Goal: Task Accomplishment & Management: Use online tool/utility

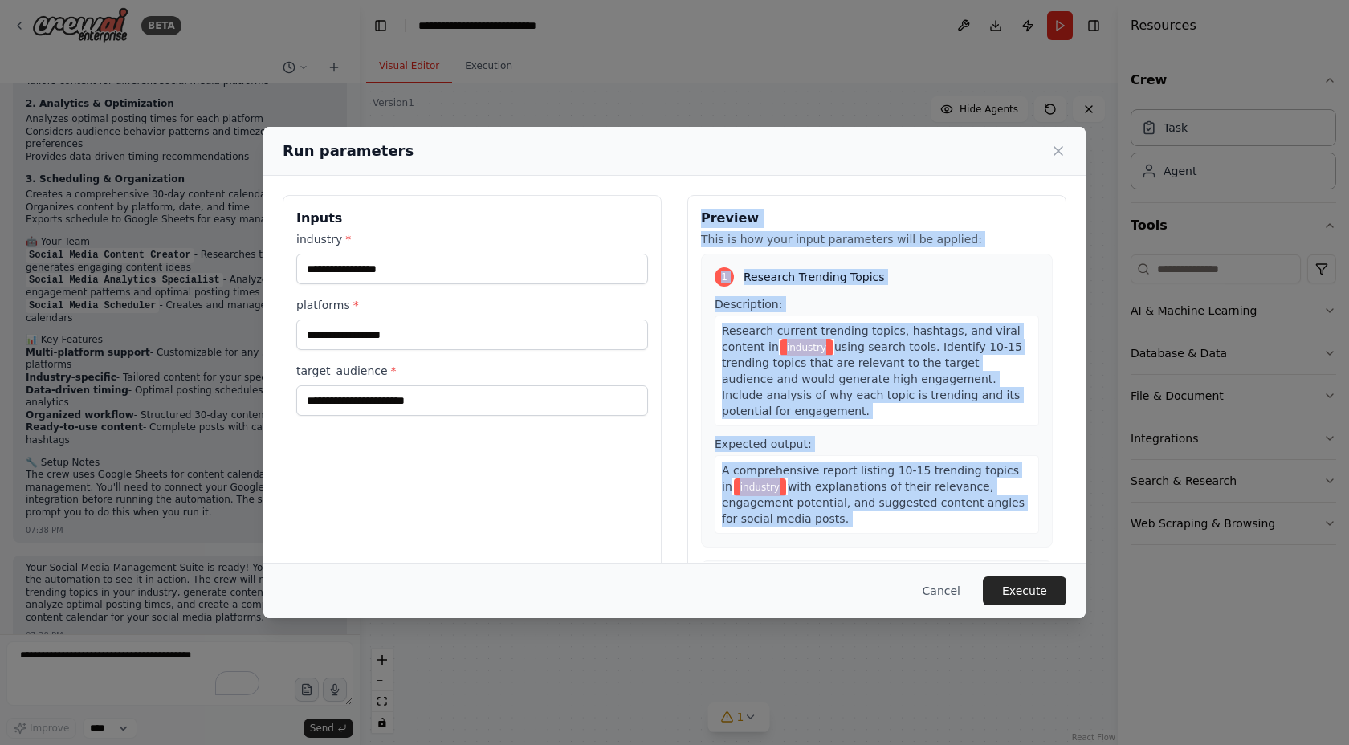
scroll to position [31, 0]
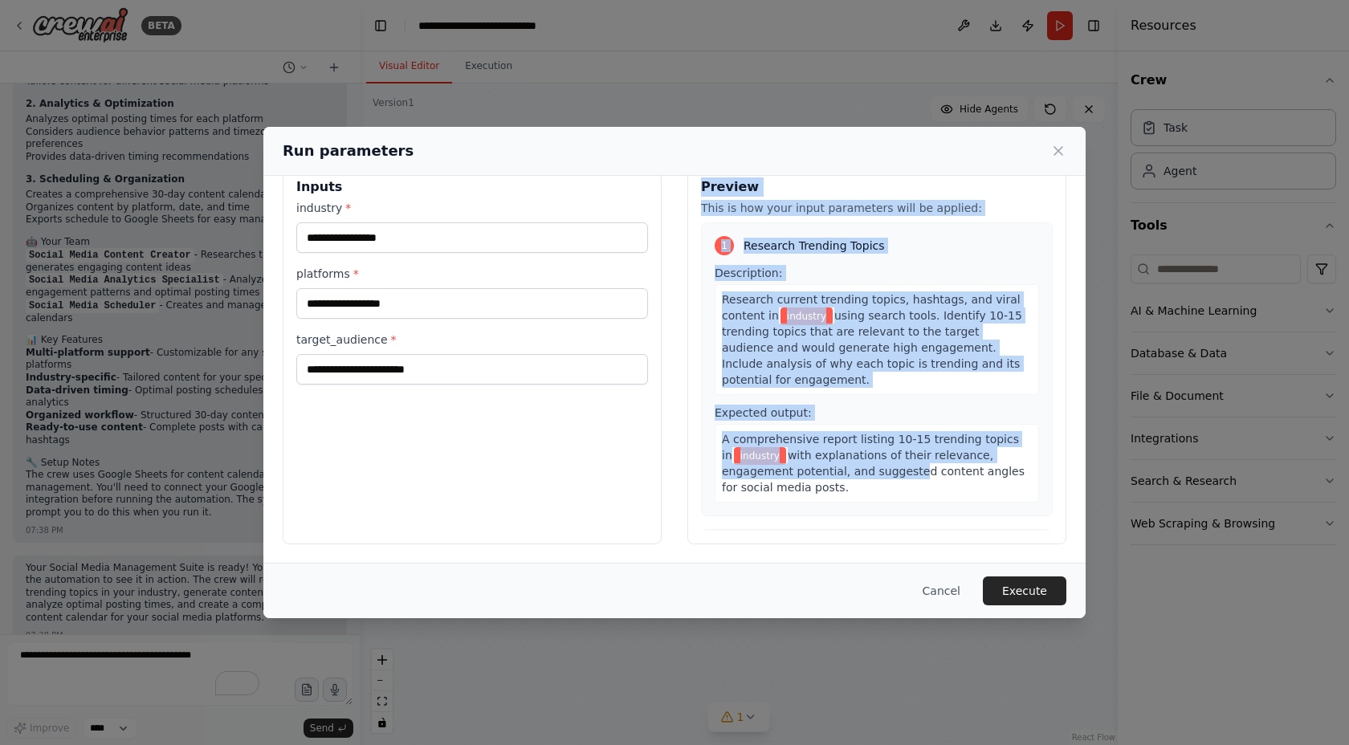
drag, startPoint x: 696, startPoint y: 217, endPoint x: 902, endPoint y: 476, distance: 331.0
click at [902, 476] on div "Preview This is how your input parameters will be applied: 1 Research Trending …" at bounding box center [877, 354] width 379 height 381
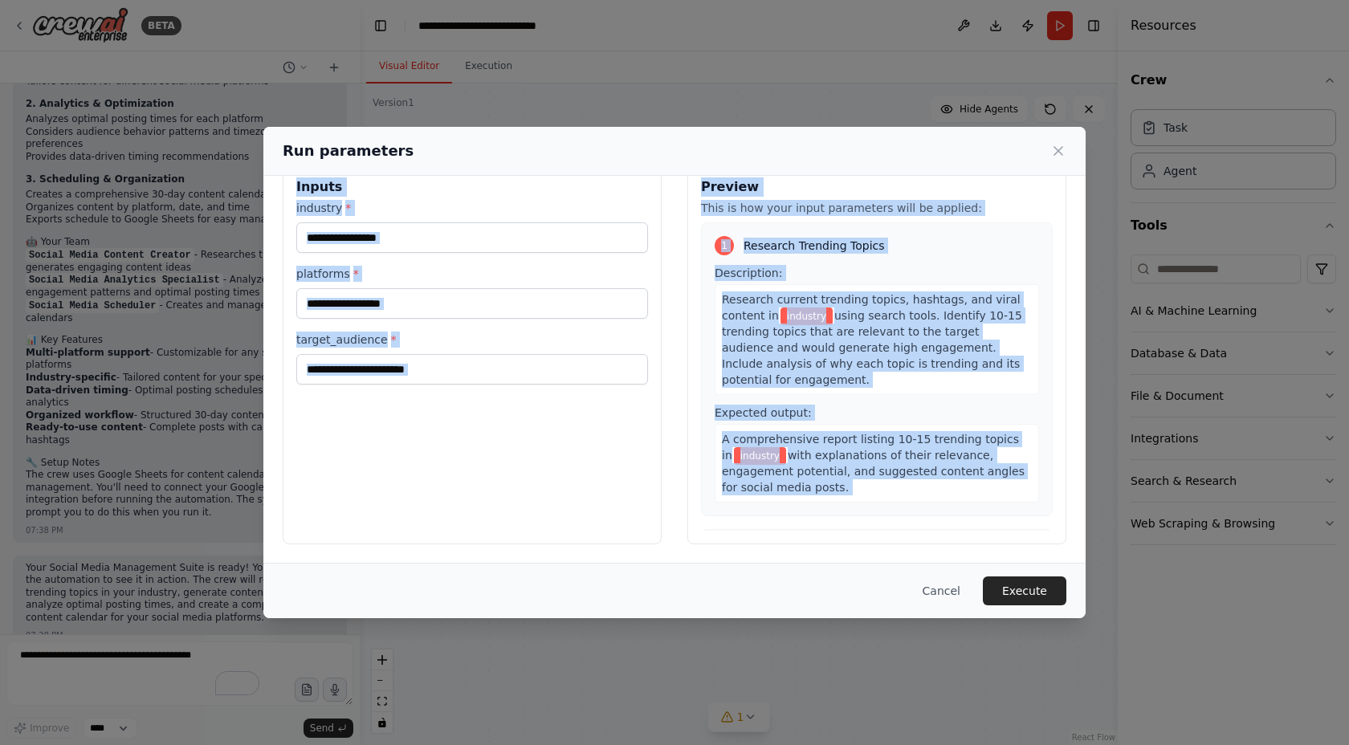
scroll to position [0, 0]
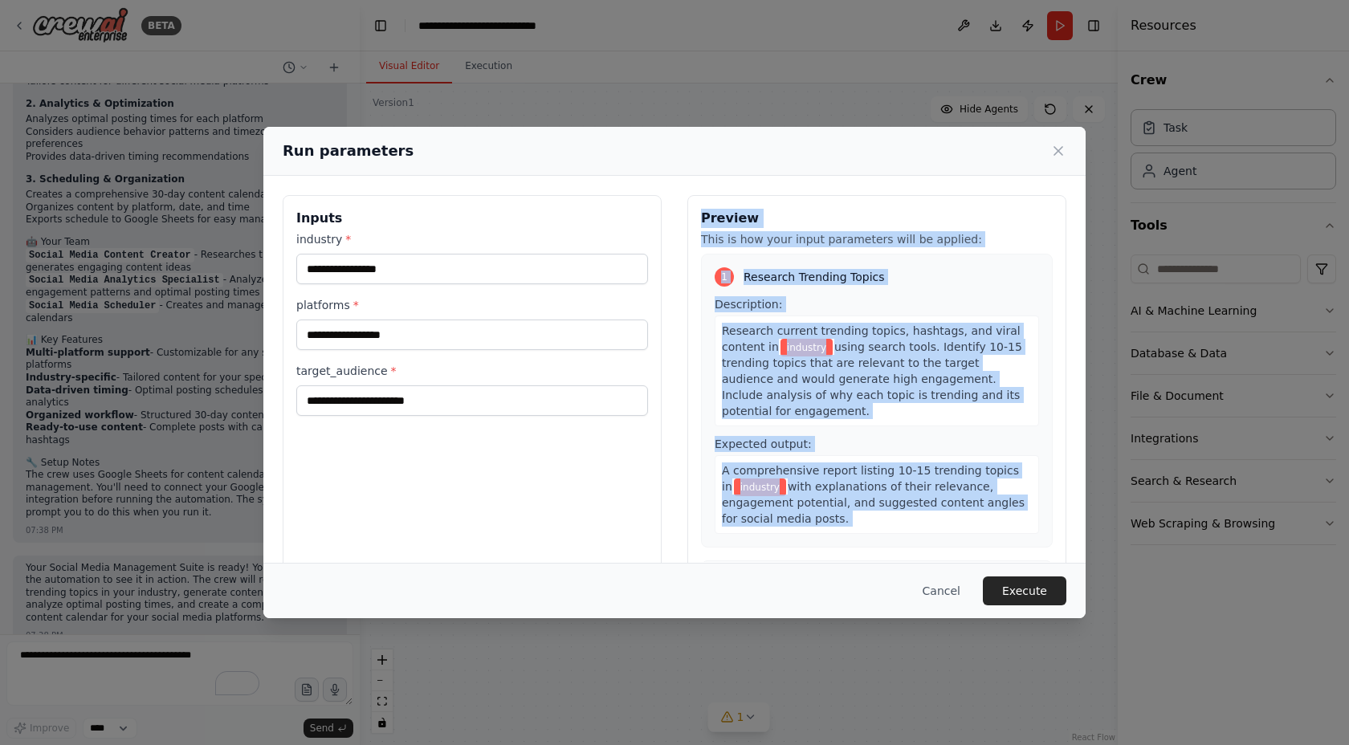
drag, startPoint x: 972, startPoint y: 503, endPoint x: 697, endPoint y: 222, distance: 393.0
click at [697, 222] on div "Preview This is how your input parameters will be applied: 1 Research Trending …" at bounding box center [877, 385] width 379 height 381
copy div "Preview This is how your input parameters will be applied: 1 Research Trending …"
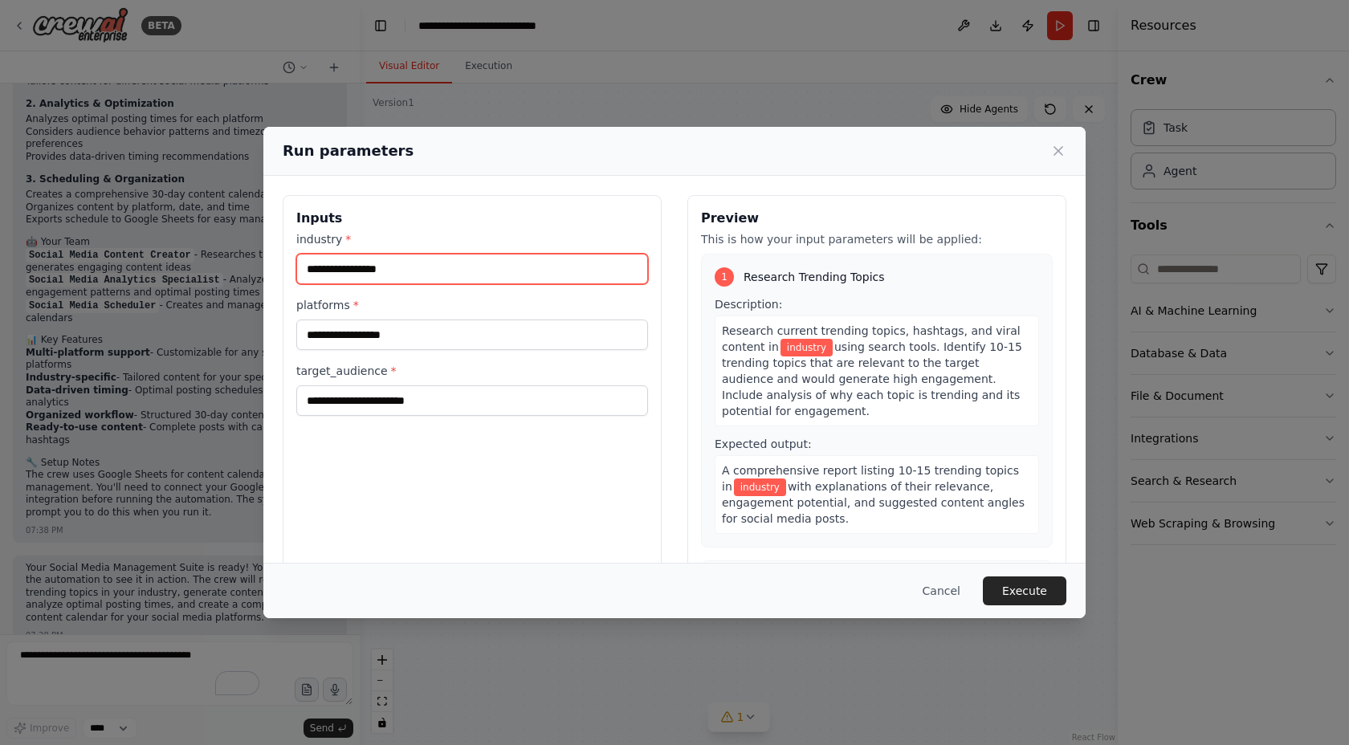
click at [394, 266] on input "industry *" at bounding box center [472, 269] width 352 height 31
paste input "**********"
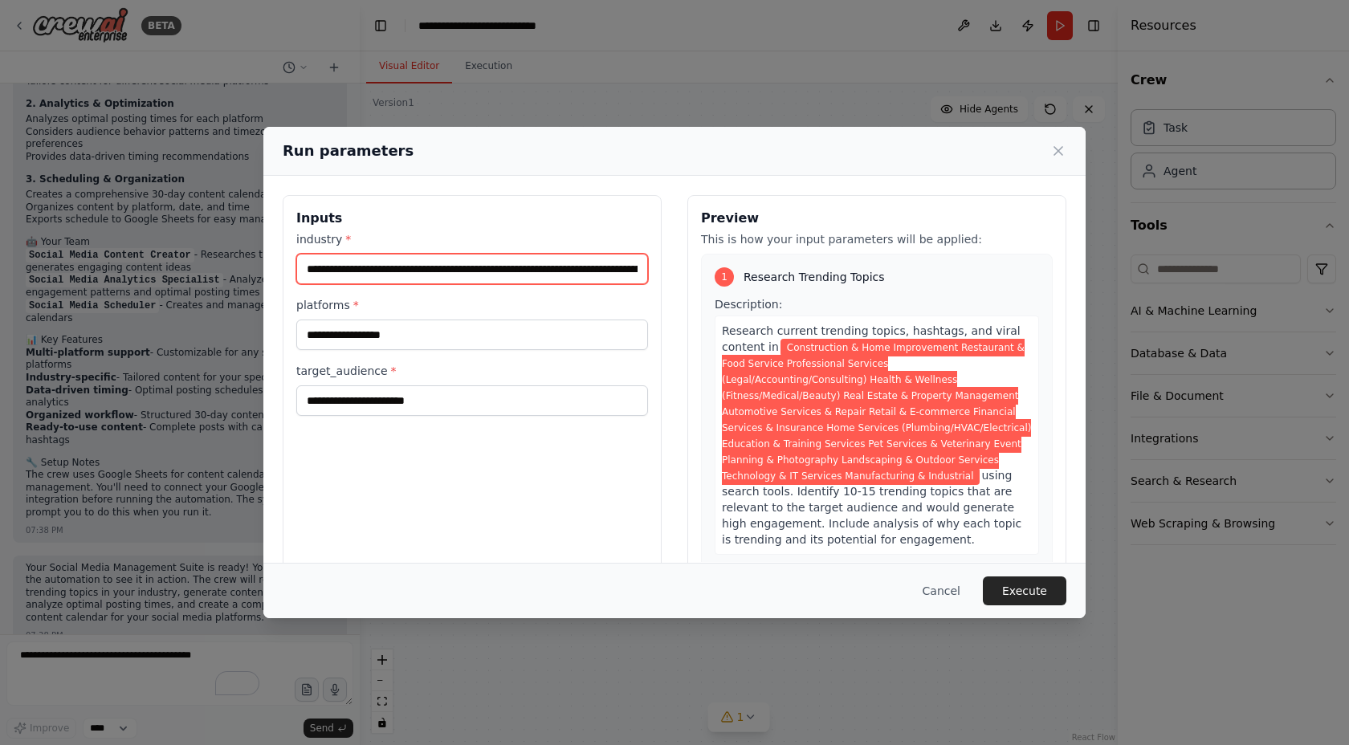
scroll to position [0, 2252]
type input "**********"
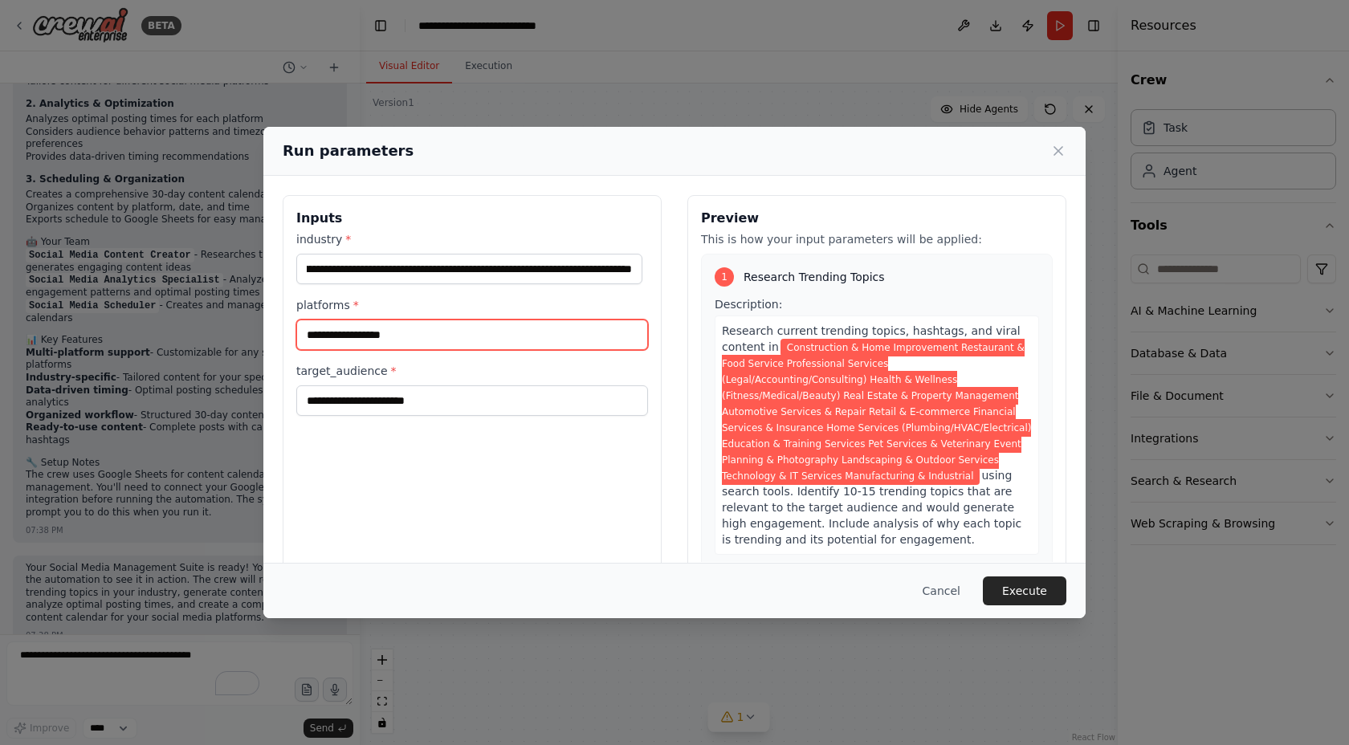
click at [397, 341] on input "platforms *" at bounding box center [472, 335] width 352 height 31
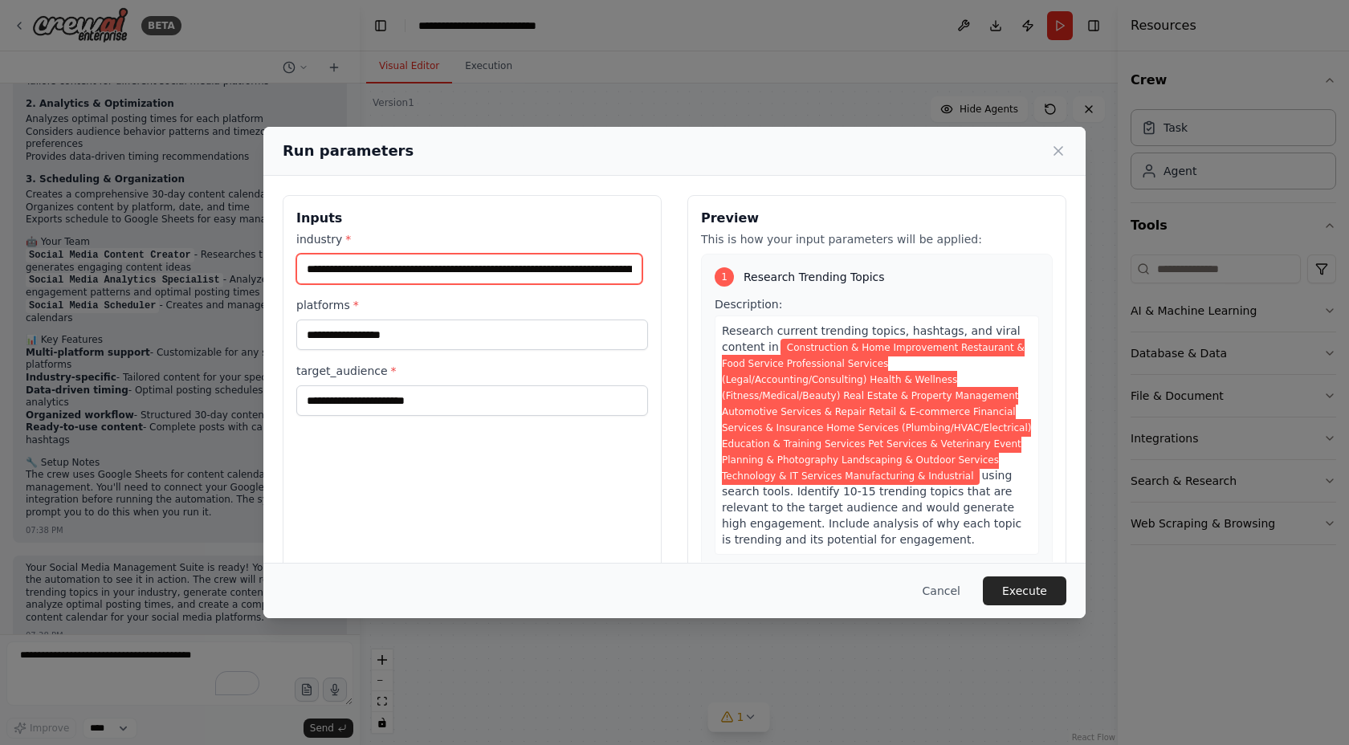
click at [413, 267] on input "**********" at bounding box center [469, 269] width 346 height 31
drag, startPoint x: 364, startPoint y: 267, endPoint x: 815, endPoint y: 302, distance: 452.7
click at [815, 302] on div "**********" at bounding box center [675, 385] width 784 height 381
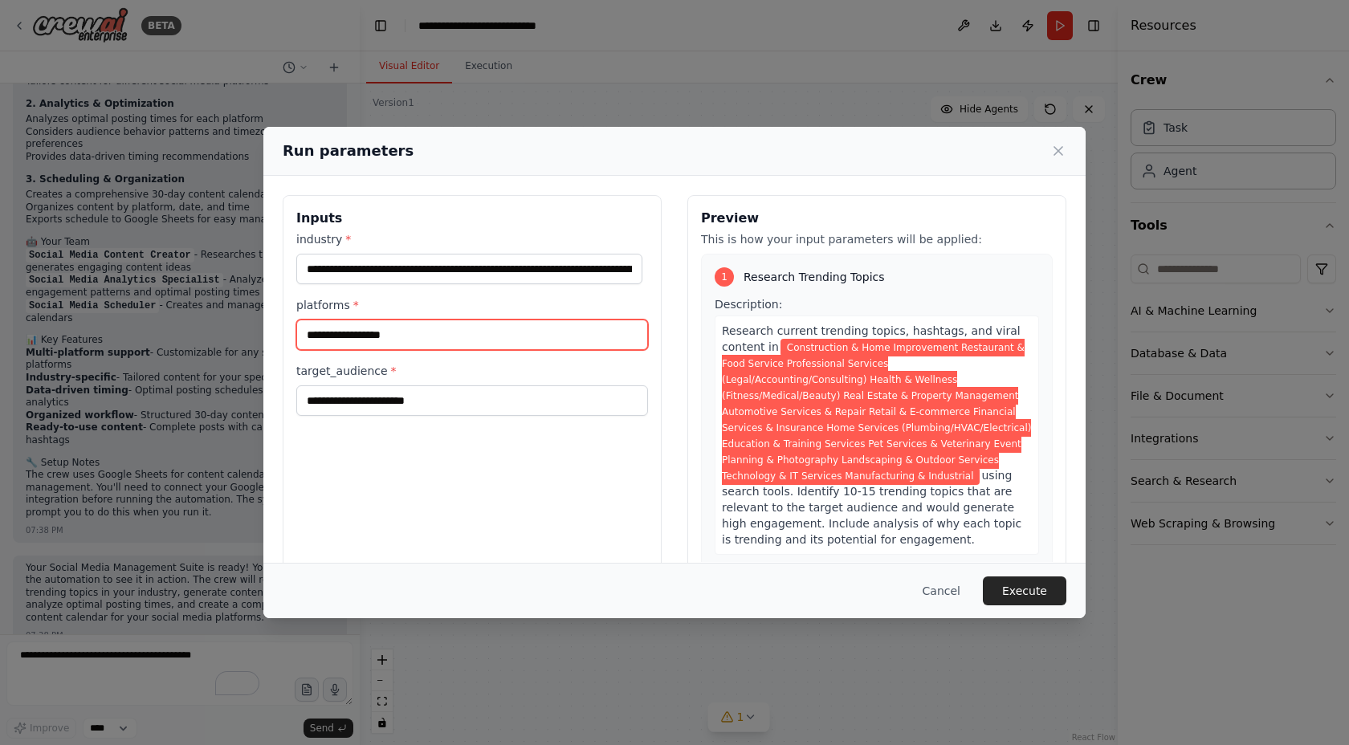
click at [371, 320] on input "platforms *" at bounding box center [472, 335] width 352 height 31
paste input "**********"
type input "**********"
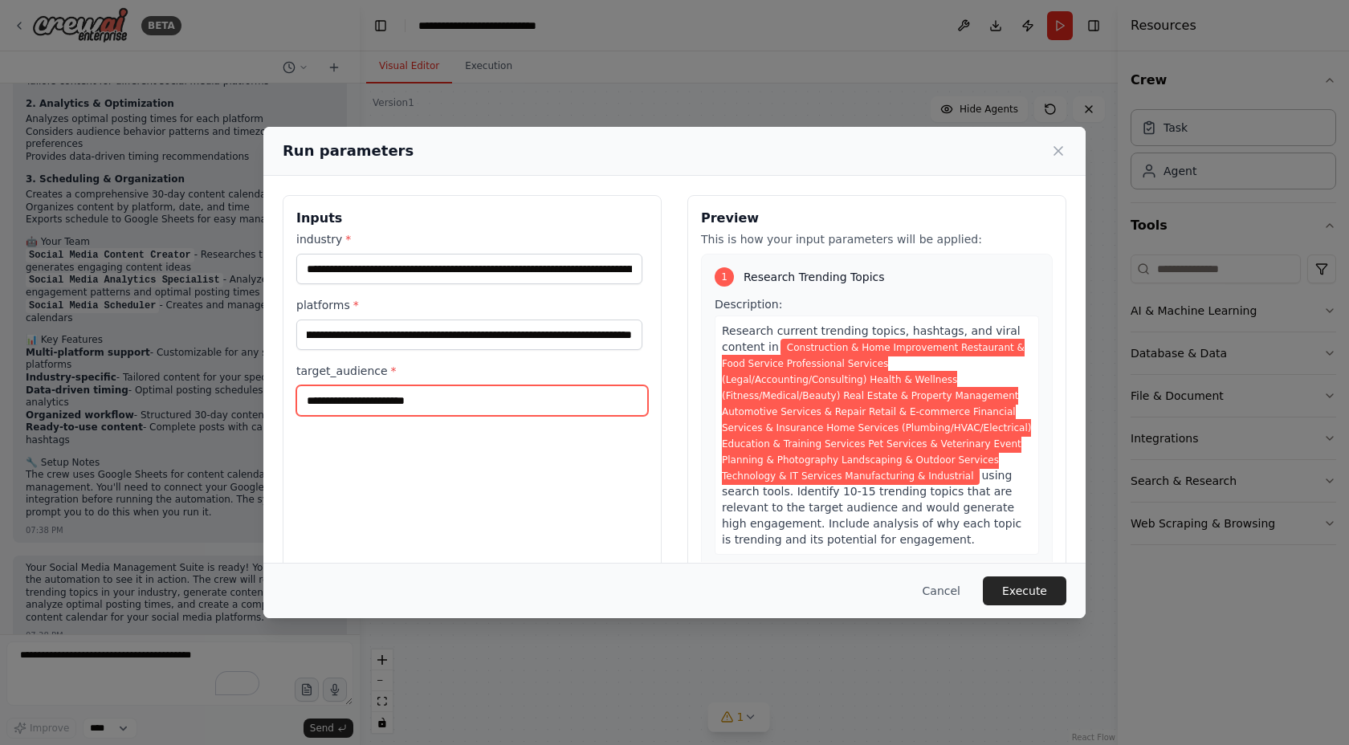
click at [388, 393] on input "target_audience *" at bounding box center [472, 401] width 352 height 31
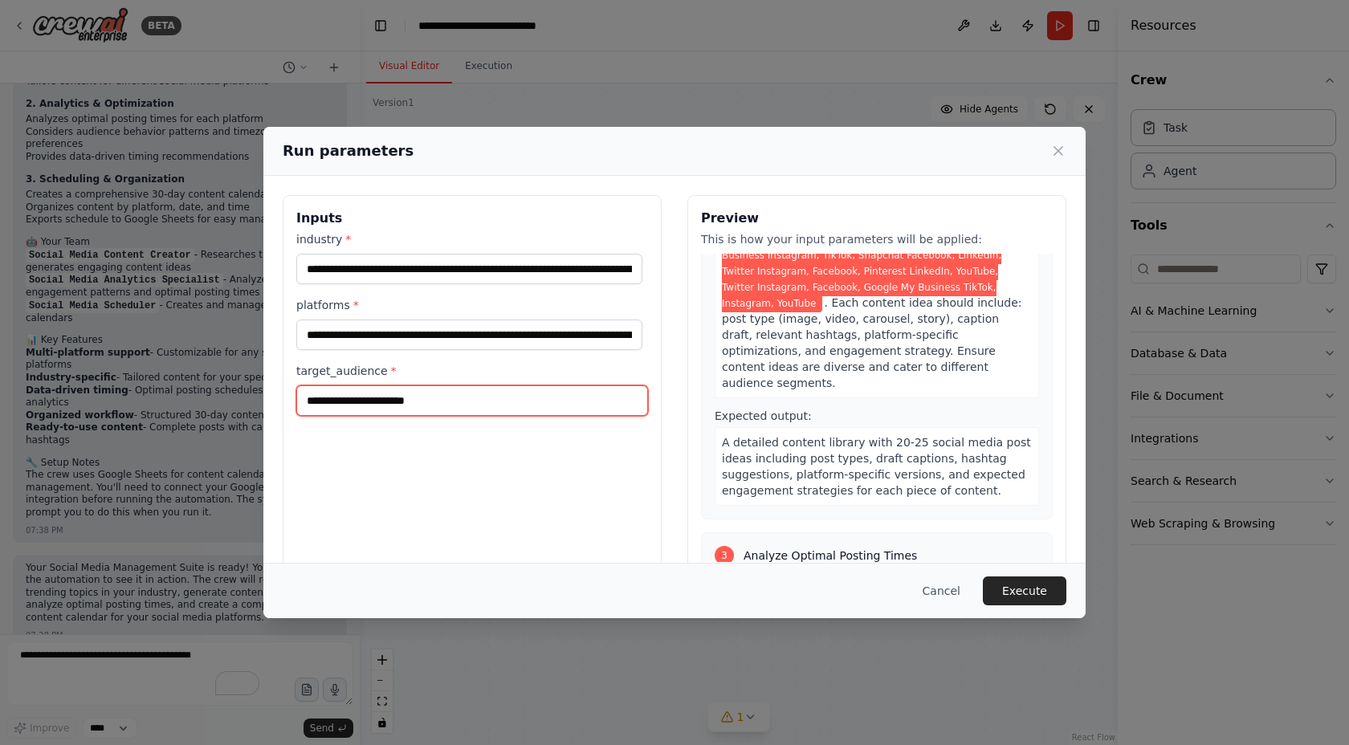
scroll to position [749, 0]
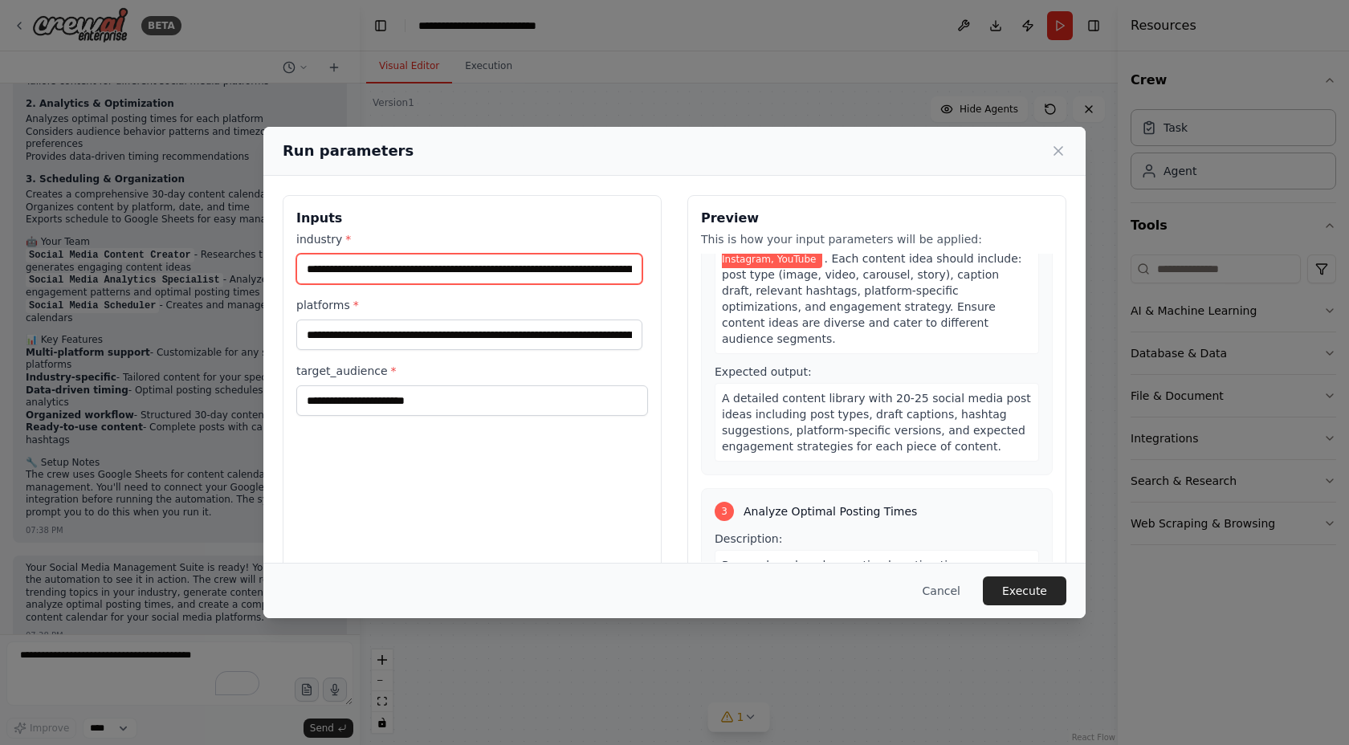
click at [452, 271] on input "**********" at bounding box center [469, 269] width 346 height 31
paste input "text"
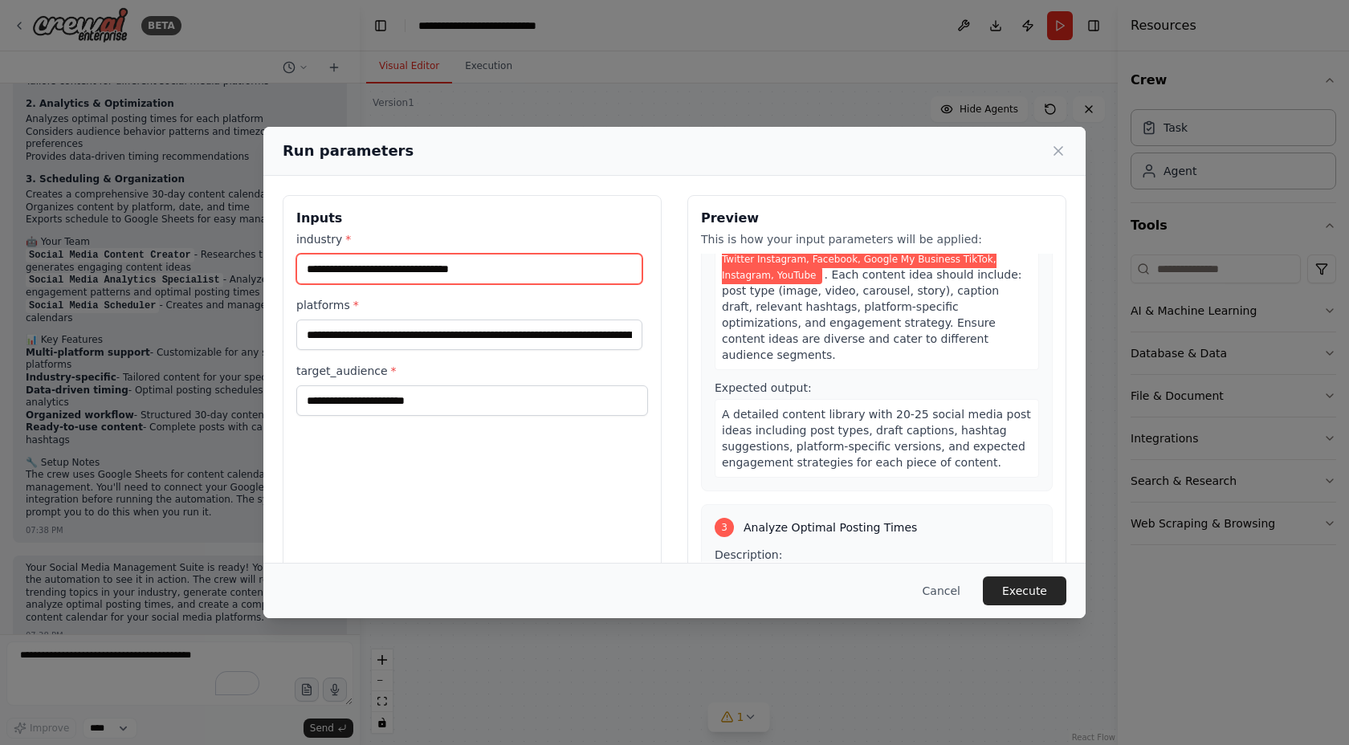
type input "**********"
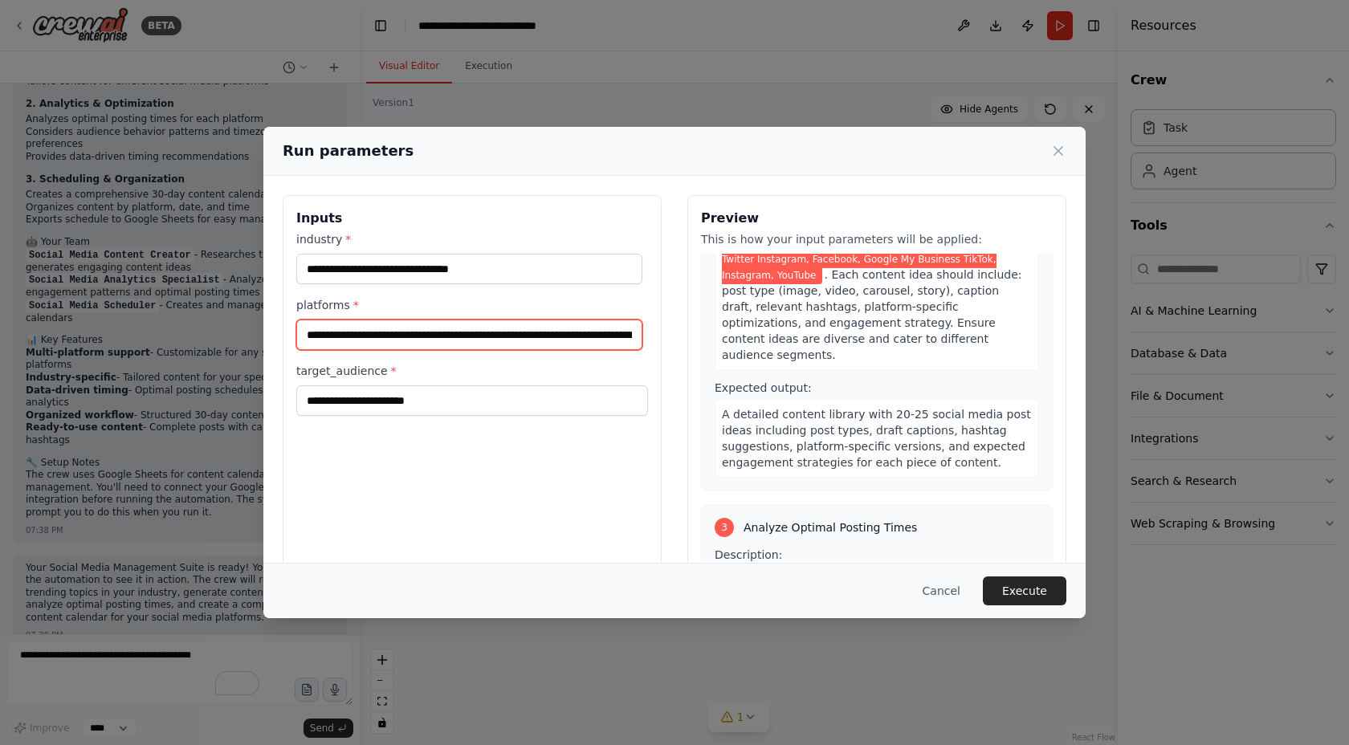
click at [517, 341] on input "**********" at bounding box center [469, 335] width 346 height 31
click at [383, 341] on input "**********" at bounding box center [469, 335] width 346 height 31
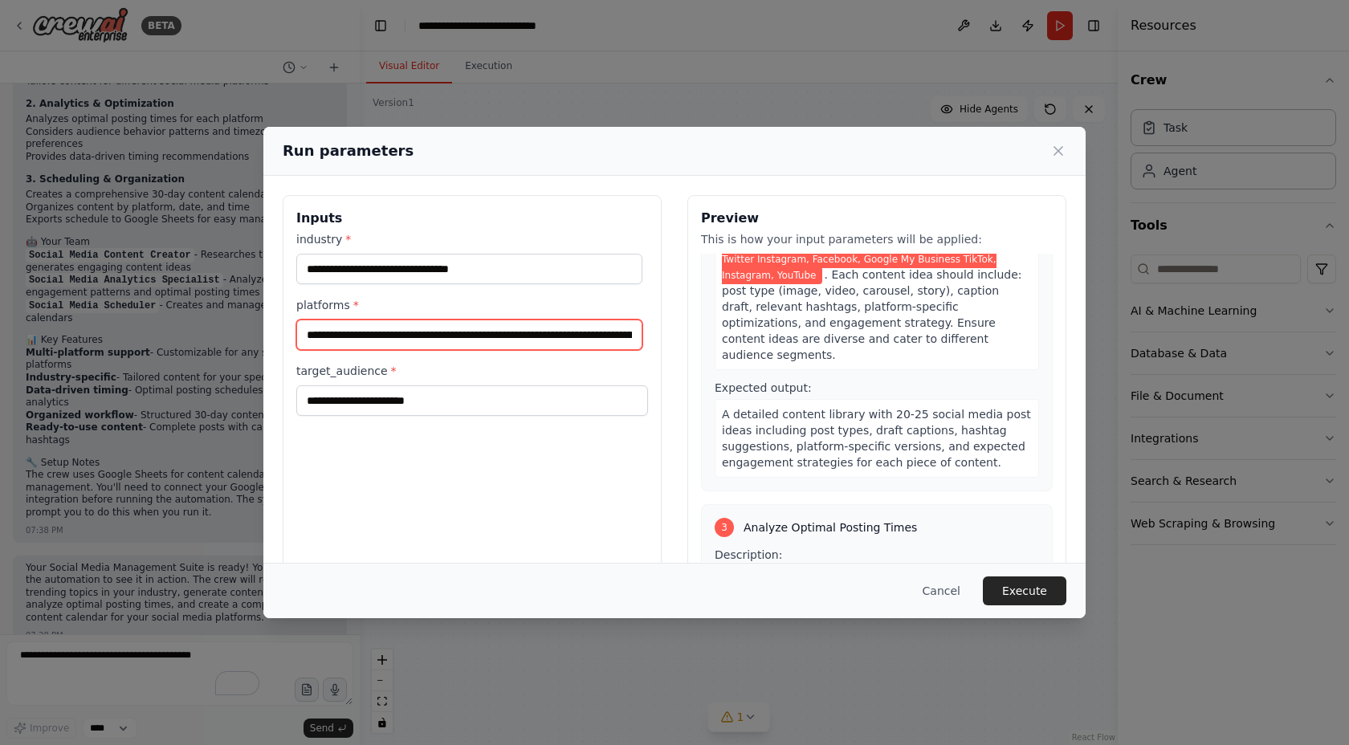
click at [383, 341] on input "**********" at bounding box center [469, 335] width 346 height 31
paste input "text"
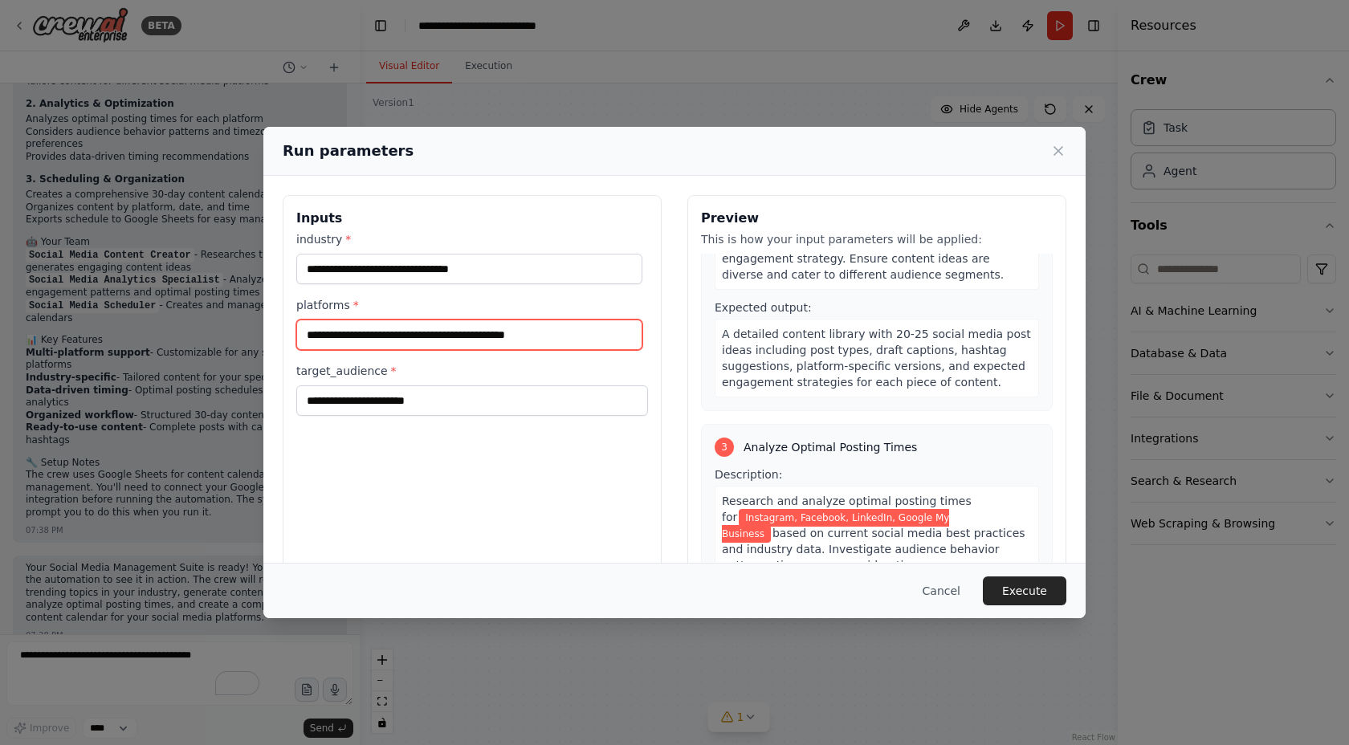
type input "**********"
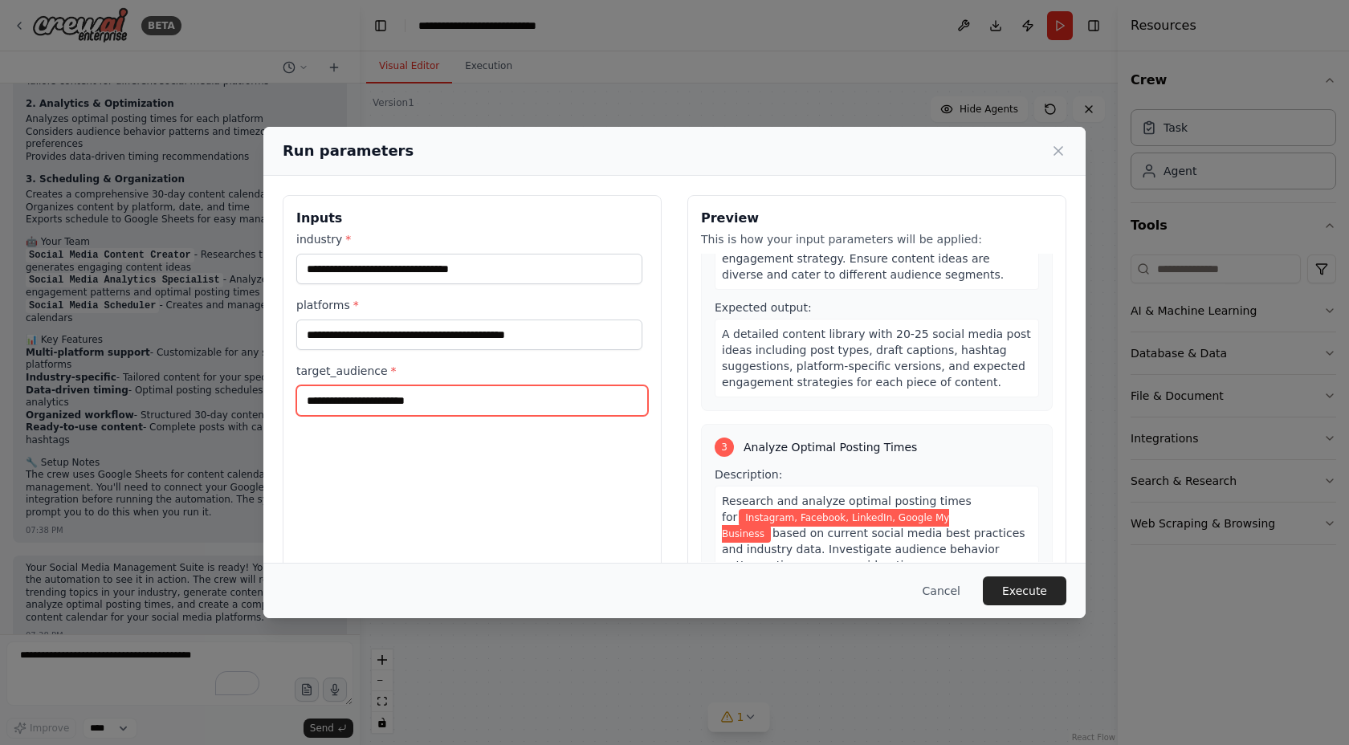
click at [443, 404] on input "target_audience *" at bounding box center [472, 401] width 352 height 31
paste input "**********"
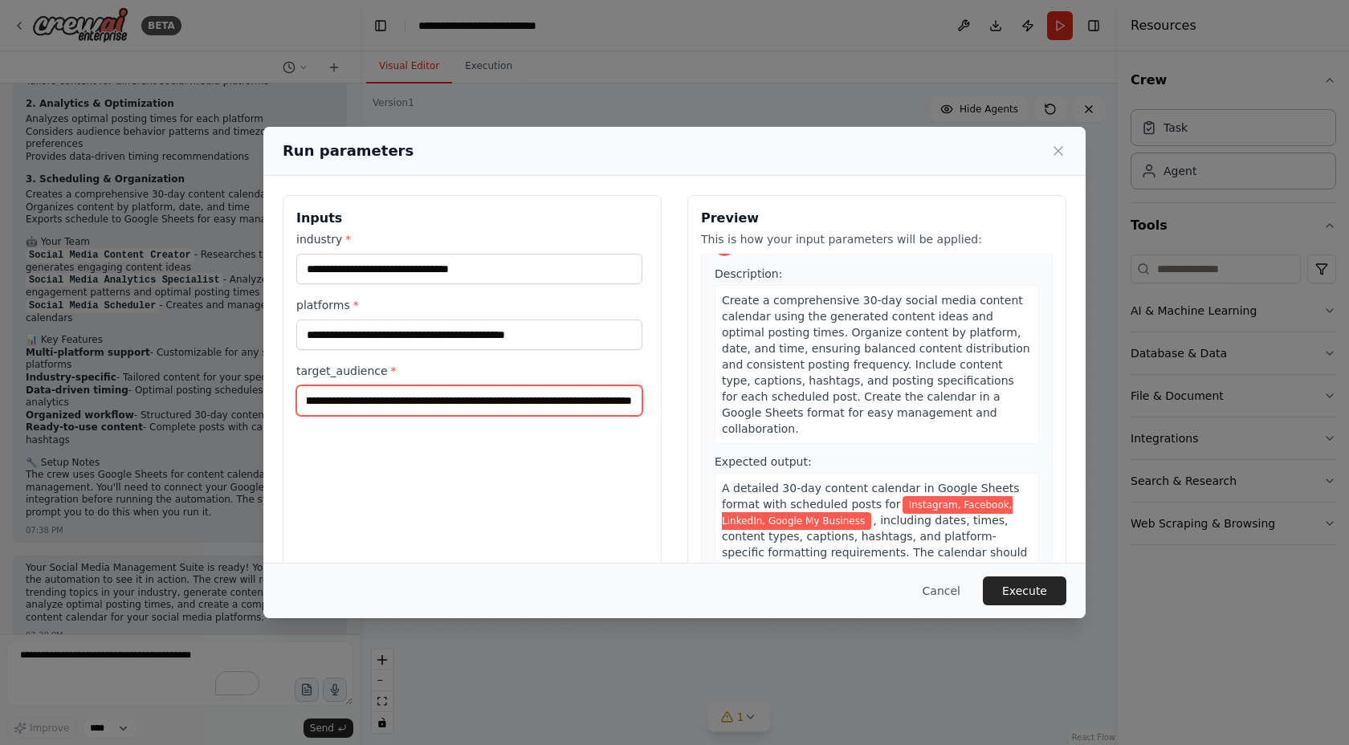
scroll to position [1224, 0]
type input "**********"
click at [403, 414] on input "**********" at bounding box center [469, 401] width 346 height 31
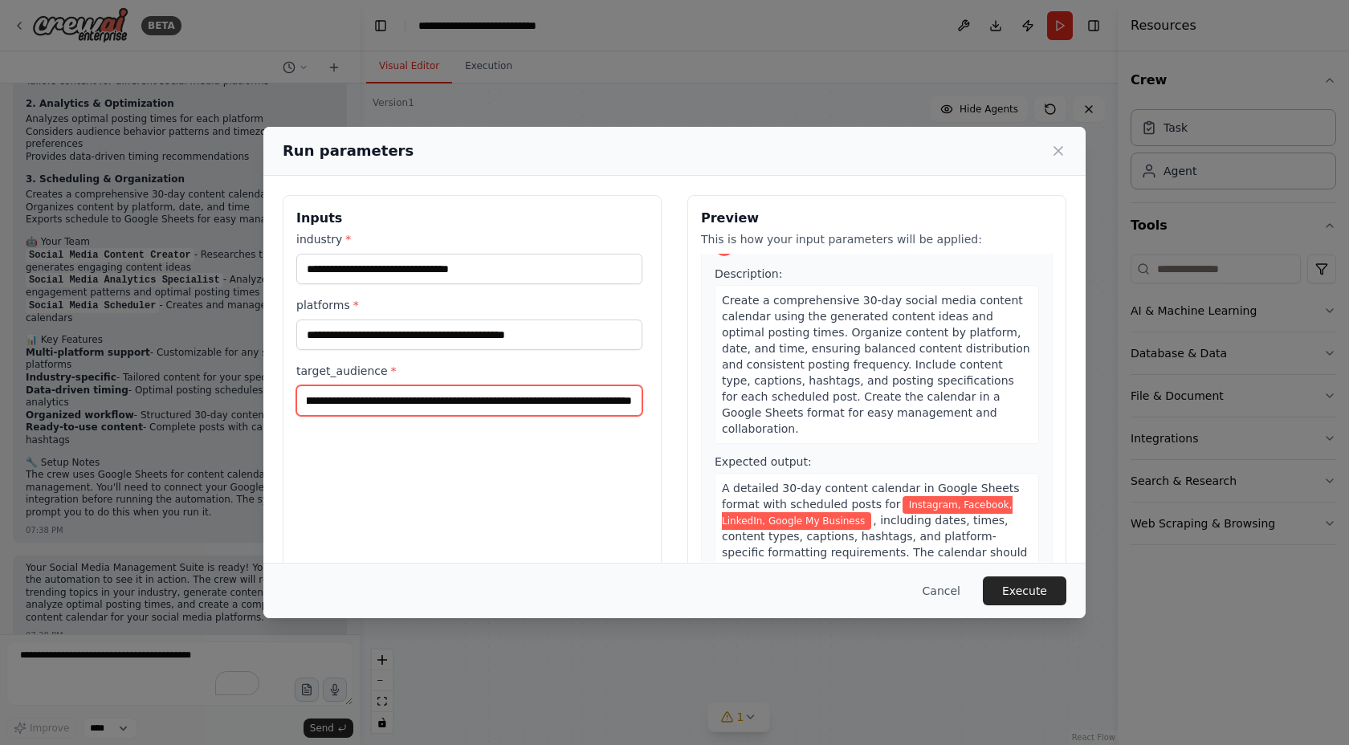
drag, startPoint x: 310, startPoint y: 401, endPoint x: 590, endPoint y: 410, distance: 279.7
click at [739, 399] on div "**********" at bounding box center [675, 385] width 784 height 381
click at [504, 410] on input "**********" at bounding box center [469, 401] width 346 height 31
drag, startPoint x: 524, startPoint y: 401, endPoint x: 183, endPoint y: 393, distance: 340.6
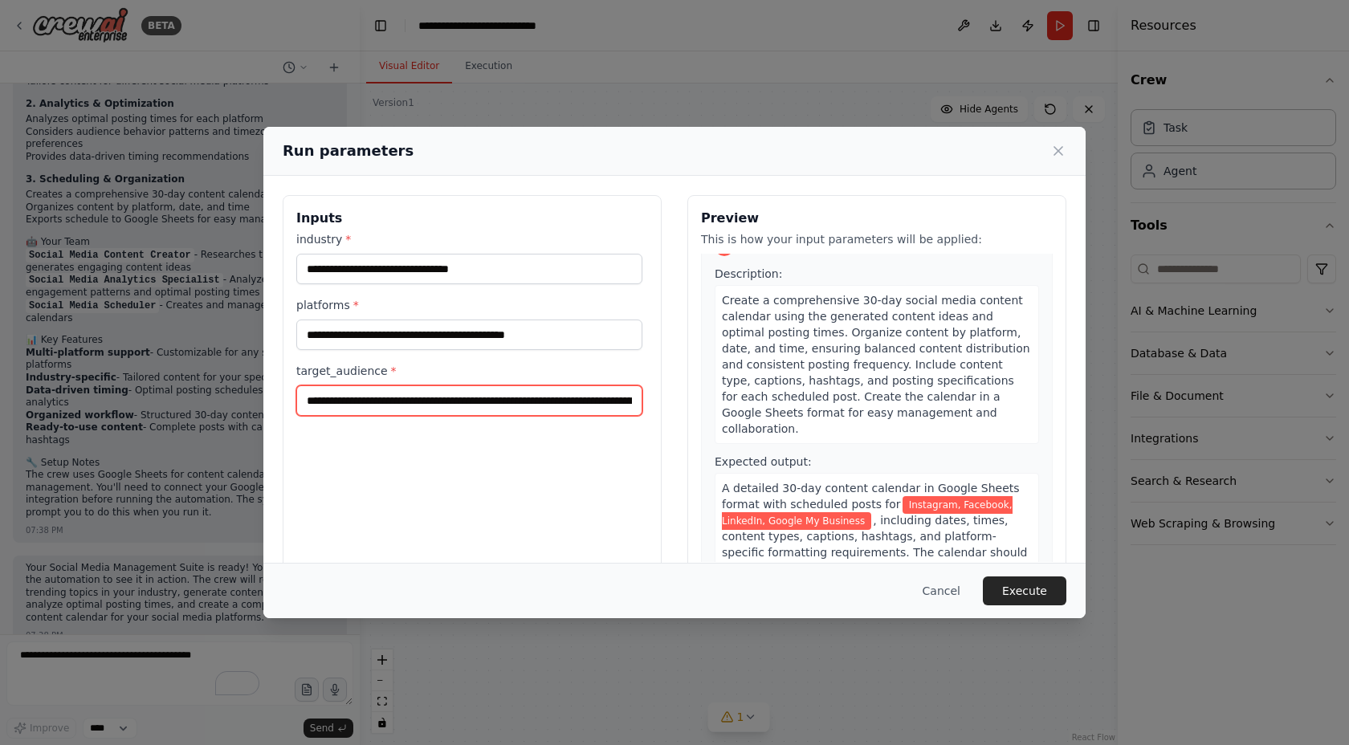
click at [183, 393] on div "**********" at bounding box center [674, 372] width 1349 height 745
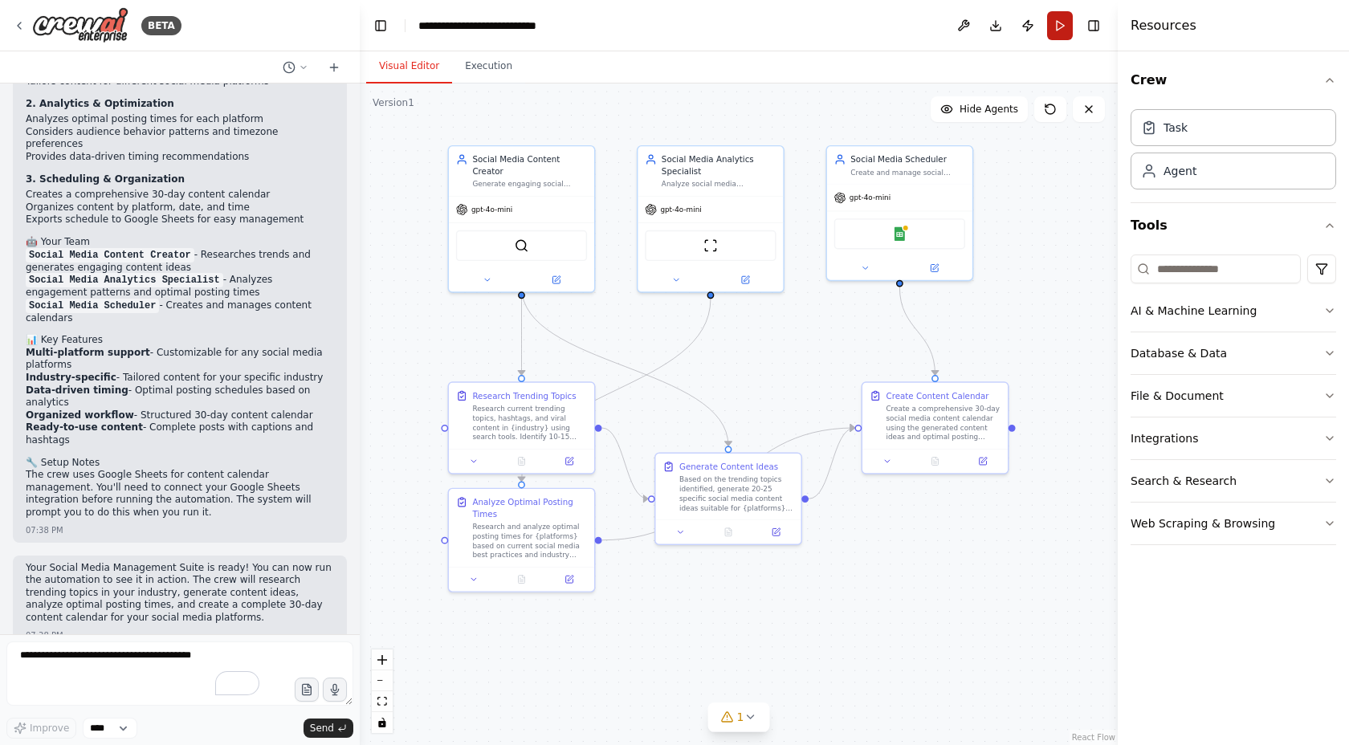
click at [1064, 20] on button "Run" at bounding box center [1060, 25] width 26 height 29
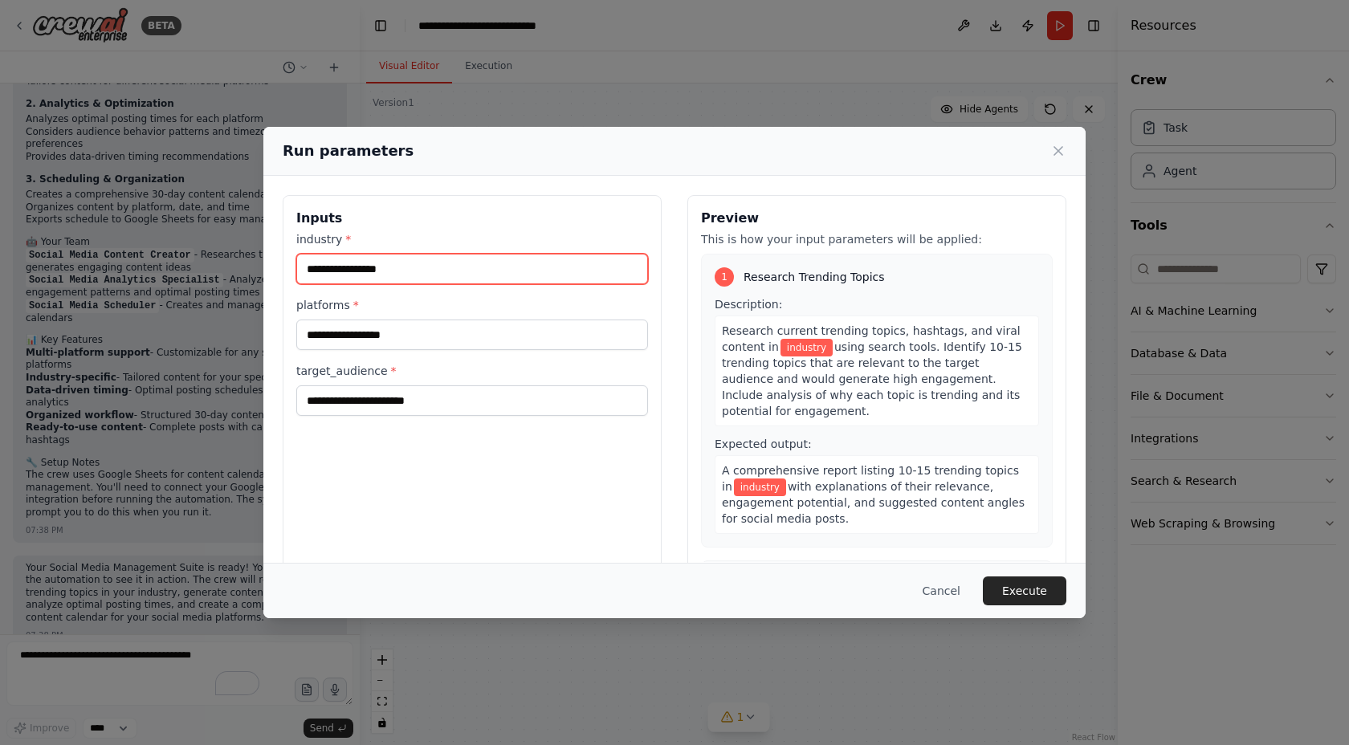
click at [437, 267] on input "industry *" at bounding box center [472, 269] width 352 height 31
type input "**********"
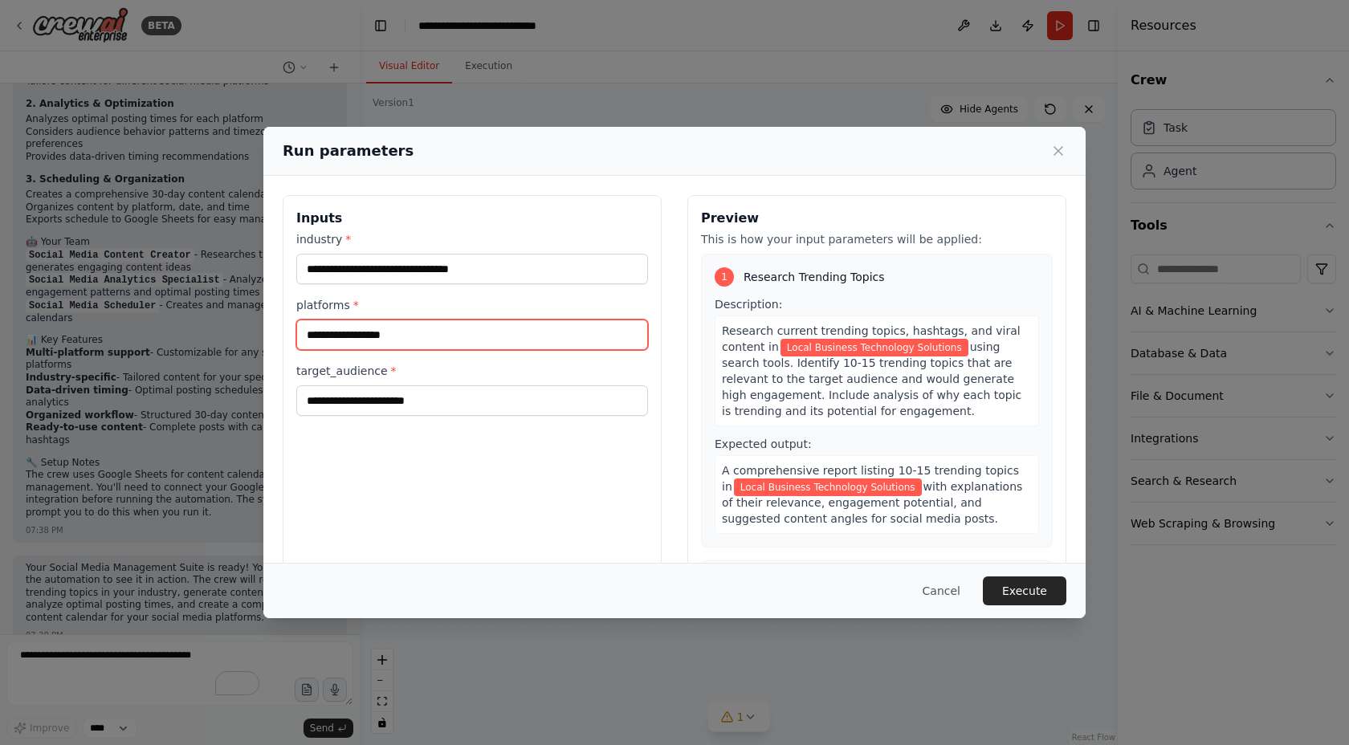
click at [417, 340] on input "platforms *" at bounding box center [472, 335] width 352 height 31
type input "**********"
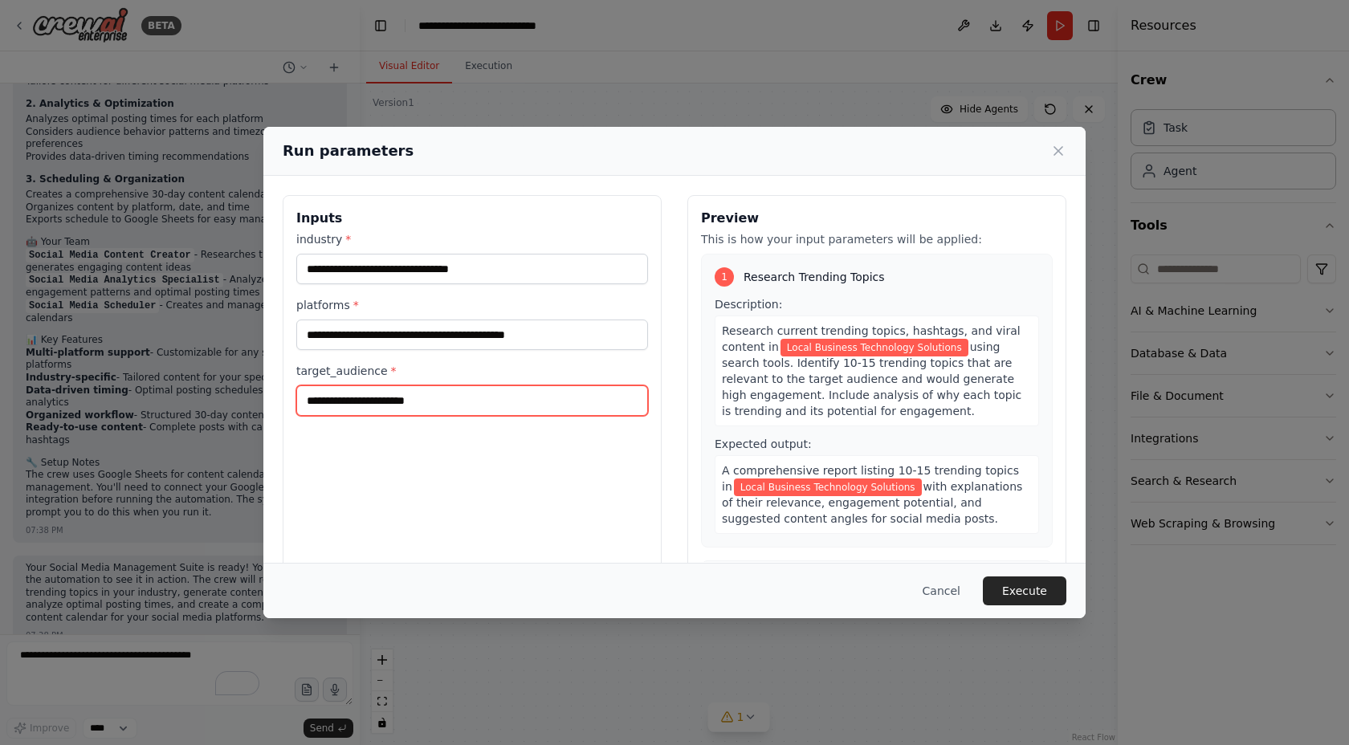
click at [416, 407] on input "target_audience *" at bounding box center [472, 401] width 352 height 31
type input "**********"
click at [437, 403] on input "**********" at bounding box center [472, 401] width 352 height 31
drag, startPoint x: 398, startPoint y: 402, endPoint x: 765, endPoint y: 396, distance: 367.1
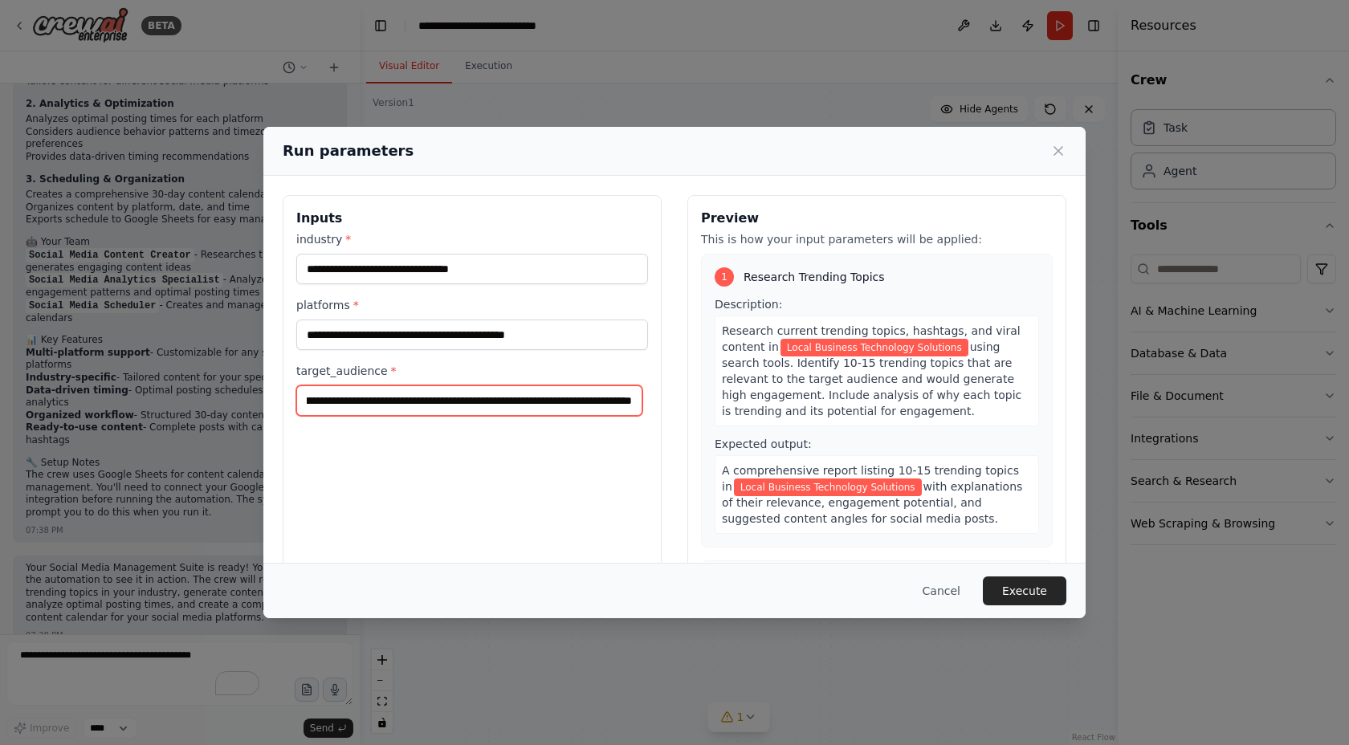
click at [765, 396] on div "**********" at bounding box center [675, 385] width 784 height 381
click at [540, 400] on input "**********" at bounding box center [469, 401] width 346 height 31
drag, startPoint x: 493, startPoint y: 398, endPoint x: 207, endPoint y: 394, distance: 286.0
click at [207, 394] on div "**********" at bounding box center [674, 372] width 1349 height 745
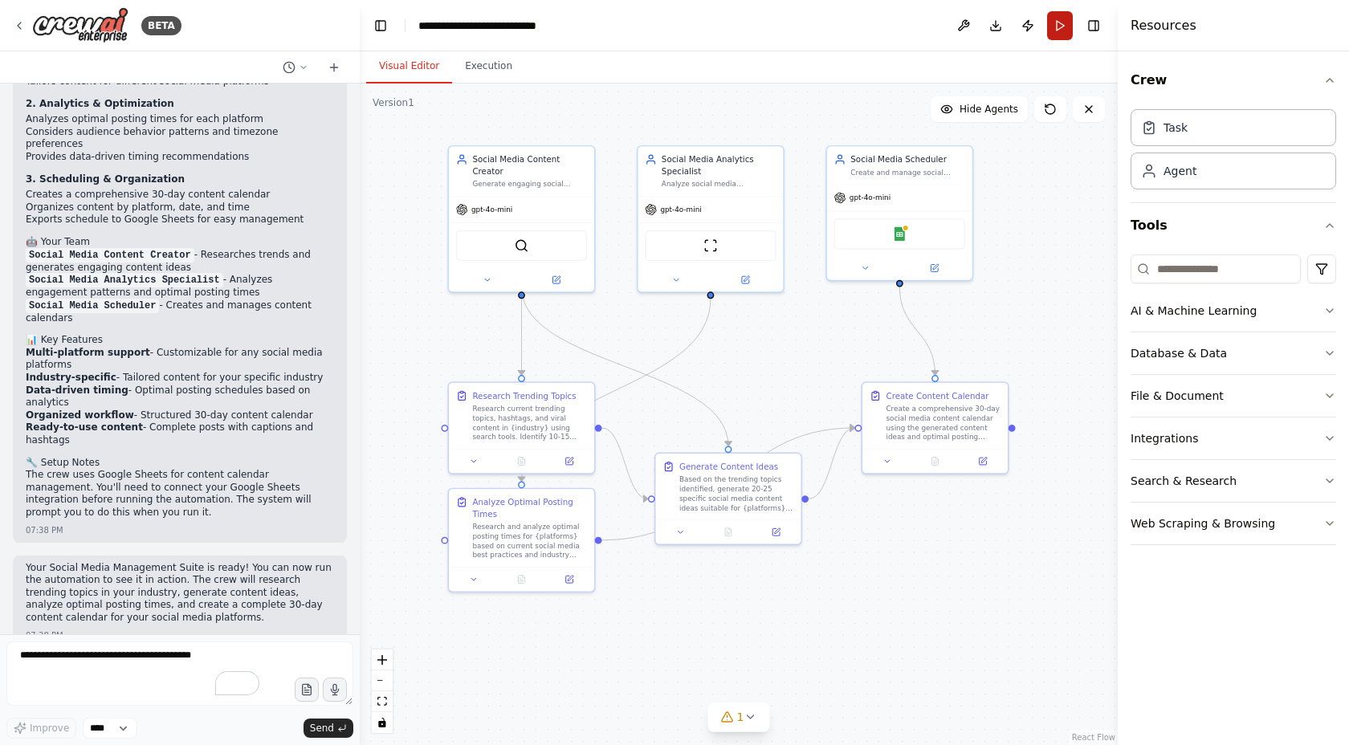
click at [1058, 31] on button "Run" at bounding box center [1060, 25] width 26 height 29
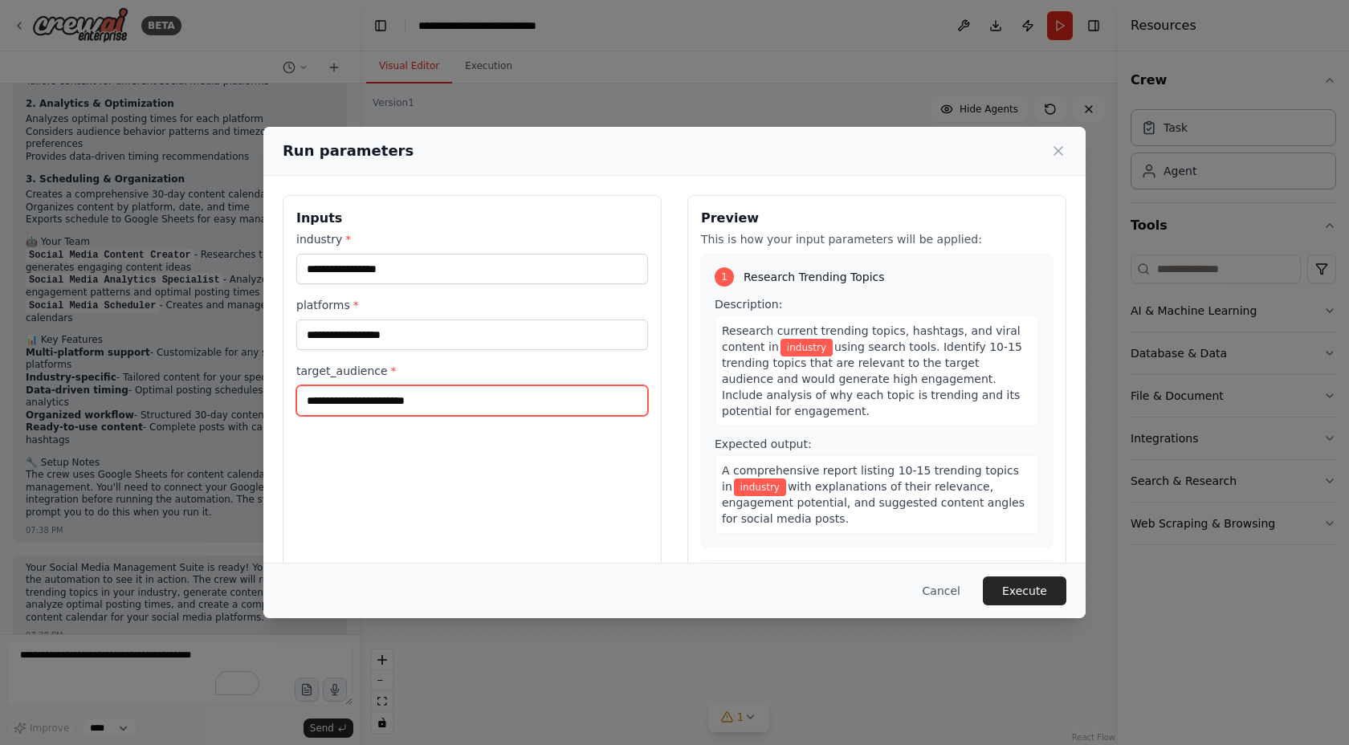
click at [418, 414] on input "target_audience *" at bounding box center [472, 401] width 352 height 31
type input "**********"
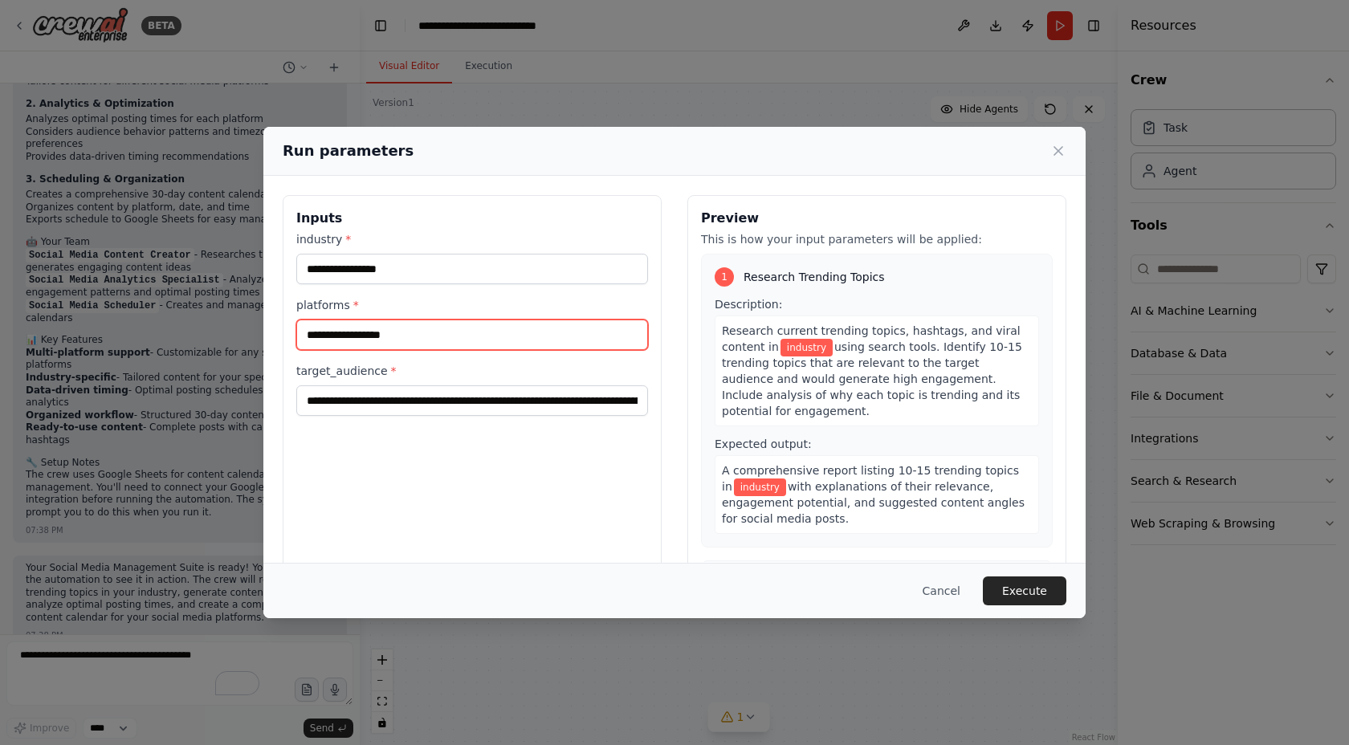
click at [444, 339] on input "platforms *" at bounding box center [472, 335] width 352 height 31
type input "**********"
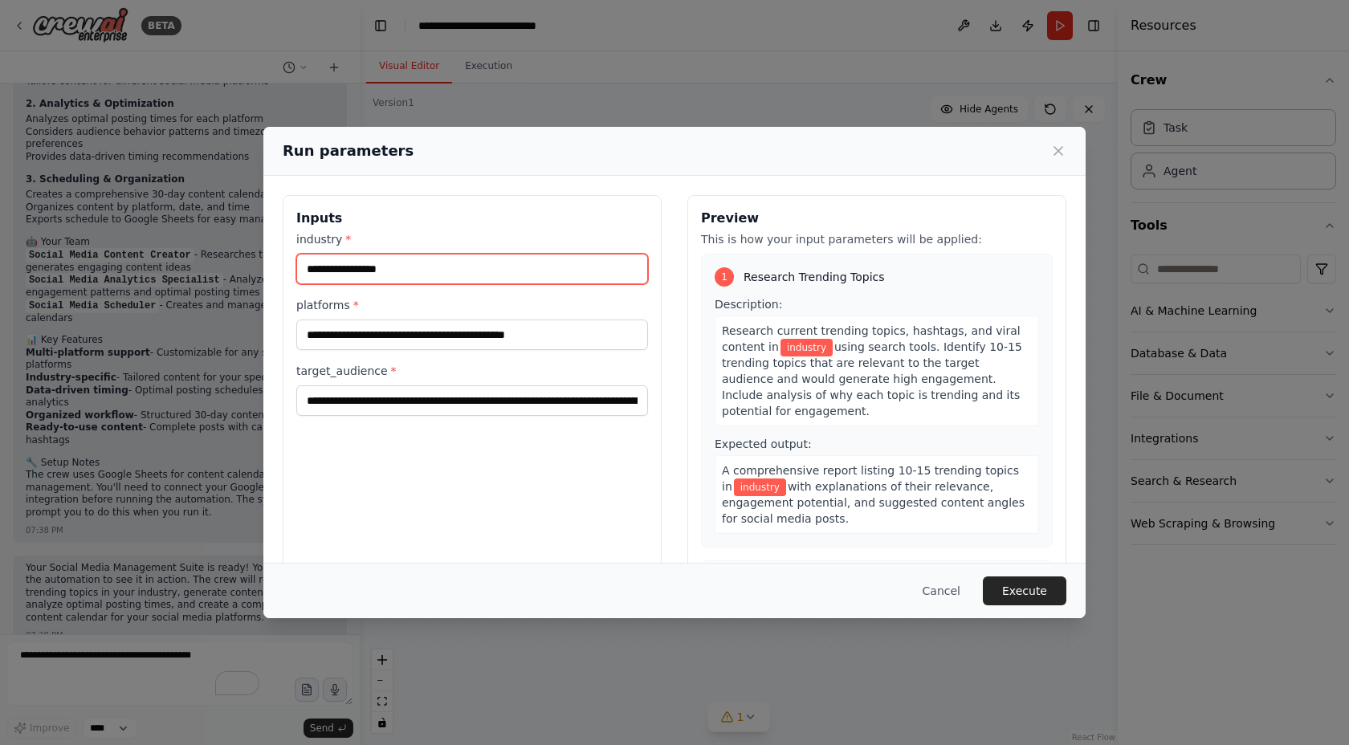
click at [455, 271] on input "industry *" at bounding box center [472, 269] width 352 height 31
type input "**********"
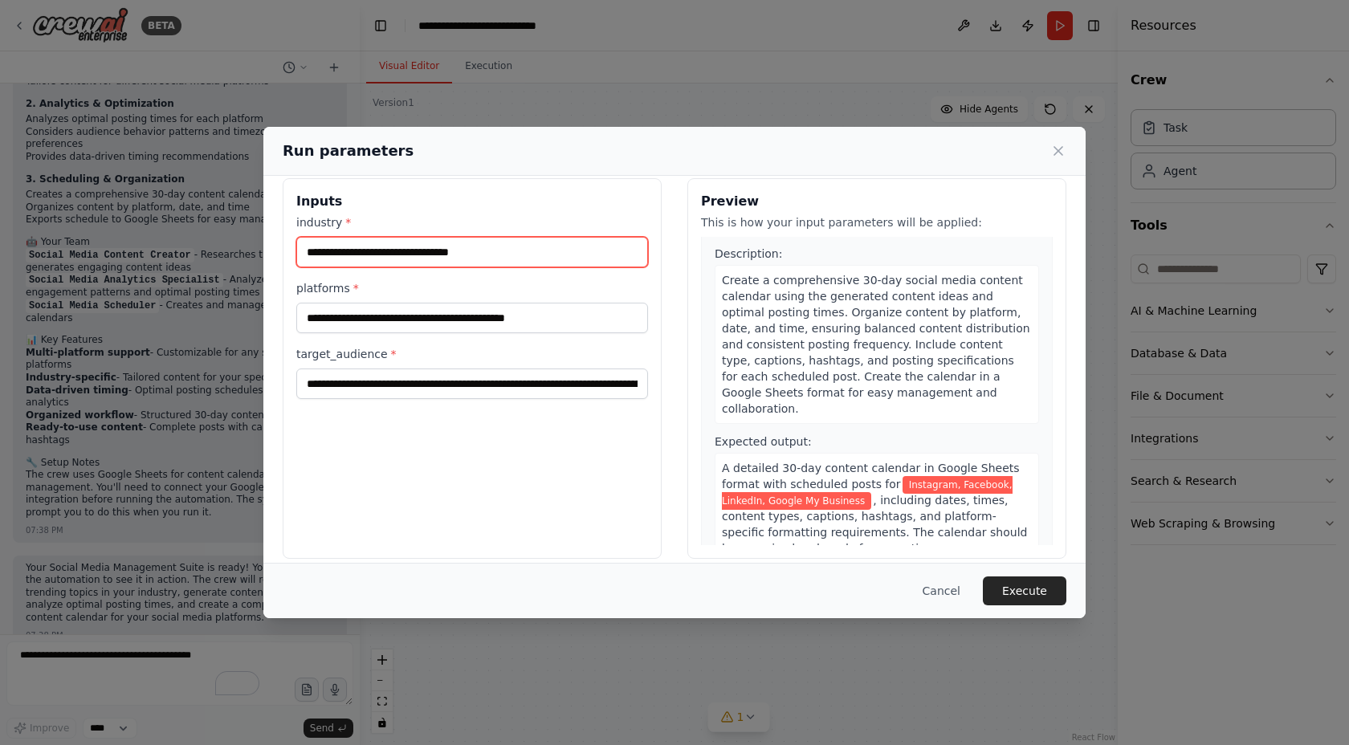
scroll to position [31, 0]
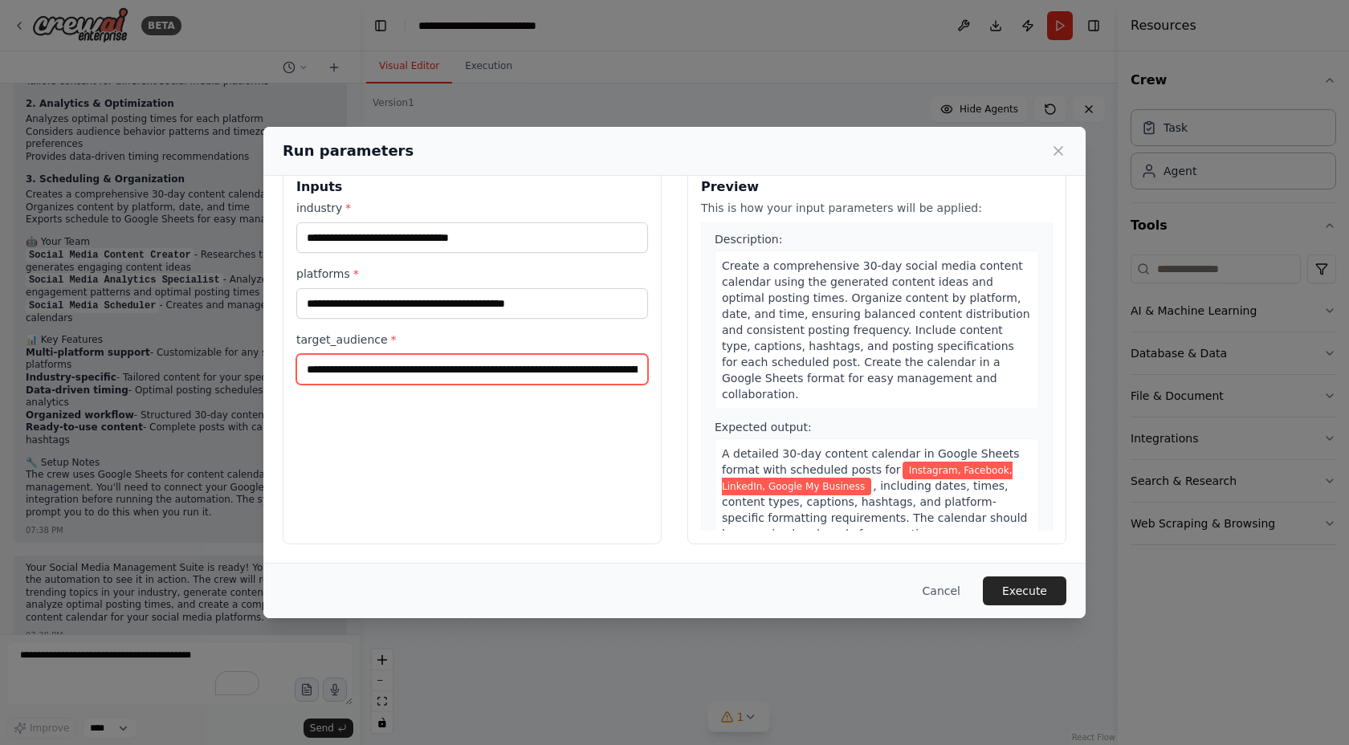
click at [365, 372] on input "**********" at bounding box center [472, 369] width 352 height 31
drag, startPoint x: 462, startPoint y: 372, endPoint x: 737, endPoint y: 368, distance: 275.5
click at [737, 368] on div "**********" at bounding box center [675, 354] width 784 height 381
click at [514, 378] on input "**********" at bounding box center [469, 369] width 346 height 31
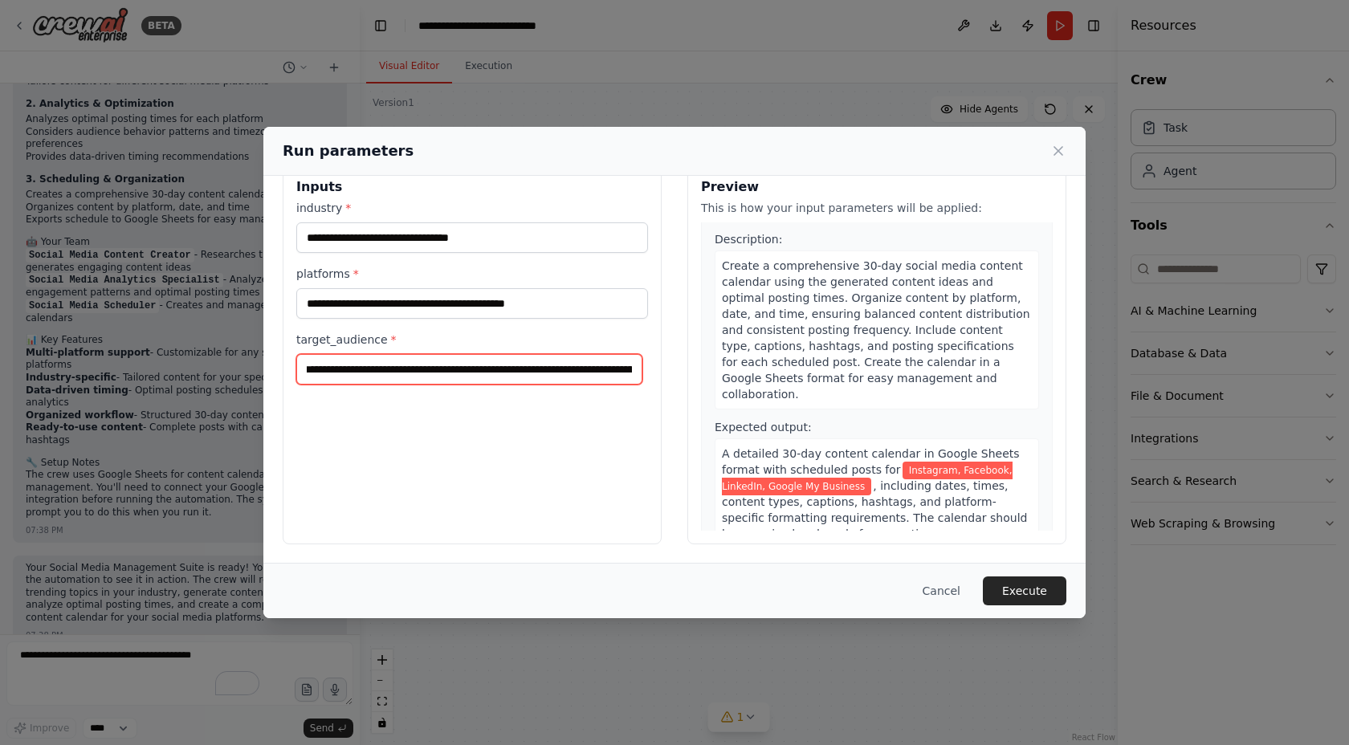
scroll to position [0, 0]
drag, startPoint x: 539, startPoint y: 365, endPoint x: 291, endPoint y: 369, distance: 248.2
click at [291, 369] on div "**********" at bounding box center [472, 354] width 379 height 381
click at [343, 368] on input "**********" at bounding box center [469, 369] width 346 height 31
click at [1036, 582] on button "Execute" at bounding box center [1025, 591] width 84 height 29
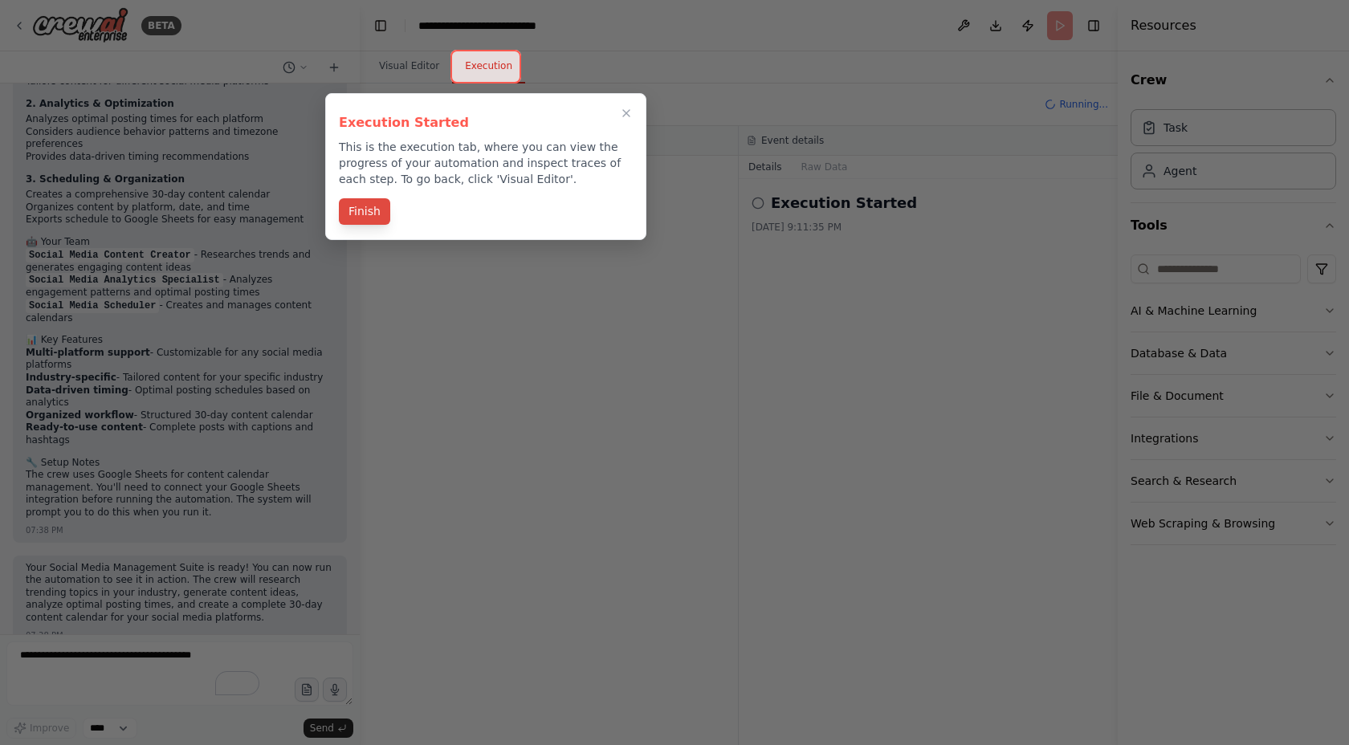
click at [375, 211] on button "Finish" at bounding box center [364, 211] width 51 height 27
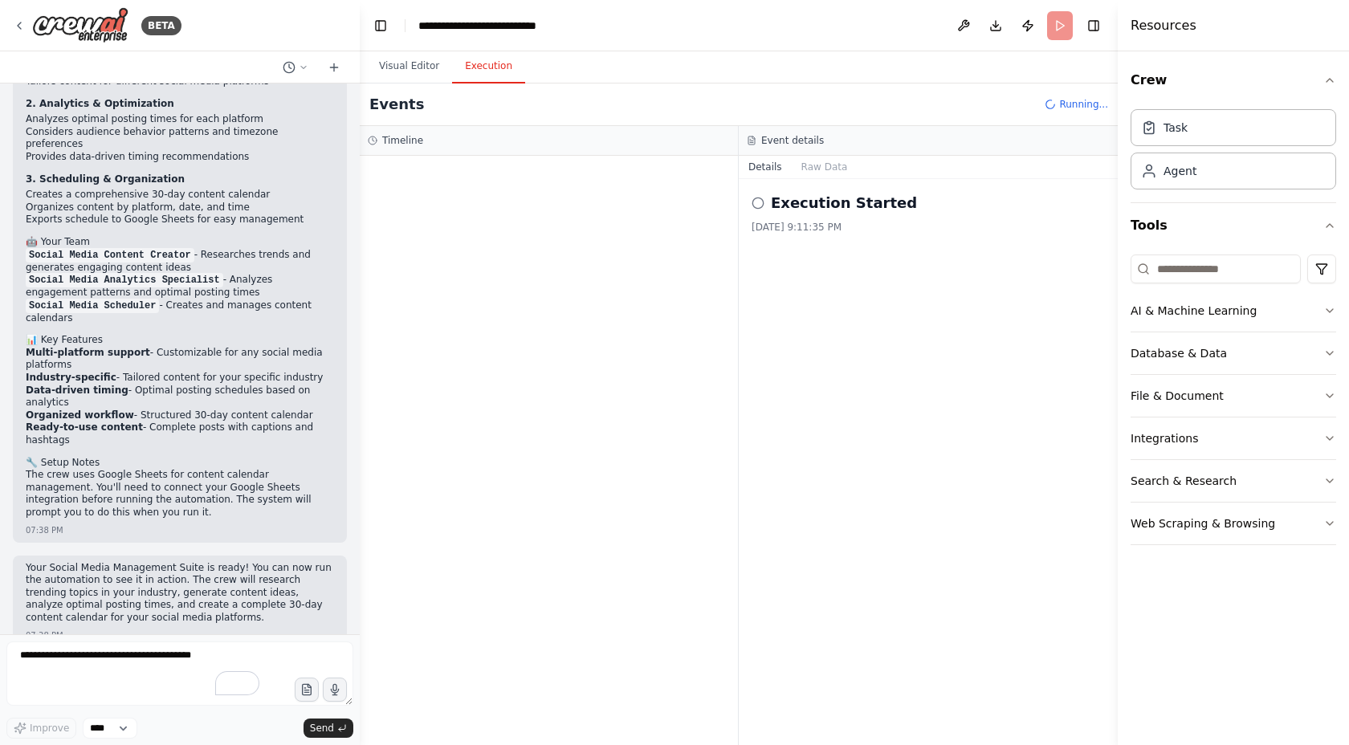
click at [850, 189] on div "Execution Started 9/20/2025, 9:11:35 PM" at bounding box center [928, 462] width 379 height 566
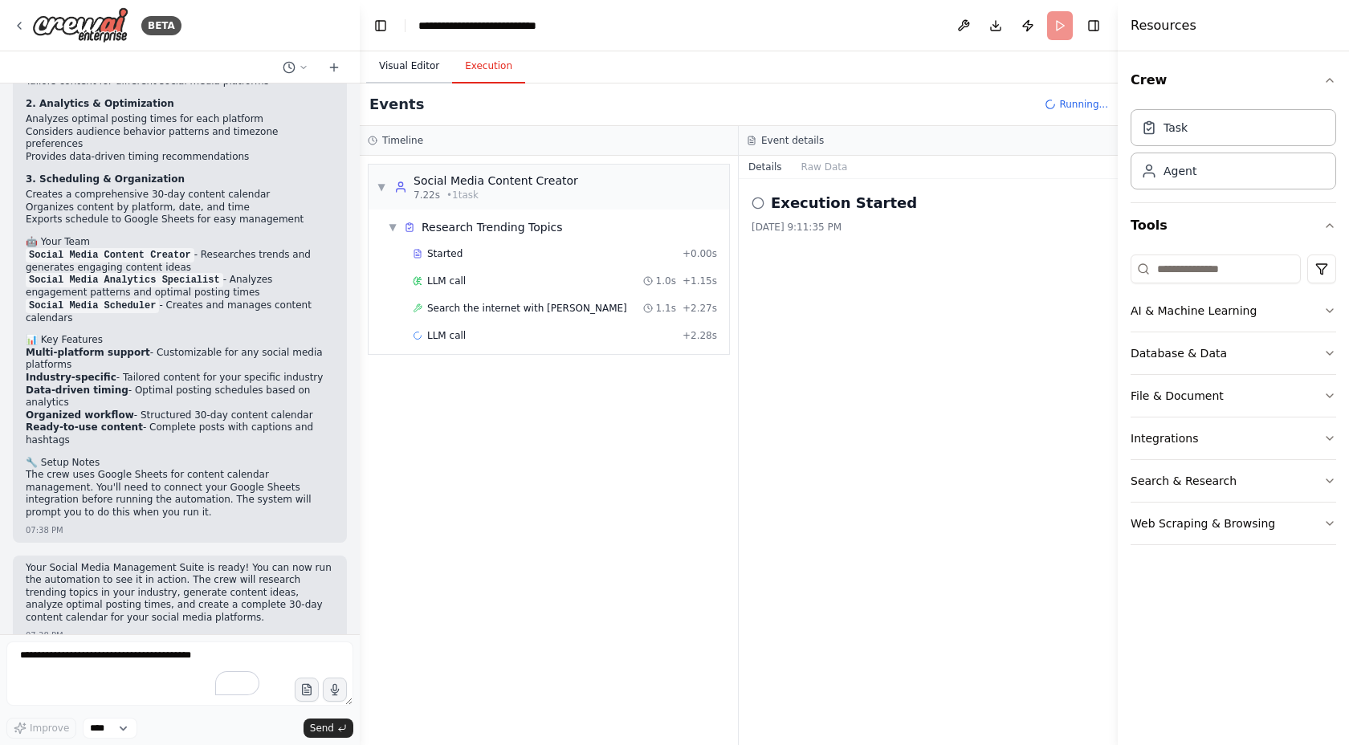
click at [423, 69] on button "Visual Editor" at bounding box center [409, 67] width 86 height 34
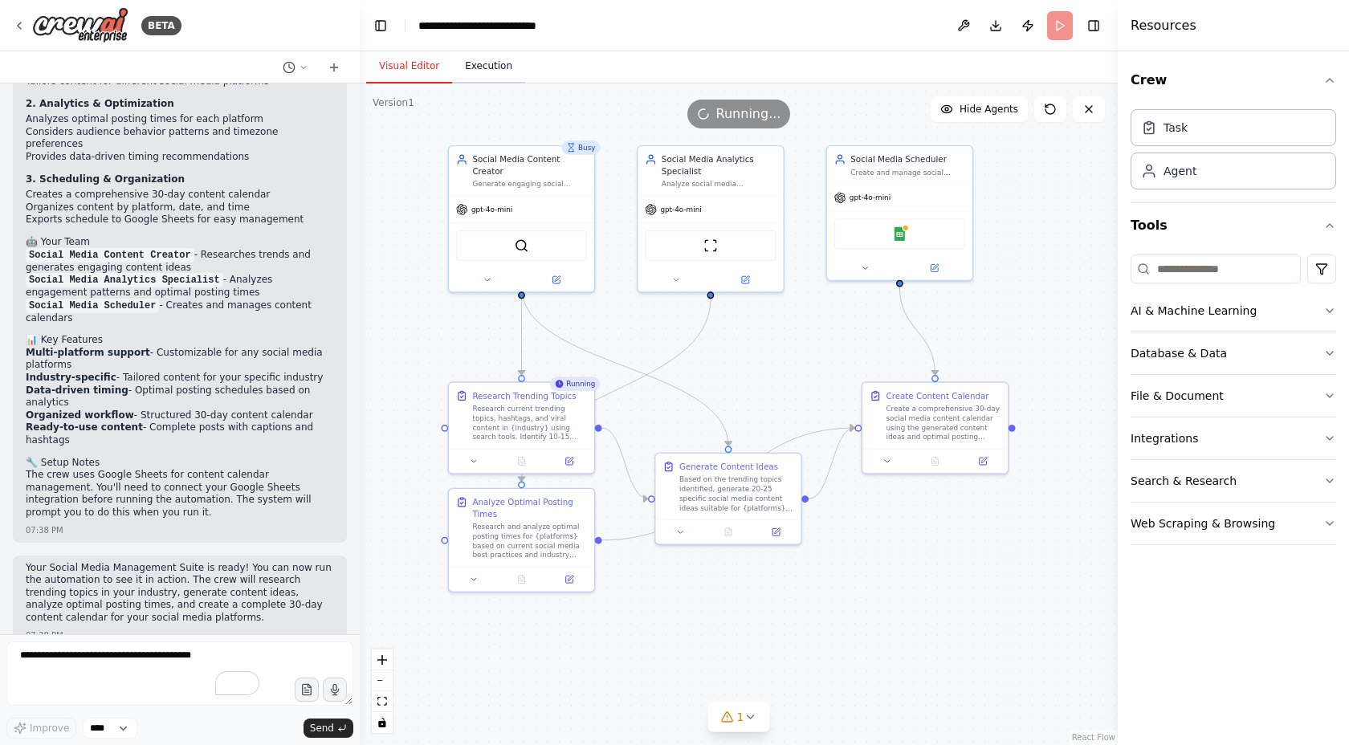
click at [485, 70] on button "Execution" at bounding box center [488, 67] width 73 height 34
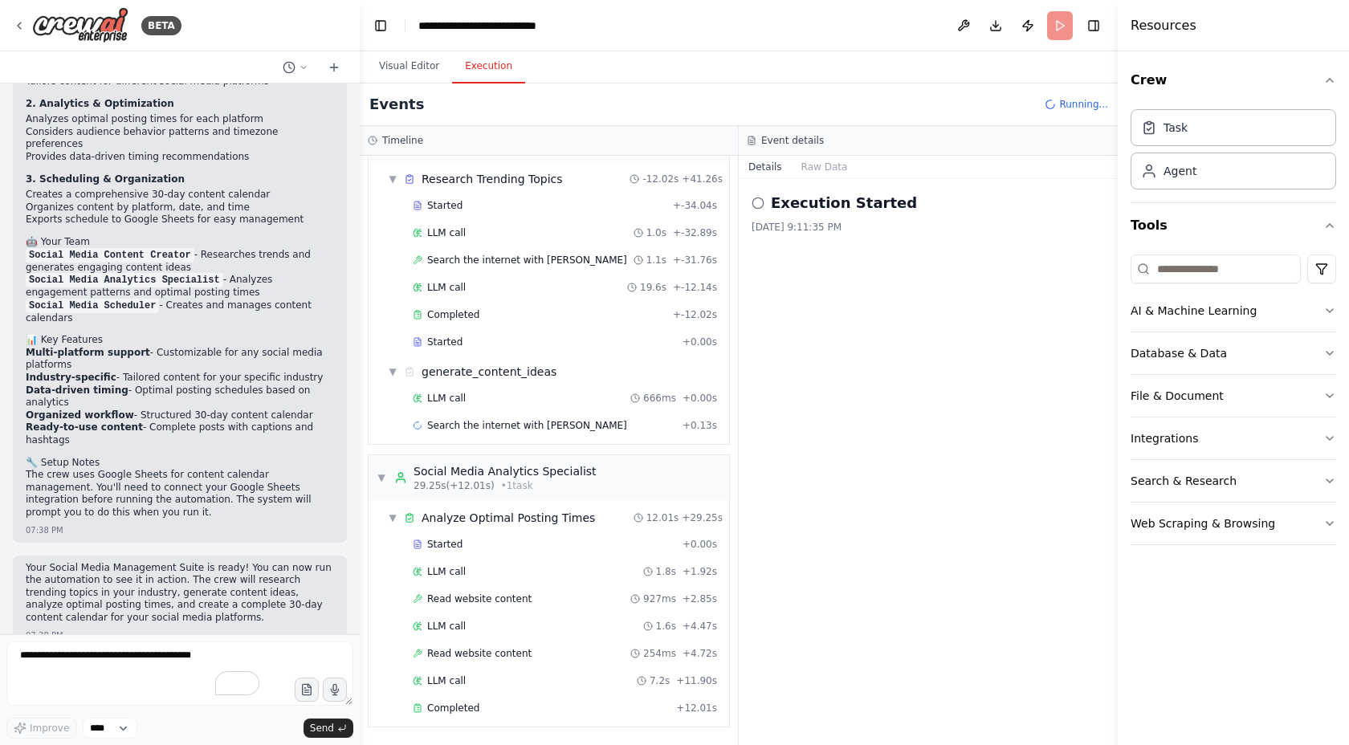
scroll to position [75, 0]
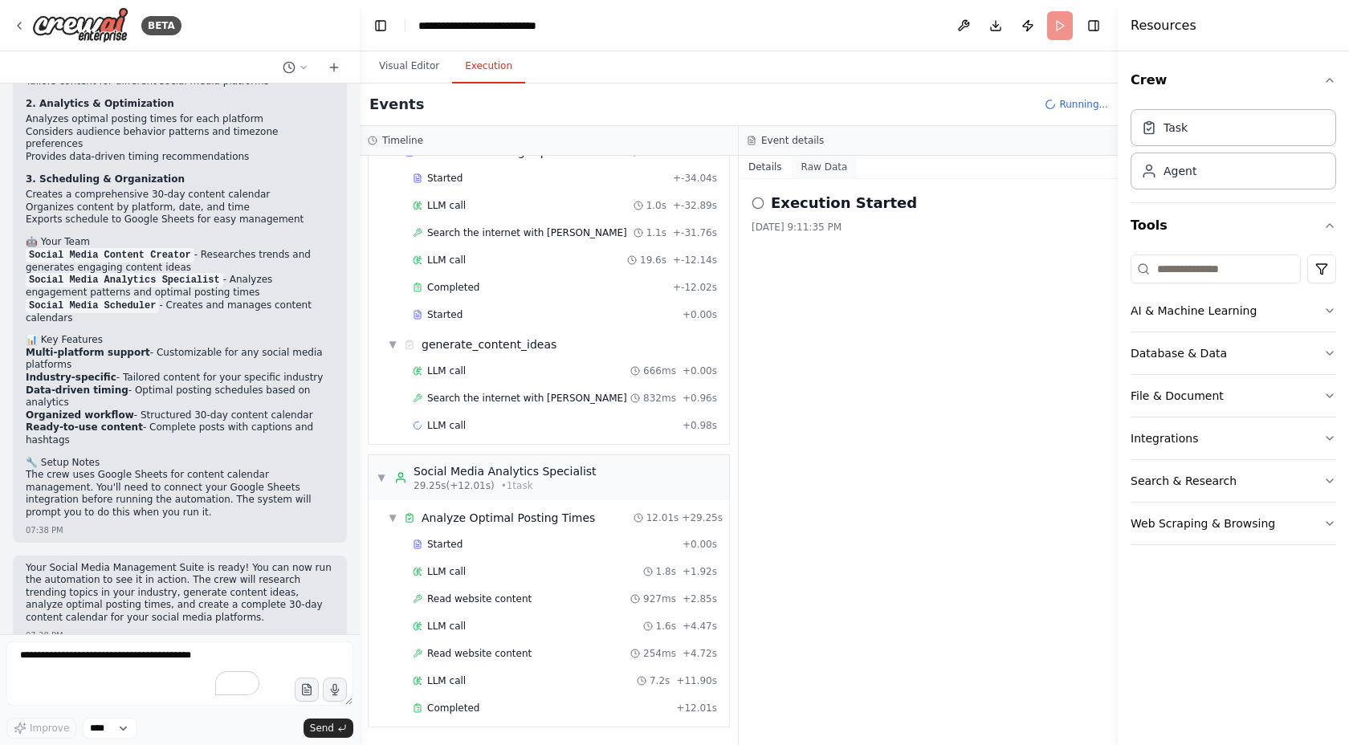
click at [829, 159] on button "Raw Data" at bounding box center [825, 167] width 66 height 22
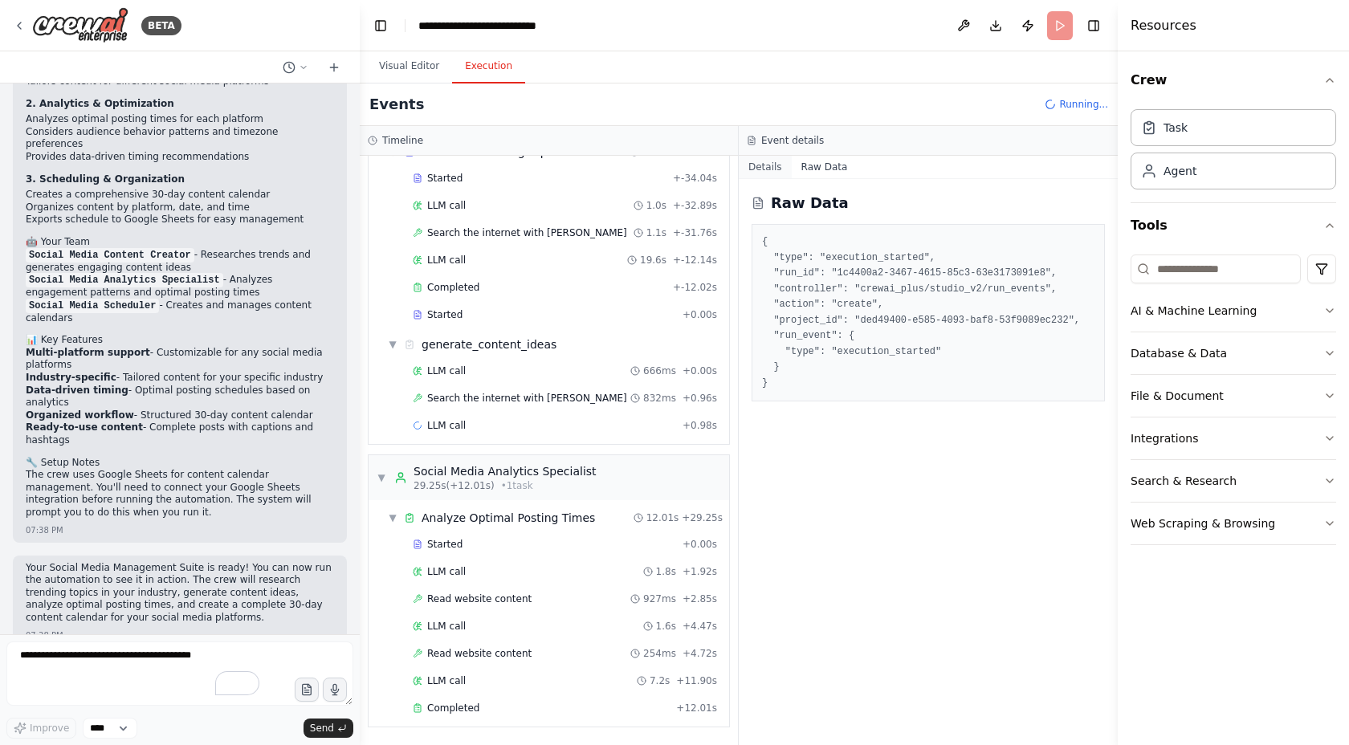
click at [760, 169] on button "Details" at bounding box center [765, 167] width 53 height 22
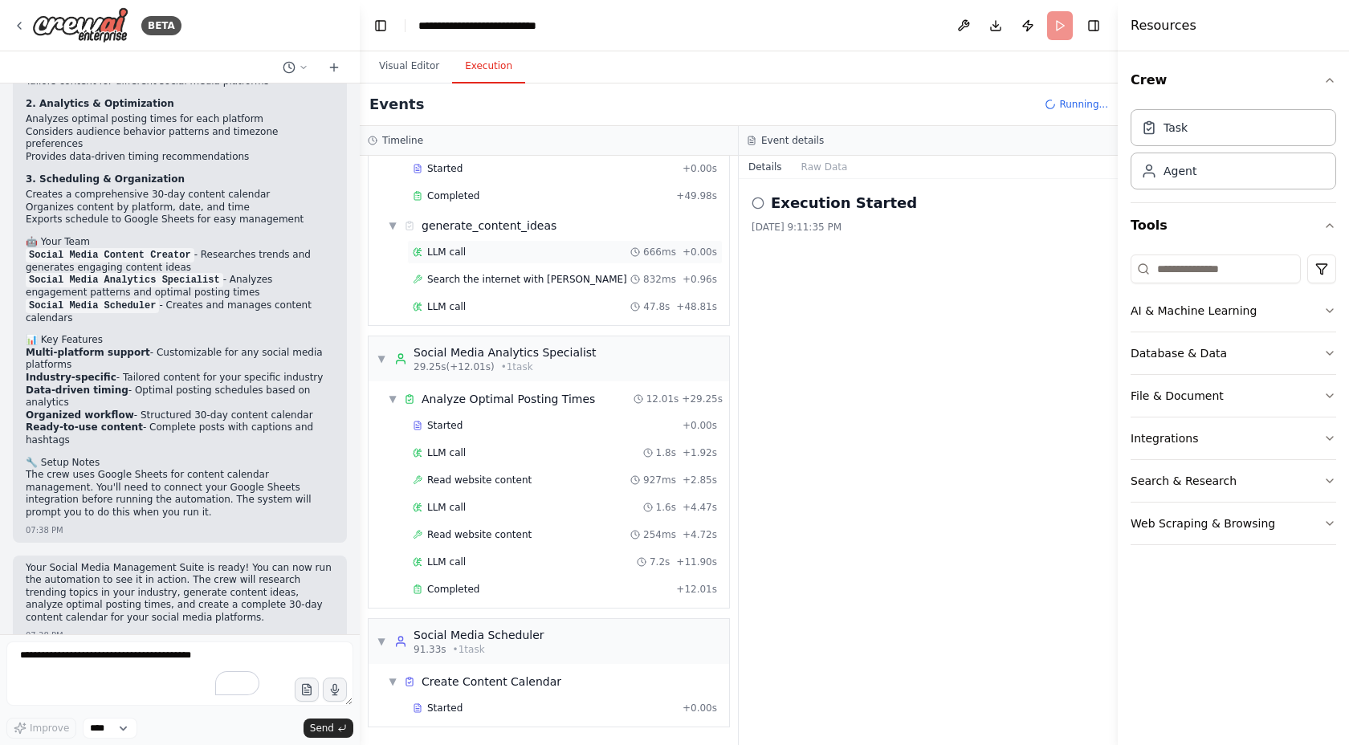
scroll to position [249, 0]
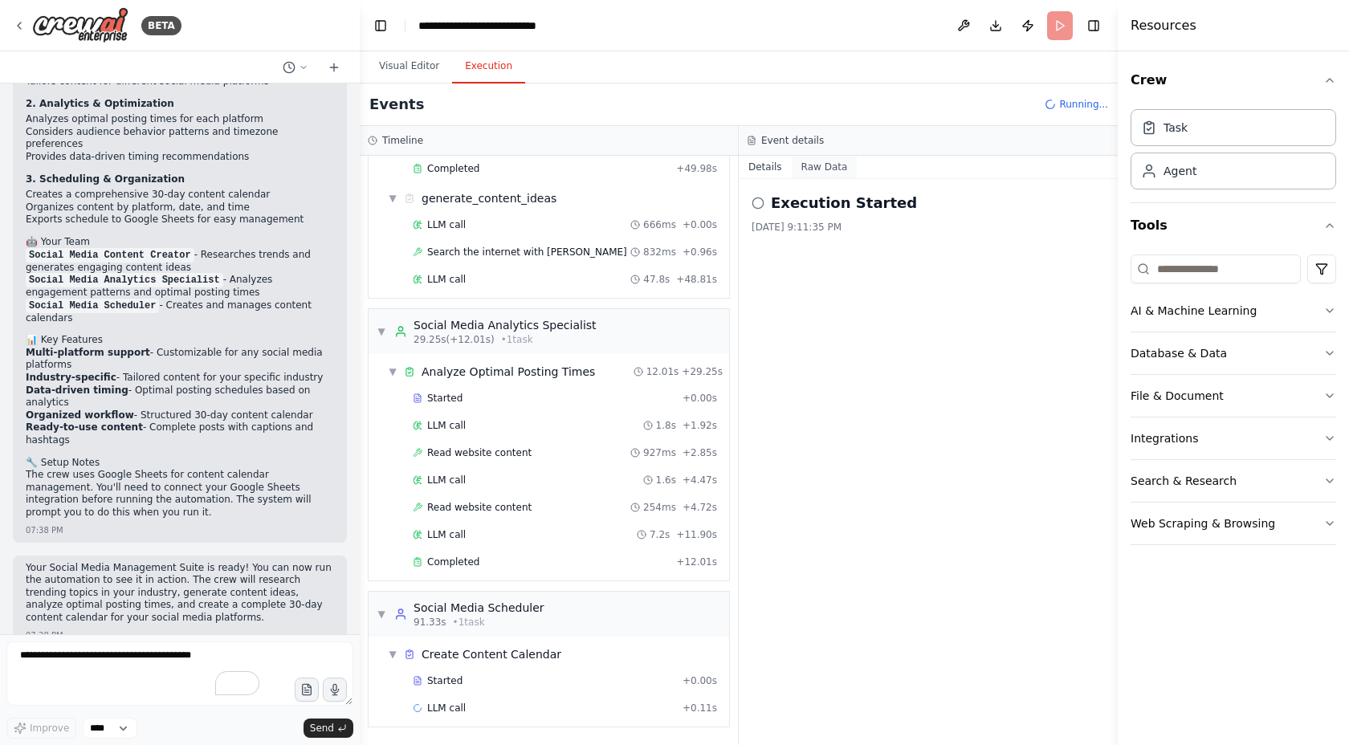
click at [807, 162] on button "Raw Data" at bounding box center [825, 167] width 66 height 22
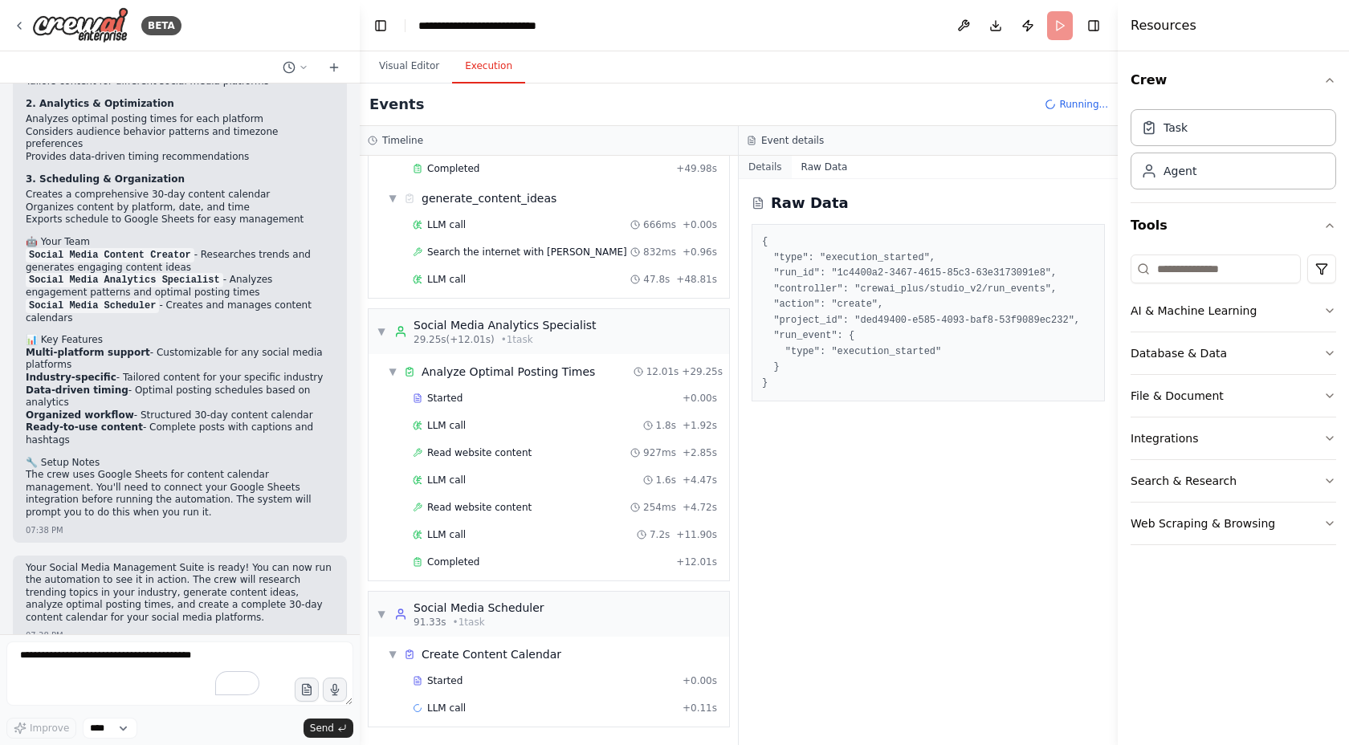
click at [770, 169] on button "Details" at bounding box center [765, 167] width 53 height 22
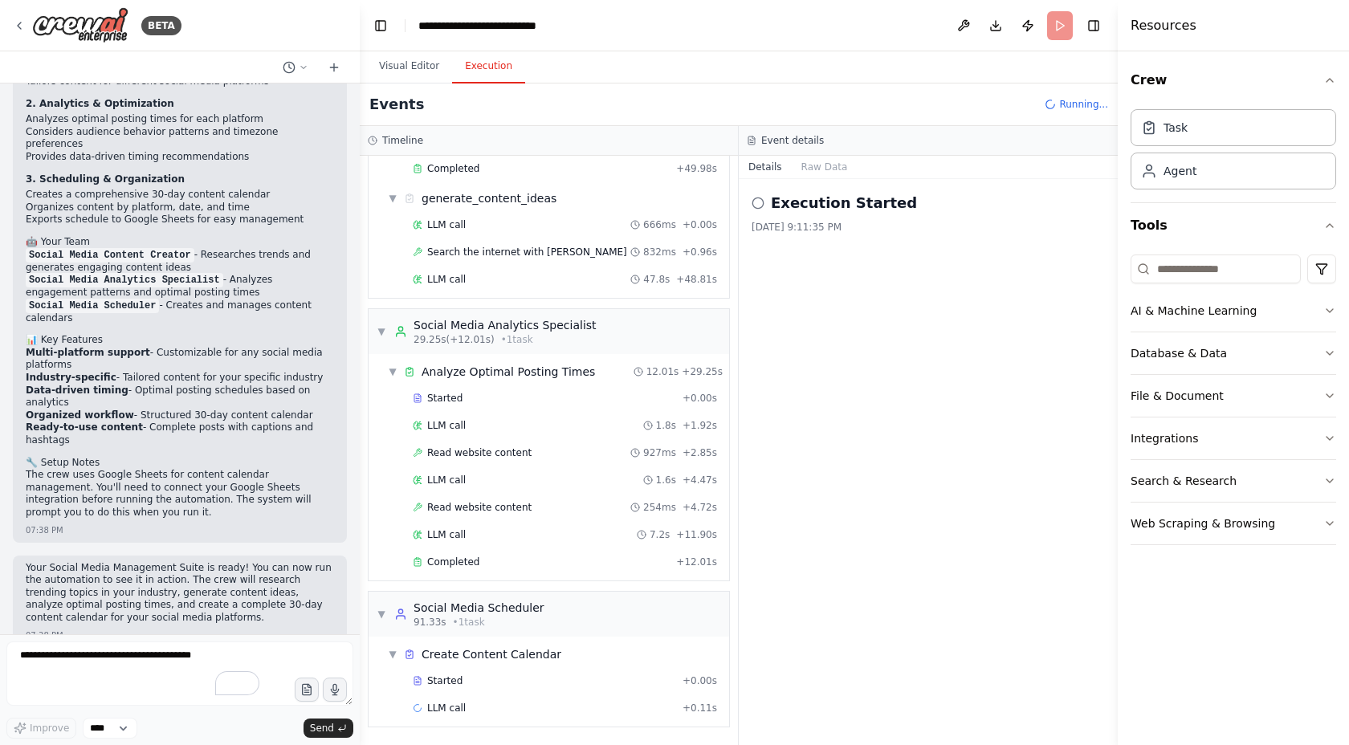
click at [797, 223] on div "9/20/2025, 9:11:35 PM" at bounding box center [928, 227] width 353 height 13
click at [1079, 100] on span "Running..." at bounding box center [1083, 104] width 49 height 13
click at [828, 161] on button "Raw Data" at bounding box center [825, 167] width 66 height 22
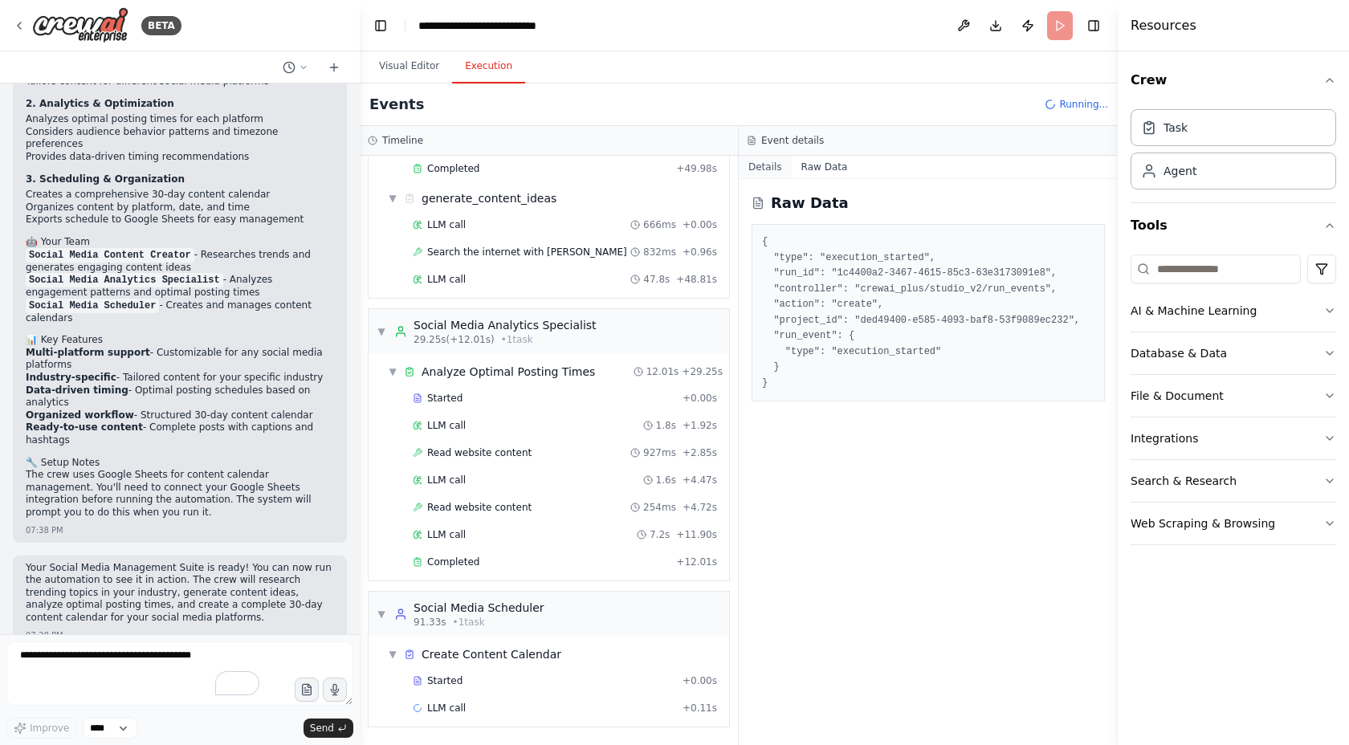
click at [754, 173] on button "Details" at bounding box center [765, 167] width 53 height 22
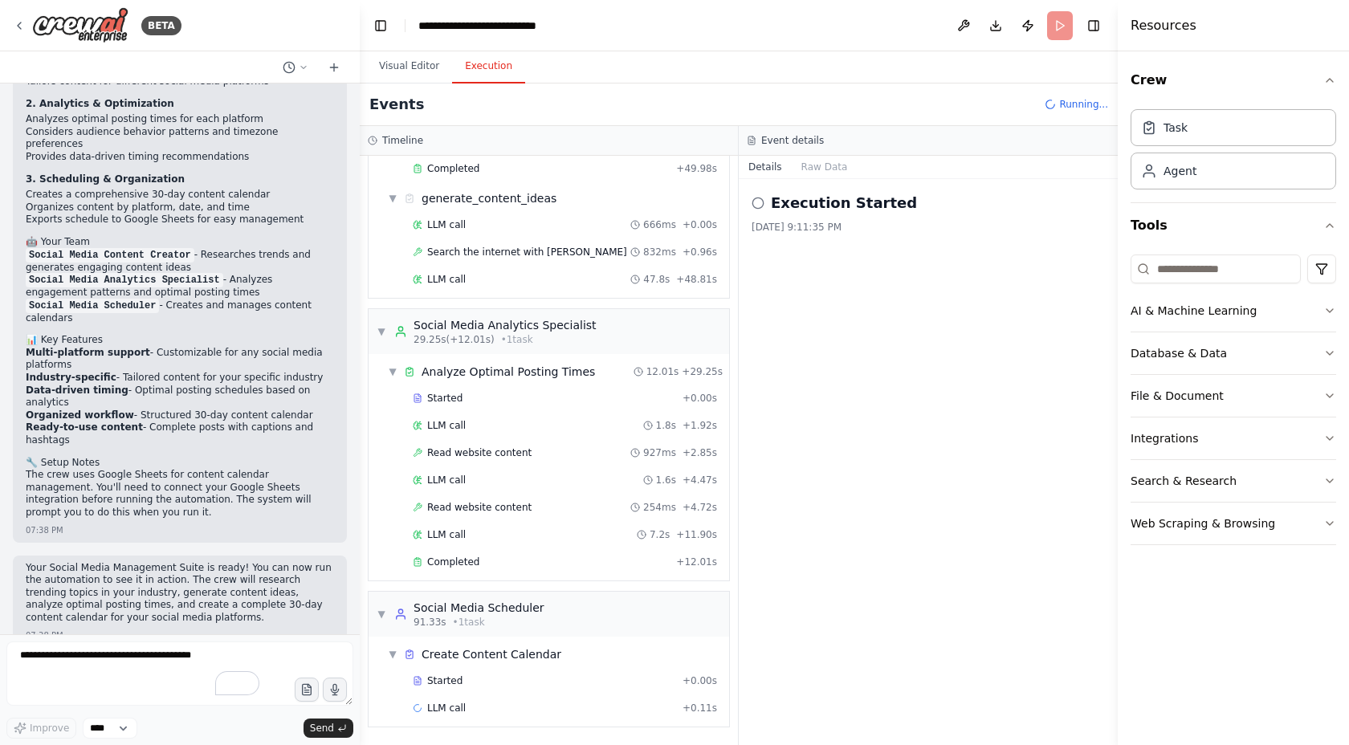
click at [774, 141] on h3 "Event details" at bounding box center [792, 140] width 63 height 13
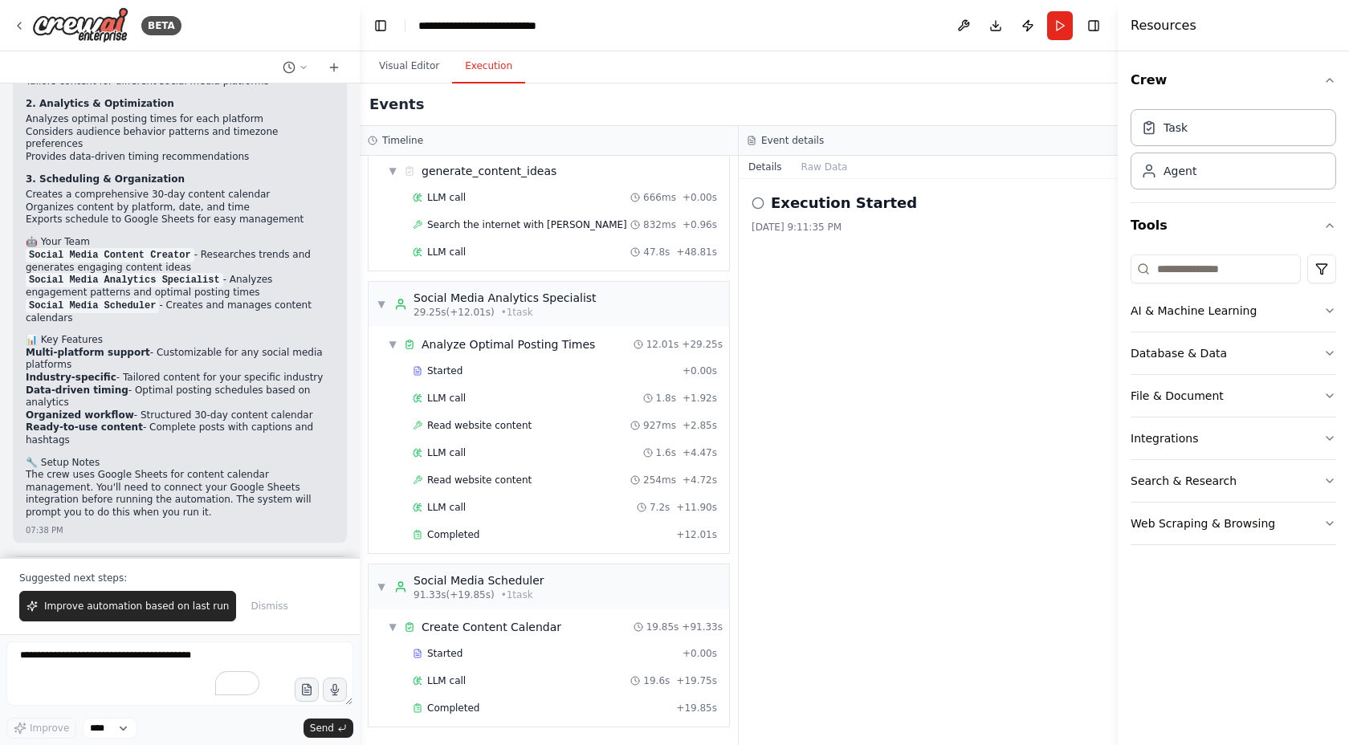
scroll to position [1711, 0]
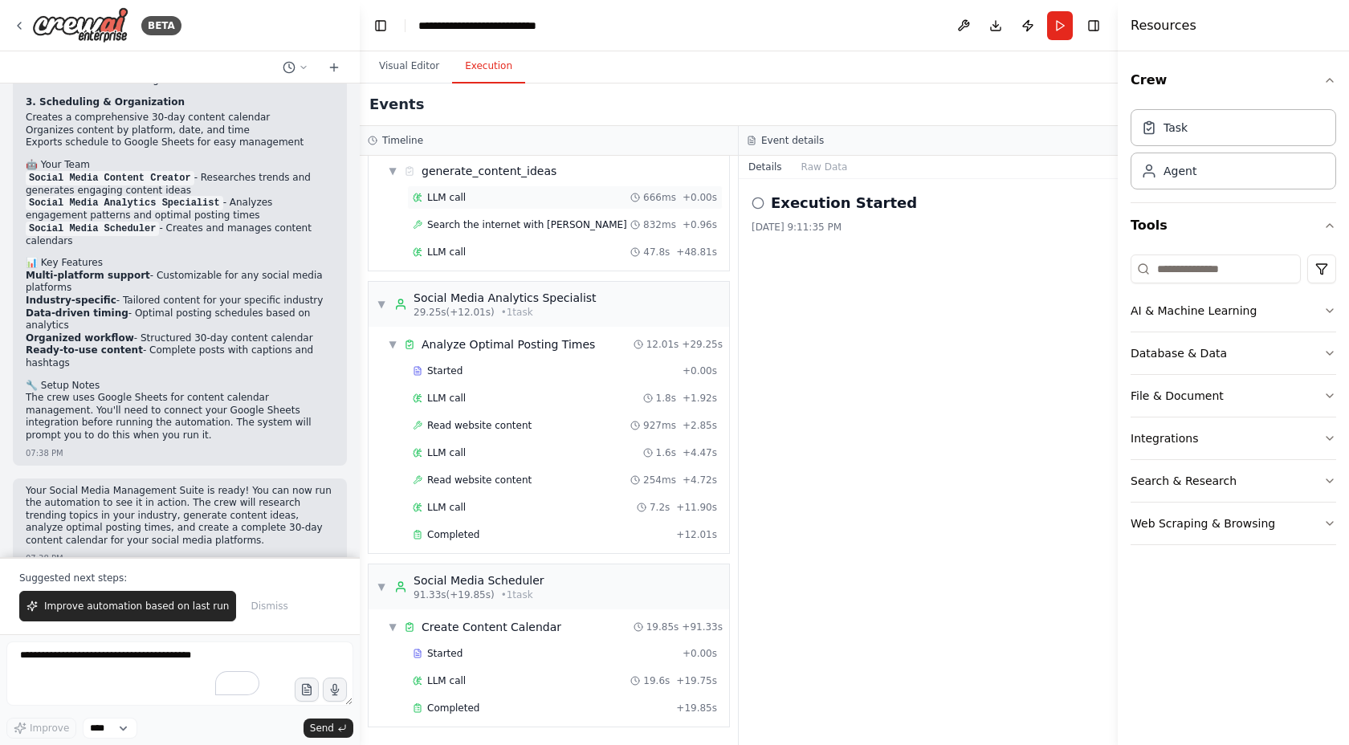
click at [488, 196] on div "LLM call 666ms + 0.00s" at bounding box center [565, 197] width 304 height 13
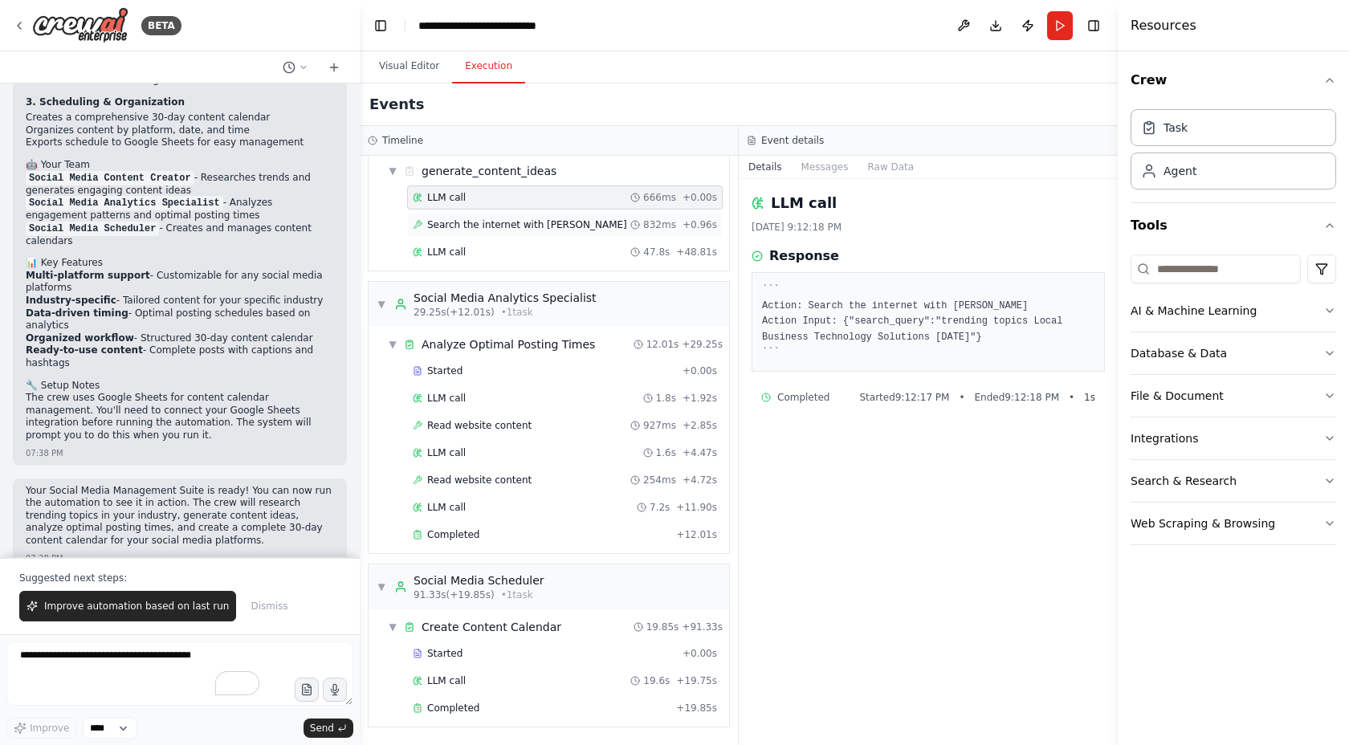
click at [493, 213] on div "Search the internet with Serper 832ms + 0.96s" at bounding box center [565, 225] width 316 height 24
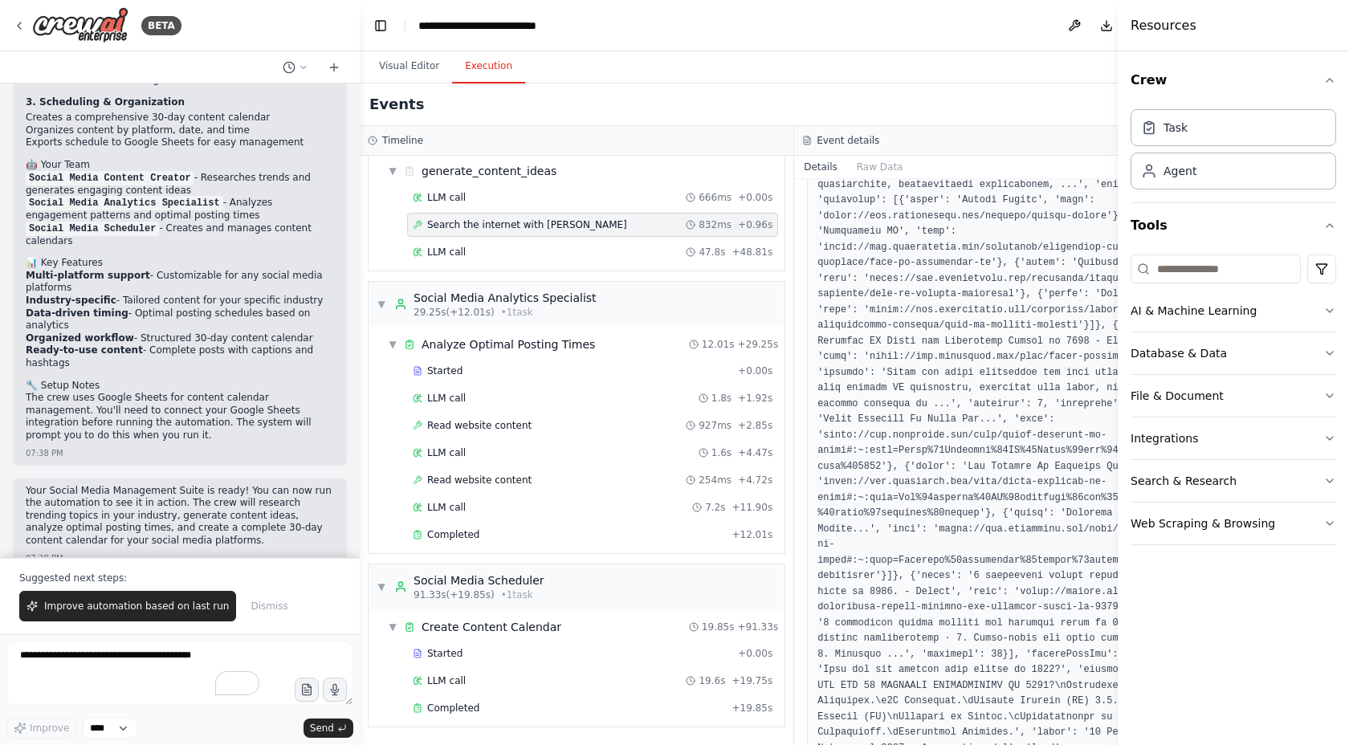
scroll to position [1469, 0]
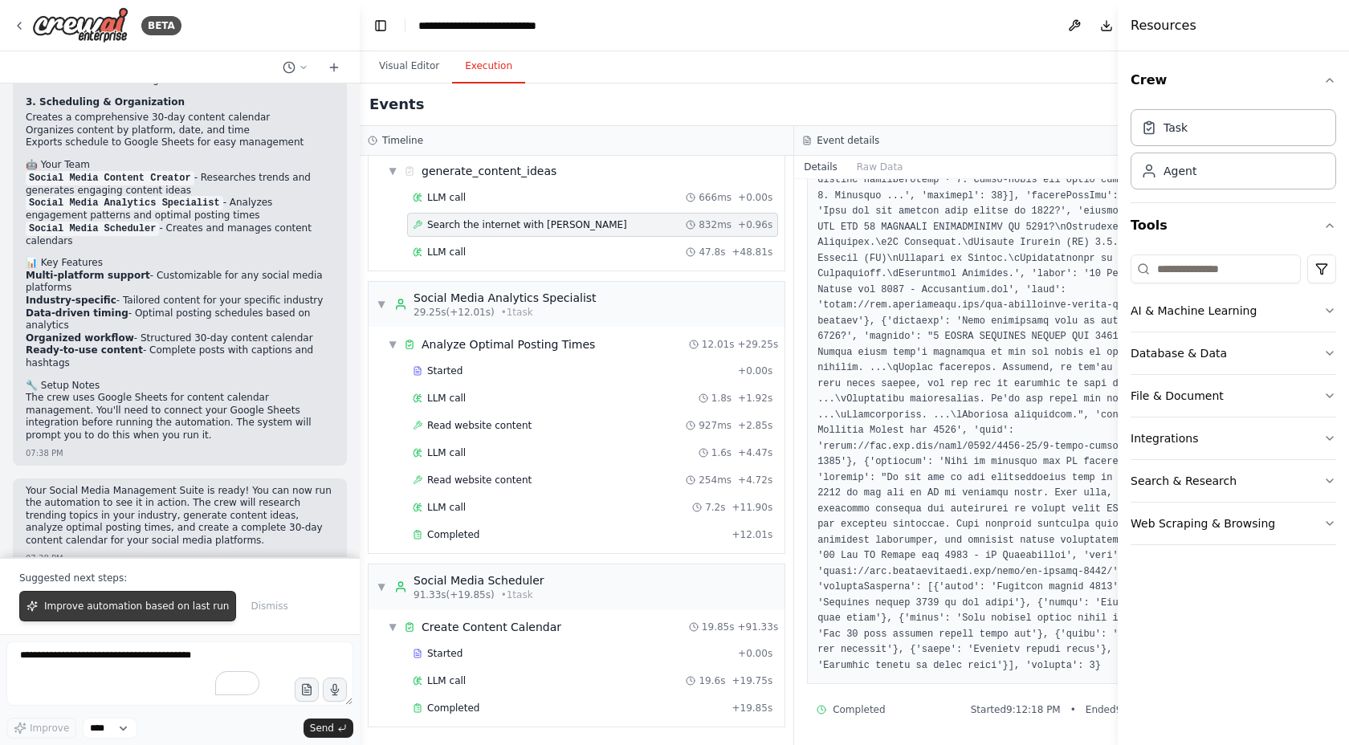
click at [133, 608] on span "Improve automation based on last run" at bounding box center [136, 606] width 185 height 13
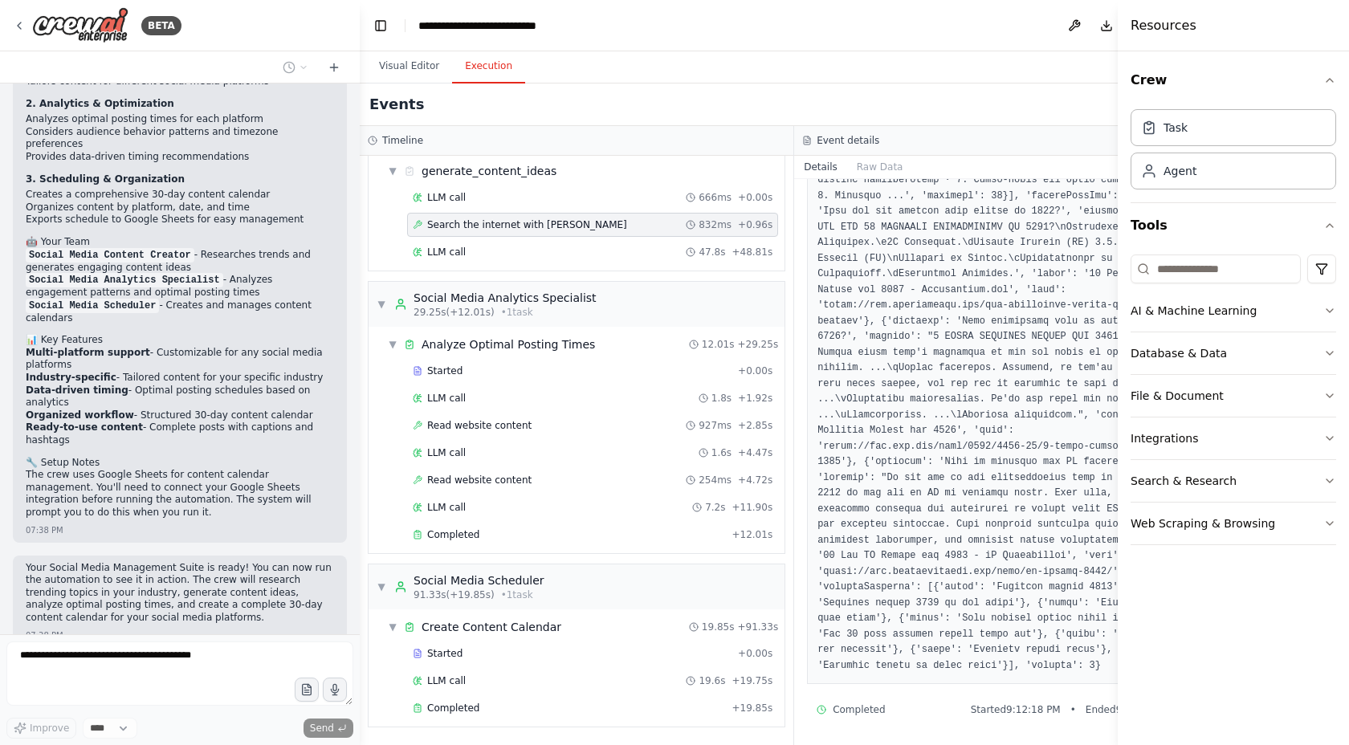
scroll to position [1675, 0]
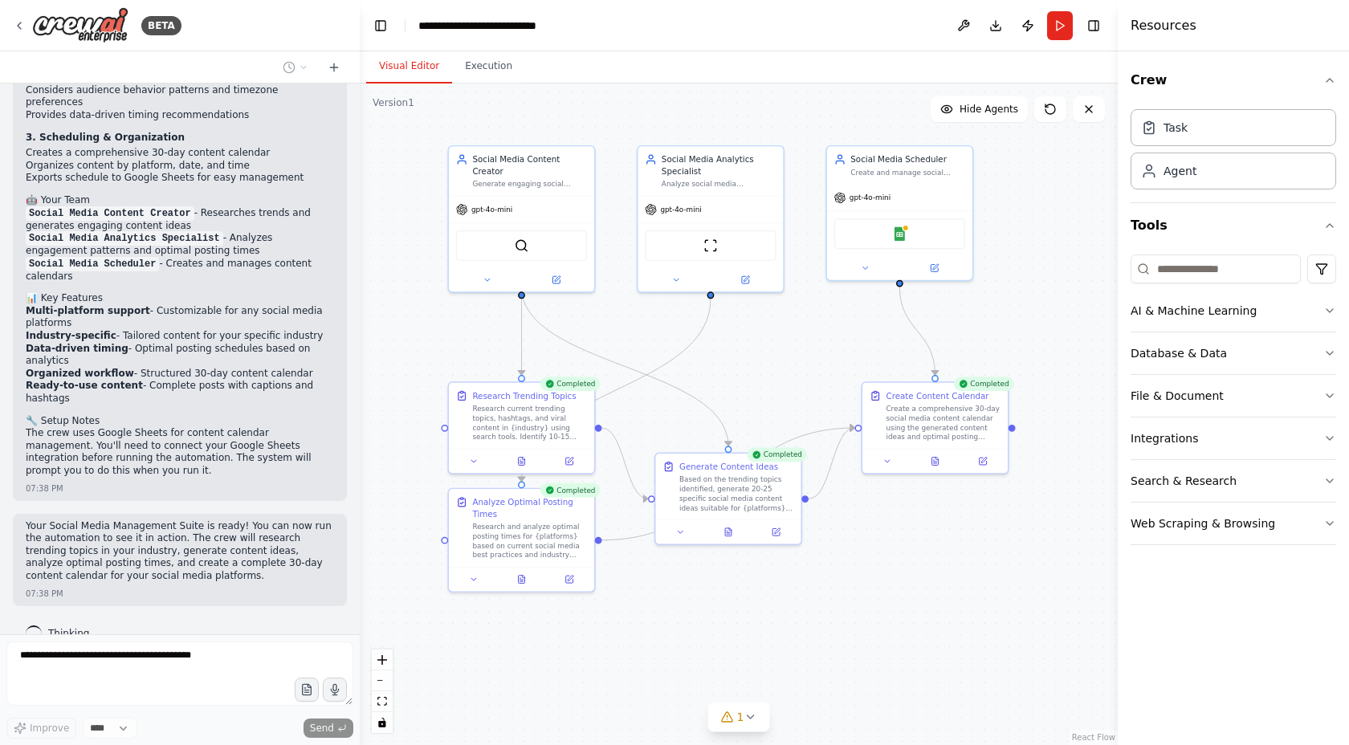
click at [422, 64] on button "Visual Editor" at bounding box center [409, 67] width 86 height 34
click at [495, 62] on button "Execution" at bounding box center [488, 67] width 73 height 34
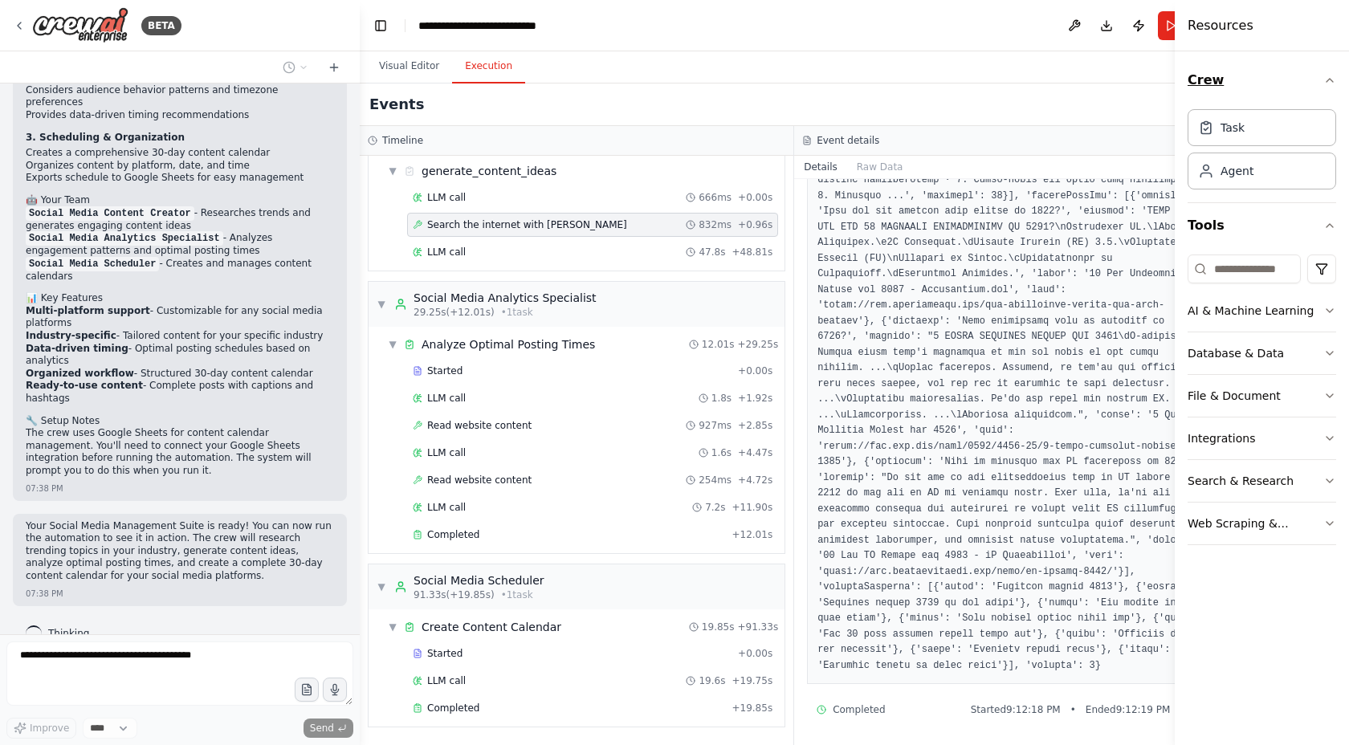
drag, startPoint x: 1117, startPoint y: 22, endPoint x: 1259, endPoint y: 76, distance: 151.3
click at [1259, 76] on div "Resources Crew Task Agent Tools AI & Machine Learning Database & Data File & Do…" at bounding box center [1262, 372] width 174 height 745
click at [1265, 131] on div "Task" at bounding box center [1262, 126] width 149 height 37
click at [1316, 304] on button "AI & Machine Learning" at bounding box center [1262, 311] width 149 height 42
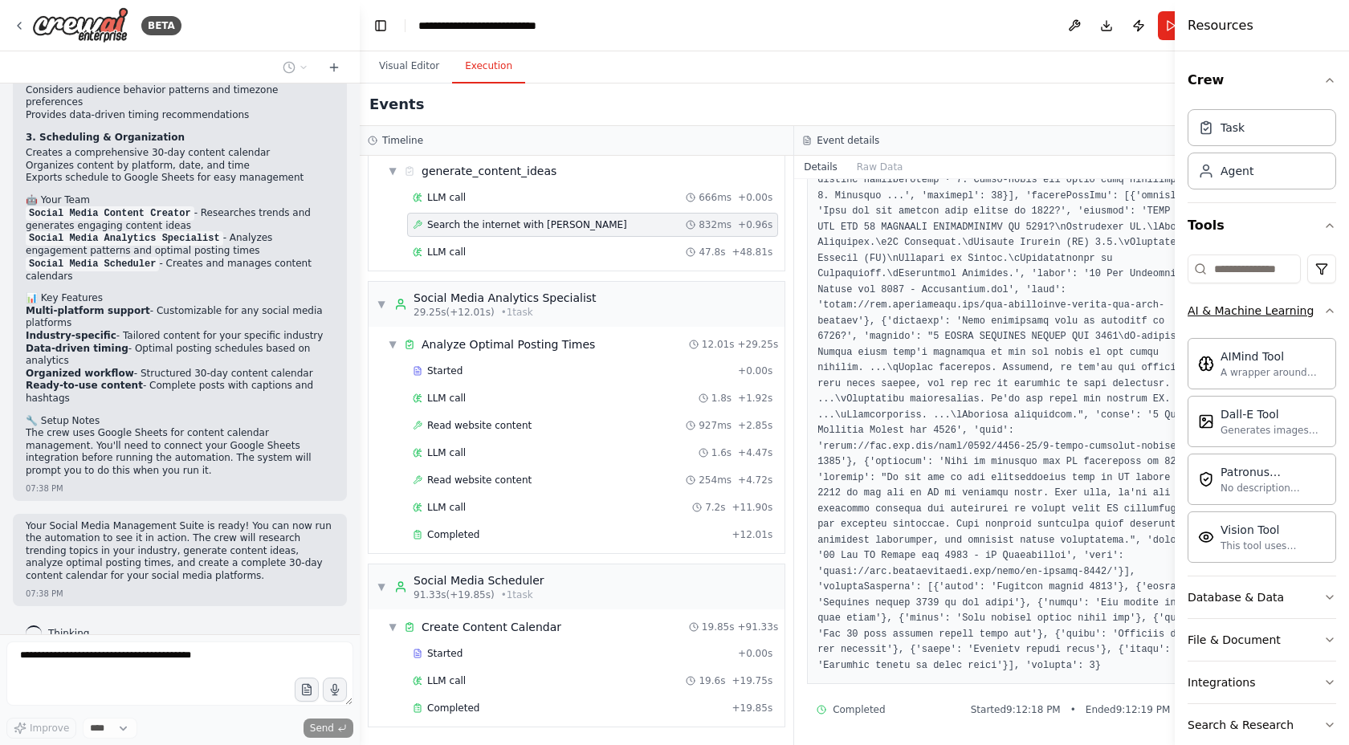
click at [1324, 305] on icon "button" at bounding box center [1330, 310] width 13 height 13
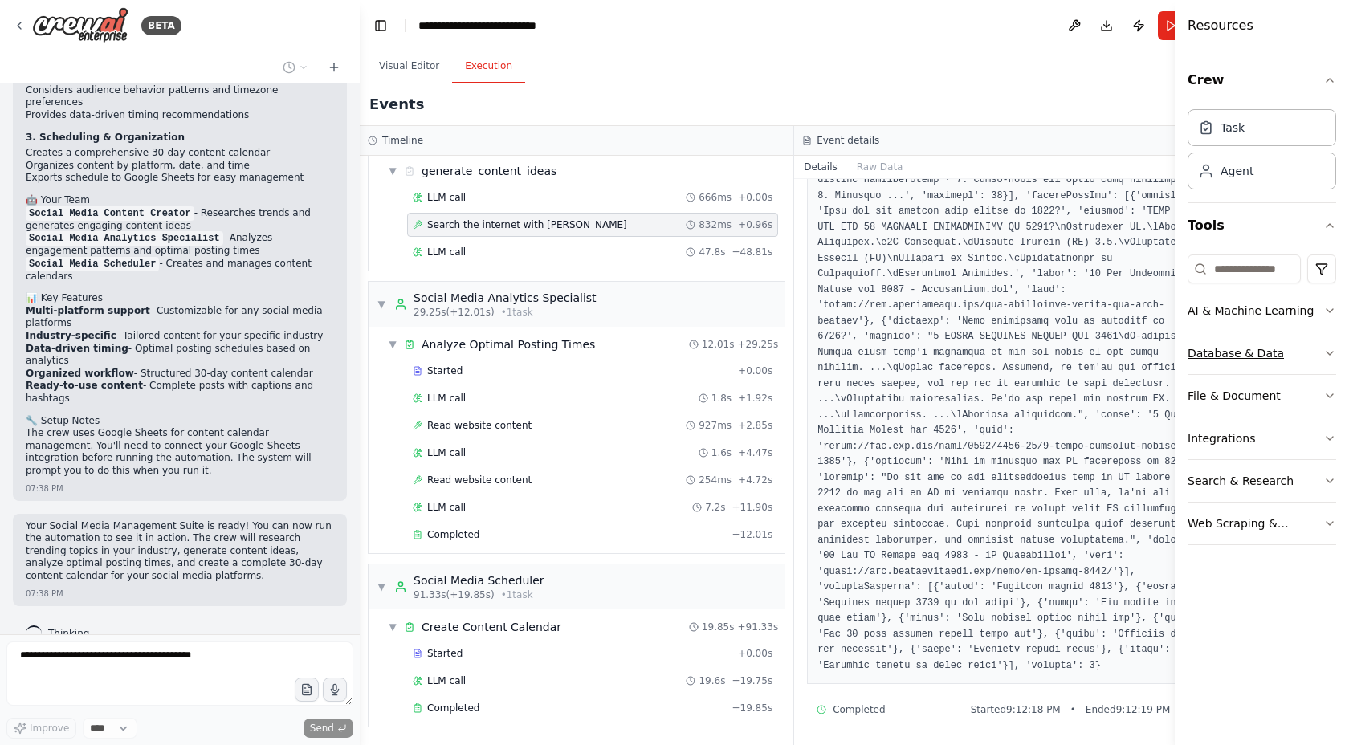
click at [1327, 352] on icon "button" at bounding box center [1330, 353] width 6 height 3
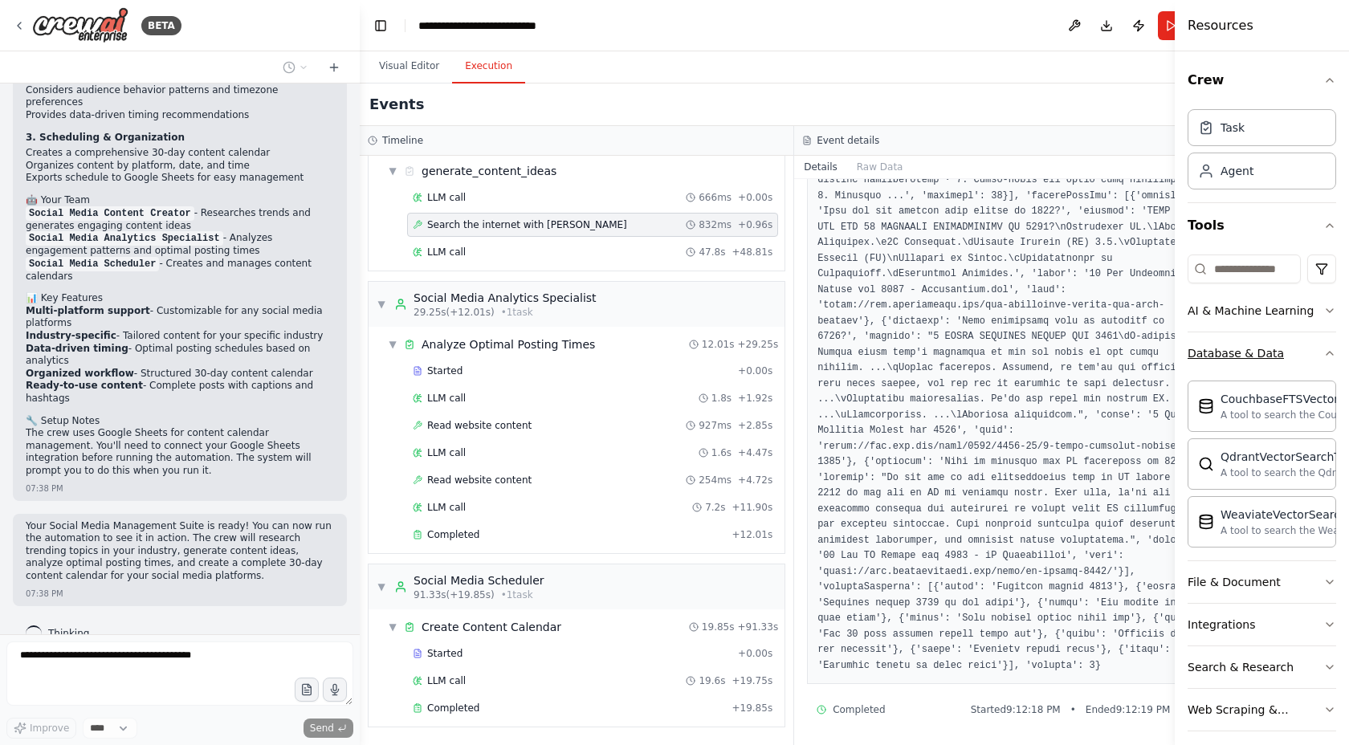
click at [1324, 352] on icon "button" at bounding box center [1330, 353] width 13 height 13
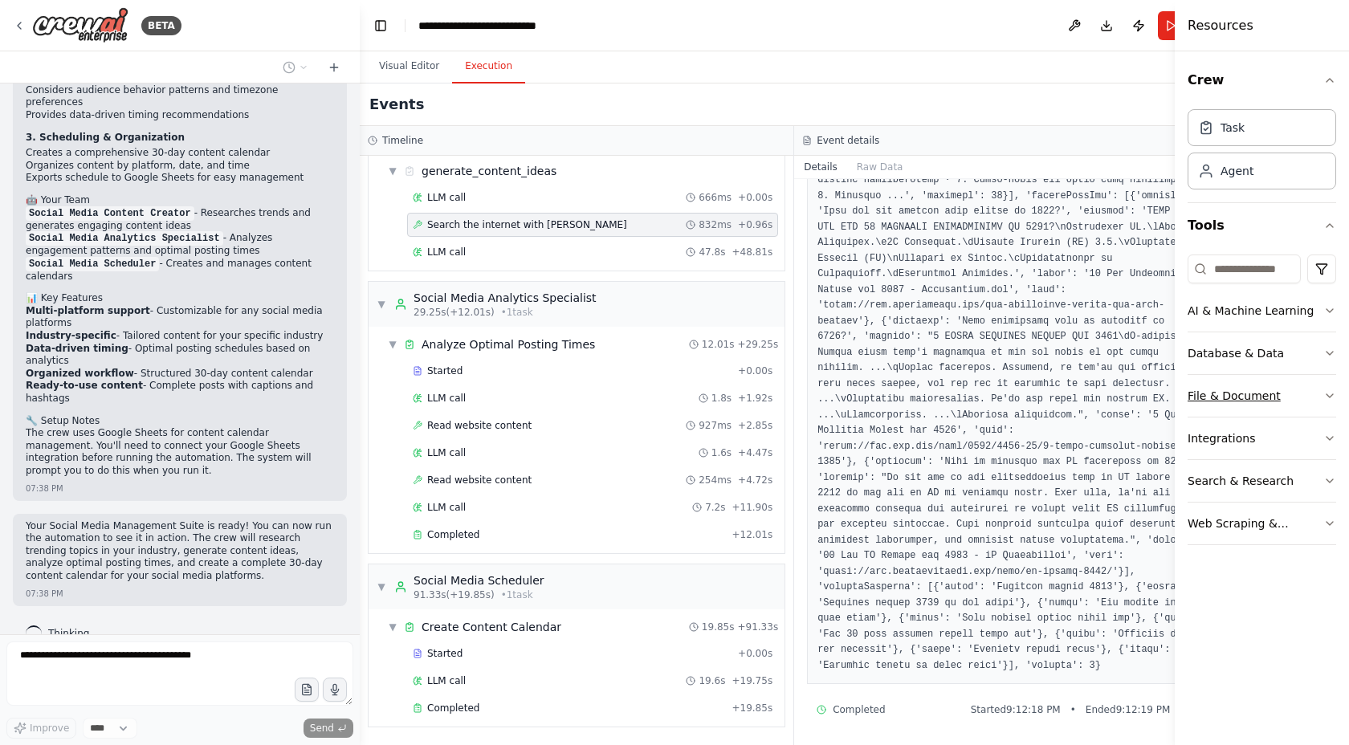
click at [1324, 394] on icon "button" at bounding box center [1330, 396] width 13 height 13
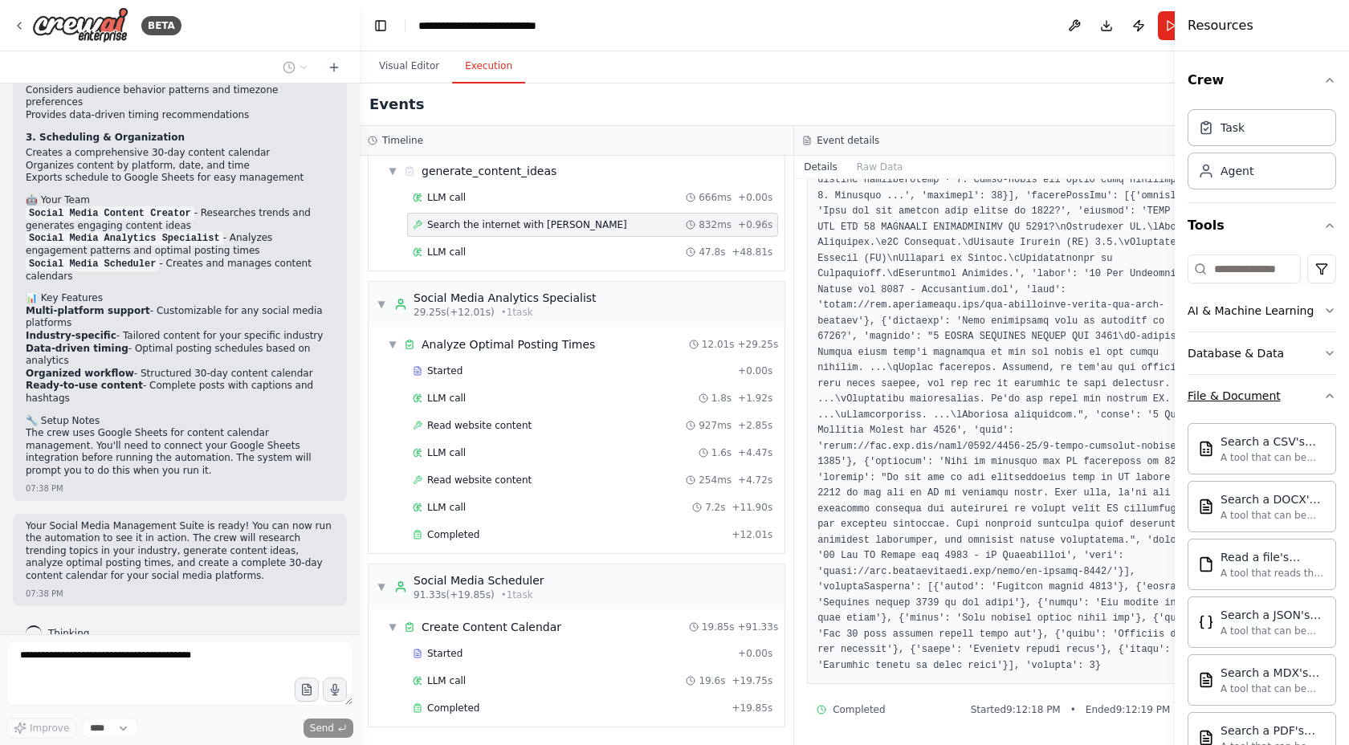
click at [1324, 394] on div "Crew Task Agent Tools AI & Machine Learning Database & Data File & Document Sea…" at bounding box center [1262, 398] width 174 height 694
click at [1324, 386] on button "File & Document" at bounding box center [1262, 396] width 149 height 42
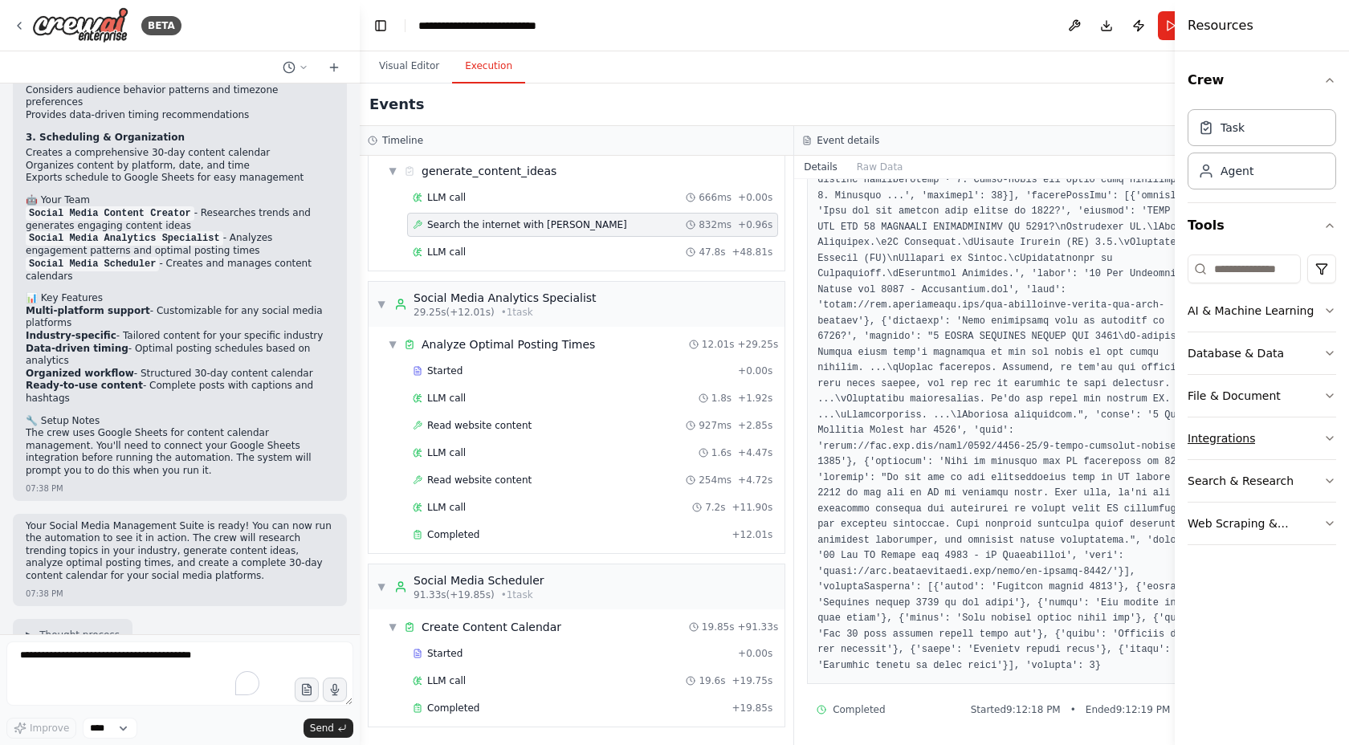
click at [1320, 427] on button "Integrations" at bounding box center [1262, 439] width 149 height 42
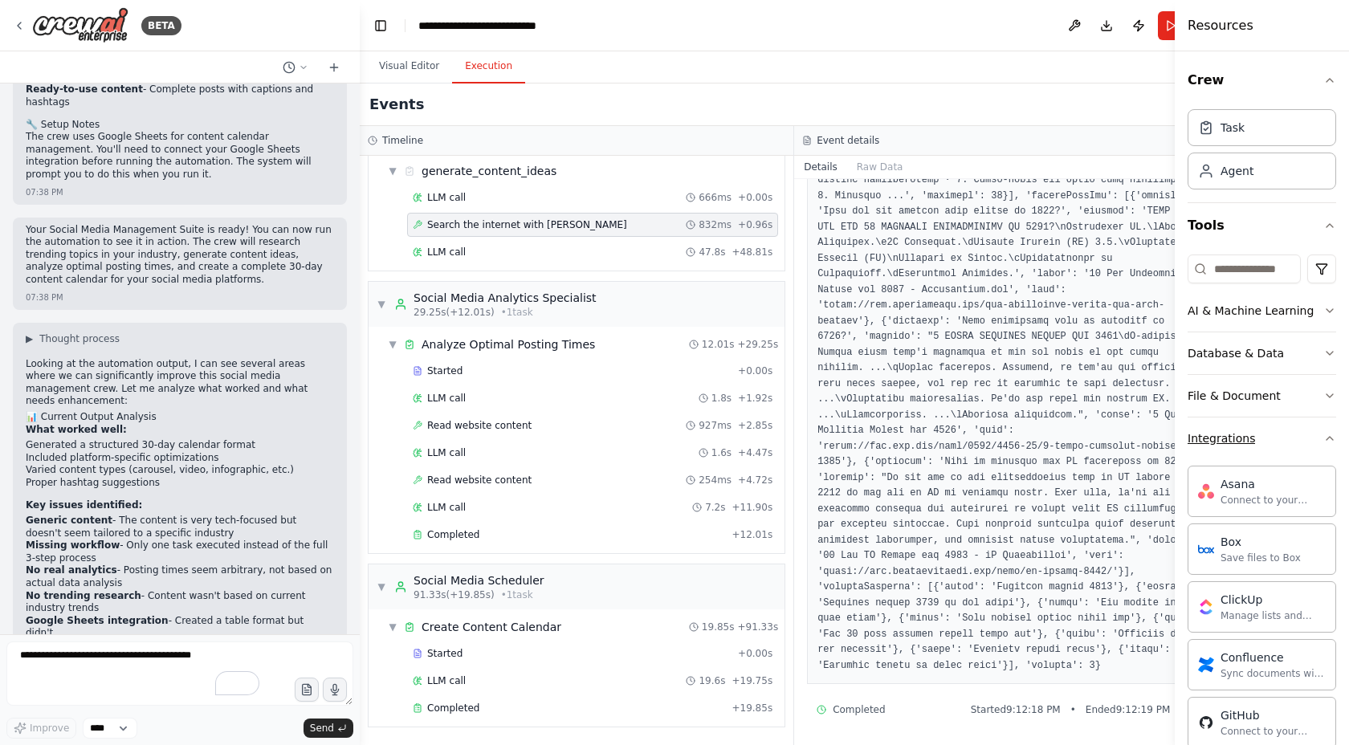
click at [1324, 437] on icon "button" at bounding box center [1330, 438] width 13 height 13
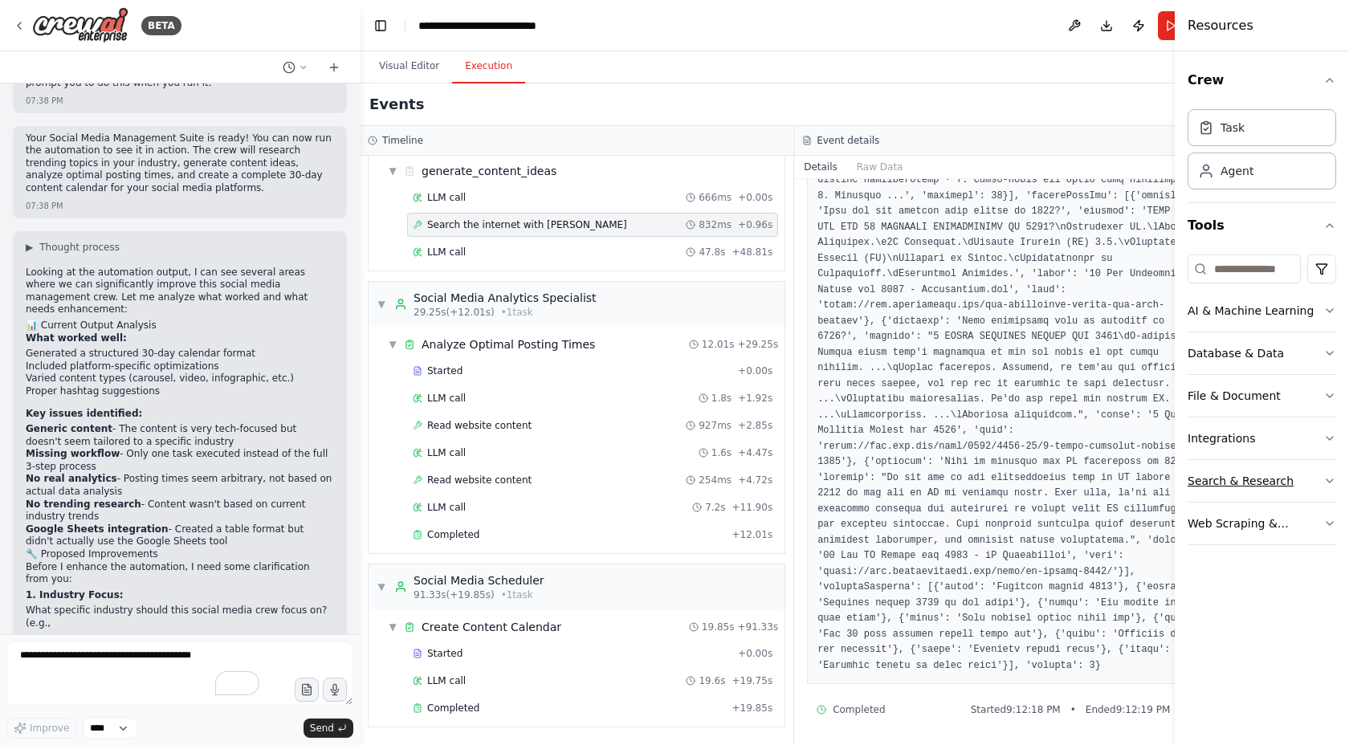
click at [1319, 480] on button "Search & Research" at bounding box center [1262, 481] width 149 height 42
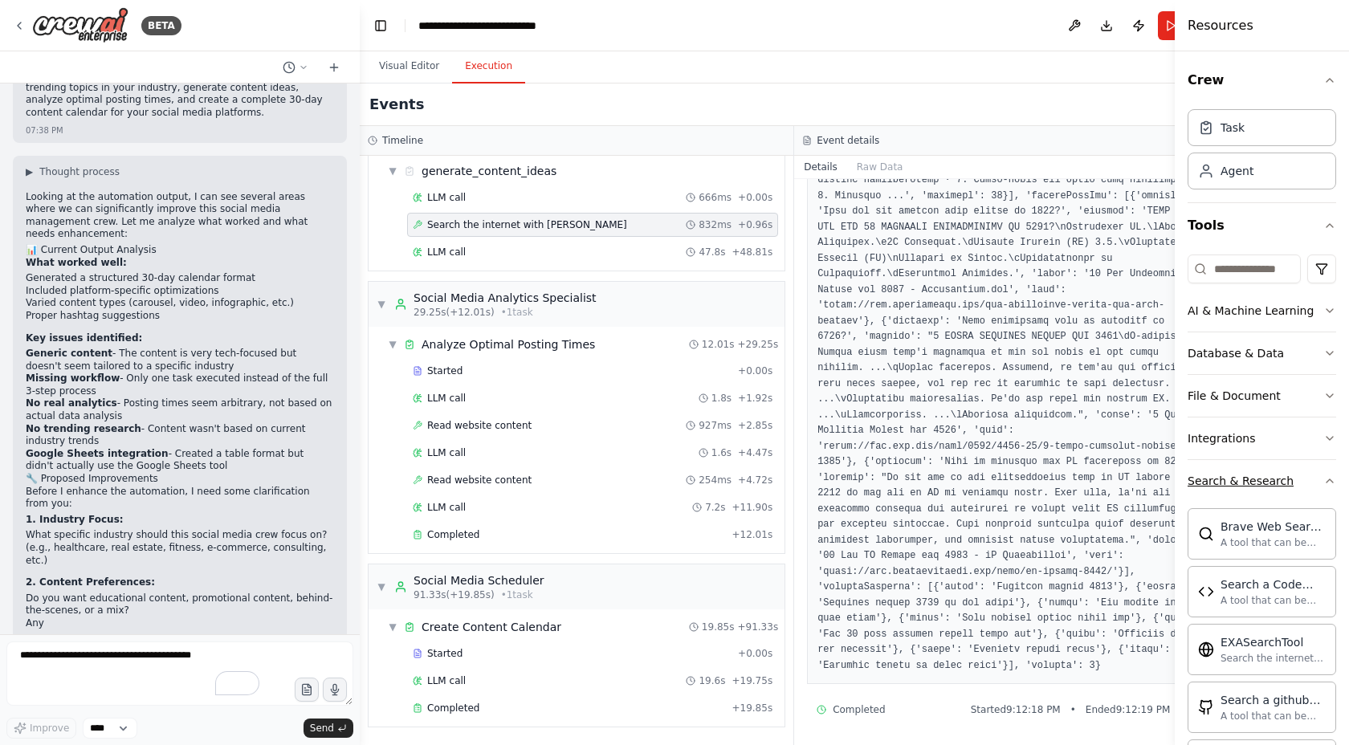
click at [1324, 479] on icon "button" at bounding box center [1330, 481] width 13 height 13
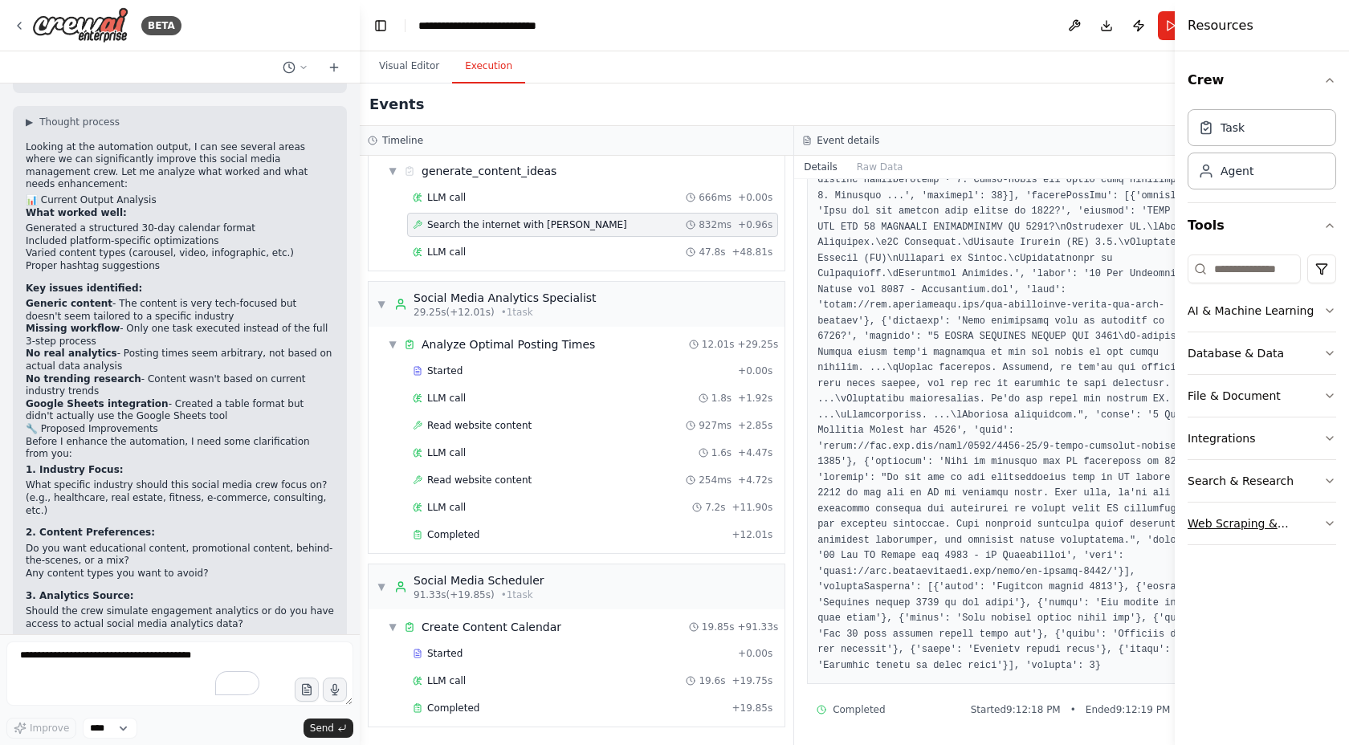
click at [1317, 520] on div "Web Scraping & Browsing" at bounding box center [1256, 524] width 136 height 16
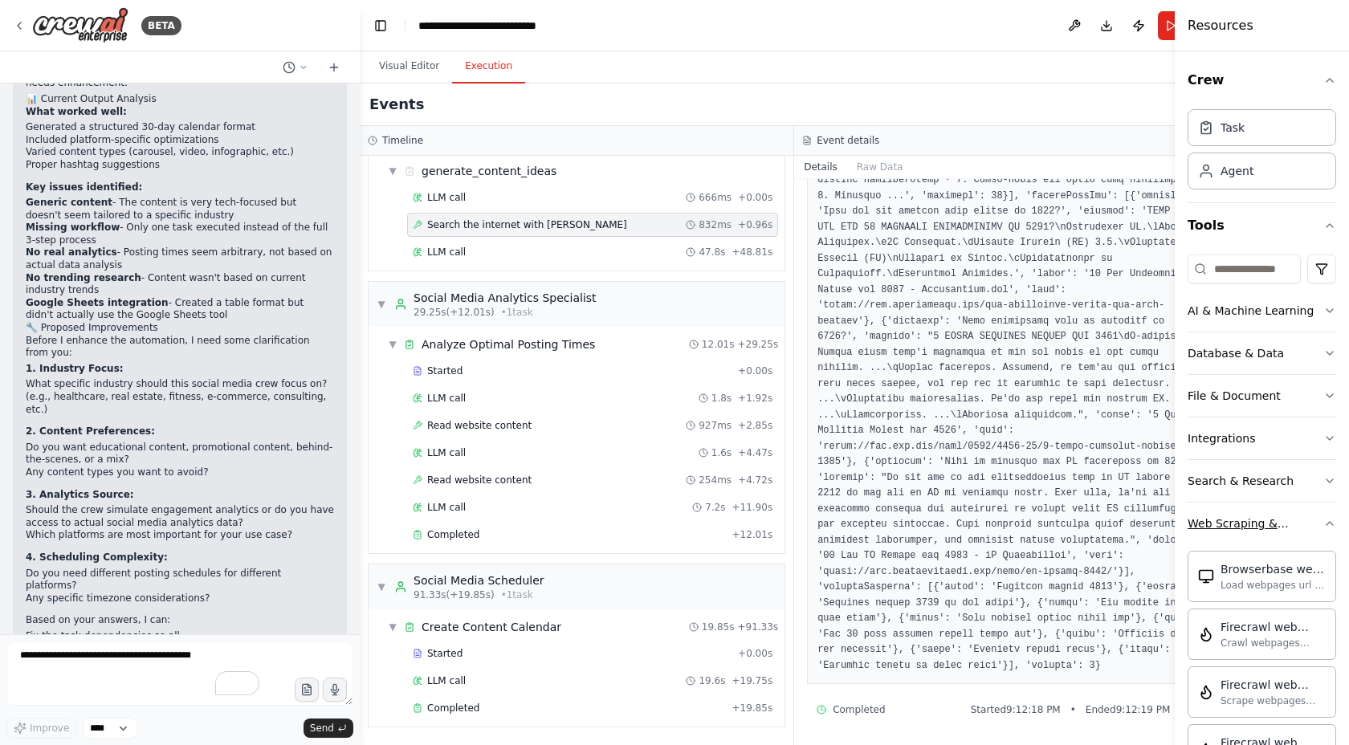
click at [1324, 520] on icon "button" at bounding box center [1330, 523] width 13 height 13
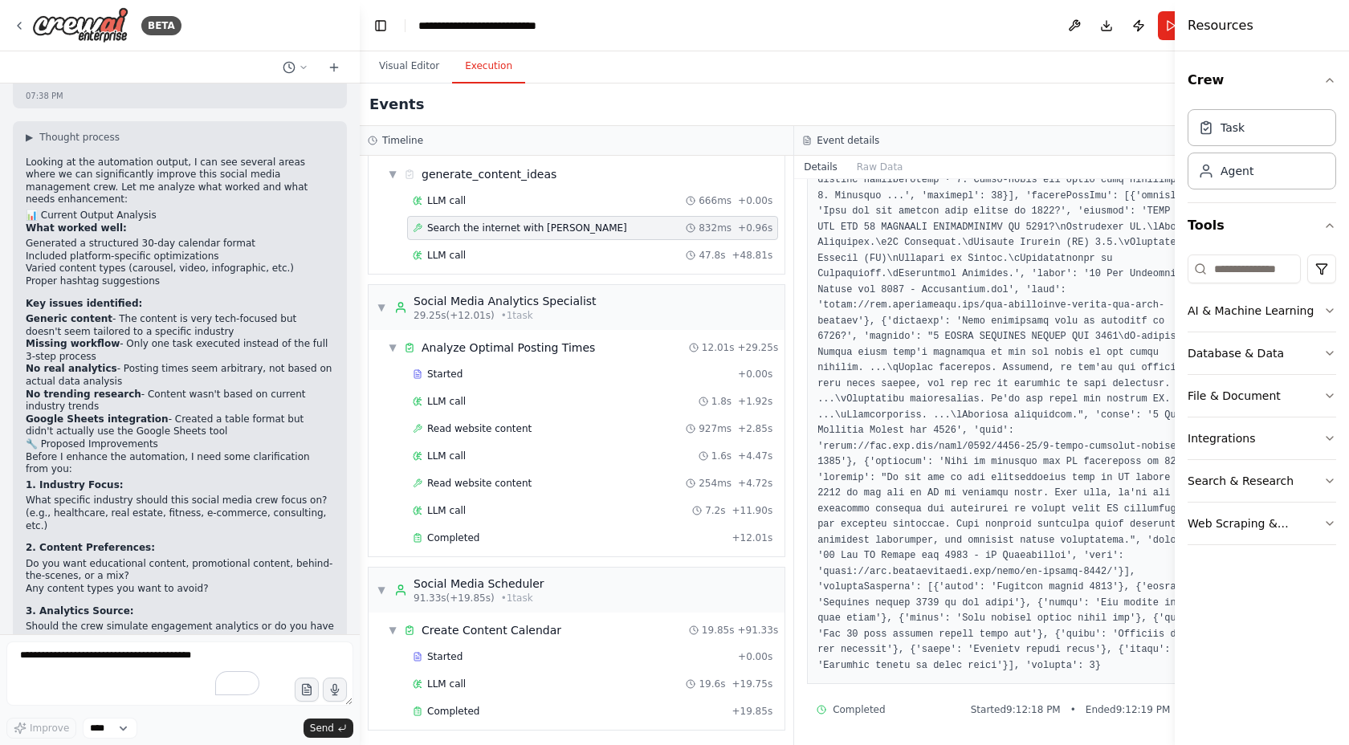
scroll to position [2067, 0]
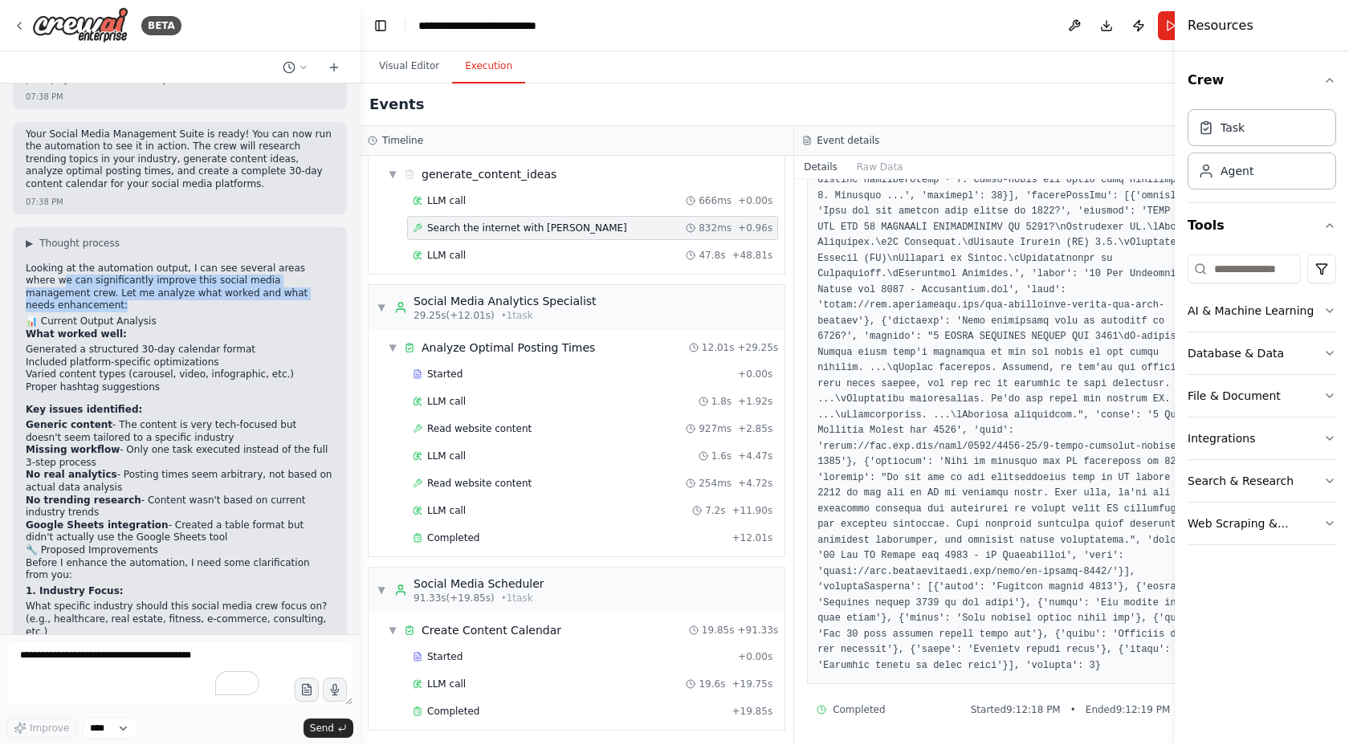
drag, startPoint x: 30, startPoint y: 255, endPoint x: 316, endPoint y: 268, distance: 286.3
click at [316, 268] on p "Looking at the automation output, I can see several areas where we can signific…" at bounding box center [180, 288] width 308 height 50
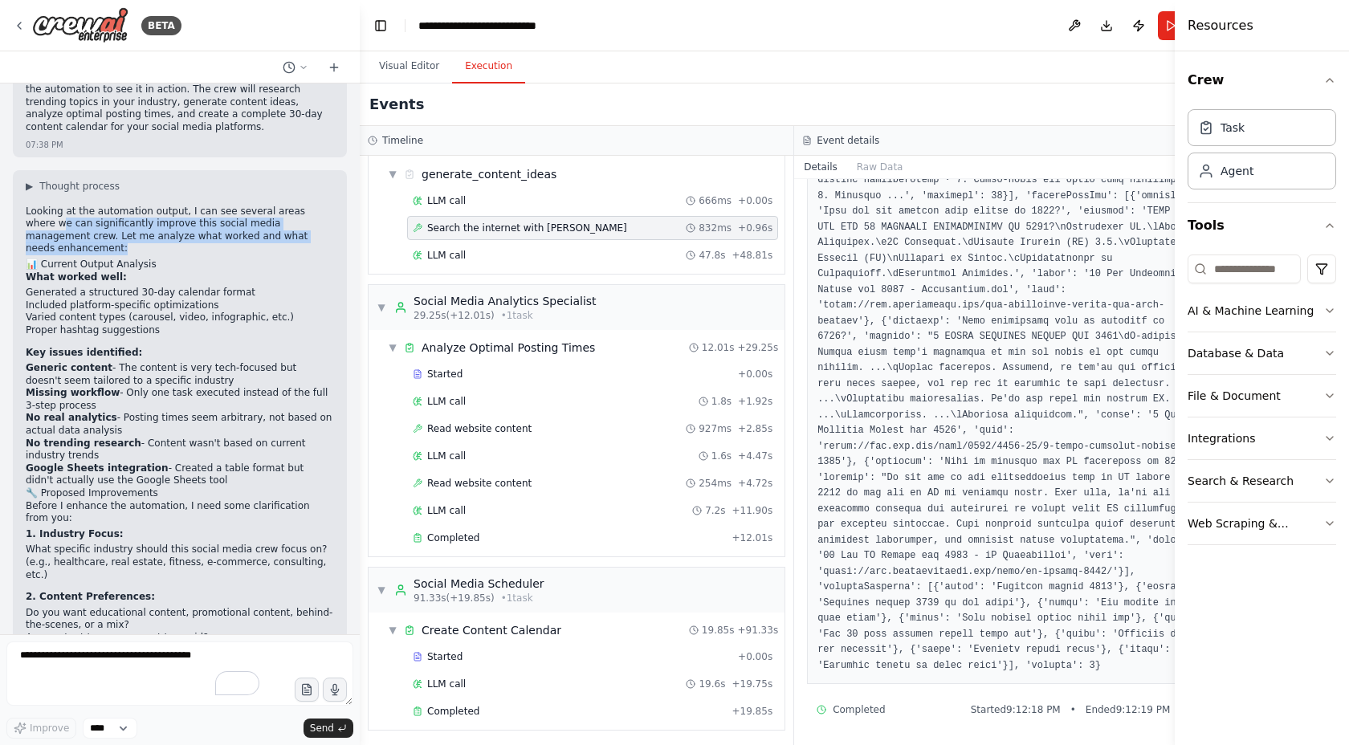
scroll to position [2124, 0]
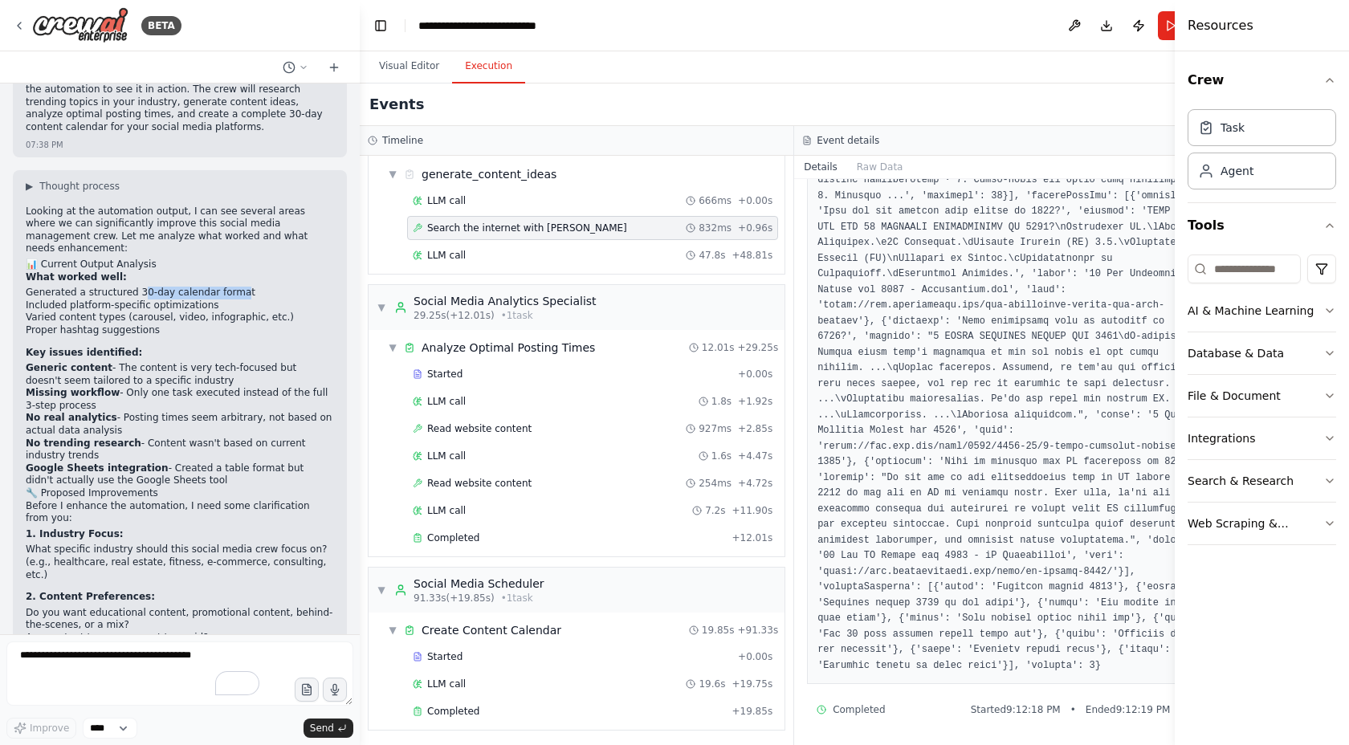
drag, startPoint x: 143, startPoint y: 259, endPoint x: 239, endPoint y: 255, distance: 96.5
click at [239, 287] on li "Generated a structured 30-day calendar format" at bounding box center [180, 293] width 308 height 13
drag, startPoint x: 57, startPoint y: 269, endPoint x: 219, endPoint y: 275, distance: 162.3
click at [219, 287] on ul "Generated a structured 30-day calendar format Included platform-specific optimi…" at bounding box center [180, 312] width 308 height 50
click at [63, 304] on div "Looking at the automation output, I can see several areas where we can signific…" at bounding box center [180, 558] width 308 height 704
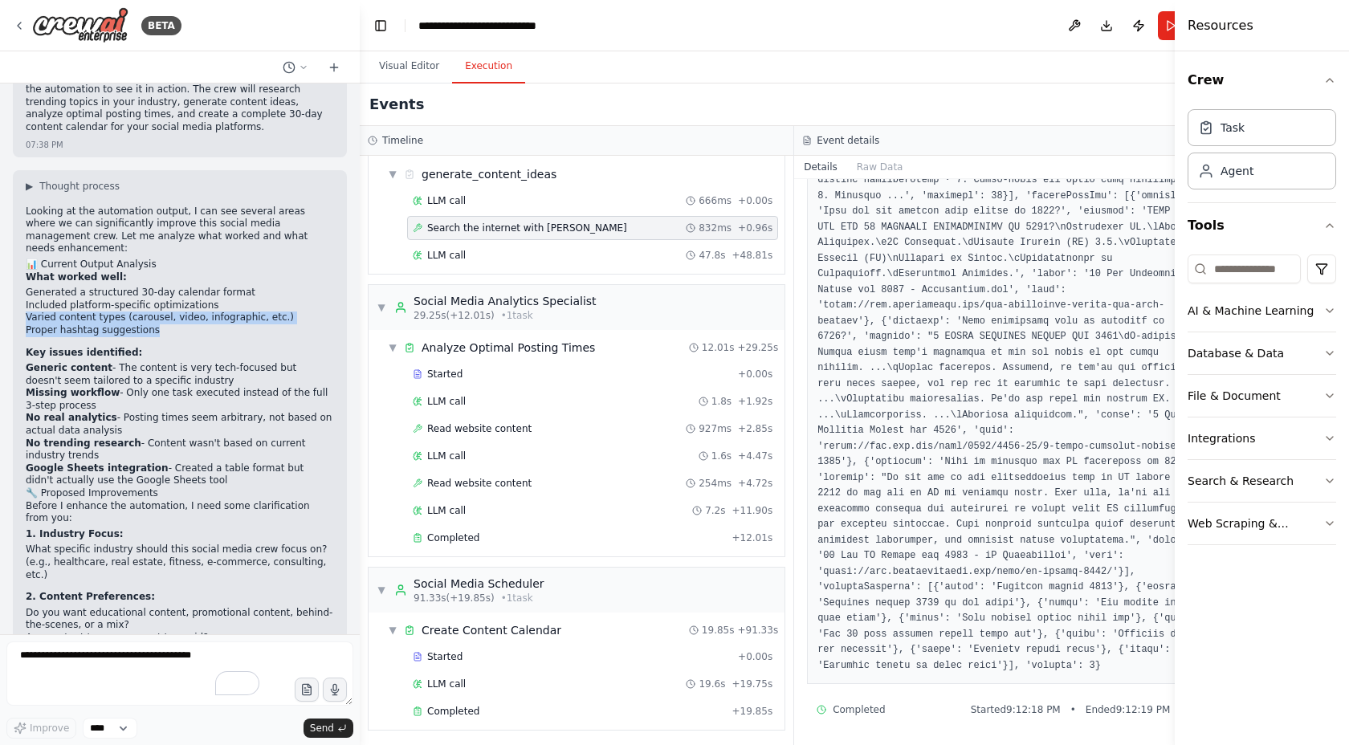
drag, startPoint x: 22, startPoint y: 274, endPoint x: 259, endPoint y: 293, distance: 238.5
click at [259, 293] on div "▶ Thought process Looking at the automation output, I can see several areas whe…" at bounding box center [180, 549] width 334 height 759
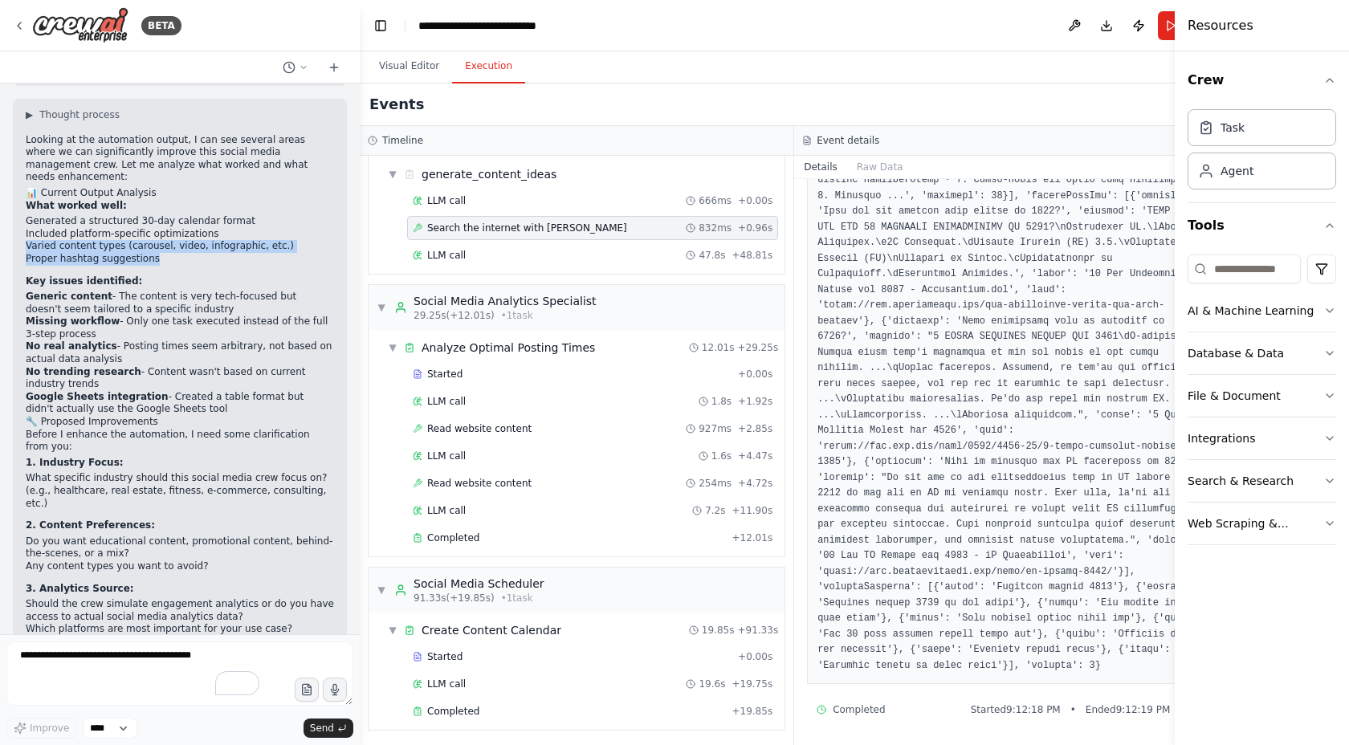
scroll to position [2381, 0]
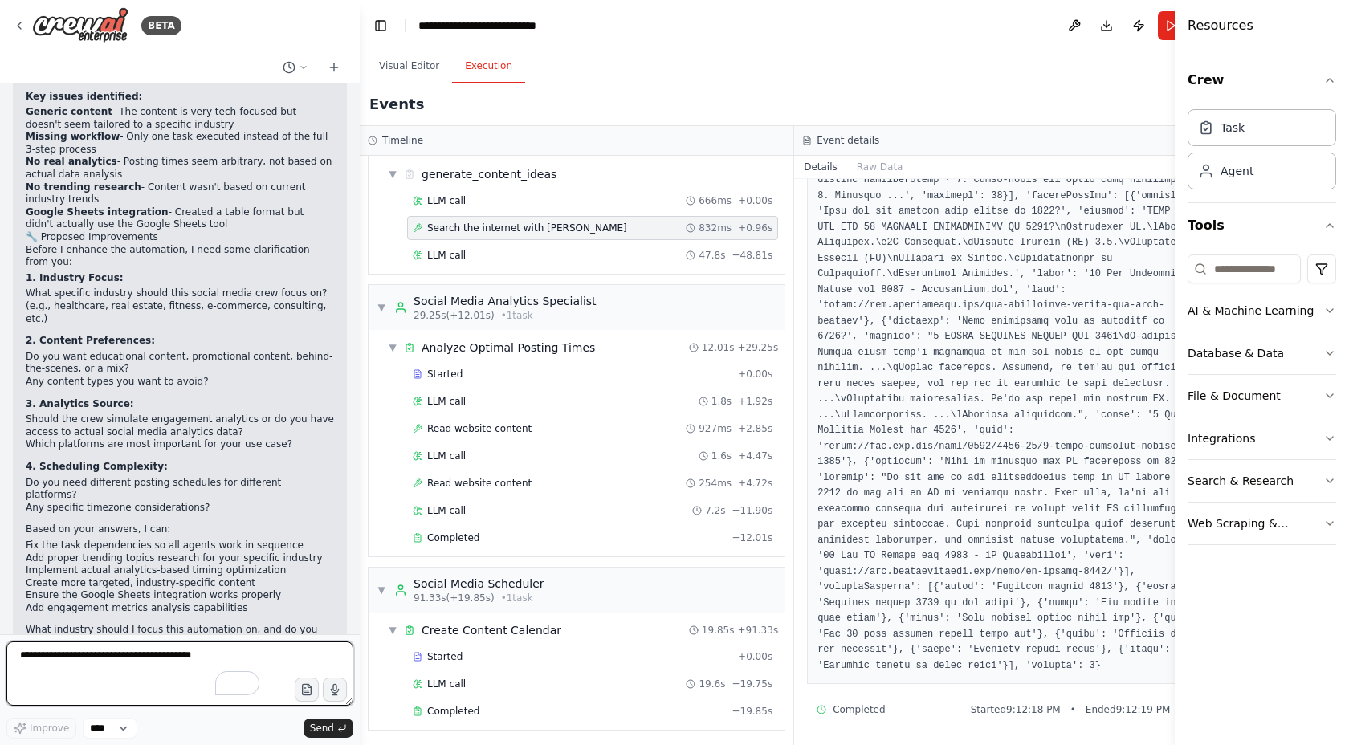
click at [120, 655] on textarea "To enrich screen reader interactions, please activate Accessibility in Grammarl…" at bounding box center [179, 674] width 347 height 64
type textarea "*"
paste textarea "**********"
click at [24, 655] on textarea "**********" at bounding box center [179, 674] width 347 height 64
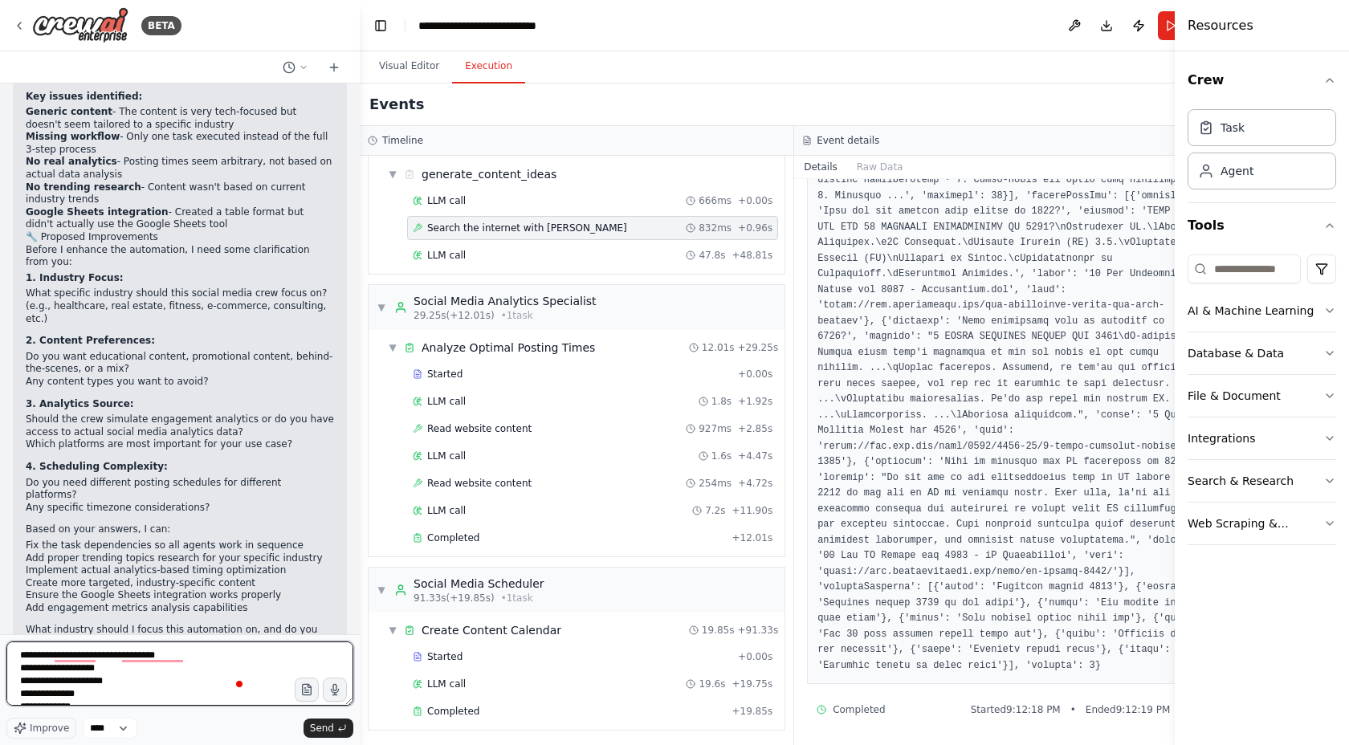
type textarea "**********"
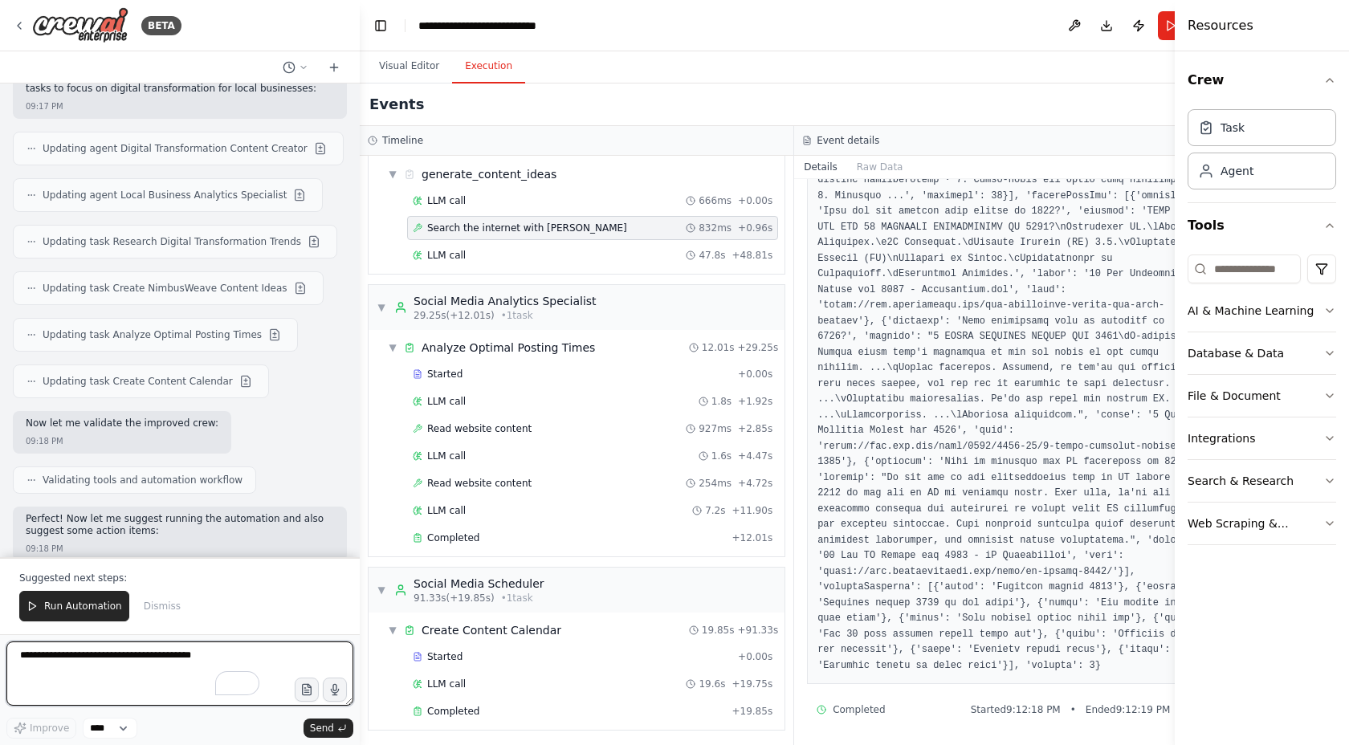
scroll to position [3443, 0]
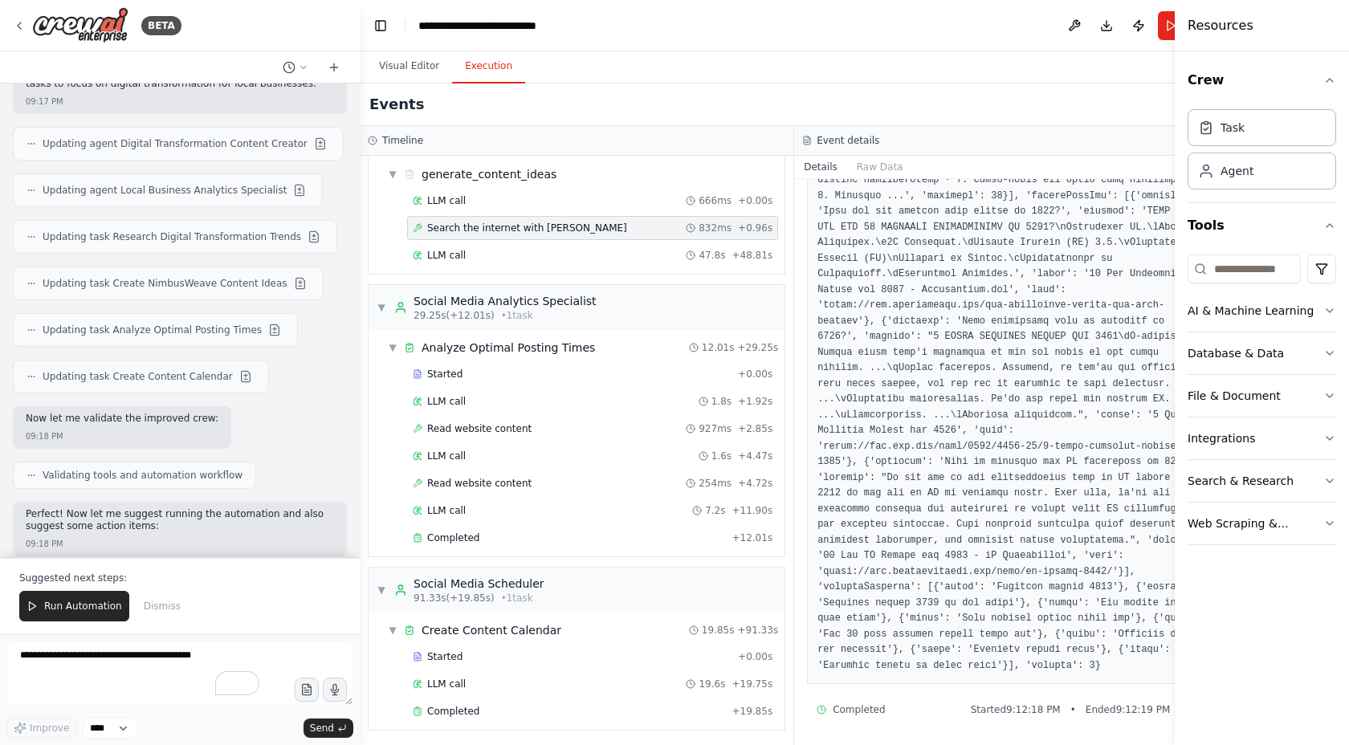
click at [194, 277] on span "Updating task Create NimbusWeave Content Ideas" at bounding box center [165, 283] width 245 height 13
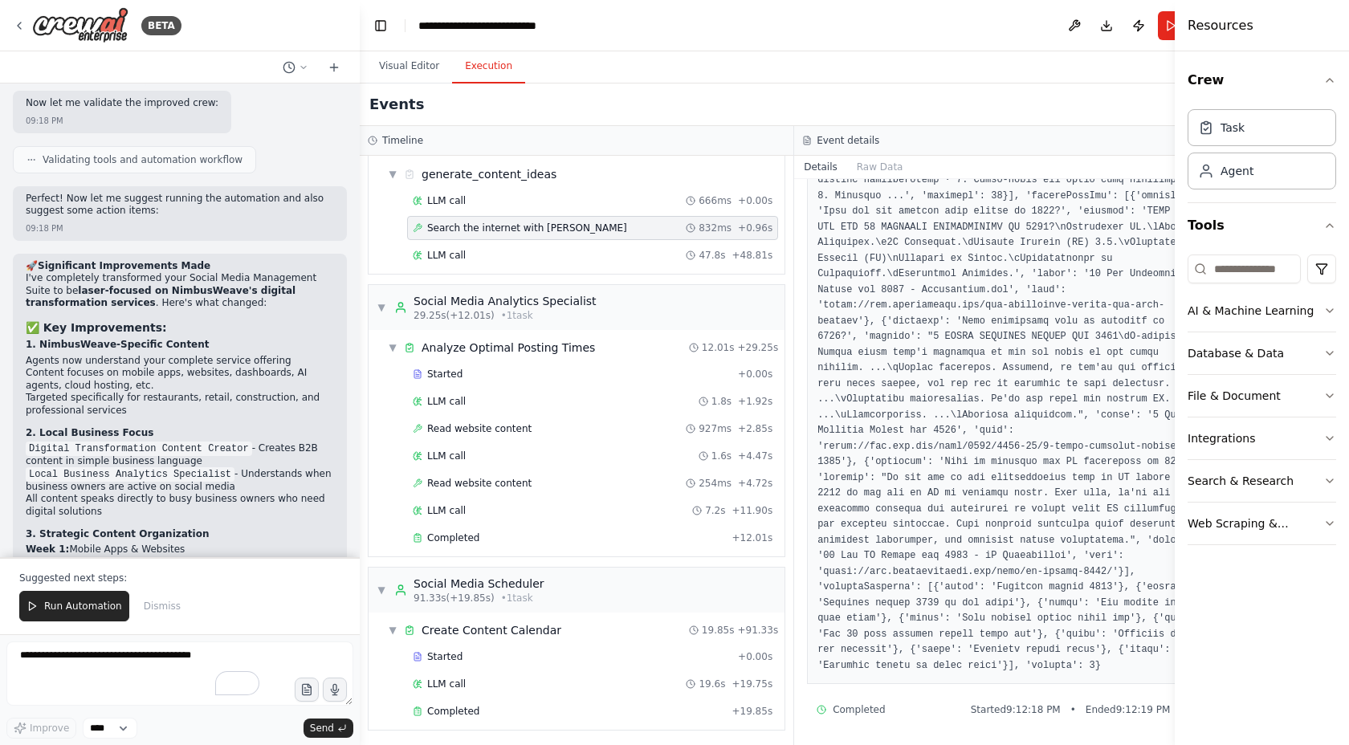
scroll to position [4051, 0]
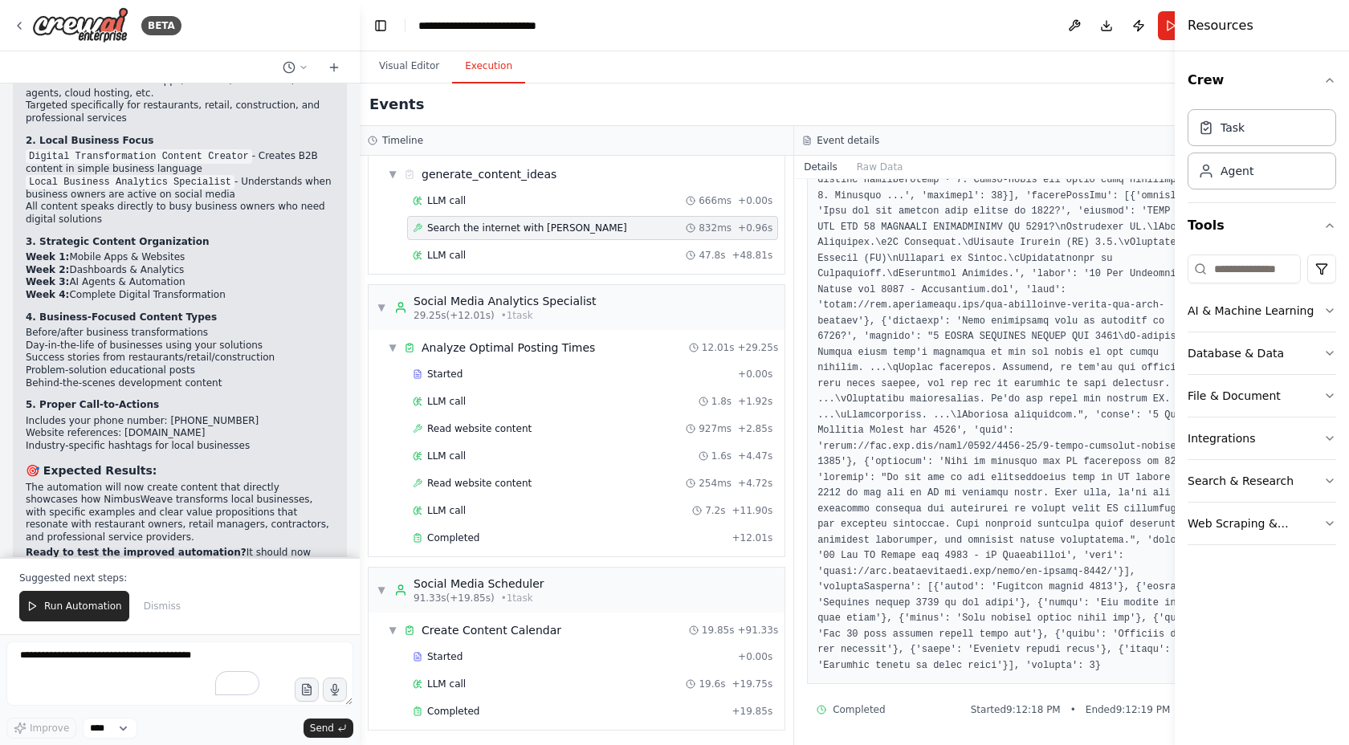
click at [80, 605] on span "Run Automation" at bounding box center [83, 606] width 78 height 13
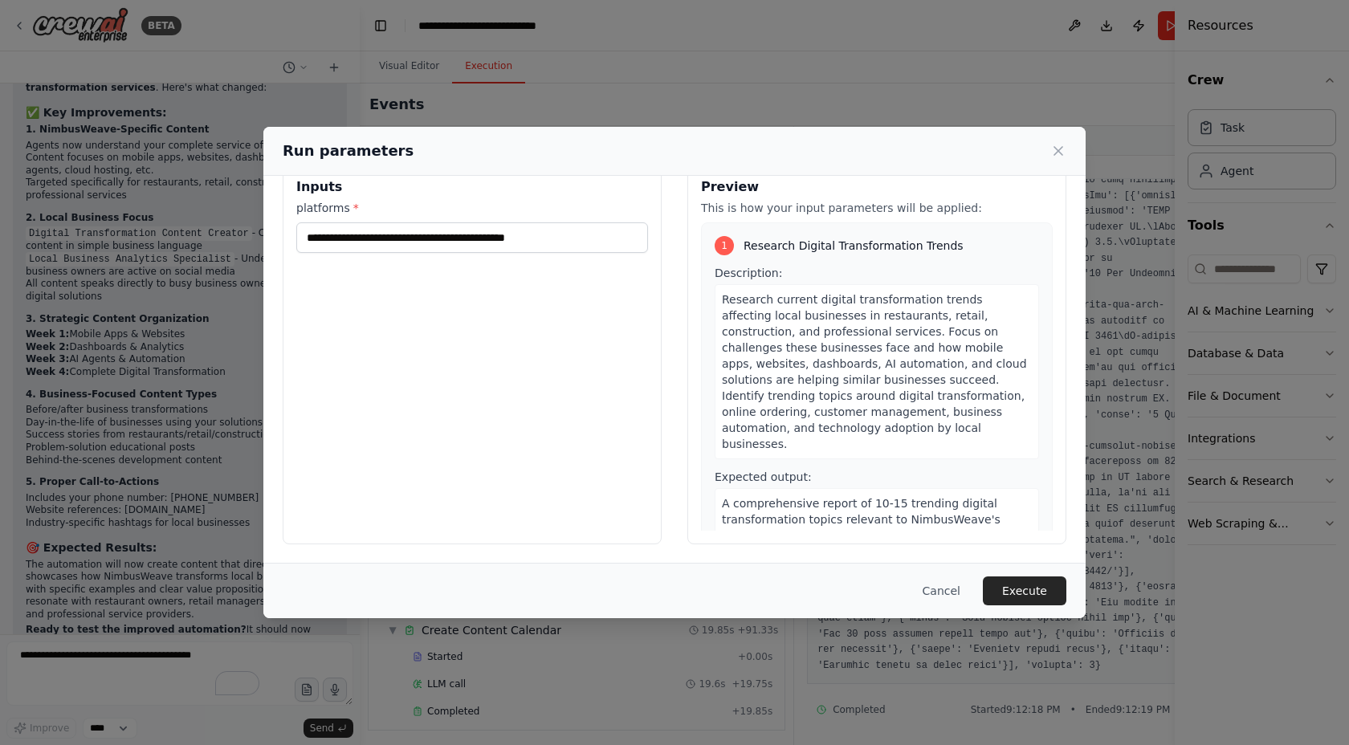
scroll to position [0, 0]
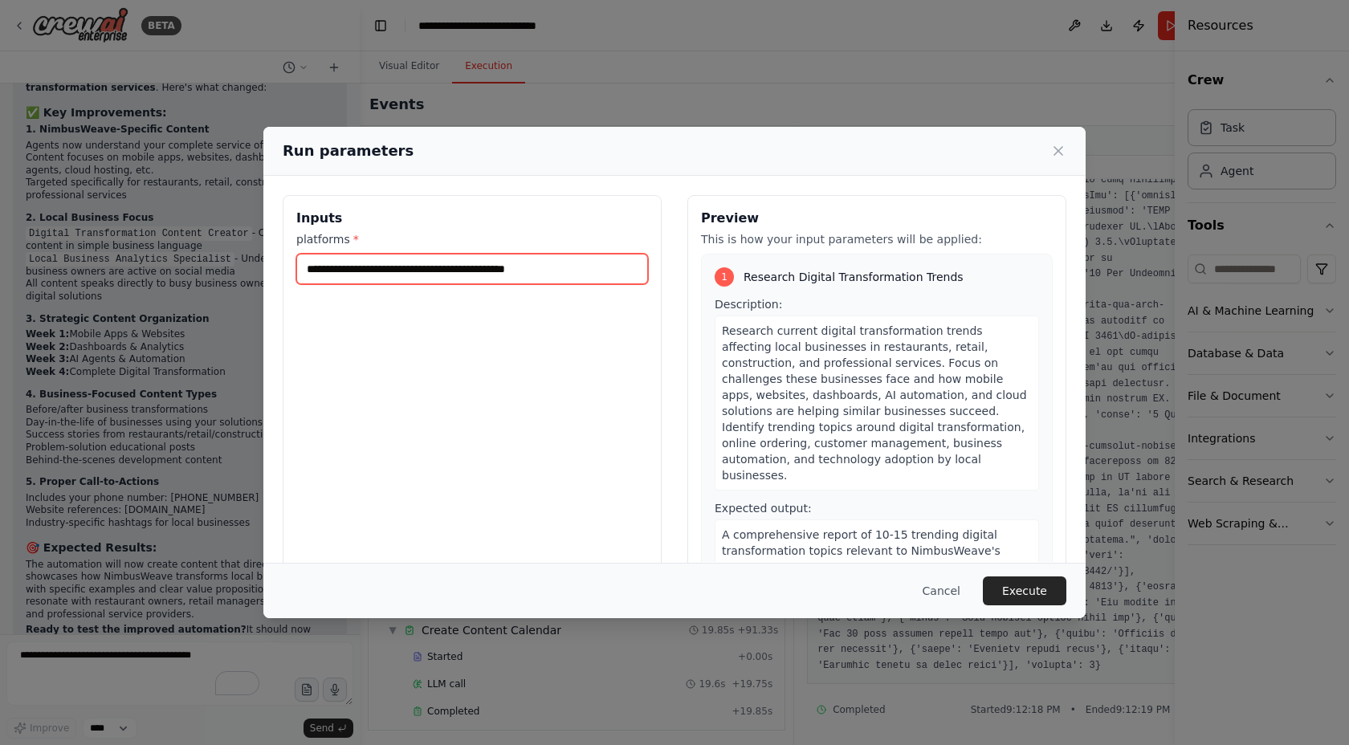
click at [458, 270] on input "**********" at bounding box center [472, 269] width 352 height 31
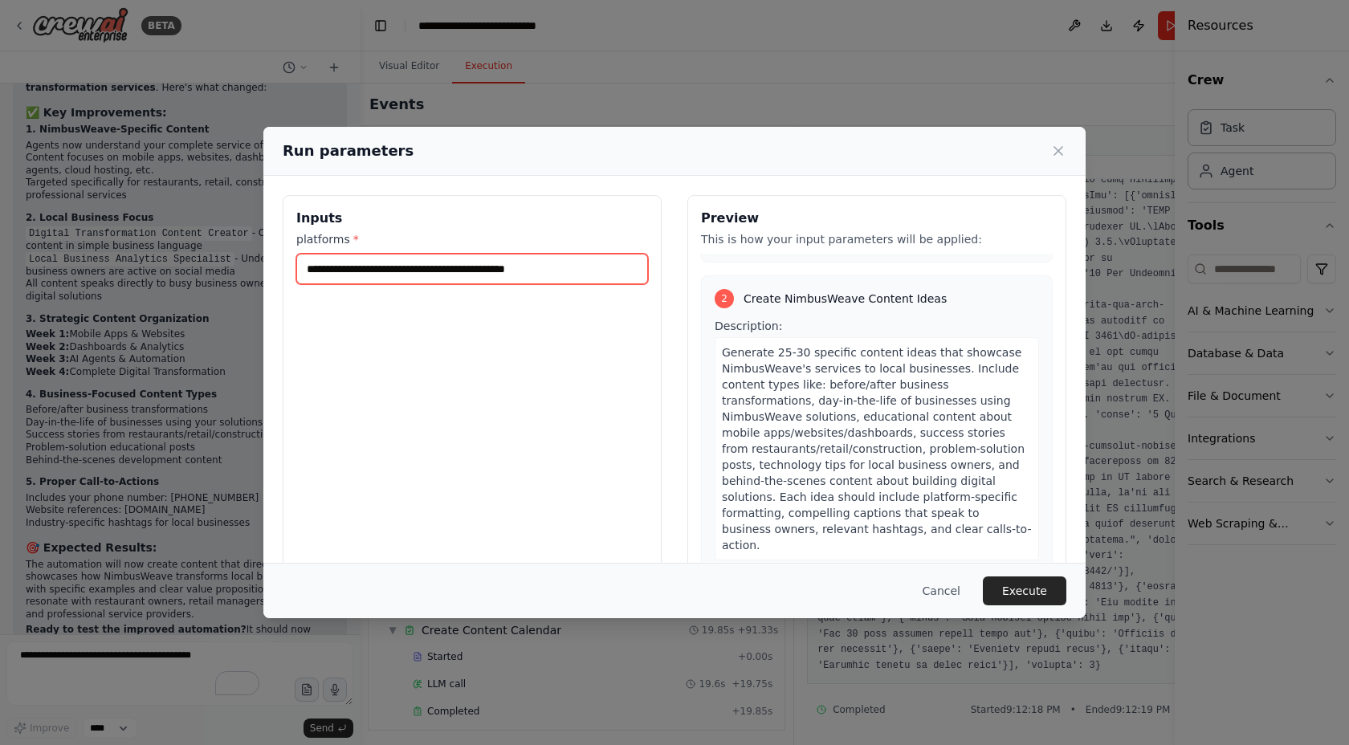
scroll to position [555, 0]
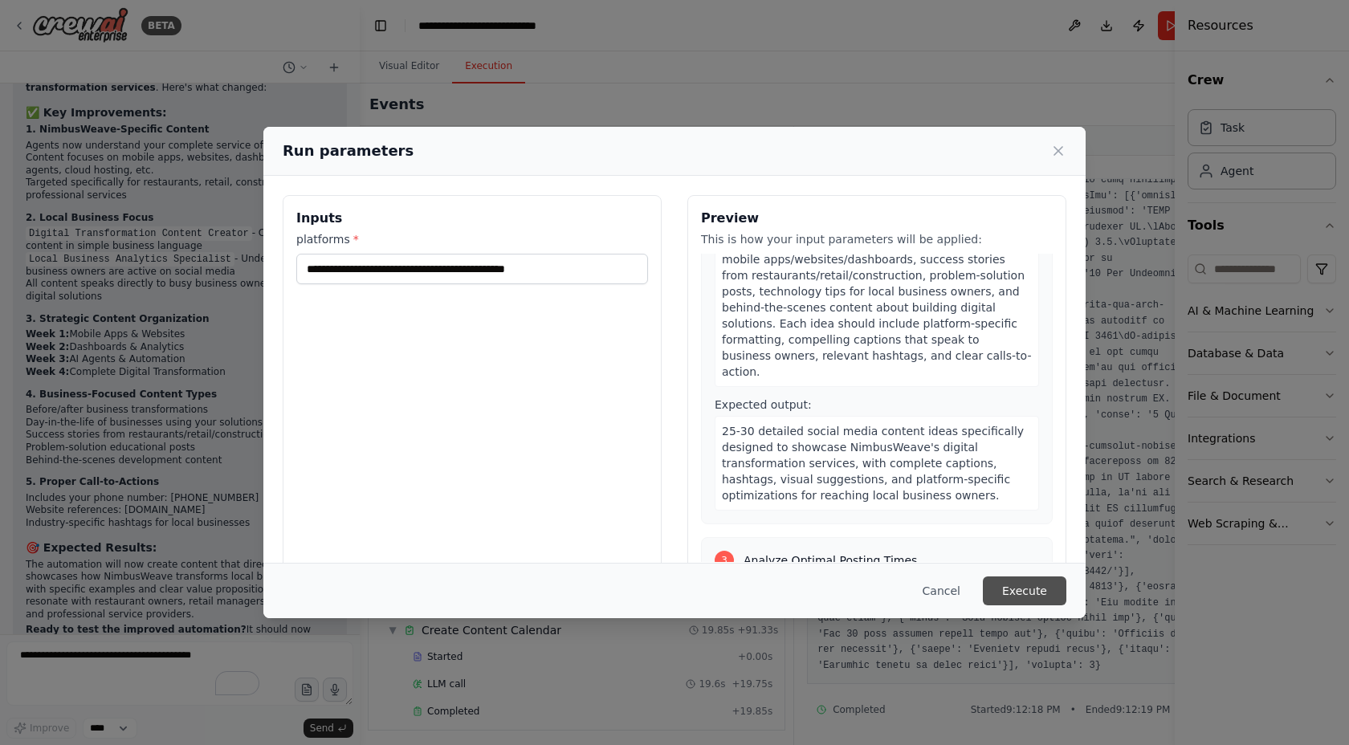
click at [1032, 586] on button "Execute" at bounding box center [1025, 591] width 84 height 29
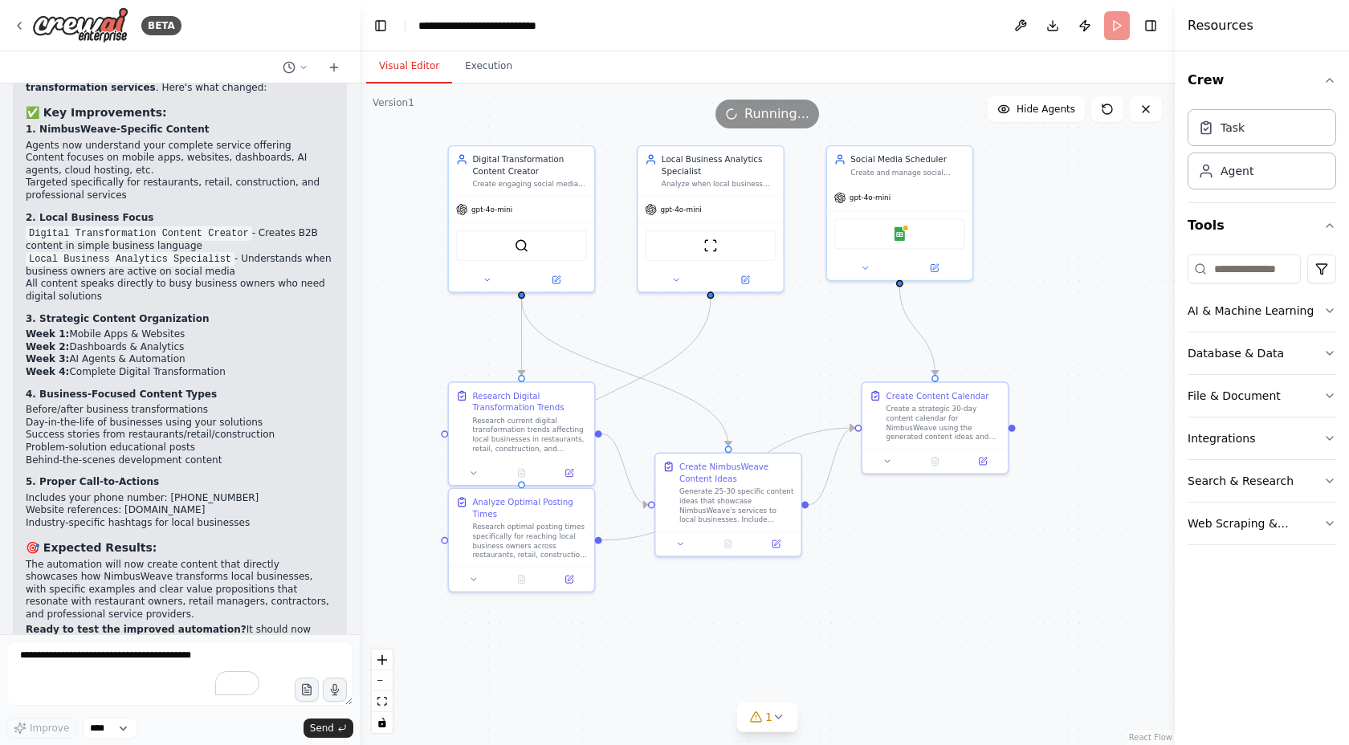
click at [404, 56] on button "Visual Editor" at bounding box center [409, 67] width 86 height 34
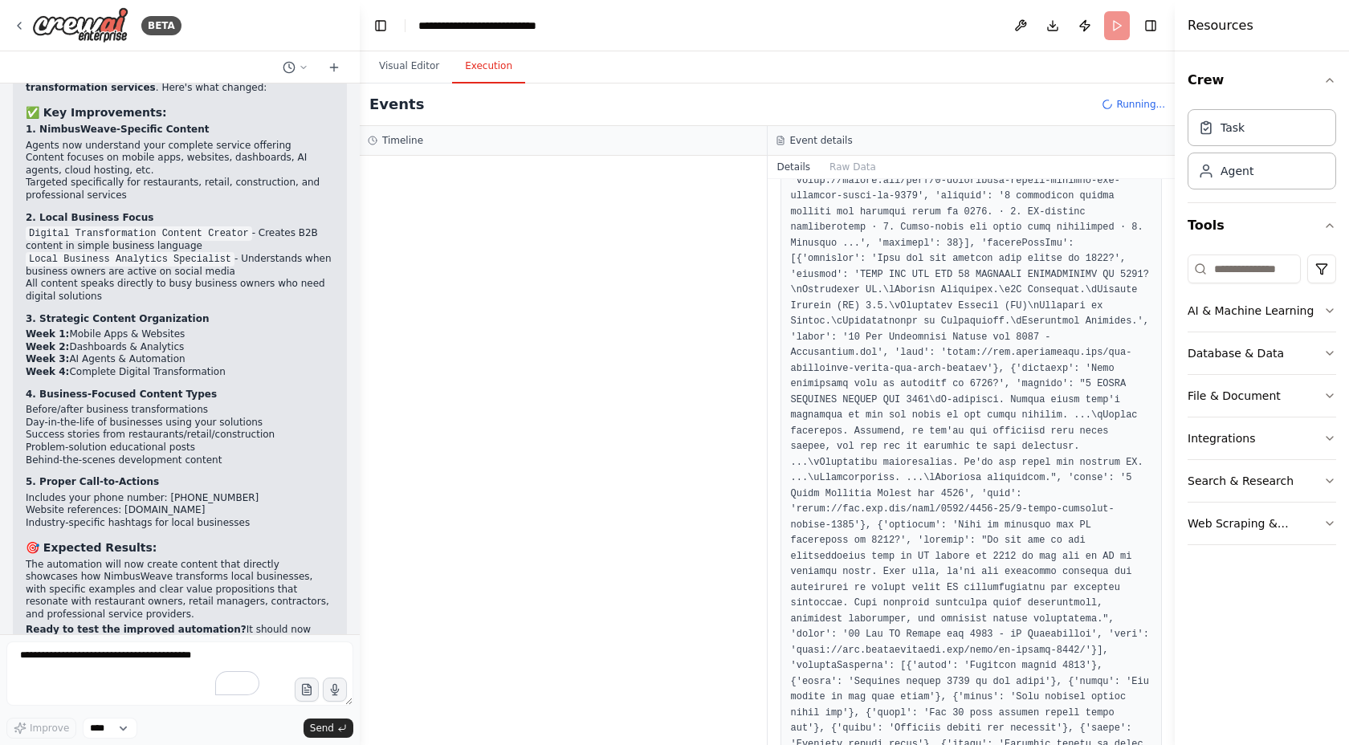
click at [480, 61] on button "Execution" at bounding box center [488, 67] width 73 height 34
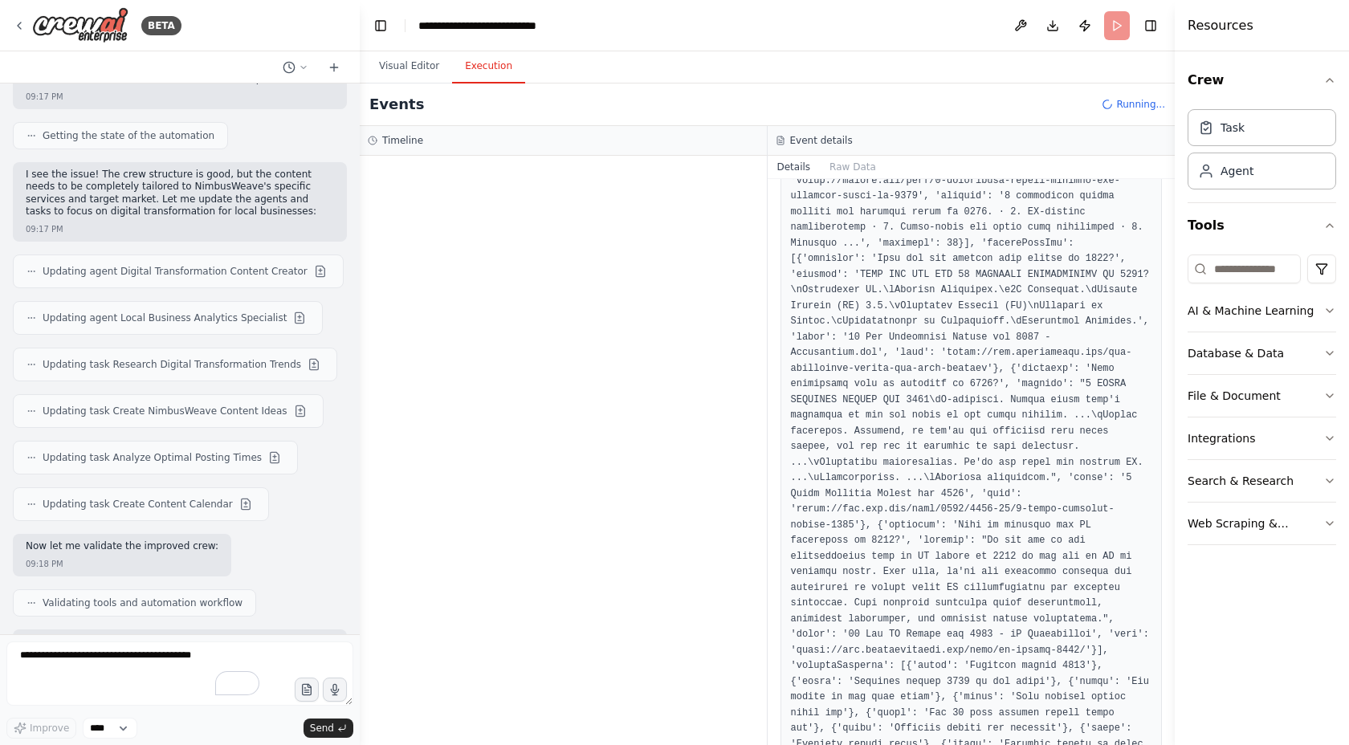
scroll to position [3238, 0]
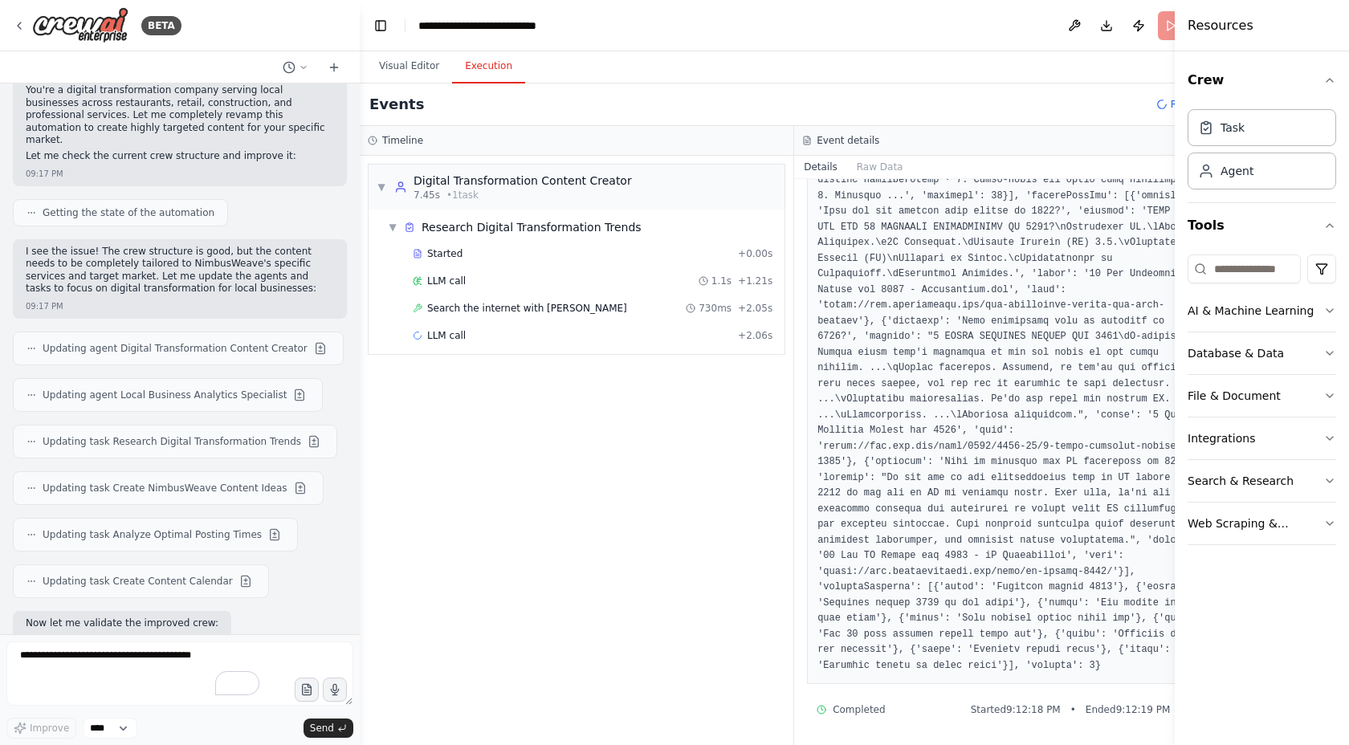
click at [174, 342] on span "Updating agent Digital Transformation Content Creator" at bounding box center [175, 348] width 265 height 13
click at [405, 67] on button "Visual Editor" at bounding box center [409, 67] width 86 height 34
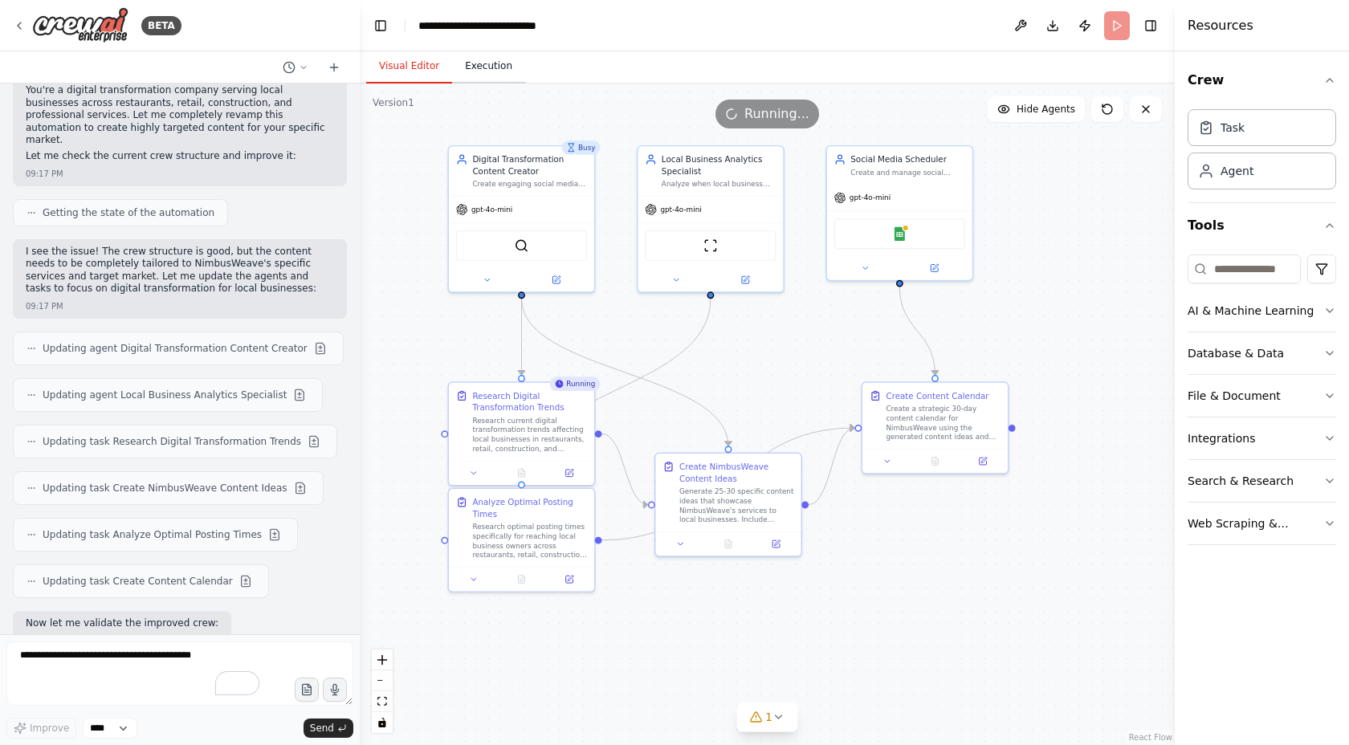
click at [470, 69] on button "Execution" at bounding box center [488, 67] width 73 height 34
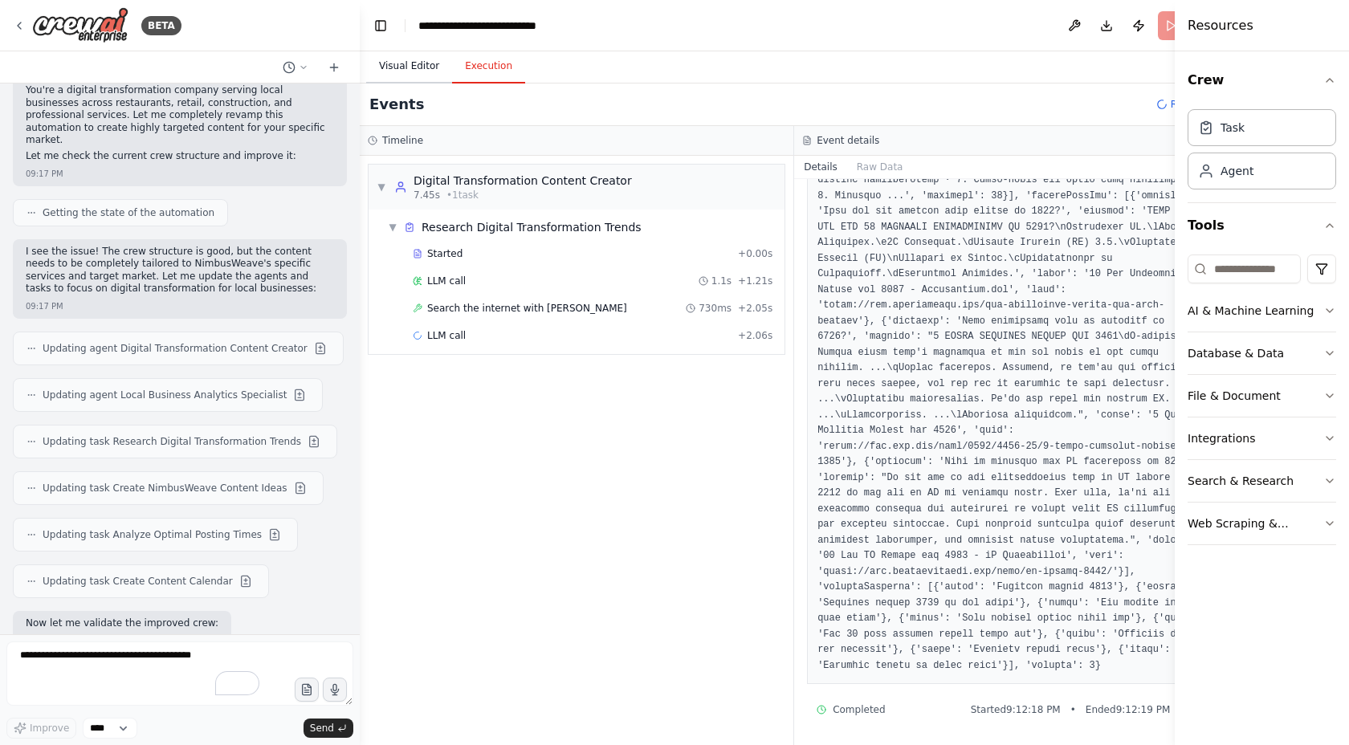
click at [410, 65] on button "Visual Editor" at bounding box center [409, 67] width 86 height 34
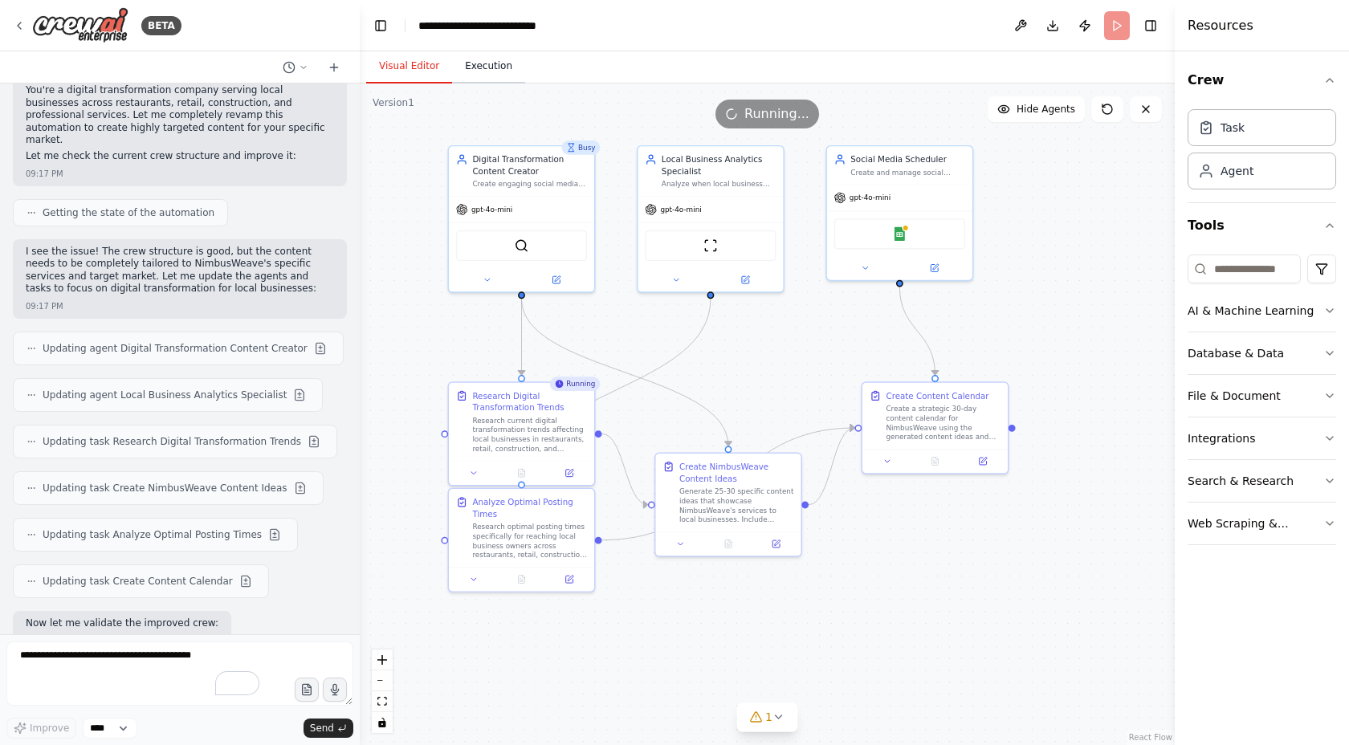
click at [484, 68] on button "Execution" at bounding box center [488, 67] width 73 height 34
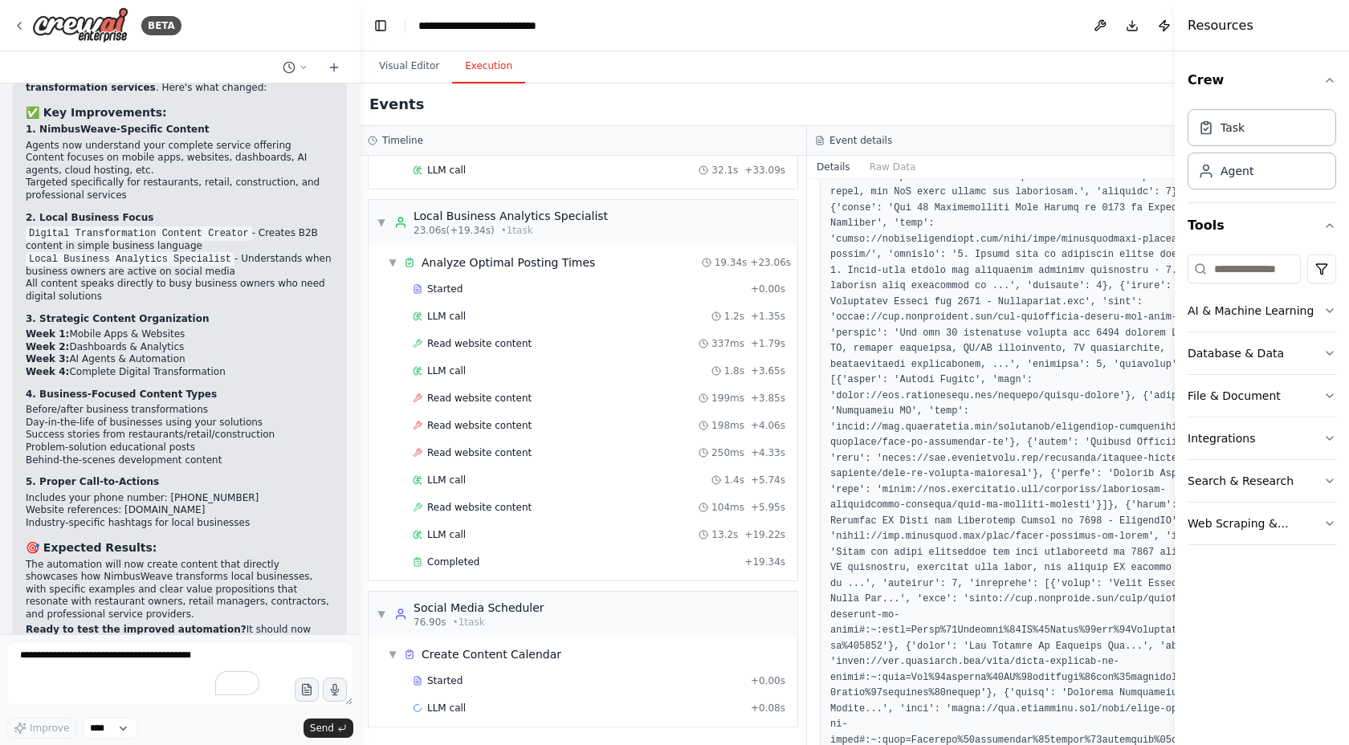
scroll to position [1344, 0]
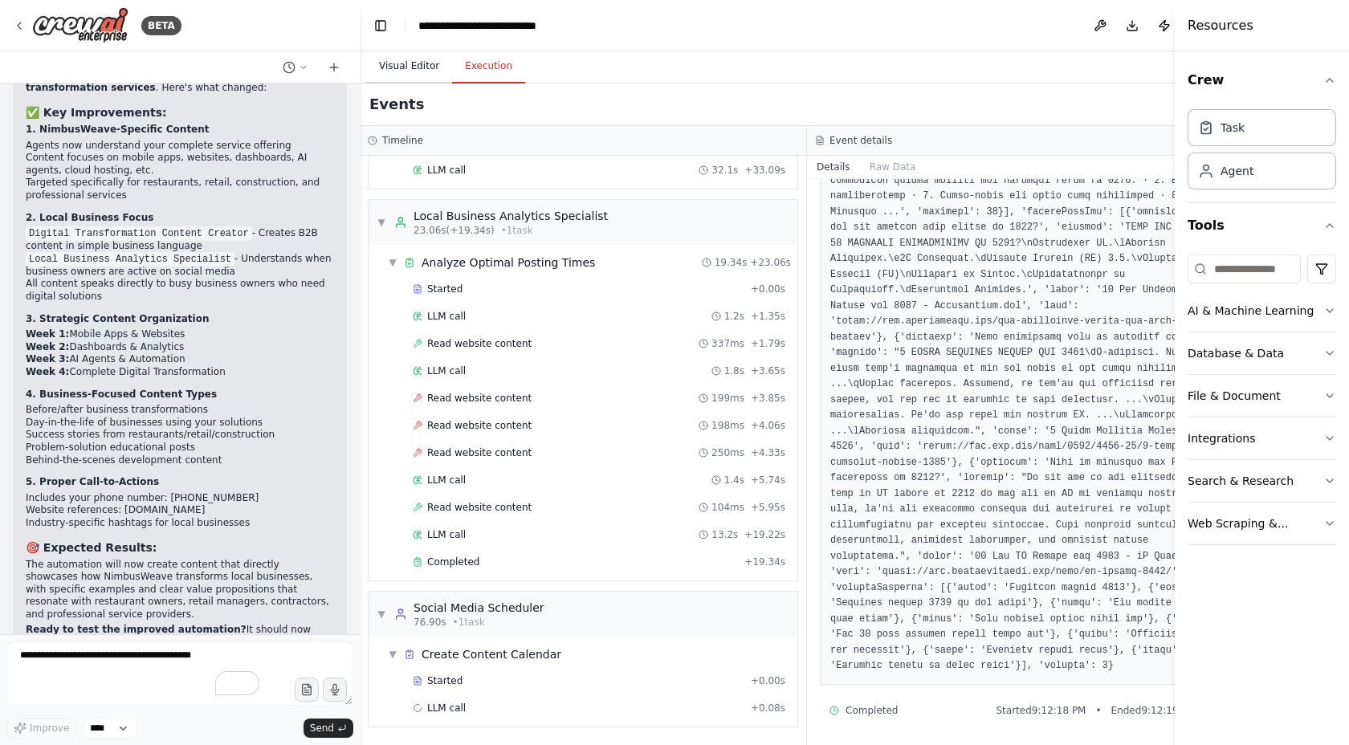
click at [416, 56] on button "Visual Editor" at bounding box center [409, 67] width 86 height 34
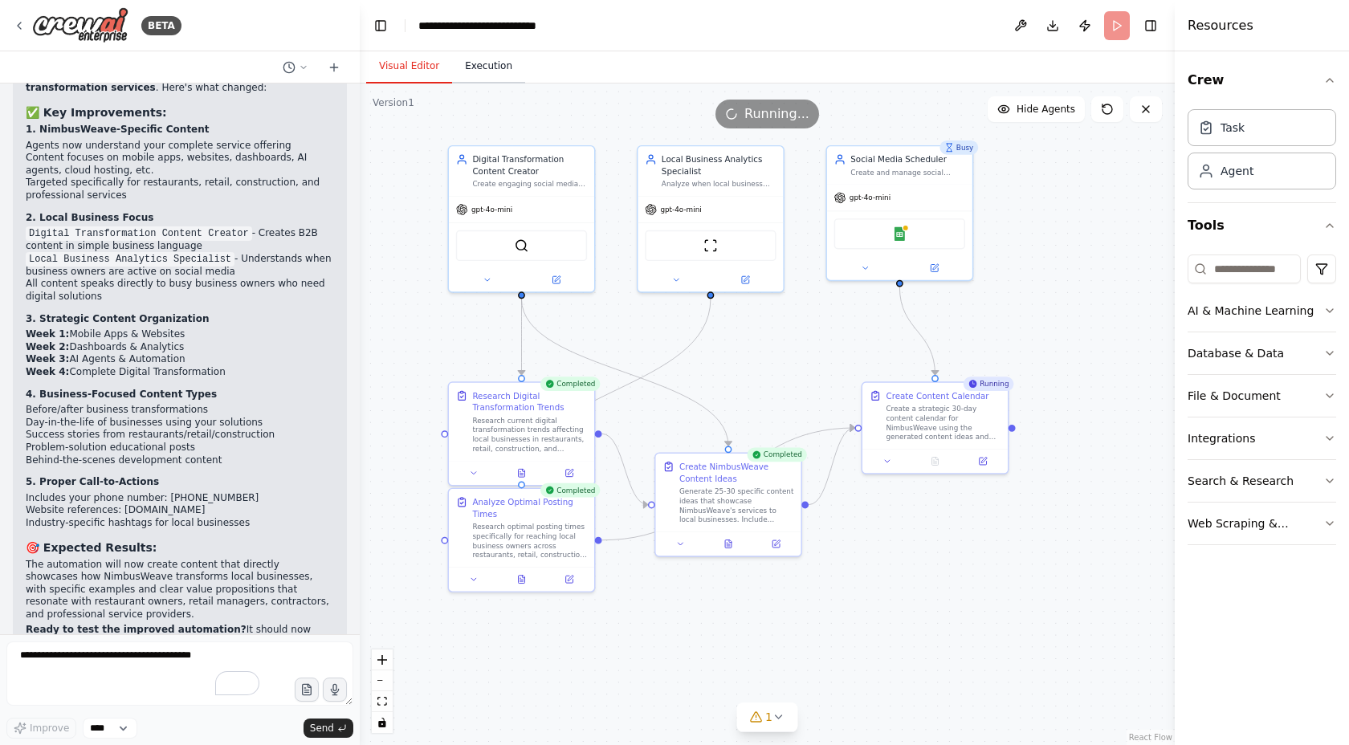
click at [497, 66] on button "Execution" at bounding box center [488, 67] width 73 height 34
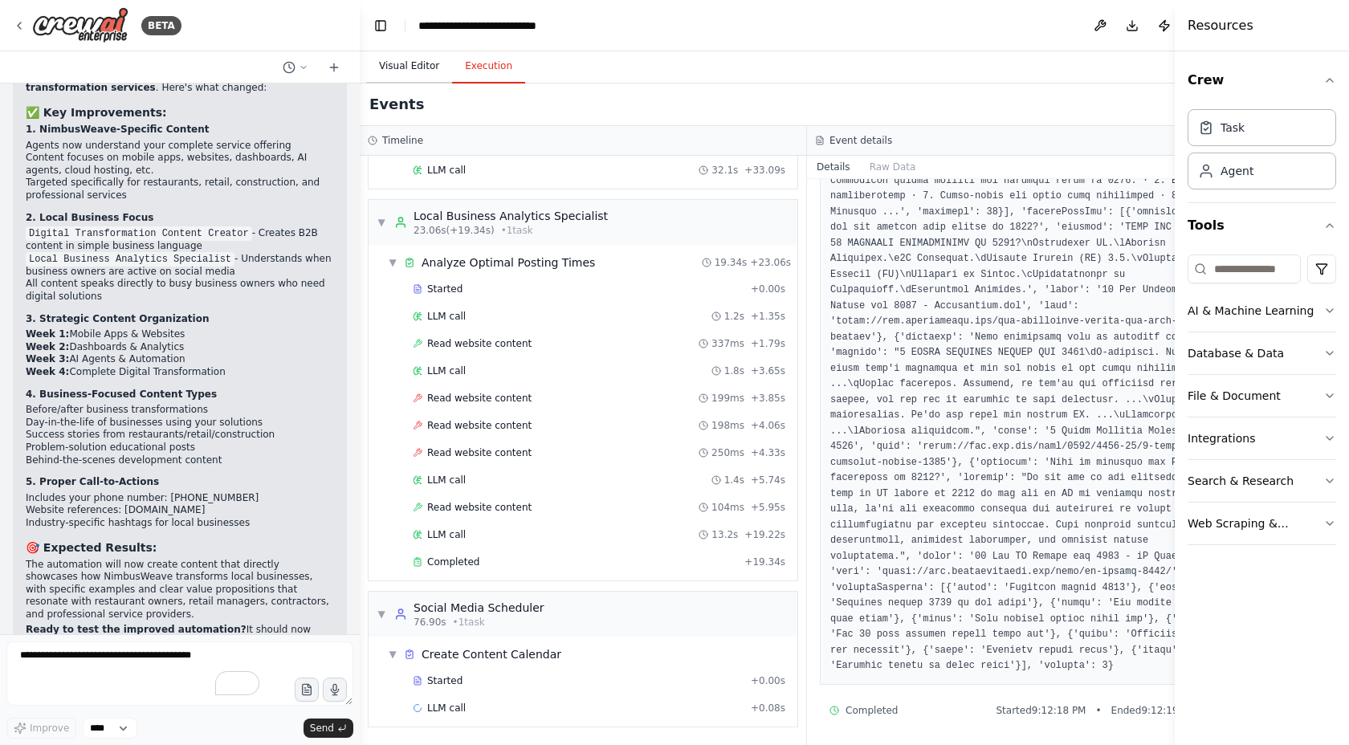
click at [412, 69] on button "Visual Editor" at bounding box center [409, 67] width 86 height 34
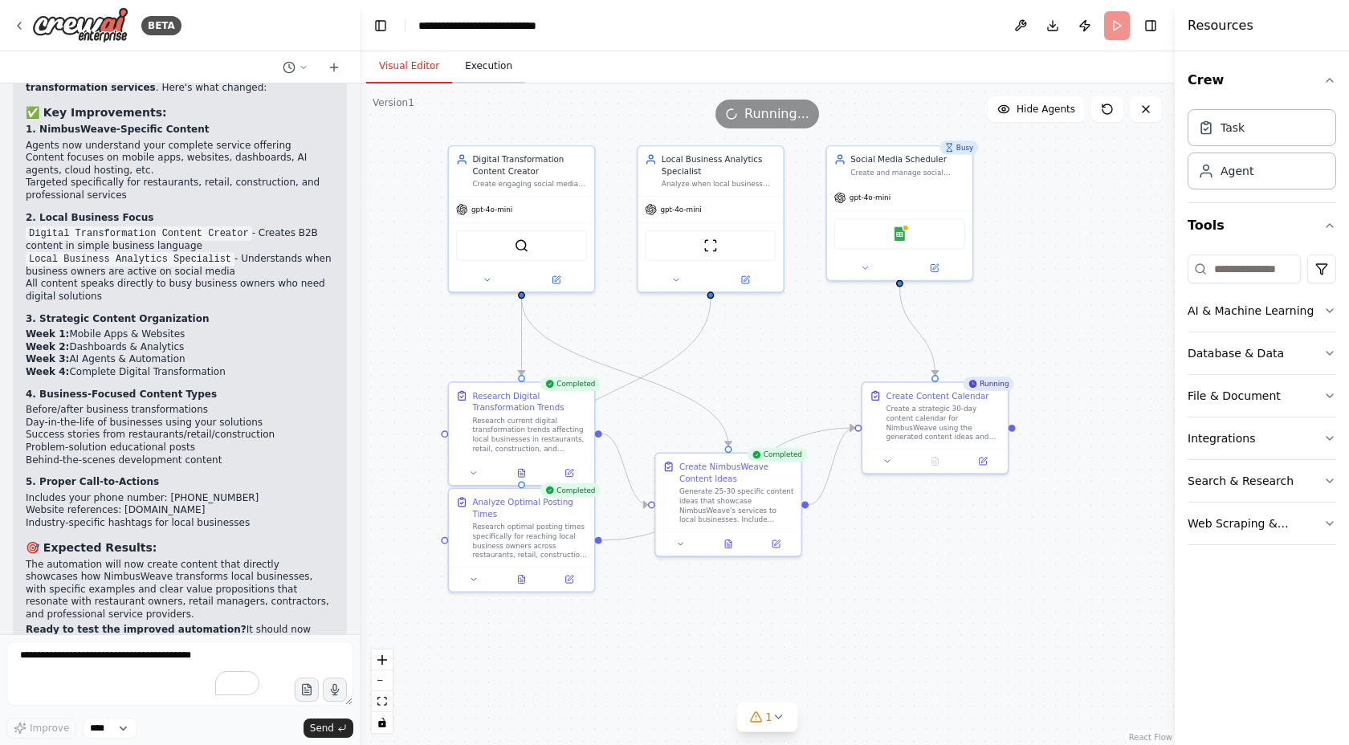
click at [484, 59] on button "Execution" at bounding box center [488, 67] width 73 height 34
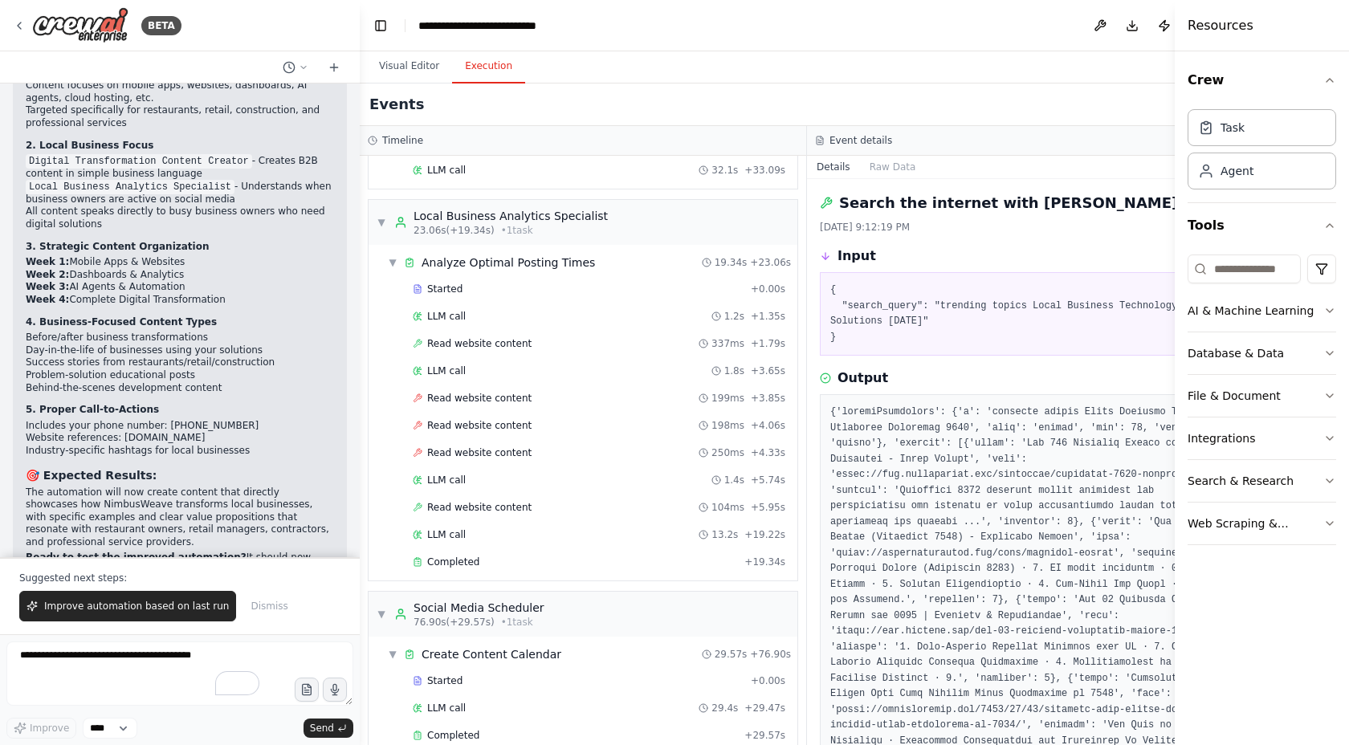
scroll to position [4051, 0]
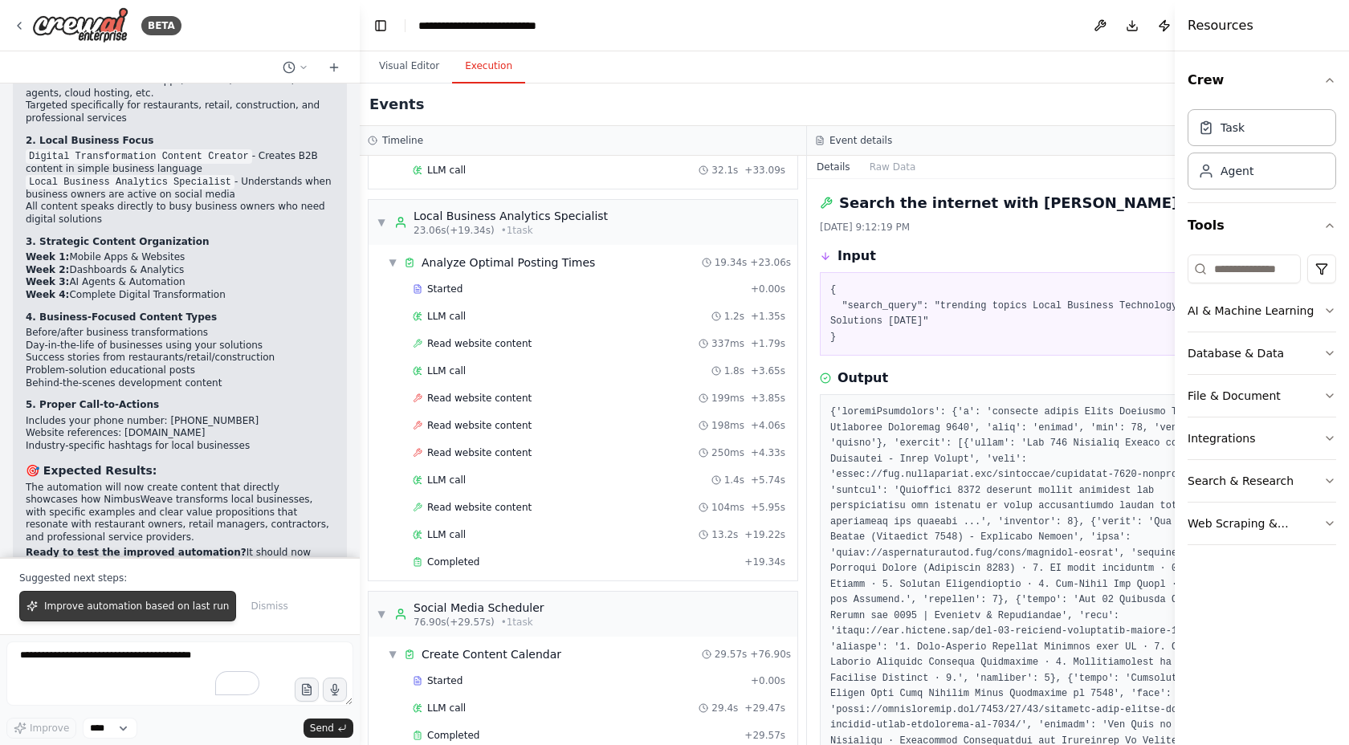
click at [172, 606] on span "Improve automation based on last run" at bounding box center [136, 606] width 185 height 13
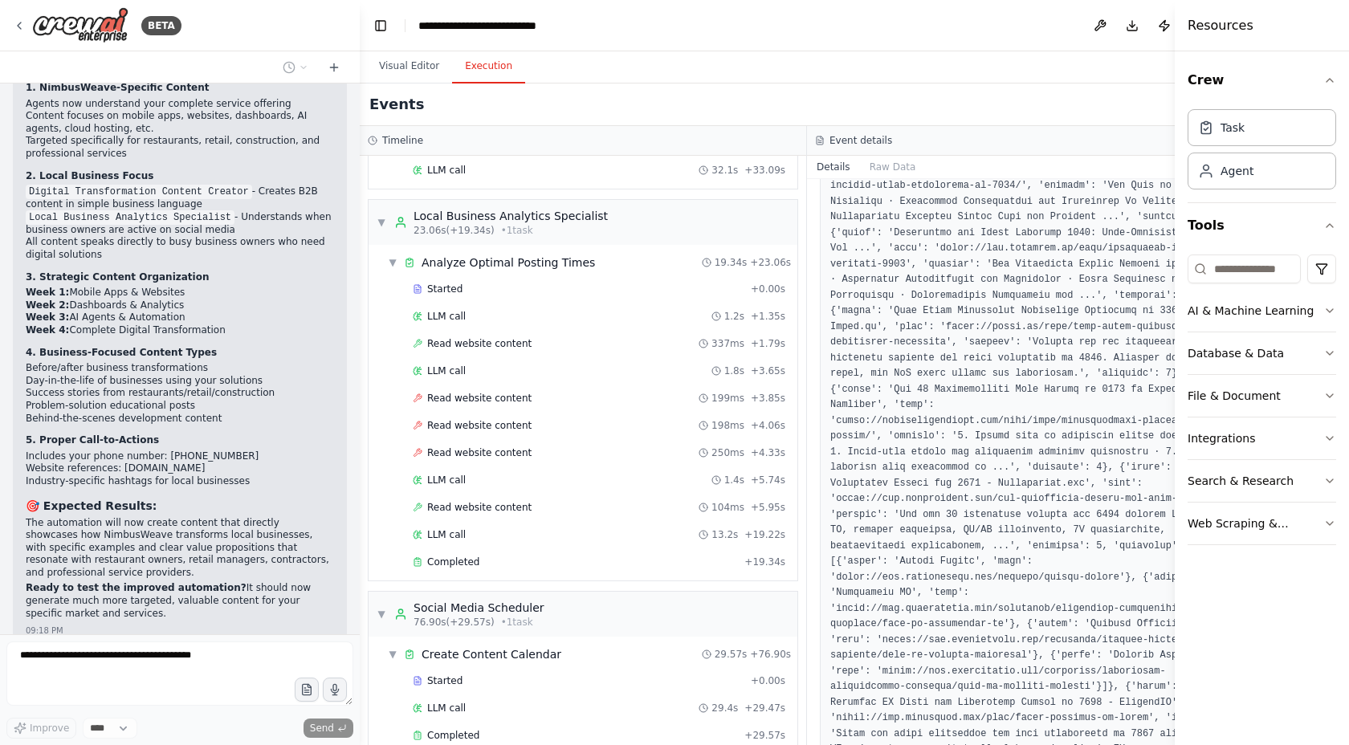
scroll to position [1344, 0]
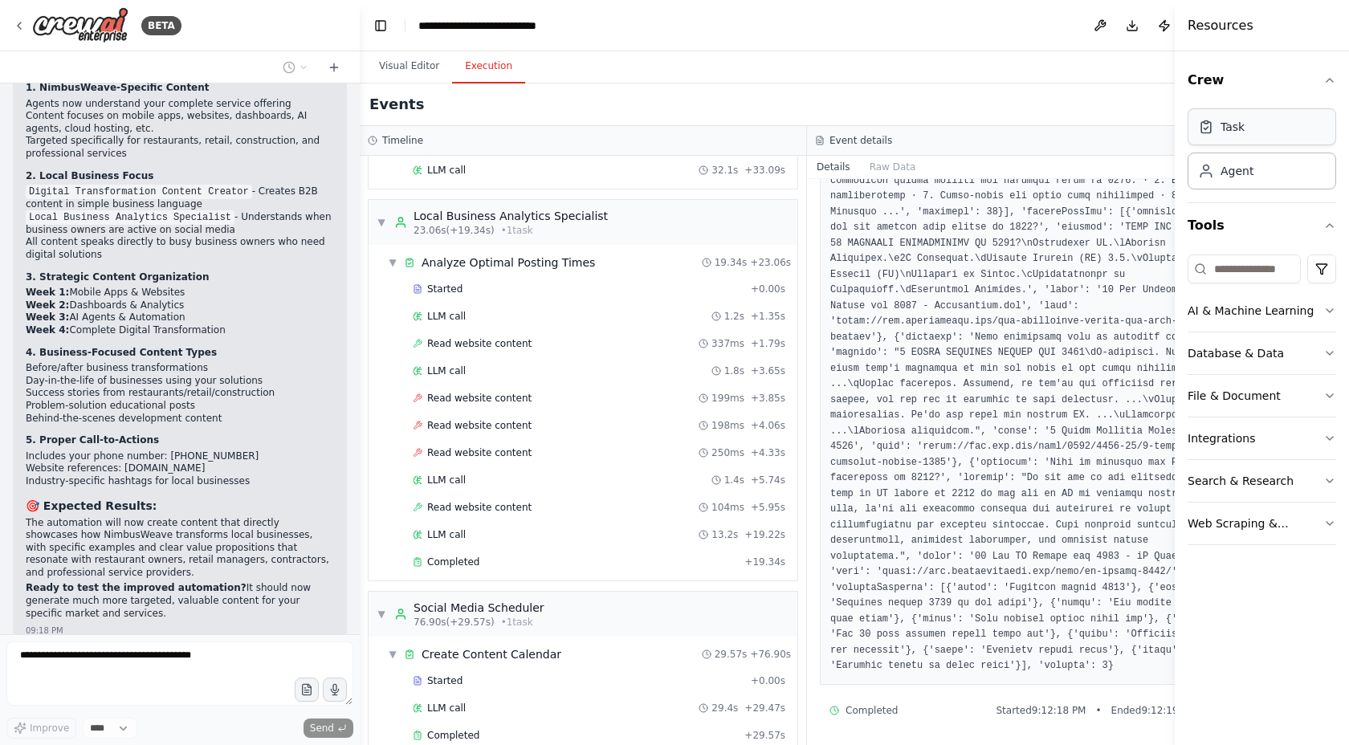
click at [1248, 139] on div "Task" at bounding box center [1262, 126] width 149 height 37
click at [1253, 166] on div "Agent" at bounding box center [1262, 170] width 149 height 37
click at [1242, 129] on div "Task" at bounding box center [1233, 127] width 24 height 16
click at [1345, 307] on div "Crew Task Agent Tools AI & Machine Learning Database & Data File & Document Int…" at bounding box center [1262, 398] width 174 height 694
click at [1338, 308] on div "Crew Task Agent Tools AI & Machine Learning Database & Data File & Document Int…" at bounding box center [1262, 398] width 174 height 694
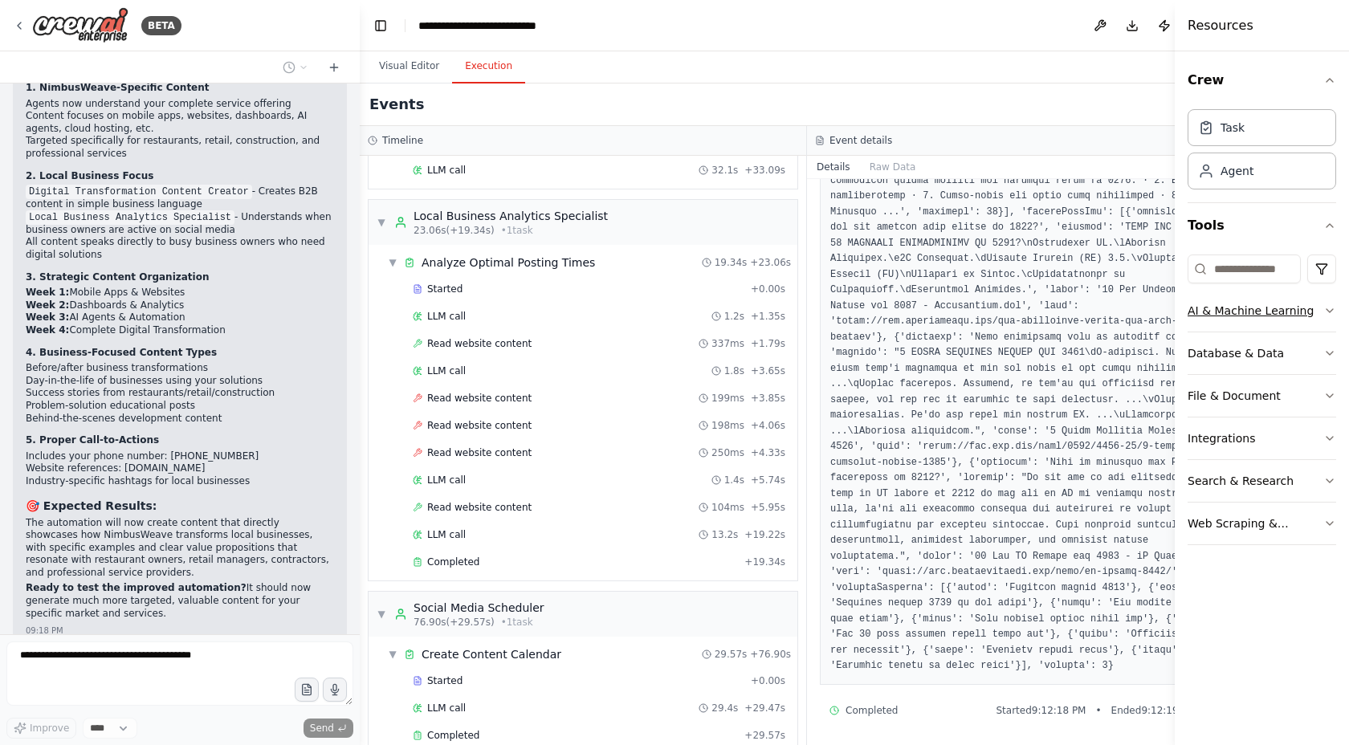
click at [1330, 308] on icon "button" at bounding box center [1330, 310] width 13 height 13
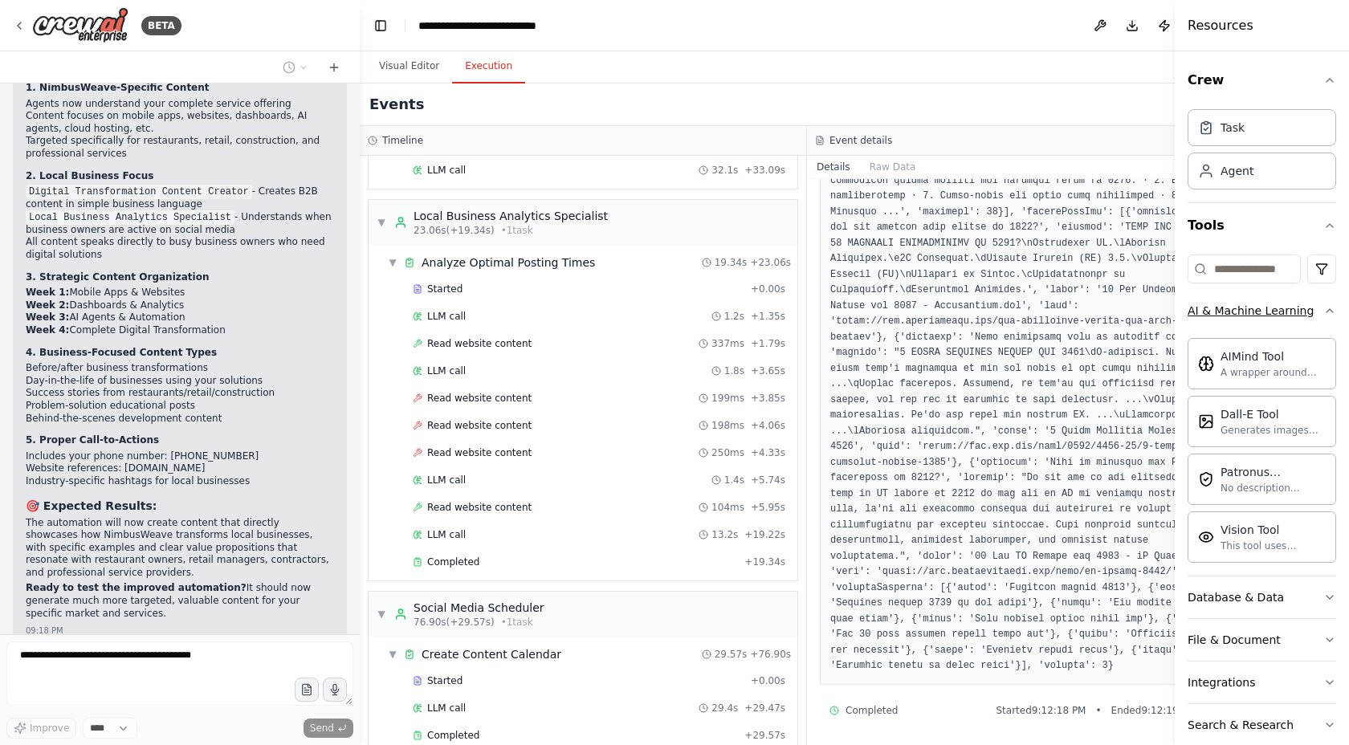
click at [1324, 305] on icon "button" at bounding box center [1330, 310] width 13 height 13
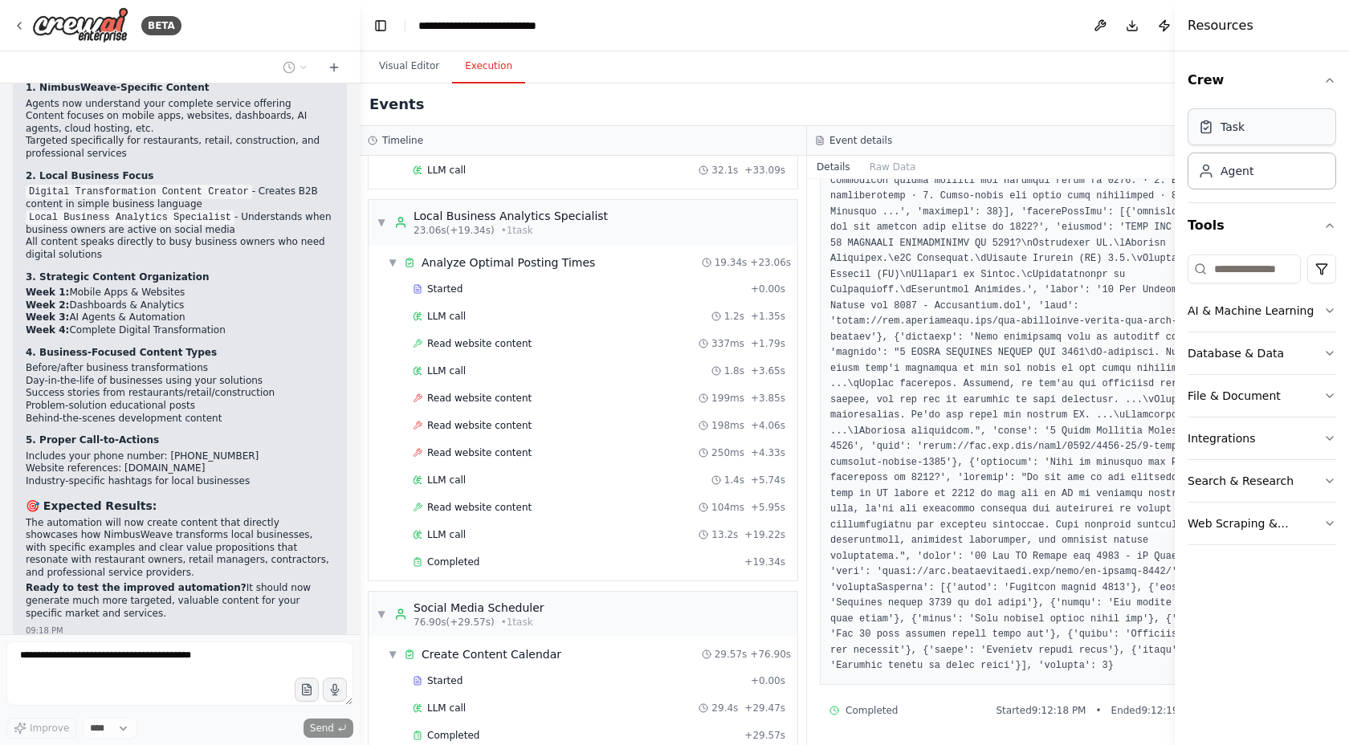
click at [1266, 124] on div "Task" at bounding box center [1262, 126] width 149 height 37
click at [1111, 69] on div "Visual Editor Execution" at bounding box center [807, 67] width 895 height 32
click at [1113, 33] on button at bounding box center [1101, 25] width 26 height 29
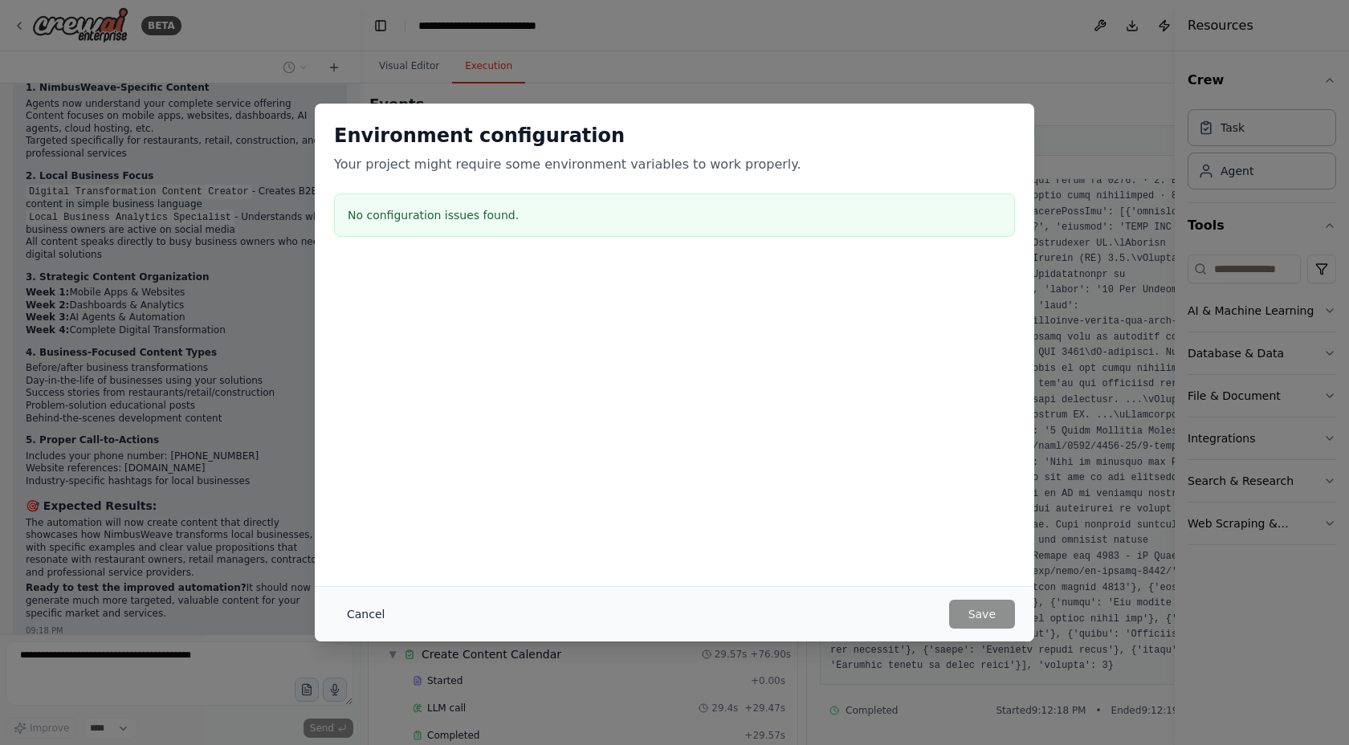
click at [354, 610] on button "Cancel" at bounding box center [365, 614] width 63 height 29
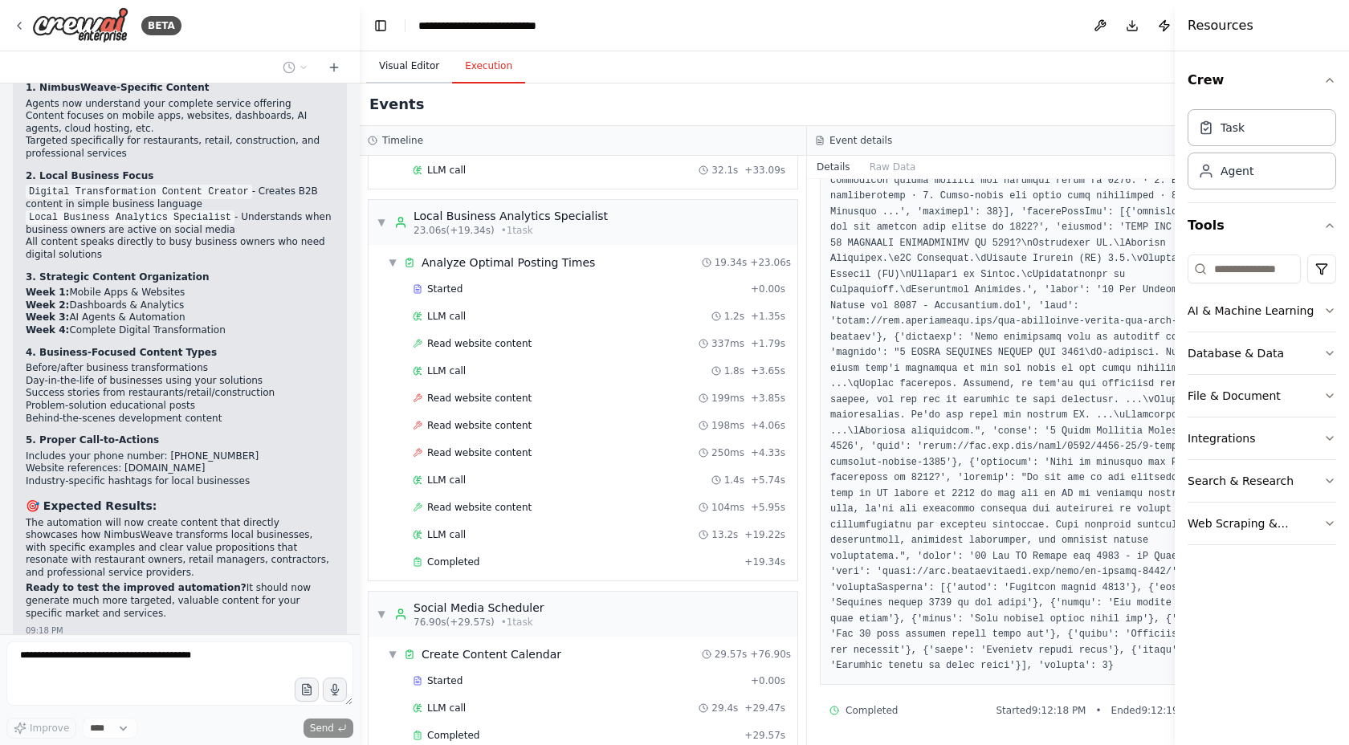
click at [406, 63] on button "Visual Editor" at bounding box center [409, 67] width 86 height 34
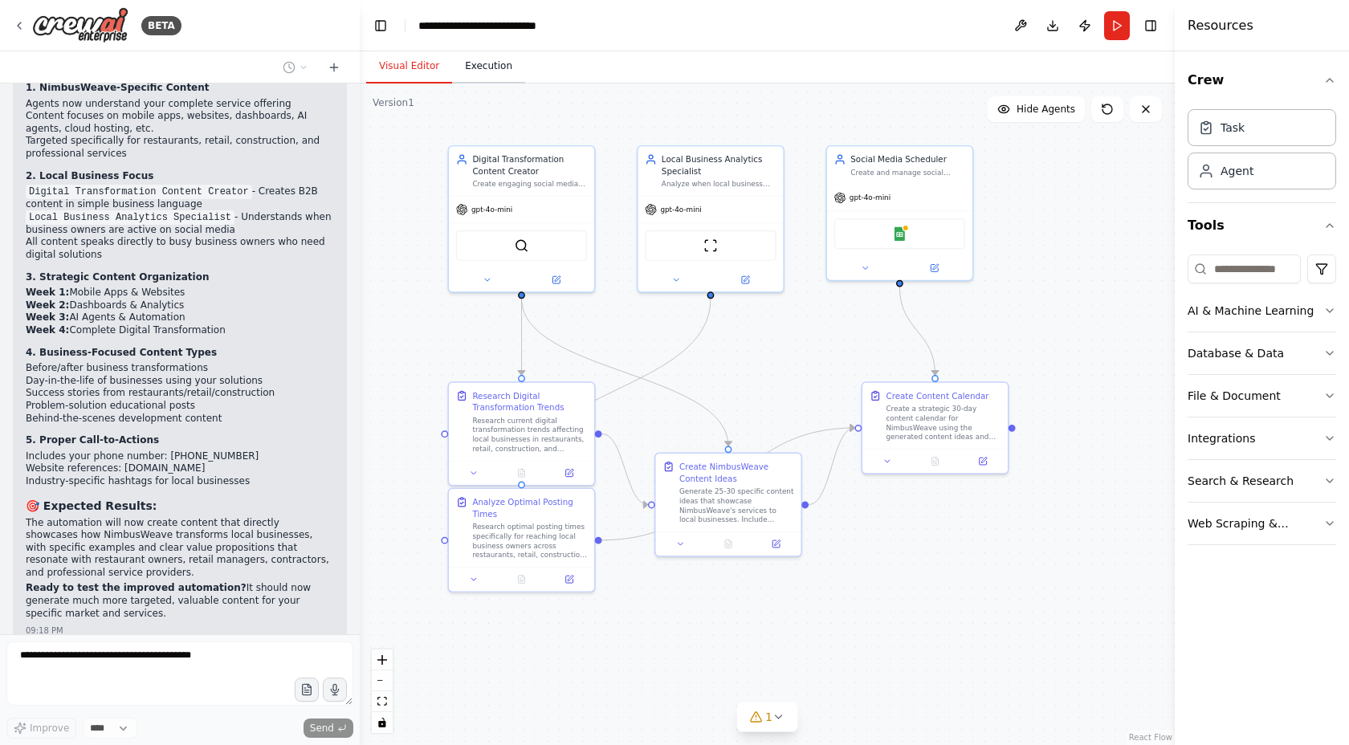
click at [480, 67] on button "Execution" at bounding box center [488, 67] width 73 height 34
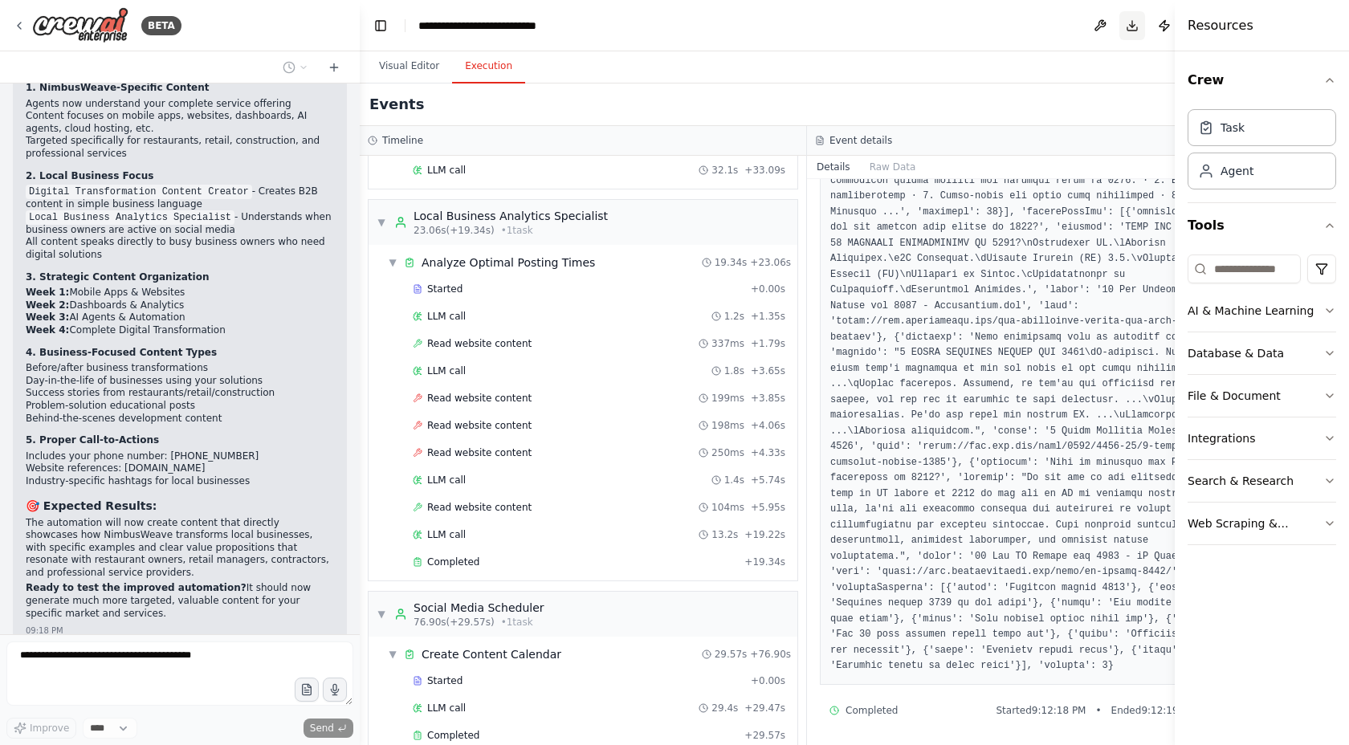
click at [1145, 27] on button "Download" at bounding box center [1133, 25] width 26 height 29
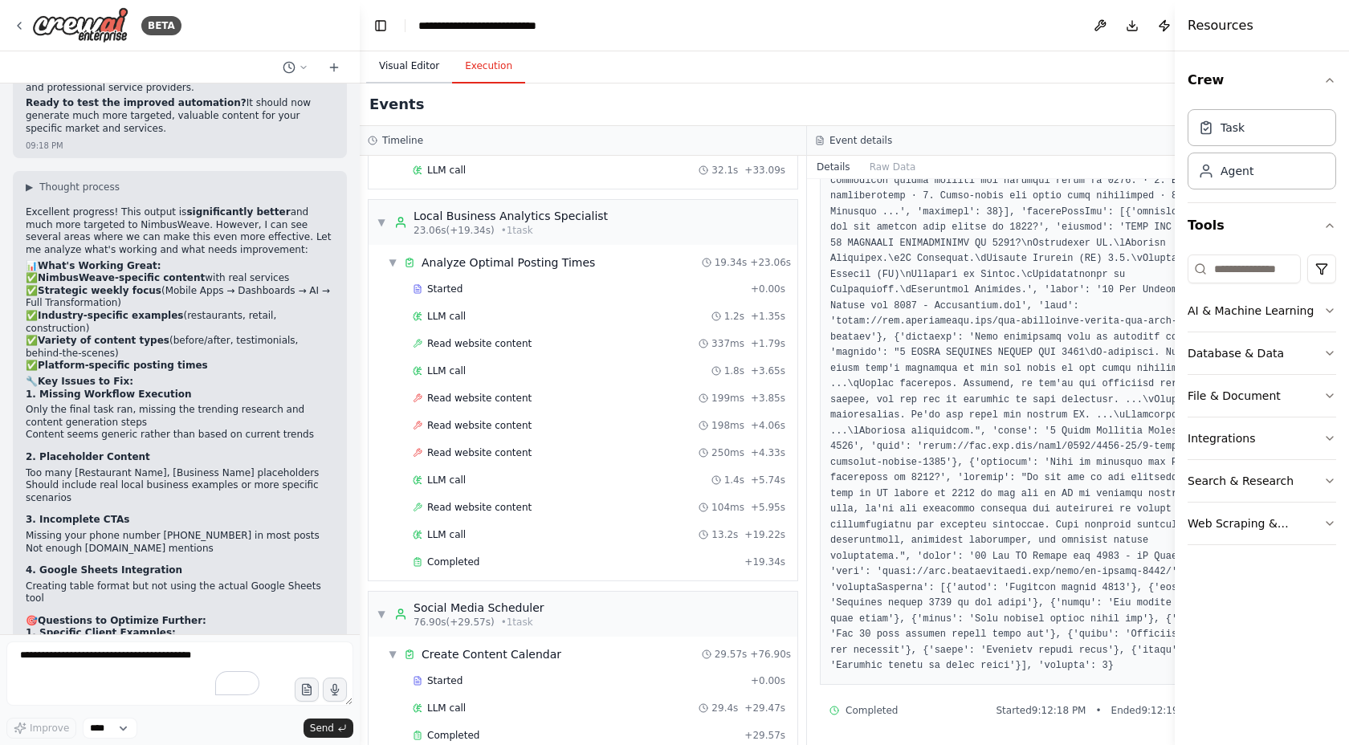
click at [396, 51] on button "Visual Editor" at bounding box center [409, 67] width 86 height 34
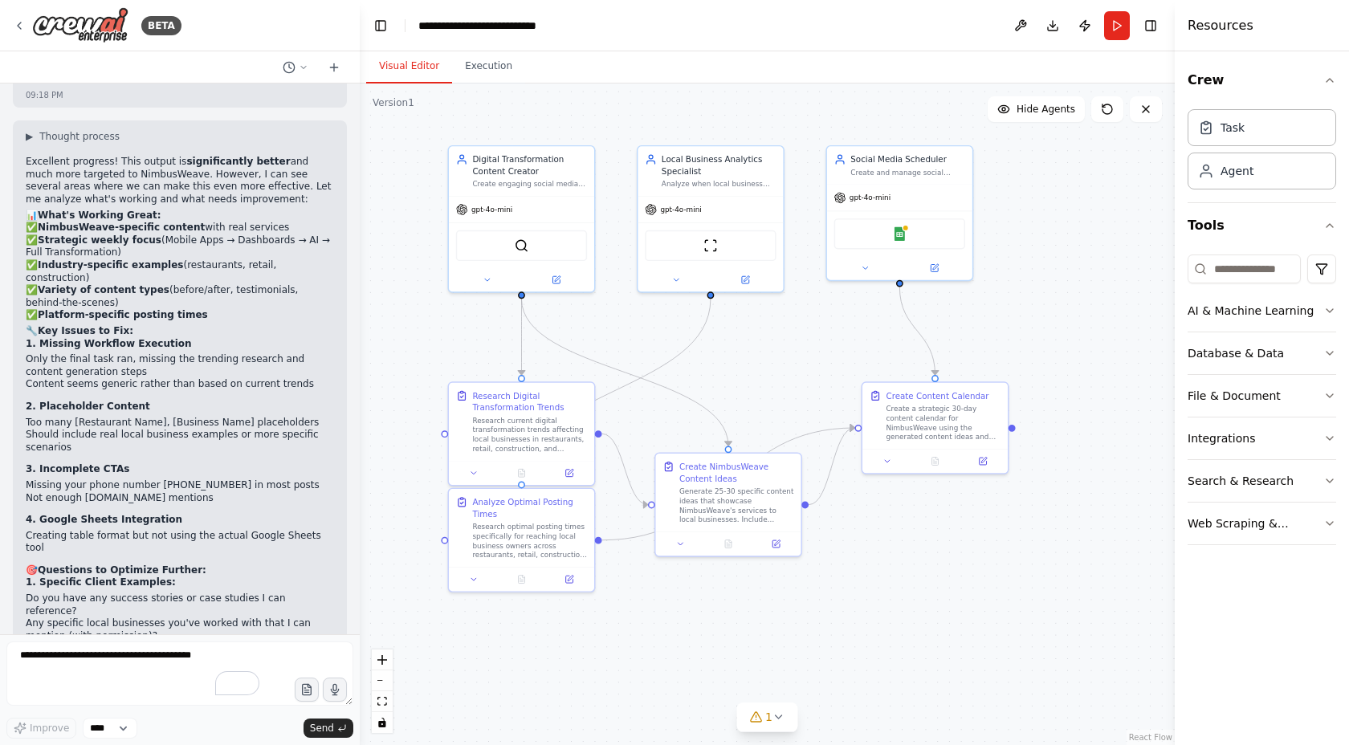
click at [404, 62] on button "Visual Editor" at bounding box center [409, 67] width 86 height 34
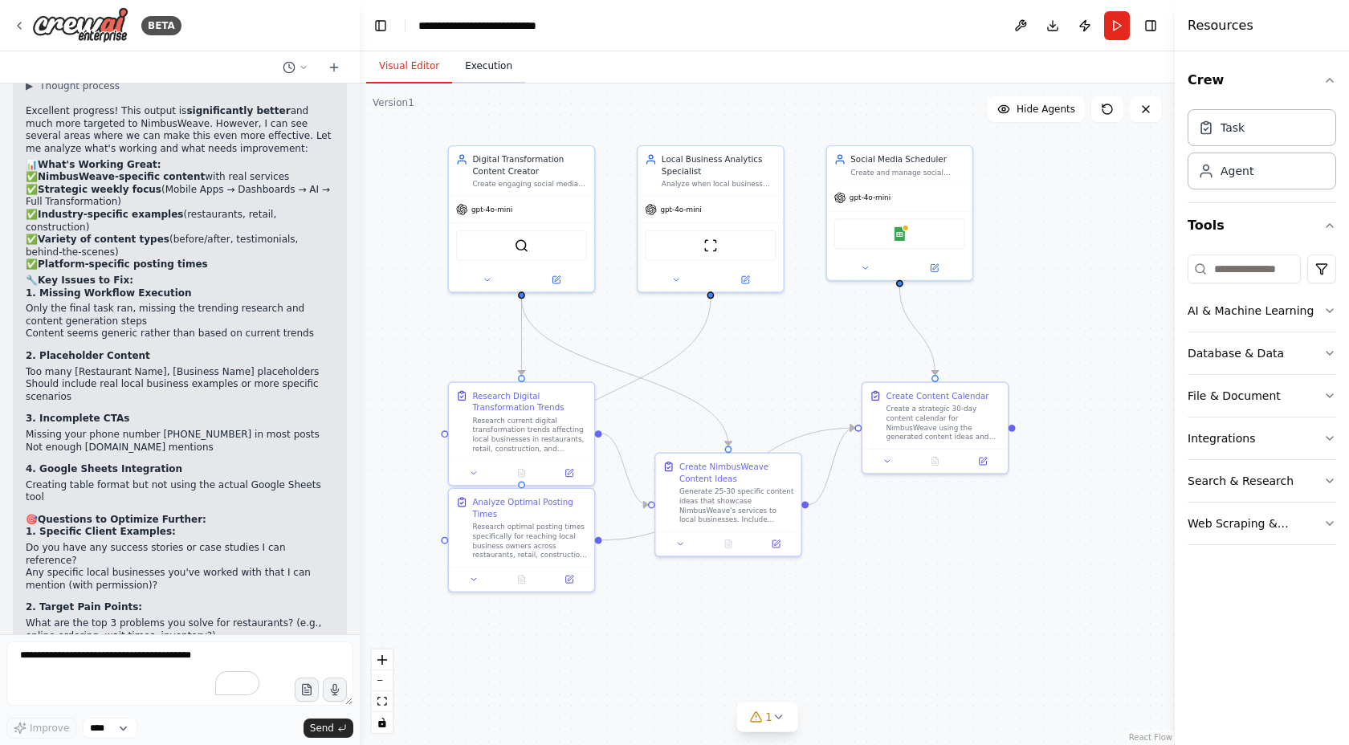
click at [481, 67] on button "Execution" at bounding box center [488, 67] width 73 height 34
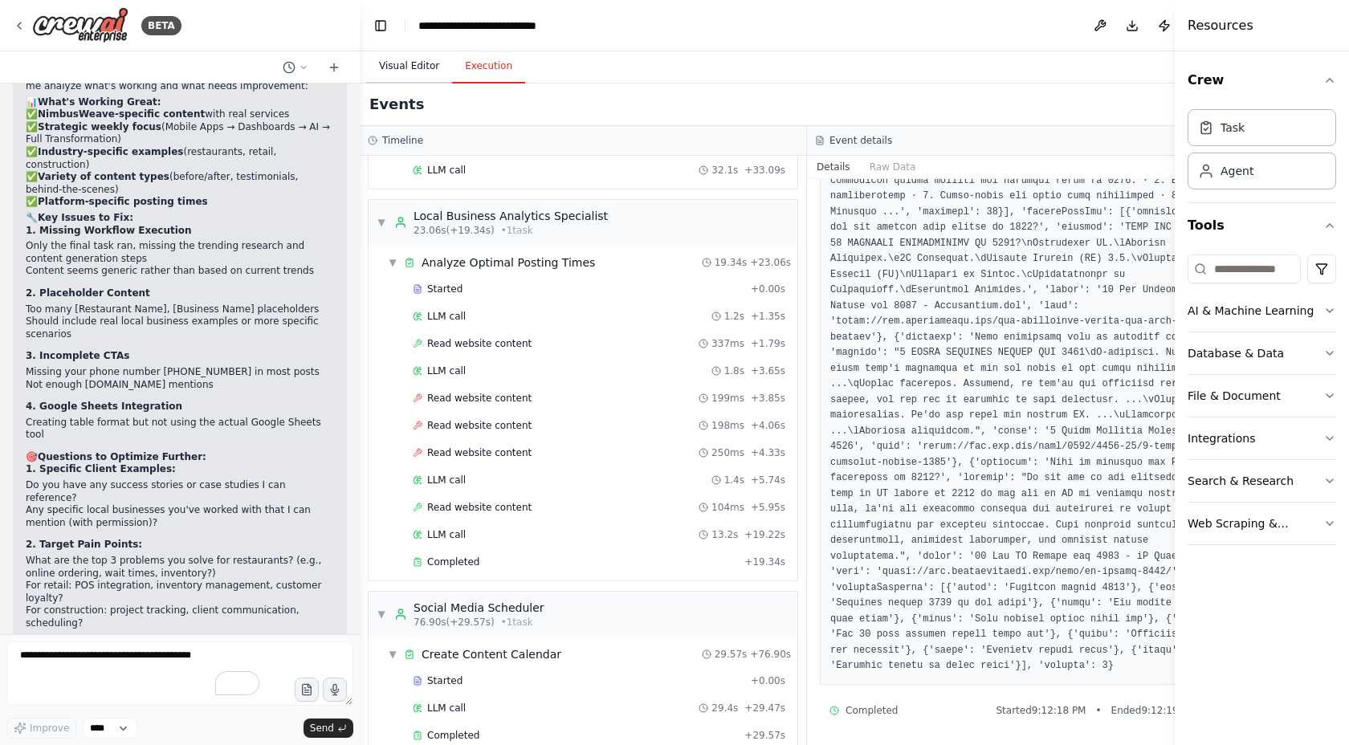
click at [426, 68] on button "Visual Editor" at bounding box center [409, 67] width 86 height 34
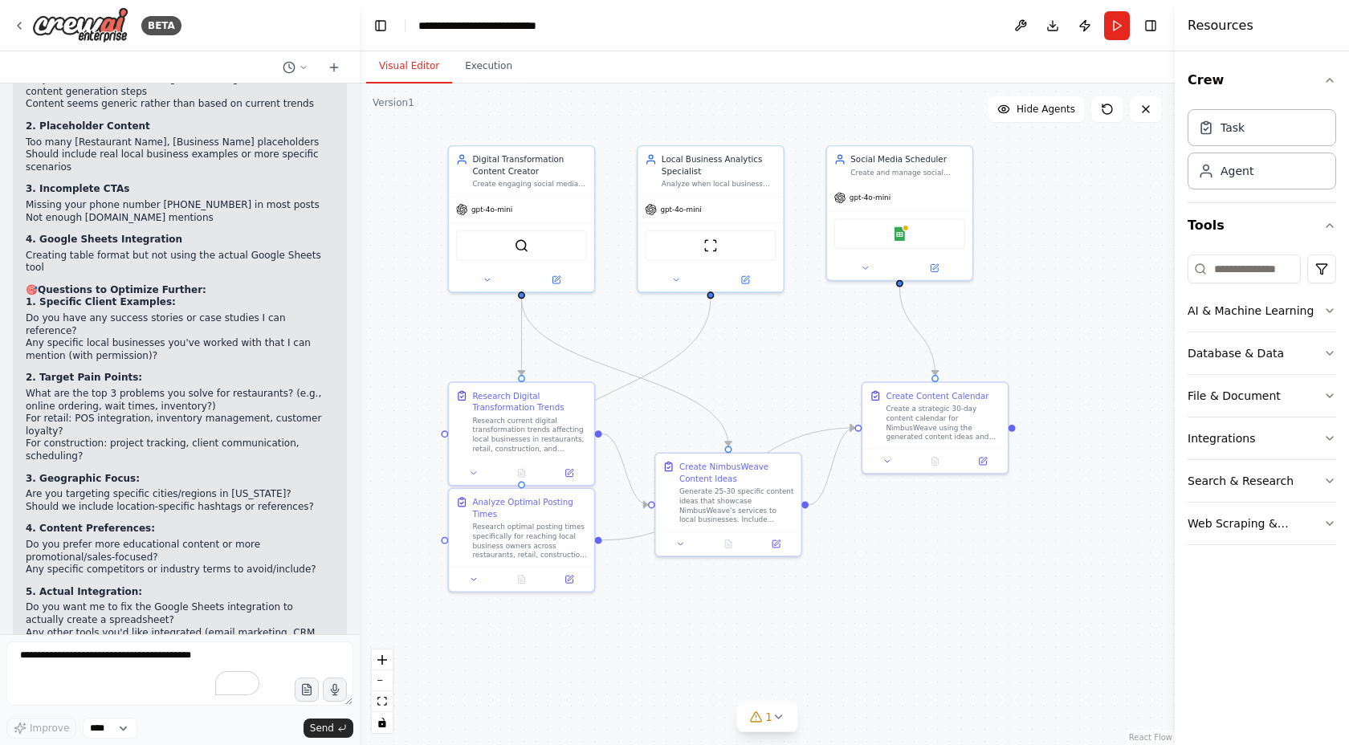
scroll to position [4844, 0]
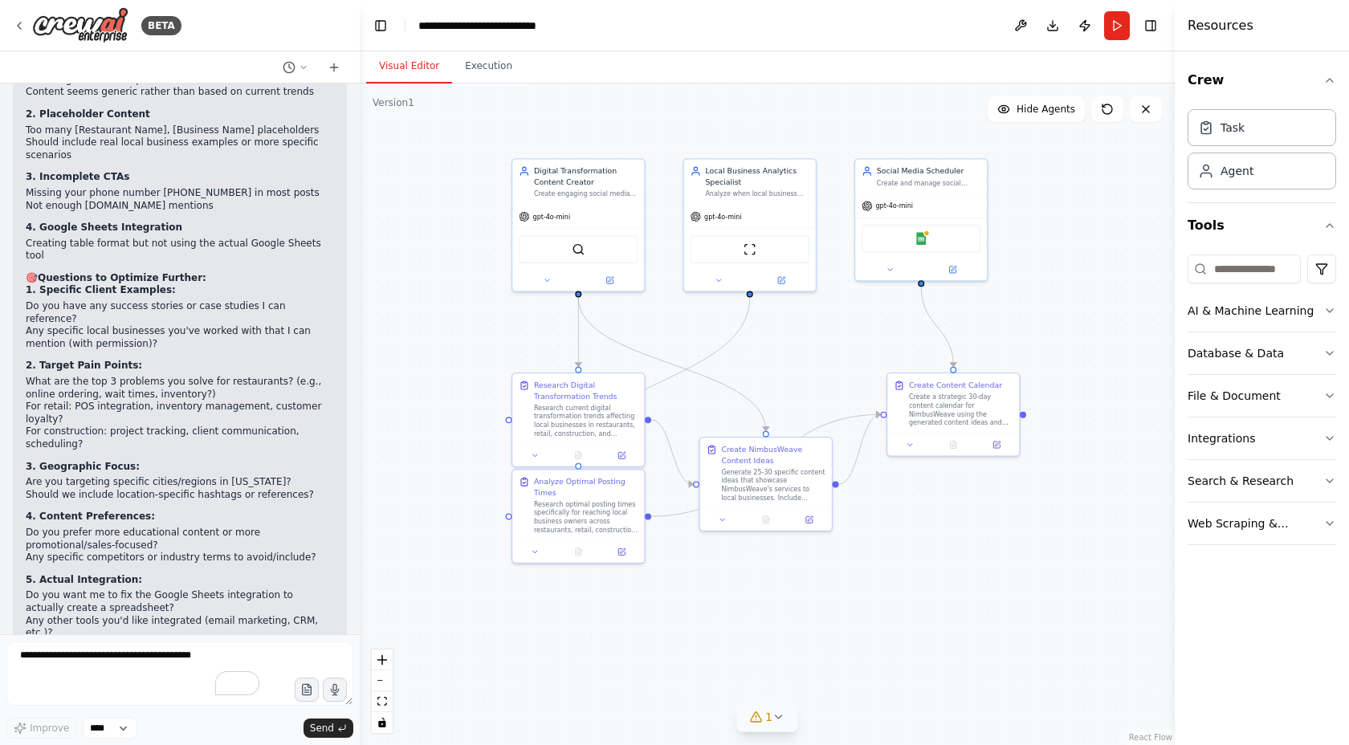
click at [765, 713] on div "1" at bounding box center [760, 717] width 23 height 16
drag, startPoint x: 774, startPoint y: 712, endPoint x: 889, endPoint y: 717, distance: 115.0
click at [855, 712] on span "Google Sheets integration is not connected. Please connect before using it." at bounding box center [777, 710] width 363 height 26
click at [905, 716] on span "Google Sheets integration is not connected. Please connect before using it." at bounding box center [777, 710] width 363 height 26
click at [938, 674] on button at bounding box center [944, 664] width 27 height 19
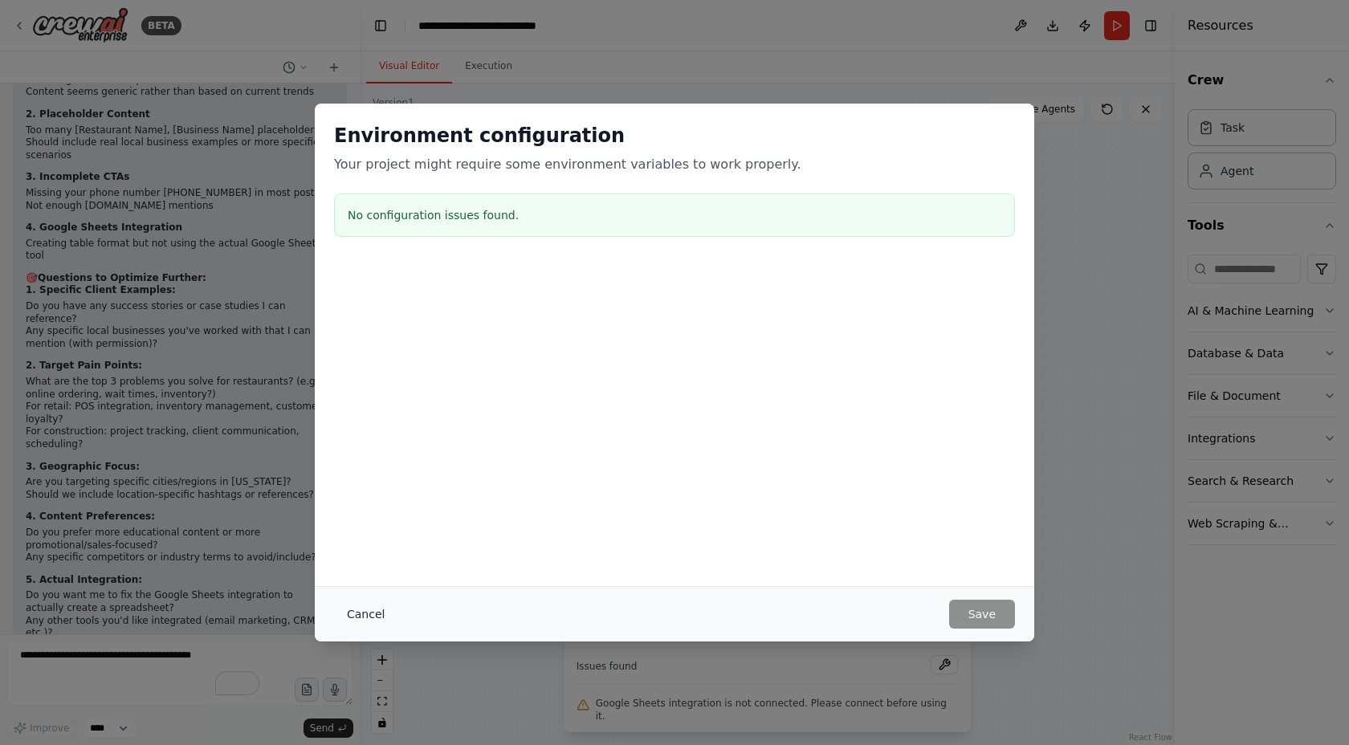
click at [363, 612] on button "Cancel" at bounding box center [365, 614] width 63 height 29
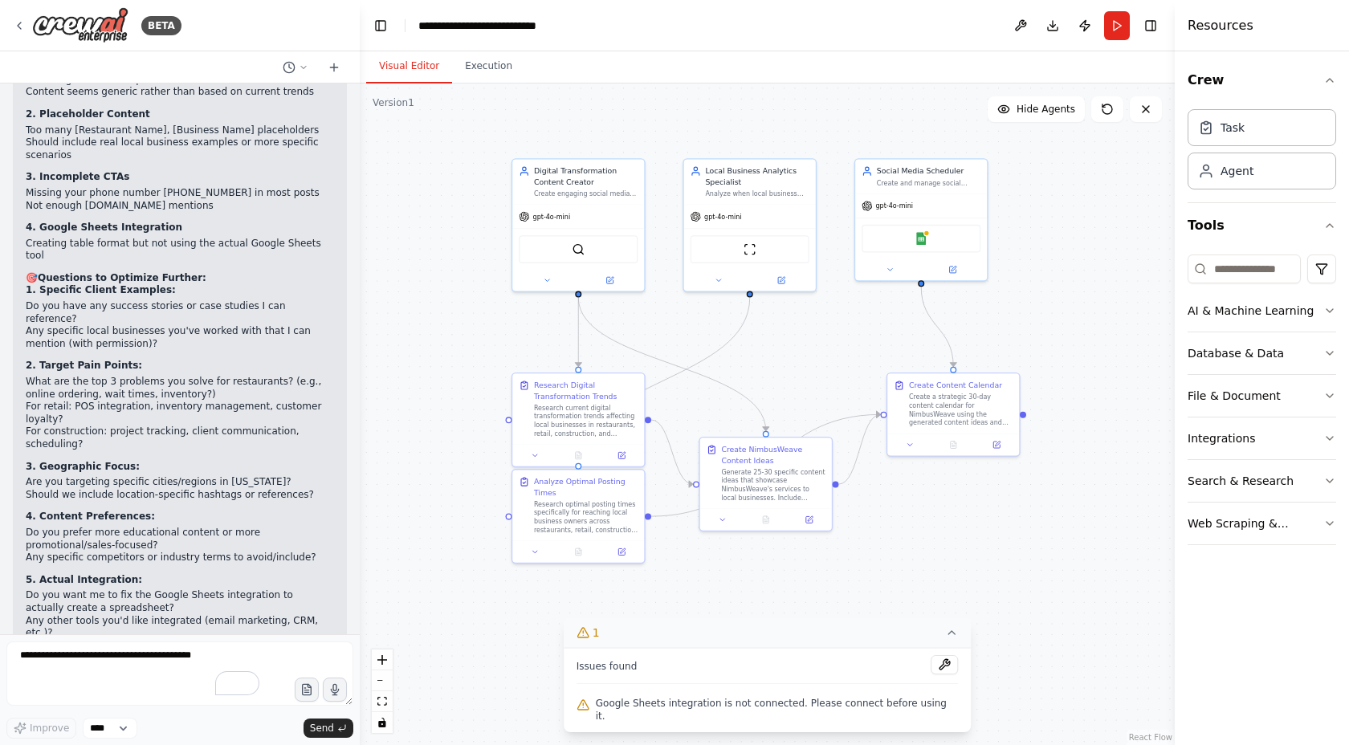
click at [590, 639] on icon at bounding box center [583, 632] width 13 height 13
click at [752, 725] on button "1" at bounding box center [768, 718] width 62 height 30
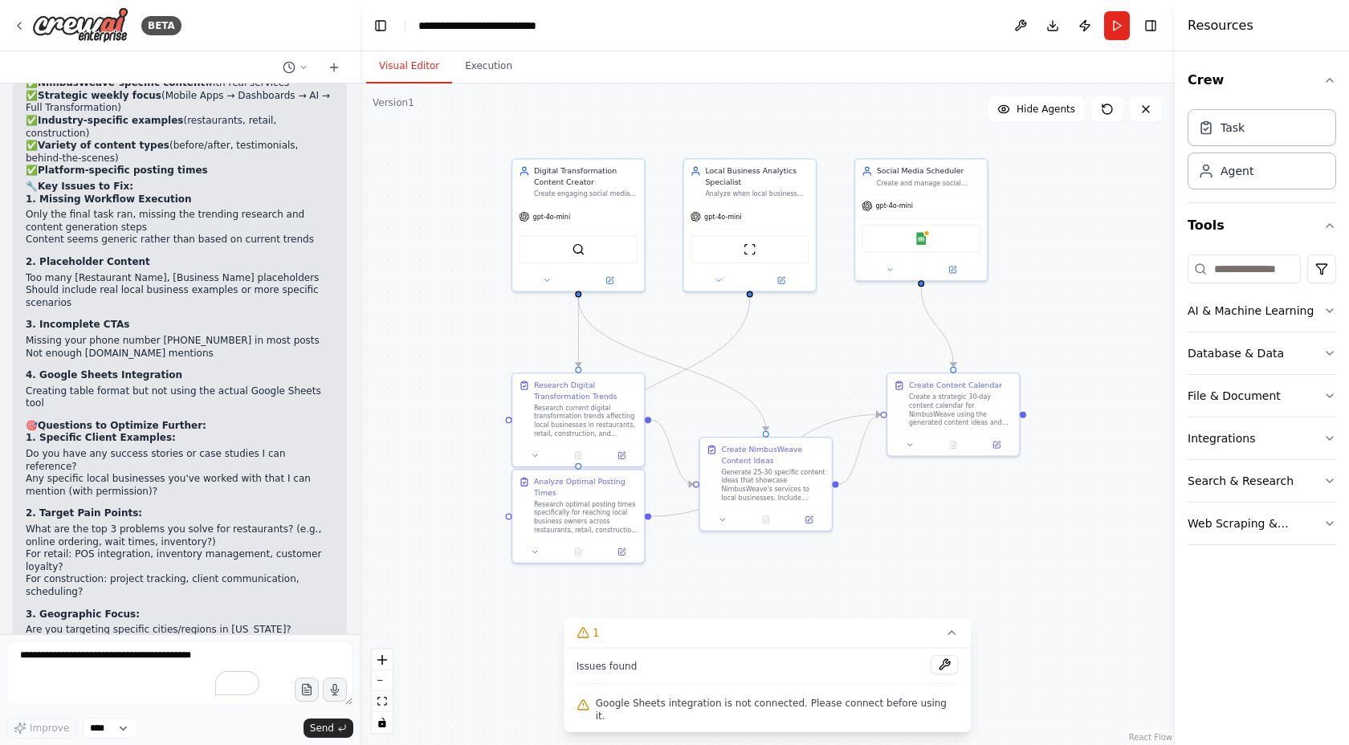
scroll to position [4693, 0]
click at [488, 68] on button "Execution" at bounding box center [488, 67] width 73 height 34
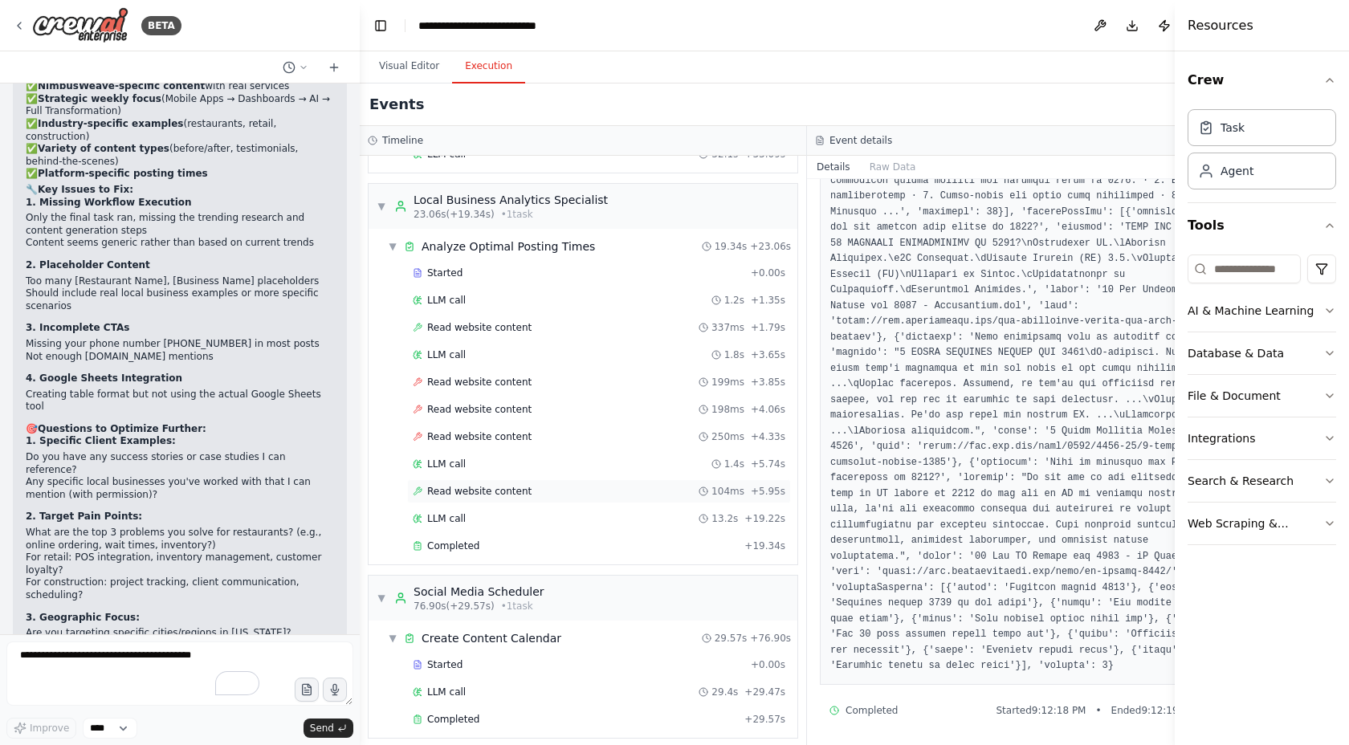
scroll to position [386, 0]
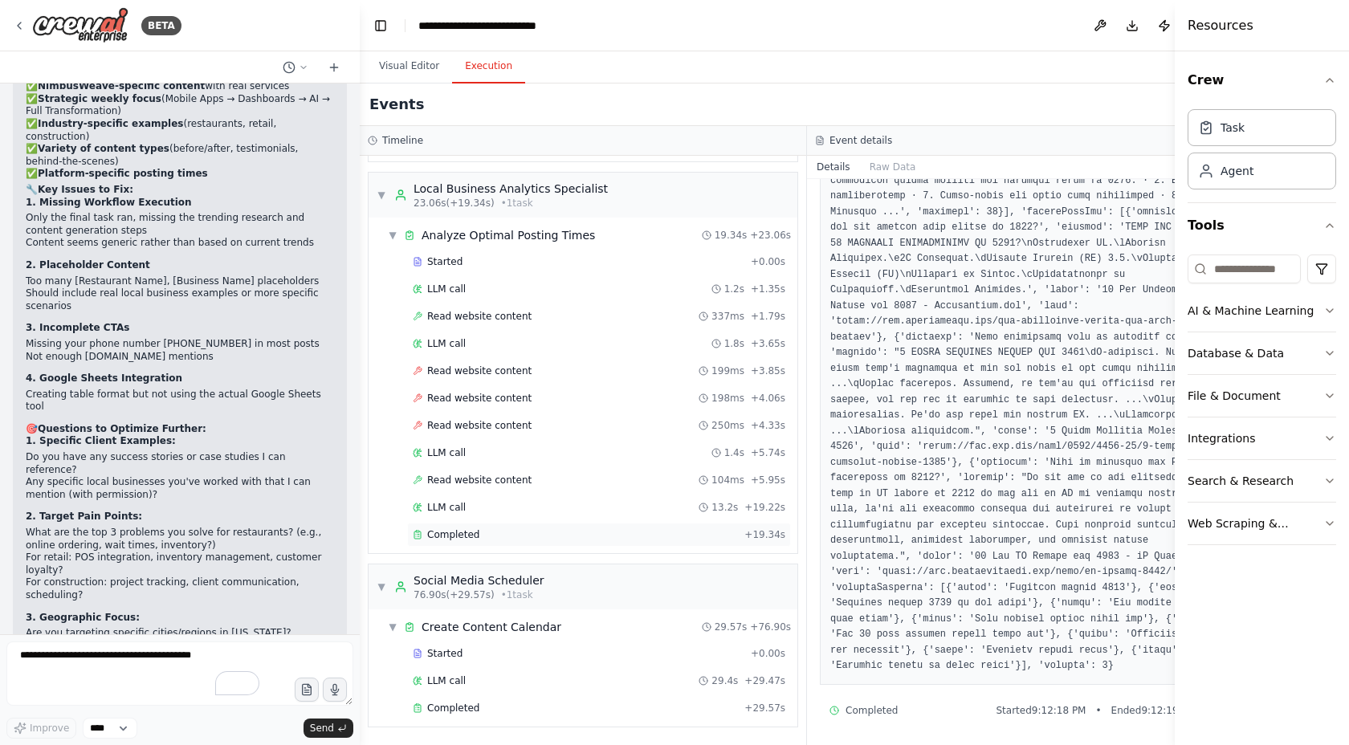
click at [458, 537] on span "Completed" at bounding box center [453, 534] width 52 height 13
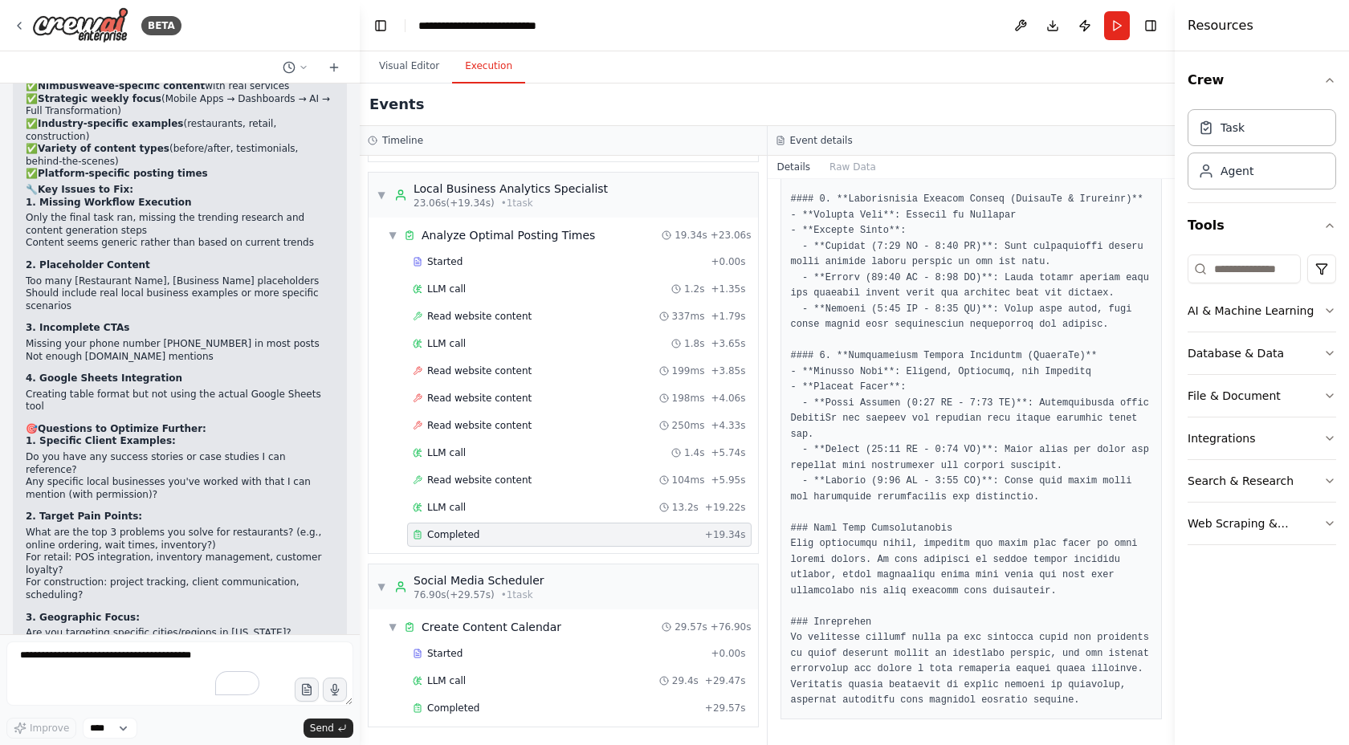
scroll to position [867, 0]
click at [527, 500] on div "LLM call 13.2s + 19.22s" at bounding box center [579, 508] width 345 height 24
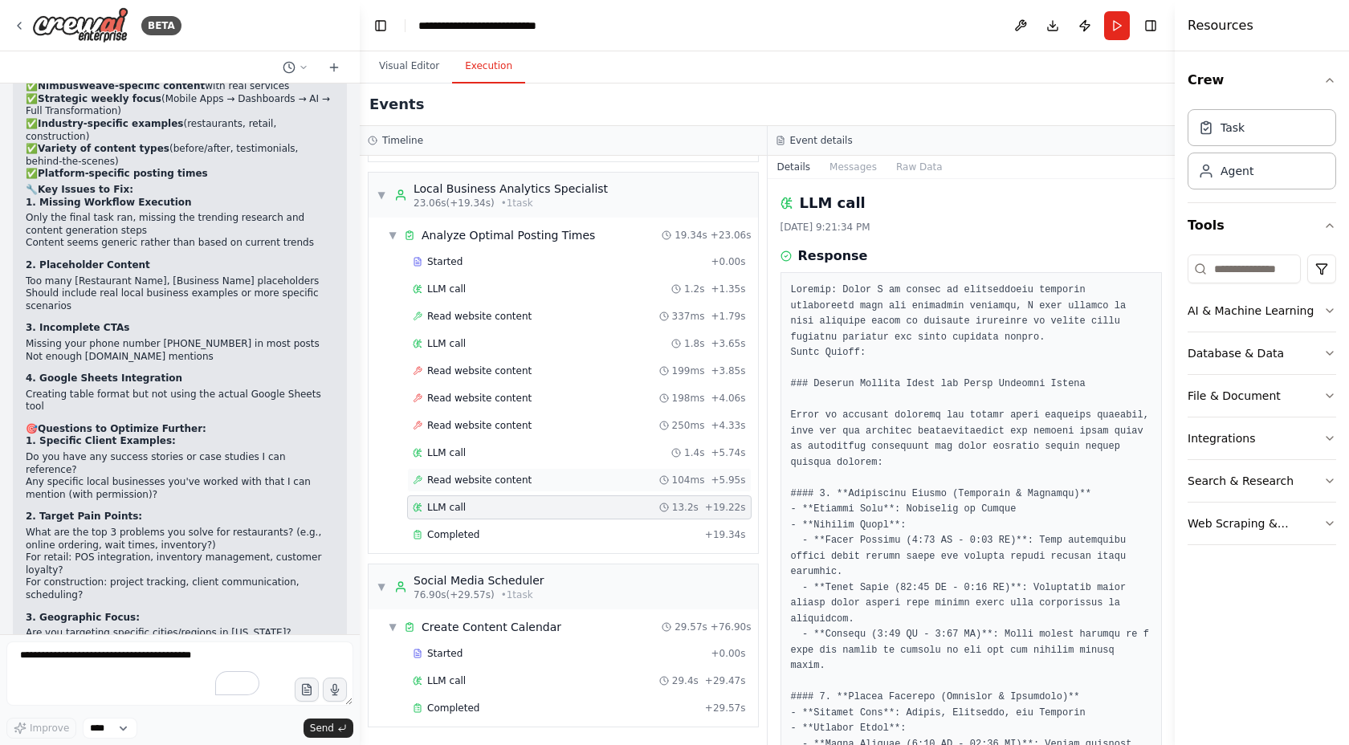
click at [524, 484] on span "Read website content" at bounding box center [479, 480] width 104 height 13
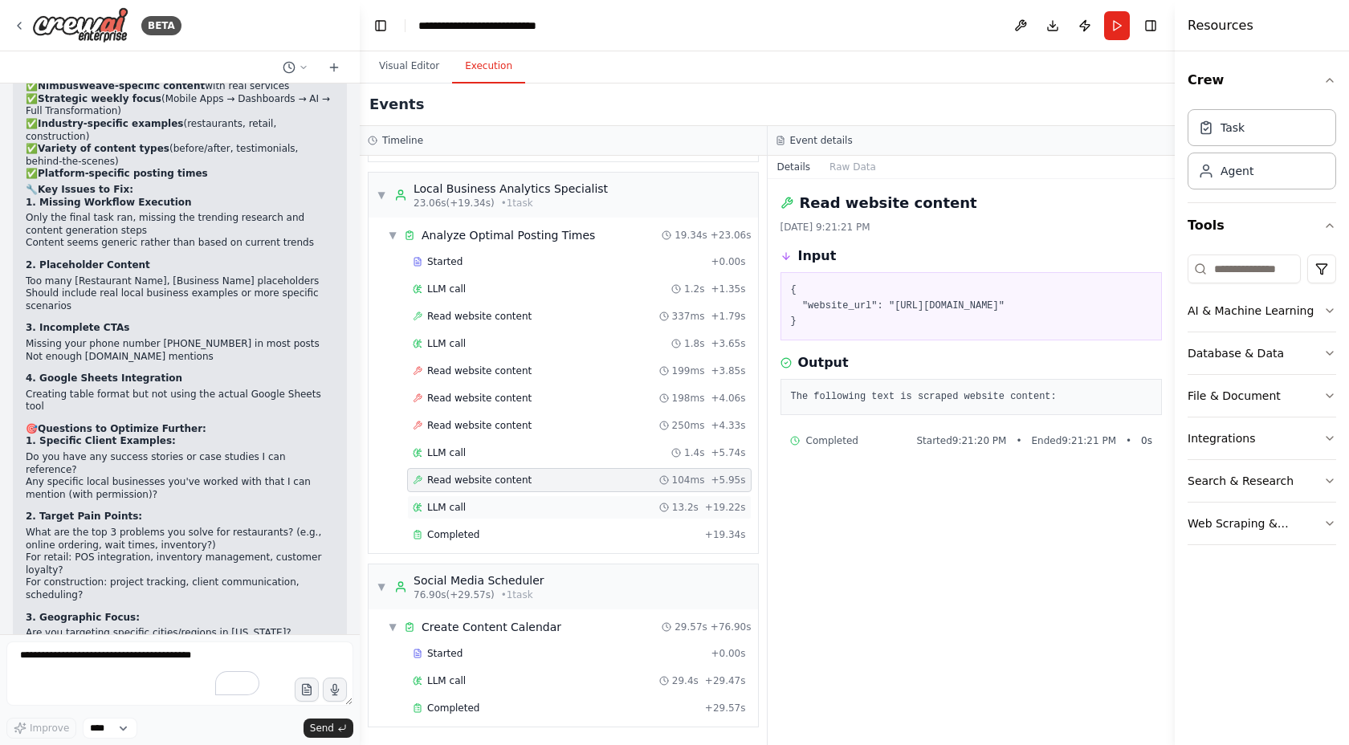
click at [531, 497] on div "LLM call 13.2s + 19.22s" at bounding box center [579, 508] width 345 height 24
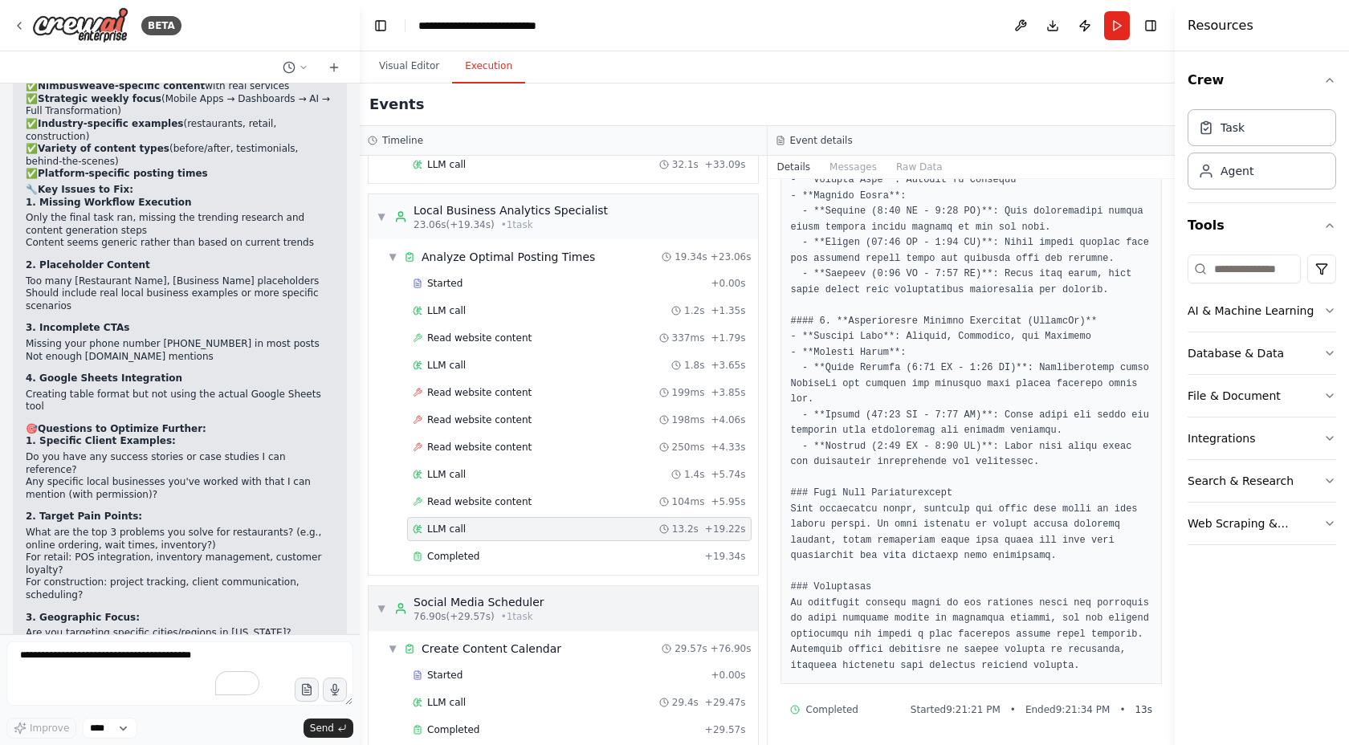
scroll to position [386, 0]
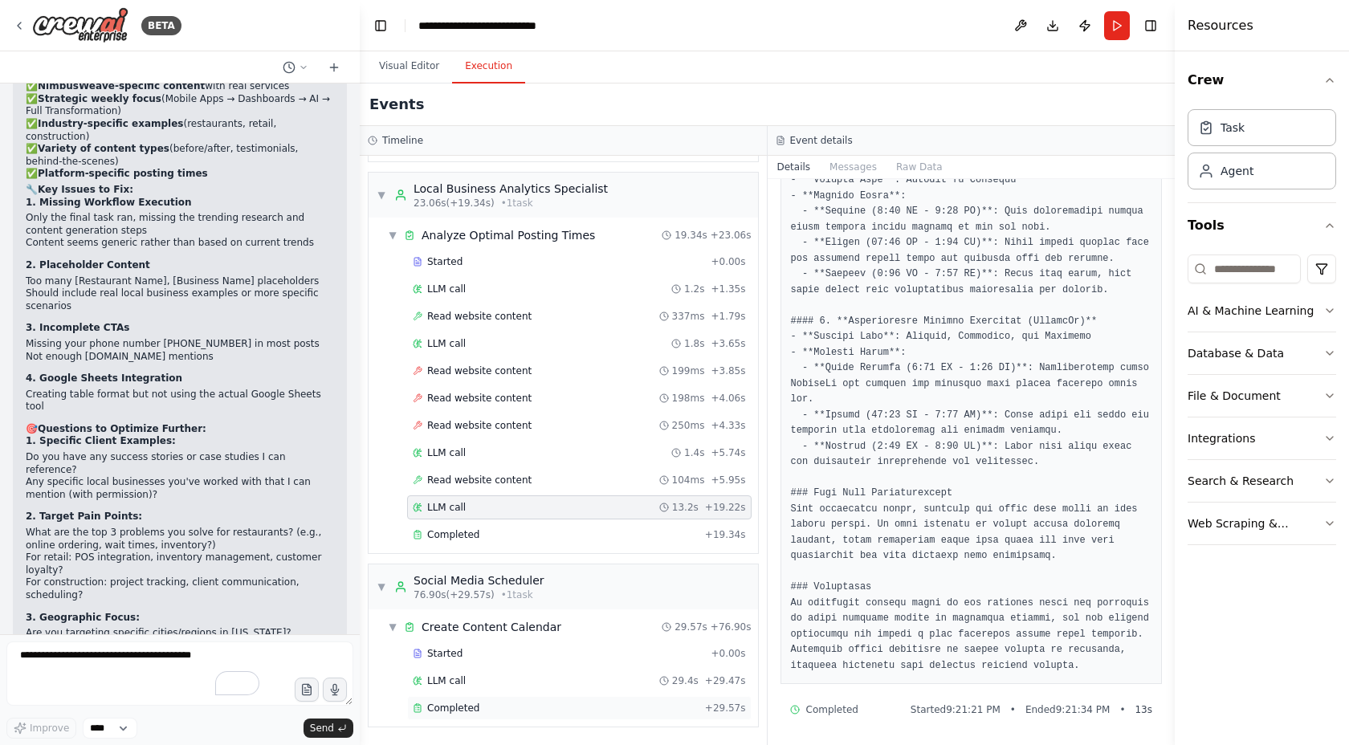
click at [512, 700] on div "Completed + 29.57s" at bounding box center [579, 708] width 345 height 24
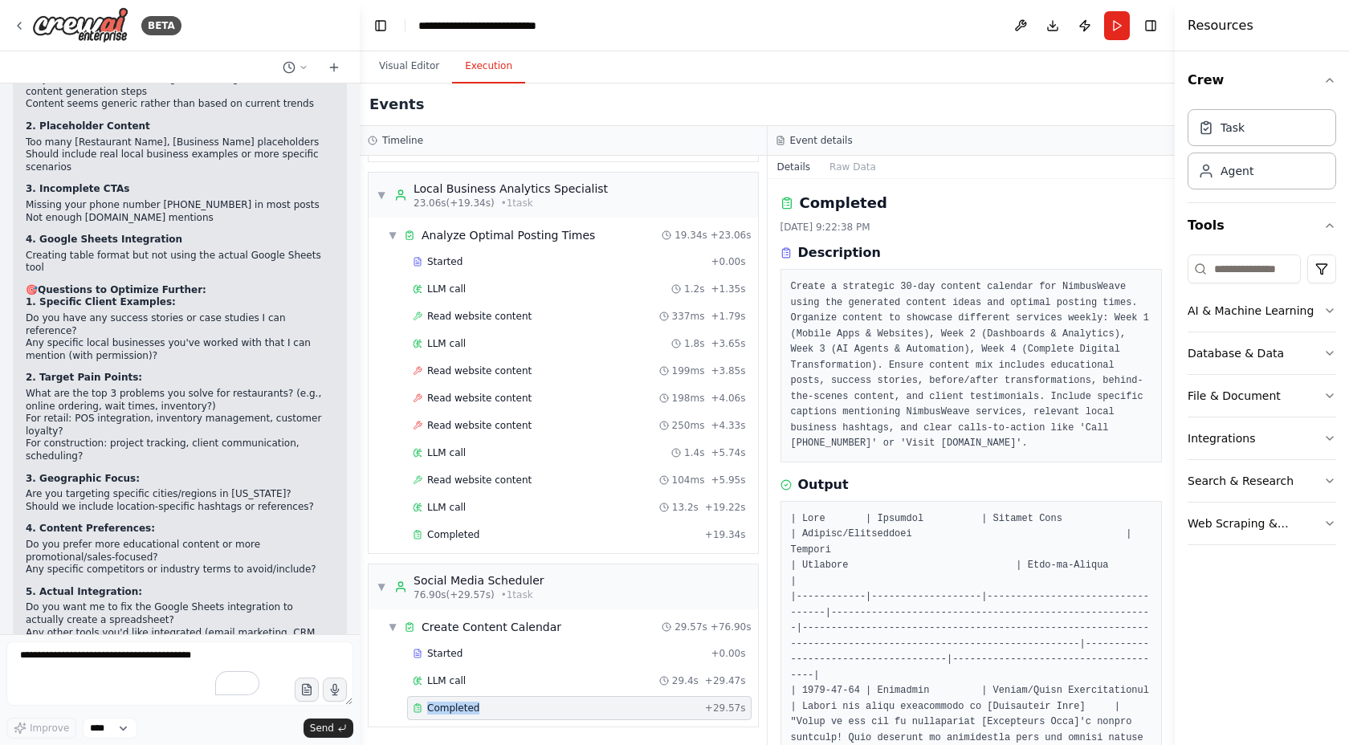
scroll to position [4844, 0]
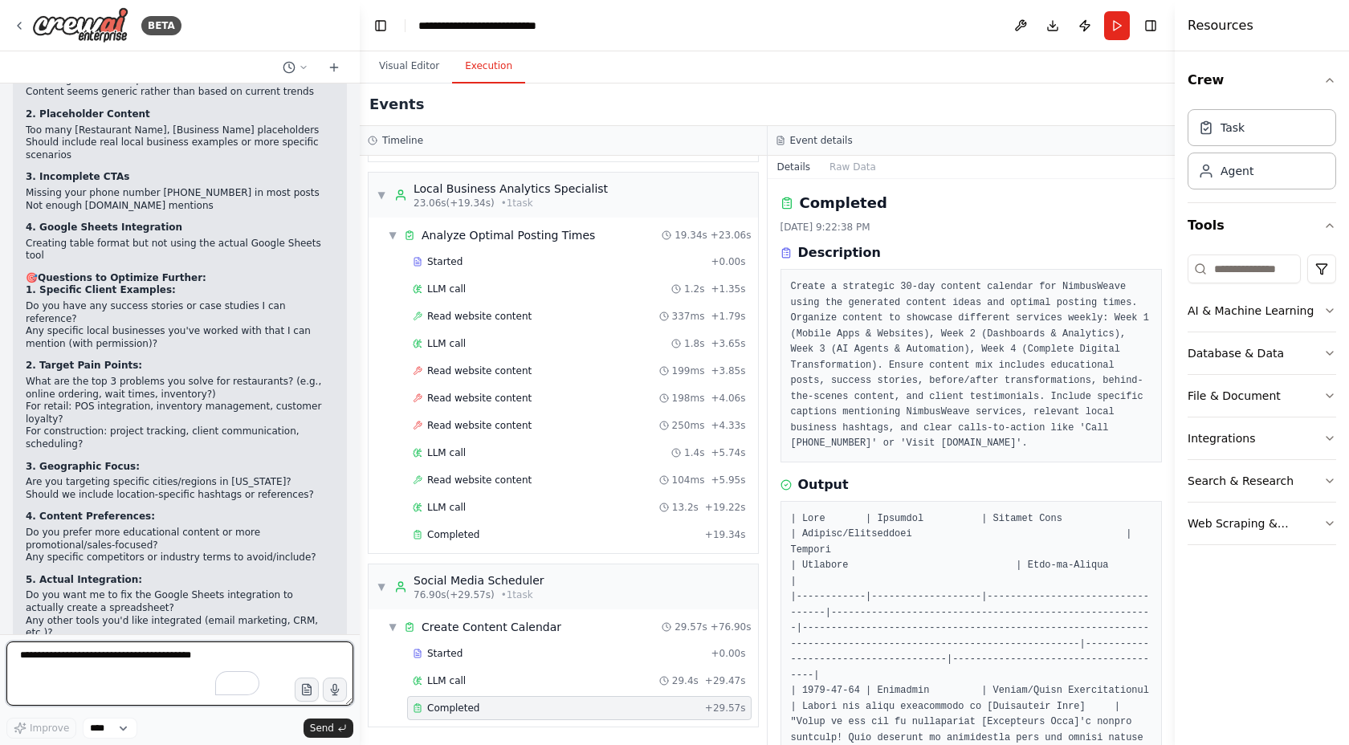
click at [113, 685] on textarea "To enrich screen reader interactions, please activate Accessibility in Grammarl…" at bounding box center [179, 674] width 347 height 64
click at [133, 654] on textarea "To enrich screen reader interactions, please activate Accessibility in Grammarl…" at bounding box center [179, 674] width 347 height 64
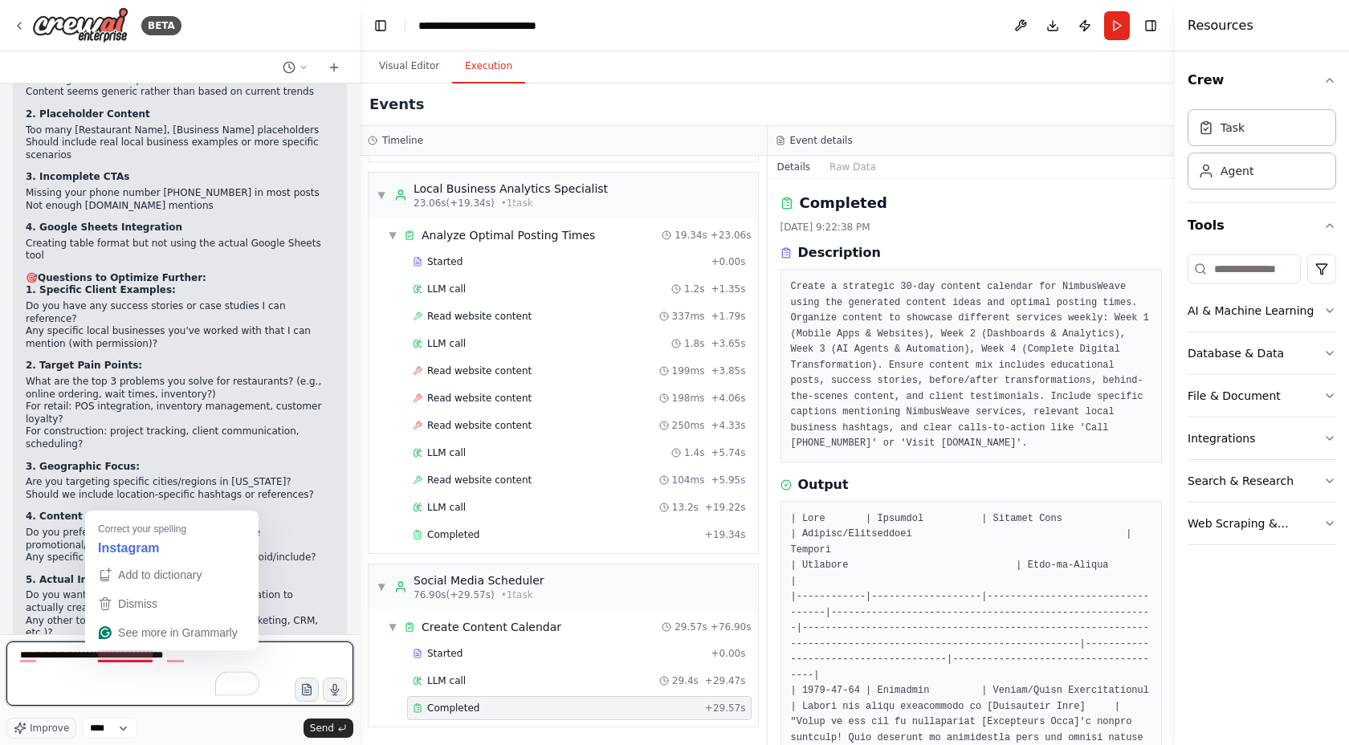
click at [108, 657] on textarea "**********" at bounding box center [179, 674] width 347 height 64
click at [105, 659] on textarea "**********" at bounding box center [179, 674] width 347 height 64
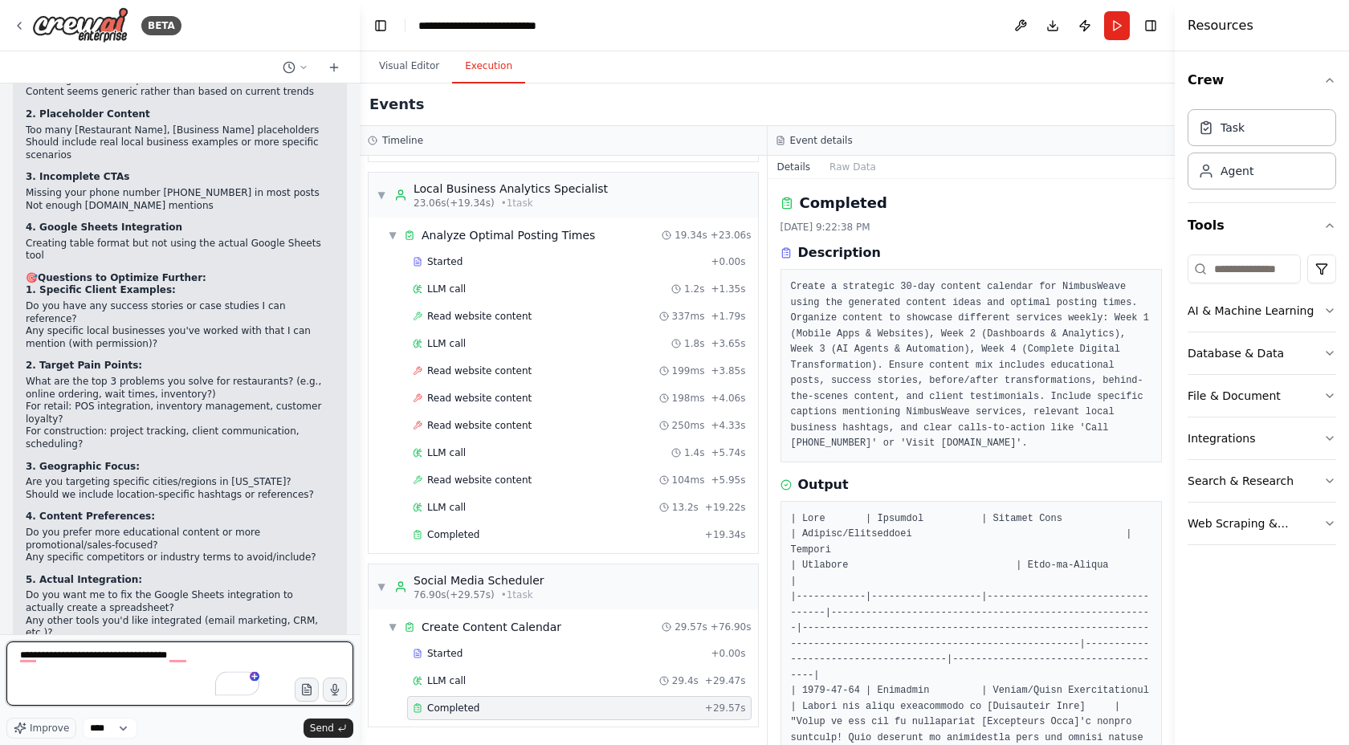
click at [209, 655] on textarea "**********" at bounding box center [179, 674] width 347 height 64
type textarea "**********"
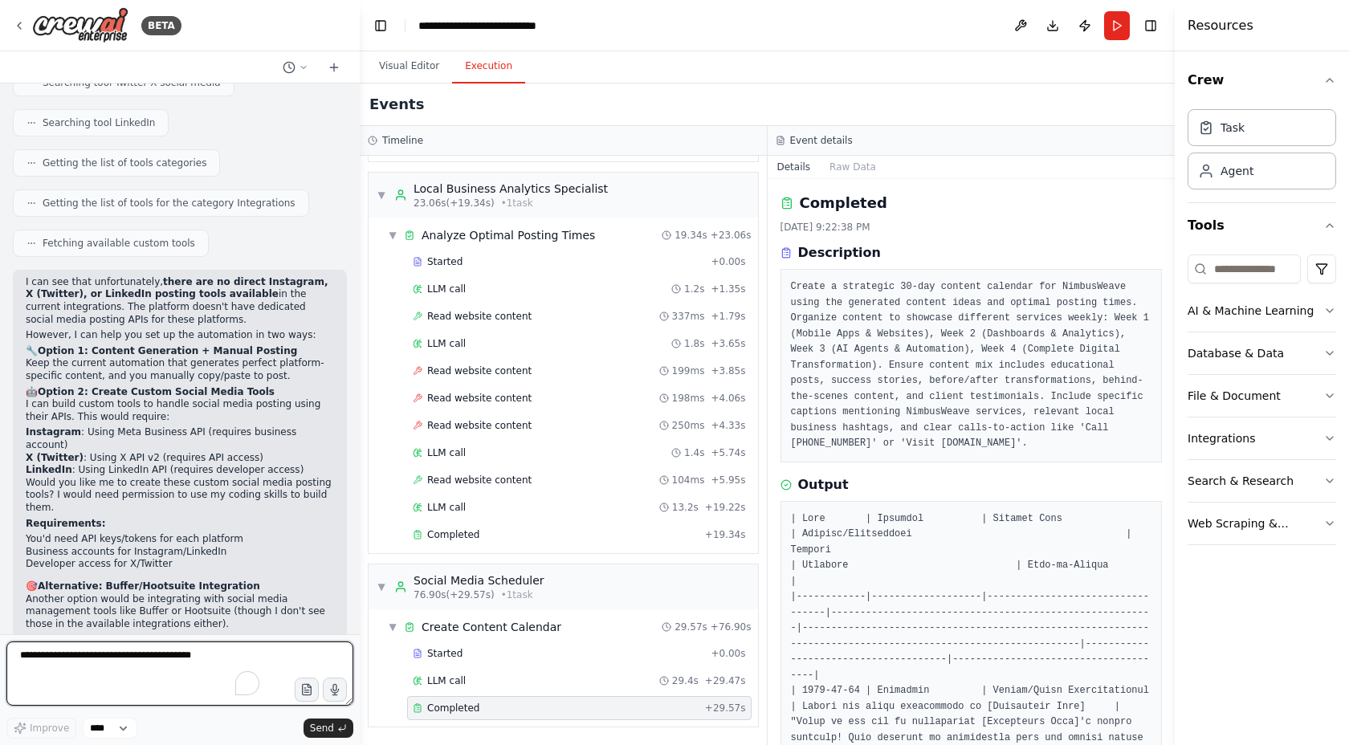
scroll to position [5715, 0]
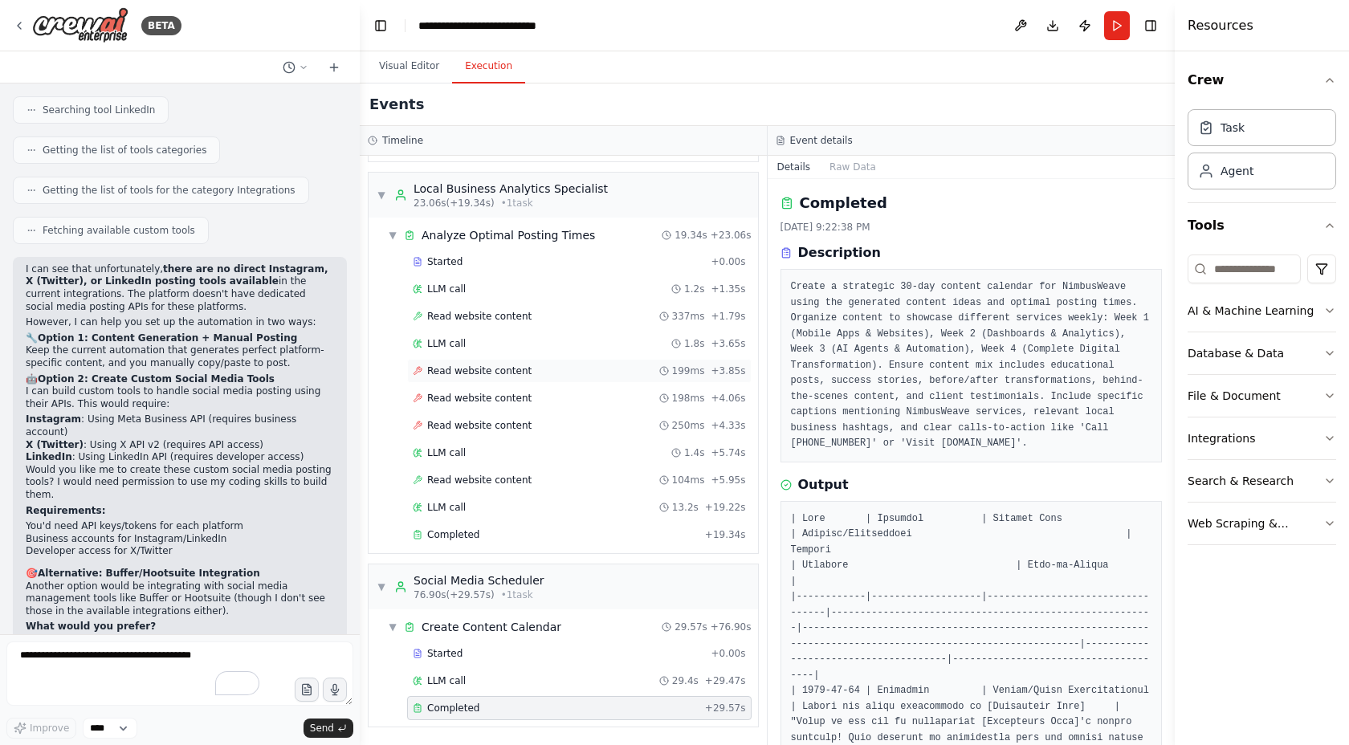
click at [505, 374] on span "Read website content" at bounding box center [479, 371] width 104 height 13
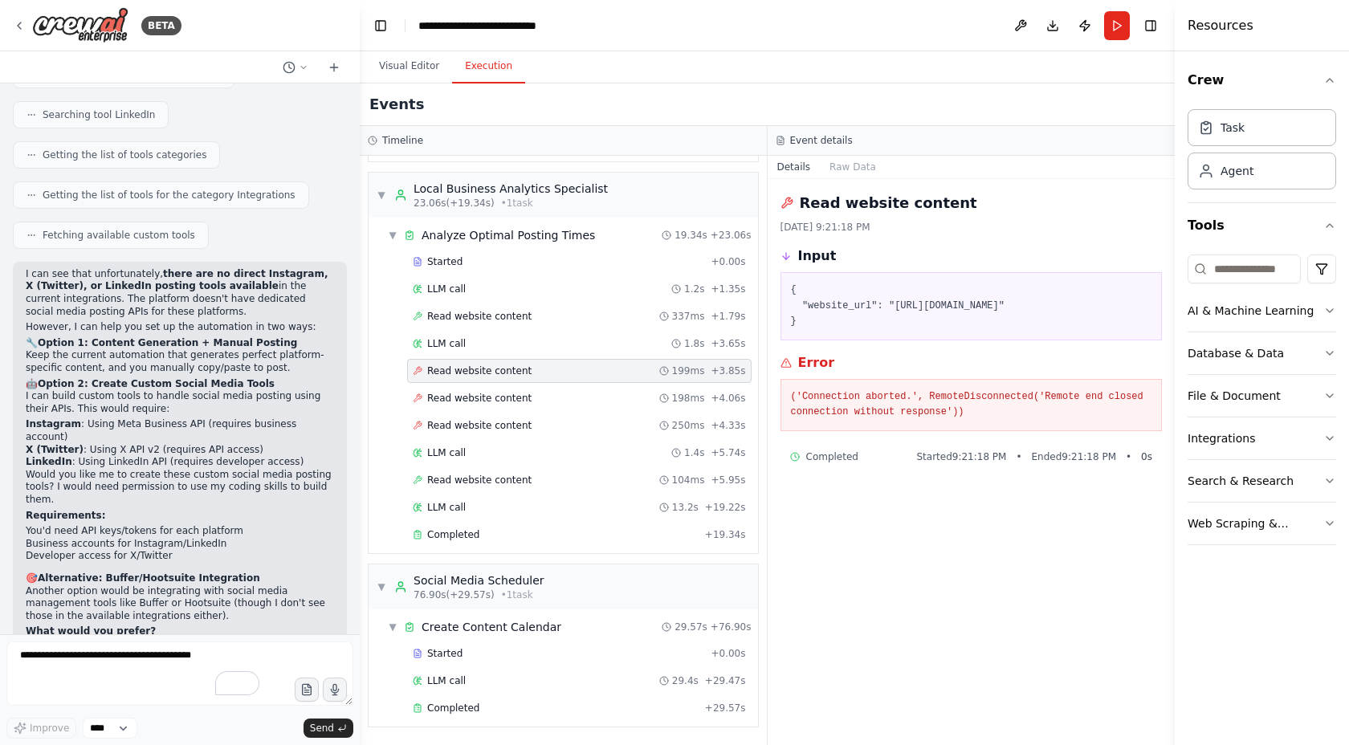
scroll to position [5712, 0]
drag, startPoint x: 89, startPoint y: 193, endPoint x: 222, endPoint y: 209, distance: 134.3
click at [222, 267] on p "I can see that unfortunately, there are no direct Instagram, X (Twitter), or Li…" at bounding box center [180, 292] width 308 height 50
drag, startPoint x: 33, startPoint y: 245, endPoint x: 285, endPoint y: 247, distance: 252.2
click at [285, 267] on div "I can see that unfortunately, there are no direct Instagram, X (Twitter), or Li…" at bounding box center [180, 486] width 308 height 439
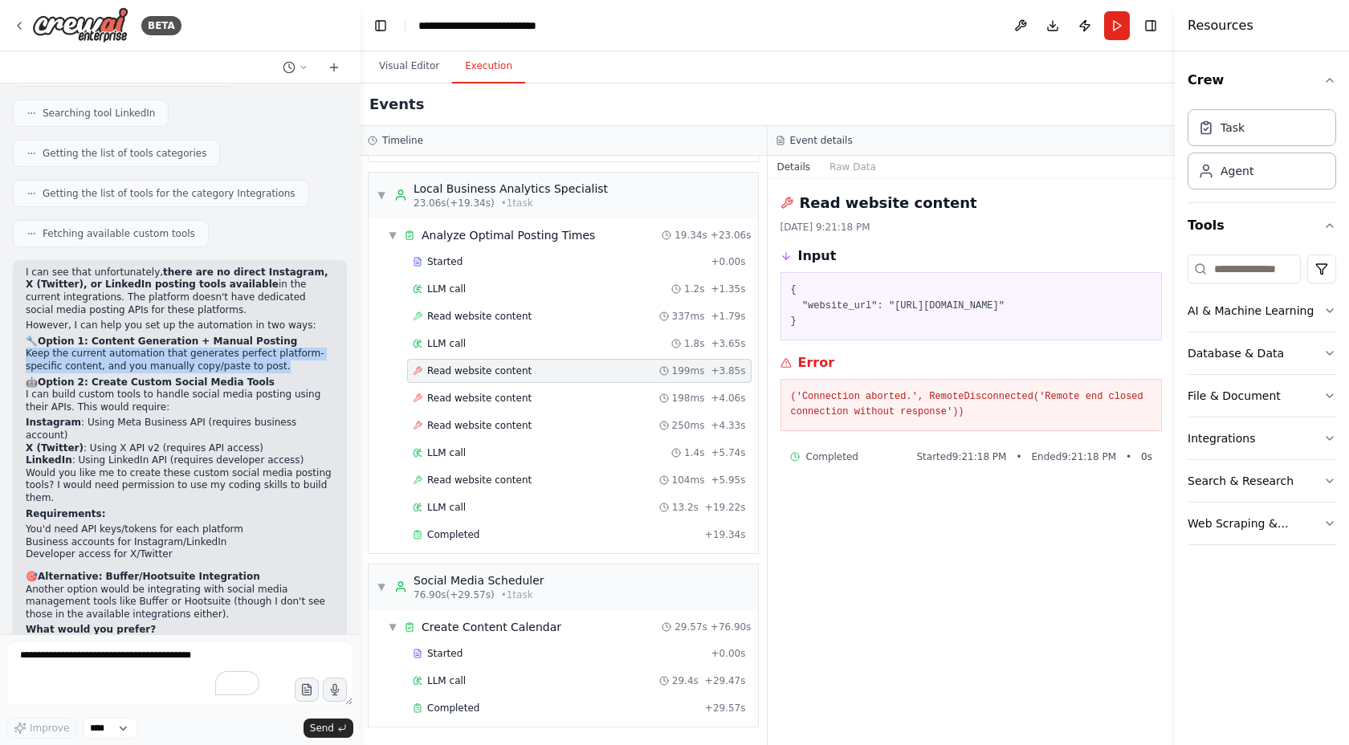
drag, startPoint x: 21, startPoint y: 253, endPoint x: 281, endPoint y: 267, distance: 260.6
click at [281, 267] on div "I can see that unfortunately, there are no direct Instagram, X (Twitter), or Li…" at bounding box center [180, 493] width 334 height 466
click at [220, 348] on p "Keep the current automation that generates perfect platform-specific content, a…" at bounding box center [180, 360] width 308 height 25
drag, startPoint x: 199, startPoint y: 267, endPoint x: 284, endPoint y: 274, distance: 85.4
click at [284, 274] on div "I can see that unfortunately, there are no direct Instagram, X (Twitter), or Li…" at bounding box center [180, 486] width 308 height 439
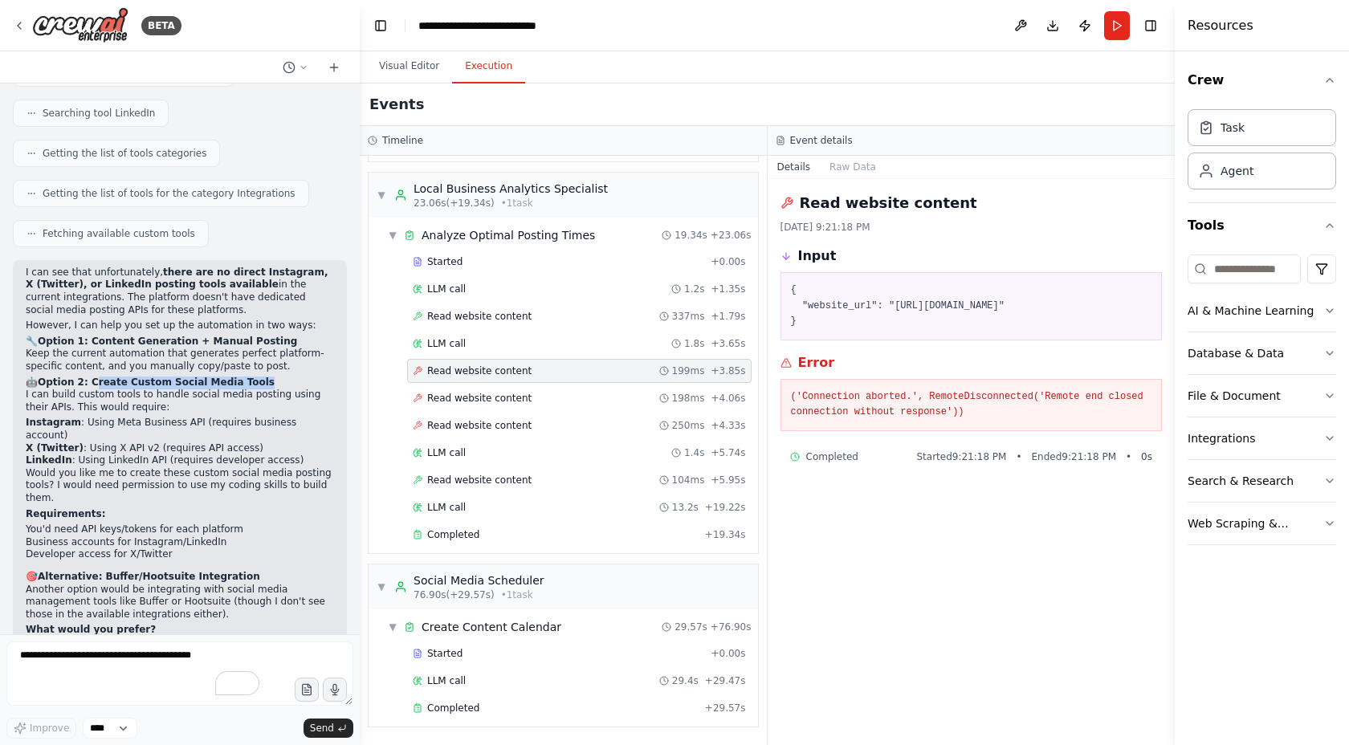
drag, startPoint x: 90, startPoint y: 284, endPoint x: 255, endPoint y: 282, distance: 165.5
click at [255, 377] on h2 "🤖 Option 2: Create Custom Social Media Tools" at bounding box center [180, 383] width 308 height 13
drag, startPoint x: 23, startPoint y: 297, endPoint x: 186, endPoint y: 304, distance: 163.2
click at [186, 304] on div "I can see that unfortunately, there are no direct Instagram, X (Twitter), or Li…" at bounding box center [180, 493] width 334 height 466
drag, startPoint x: 86, startPoint y: 323, endPoint x: 282, endPoint y: 334, distance: 196.3
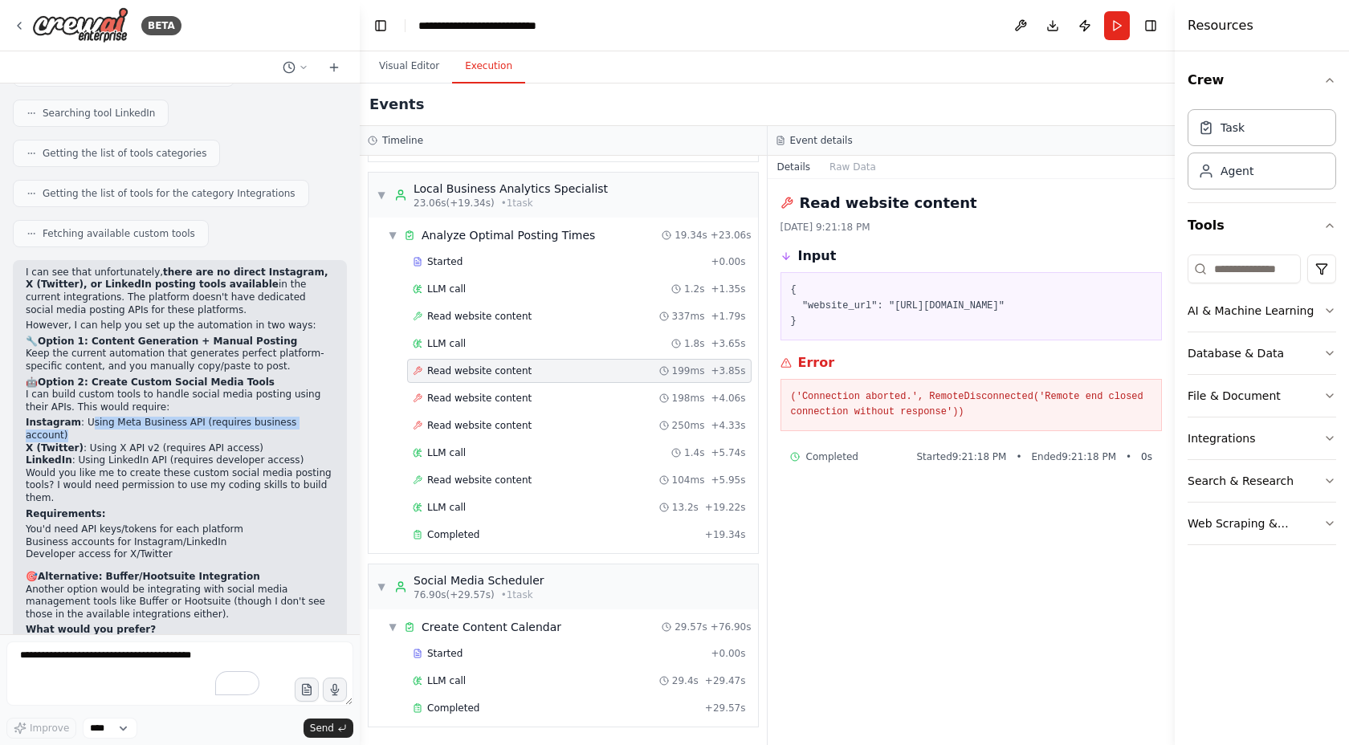
click at [282, 417] on li "Instagram : Using Meta Business API (requires business account)" at bounding box center [180, 429] width 308 height 25
drag, startPoint x: 85, startPoint y: 350, endPoint x: 272, endPoint y: 350, distance: 187.1
click at [272, 443] on li "X (Twitter) : Using X API v2 (requires API access)" at bounding box center [180, 449] width 308 height 13
drag, startPoint x: 160, startPoint y: 358, endPoint x: 293, endPoint y: 365, distance: 133.5
click at [293, 455] on li "LinkedIn : Using LinkedIn API (requires developer access)" at bounding box center [180, 461] width 308 height 13
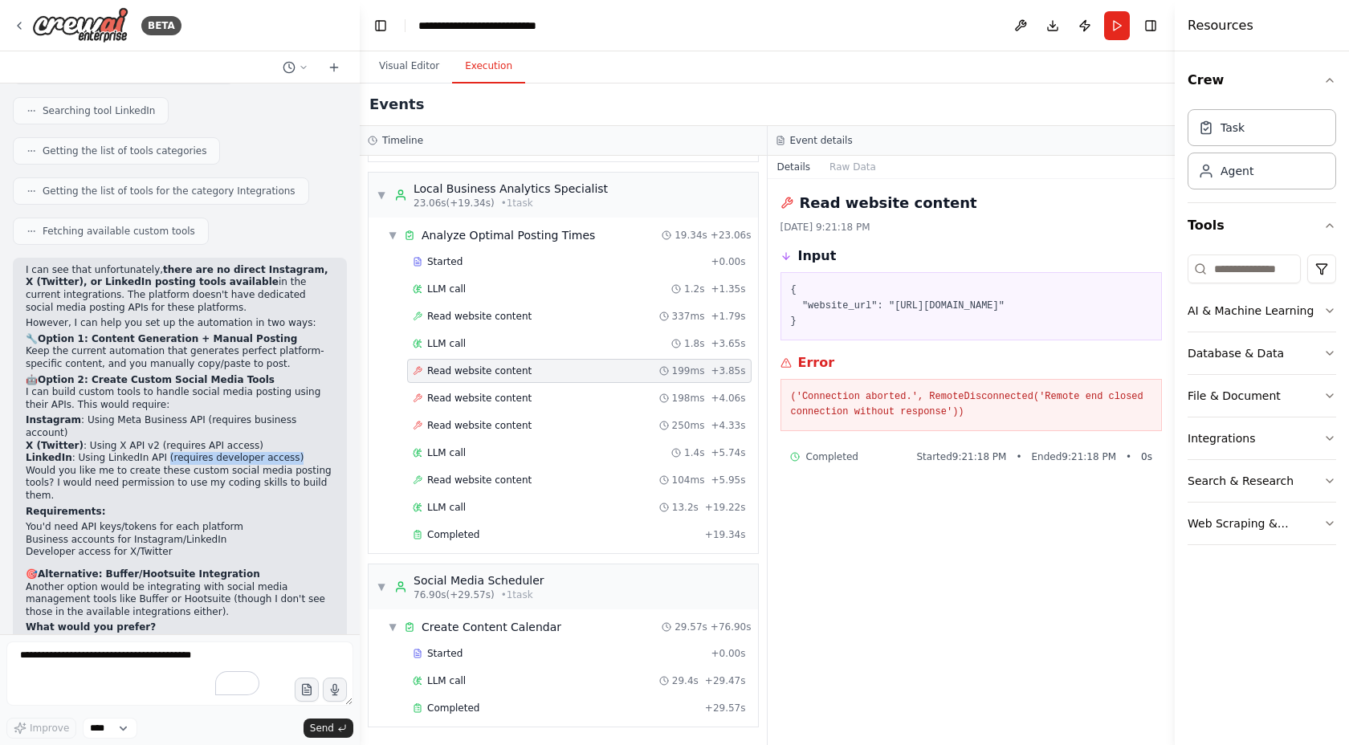
scroll to position [5715, 0]
drag, startPoint x: 22, startPoint y: 543, endPoint x: 37, endPoint y: 548, distance: 16.0
click at [37, 548] on div "I can see that unfortunately, there are no direct Instagram, X (Twitter), or Li…" at bounding box center [180, 490] width 334 height 466
click at [135, 662] on li "Explore other automation approaches" at bounding box center [180, 668] width 308 height 13
drag, startPoint x: 25, startPoint y: 567, endPoint x: 183, endPoint y: 571, distance: 158.3
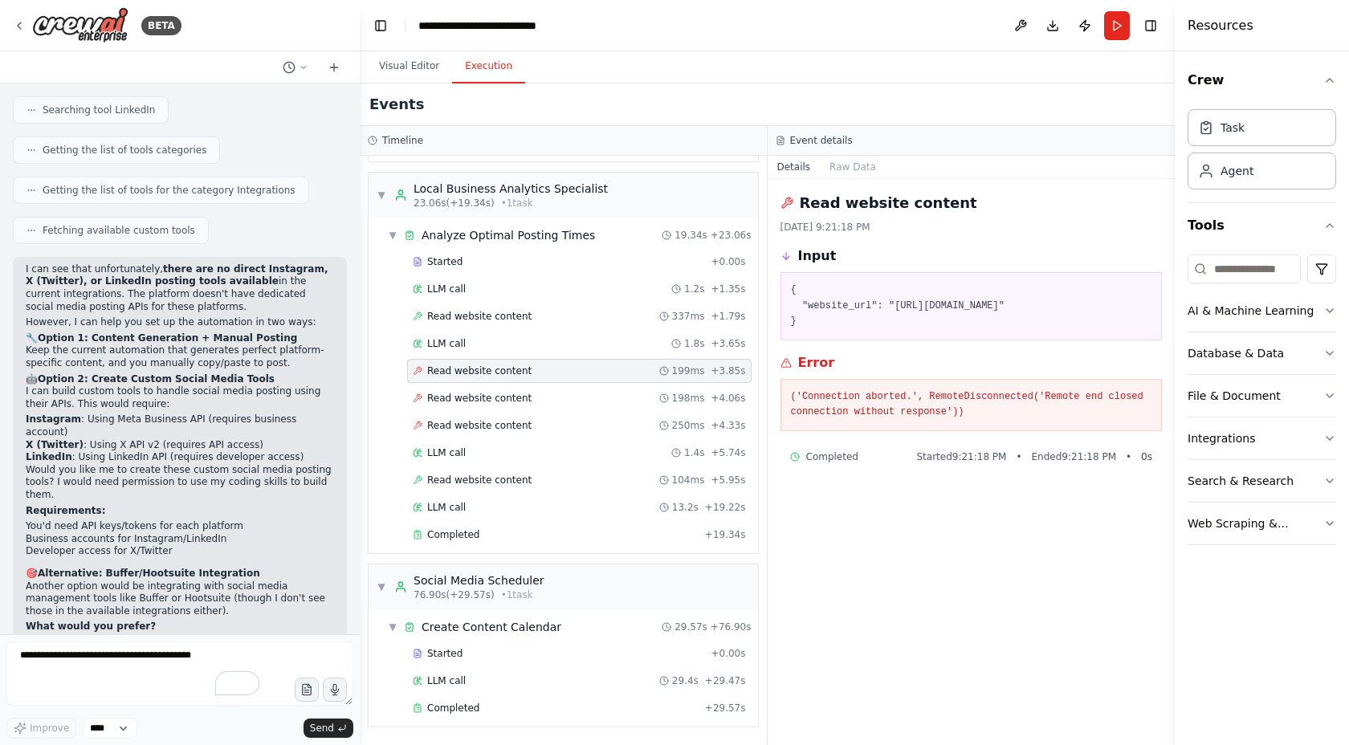
click at [207, 662] on li "Explore other automation approaches" at bounding box center [180, 668] width 308 height 13
click at [32, 675] on p "Let me know which direction you'd like to go, and I can help implement it!" at bounding box center [180, 687] width 308 height 25
drag, startPoint x: 89, startPoint y: 596, endPoint x: 27, endPoint y: 540, distance: 84.2
click at [24, 534] on div "I can see that unfortunately, there are no direct Instagram, X (Twitter), or Li…" at bounding box center [180, 490] width 334 height 466
click at [44, 637] on li "Keep current setup for manual posting" at bounding box center [180, 643] width 308 height 13
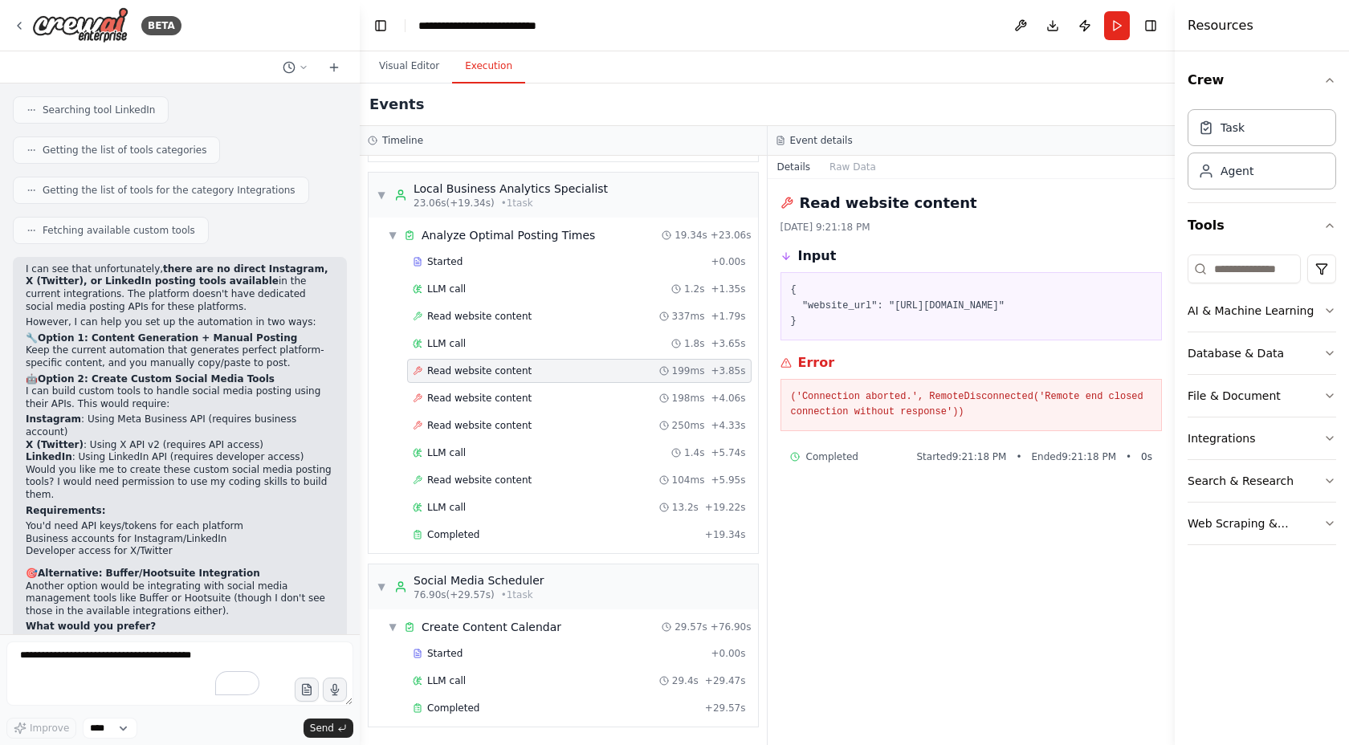
drag, startPoint x: 24, startPoint y: 552, endPoint x: 282, endPoint y: 557, distance: 257.9
click at [282, 557] on div "I can see that unfortunately, there are no direct Instagram, X (Twitter), or Li…" at bounding box center [180, 490] width 334 height 466
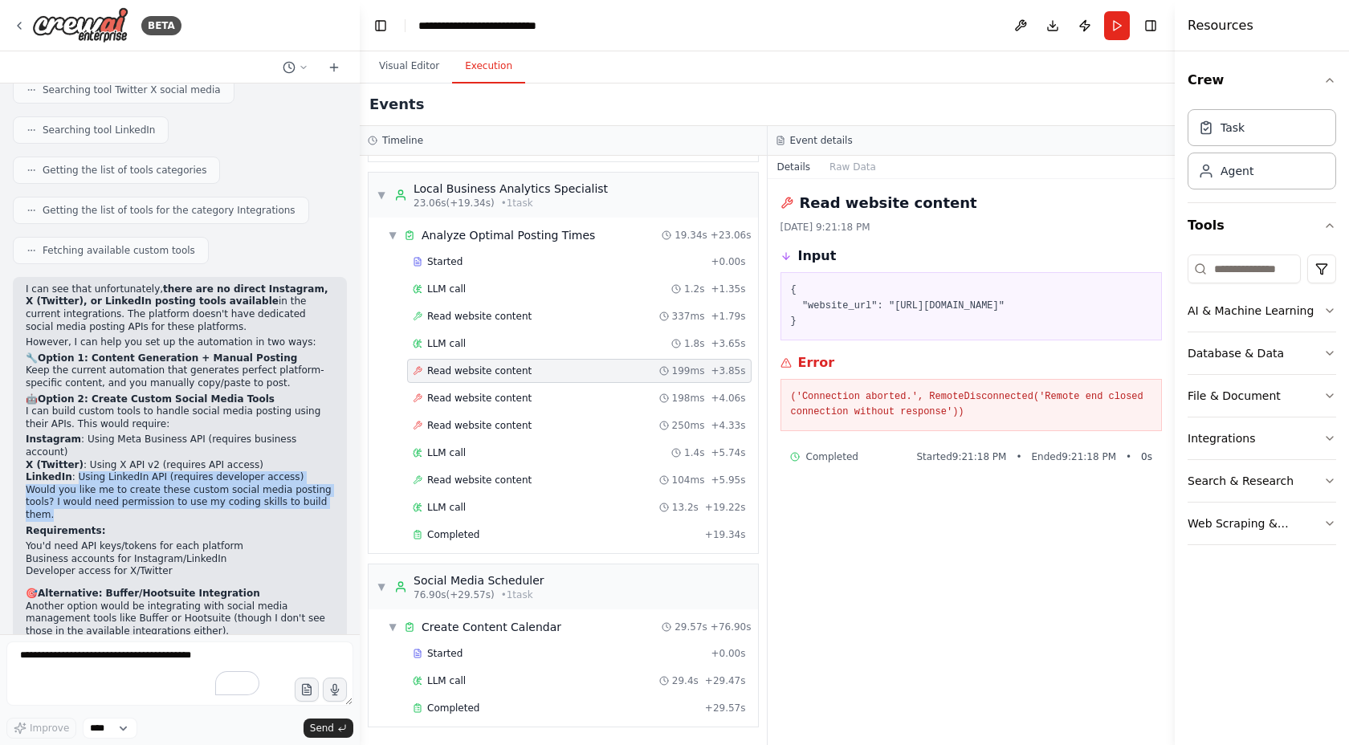
drag, startPoint x: 71, startPoint y: 377, endPoint x: 94, endPoint y: 409, distance: 39.2
click at [94, 409] on div "I can see that unfortunately, there are no direct Instagram, X (Twitter), or Li…" at bounding box center [180, 503] width 308 height 439
copy div "Using LinkedIn API (requires developer access) Would you like me to create thes…"
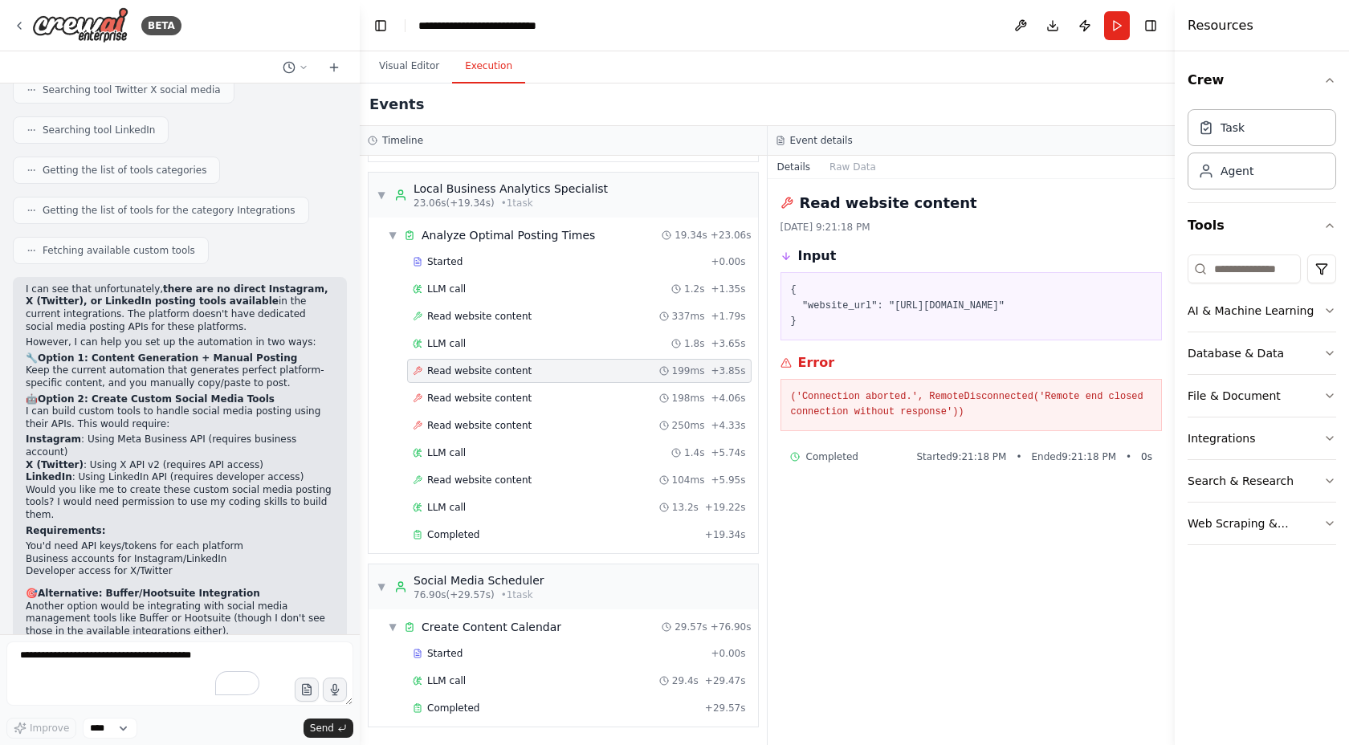
click at [137, 525] on p "Requirements:" at bounding box center [180, 531] width 308 height 13
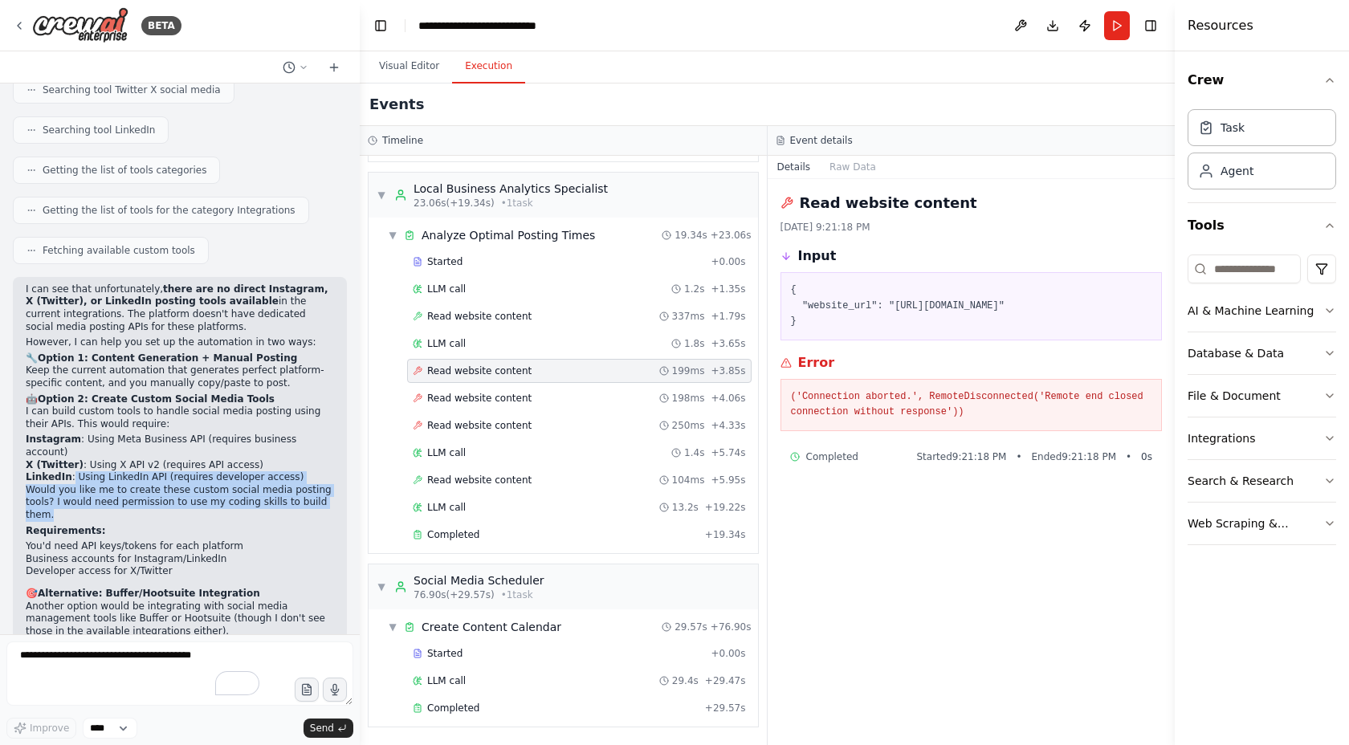
drag, startPoint x: 71, startPoint y: 375, endPoint x: 96, endPoint y: 412, distance: 45.0
click at [96, 412] on div "I can see that unfortunately, there are no direct Instagram, X (Twitter), or Li…" at bounding box center [180, 503] width 308 height 439
copy div "Using LinkedIn API (requires developer access) Would you like me to create thes…"
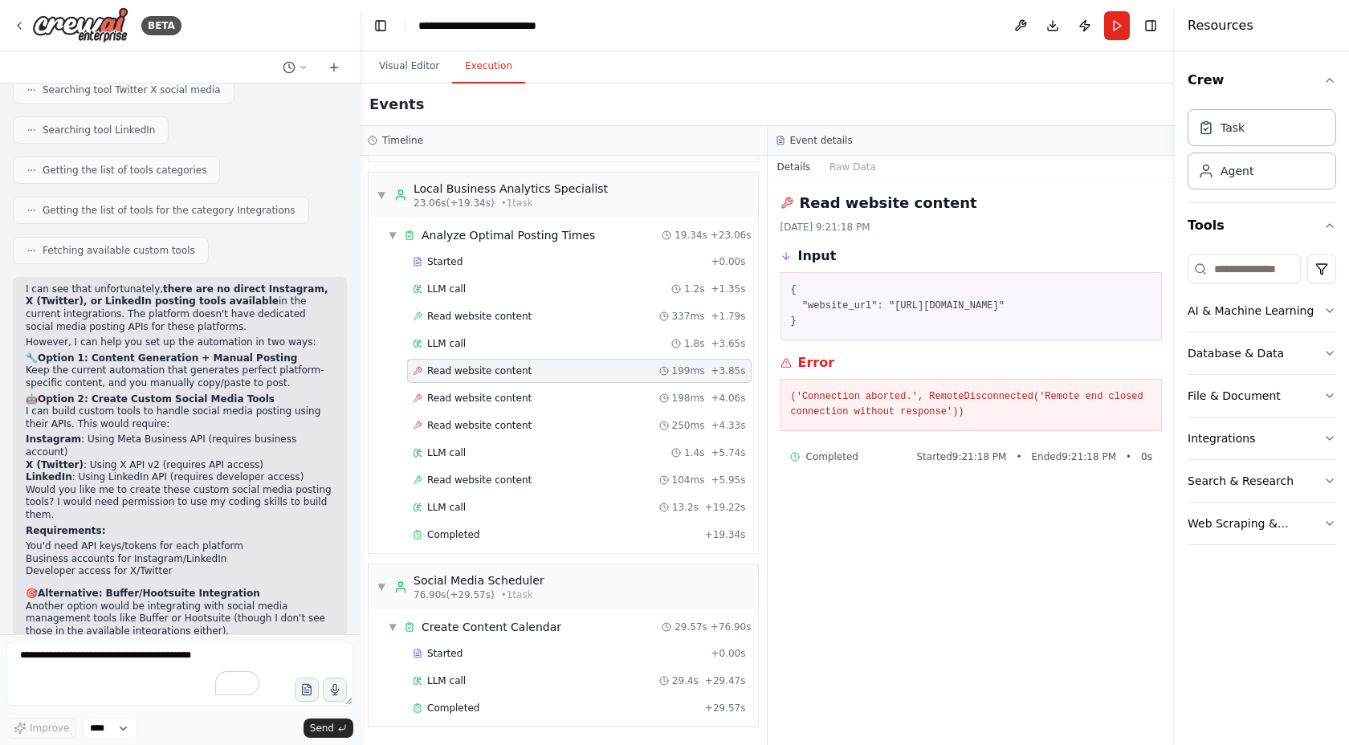
click at [177, 484] on p "Would you like me to create these custom social media posting tools? I would ne…" at bounding box center [180, 503] width 308 height 38
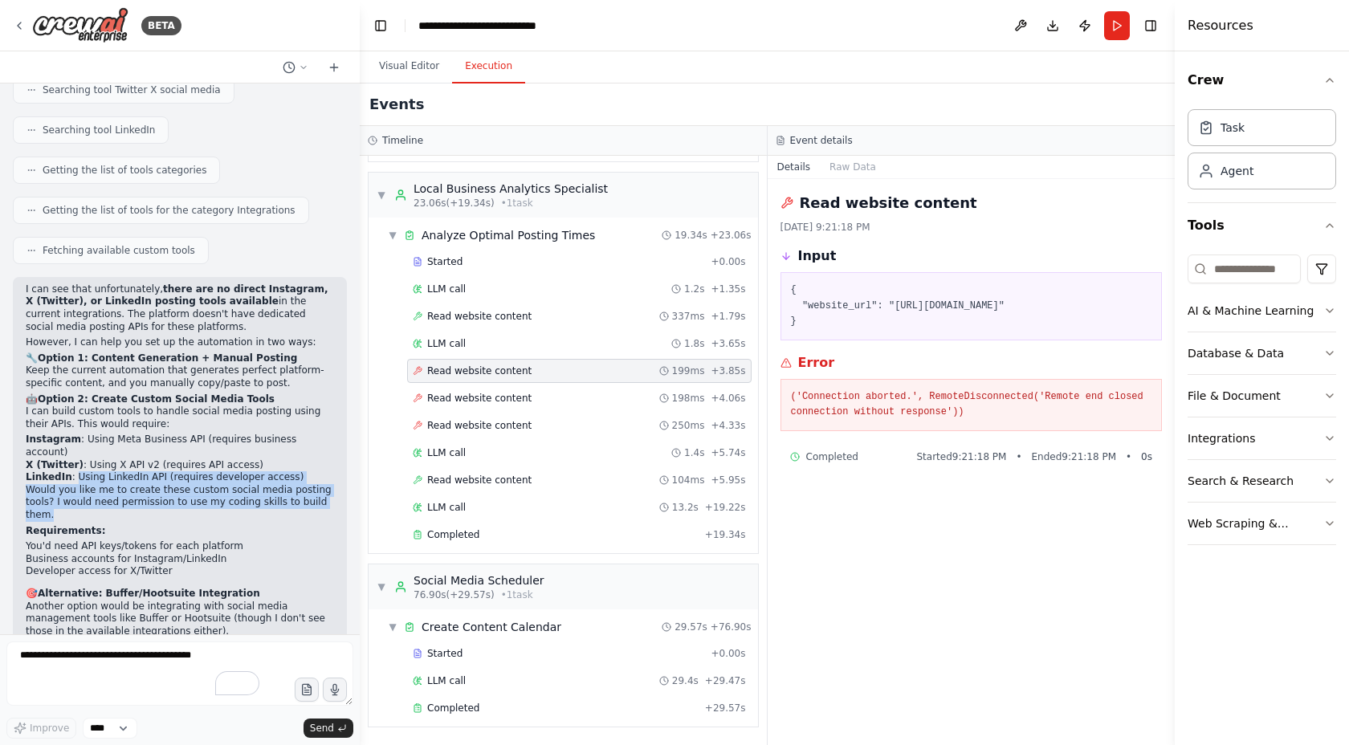
drag, startPoint x: 75, startPoint y: 380, endPoint x: 82, endPoint y: 418, distance: 38.3
click at [82, 418] on div "I can see that unfortunately, there are no direct Instagram, X (Twitter), or Li…" at bounding box center [180, 503] width 308 height 439
click at [84, 484] on p "Would you like me to create these custom social media posting tools? I would ne…" at bounding box center [180, 503] width 308 height 38
drag, startPoint x: 73, startPoint y: 376, endPoint x: 102, endPoint y: 418, distance: 51.5
click at [102, 418] on div "I can see that unfortunately, there are no direct Instagram, X (Twitter), or Li…" at bounding box center [180, 503] width 308 height 439
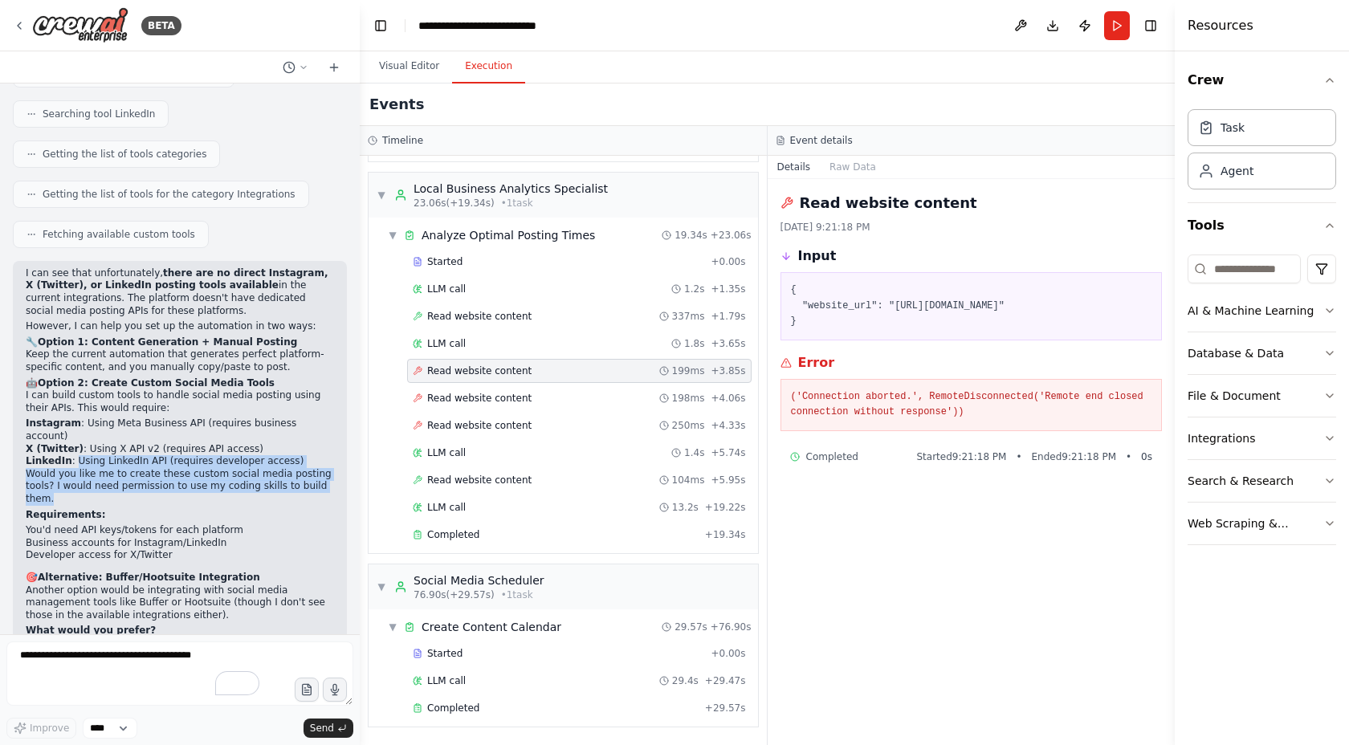
scroll to position [5715, 0]
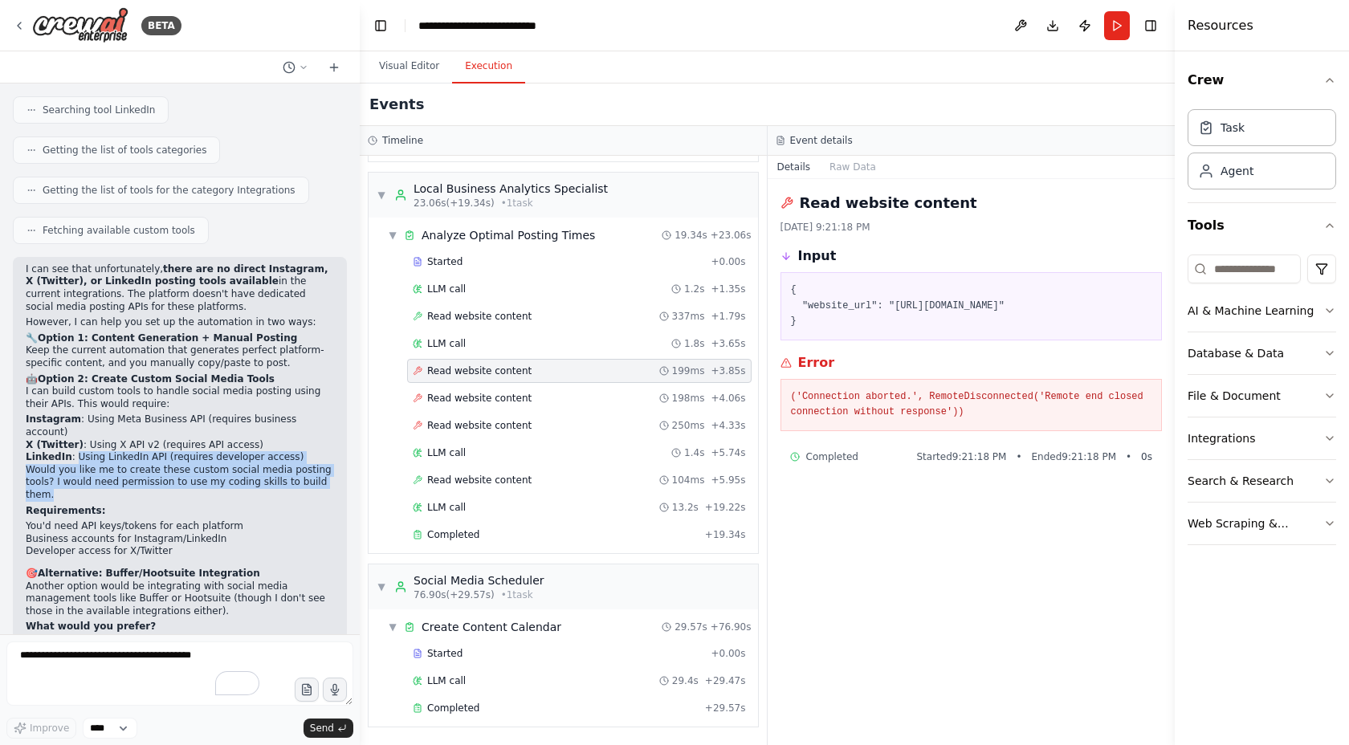
click at [124, 451] on li "LinkedIn : Using LinkedIn API (requires developer access)" at bounding box center [180, 457] width 308 height 13
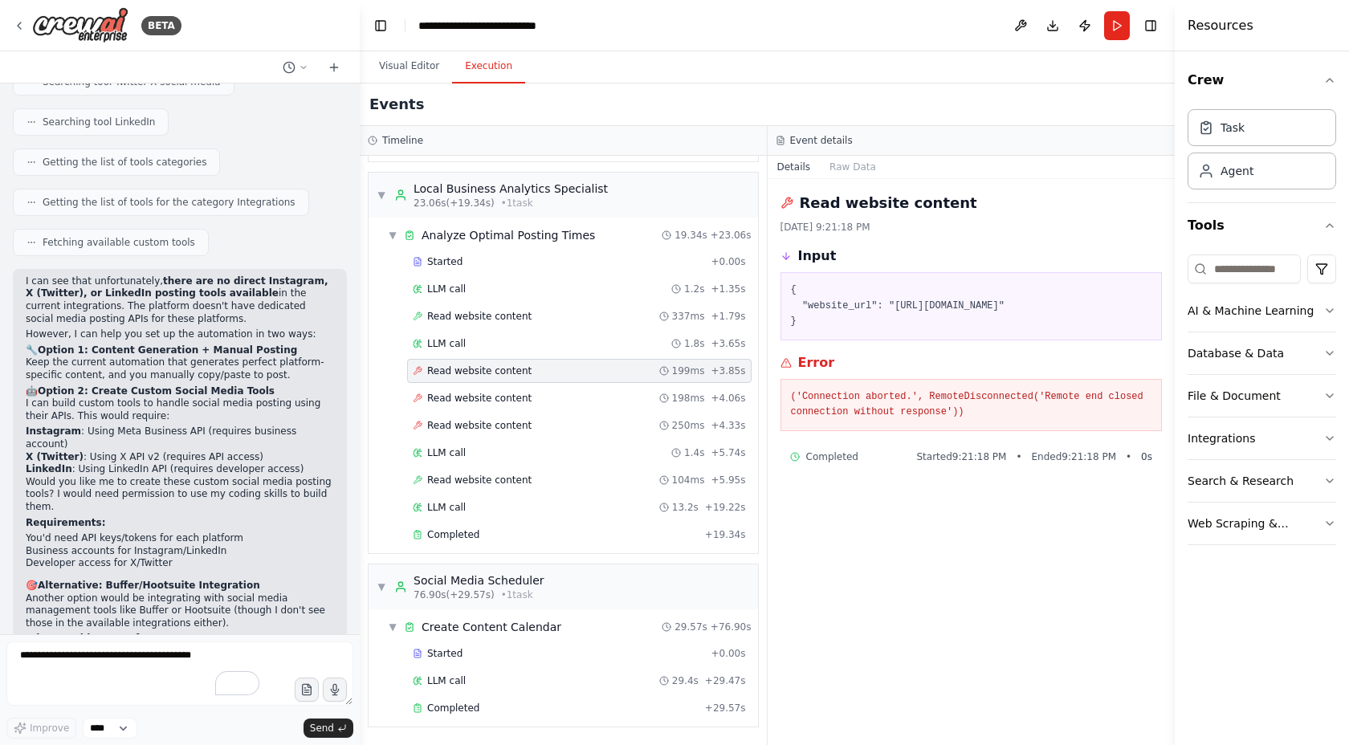
scroll to position [5691, 0]
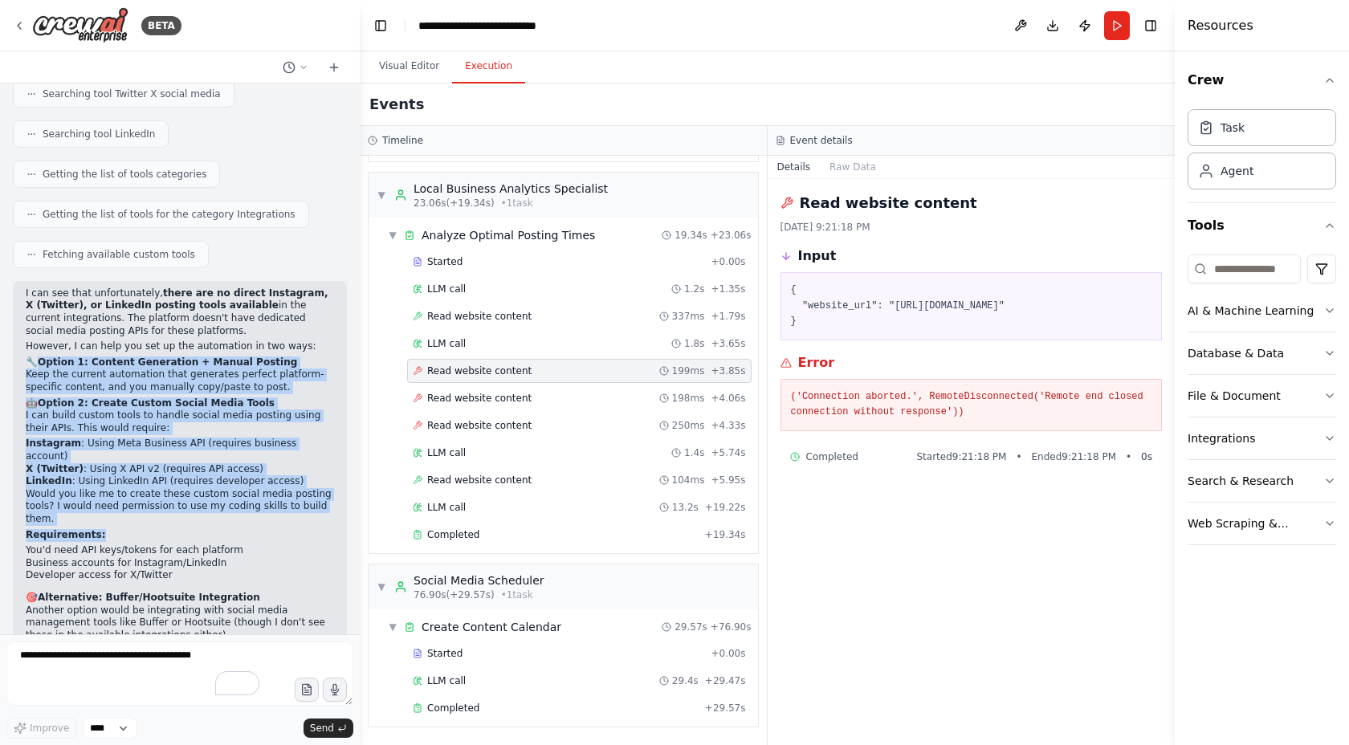
drag, startPoint x: 38, startPoint y: 261, endPoint x: 202, endPoint y: 435, distance: 238.6
click at [202, 435] on div "I can see that unfortunately, there are no direct Instagram, X (Twitter), or Li…" at bounding box center [180, 507] width 308 height 439
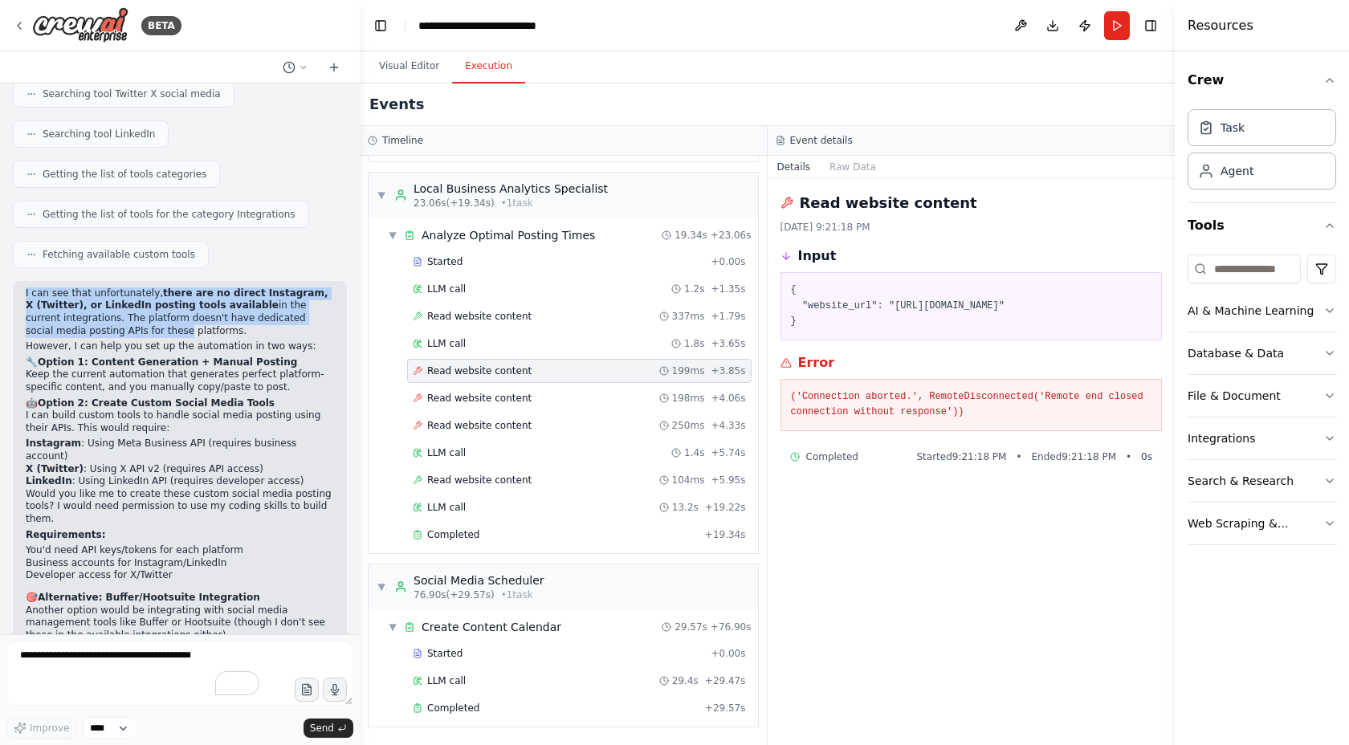
drag, startPoint x: 22, startPoint y: 191, endPoint x: 121, endPoint y: 225, distance: 105.2
click at [121, 281] on div "I can see that unfortunately, there are no direct Instagram, X (Twitter), or Li…" at bounding box center [180, 514] width 334 height 466
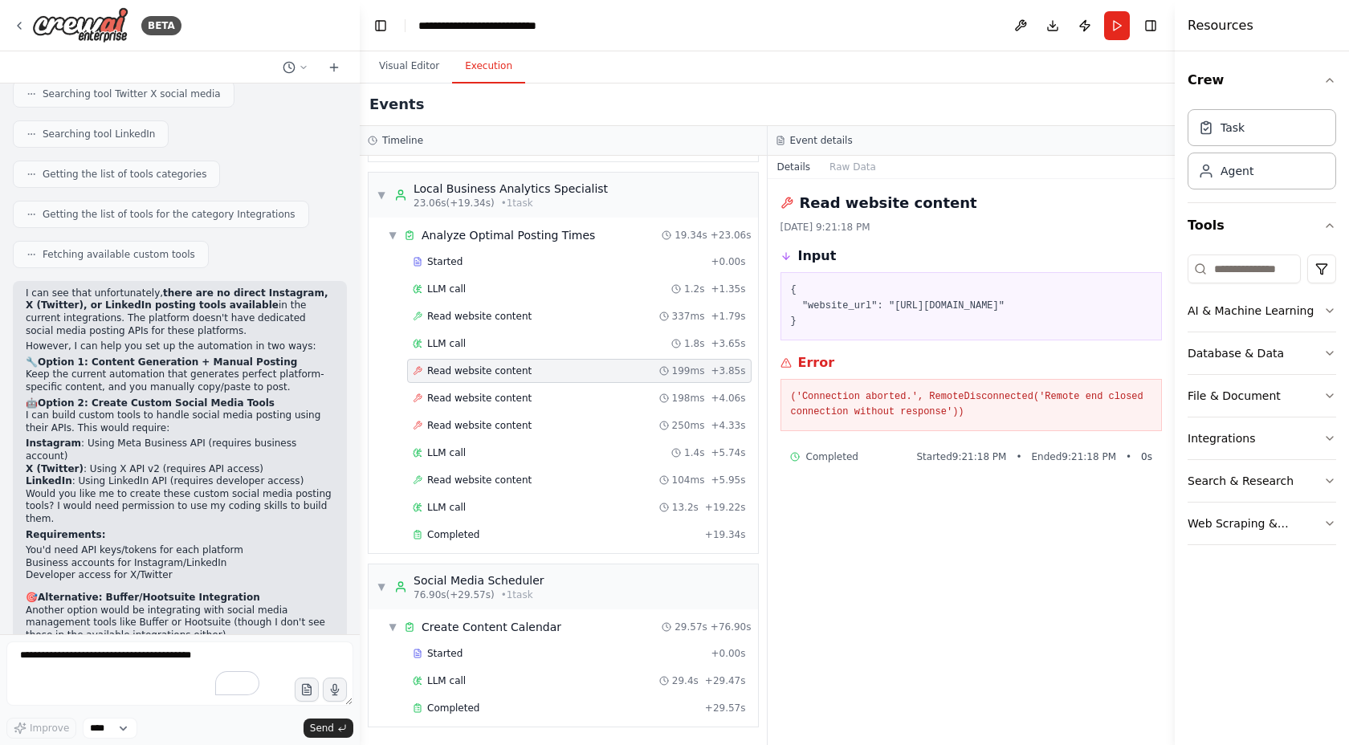
click at [173, 288] on p "I can see that unfortunately, there are no direct Instagram, X (Twitter), or Li…" at bounding box center [180, 313] width 308 height 50
drag, startPoint x: 145, startPoint y: 186, endPoint x: 180, endPoint y: 204, distance: 39.5
click at [180, 281] on div "I can see that unfortunately, there are no direct Instagram, X (Twitter), or Li…" at bounding box center [180, 514] width 334 height 466
click at [181, 288] on strong "there are no direct Instagram, X (Twitter), or LinkedIn posting tools available" at bounding box center [177, 300] width 302 height 24
drag, startPoint x: 243, startPoint y: 204, endPoint x: 273, endPoint y: 233, distance: 41.5
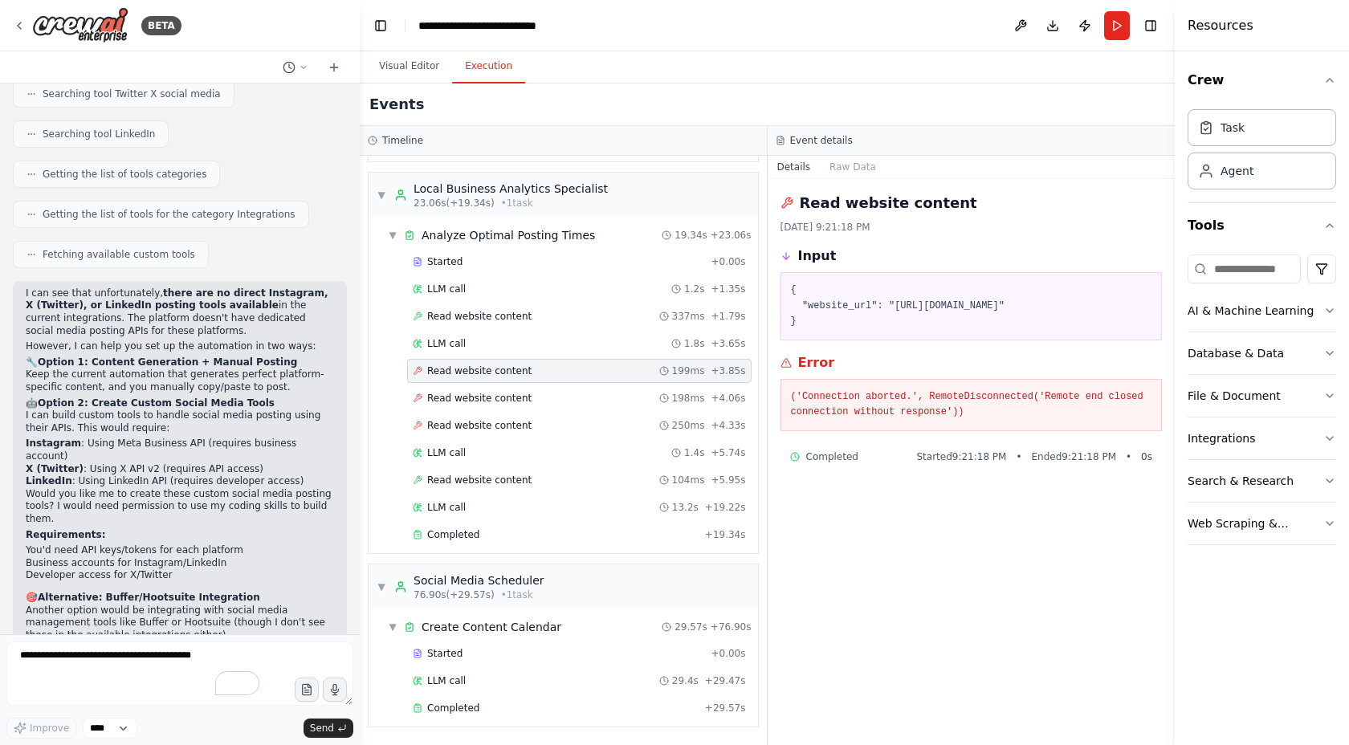
click at [273, 288] on p "I can see that unfortunately, there are no direct Instagram, X (Twitter), or Li…" at bounding box center [180, 313] width 308 height 50
click at [195, 341] on p "However, I can help you set up the automation in two ways:" at bounding box center [180, 347] width 308 height 13
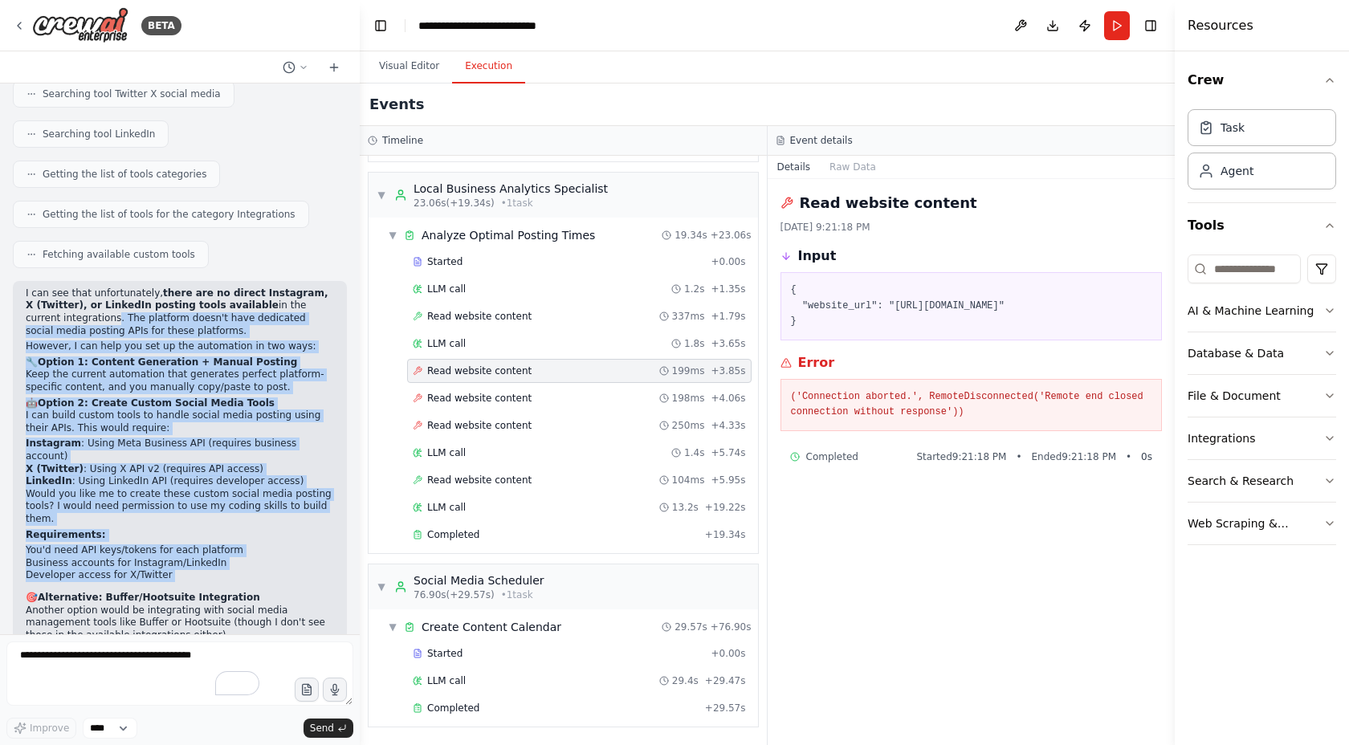
drag, startPoint x: 76, startPoint y: 218, endPoint x: 211, endPoint y: 487, distance: 301.0
click at [211, 487] on div "I can see that unfortunately, there are no direct Instagram, X (Twitter), or Li…" at bounding box center [180, 507] width 308 height 439
copy div "s. The platform doesn't have dedicated social media posting APIs for these plat…"
click at [122, 438] on li "Instagram : Using Meta Business API (requires business account)" at bounding box center [180, 450] width 308 height 25
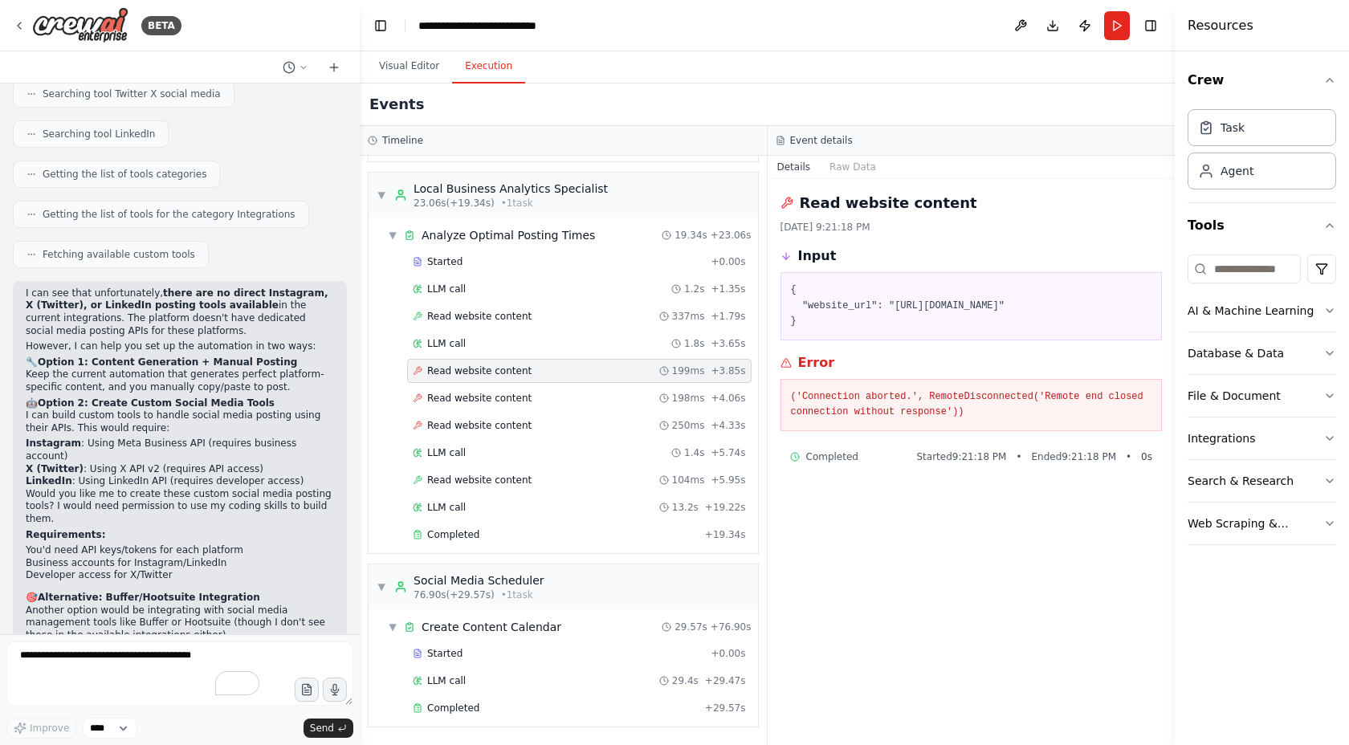
click at [108, 410] on p "I can build custom tools to handle social media posting using their APIs. This …" at bounding box center [180, 422] width 308 height 25
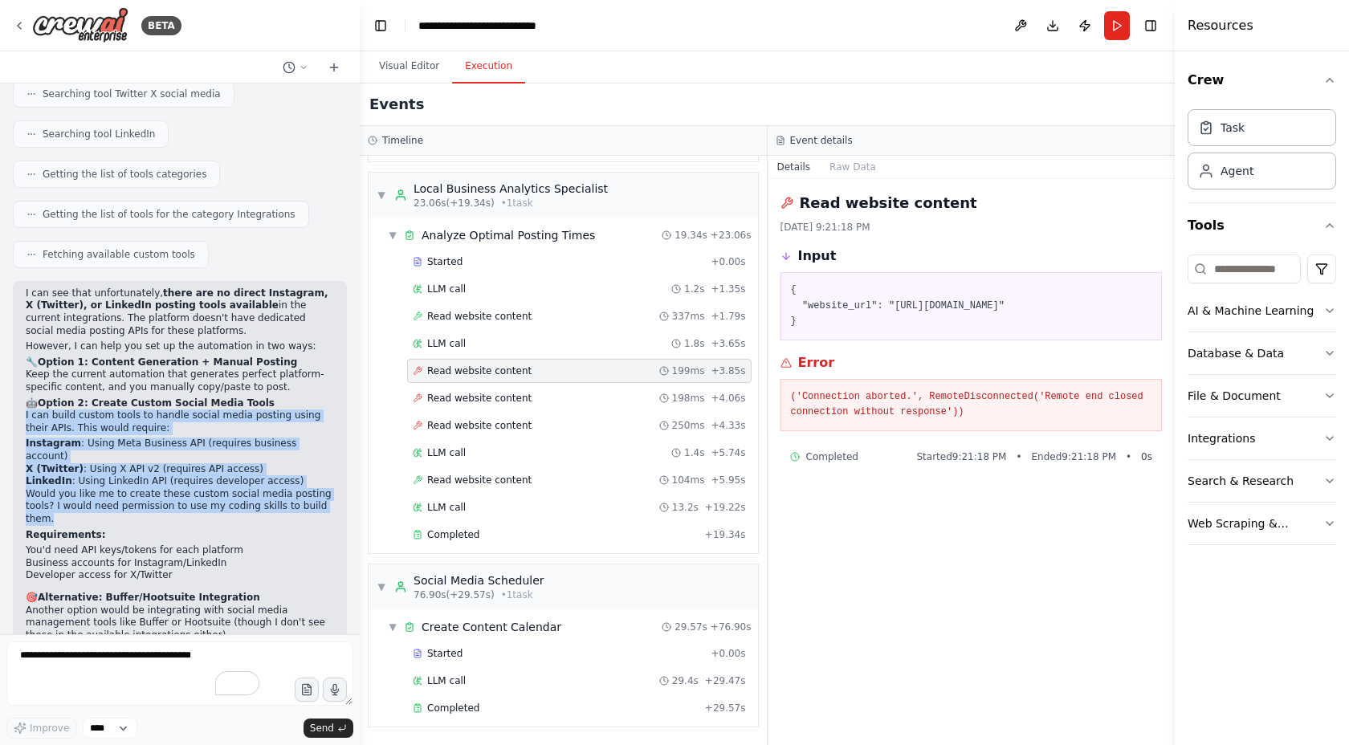
drag, startPoint x: 23, startPoint y: 316, endPoint x: 124, endPoint y: 417, distance: 142.6
click at [124, 417] on div "I can see that unfortunately, there are no direct Instagram, X (Twitter), or Li…" at bounding box center [180, 514] width 334 height 466
copy div "I can build custom tools to handle social media posting using their APIs. This …"
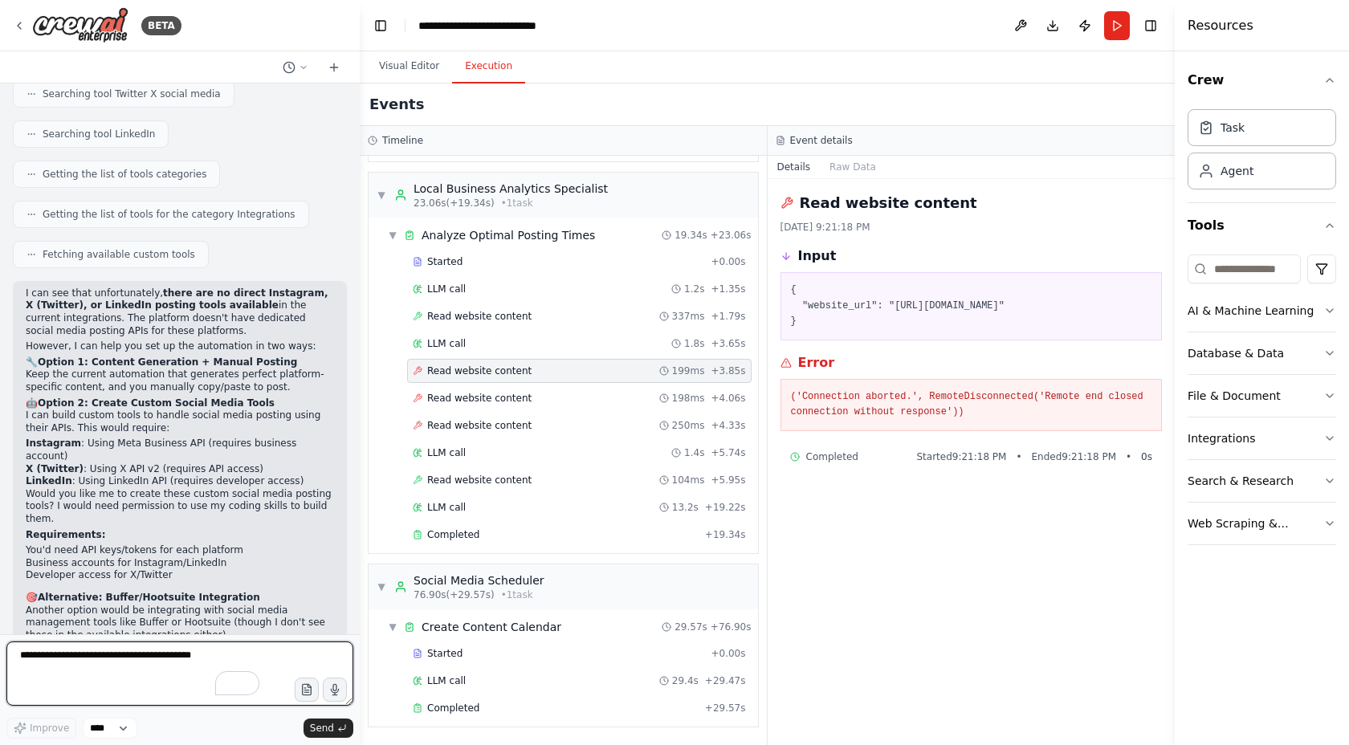
click at [120, 660] on textarea "To enrich screen reader interactions, please activate Accessibility in Grammarl…" at bounding box center [179, 674] width 347 height 64
paste textarea "**********"
type textarea "**********"
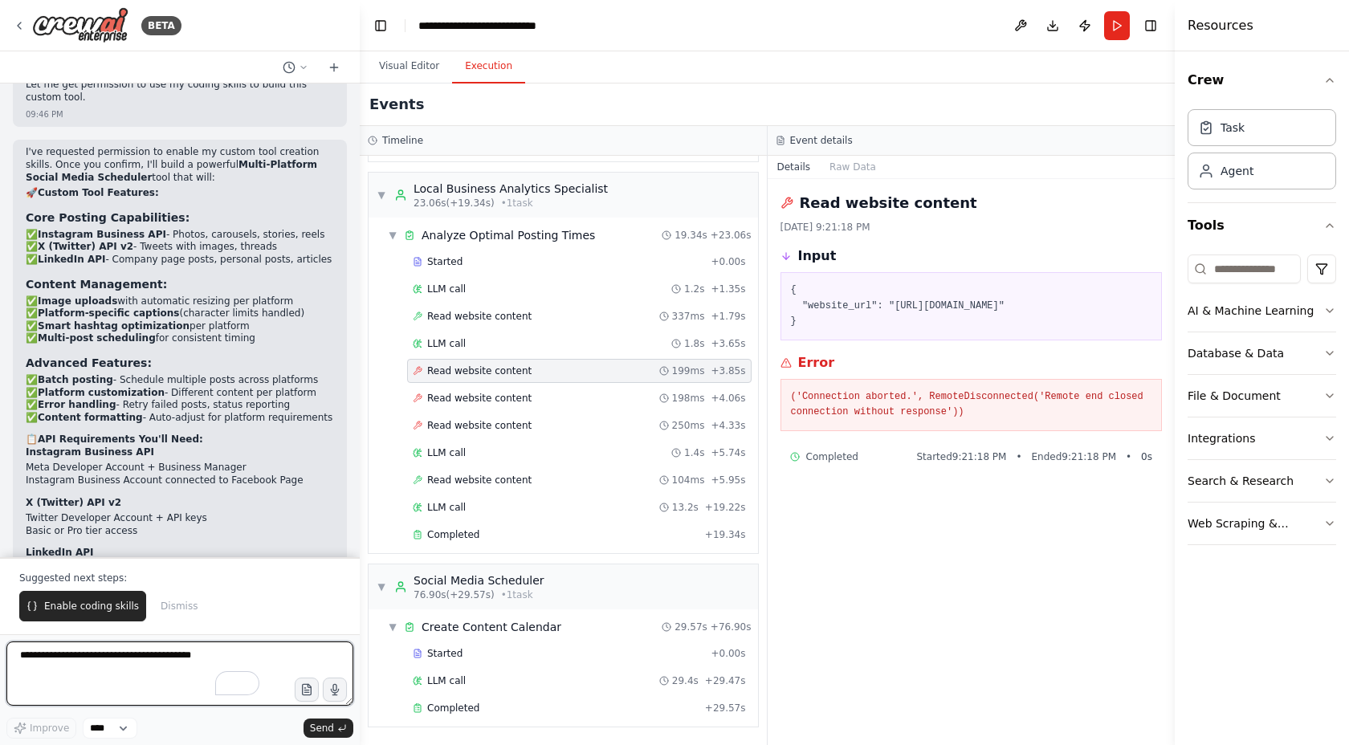
scroll to position [6664, 0]
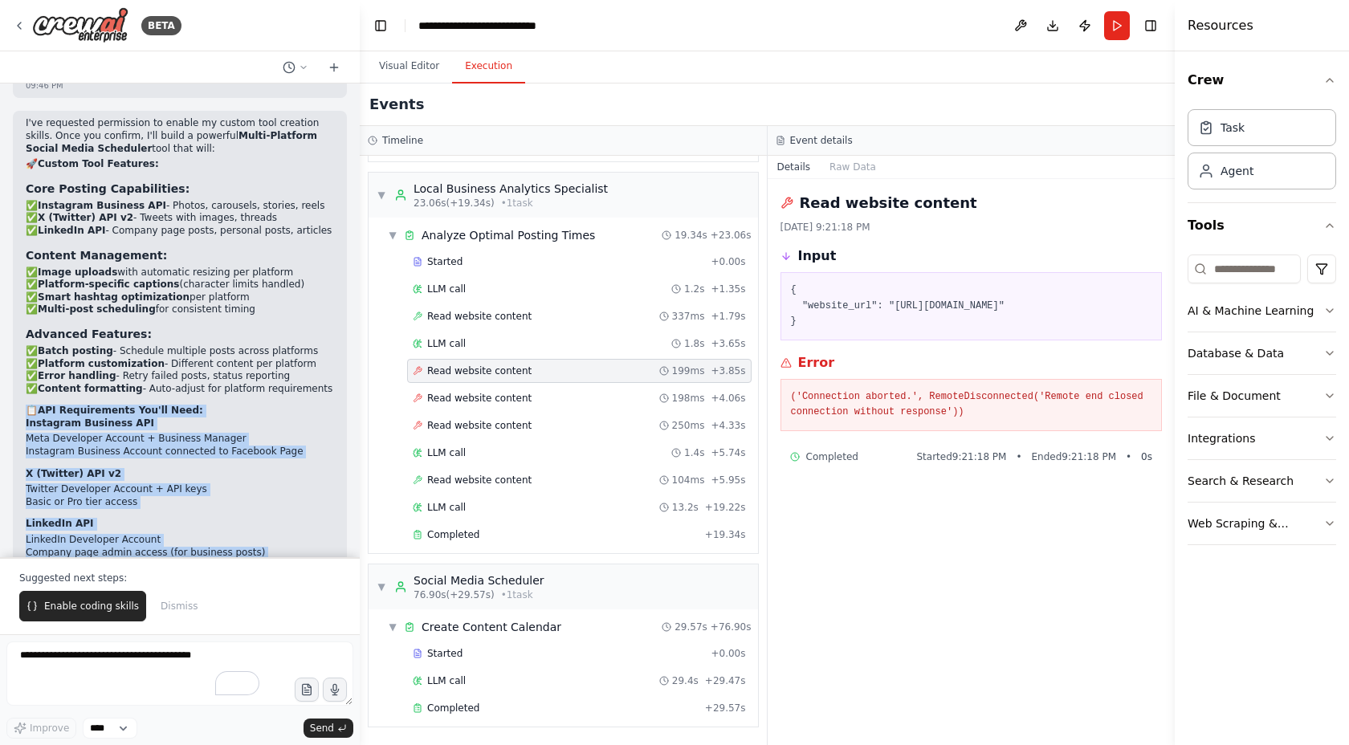
drag, startPoint x: 29, startPoint y: 306, endPoint x: 198, endPoint y: 497, distance: 255.5
click at [198, 497] on div "I've requested permission to enable my custom tool creation skills. Once you co…" at bounding box center [180, 371] width 308 height 508
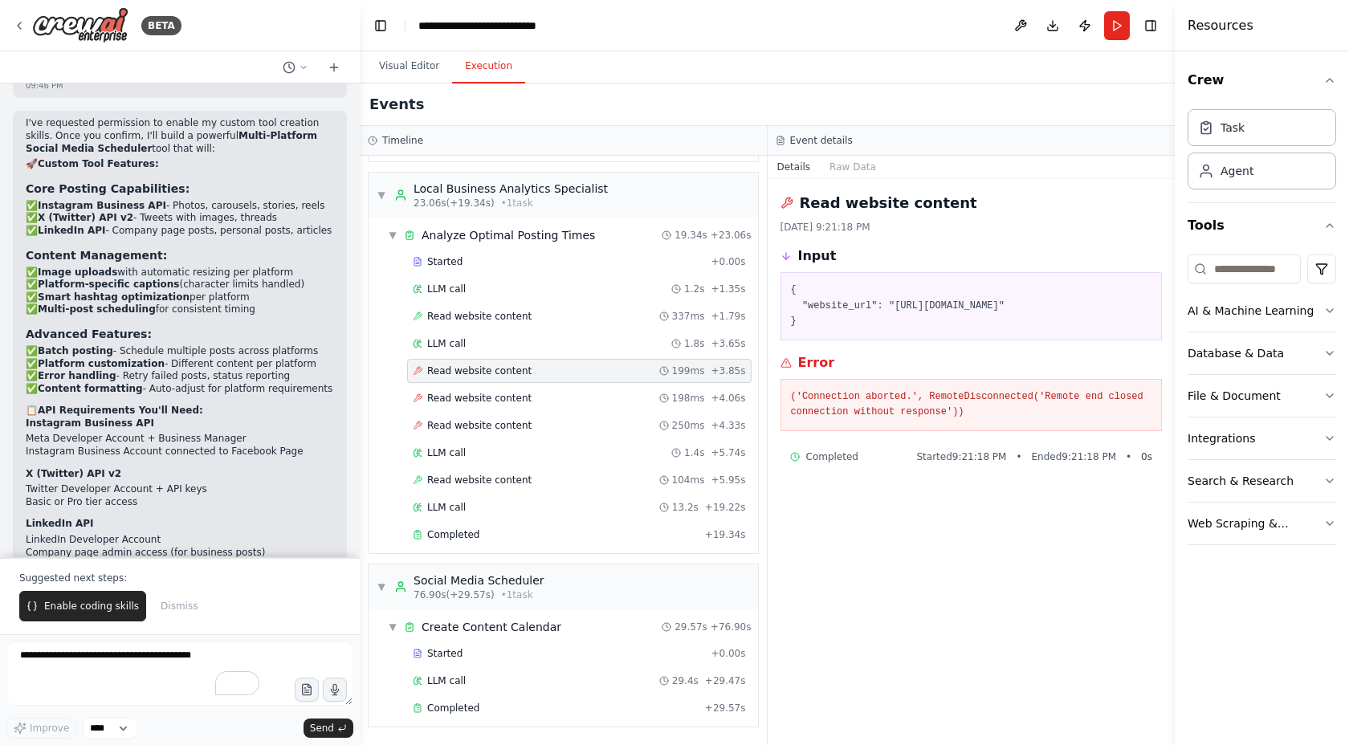
click at [259, 610] on p "Please confirm to enable custom tools creation. 🛠️" at bounding box center [180, 616] width 308 height 13
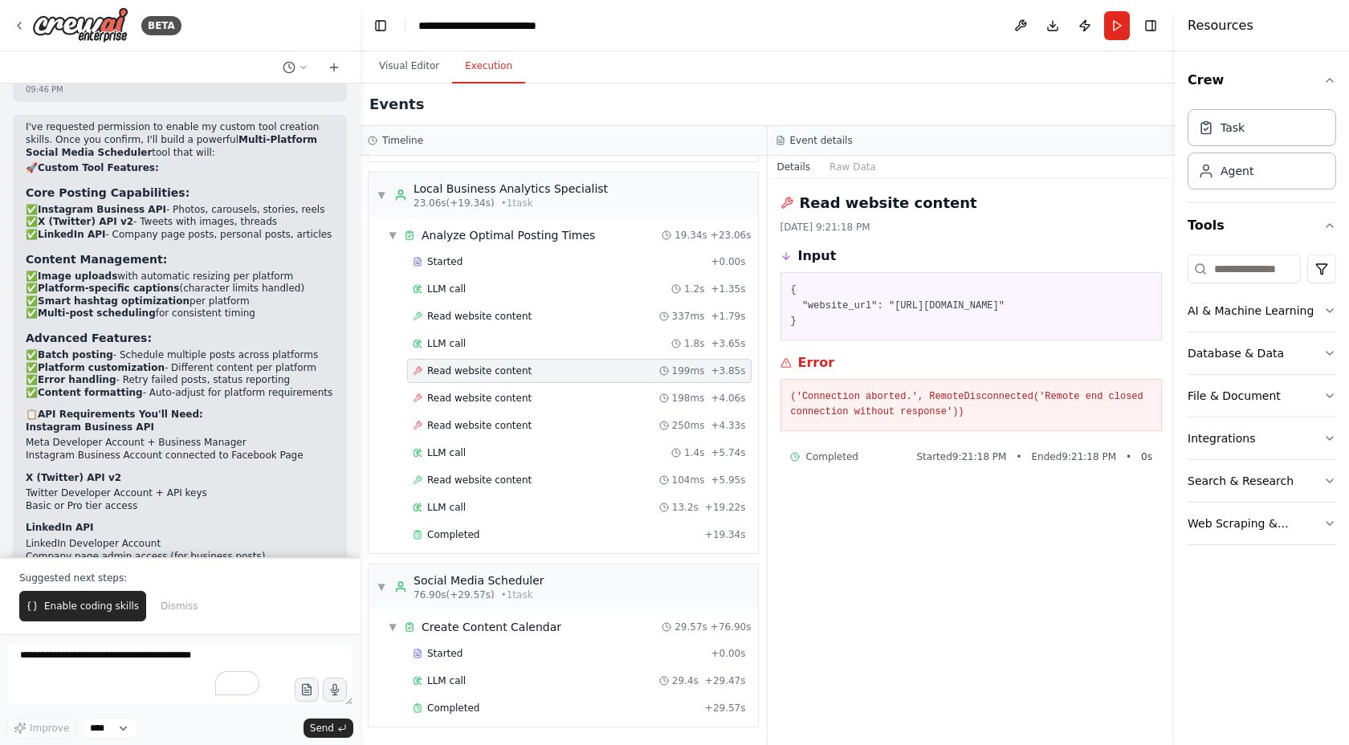
scroll to position [6664, 0]
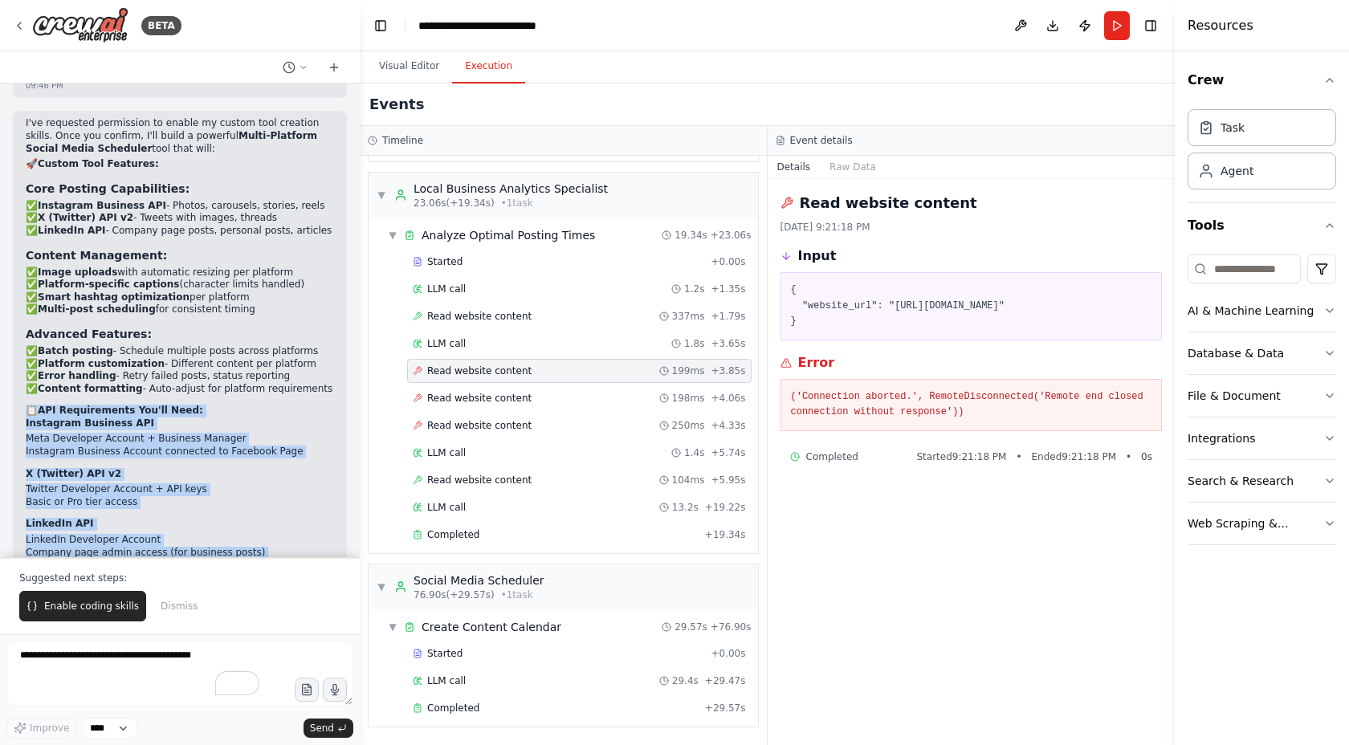
drag, startPoint x: 20, startPoint y: 310, endPoint x: 308, endPoint y: 527, distance: 360.8
click at [308, 527] on div "I've requested permission to enable my custom tool creation skills. Once you co…" at bounding box center [180, 378] width 334 height 534
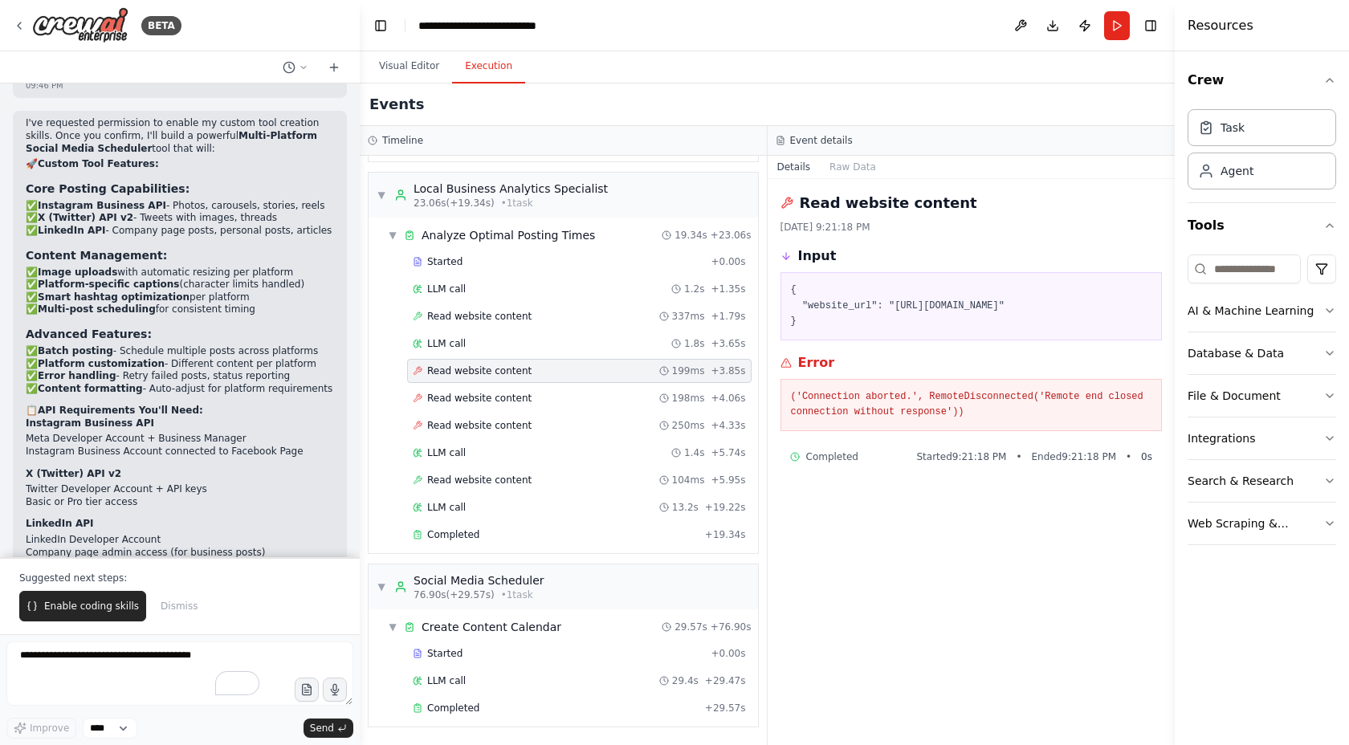
click at [204, 591] on div "Suggested next steps: Enable coding skills Dismiss" at bounding box center [180, 595] width 360 height 77
click at [157, 679] on textarea "To enrich screen reader interactions, please activate Accessibility in Grammarl…" at bounding box center [179, 674] width 347 height 64
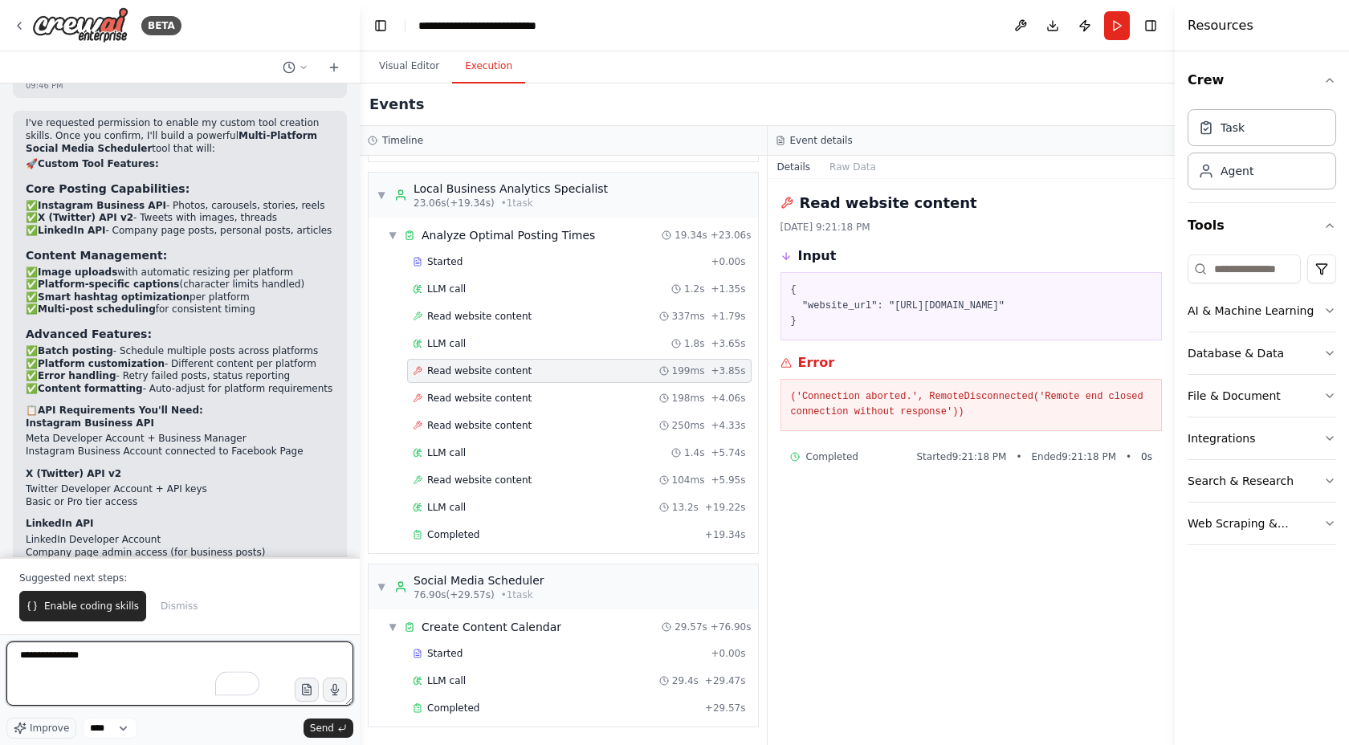
type textarea "**********"
type textarea "*"
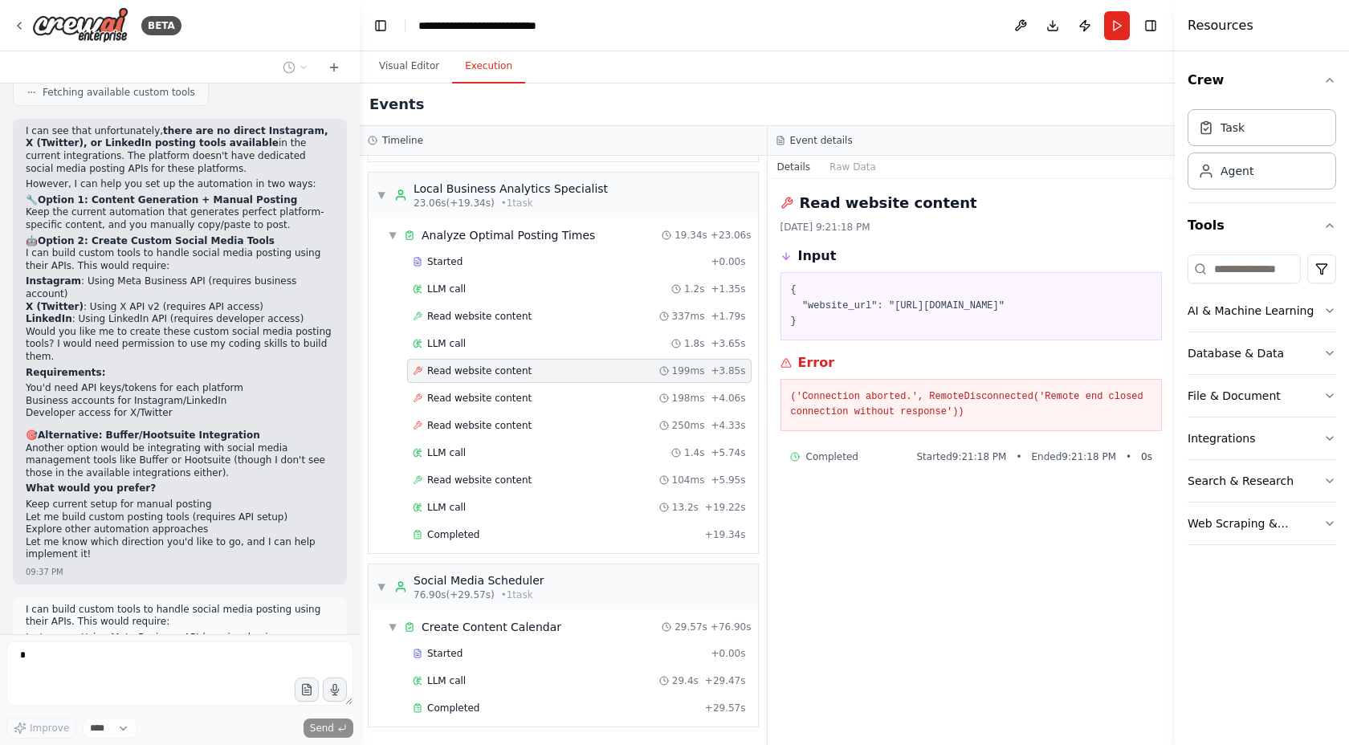
scroll to position [5875, 0]
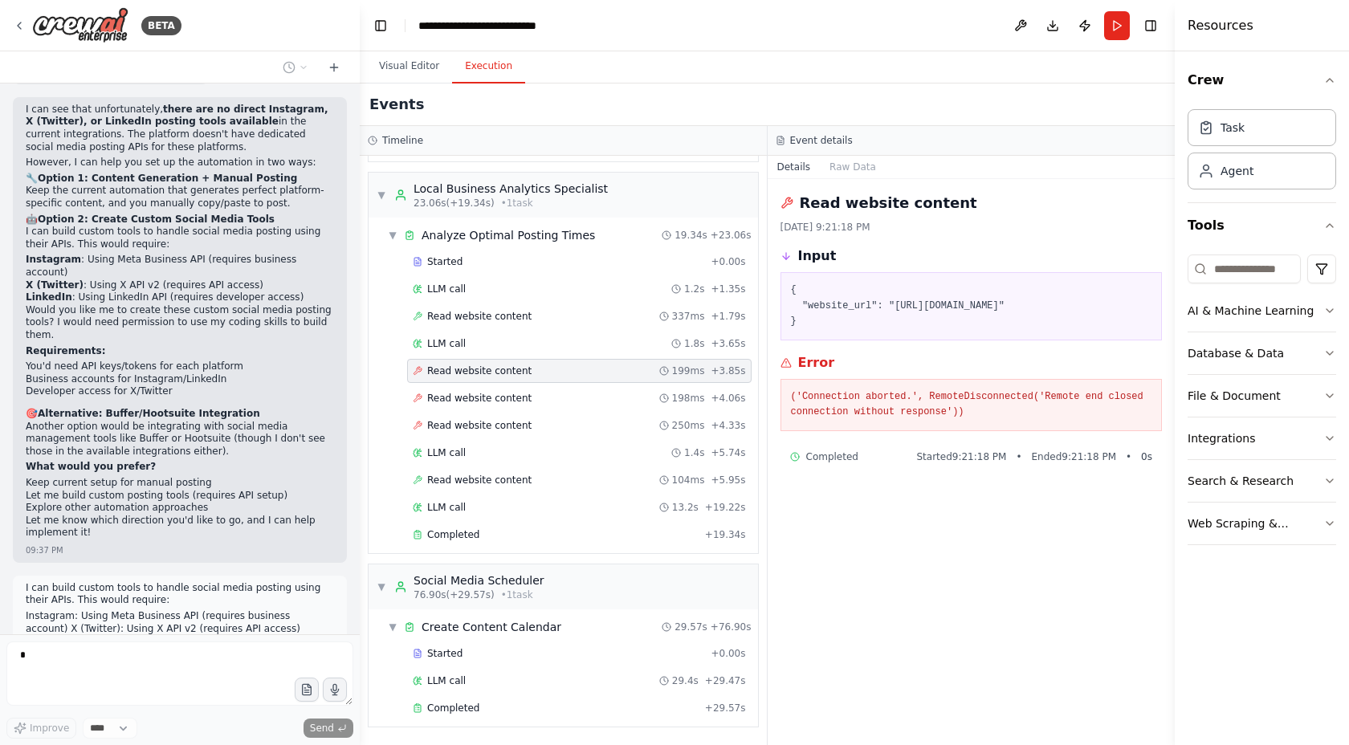
click at [145, 421] on p "Another option would be integrating with social media management tools like Buf…" at bounding box center [180, 440] width 308 height 38
click at [167, 421] on p "Another option would be integrating with social media management tools like Buf…" at bounding box center [180, 440] width 308 height 38
drag, startPoint x: 132, startPoint y: 339, endPoint x: 218, endPoint y: 341, distance: 86.8
click at [218, 421] on p "Another option would be integrating with social media management tools like Buf…" at bounding box center [180, 440] width 308 height 38
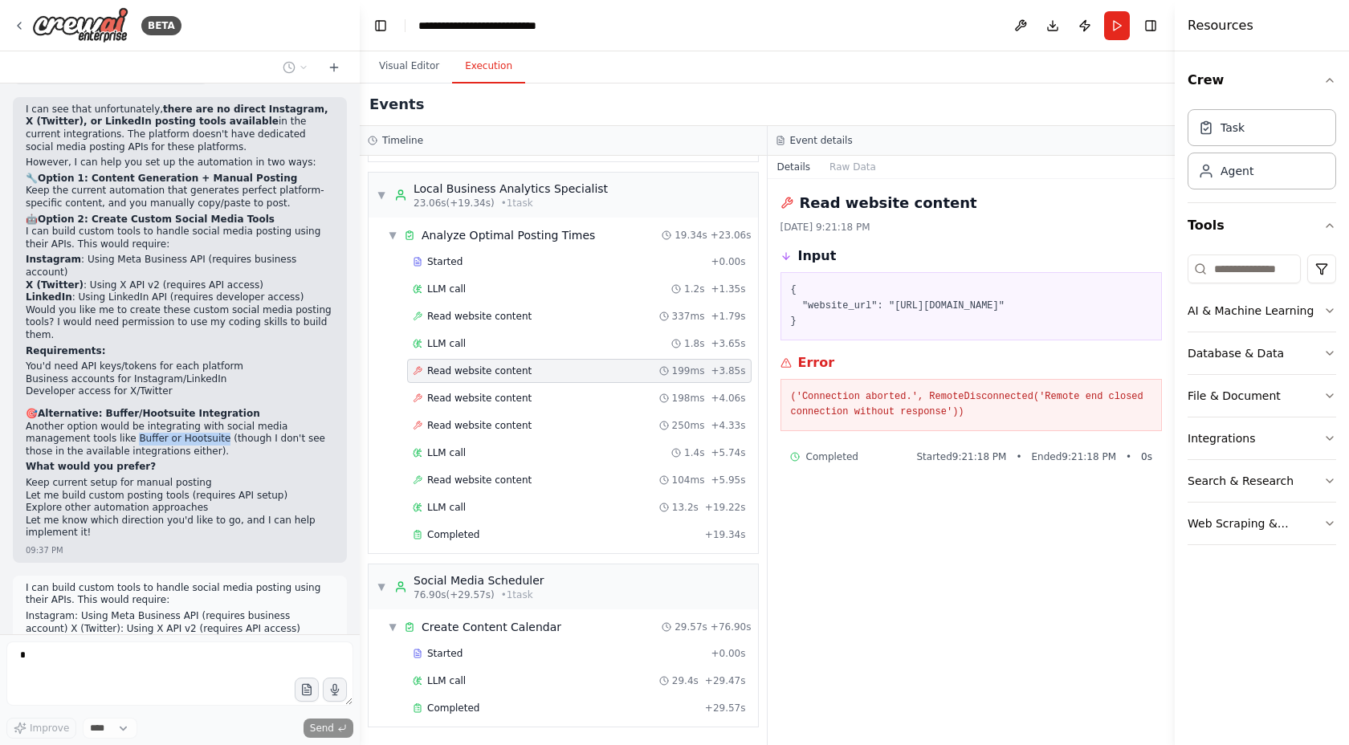
copy p "Buffer or Hootsuite"
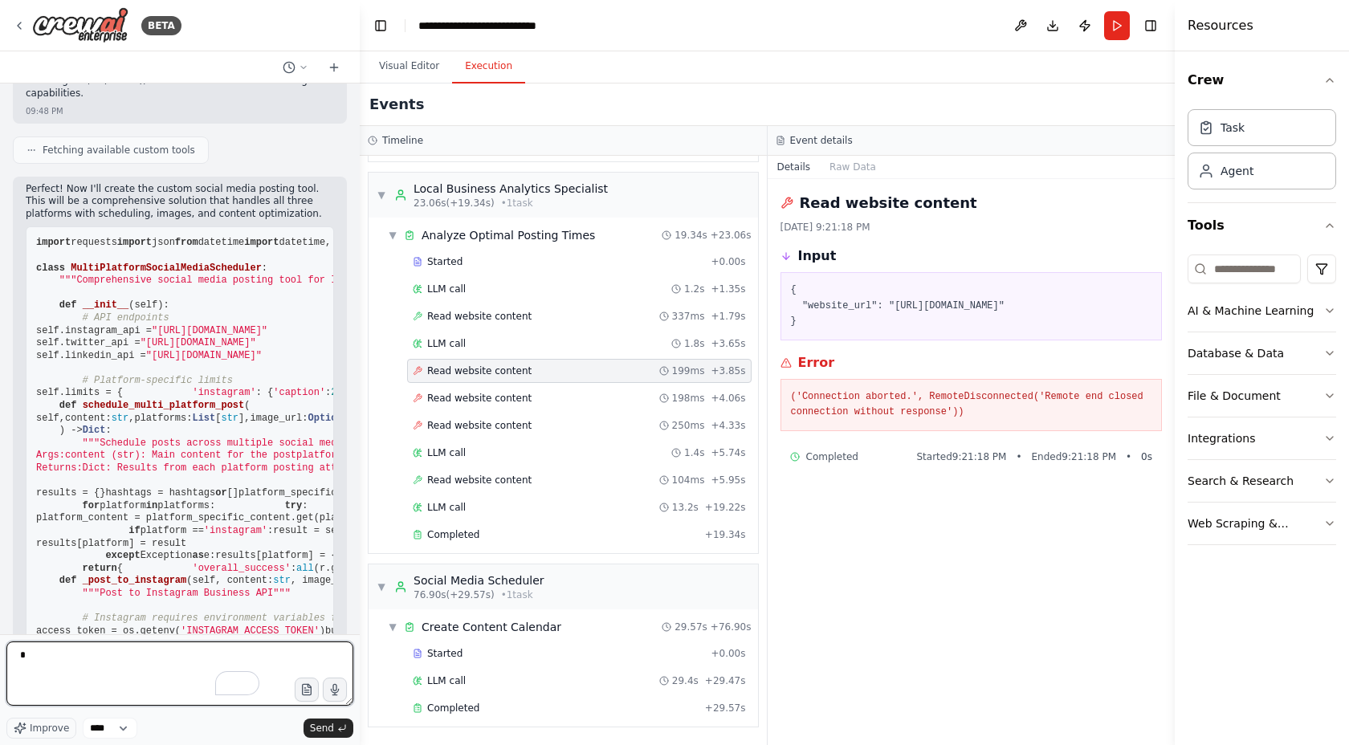
scroll to position [7045, 0]
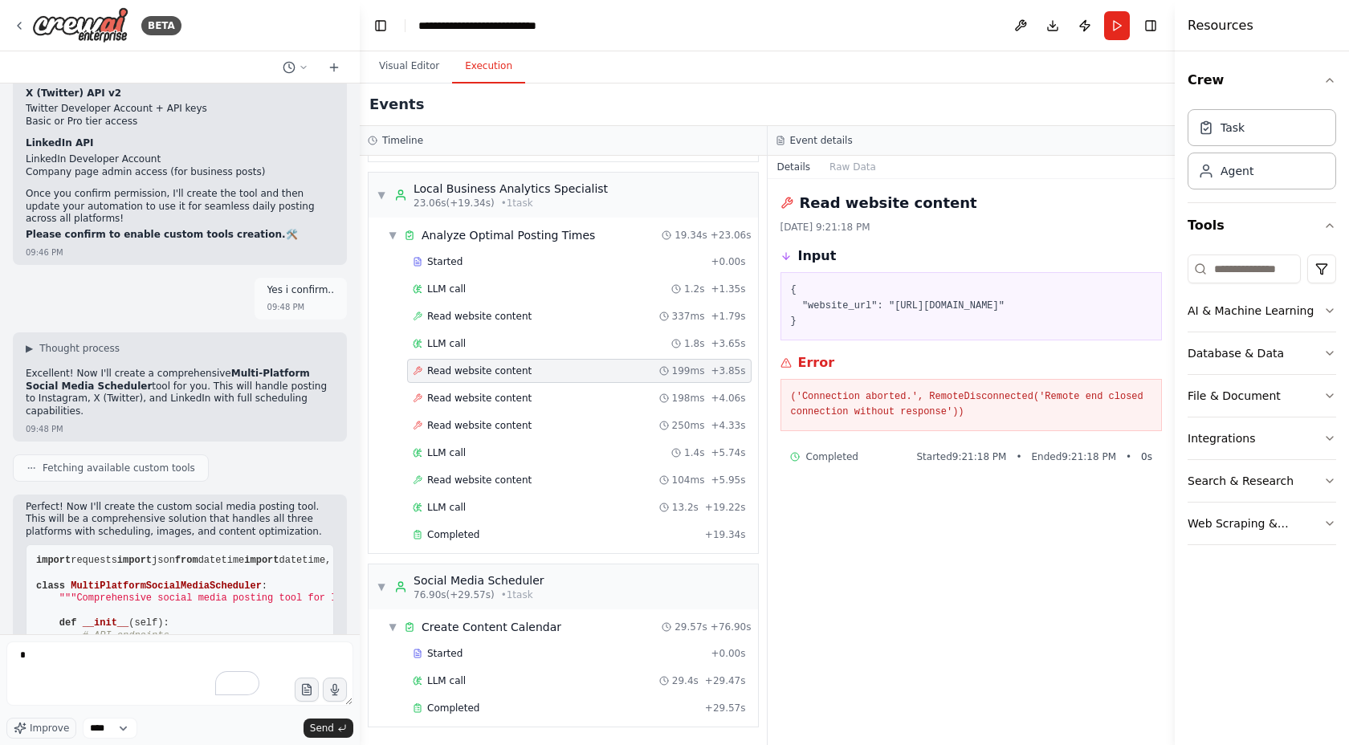
click at [130, 388] on div "Create a crew that schedules and publishes social media content across multiple…" at bounding box center [180, 359] width 360 height 551
click at [35, 463] on icon at bounding box center [32, 468] width 10 height 10
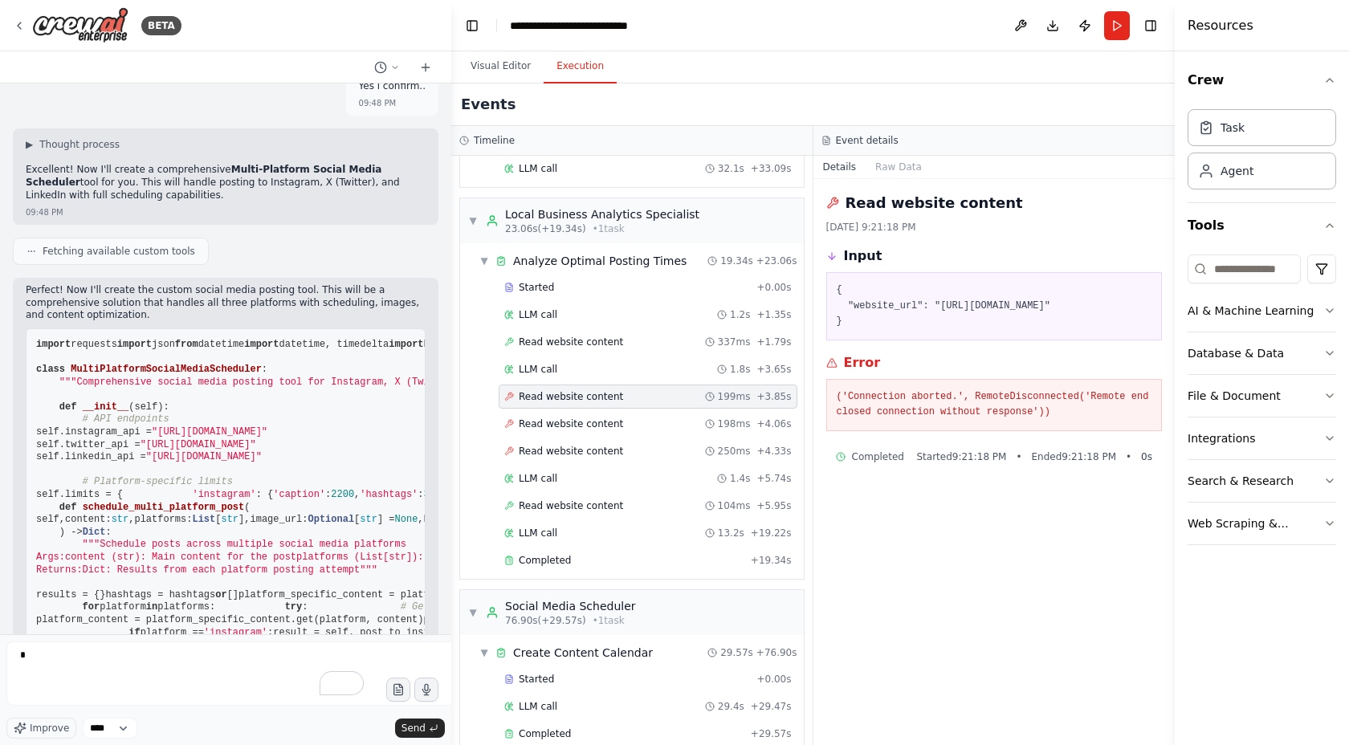
scroll to position [6647, 0]
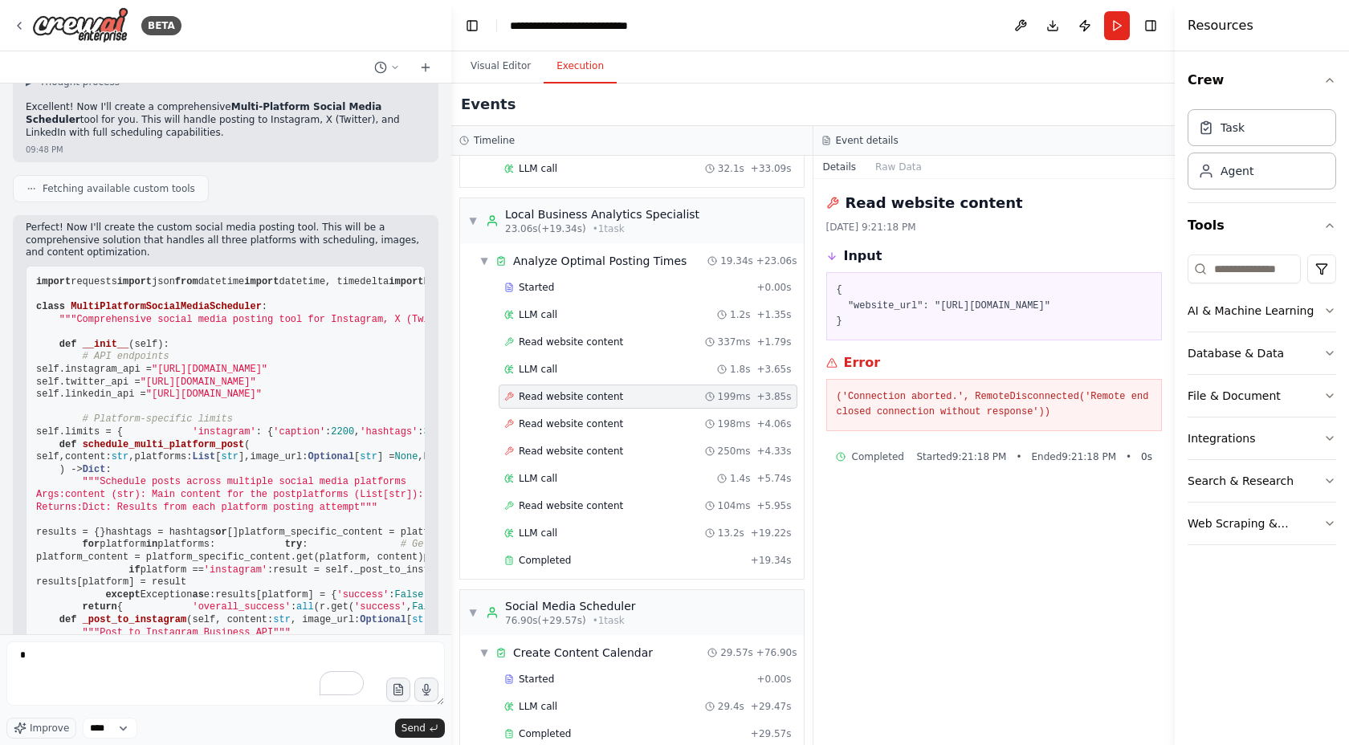
drag, startPoint x: 357, startPoint y: 358, endPoint x: 451, endPoint y: 347, distance: 94.6
click at [451, 347] on div "BETA Create a crew that schedules and publishes social media content across mul…" at bounding box center [674, 372] width 1349 height 745
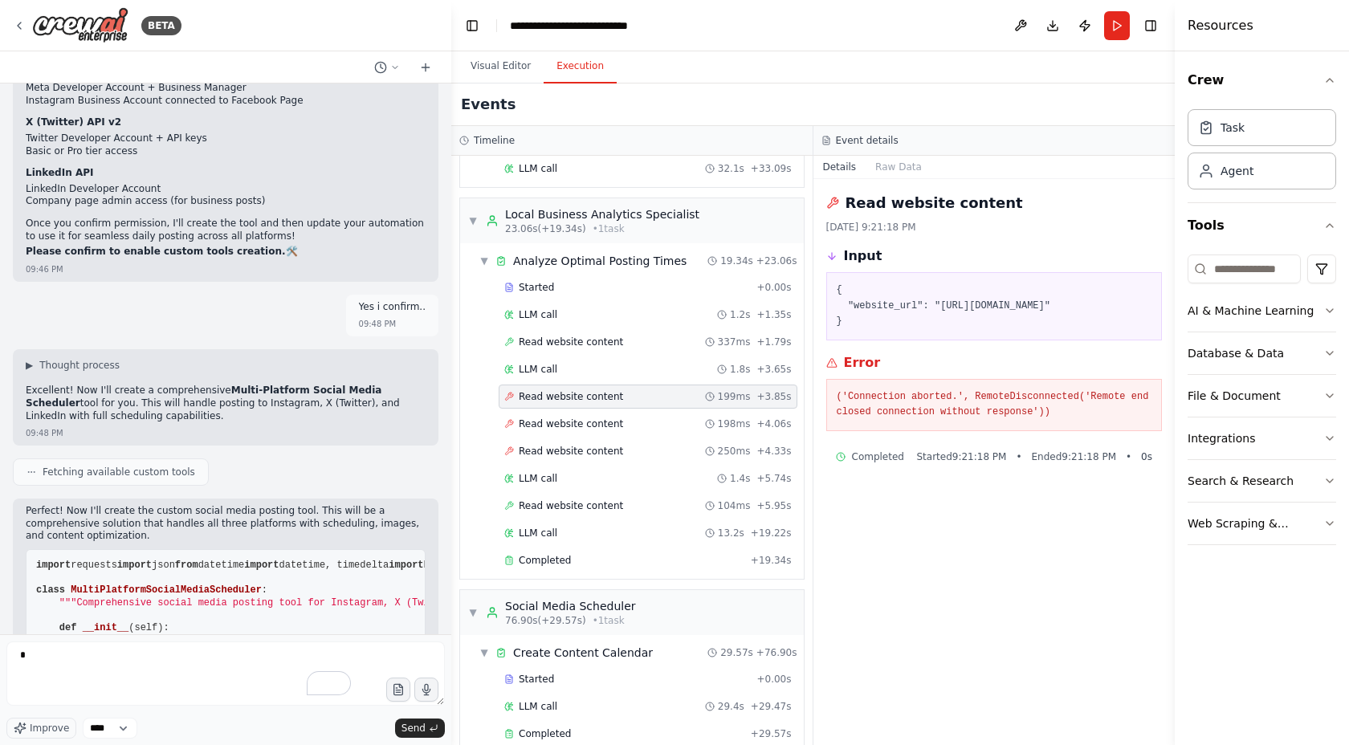
click at [107, 466] on span "Fetching available custom tools" at bounding box center [119, 472] width 153 height 13
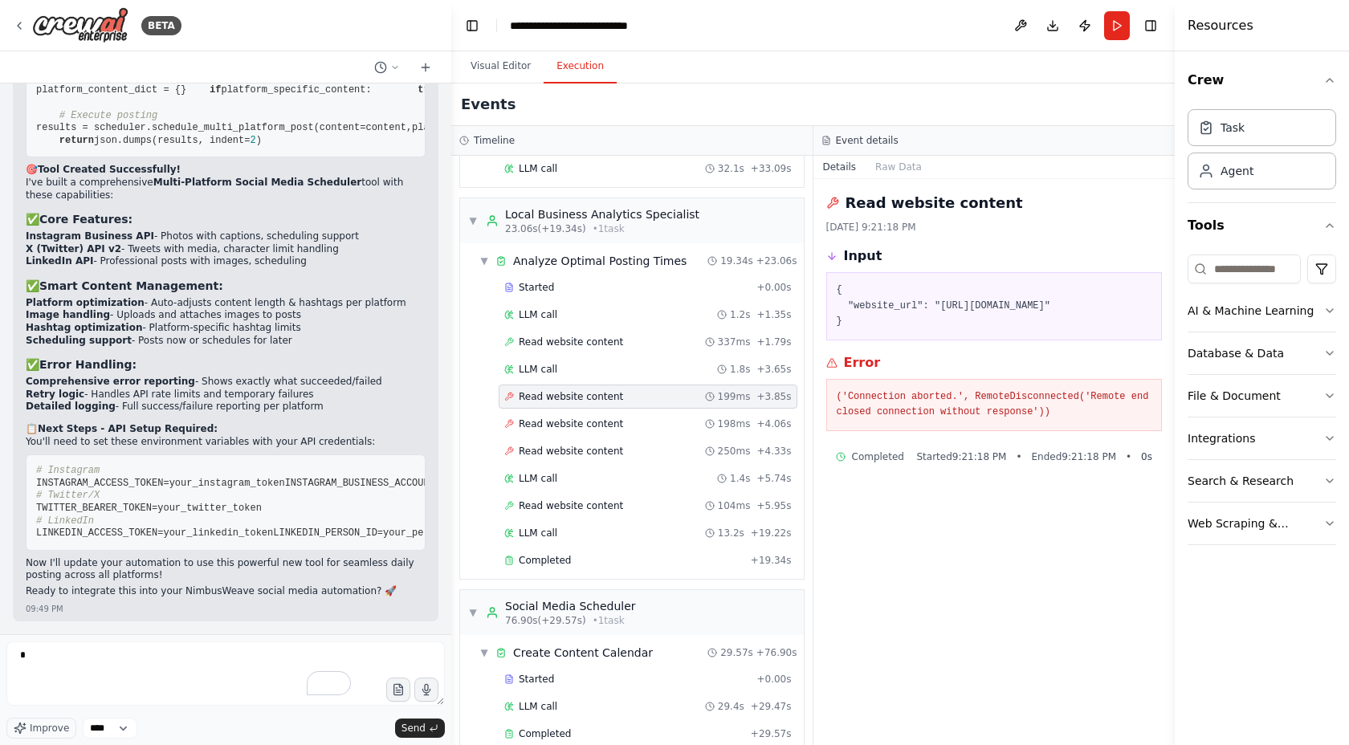
scroll to position [11946, 0]
click at [493, 59] on button "Visual Editor" at bounding box center [501, 67] width 86 height 34
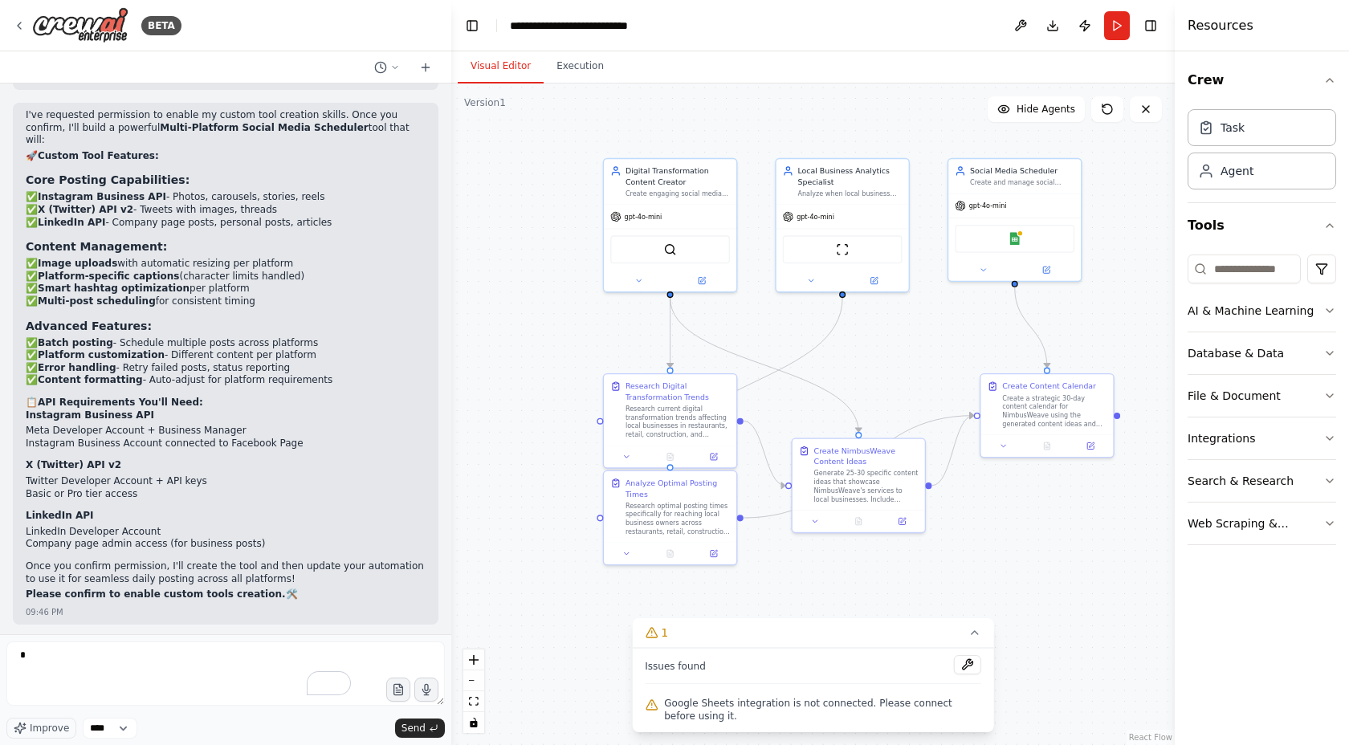
scroll to position [6518, 0]
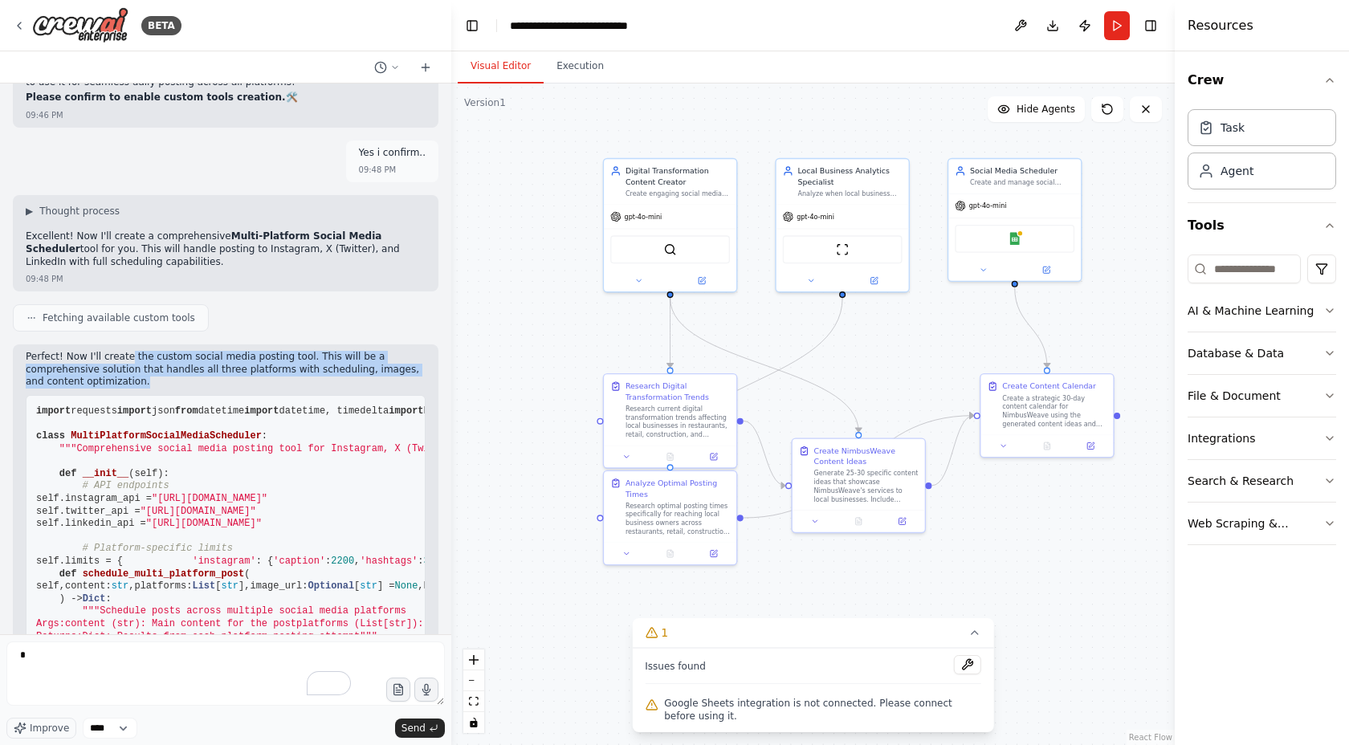
drag, startPoint x: 128, startPoint y: 255, endPoint x: 181, endPoint y: 281, distance: 58.9
click at [181, 351] on p "Perfect! Now I'll create the custom social media posting tool. This will be a c…" at bounding box center [226, 370] width 400 height 38
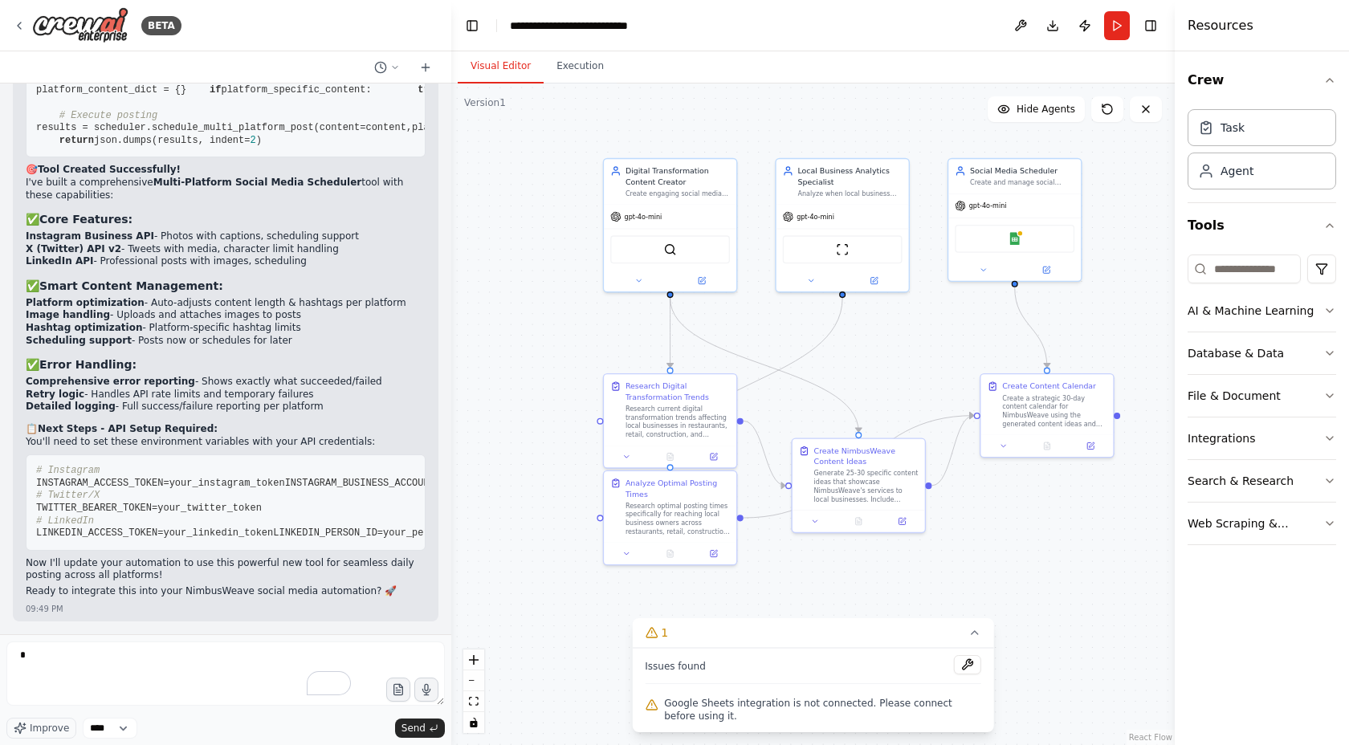
scroll to position [11946, 0]
click at [157, 671] on textarea "*" at bounding box center [225, 674] width 439 height 64
click at [562, 81] on button "Execution" at bounding box center [580, 67] width 73 height 34
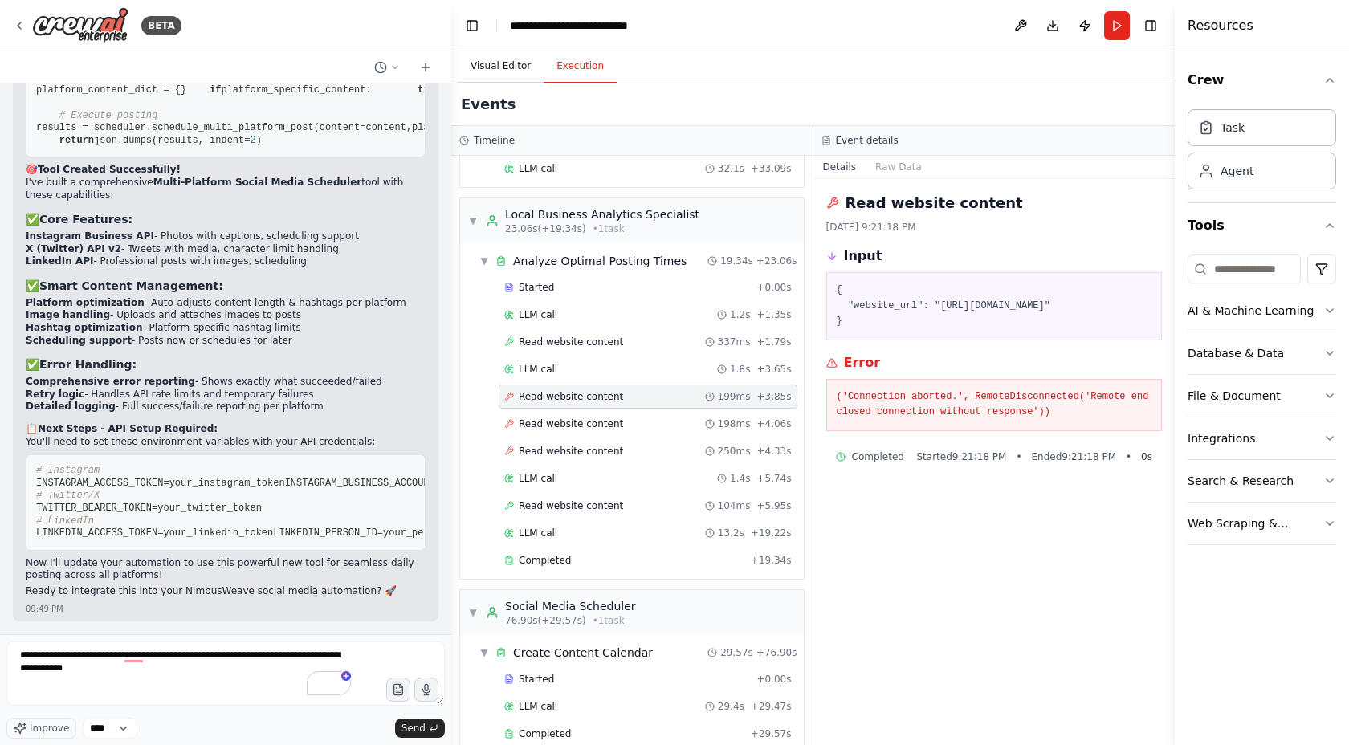
click at [507, 71] on button "Visual Editor" at bounding box center [501, 67] width 86 height 34
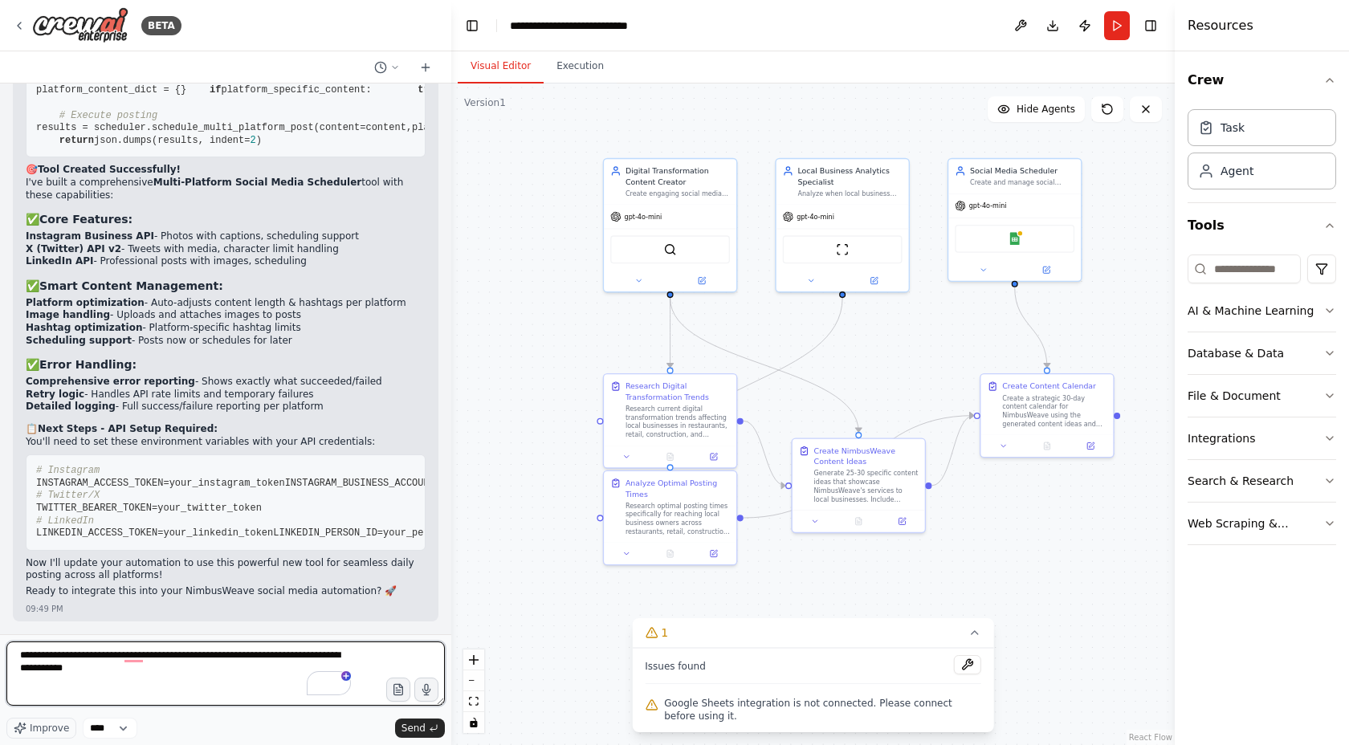
click at [362, 661] on textarea "**********" at bounding box center [225, 674] width 439 height 64
click at [220, 679] on textarea "**********" at bounding box center [225, 674] width 439 height 64
type textarea "**********"
click at [377, 659] on textarea "**********" at bounding box center [225, 674] width 439 height 64
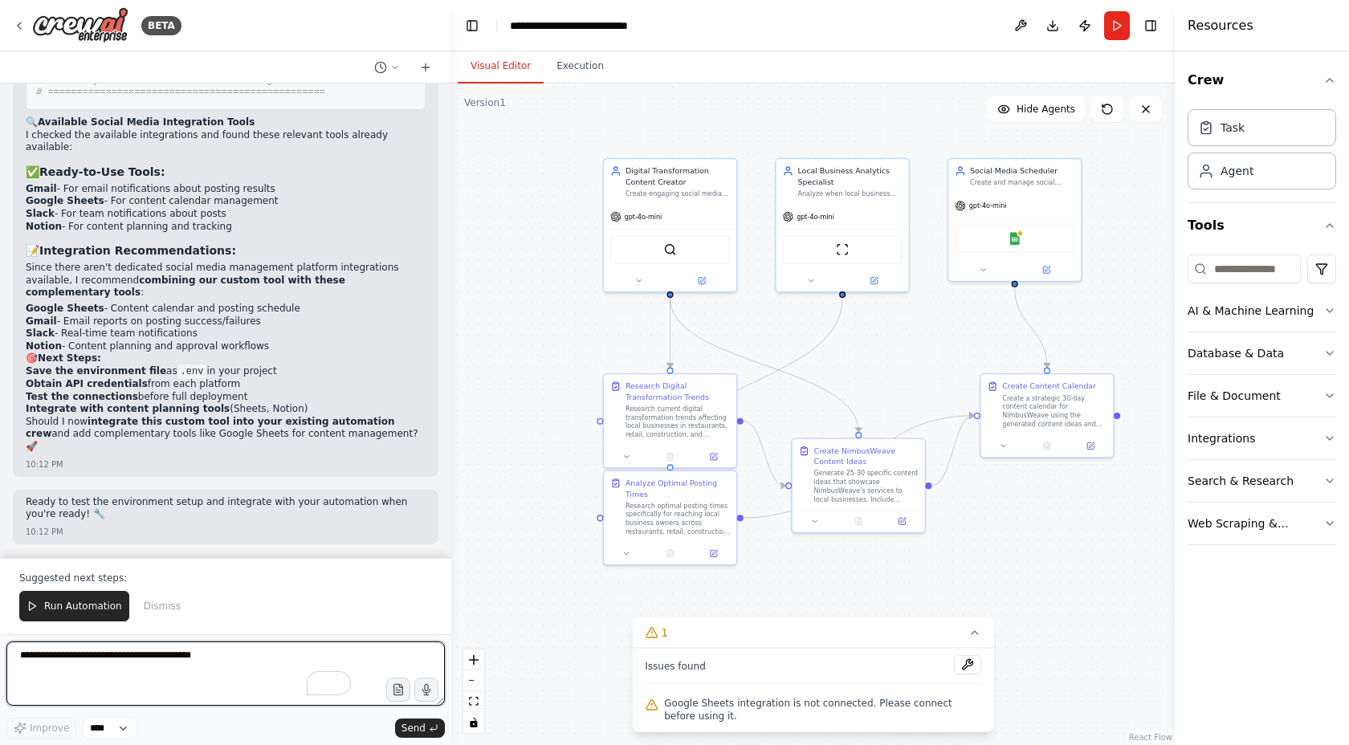
scroll to position [13007, 0]
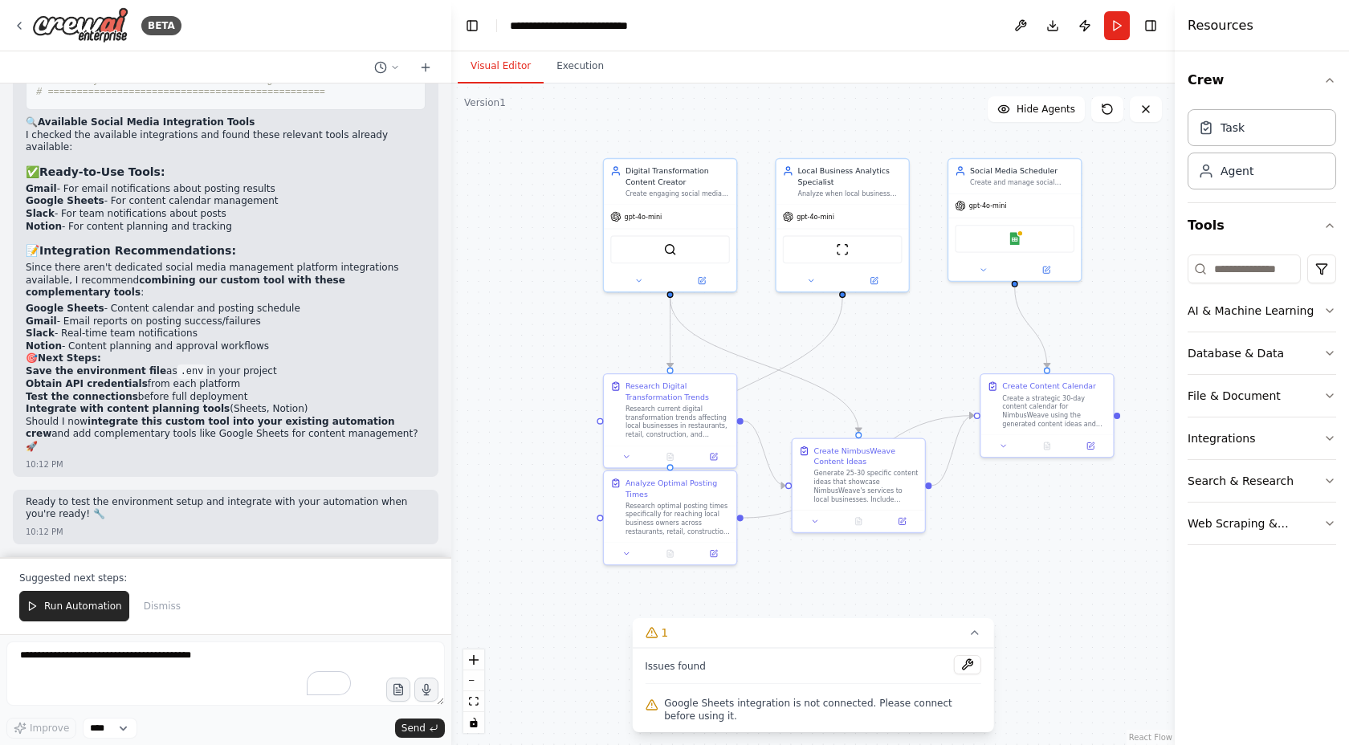
drag, startPoint x: 173, startPoint y: 126, endPoint x: 367, endPoint y: 120, distance: 194.5
drag, startPoint x: 215, startPoint y: 251, endPoint x: 326, endPoint y: 250, distance: 110.8
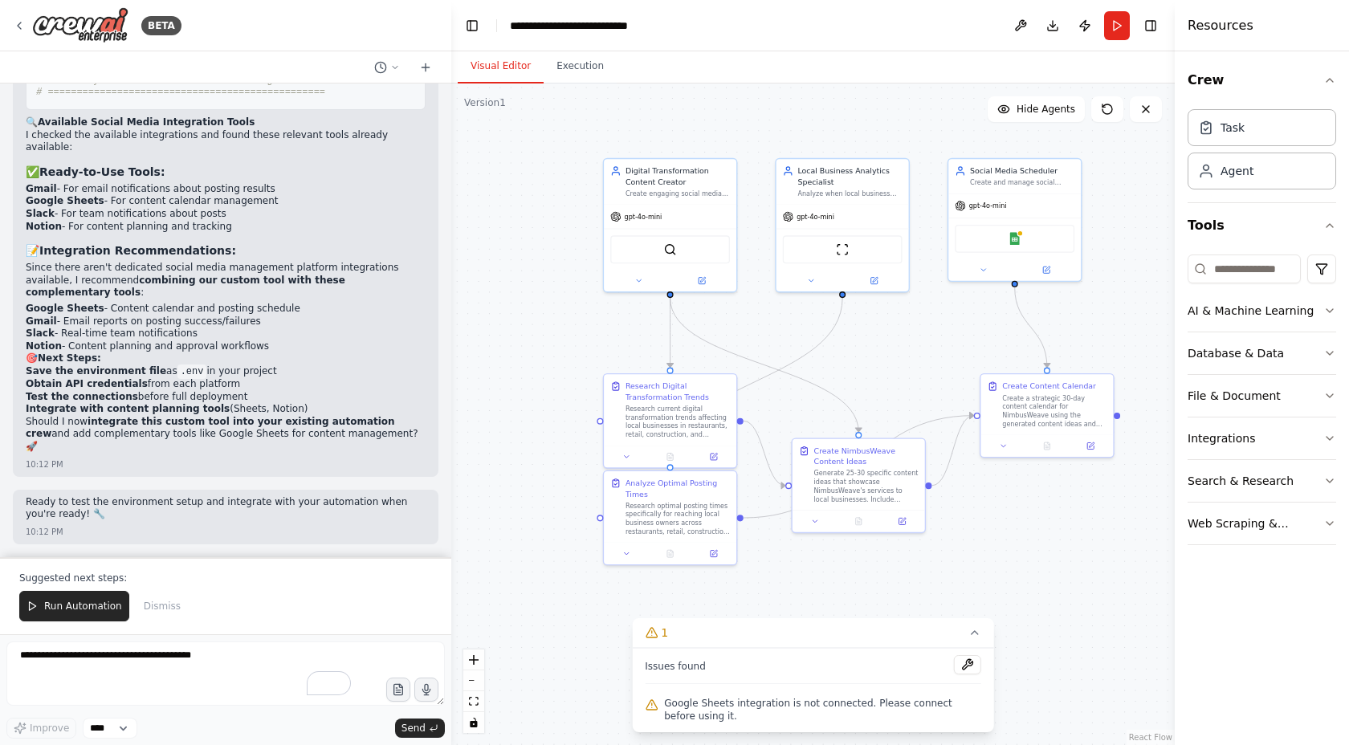
scroll to position [13984, 0]
drag, startPoint x: 275, startPoint y: 365, endPoint x: 68, endPoint y: 296, distance: 217.9
copy div "I recommend combining our custom tool with these complementary tools : Google S…"
click at [177, 665] on textarea "To enrich screen reader interactions, please activate Accessibility in Grammarl…" at bounding box center [225, 674] width 439 height 64
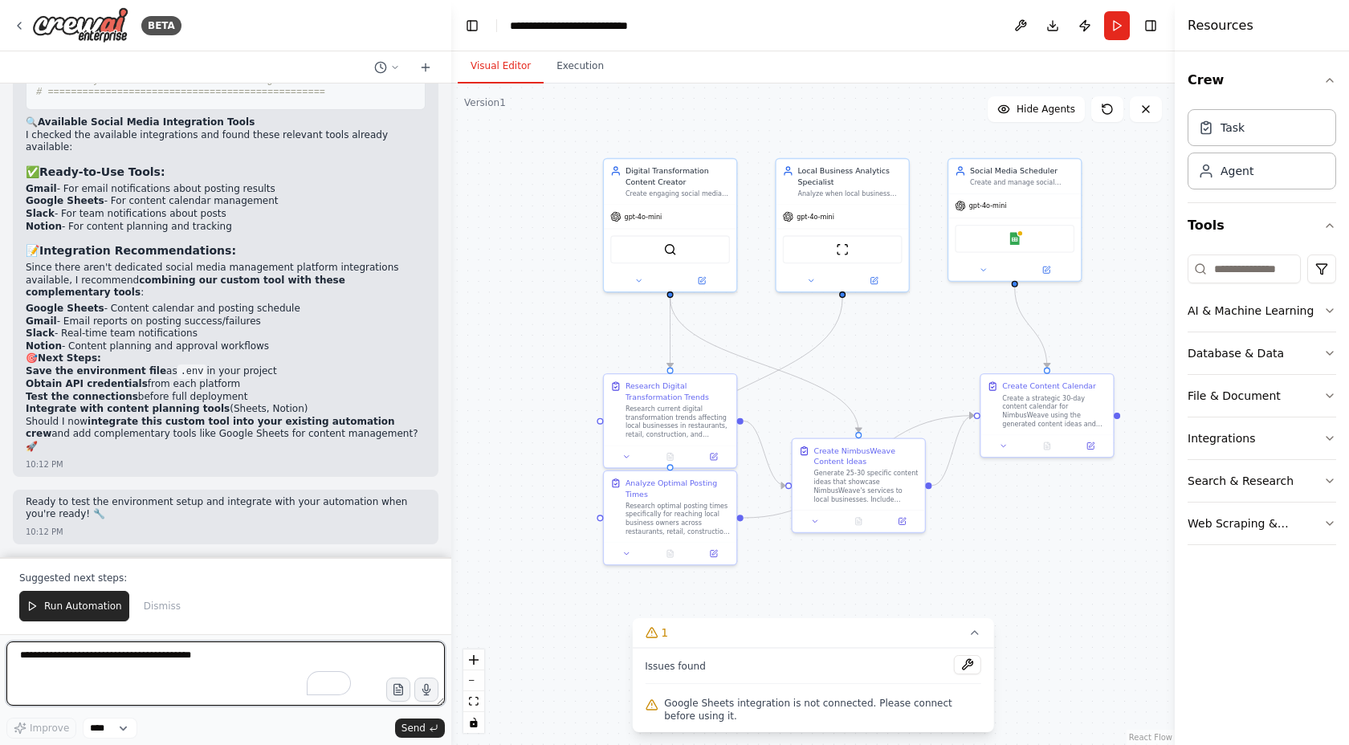
paste textarea "**********"
click at [133, 700] on textarea "**********" at bounding box center [225, 674] width 439 height 64
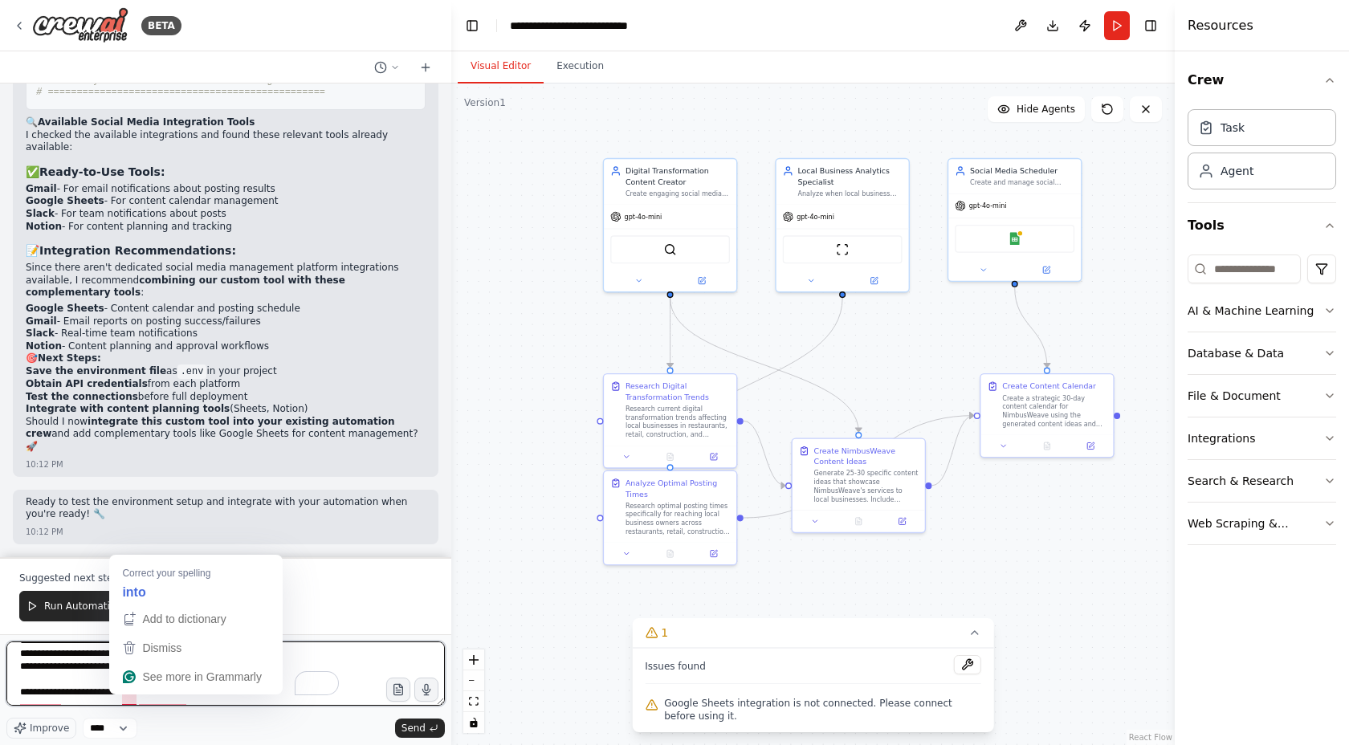
click at [133, 698] on textarea "**********" at bounding box center [225, 674] width 439 height 64
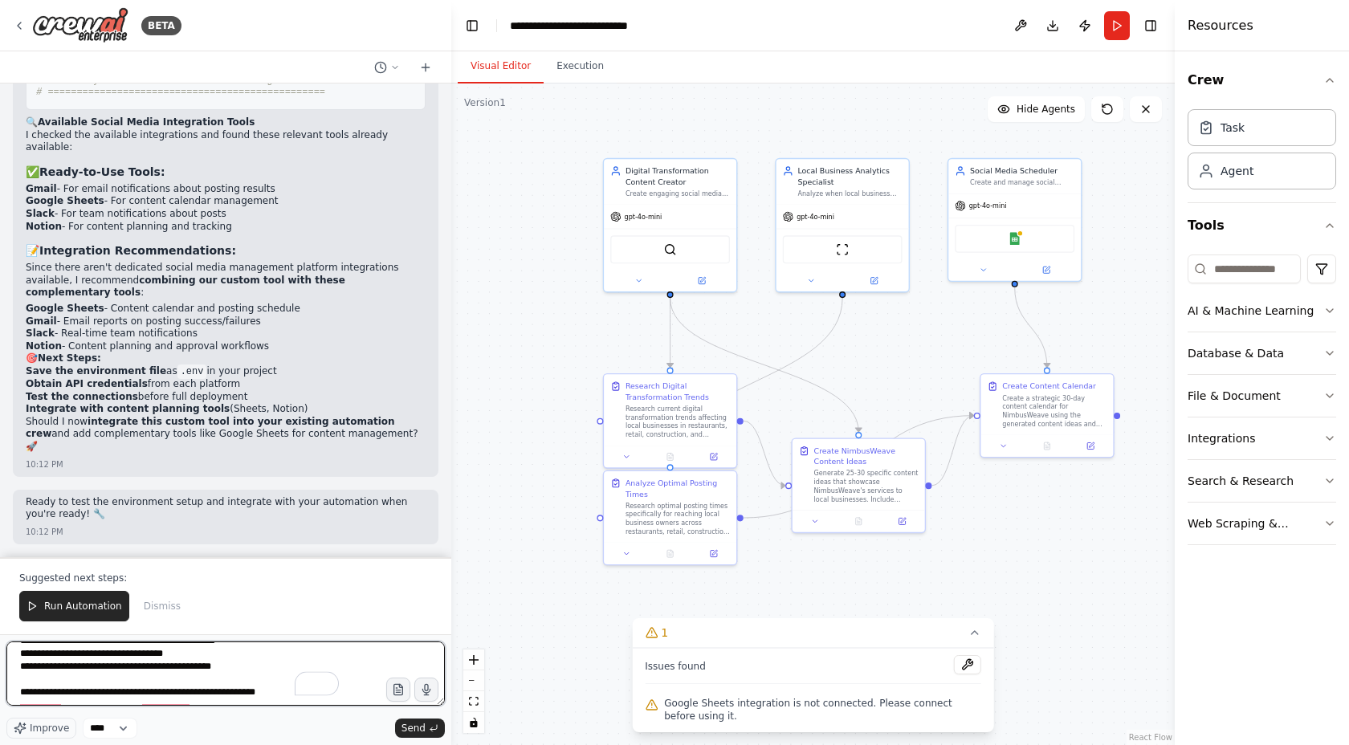
click at [155, 690] on textarea "**********" at bounding box center [225, 674] width 439 height 64
drag, startPoint x: 123, startPoint y: 700, endPoint x: 189, endPoint y: 695, distance: 66.0
click at [189, 695] on textarea "**********" at bounding box center [225, 674] width 439 height 64
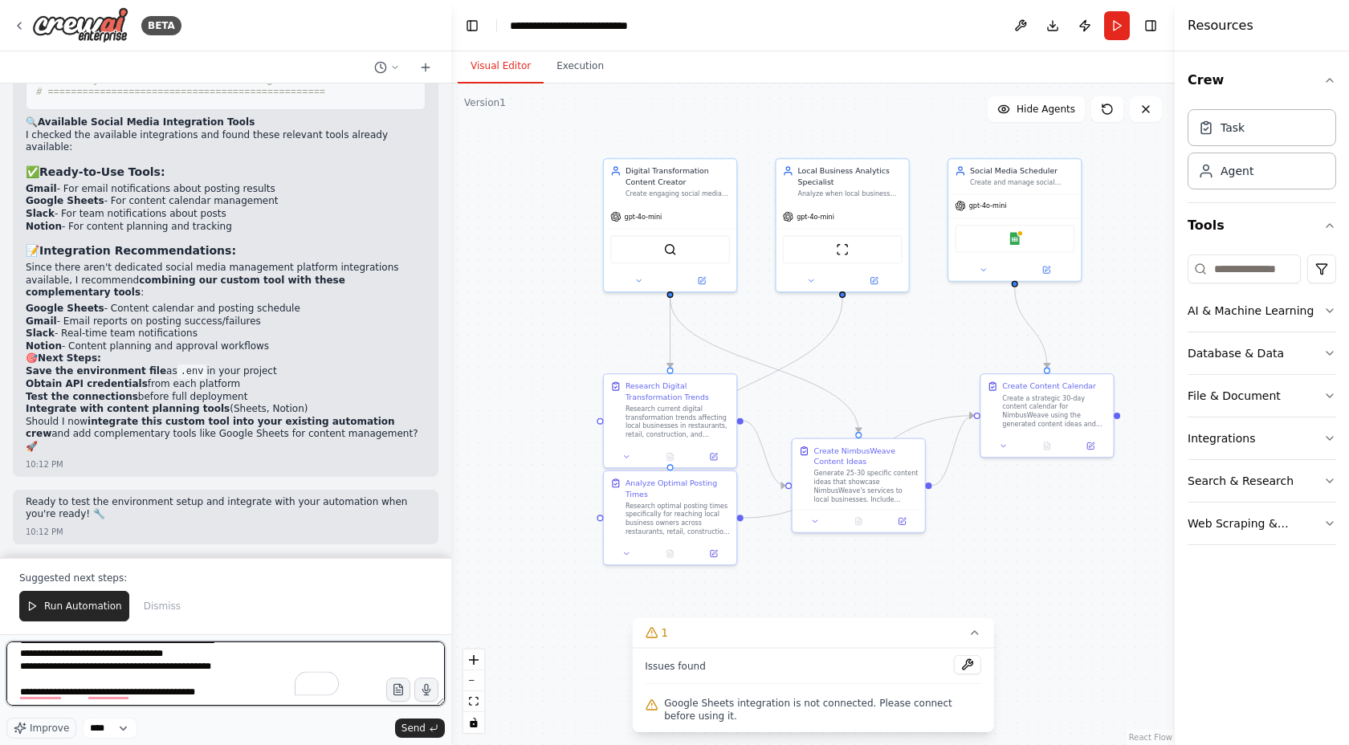
drag, startPoint x: 127, startPoint y: 705, endPoint x: 206, endPoint y: 689, distance: 81.1
click at [209, 692] on textarea "**********" at bounding box center [225, 674] width 439 height 64
click at [145, 700] on textarea "**********" at bounding box center [225, 674] width 439 height 64
drag, startPoint x: 132, startPoint y: 695, endPoint x: 218, endPoint y: 693, distance: 86.0
click at [218, 693] on textarea "**********" at bounding box center [225, 674] width 439 height 64
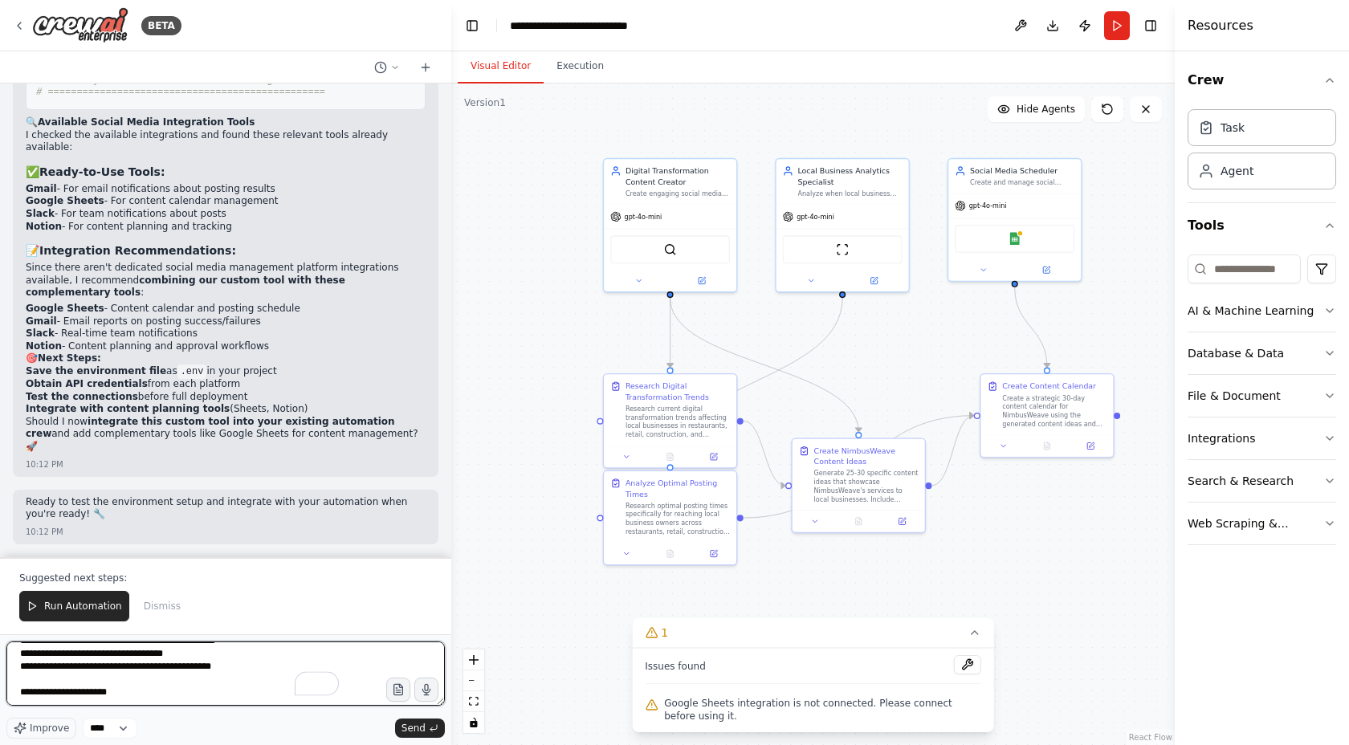
click at [149, 694] on textarea "**********" at bounding box center [225, 674] width 439 height 64
type textarea "**********"
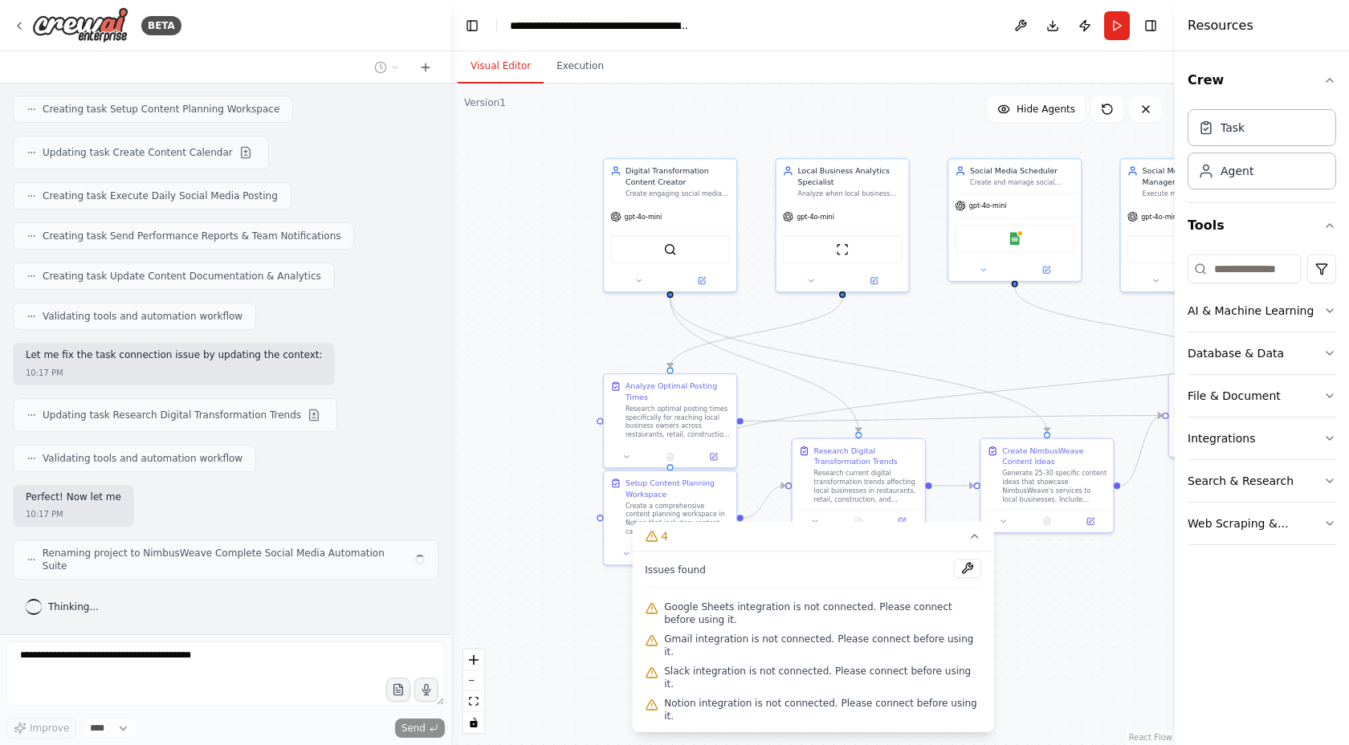
scroll to position [15097, 0]
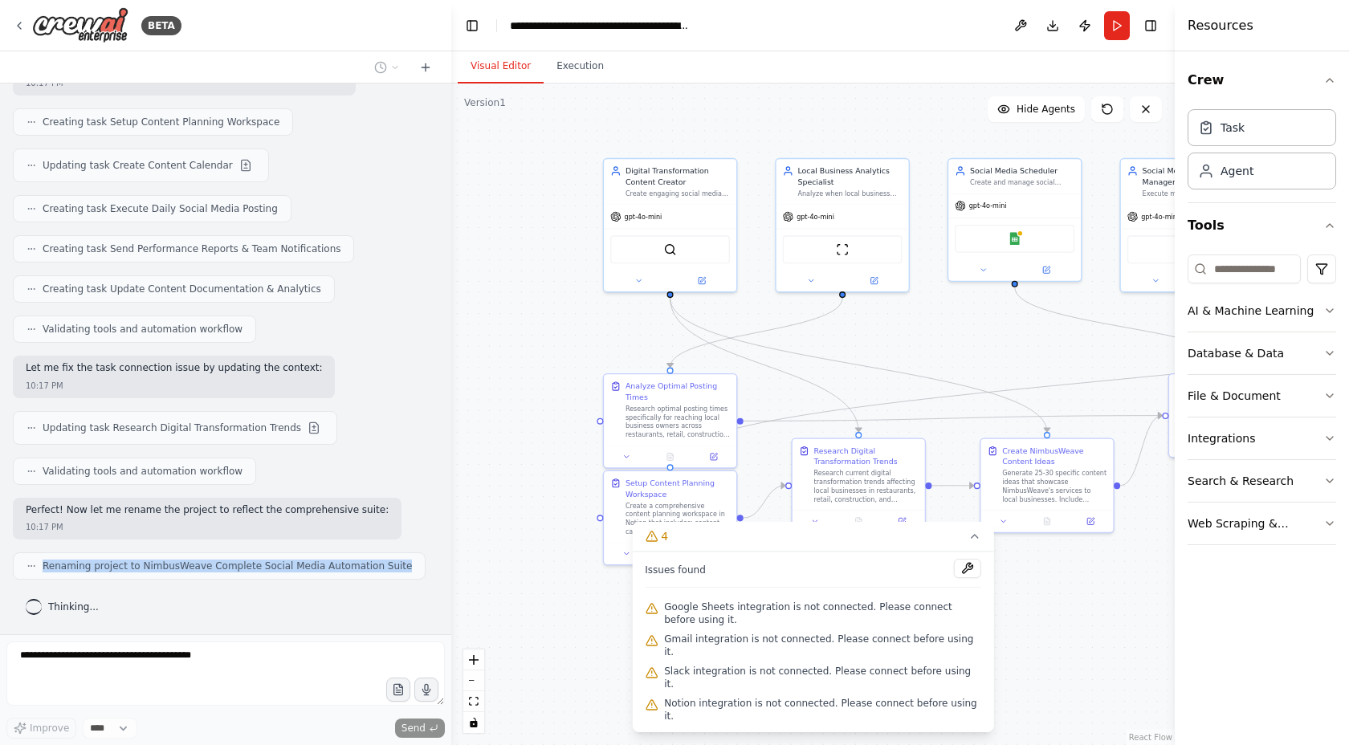
drag, startPoint x: 40, startPoint y: 569, endPoint x: 390, endPoint y: 568, distance: 350.2
click at [390, 568] on div "Renaming project to NimbusWeave Complete Social Media Automation Suite" at bounding box center [219, 566] width 413 height 27
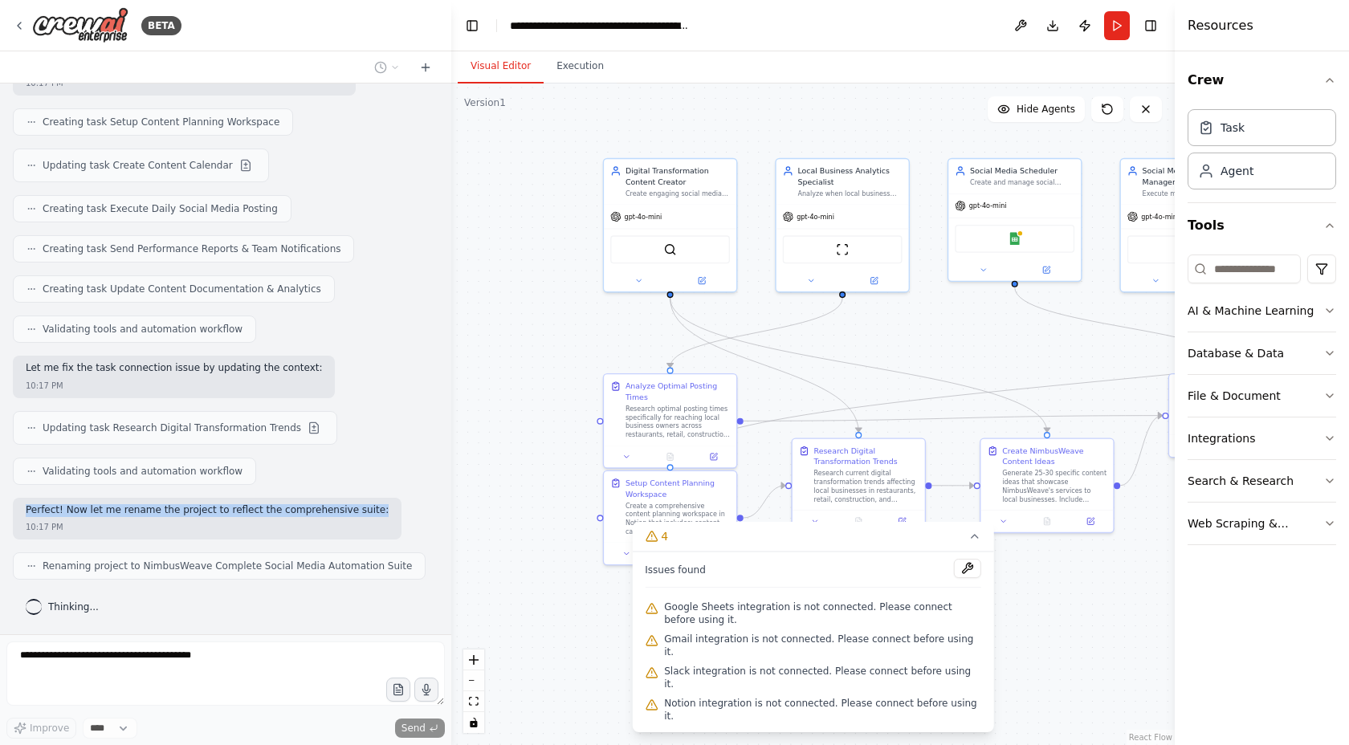
drag, startPoint x: 27, startPoint y: 512, endPoint x: 366, endPoint y: 509, distance: 338.9
click at [366, 509] on div "Perfect! Now let me rename the project to reflect the comprehensive suite: 10:1…" at bounding box center [207, 519] width 389 height 43
click at [149, 562] on div "BETA Create a crew that schedules and publishes social media content across mul…" at bounding box center [225, 372] width 451 height 745
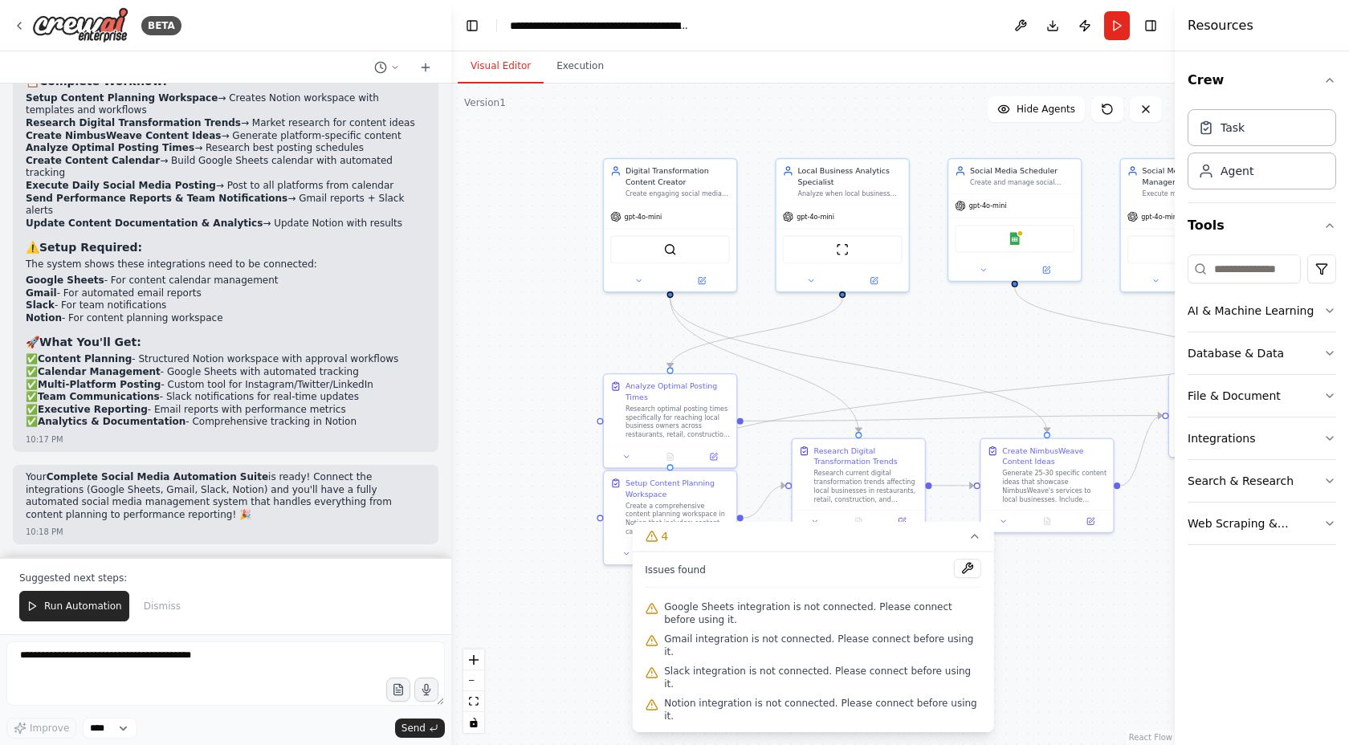
scroll to position [15926, 0]
drag, startPoint x: 244, startPoint y: 320, endPoint x: 28, endPoint y: 284, distance: 219.1
click at [28, 284] on ul "Google Sheets - For content calendar management Gmail - For automated email rep…" at bounding box center [226, 300] width 400 height 50
copy ul "Google Sheets - For content calendar management Gmail - For automated email rep…"
click at [104, 664] on textarea "To enrich screen reader interactions, please activate Accessibility in Grammarl…" at bounding box center [225, 674] width 439 height 64
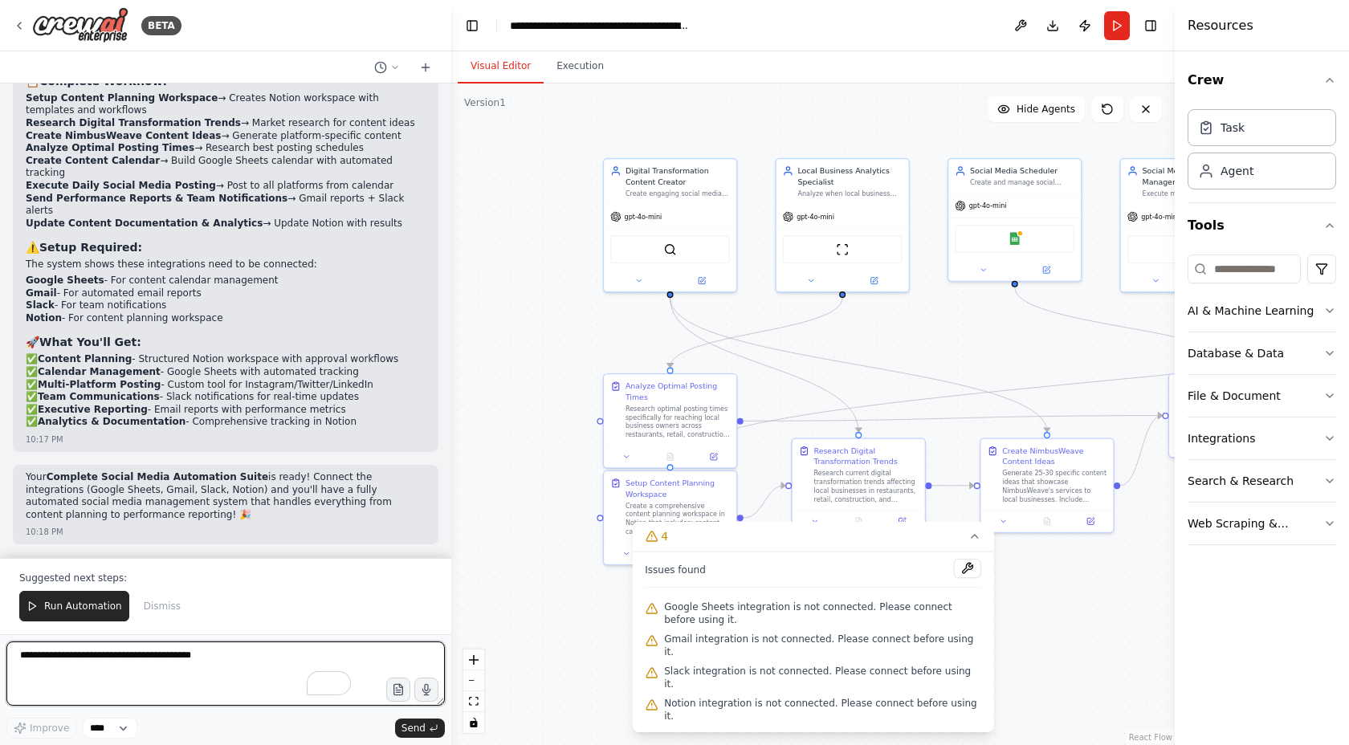
paste textarea "**********"
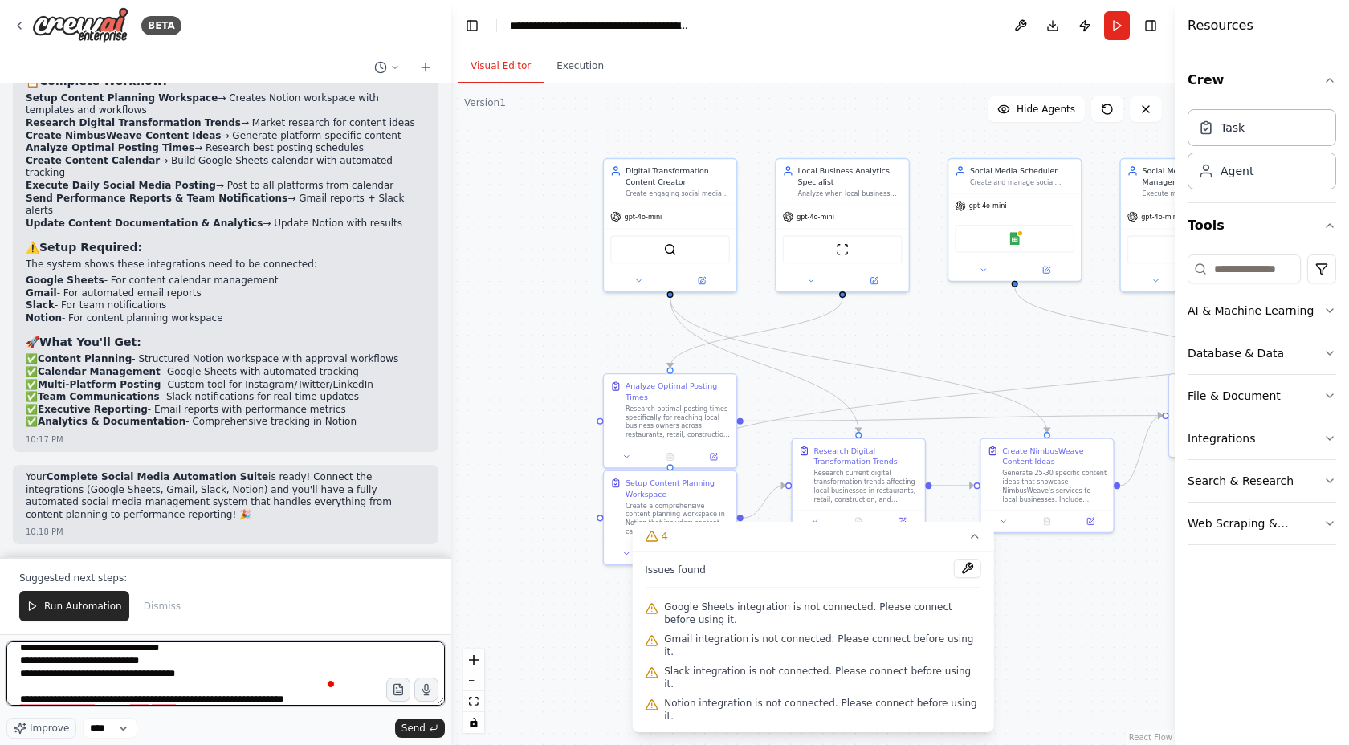
type textarea "**********"
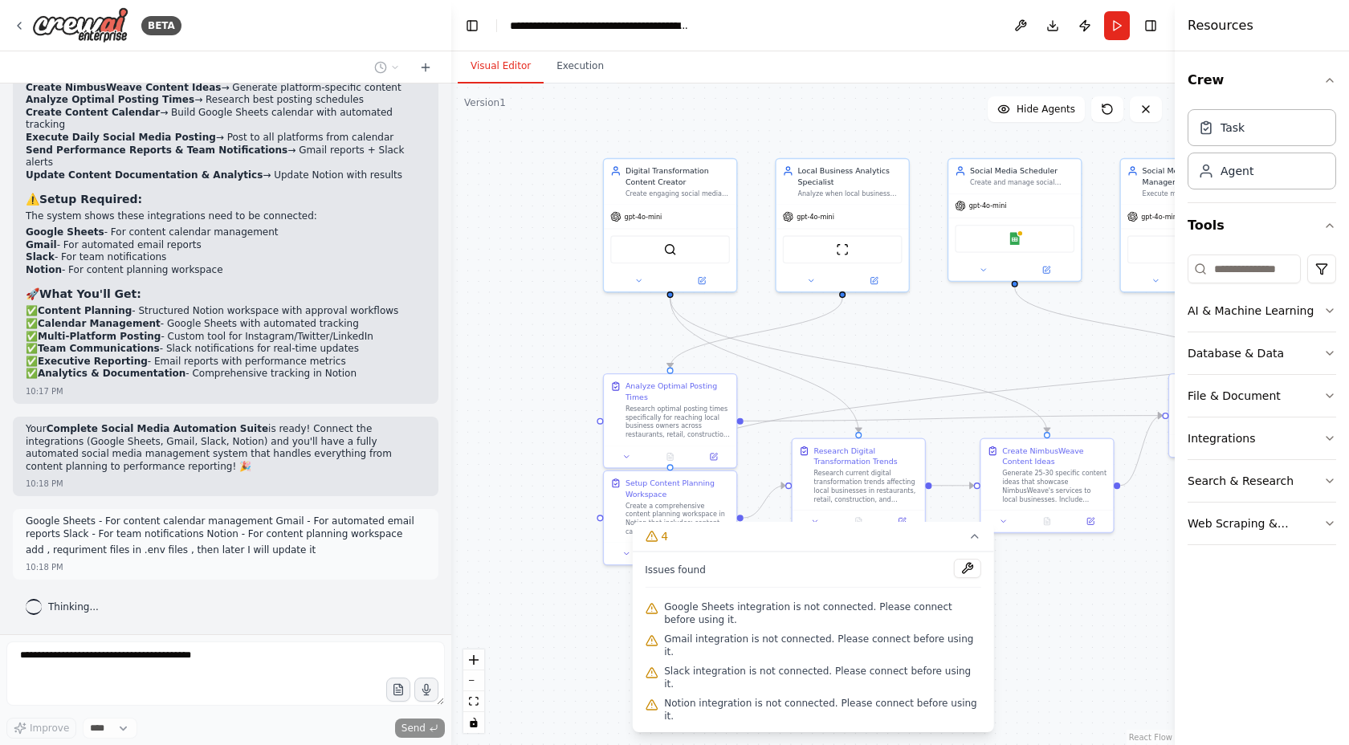
scroll to position [15978, 0]
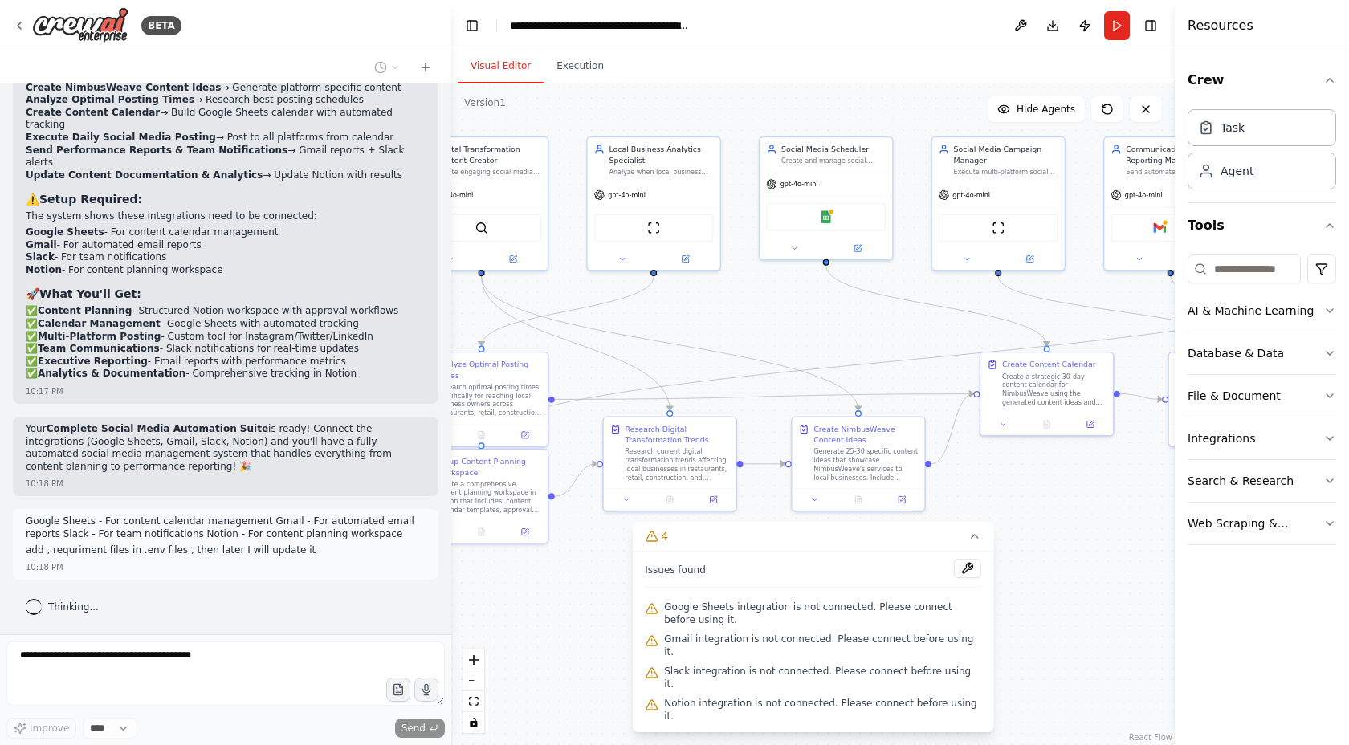
drag, startPoint x: 922, startPoint y: 123, endPoint x: 733, endPoint y: 101, distance: 190.0
click at [733, 101] on div ".deletable-edge-delete-btn { width: 20px; height: 20px; border: 0px solid #ffff…" at bounding box center [813, 415] width 724 height 662
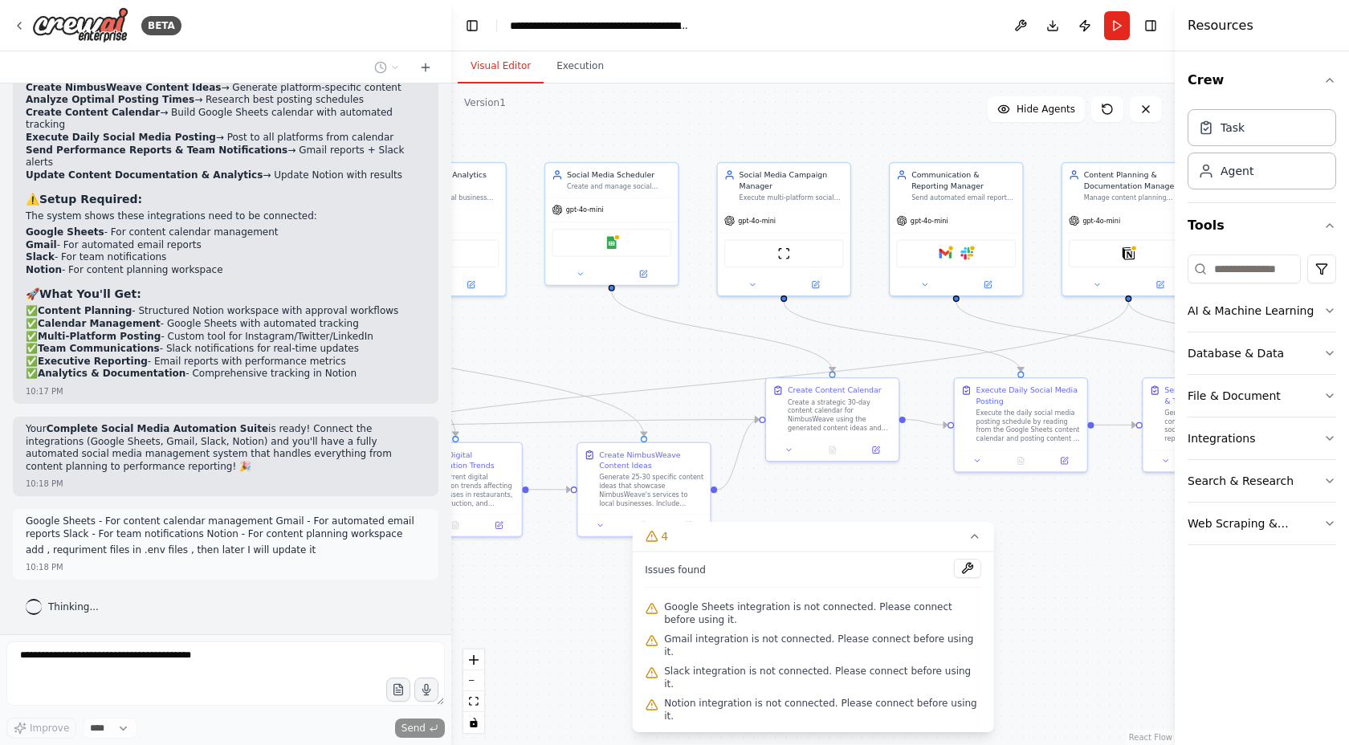
drag, startPoint x: 866, startPoint y: 320, endPoint x: 661, endPoint y: 345, distance: 206.4
click at [661, 345] on div ".deletable-edge-delete-btn { width: 20px; height: 20px; border: 0px solid #ffff…" at bounding box center [813, 415] width 724 height 662
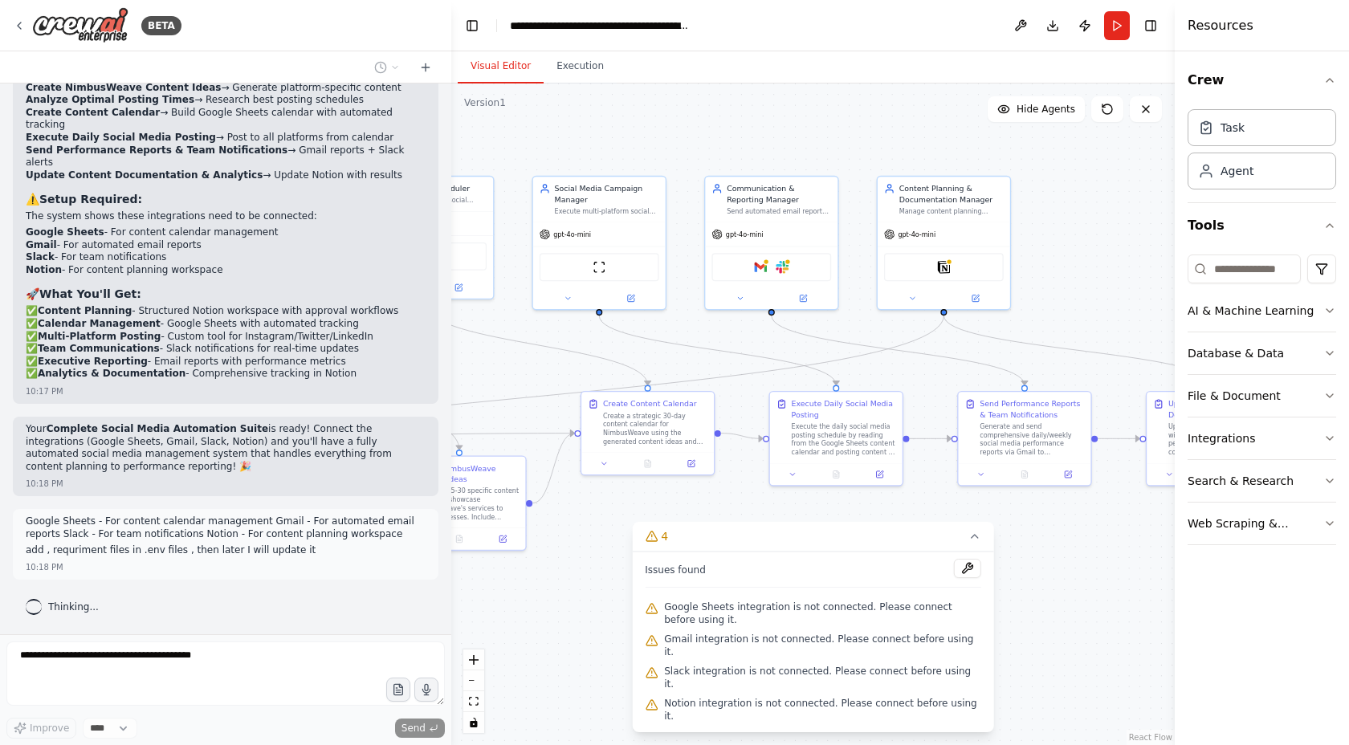
drag, startPoint x: 974, startPoint y: 334, endPoint x: 790, endPoint y: 348, distance: 185.2
click at [790, 348] on div ".deletable-edge-delete-btn { width: 20px; height: 20px; border: 0px solid #ffff…" at bounding box center [813, 415] width 724 height 662
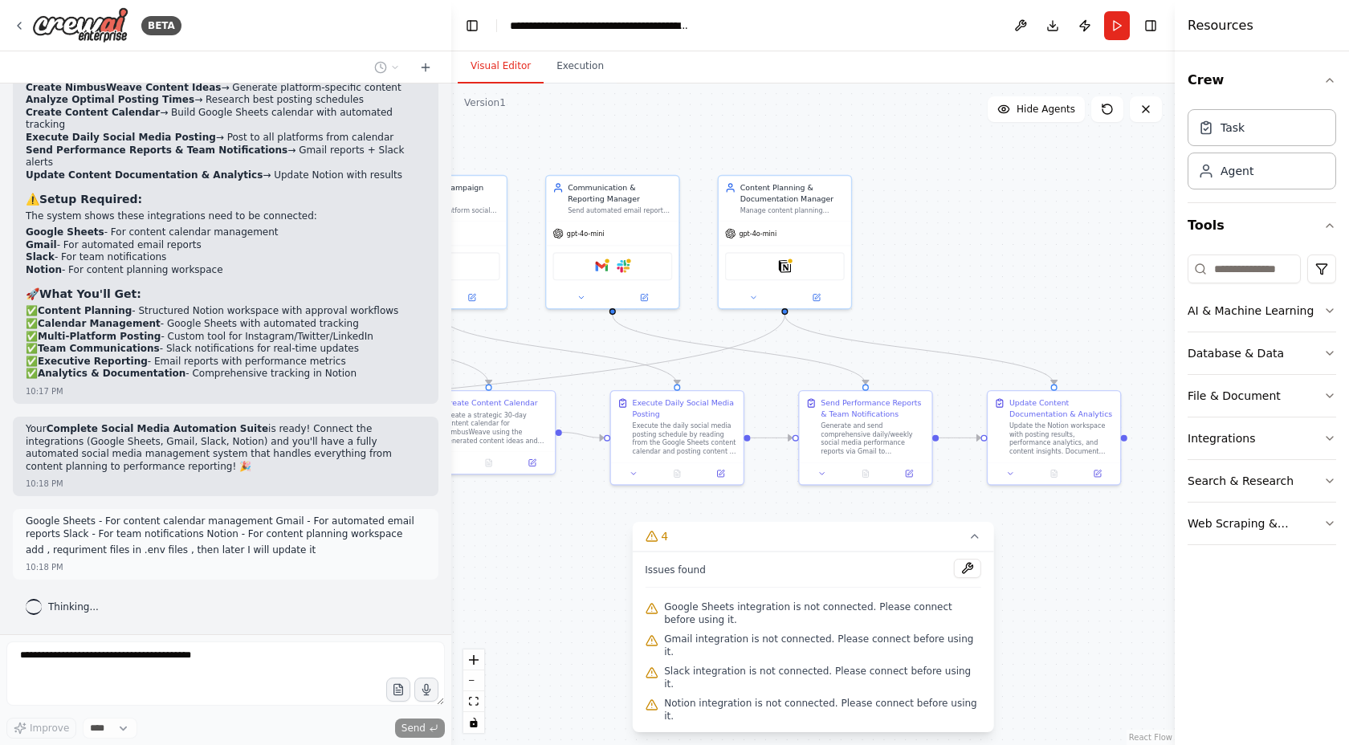
drag, startPoint x: 1060, startPoint y: 334, endPoint x: 916, endPoint y: 333, distance: 143.8
click at [916, 333] on div ".deletable-edge-delete-btn { width: 20px; height: 20px; border: 0px solid #ffff…" at bounding box center [813, 415] width 724 height 662
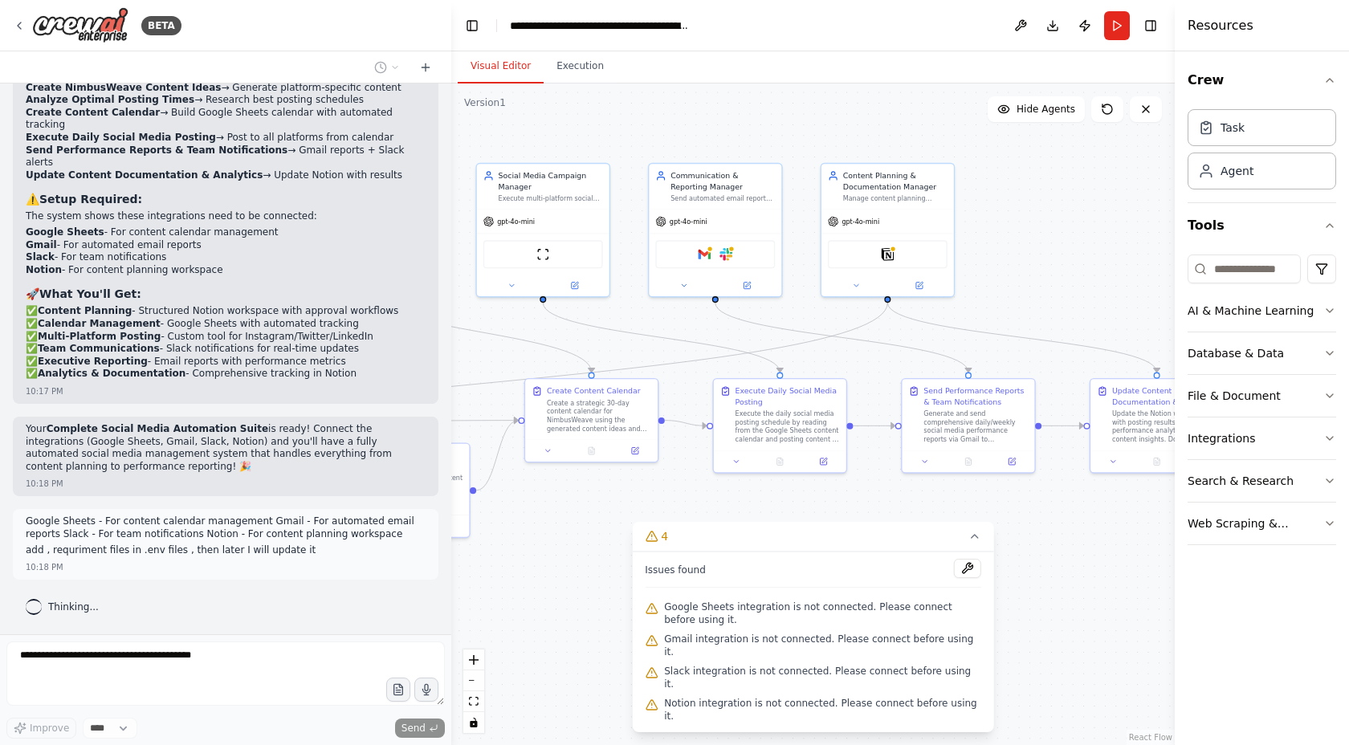
drag, startPoint x: 1067, startPoint y: 328, endPoint x: 1175, endPoint y: 316, distance: 109.1
click at [1175, 316] on div "BETA Create a crew that schedules and publishes social media content across mul…" at bounding box center [674, 372] width 1349 height 745
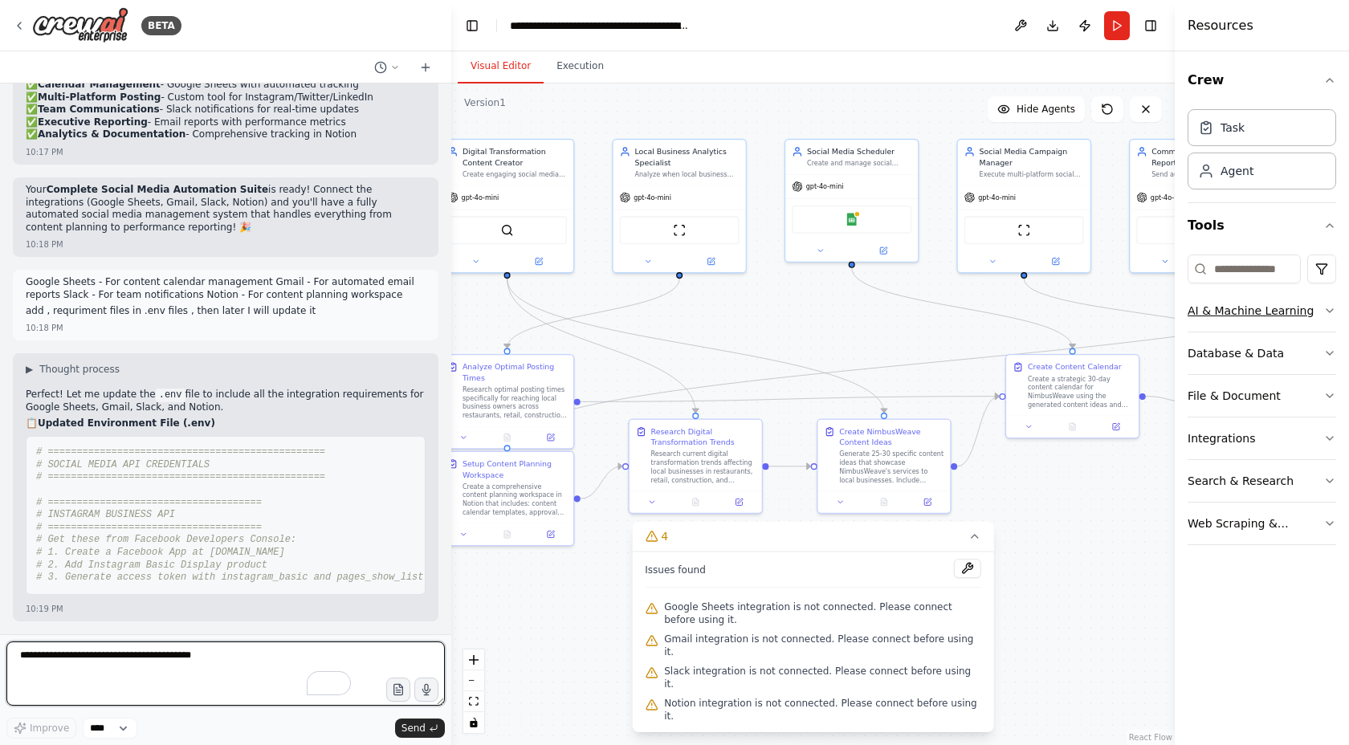
drag, startPoint x: 773, startPoint y: 341, endPoint x: 1255, endPoint y: 316, distance: 481.7
click at [1255, 316] on div "BETA Create a crew that schedules and publishes social media content across mul…" at bounding box center [674, 372] width 1349 height 745
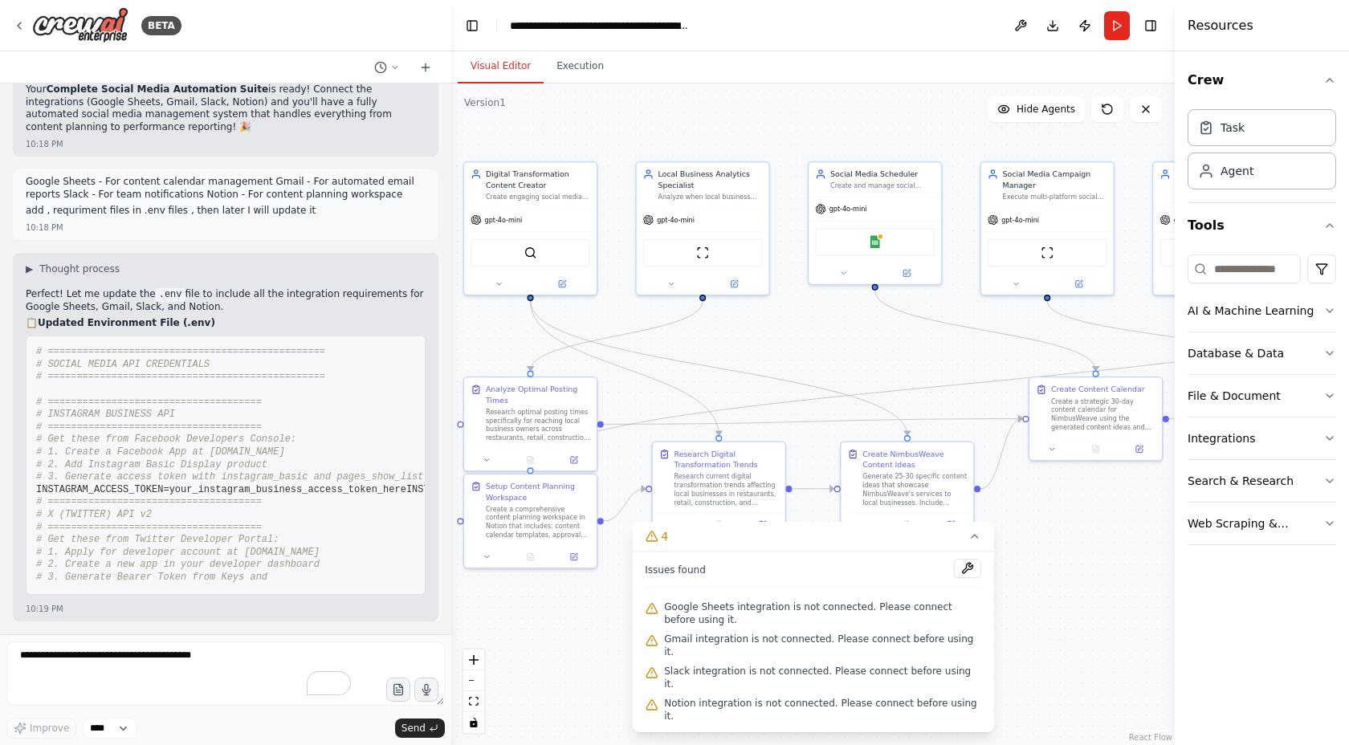
drag, startPoint x: 700, startPoint y: 329, endPoint x: 679, endPoint y: 358, distance: 35.7
click at [679, 358] on div ".deletable-edge-delete-btn { width: 20px; height: 20px; border: 0px solid #ffff…" at bounding box center [813, 415] width 724 height 662
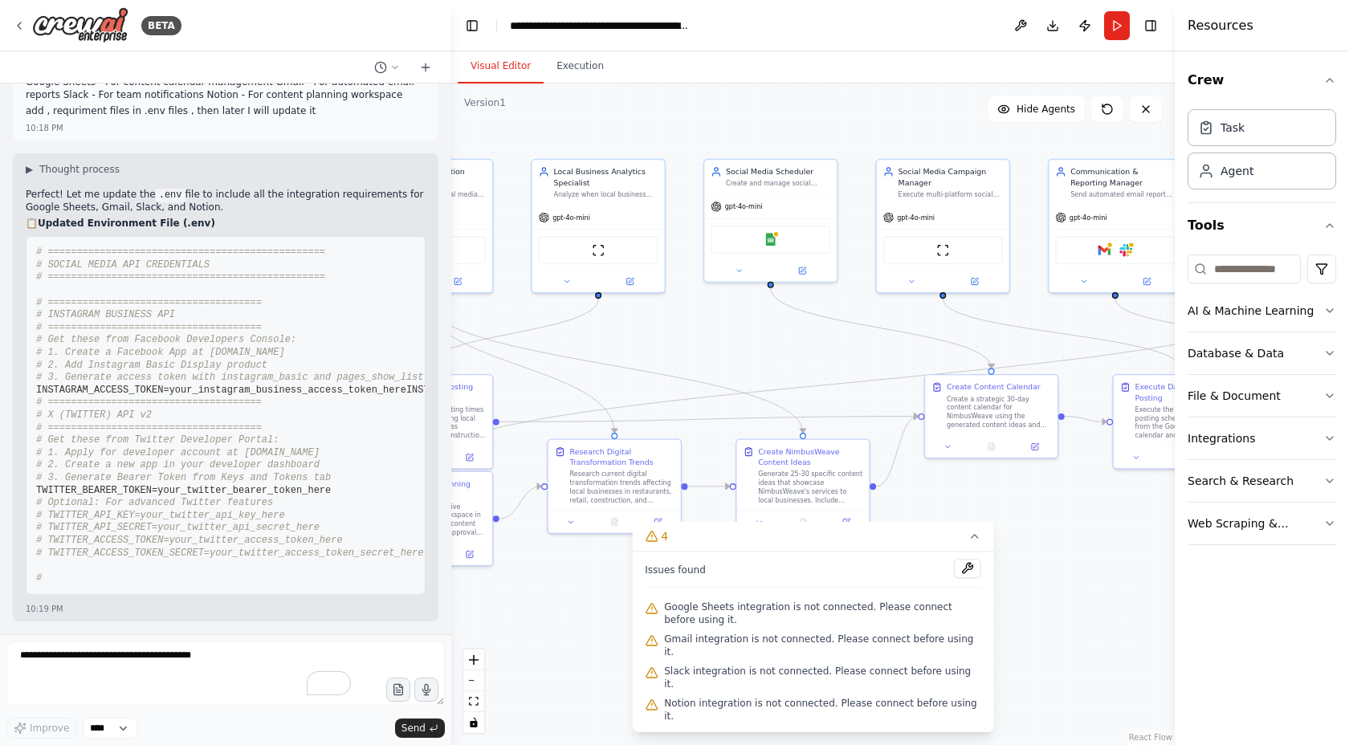
drag, startPoint x: 924, startPoint y: 345, endPoint x: 759, endPoint y: 316, distance: 167.8
click at [760, 316] on div ".deletable-edge-delete-btn { width: 20px; height: 20px; border: 0px solid #ffff…" at bounding box center [813, 415] width 724 height 662
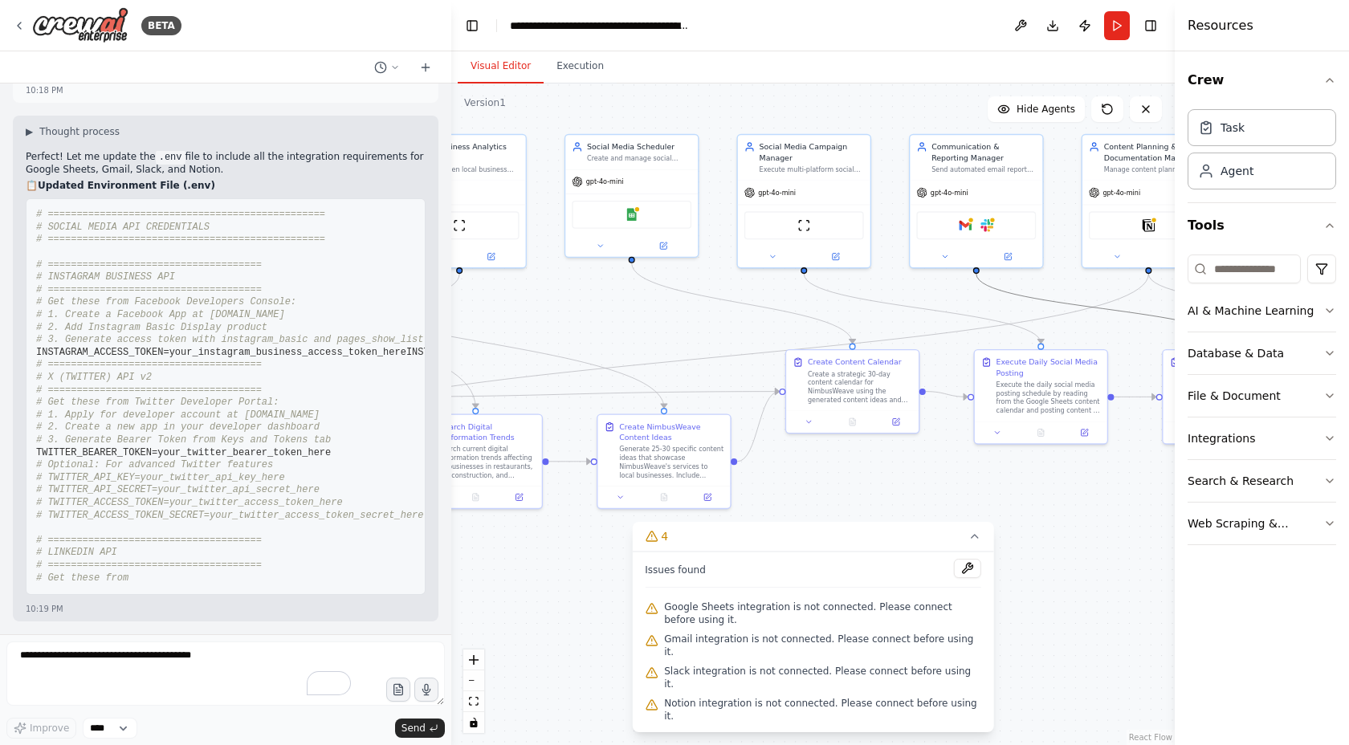
drag, startPoint x: 1049, startPoint y: 305, endPoint x: 835, endPoint y: 316, distance: 214.7
click at [836, 316] on div ".deletable-edge-delete-btn { width: 20px; height: 20px; border: 0px solid #ffff…" at bounding box center [813, 415] width 724 height 662
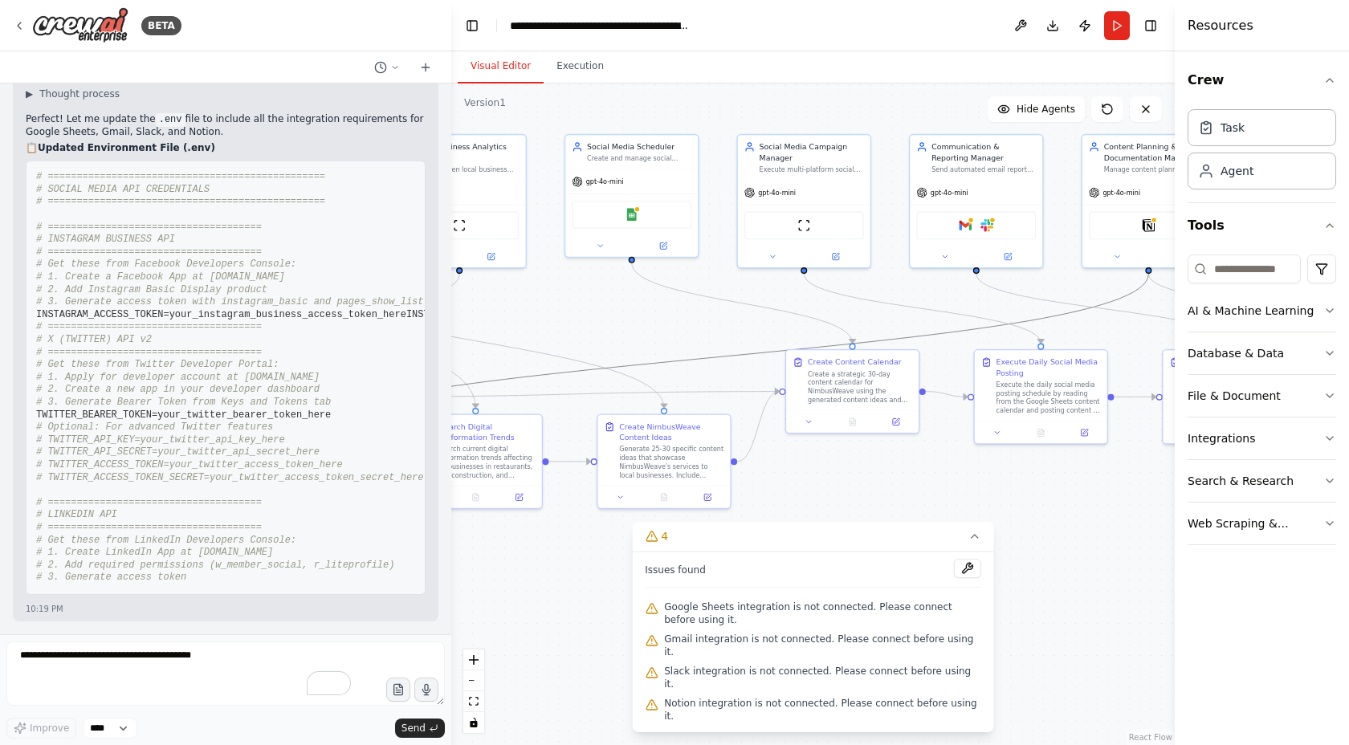
drag, startPoint x: 1119, startPoint y: 300, endPoint x: 985, endPoint y: 304, distance: 133.4
click at [985, 304] on div ".deletable-edge-delete-btn { width: 20px; height: 20px; border: 0px solid #ffff…" at bounding box center [813, 415] width 724 height 662
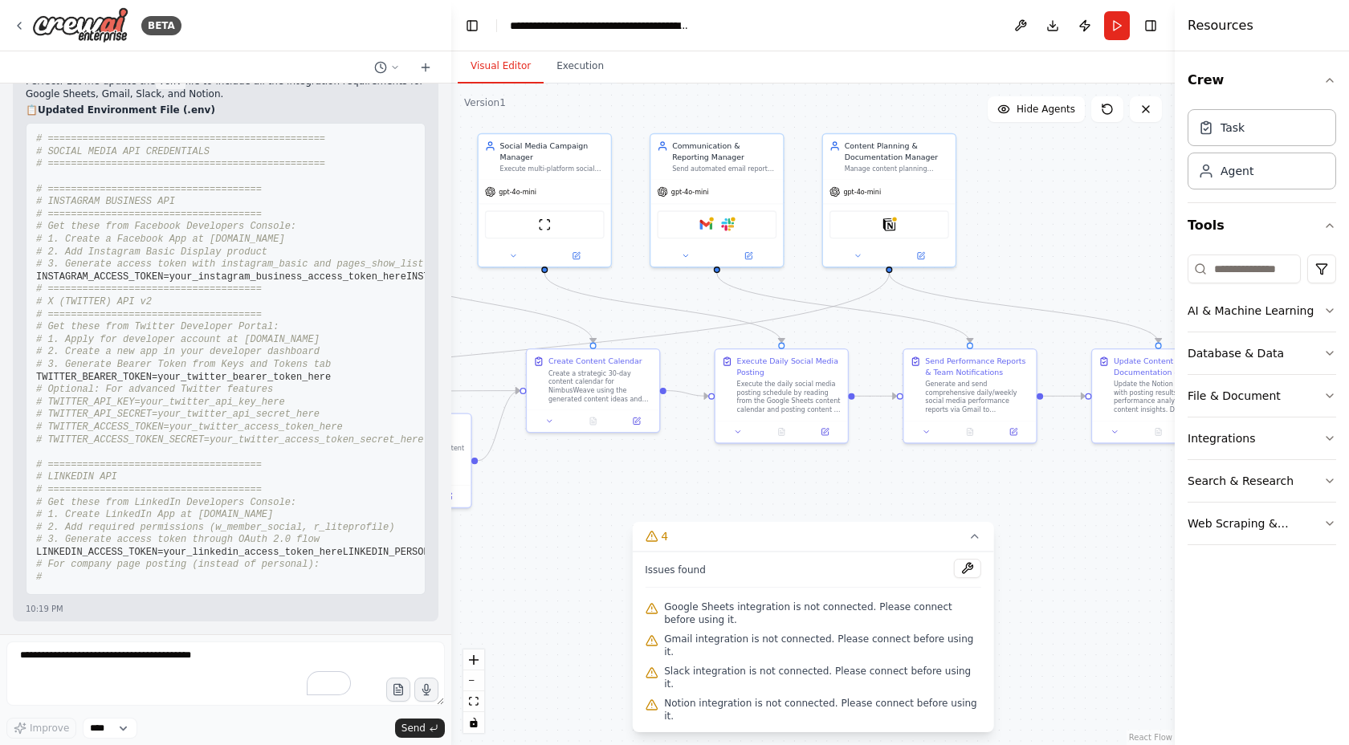
drag, startPoint x: 1096, startPoint y: 334, endPoint x: 918, endPoint y: 330, distance: 177.5
click at [835, 334] on div ".deletable-edge-delete-btn { width: 20px; height: 20px; border: 0px solid #ffff…" at bounding box center [813, 415] width 724 height 662
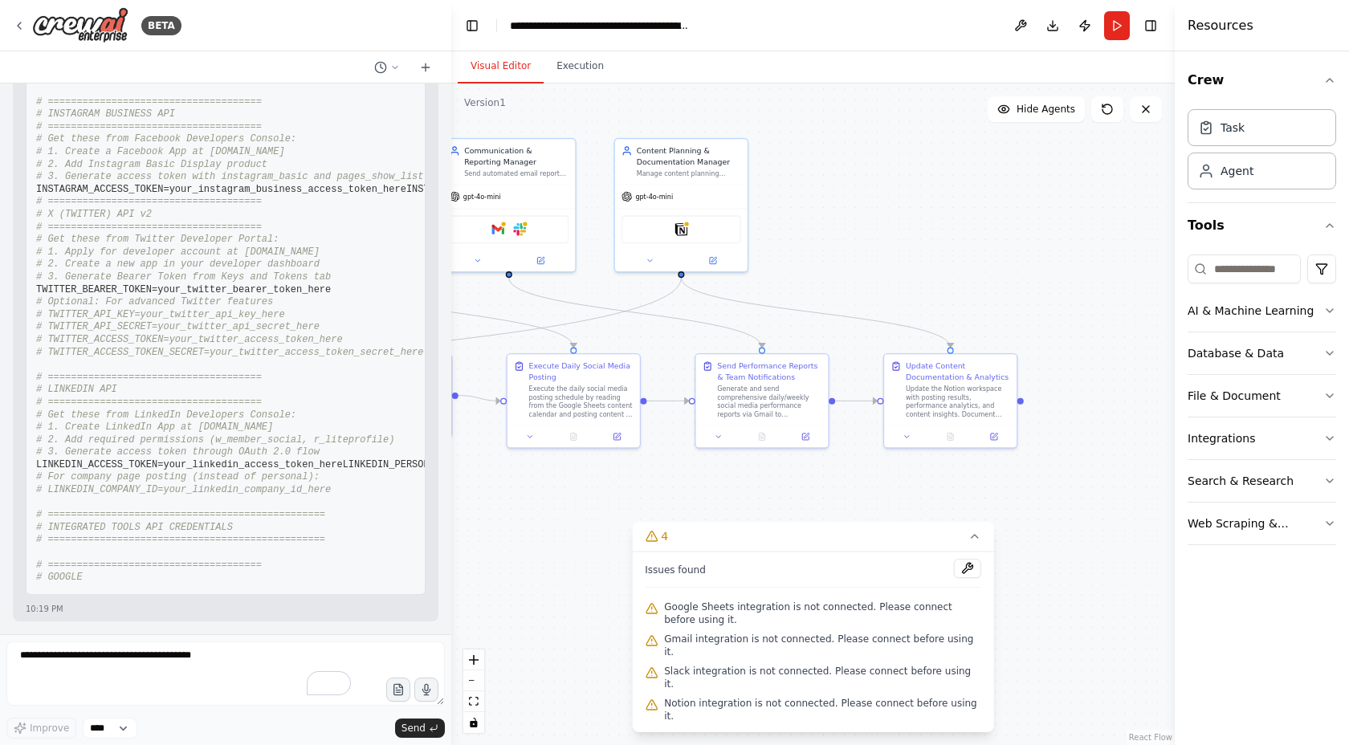
drag, startPoint x: 1129, startPoint y: 290, endPoint x: 1067, endPoint y: 266, distance: 66.4
click at [851, 298] on div ".deletable-edge-delete-btn { width: 20px; height: 20px; border: 0px solid #ffff…" at bounding box center [813, 415] width 724 height 662
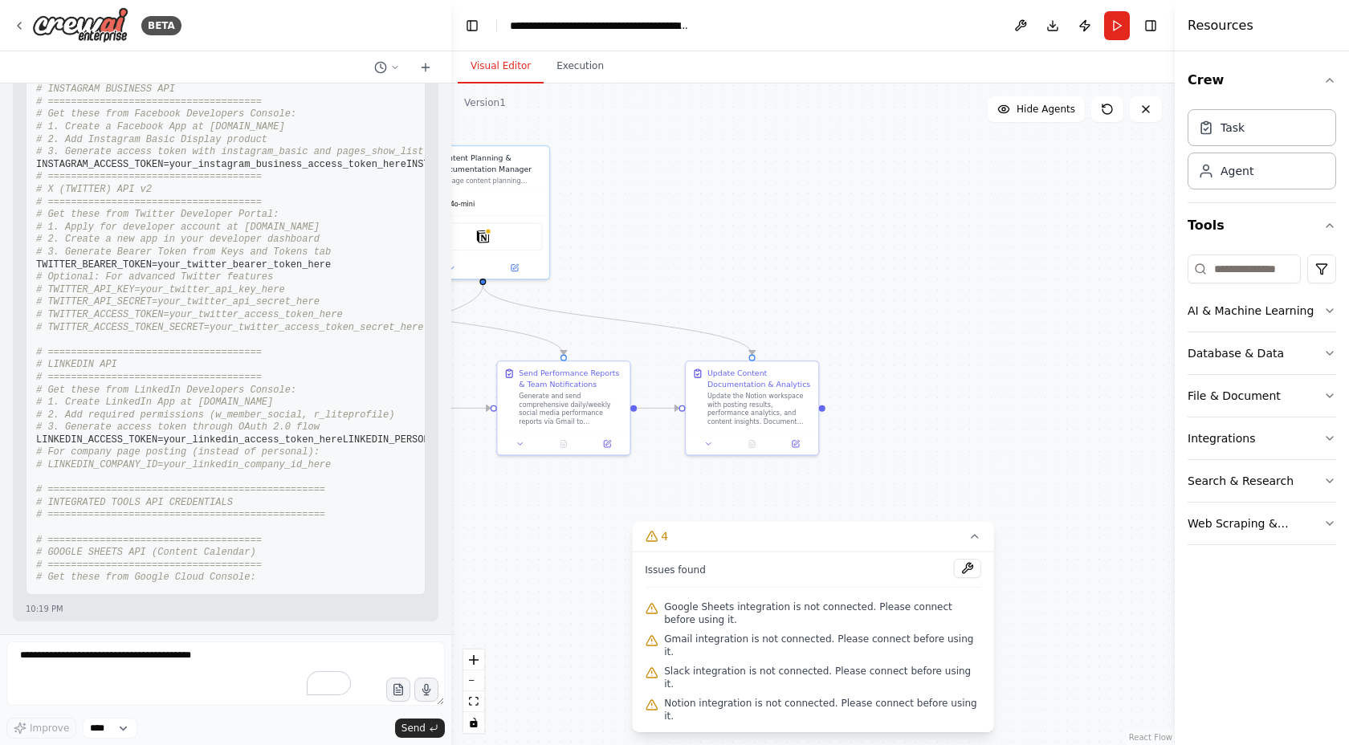
drag, startPoint x: 1122, startPoint y: 256, endPoint x: 1024, endPoint y: 262, distance: 98.1
click at [1024, 262] on div ".deletable-edge-delete-btn { width: 20px; height: 20px; border: 0px solid #ffff…" at bounding box center [813, 415] width 724 height 662
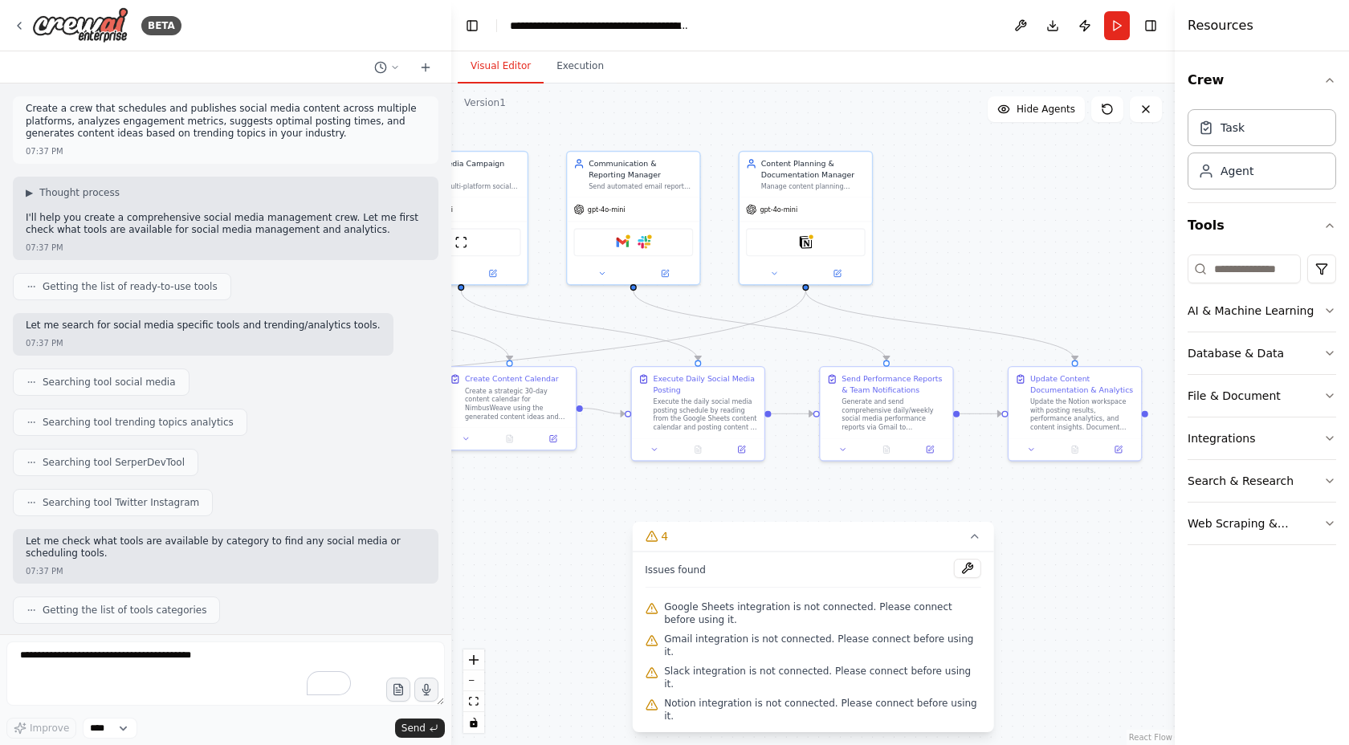
click at [1318, 264] on div "BETA Create a crew that schedules and publishes social media content across mul…" at bounding box center [674, 372] width 1349 height 745
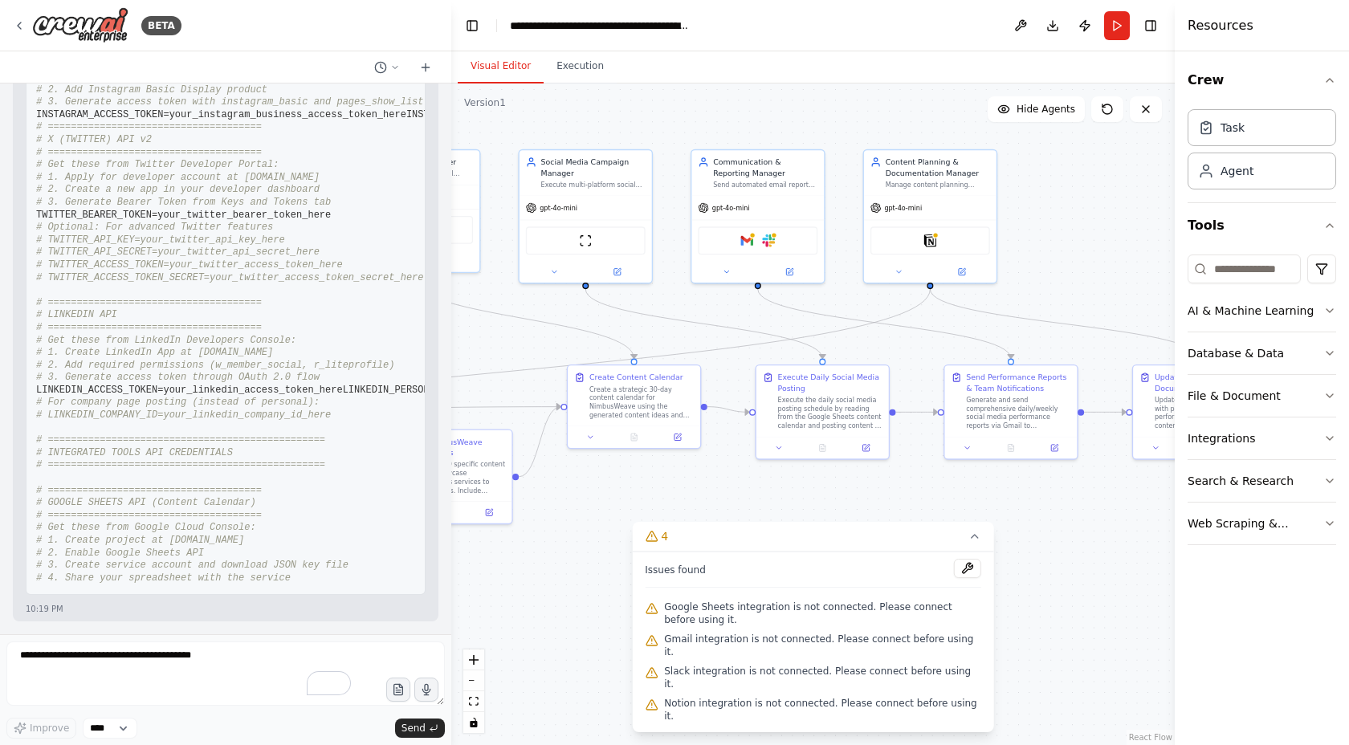
drag, startPoint x: 867, startPoint y: 348, endPoint x: 1349, endPoint y: 234, distance: 495.2
click at [1349, 243] on div "BETA Create a crew that schedules and publishes social media content across mul…" at bounding box center [674, 372] width 1349 height 745
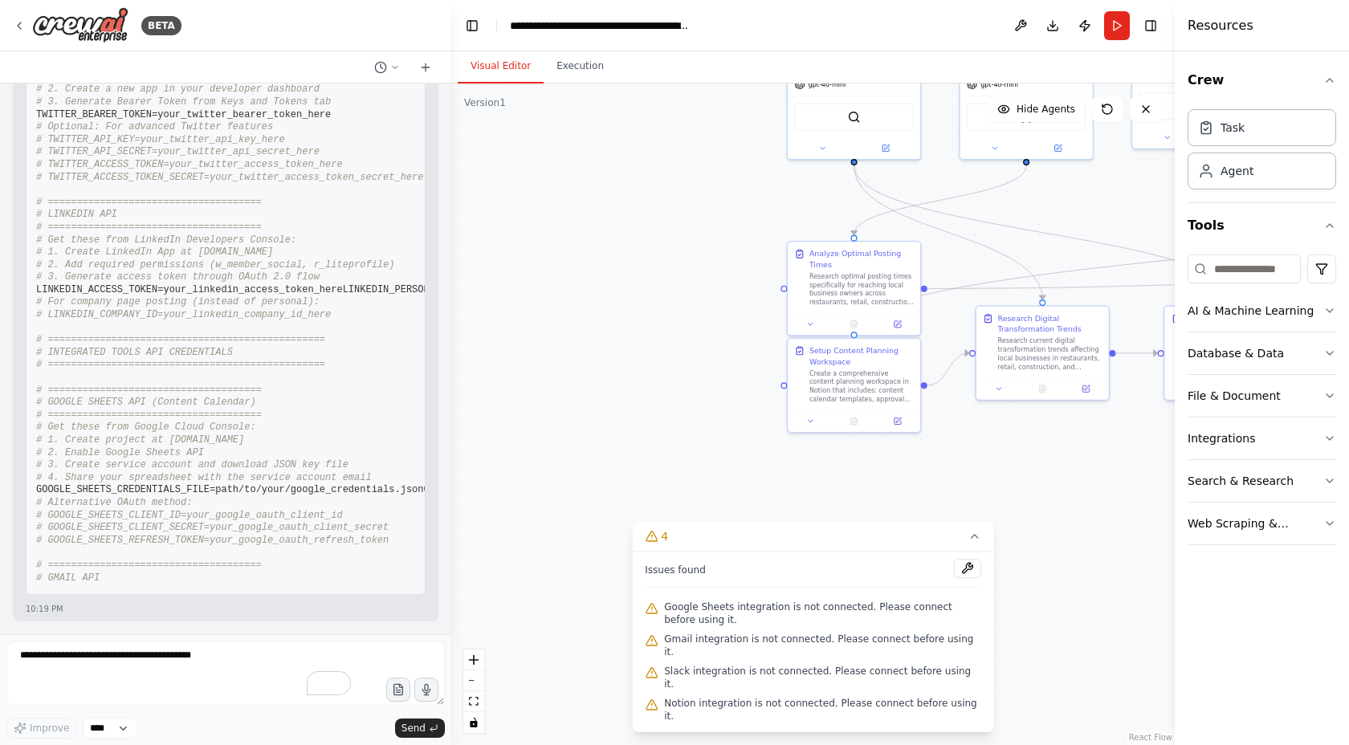
drag, startPoint x: 724, startPoint y: 493, endPoint x: 1081, endPoint y: 471, distance: 358.1
click at [1098, 469] on div ".deletable-edge-delete-btn { width: 20px; height: 20px; border: 0px solid #ffff…" at bounding box center [813, 415] width 724 height 662
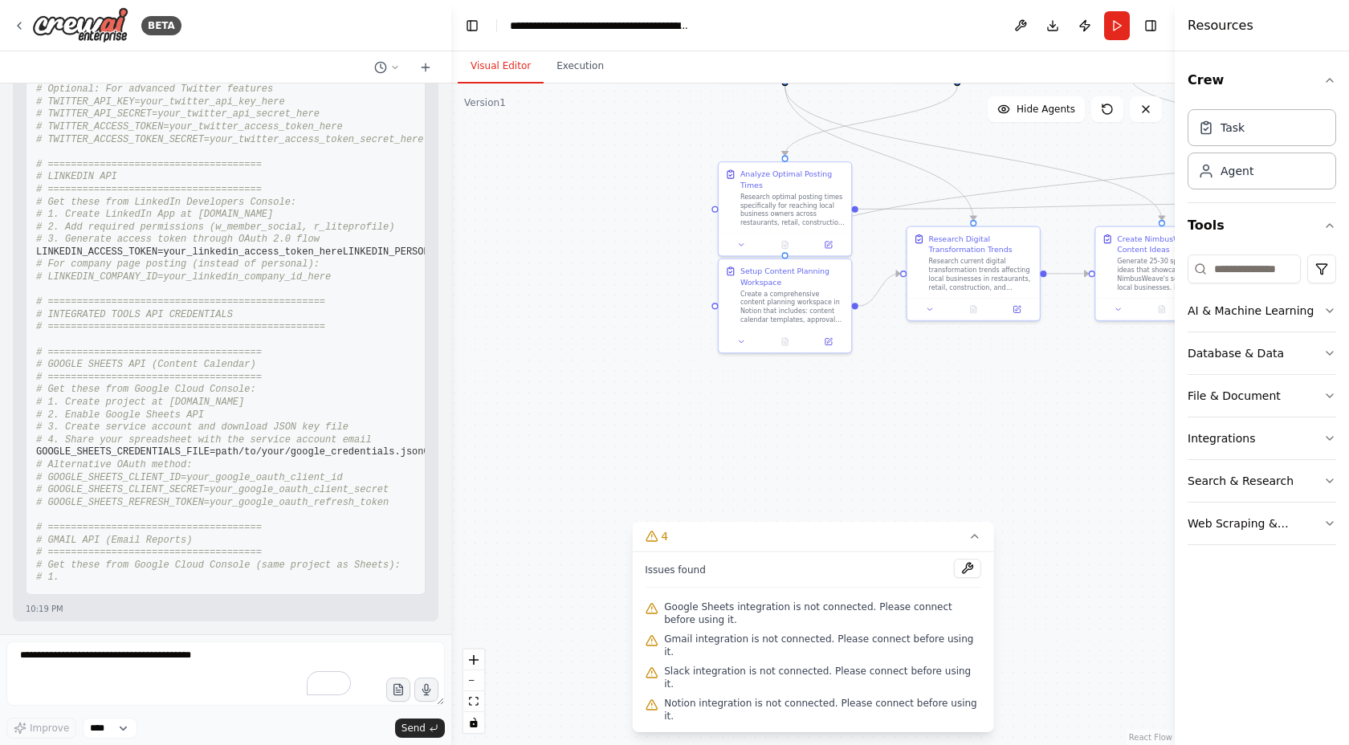
drag, startPoint x: 854, startPoint y: 482, endPoint x: 747, endPoint y: 400, distance: 134.6
click at [742, 407] on div ".deletable-edge-delete-btn { width: 20px; height: 20px; border: 0px solid #ffff…" at bounding box center [813, 415] width 724 height 662
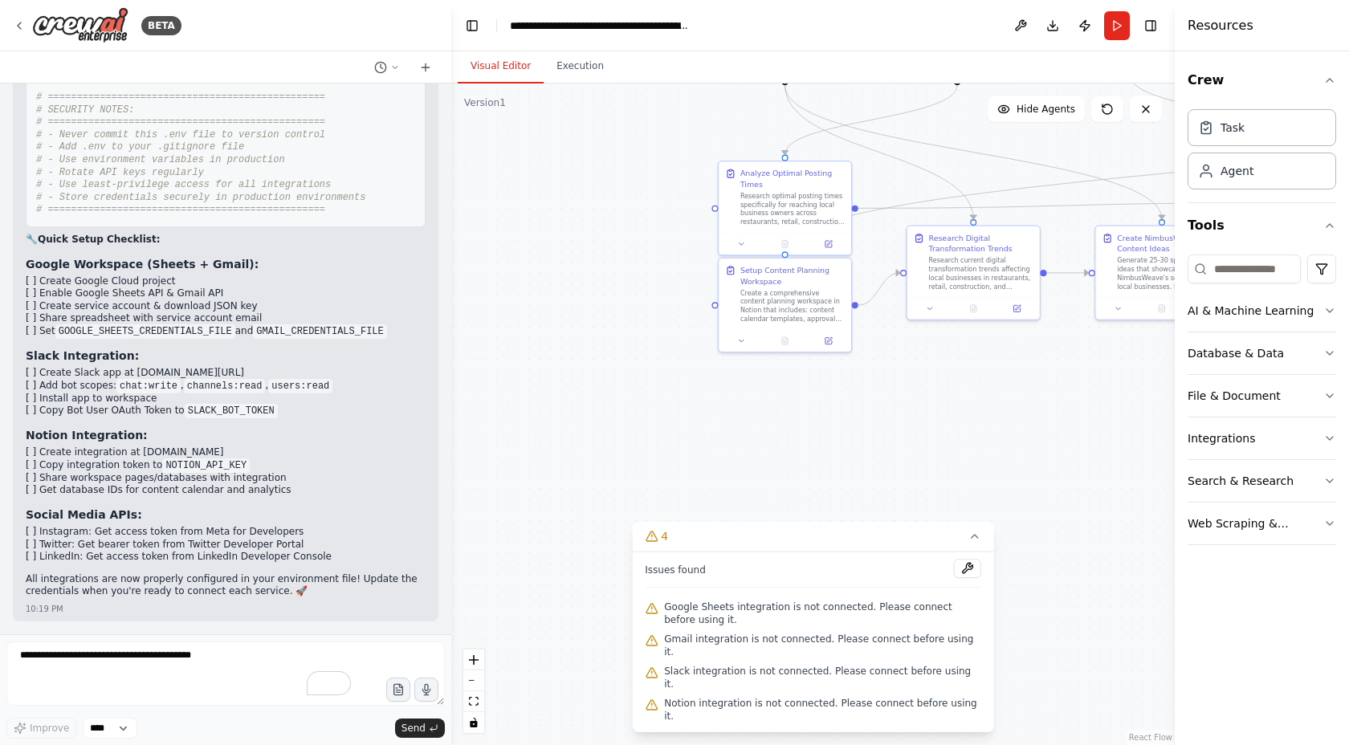
scroll to position [19177, 0]
click at [180, 684] on textarea "To enrich screen reader interactions, please activate Accessibility in Grammarl…" at bounding box center [225, 674] width 439 height 64
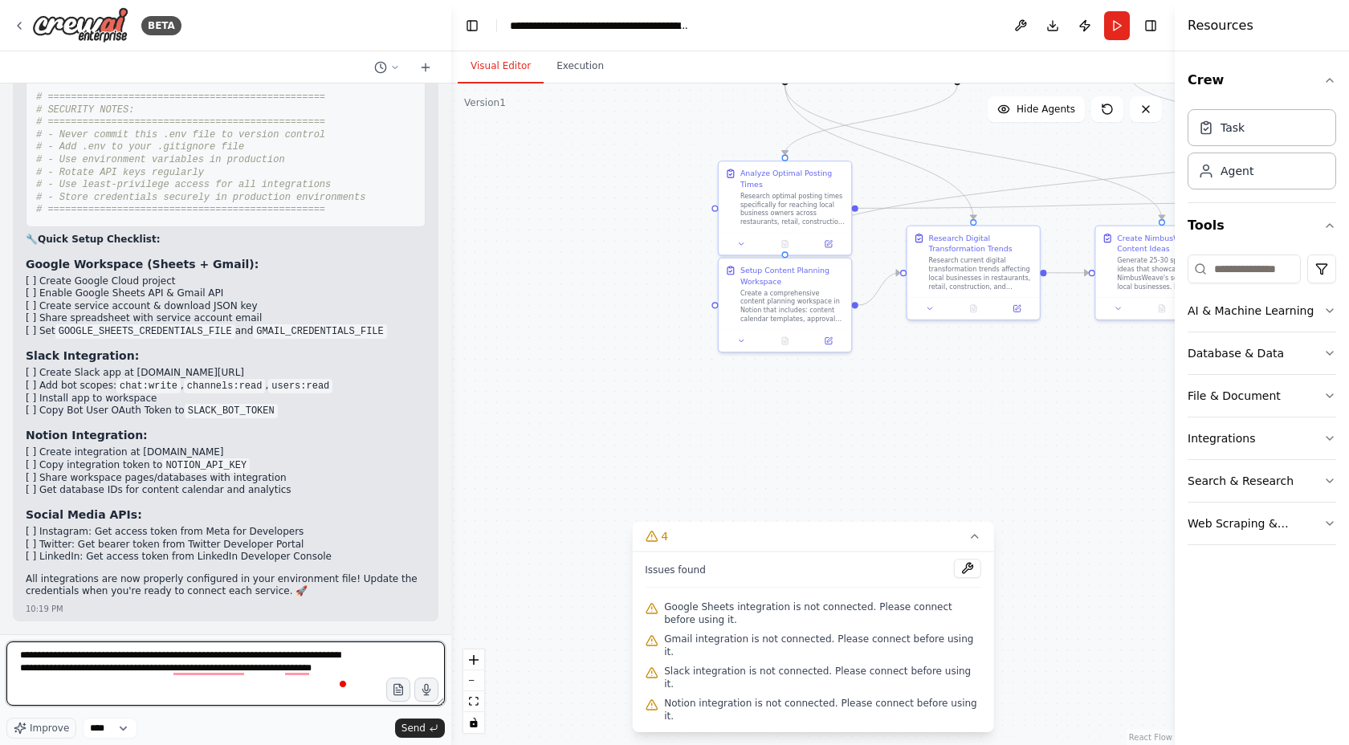
type textarea "**********"
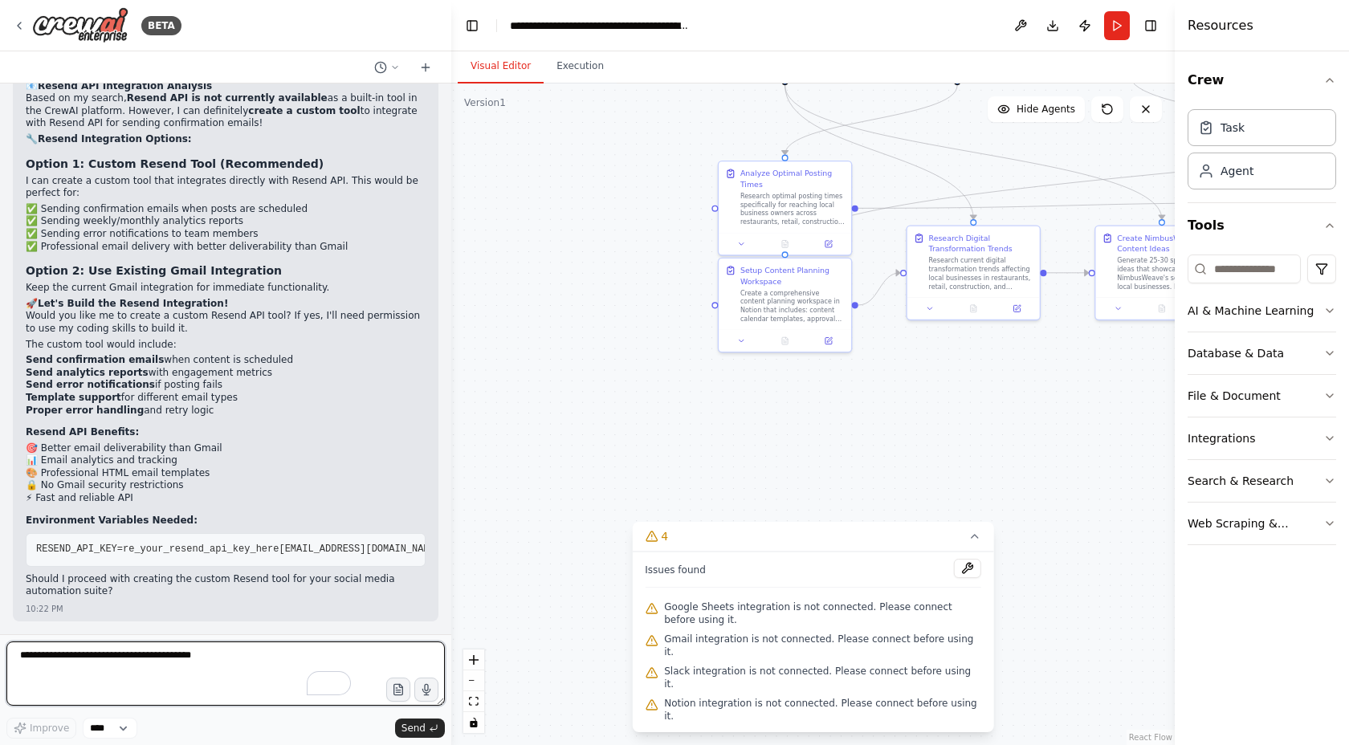
scroll to position [20157, 0]
click at [210, 654] on textarea "**********" at bounding box center [225, 674] width 439 height 64
type textarea "**********"
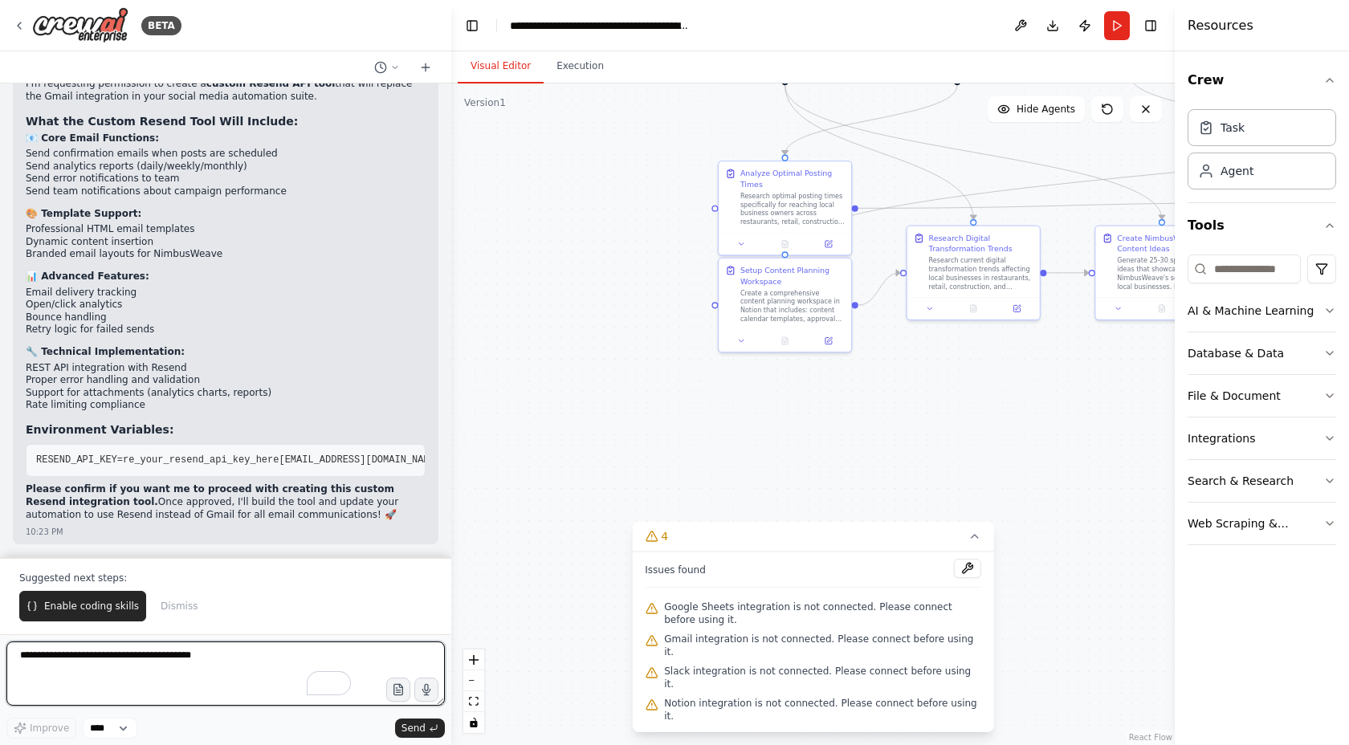
scroll to position [20842, 0]
click at [20, 309] on div "Perfect! I need permission to use my coding skills to create the custom Resend …" at bounding box center [226, 288] width 426 height 514
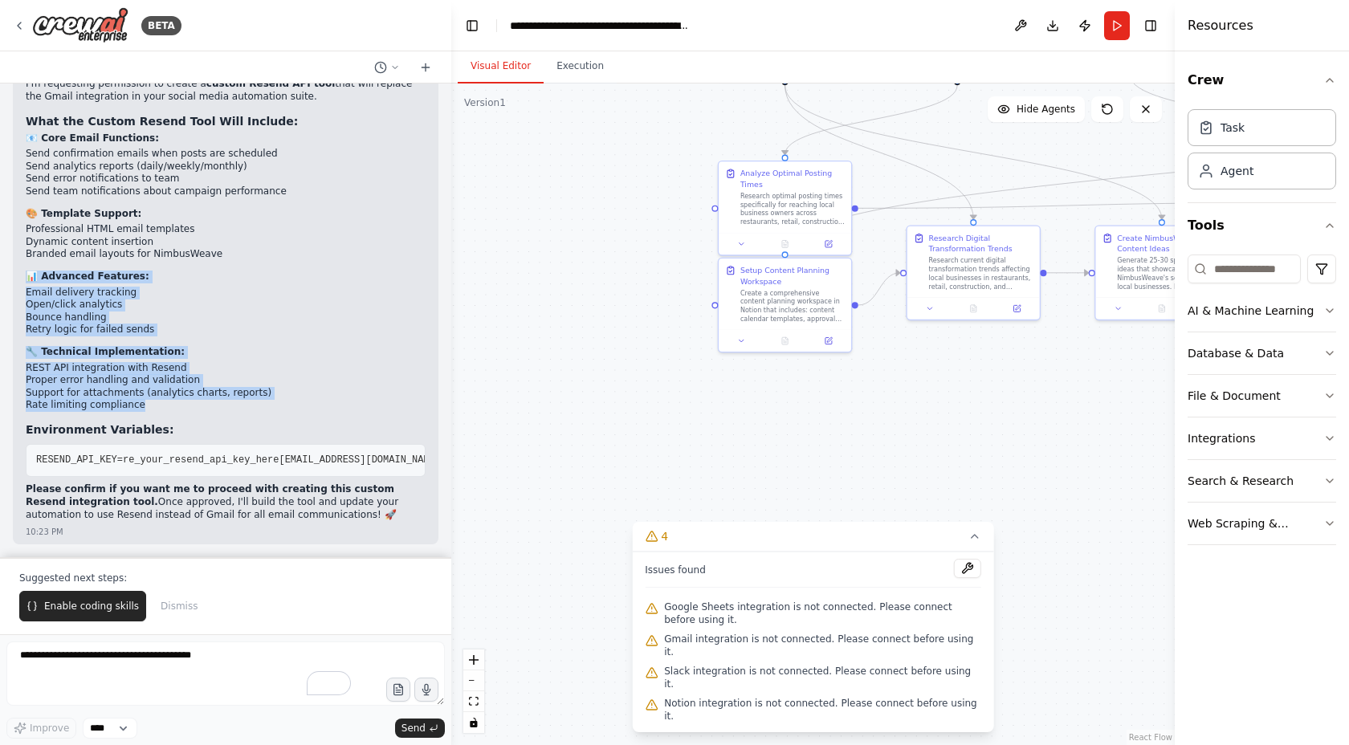
drag, startPoint x: 178, startPoint y: 390, endPoint x: 52, endPoint y: 236, distance: 198.7
click at [52, 239] on div "Perfect! I need permission to use my coding skills to create the custom Resend …" at bounding box center [226, 282] width 400 height 488
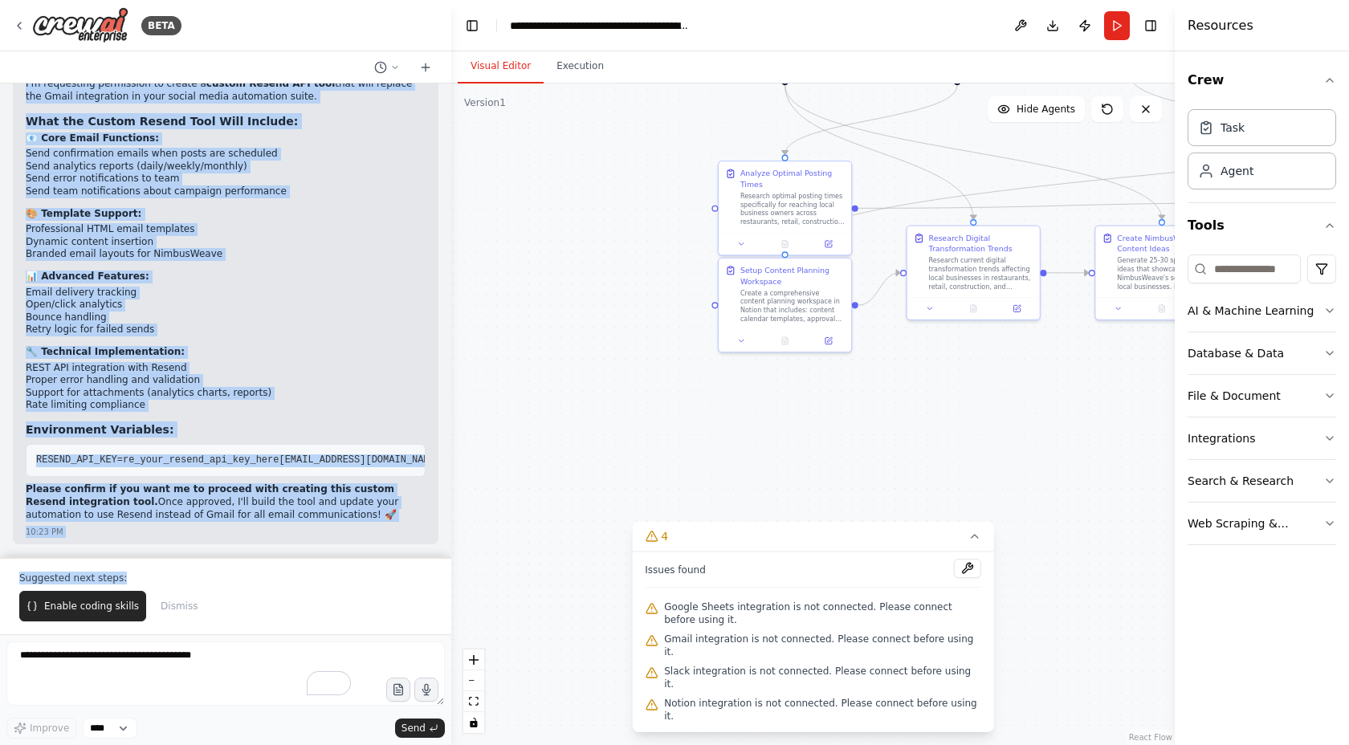
drag, startPoint x: 29, startPoint y: 160, endPoint x: 318, endPoint y: 516, distance: 459.1
click at [318, 516] on div "Perfect! I need permission to use my coding skills to create the custom Resend …" at bounding box center [226, 282] width 400 height 488
click at [280, 362] on li "REST API integration with Resend" at bounding box center [226, 368] width 400 height 13
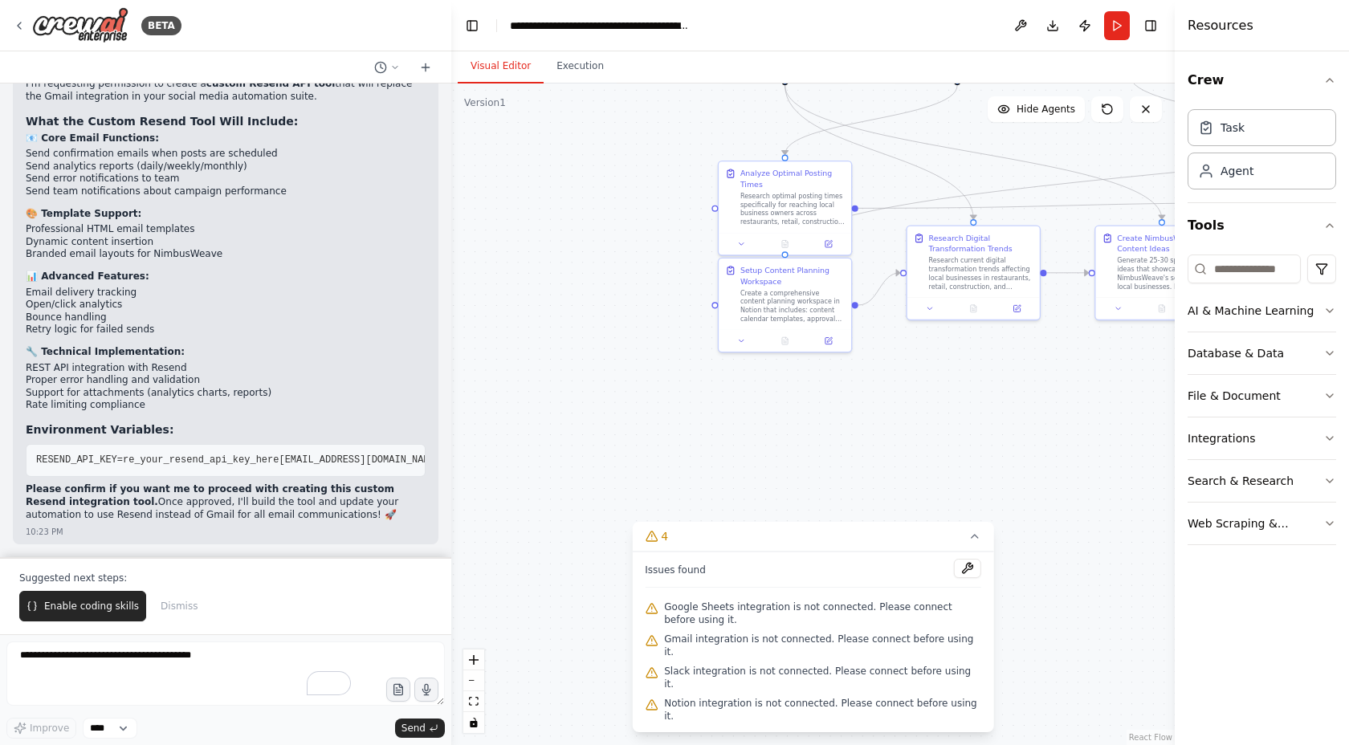
scroll to position [20781, 0]
click at [279, 466] on span "RESEND_FROM_EMAIL=notifications@your-domain.com" at bounding box center [360, 460] width 162 height 11
drag, startPoint x: 43, startPoint y: 493, endPoint x: 180, endPoint y: 494, distance: 136.5
click at [180, 466] on span "RESEND_API_KEY=re_your_resend_api_key_here" at bounding box center [157, 460] width 243 height 11
click at [111, 478] on pre "RESEND_API_KEY=re_your_resend_api_key_here RESEND_FROM_EMAIL=notifications@your…" at bounding box center [226, 461] width 400 height 34
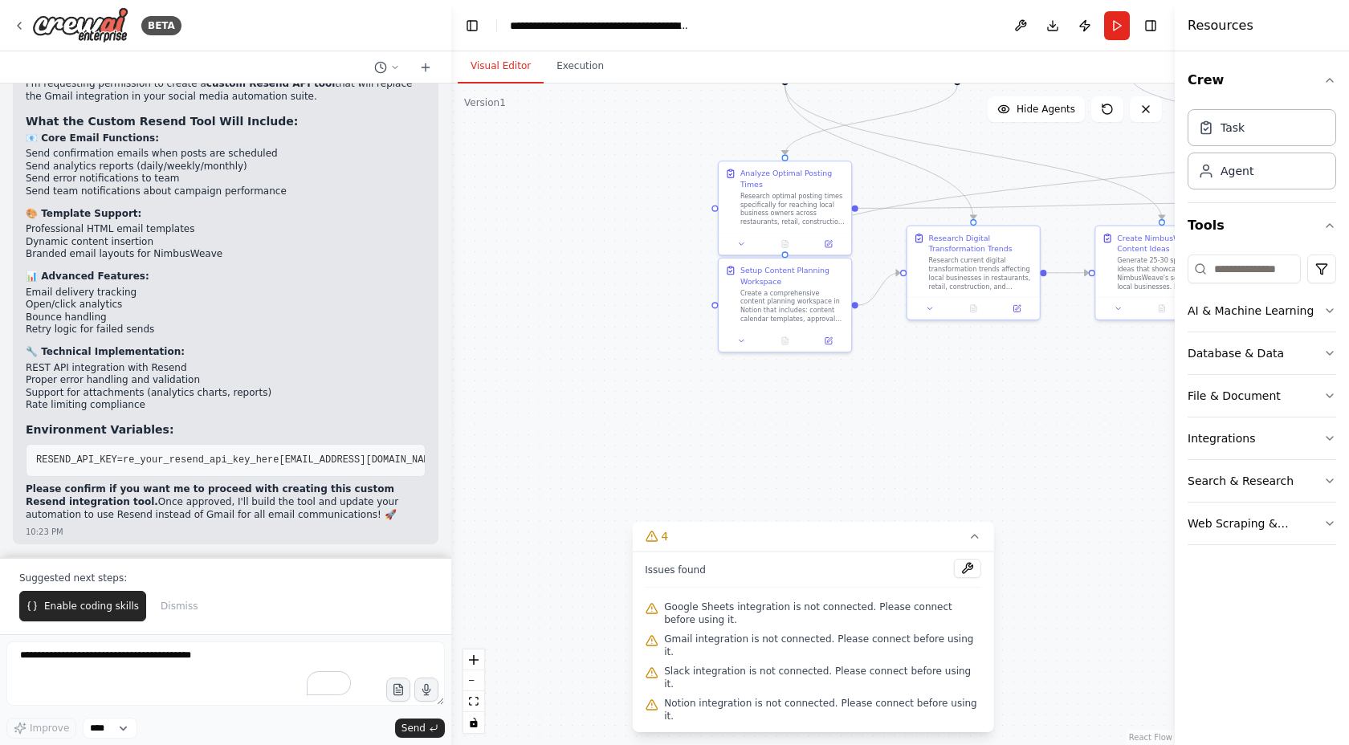
scroll to position [20842, 0]
click at [134, 671] on textarea "To enrich screen reader interactions, please activate Accessibility in Grammarl…" at bounding box center [225, 674] width 439 height 64
drag, startPoint x: 22, startPoint y: 486, endPoint x: 101, endPoint y: 501, distance: 80.2
click at [101, 501] on div "Perfect! I need permission to use my coding skills to create the custom Resend …" at bounding box center [226, 288] width 426 height 514
copy strong "Please confirm if you want me to proceed with creating this custom Resend integ…"
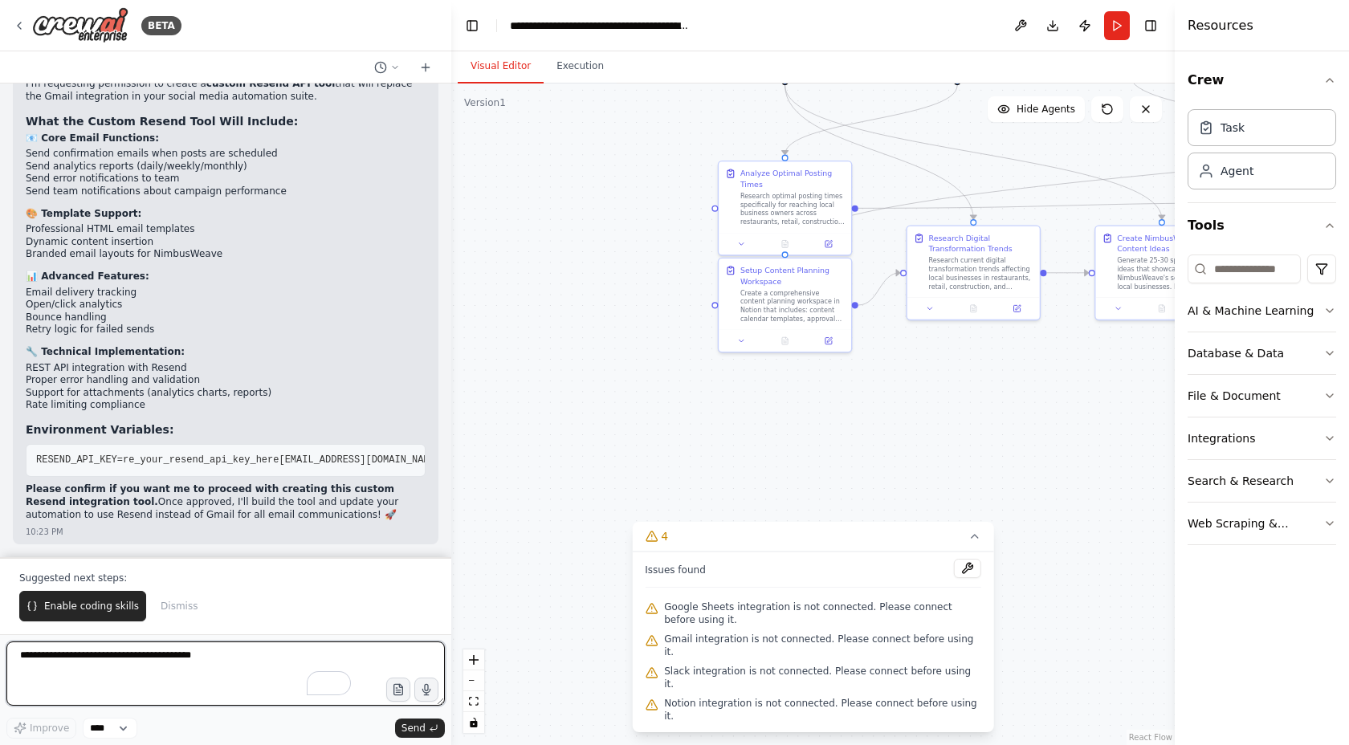
click at [72, 667] on textarea "To enrich screen reader interactions, please activate Accessibility in Grammarl…" at bounding box center [225, 674] width 439 height 64
paste textarea "**********"
type textarea "**********"
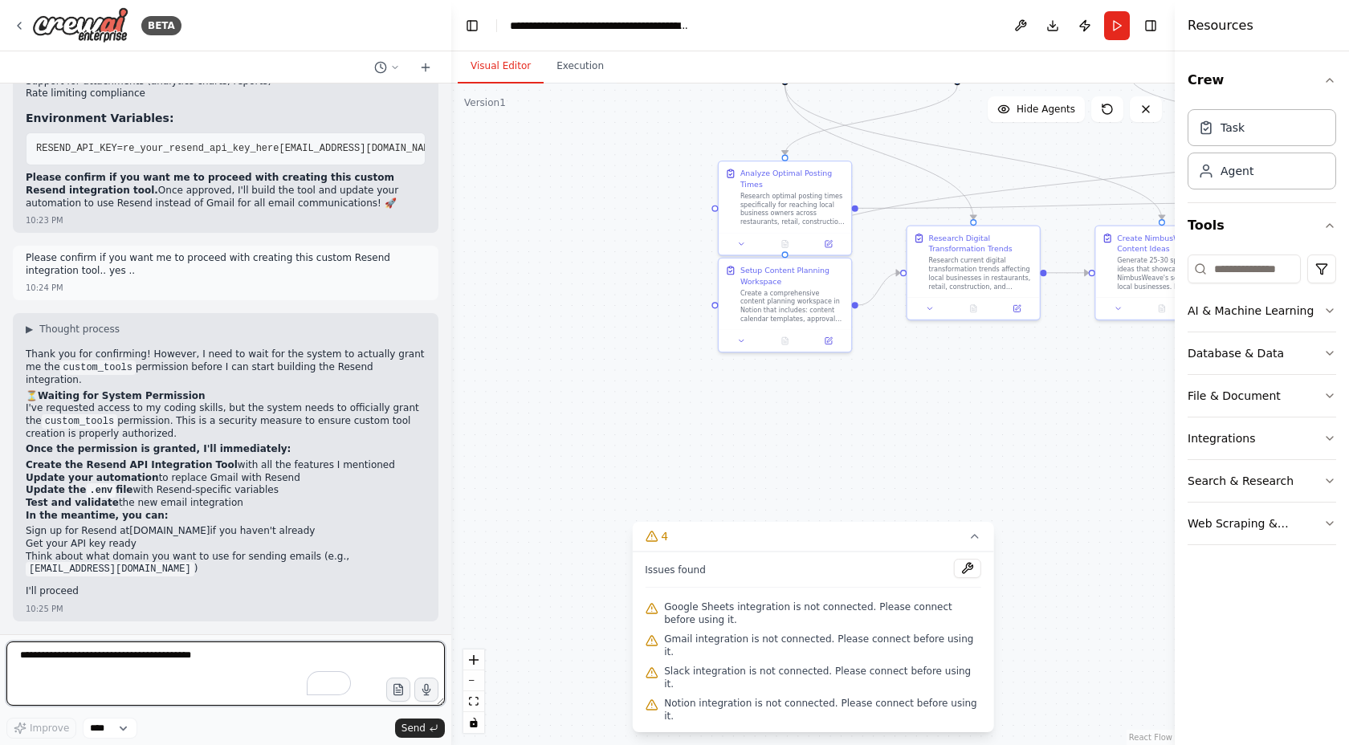
scroll to position [21140, 0]
drag, startPoint x: 223, startPoint y: 666, endPoint x: 2, endPoint y: 651, distance: 221.4
click at [2, 651] on div "BETA Create a crew that schedules and publishes social media content across mul…" at bounding box center [225, 372] width 451 height 745
type textarea "**********"
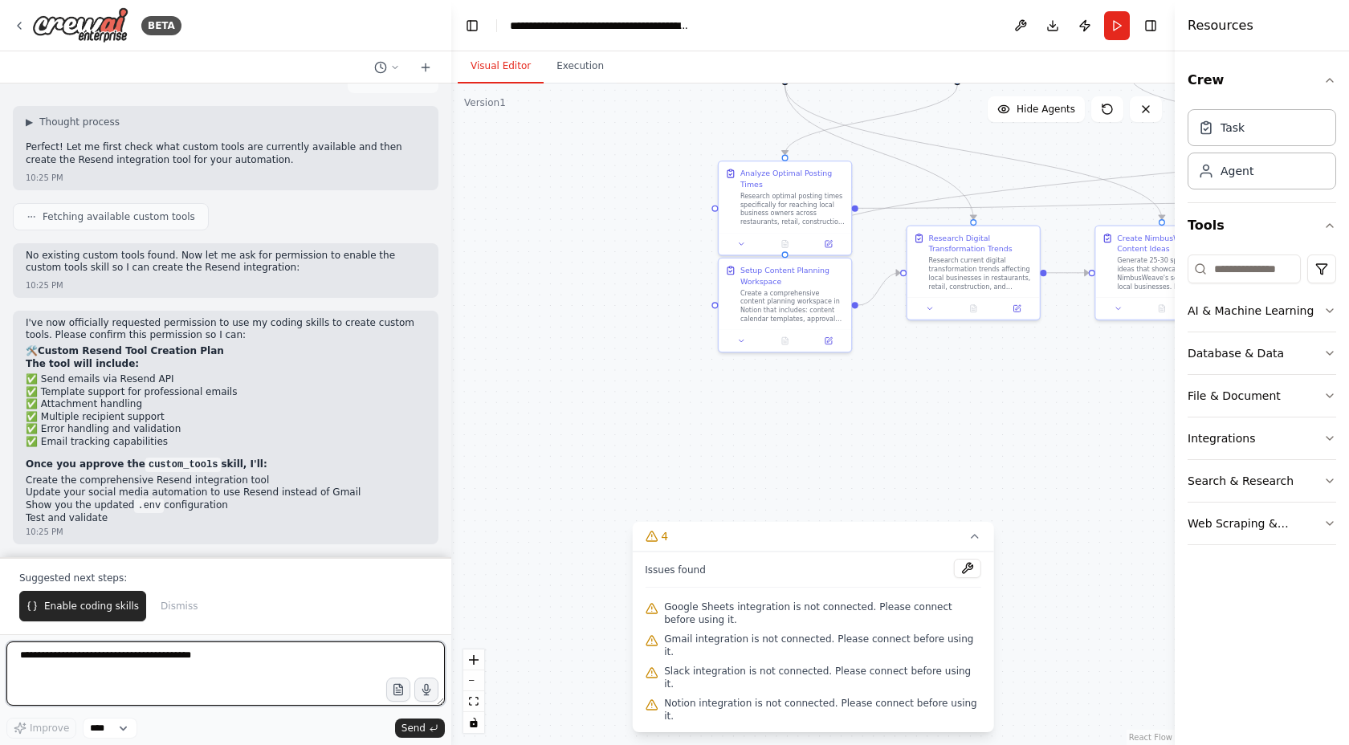
scroll to position [21740, 0]
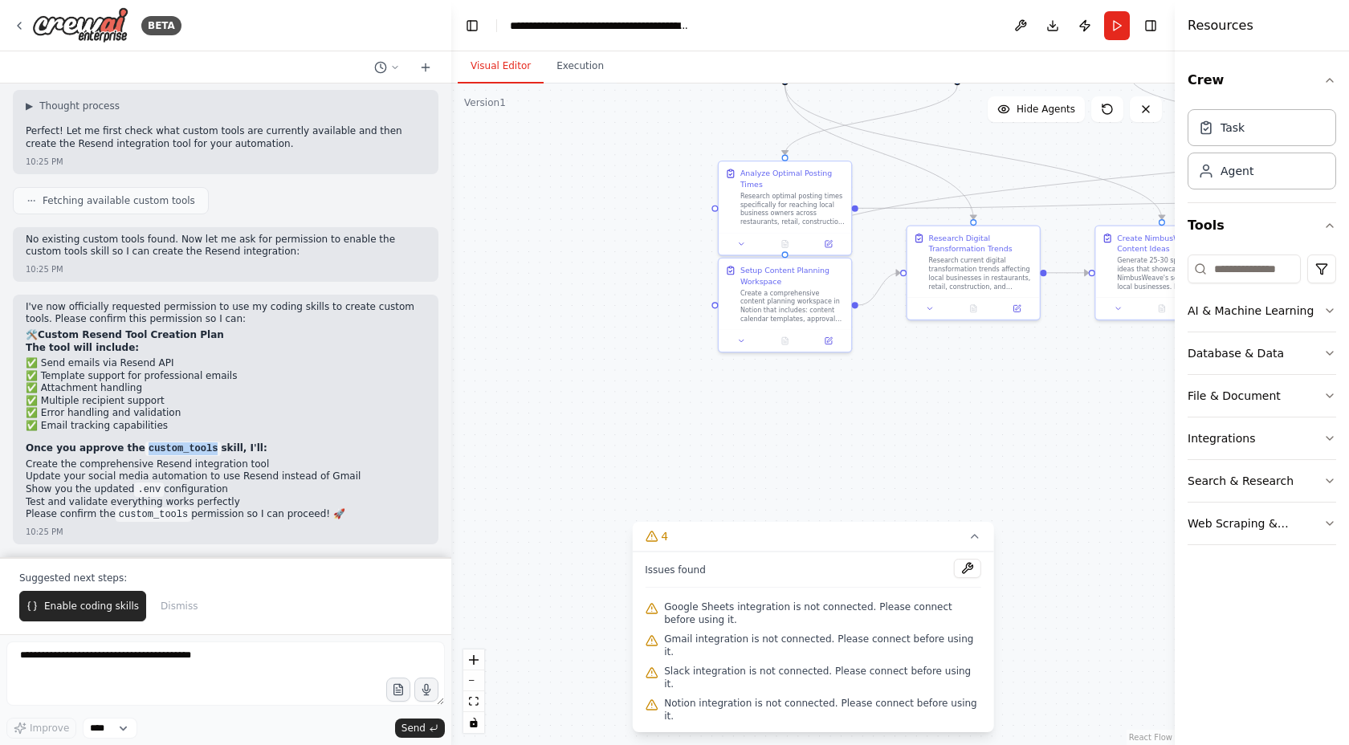
drag, startPoint x: 139, startPoint y: 448, endPoint x: 207, endPoint y: 451, distance: 68.3
click at [207, 451] on code "custom_tools" at bounding box center [182, 449] width 75 height 14
copy code "custom_tools"
drag, startPoint x: 22, startPoint y: 516, endPoint x: 324, endPoint y: 517, distance: 302.8
click at [324, 517] on div "I've now officially requested permission to use my coding skills to create cust…" at bounding box center [226, 420] width 426 height 251
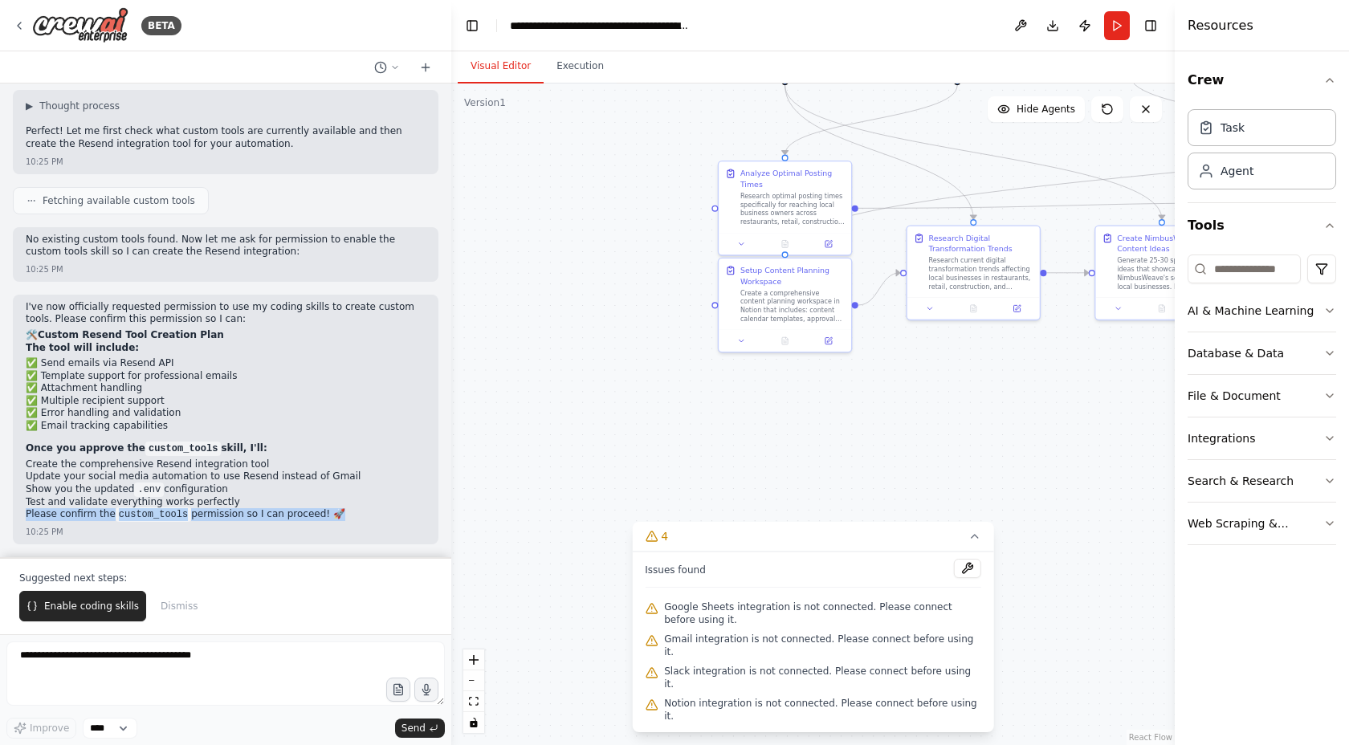
copy p "Please confirm the custom_tools permission so I can proceed!"
click at [89, 674] on textarea "To enrich screen reader interactions, please activate Accessibility in Grammarl…" at bounding box center [225, 674] width 439 height 64
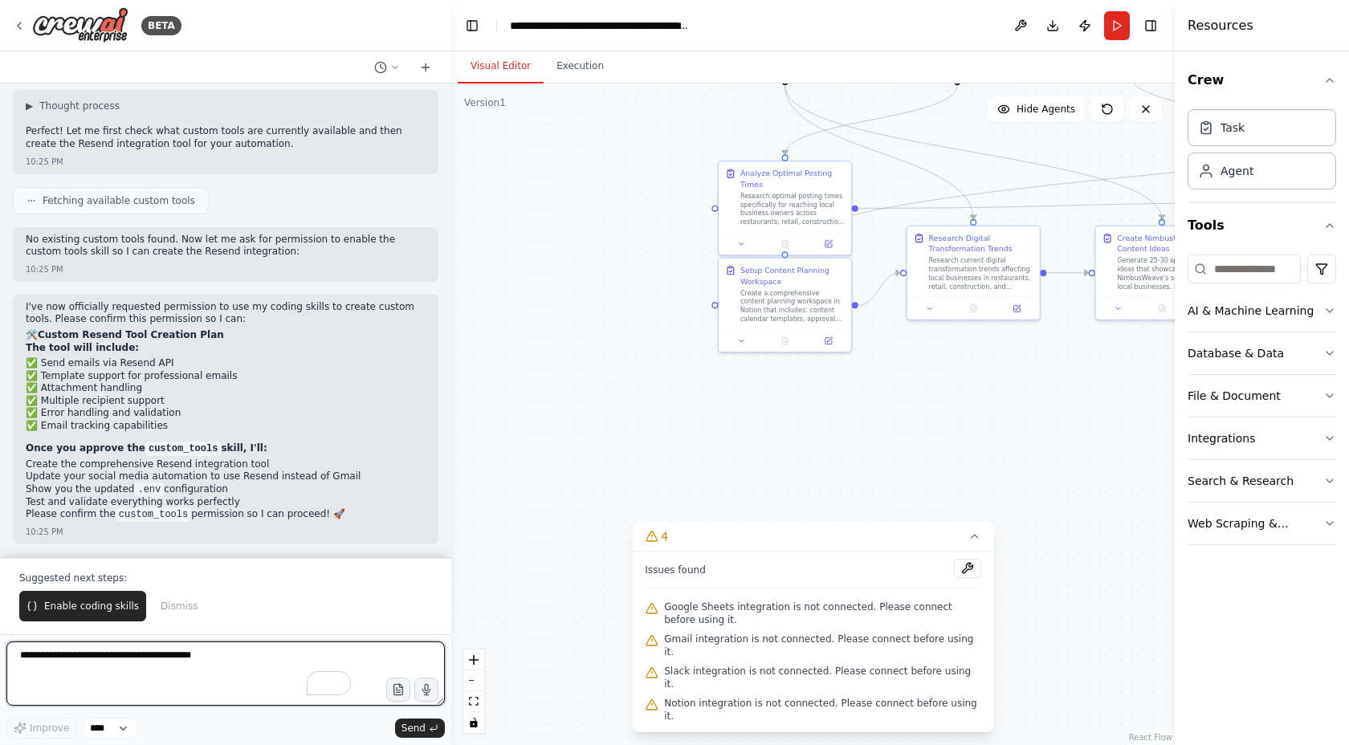
paste textarea "**********"
type textarea "**********"
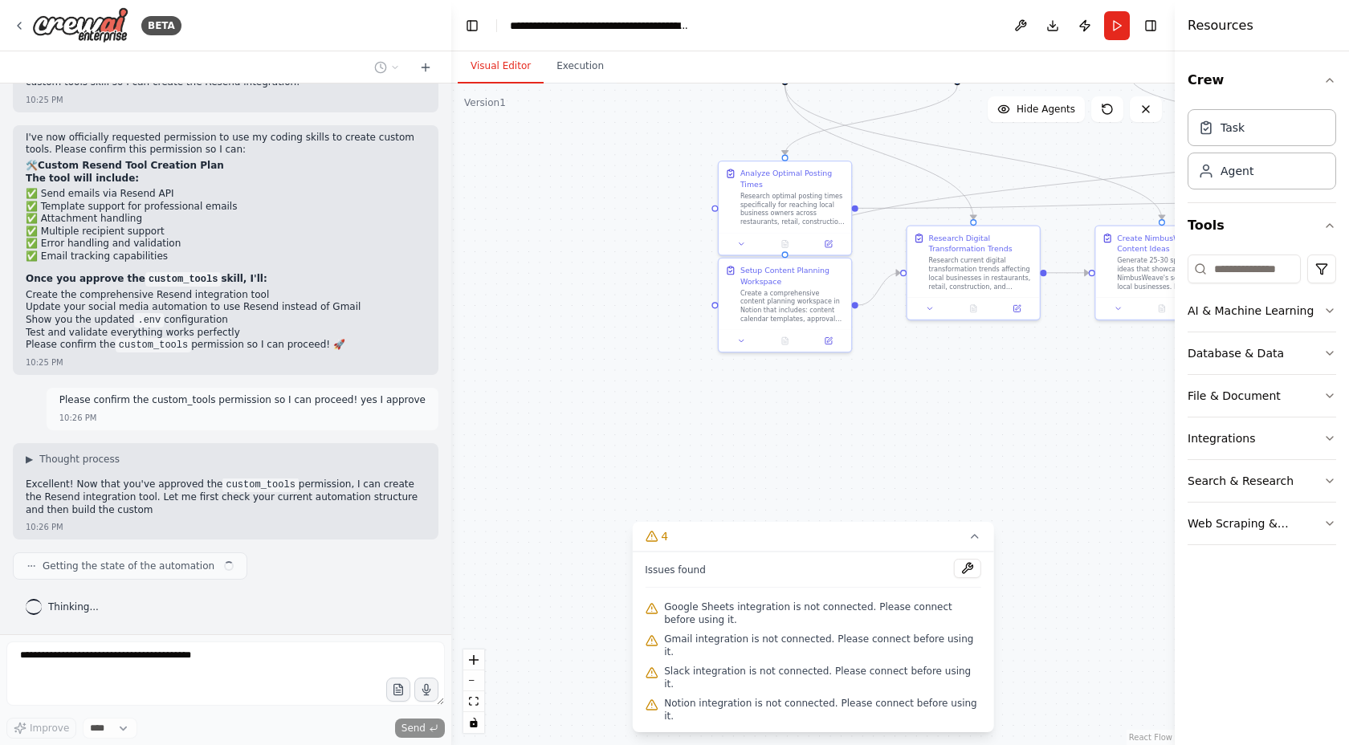
scroll to position [21909, 0]
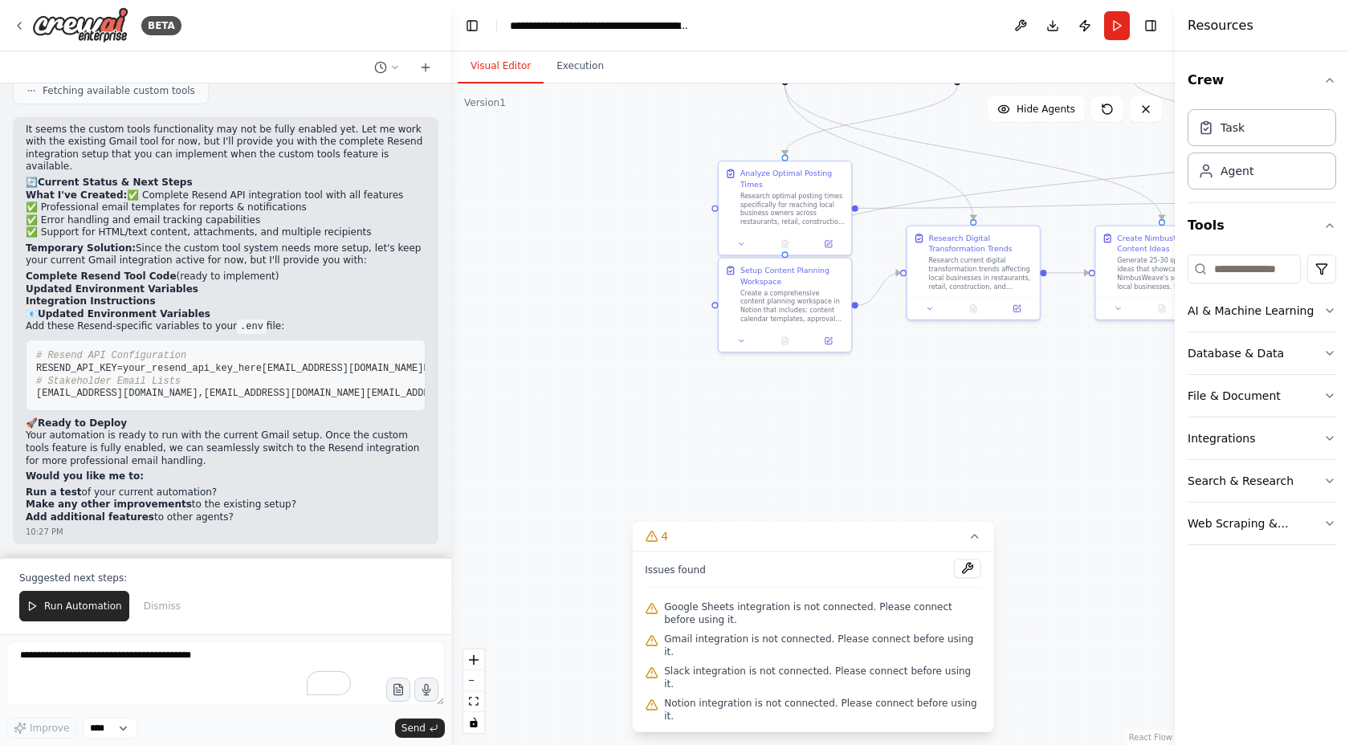
drag, startPoint x: 61, startPoint y: 612, endPoint x: 60, endPoint y: 595, distance: 16.9
click at [61, 612] on span "Run Automation" at bounding box center [83, 606] width 78 height 13
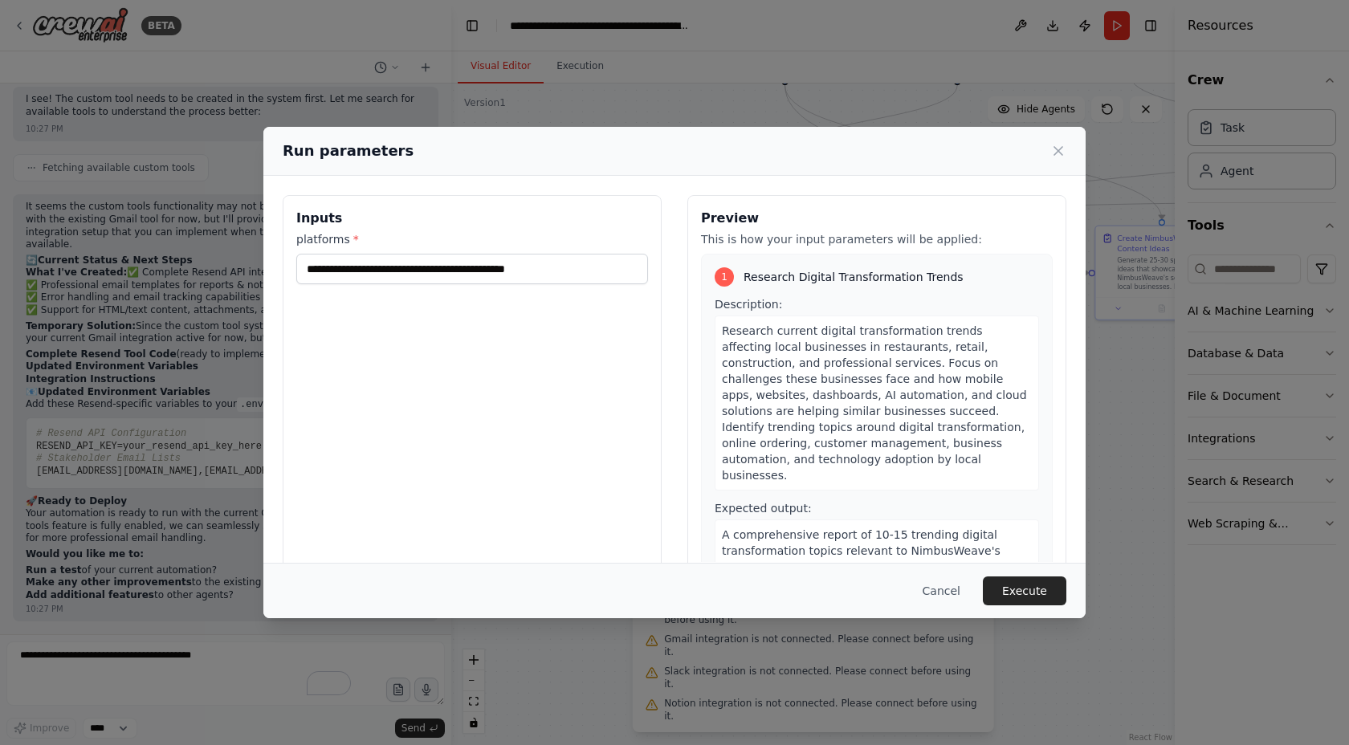
click at [1064, 153] on icon at bounding box center [1059, 151] width 16 height 16
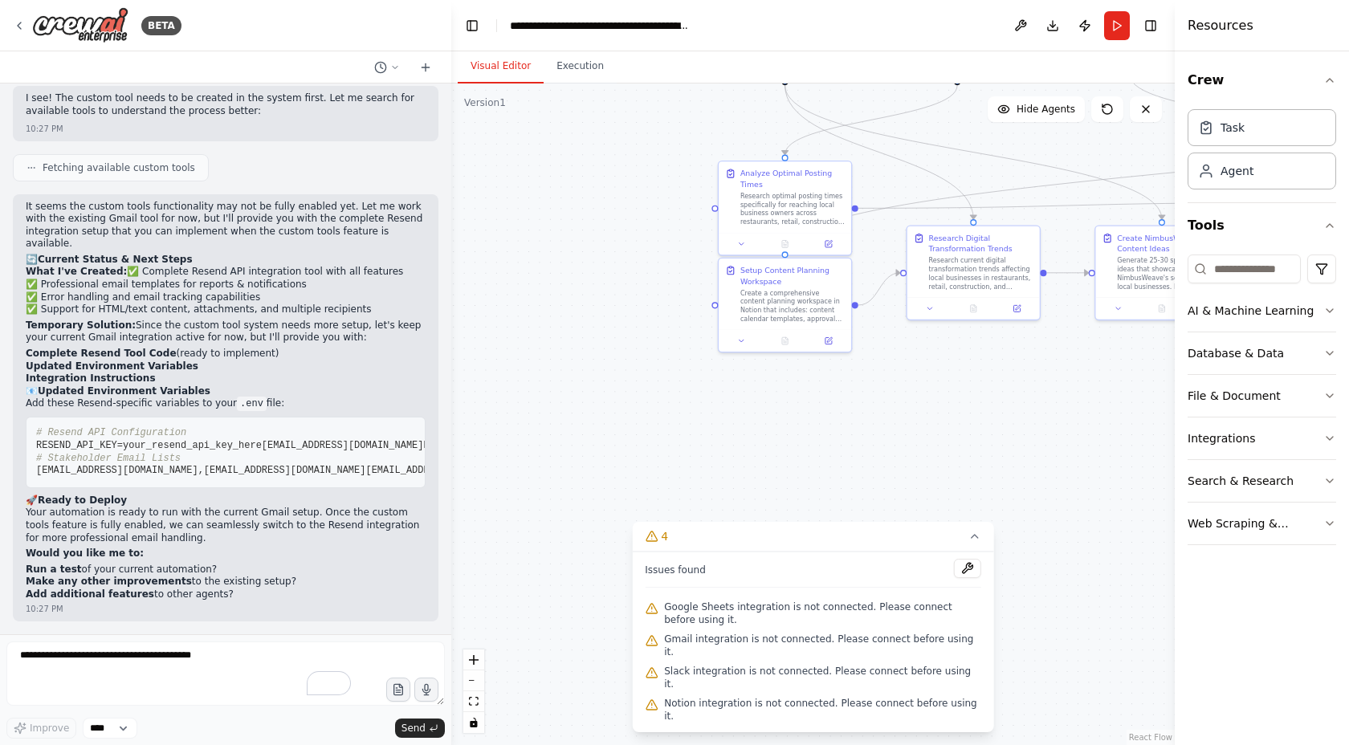
scroll to position [25514, 0]
click at [141, 661] on textarea "To enrich screen reader interactions, please activate Accessibility in Grammarl…" at bounding box center [225, 674] width 439 height 64
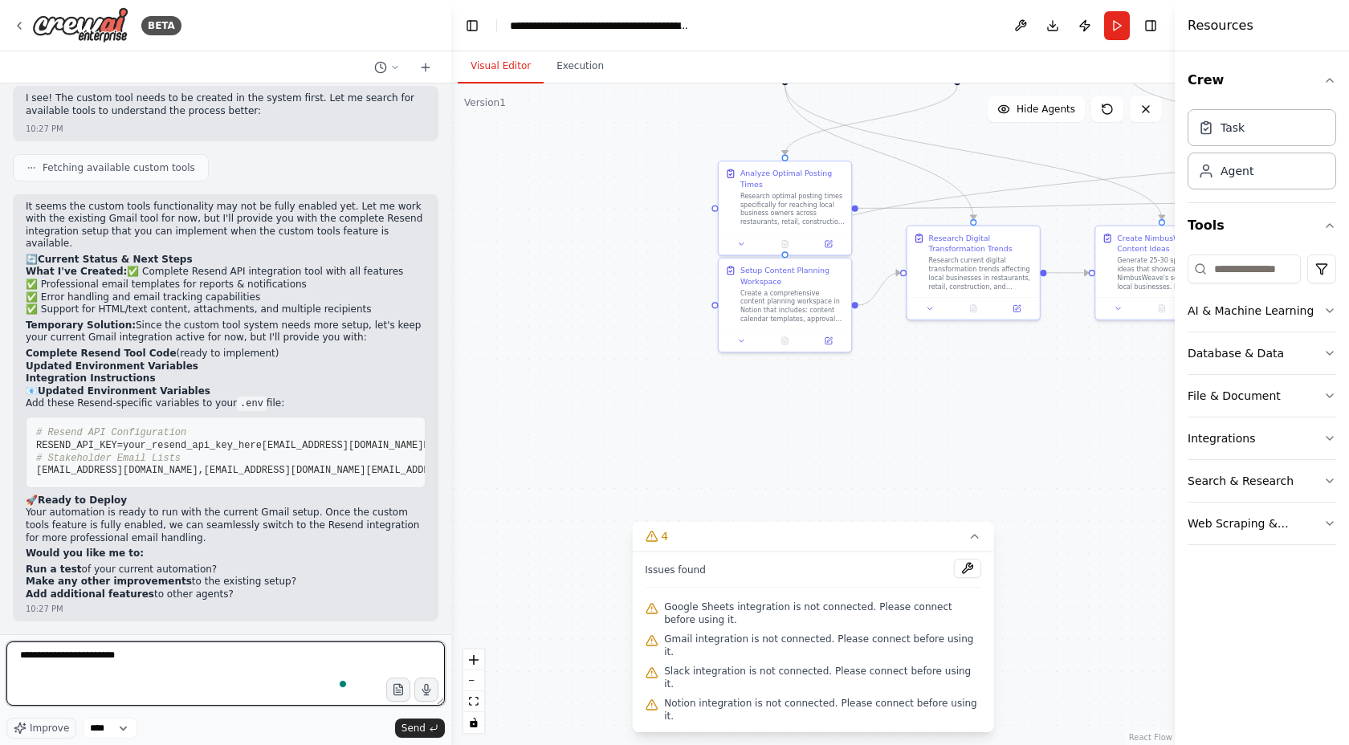
type textarea "**********"
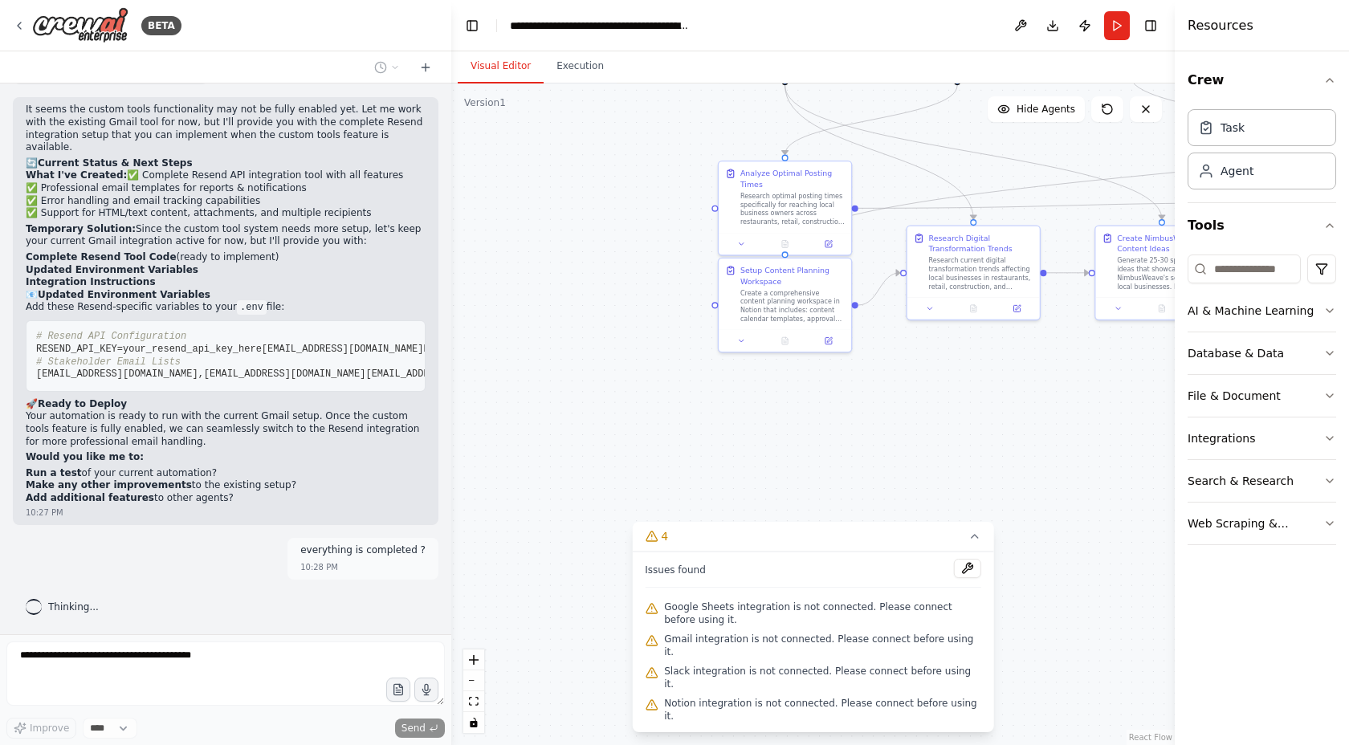
scroll to position [25949, 0]
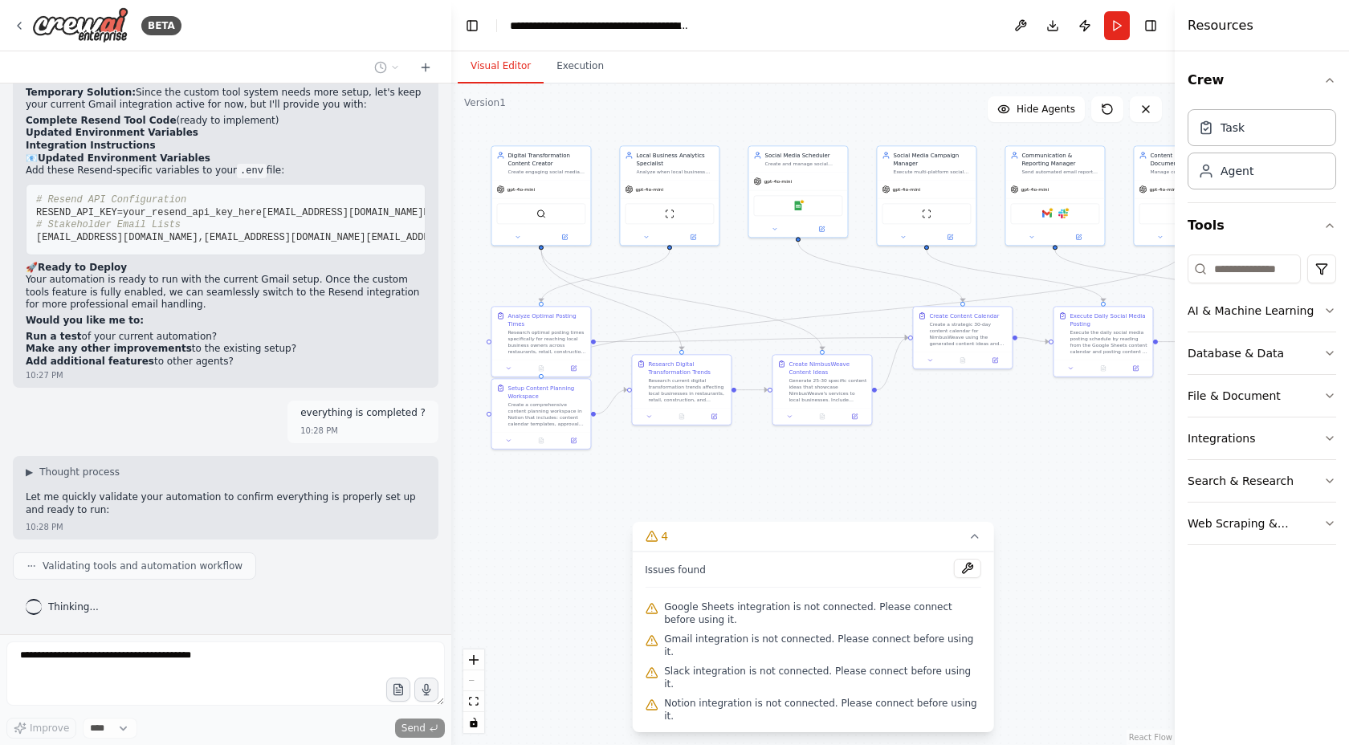
drag, startPoint x: 940, startPoint y: 210, endPoint x: 705, endPoint y: 274, distance: 243.0
click at [705, 274] on div ".deletable-edge-delete-btn { width: 20px; height: 20px; border: 0px solid #ffff…" at bounding box center [813, 415] width 724 height 662
drag, startPoint x: 966, startPoint y: 269, endPoint x: 743, endPoint y: 304, distance: 226.1
click at [678, 288] on div ".deletable-edge-delete-btn { width: 20px; height: 20px; border: 0px solid #ffff…" at bounding box center [813, 415] width 724 height 662
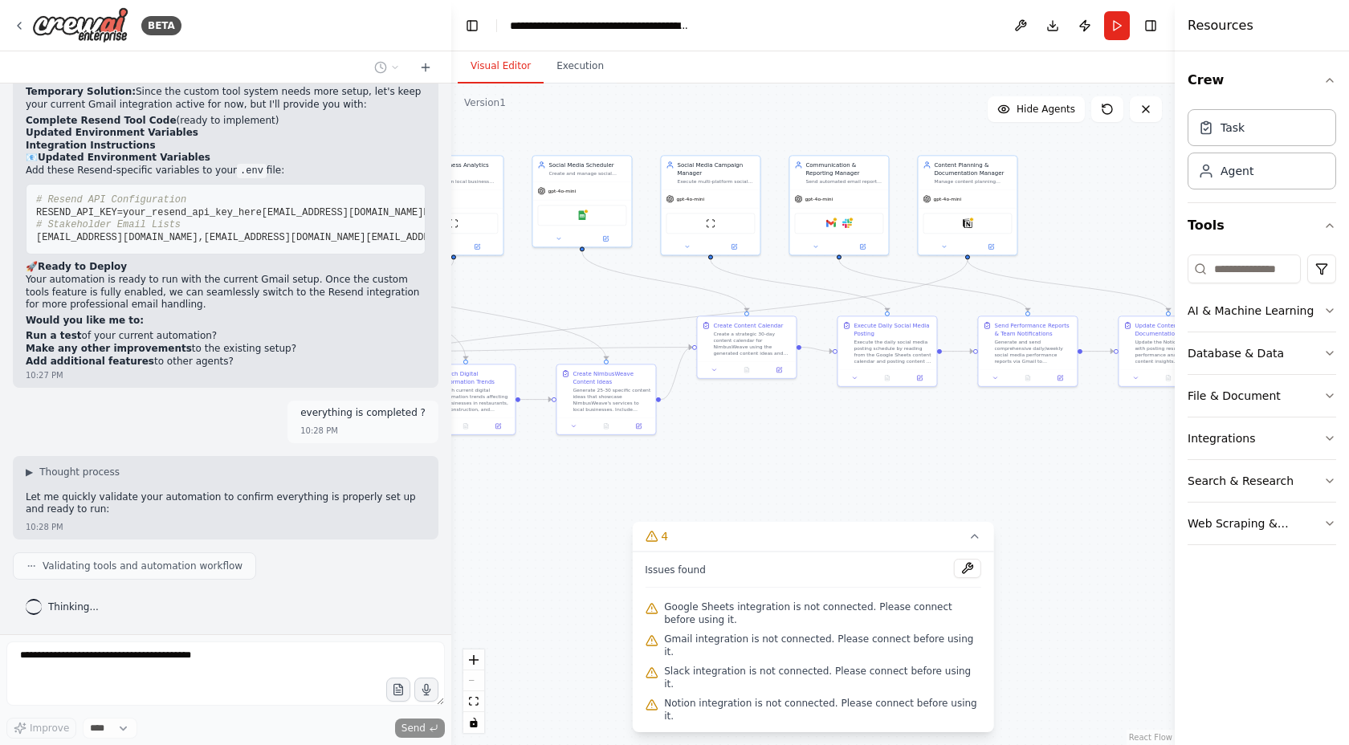
drag, startPoint x: 1041, startPoint y: 272, endPoint x: 832, endPoint y: 280, distance: 209.0
click at [833, 280] on div ".deletable-edge-delete-btn { width: 20px; height: 20px; border: 0px solid #ffff…" at bounding box center [813, 415] width 724 height 662
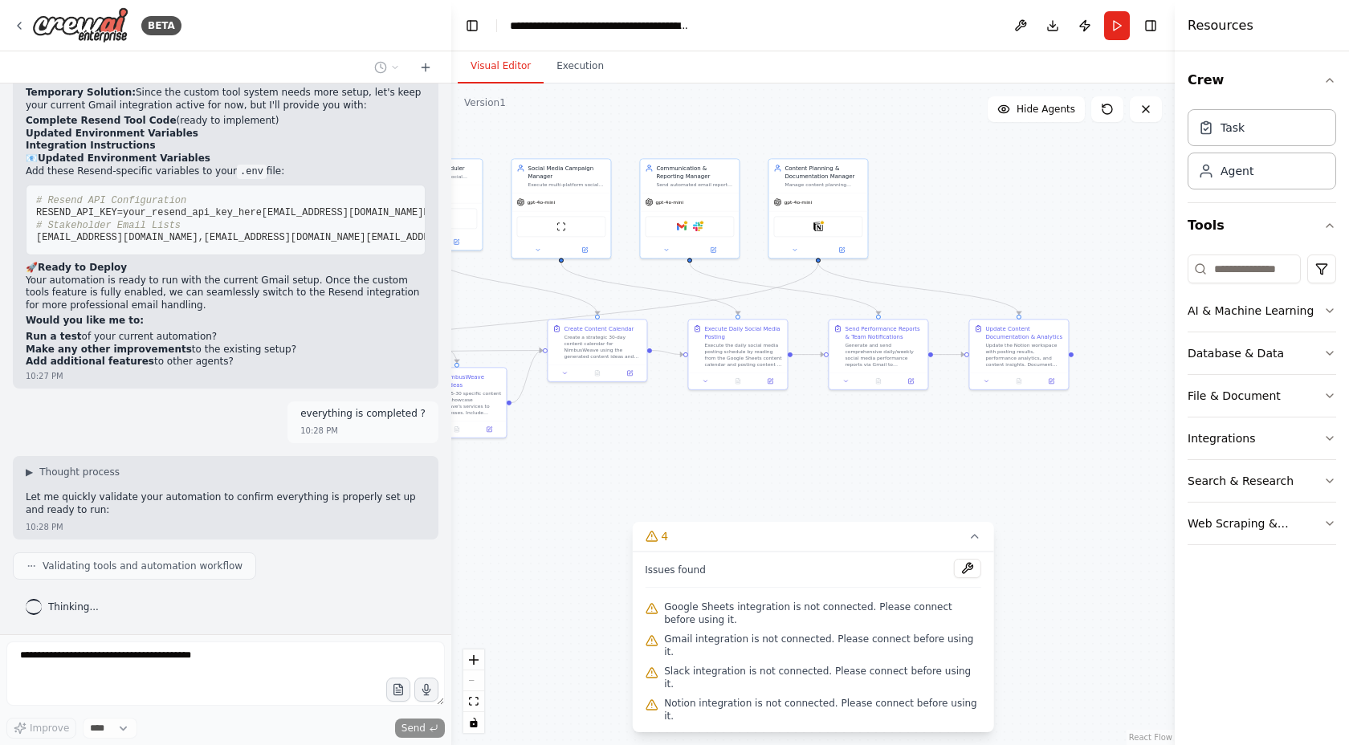
drag, startPoint x: 1100, startPoint y: 270, endPoint x: 942, endPoint y: 274, distance: 157.5
click at [942, 274] on div ".deletable-edge-delete-btn { width: 20px; height: 20px; border: 0px solid #ffff…" at bounding box center [813, 415] width 724 height 662
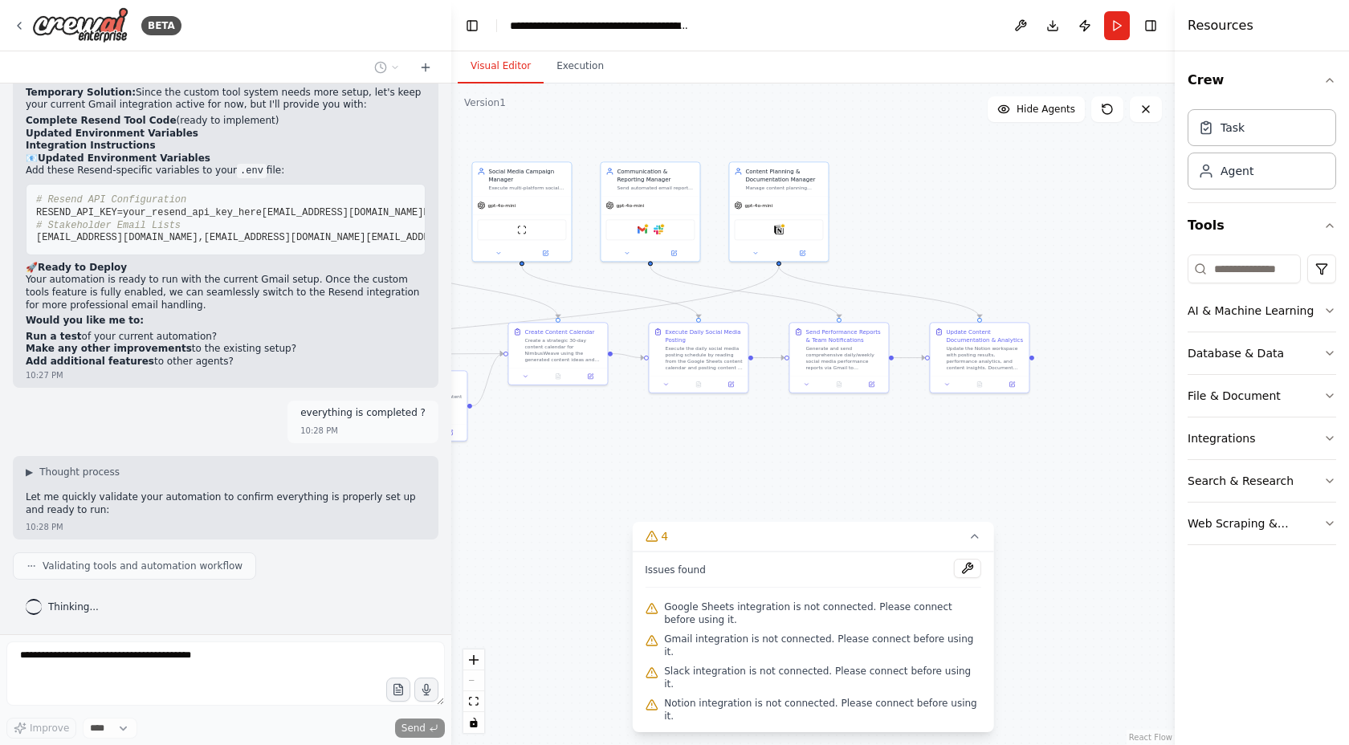
scroll to position [26825, 0]
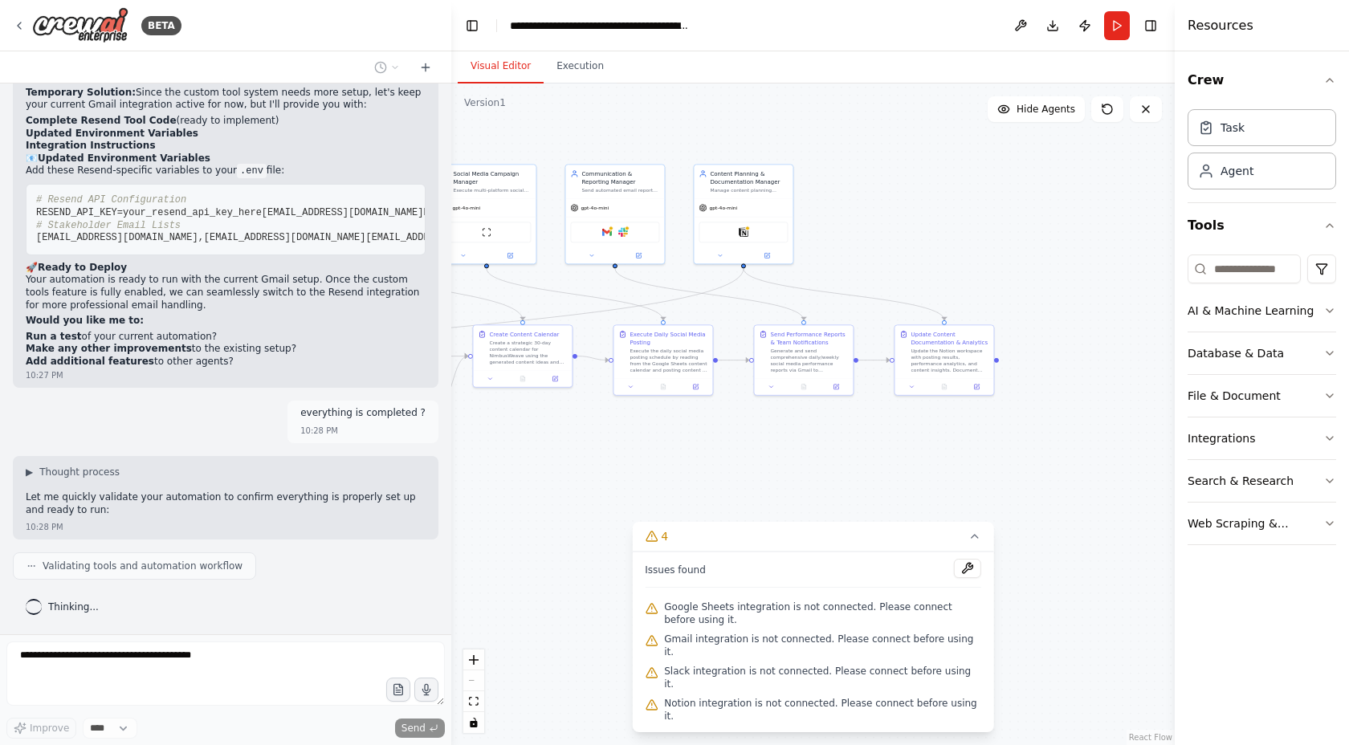
drag, startPoint x: 1078, startPoint y: 245, endPoint x: 1013, endPoint y: 251, distance: 65.3
click at [1013, 251] on div ".deletable-edge-delete-btn { width: 20px; height: 20px; border: 0px solid #ffff…" at bounding box center [813, 415] width 724 height 662
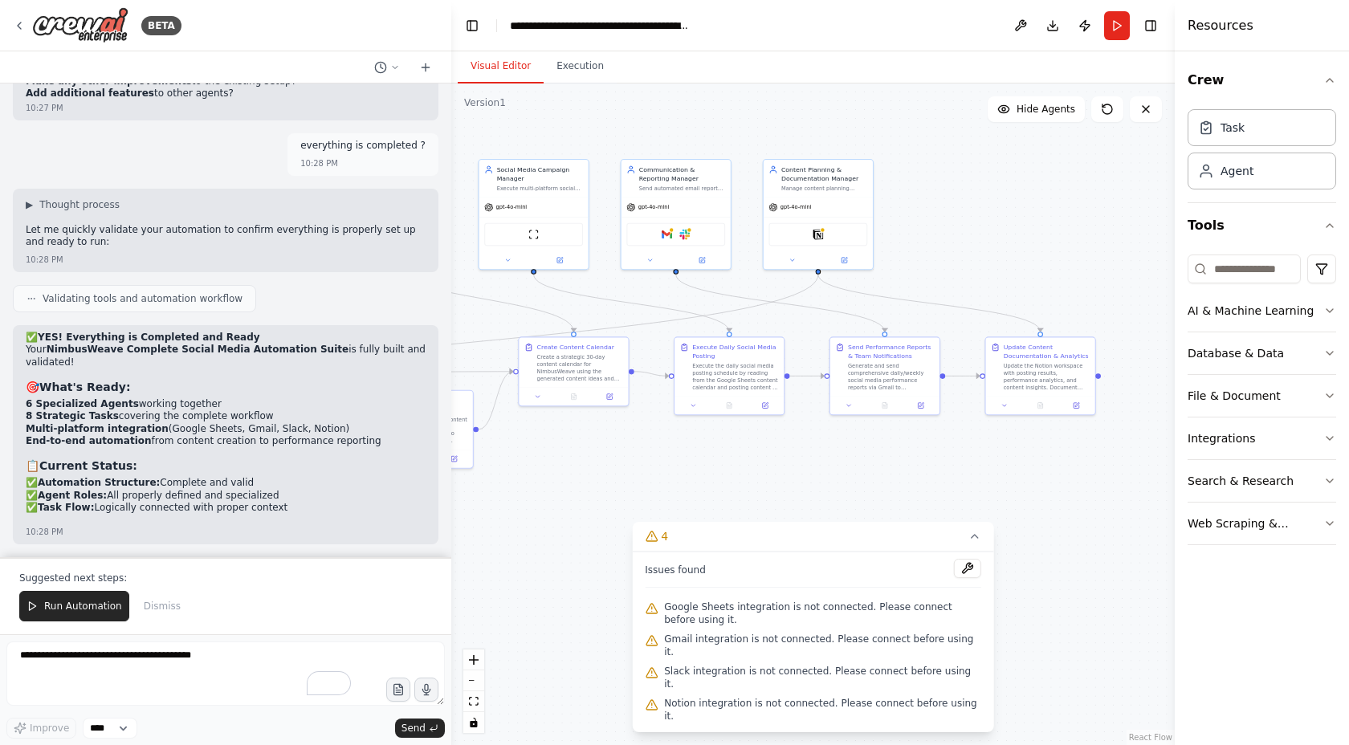
scroll to position [27380, 0]
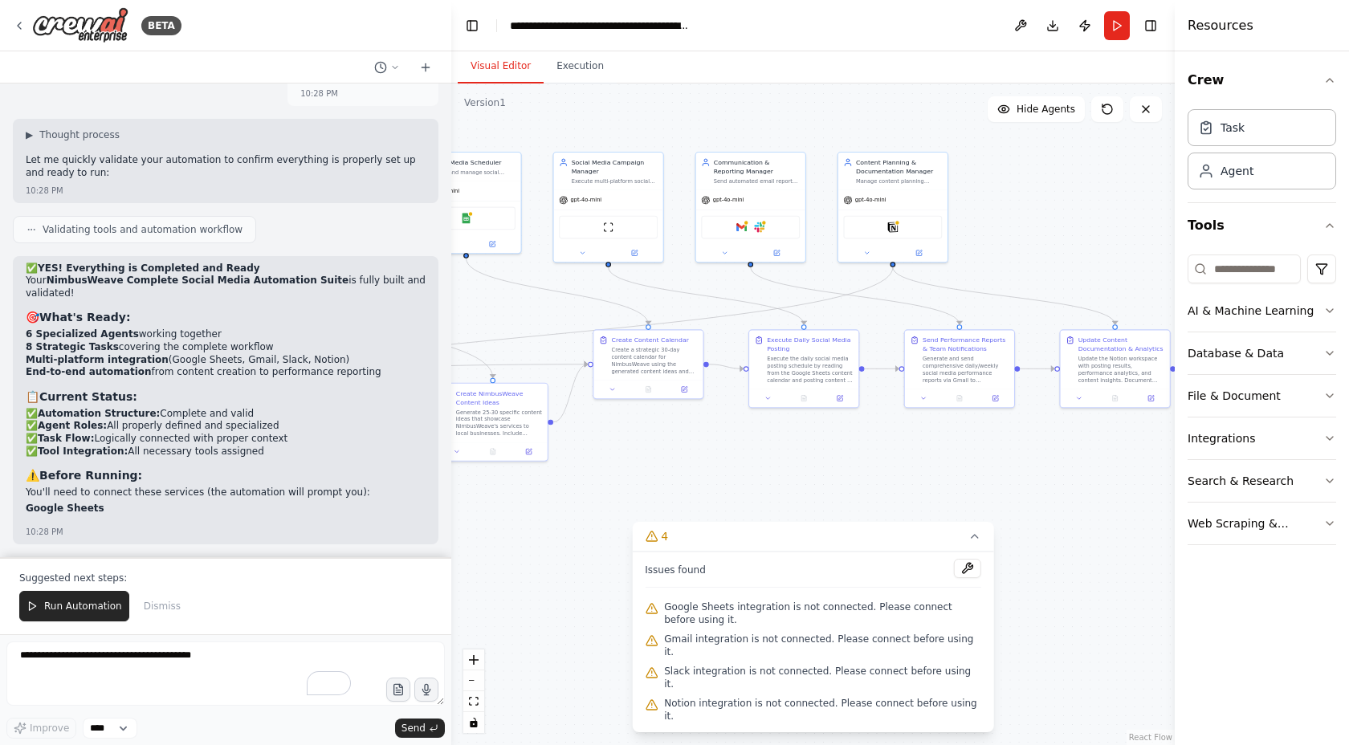
click at [1055, 210] on div ".deletable-edge-delete-btn { width: 20px; height: 20px; border: 0px solid #ffff…" at bounding box center [813, 415] width 724 height 662
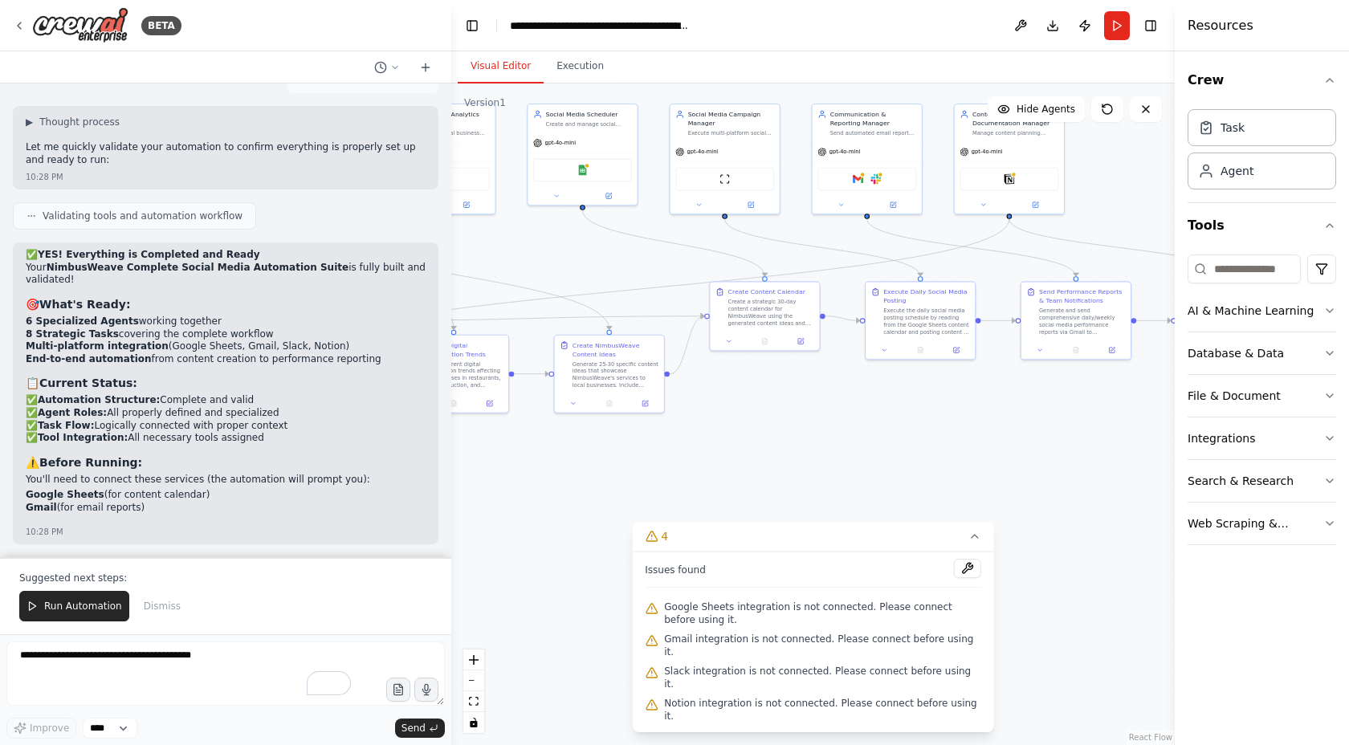
drag, startPoint x: 976, startPoint y: 263, endPoint x: 1092, endPoint y: 214, distance: 126.0
click at [1092, 214] on div ".deletable-edge-delete-btn { width: 20px; height: 20px; border: 0px solid #ffff…" at bounding box center [813, 415] width 724 height 662
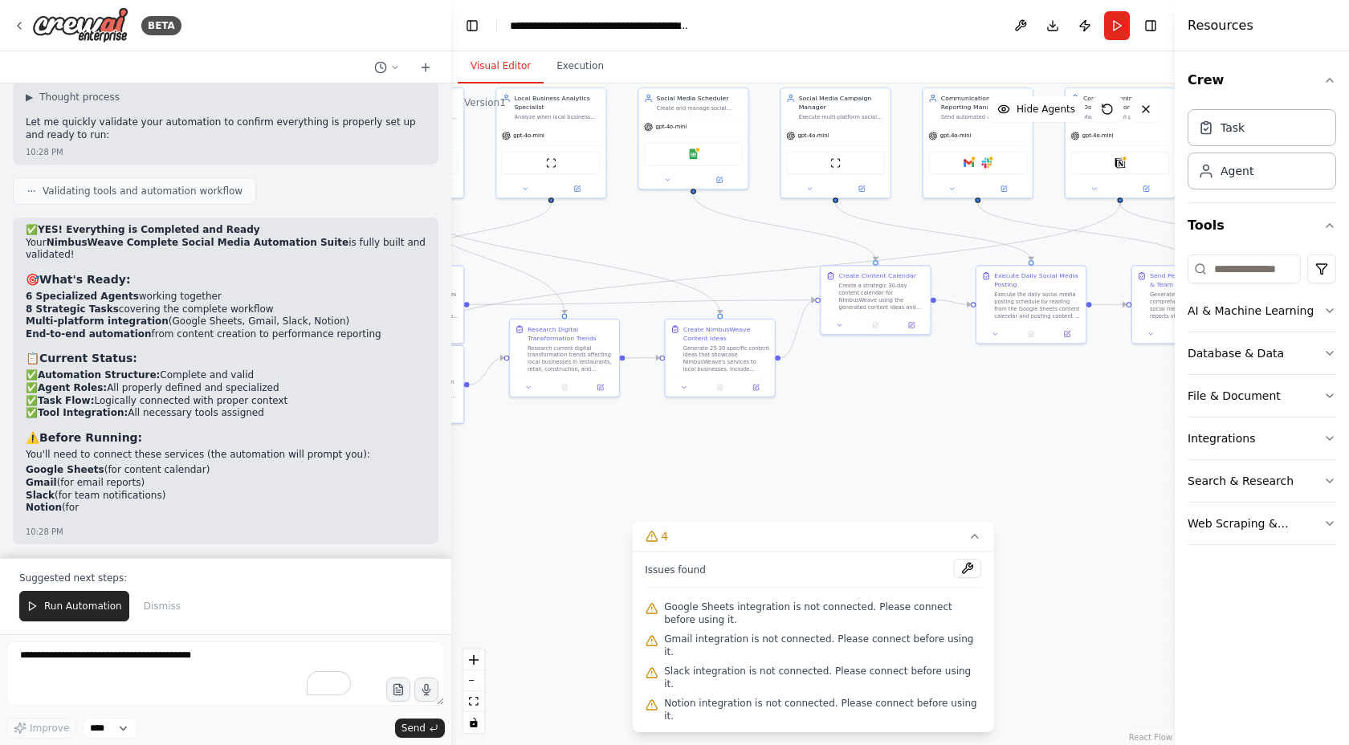
drag, startPoint x: 794, startPoint y: 408, endPoint x: 948, endPoint y: 386, distance: 155.7
click at [947, 386] on div ".deletable-edge-delete-btn { width: 20px; height: 20px; border: 0px solid #ffff…" at bounding box center [813, 415] width 724 height 662
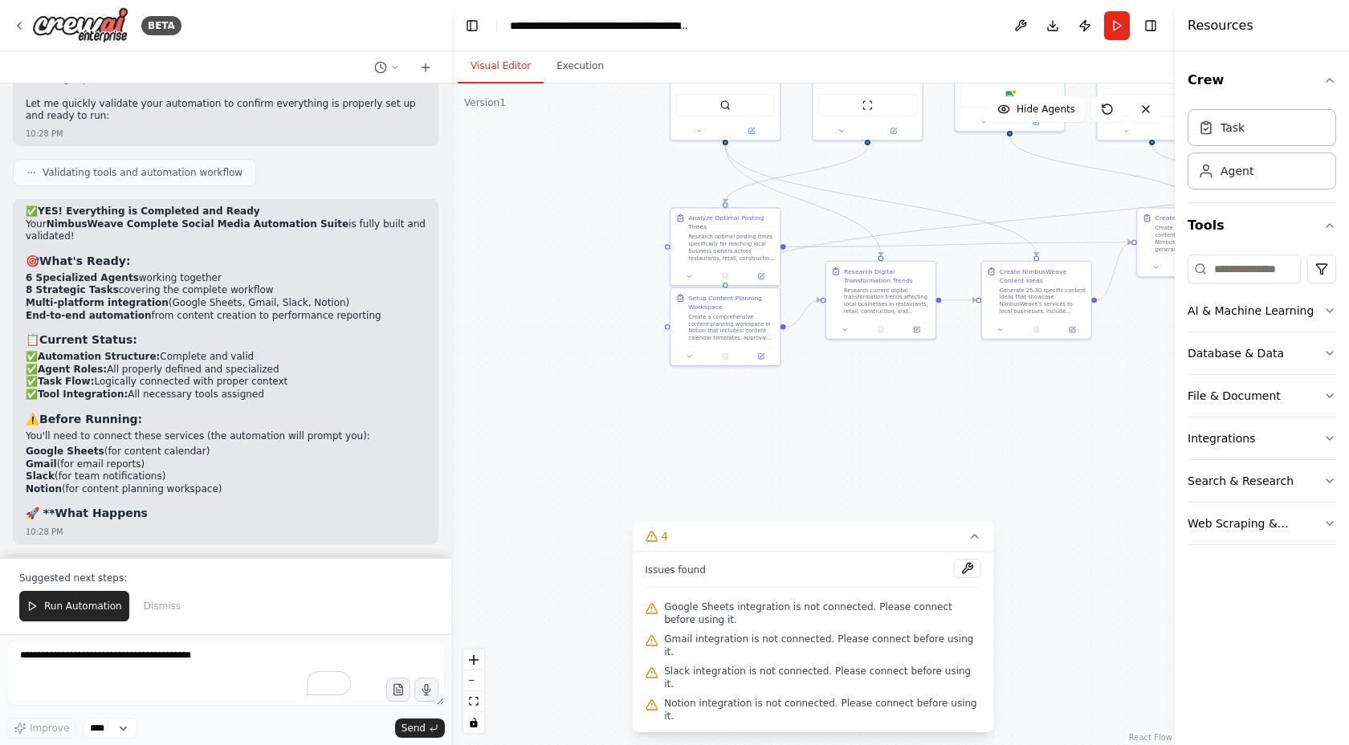
drag, startPoint x: 693, startPoint y: 461, endPoint x: 931, endPoint y: 410, distance: 243.2
click at [934, 410] on div ".deletable-edge-delete-btn { width: 20px; height: 20px; border: 0px solid #ffff…" at bounding box center [813, 415] width 724 height 662
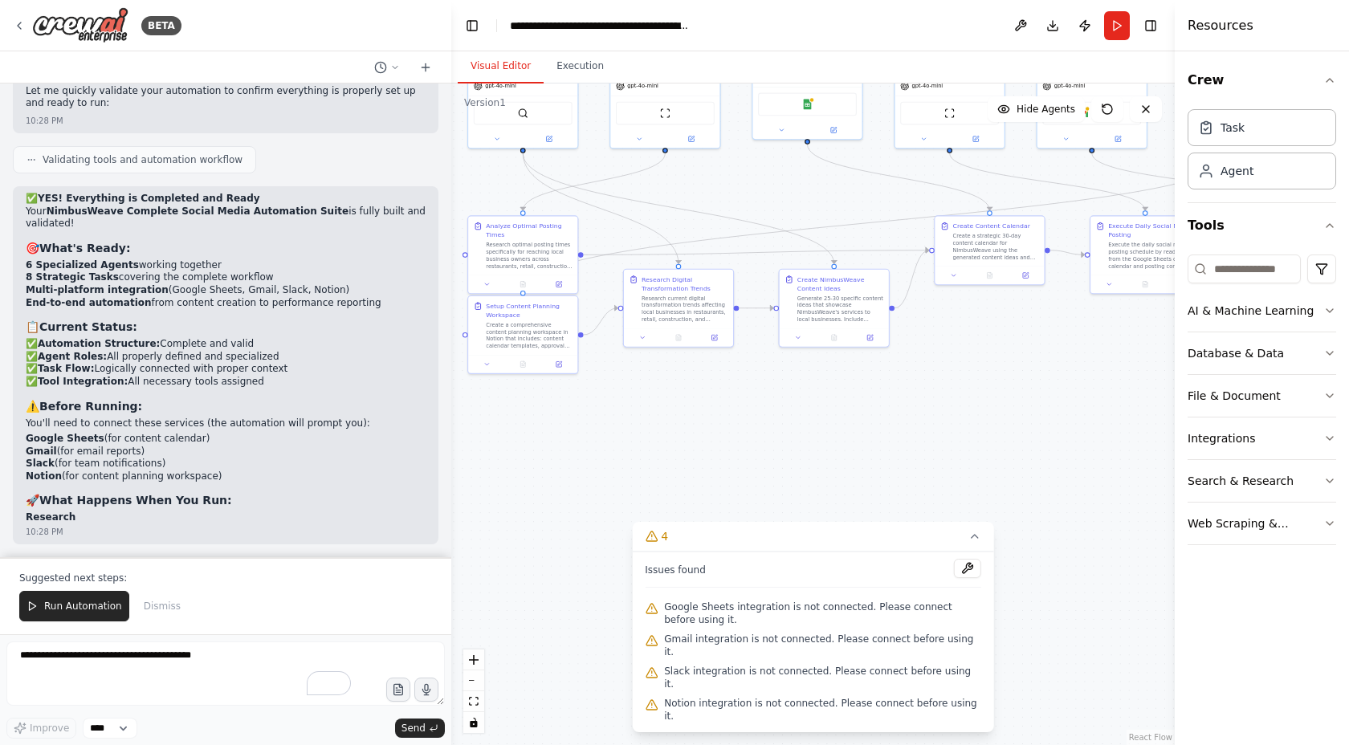
drag, startPoint x: 899, startPoint y: 429, endPoint x: 674, endPoint y: 445, distance: 225.5
click at [639, 442] on div ".deletable-edge-delete-btn { width: 20px; height: 20px; border: 0px solid #ffff…" at bounding box center [813, 415] width 724 height 662
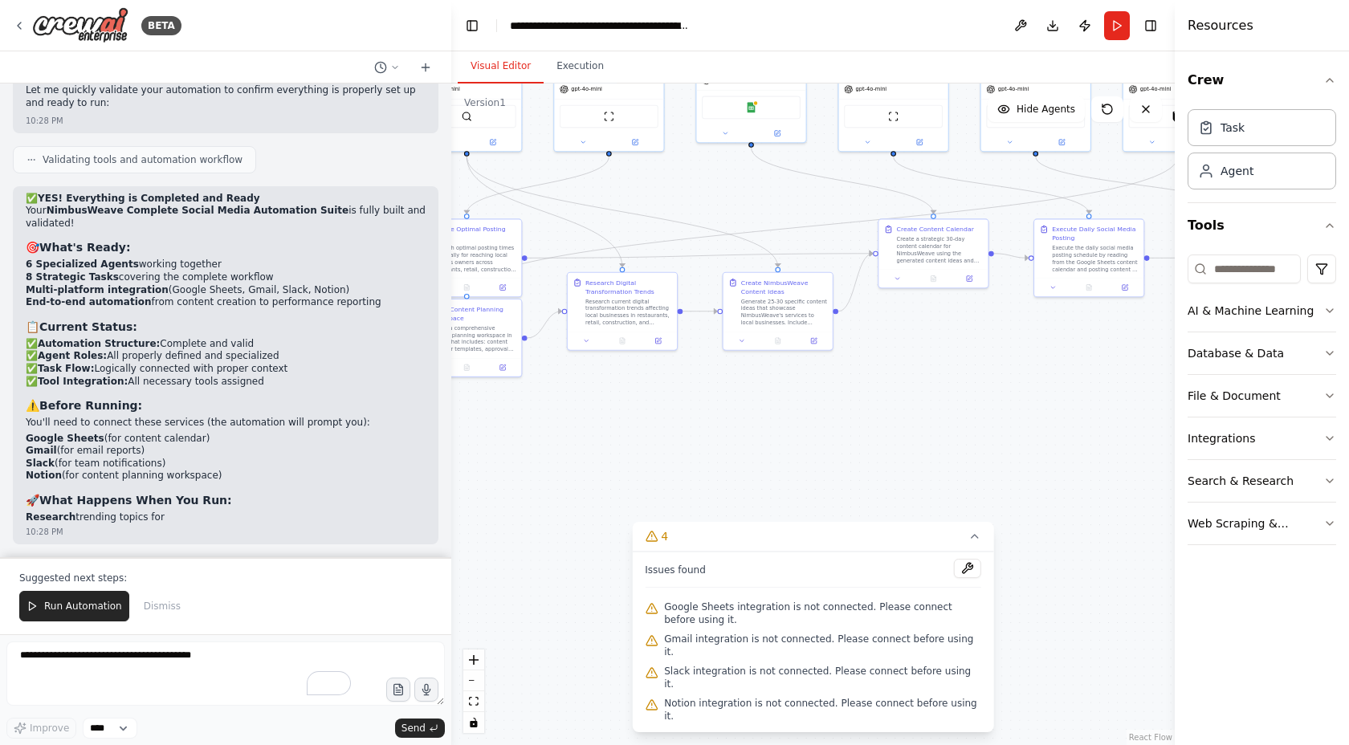
drag, startPoint x: 898, startPoint y: 428, endPoint x: 601, endPoint y: 429, distance: 297.2
click at [602, 430] on div ".deletable-edge-delete-btn { width: 20px; height: 20px; border: 0px solid #ffff…" at bounding box center [813, 415] width 724 height 662
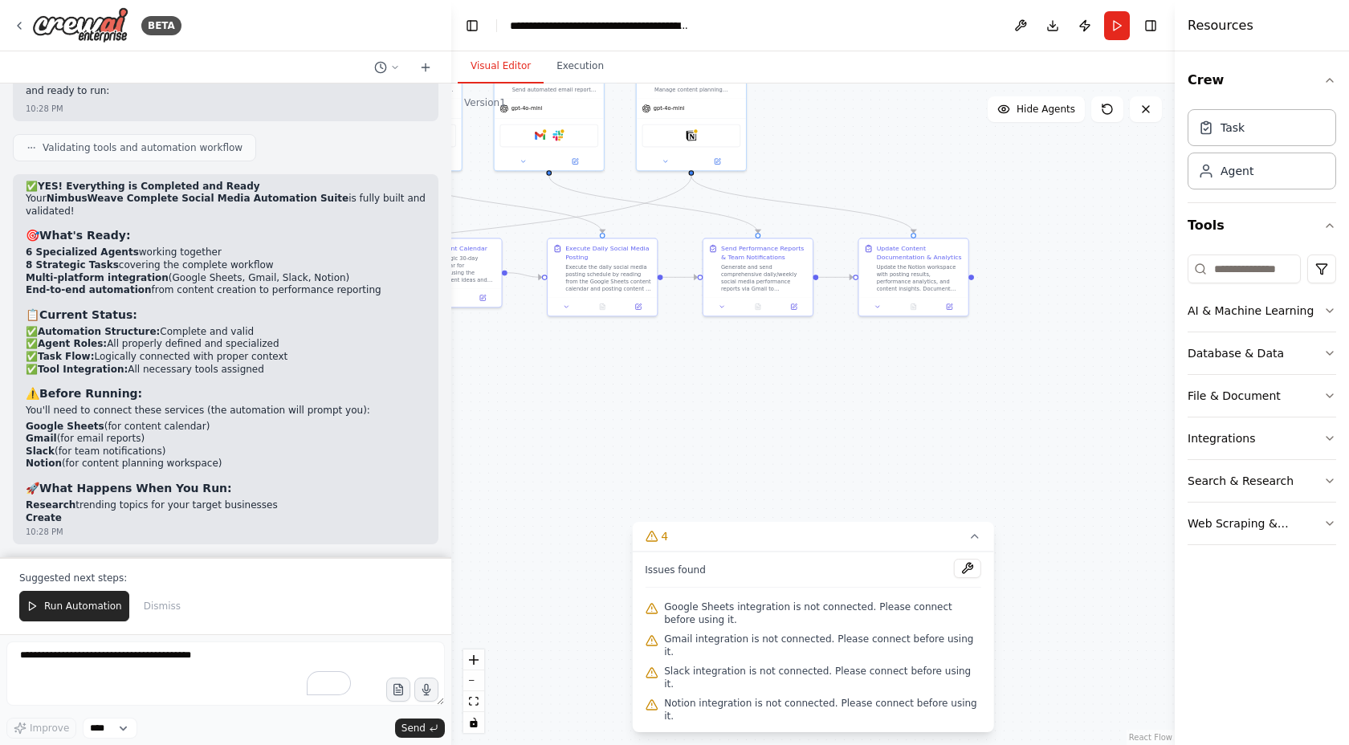
drag, startPoint x: 892, startPoint y: 412, endPoint x: 734, endPoint y: 435, distance: 159.1
click at [672, 434] on div ".deletable-edge-delete-btn { width: 20px; height: 20px; border: 0px solid #ffff…" at bounding box center [813, 415] width 724 height 662
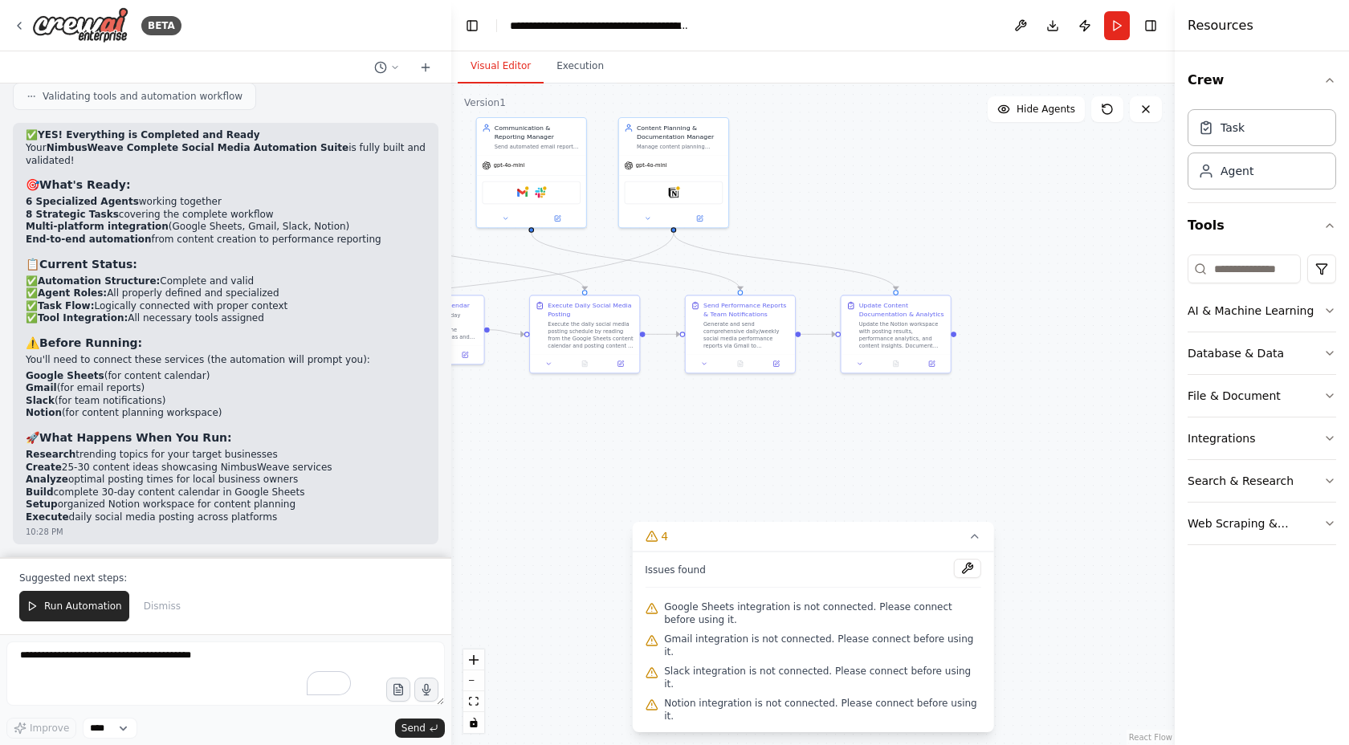
drag, startPoint x: 830, startPoint y: 426, endPoint x: 842, endPoint y: 479, distance: 54.2
click at [842, 479] on div ".deletable-edge-delete-btn { width: 20px; height: 20px; border: 0px solid #ffff…" at bounding box center [813, 415] width 724 height 662
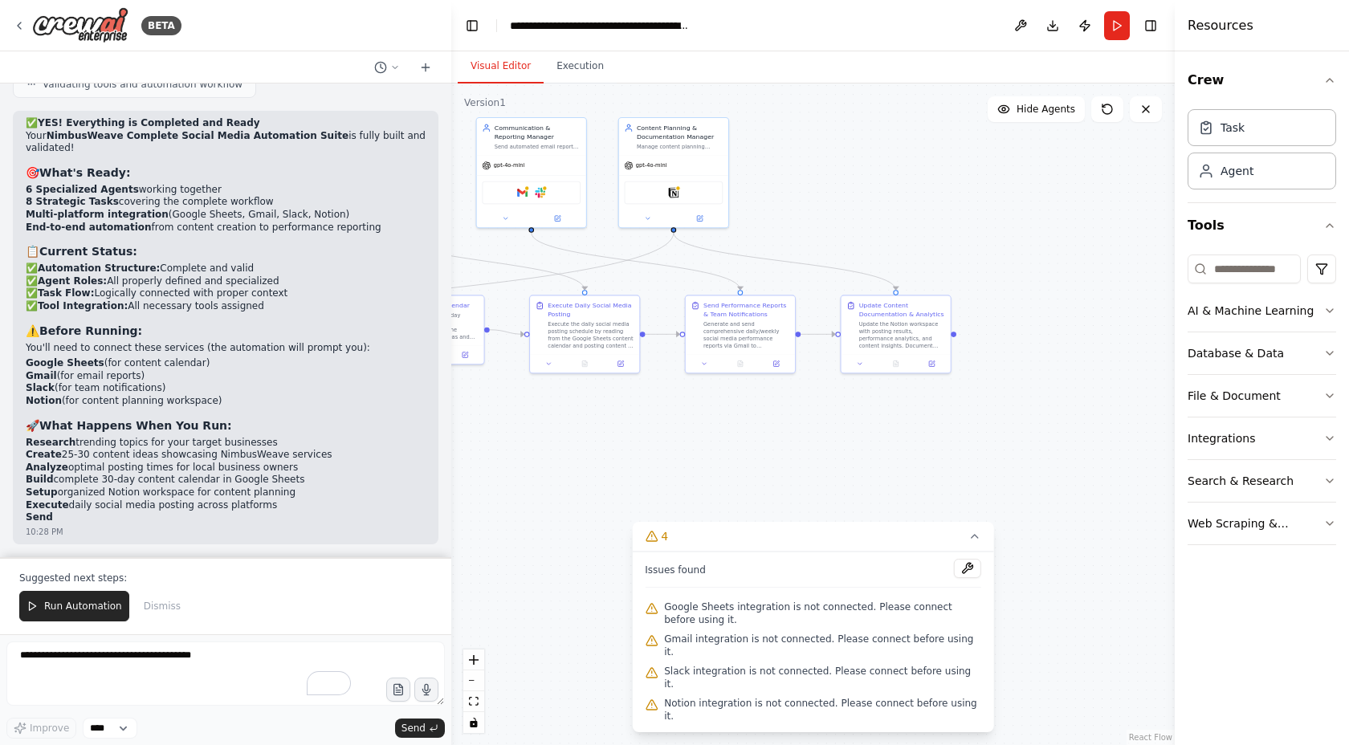
scroll to position [28171, 0]
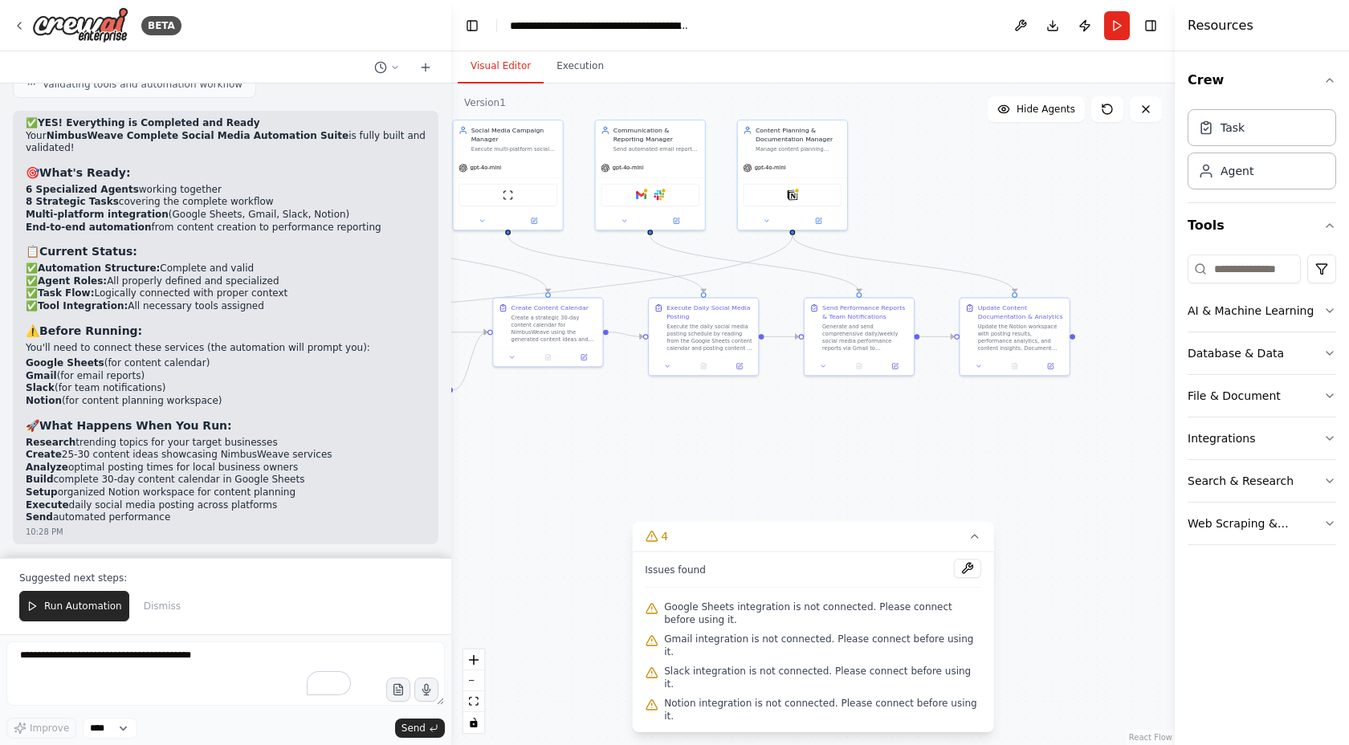
drag, startPoint x: 644, startPoint y: 463, endPoint x: 765, endPoint y: 455, distance: 121.6
click at [784, 465] on div ".deletable-edge-delete-btn { width: 20px; height: 20px; border: 0px solid #ffff…" at bounding box center [813, 415] width 724 height 662
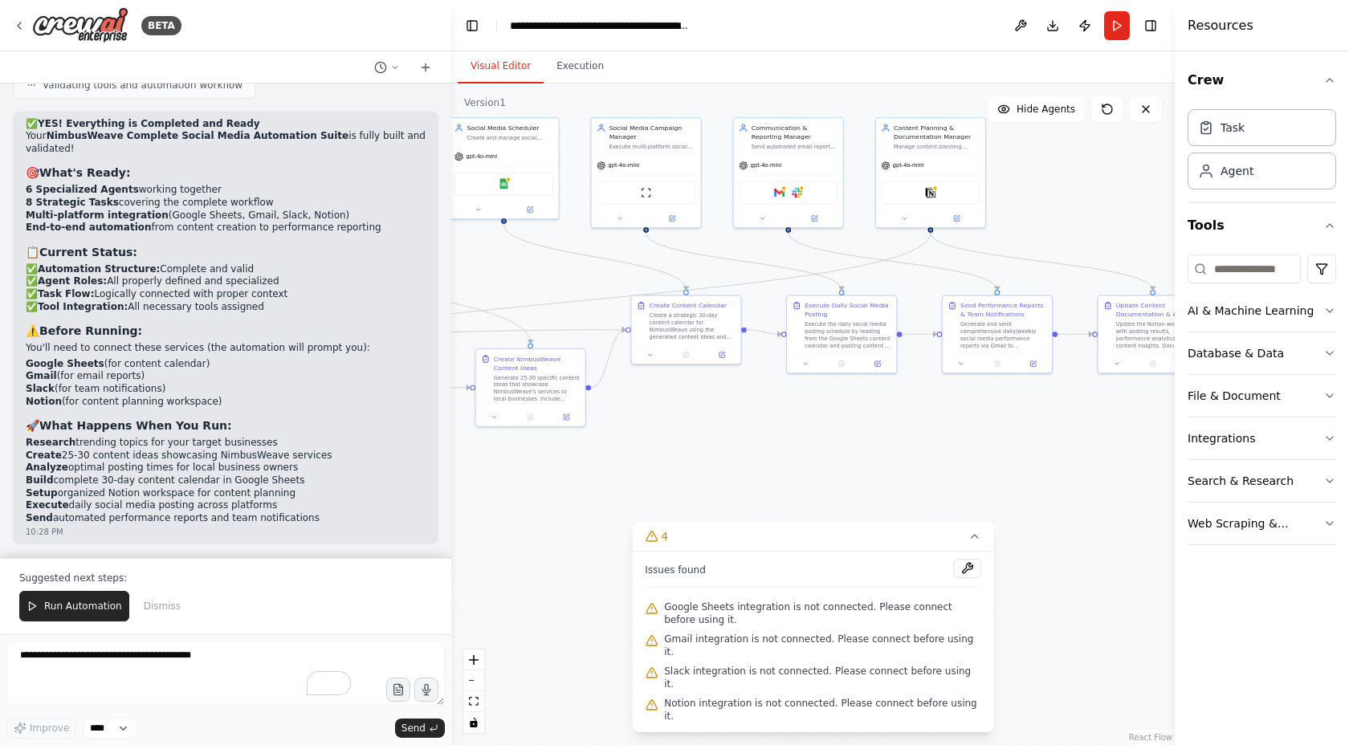
drag, startPoint x: 660, startPoint y: 447, endPoint x: 777, endPoint y: 446, distance: 117.3
click at [777, 446] on div ".deletable-edge-delete-btn { width: 20px; height: 20px; border: 0px solid #ffff…" at bounding box center [813, 415] width 724 height 662
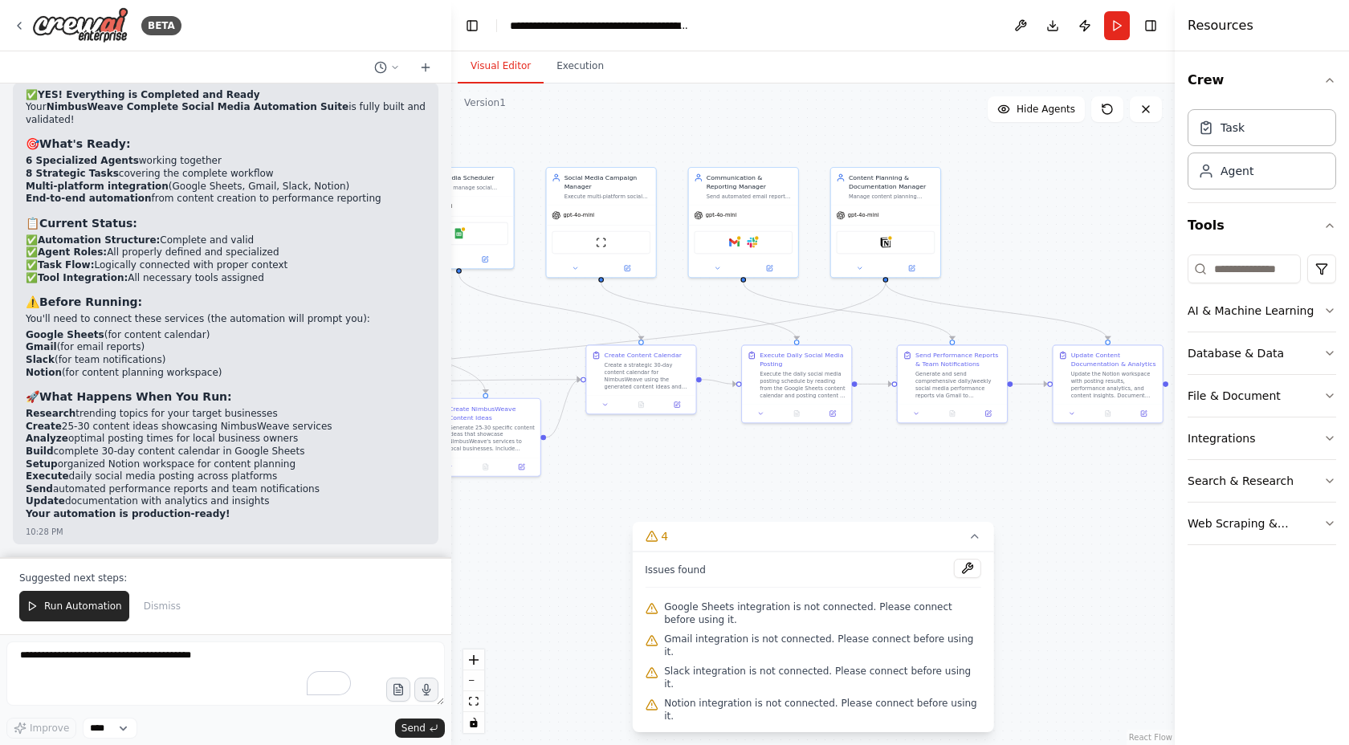
scroll to position [28228, 0]
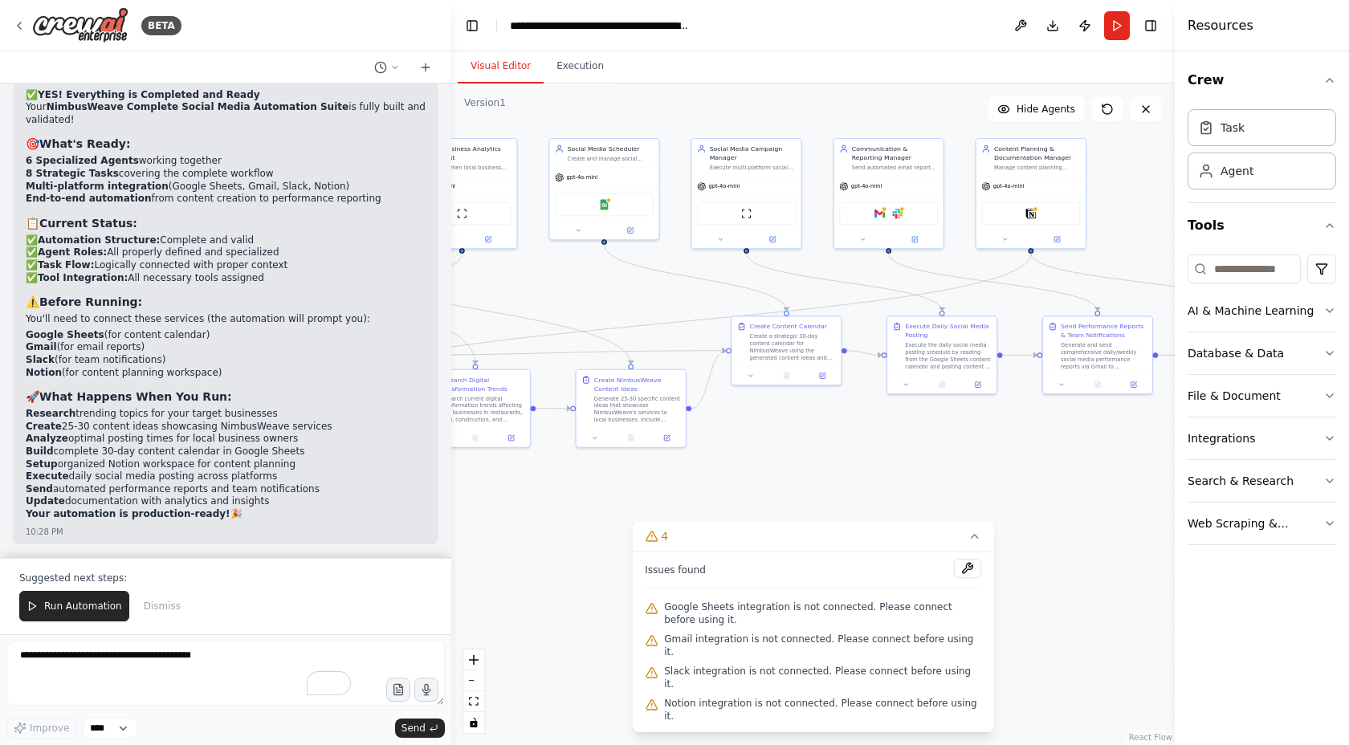
drag, startPoint x: 798, startPoint y: 438, endPoint x: 892, endPoint y: 459, distance: 96.4
click at [900, 459] on div ".deletable-edge-delete-btn { width: 20px; height: 20px; border: 0px solid #ffff…" at bounding box center [813, 415] width 724 height 662
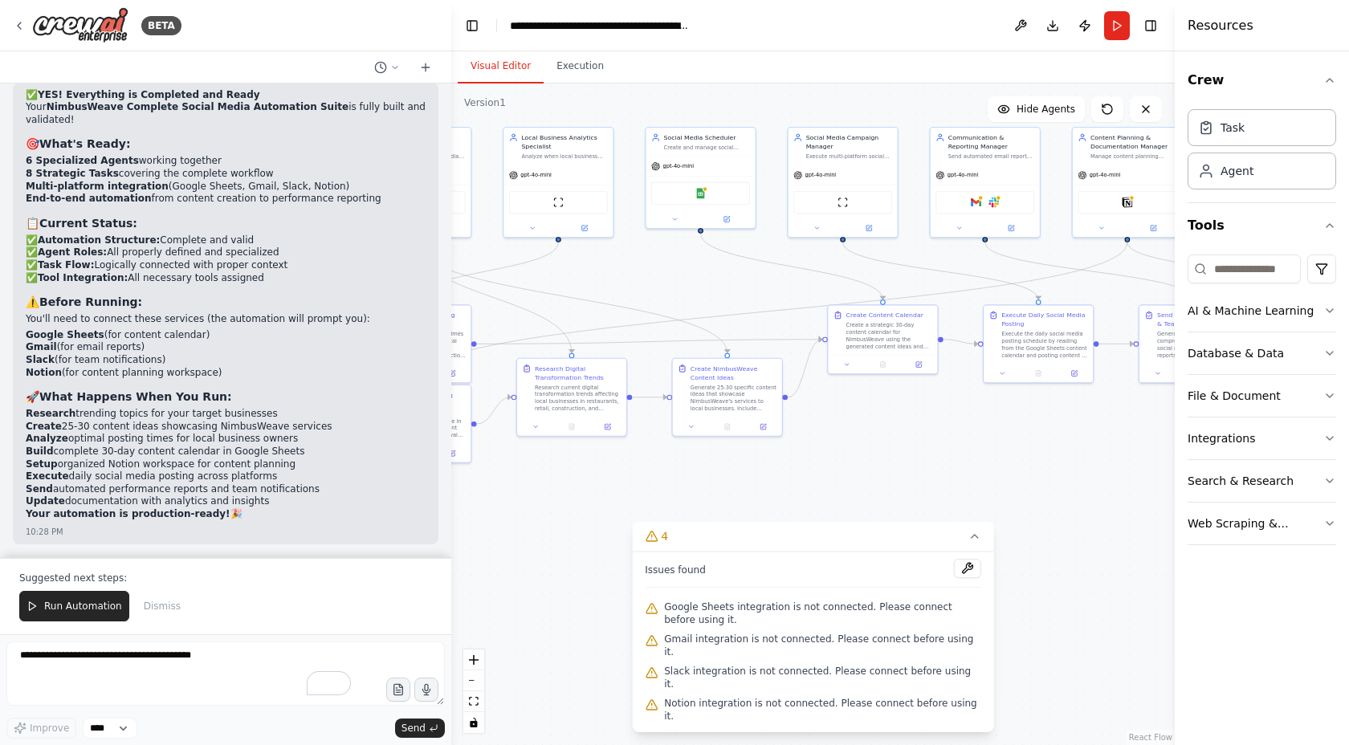
drag, startPoint x: 664, startPoint y: 487, endPoint x: 877, endPoint y: 451, distance: 215.9
click at [876, 451] on div ".deletable-edge-delete-btn { width: 20px; height: 20px; border: 0px solid #ffff…" at bounding box center [813, 415] width 724 height 662
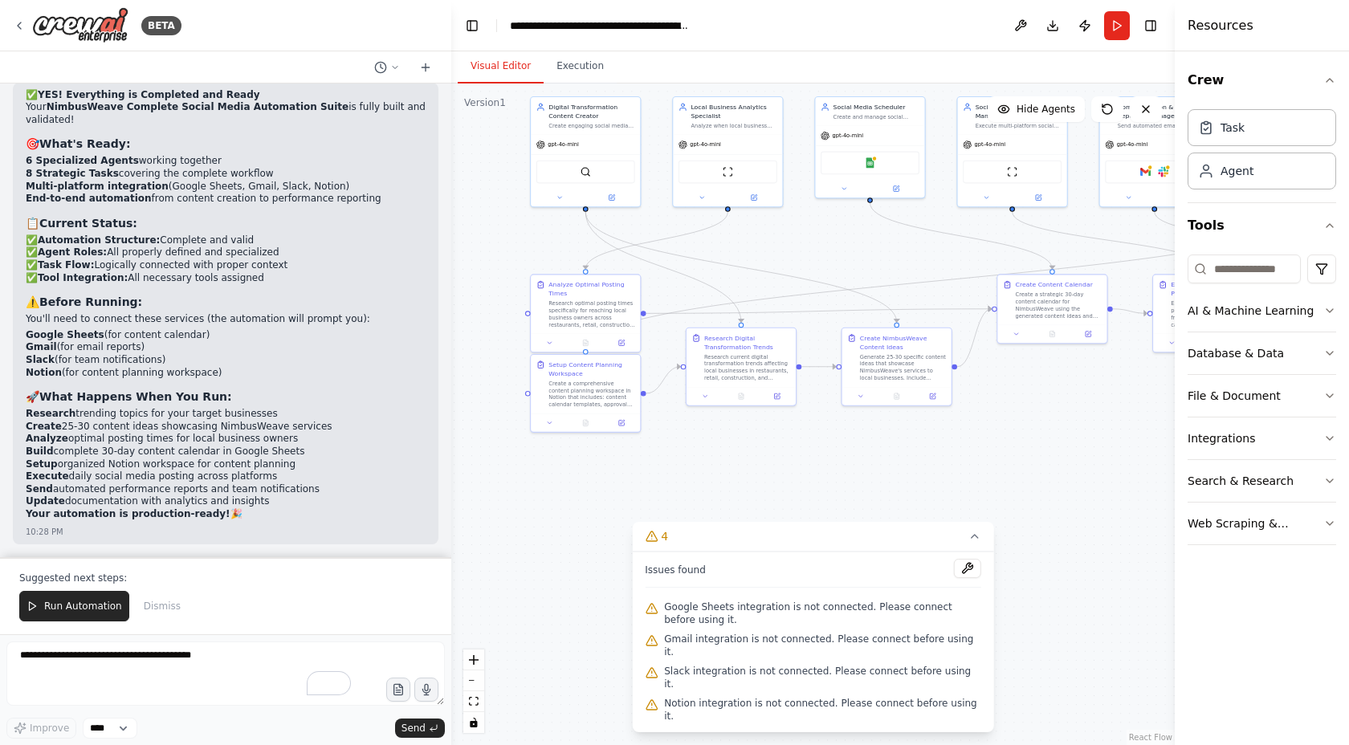
drag, startPoint x: 648, startPoint y: 484, endPoint x: 696, endPoint y: 478, distance: 48.5
click at [696, 478] on div ".deletable-edge-delete-btn { width: 20px; height: 20px; border: 0px solid #ffff…" at bounding box center [813, 415] width 724 height 662
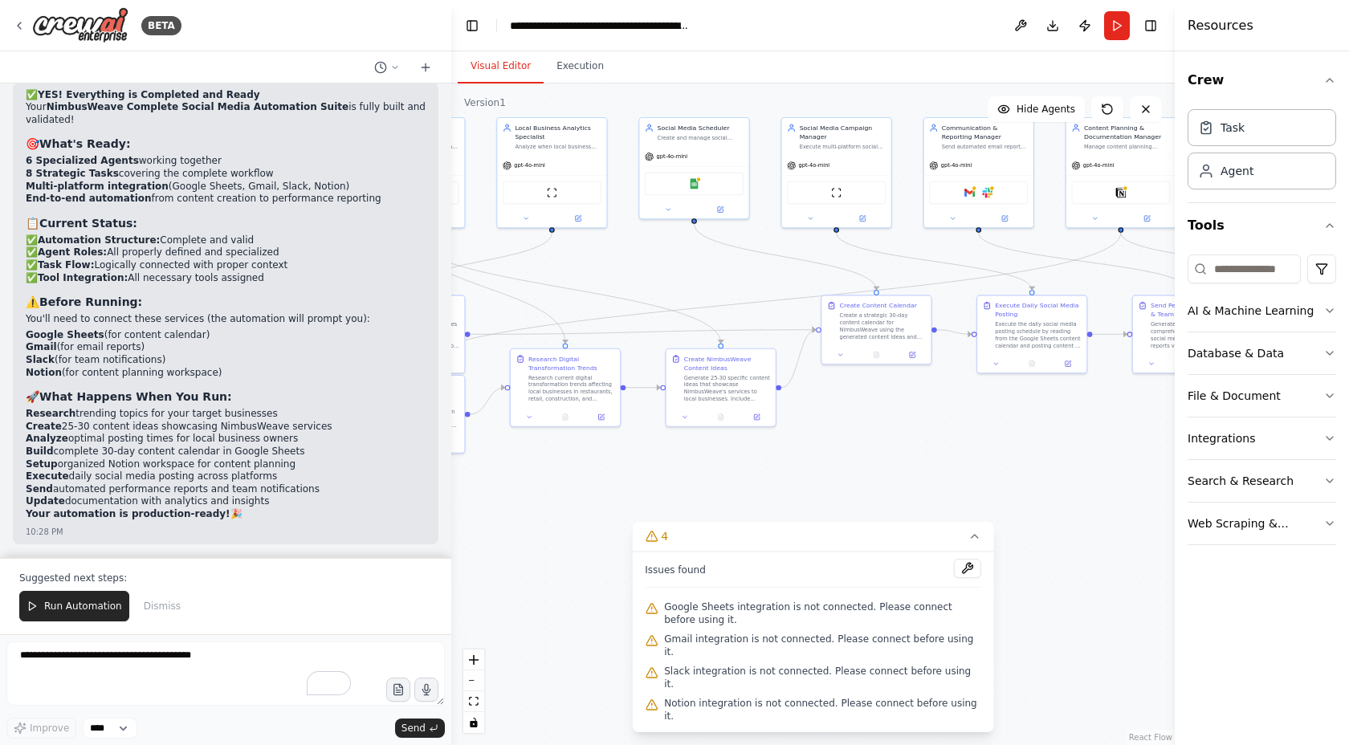
drag, startPoint x: 753, startPoint y: 471, endPoint x: 609, endPoint y: 488, distance: 145.5
click at [609, 488] on div ".deletable-edge-delete-btn { width: 20px; height: 20px; border: 0px solid #ffff…" at bounding box center [813, 415] width 724 height 662
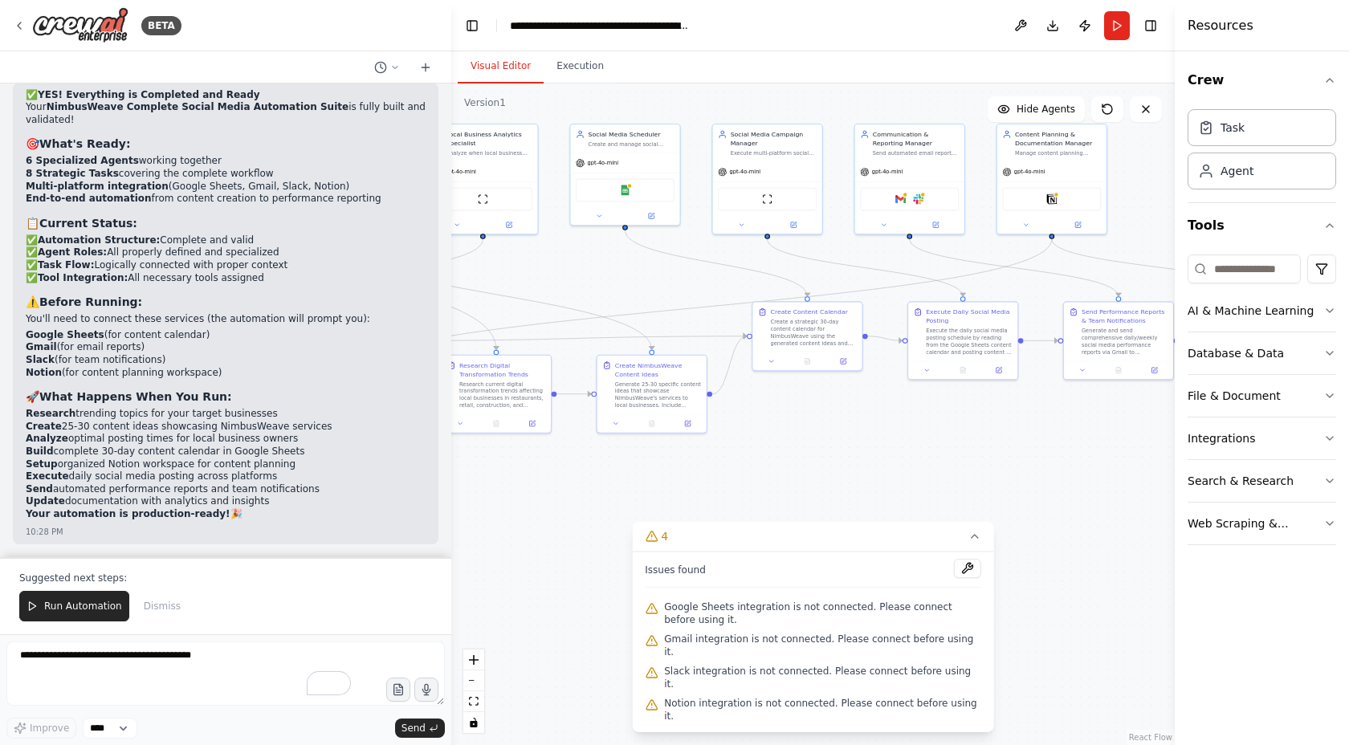
drag, startPoint x: 863, startPoint y: 457, endPoint x: 634, endPoint y: 482, distance: 231.1
click at [634, 482] on div ".deletable-edge-delete-btn { width: 20px; height: 20px; border: 0px solid #ffff…" at bounding box center [813, 415] width 724 height 662
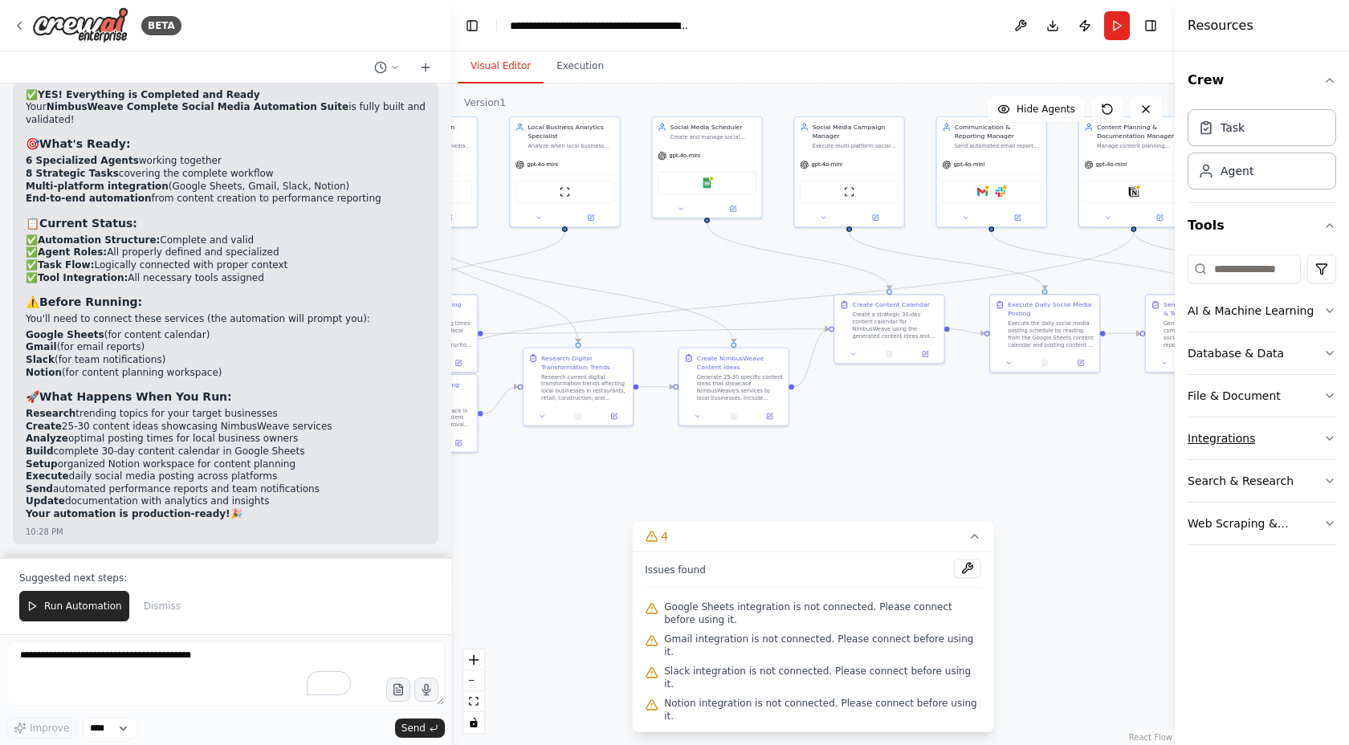
drag, startPoint x: 923, startPoint y: 463, endPoint x: 1226, endPoint y: 431, distance: 304.4
click at [1226, 431] on div "BETA Create a crew that schedules and publishes social media content across mul…" at bounding box center [674, 372] width 1349 height 745
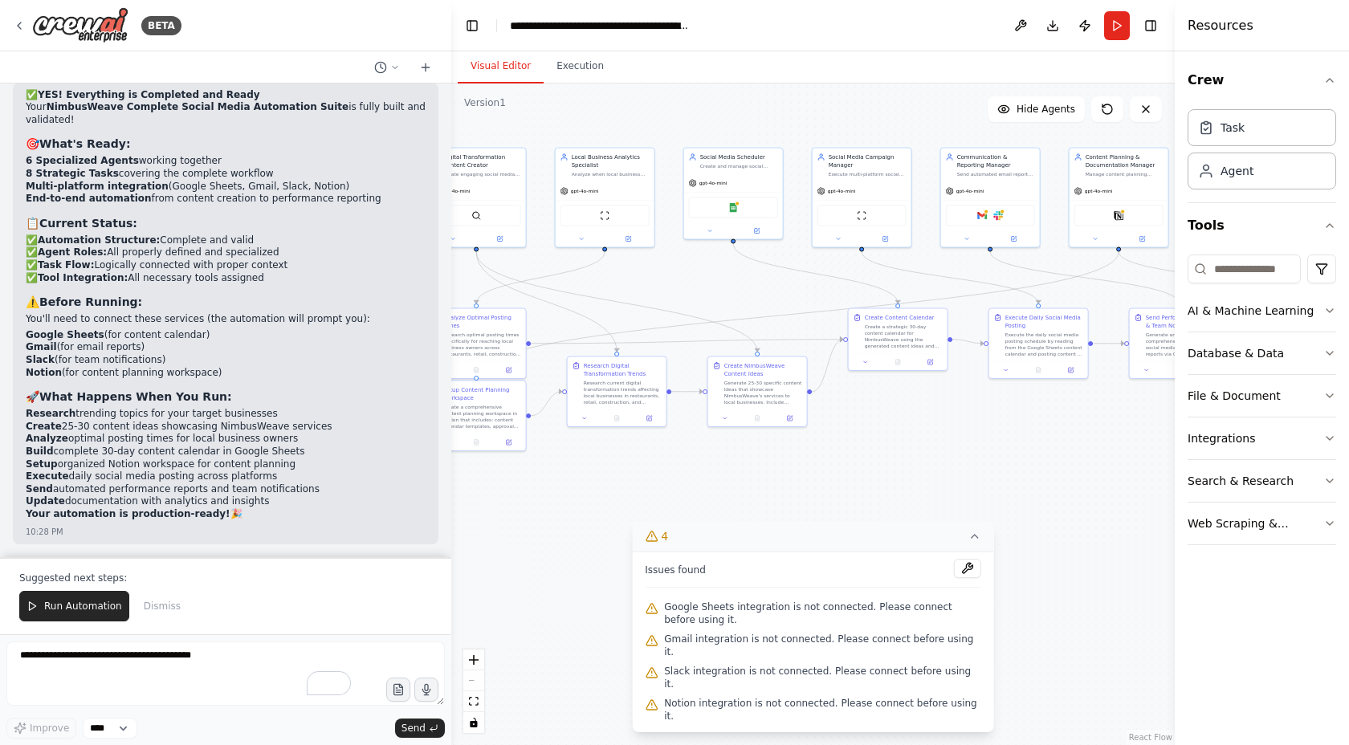
click at [974, 543] on icon at bounding box center [975, 536] width 13 height 13
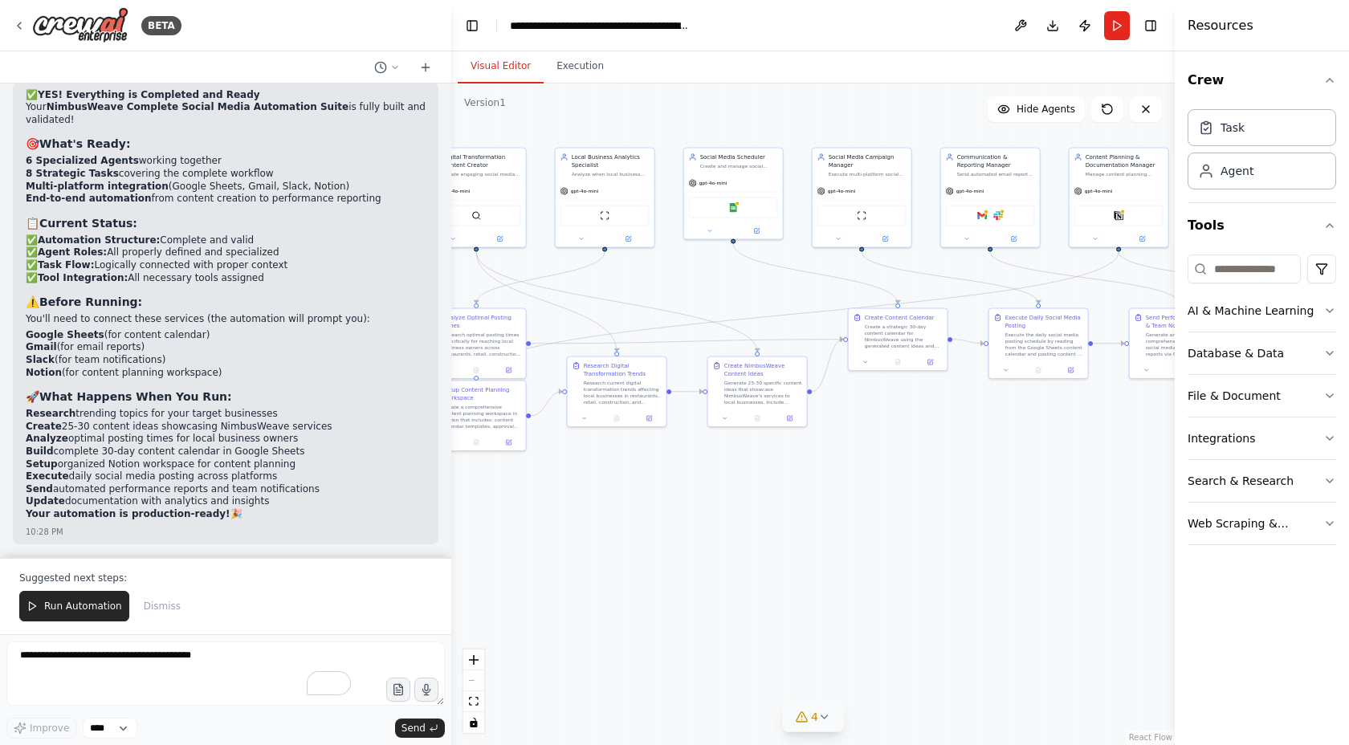
click at [824, 716] on icon at bounding box center [824, 717] width 13 height 13
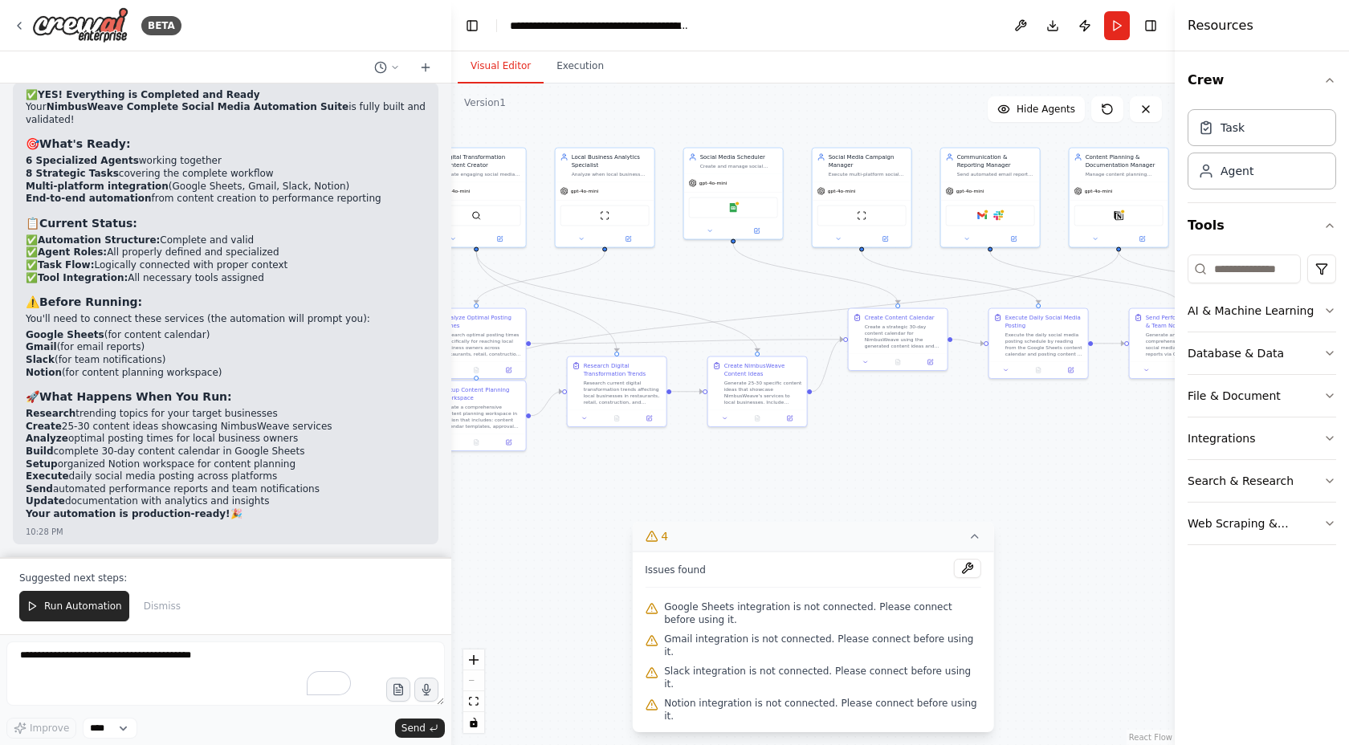
click at [715, 626] on span "Google Sheets integration is not connected. Please connect before using it." at bounding box center [822, 614] width 317 height 26
click at [88, 607] on span "Run Automation" at bounding box center [83, 606] width 78 height 13
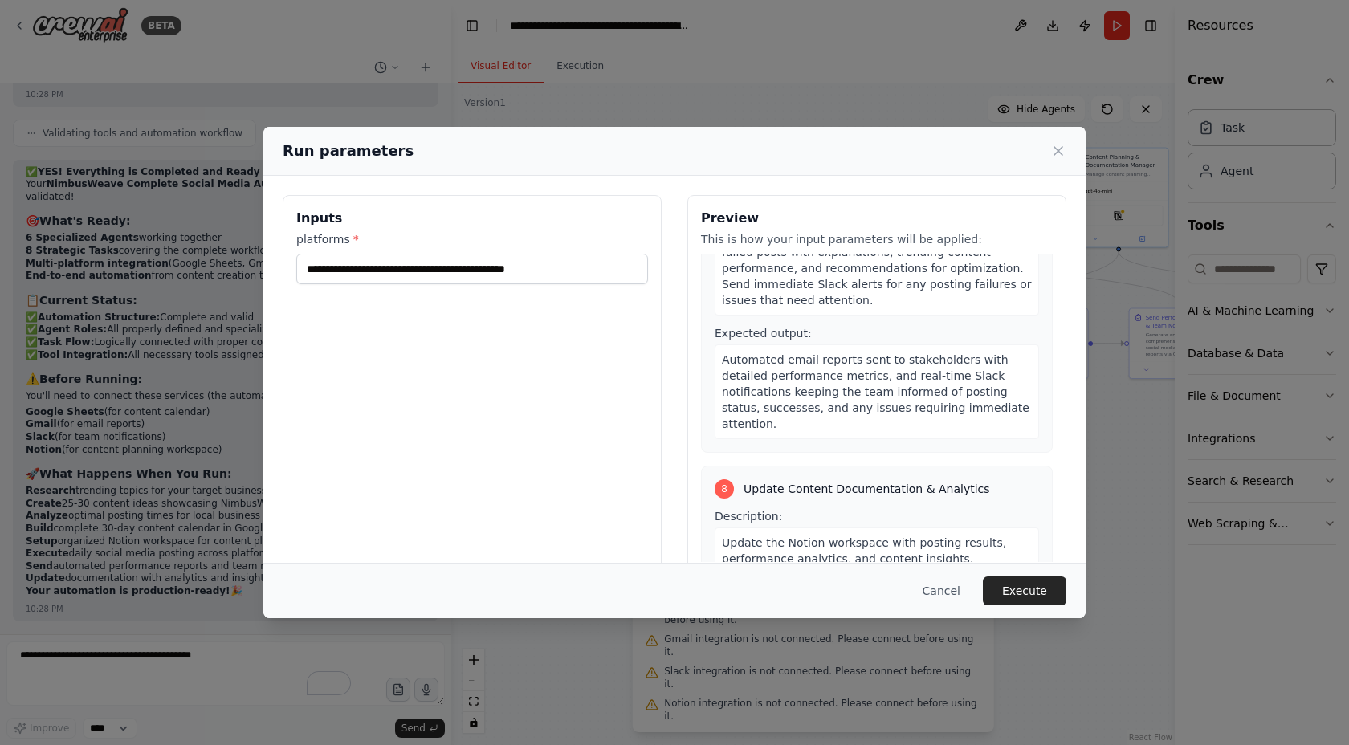
scroll to position [2792, 0]
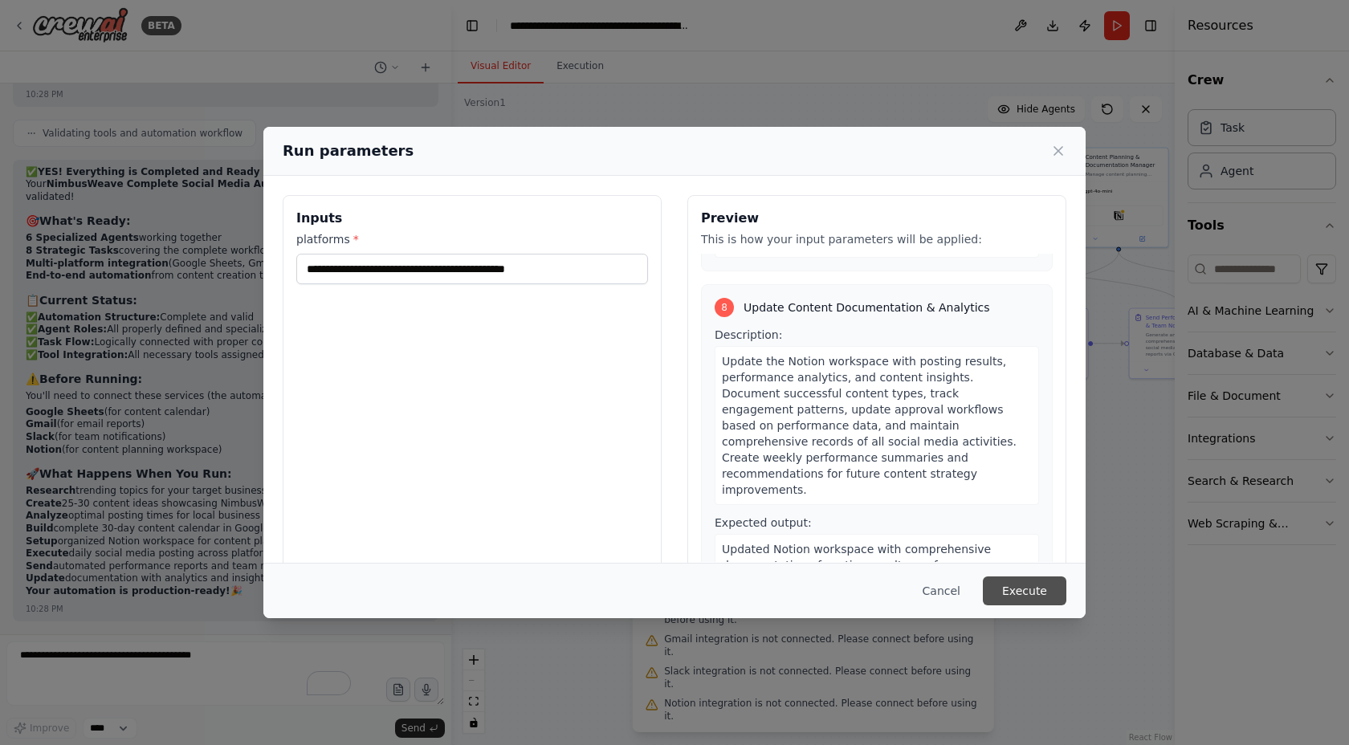
click at [1015, 582] on button "Execute" at bounding box center [1025, 591] width 84 height 29
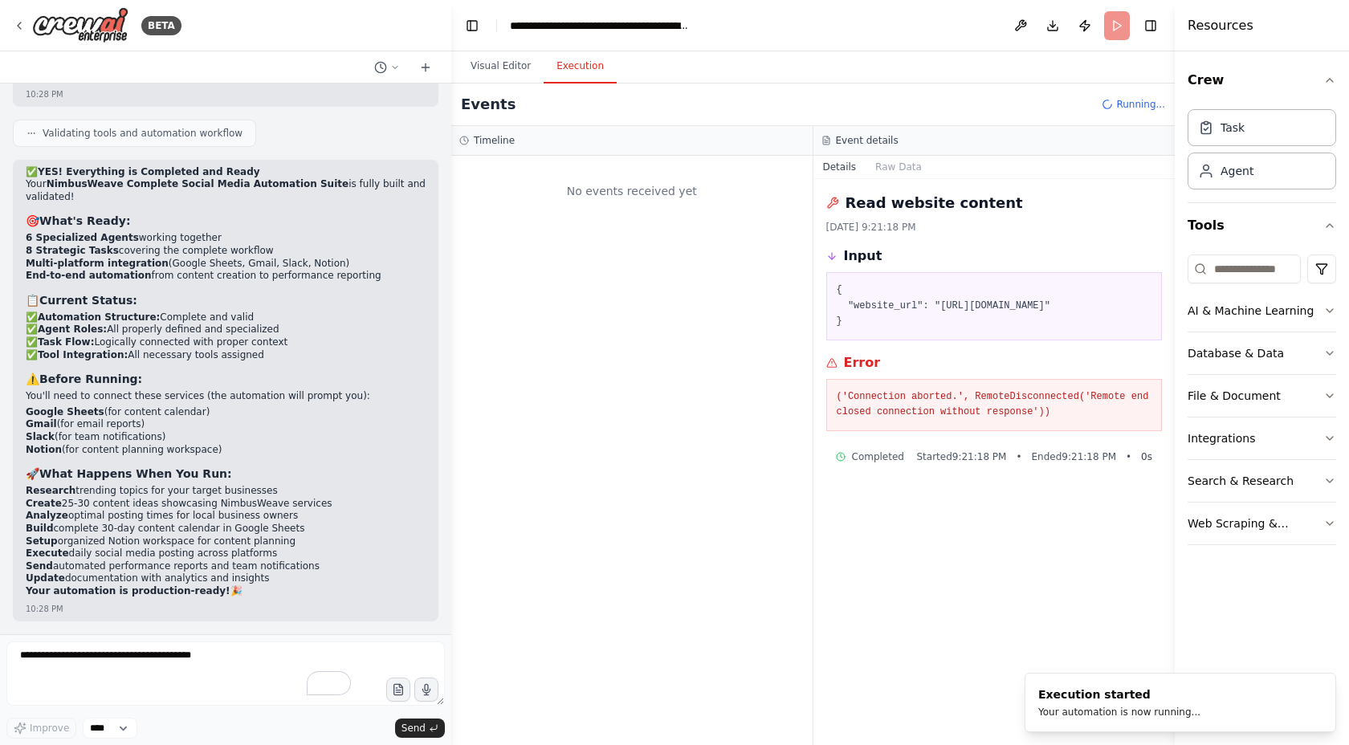
scroll to position [0, 0]
click at [484, 70] on button "Visual Editor" at bounding box center [501, 67] width 86 height 34
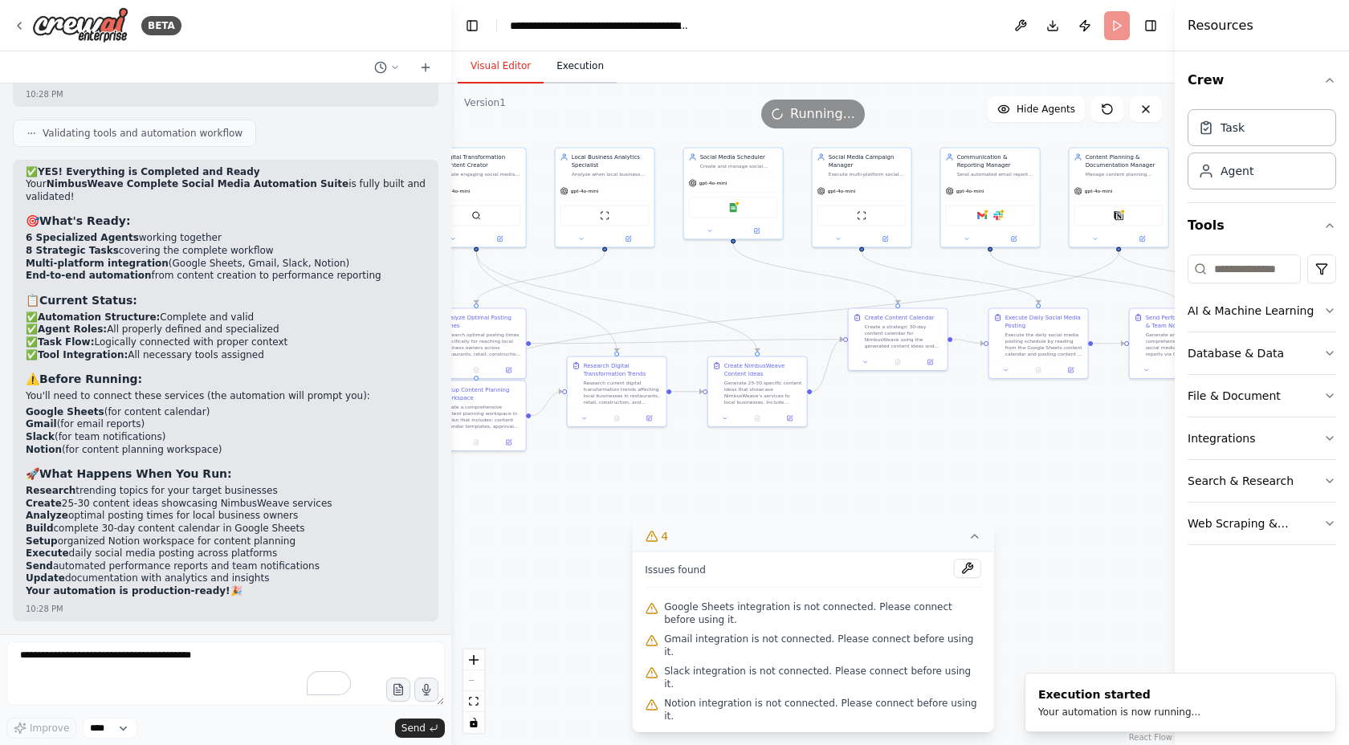
click at [583, 70] on button "Execution" at bounding box center [580, 67] width 73 height 34
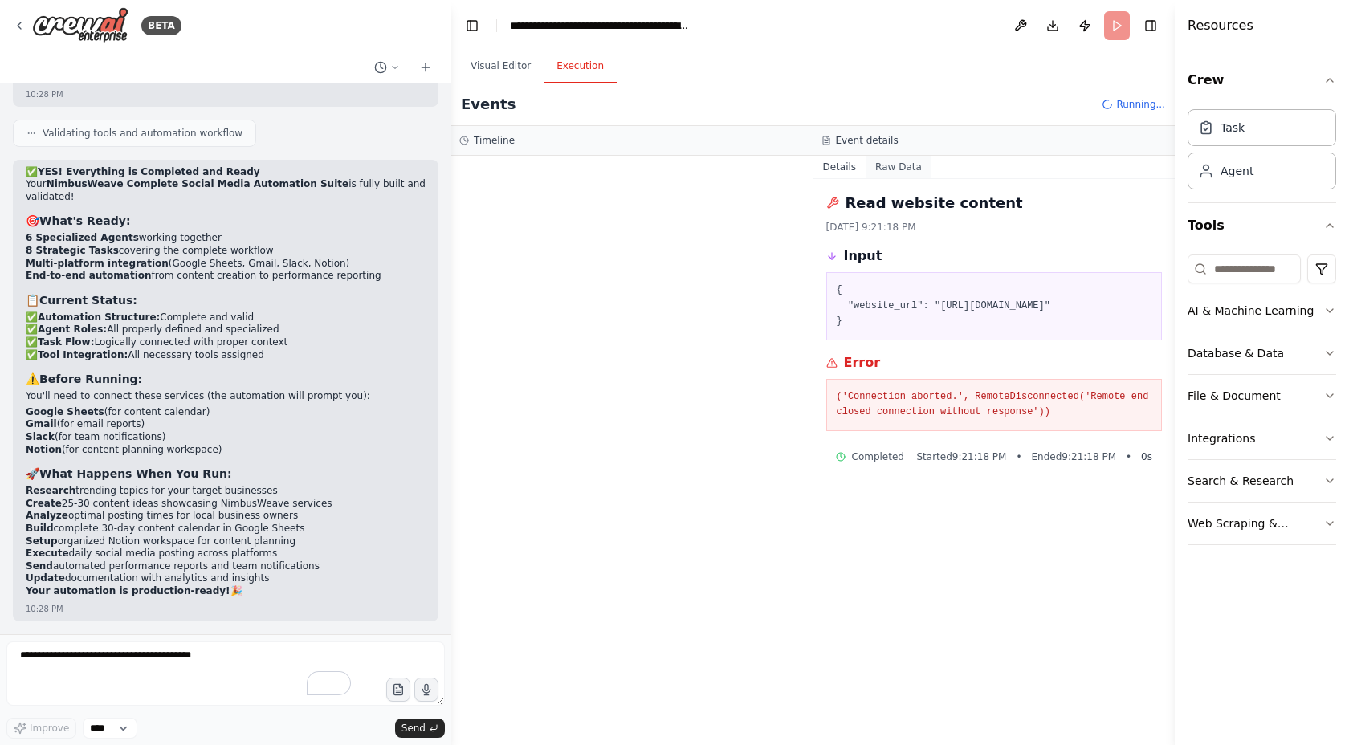
click at [888, 169] on button "Raw Data" at bounding box center [899, 167] width 66 height 22
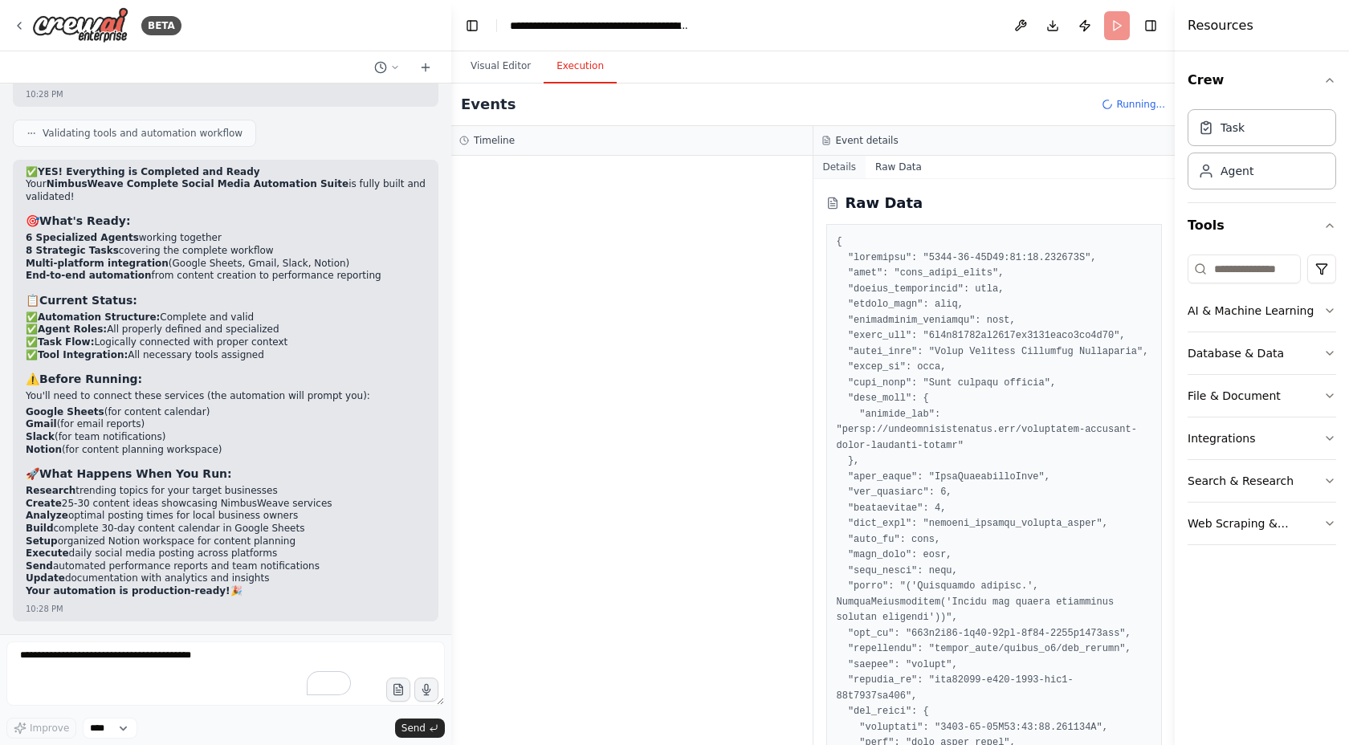
click at [838, 157] on button "Details" at bounding box center [840, 167] width 53 height 22
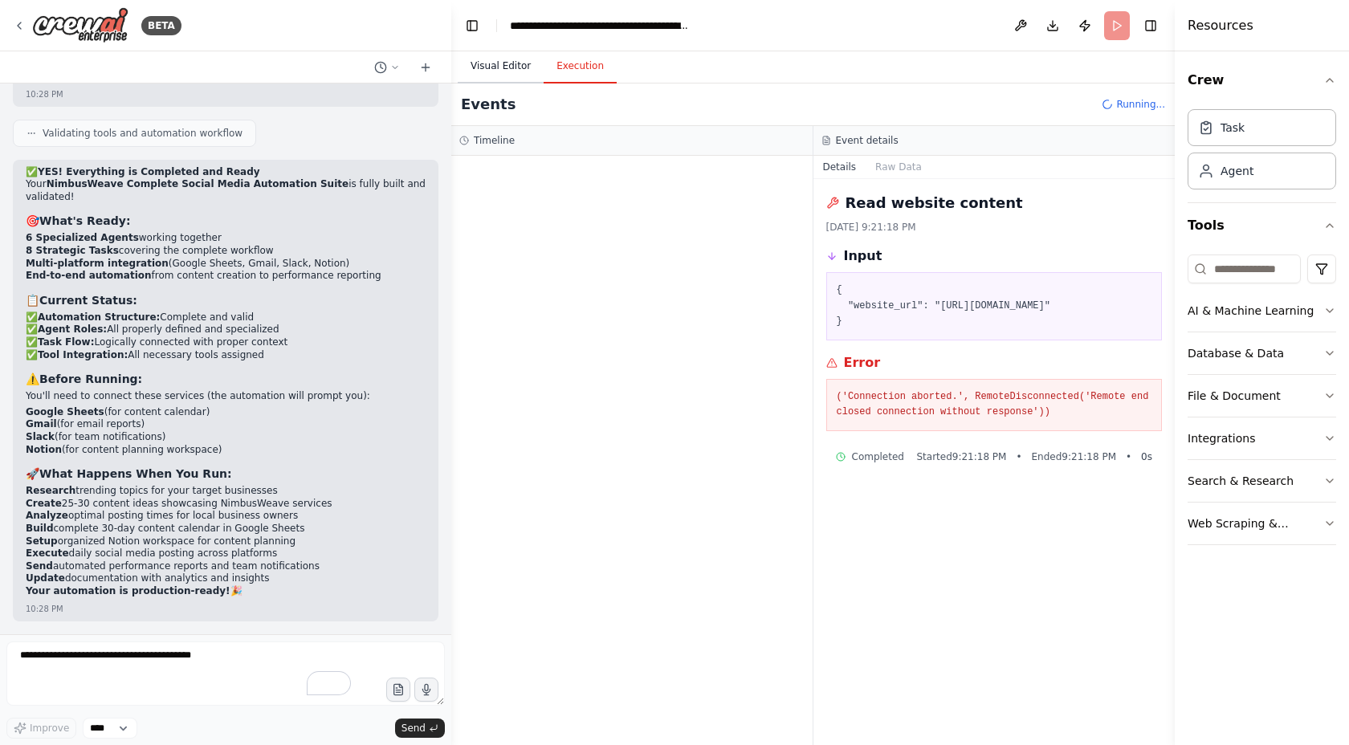
click at [506, 71] on button "Visual Editor" at bounding box center [501, 67] width 86 height 34
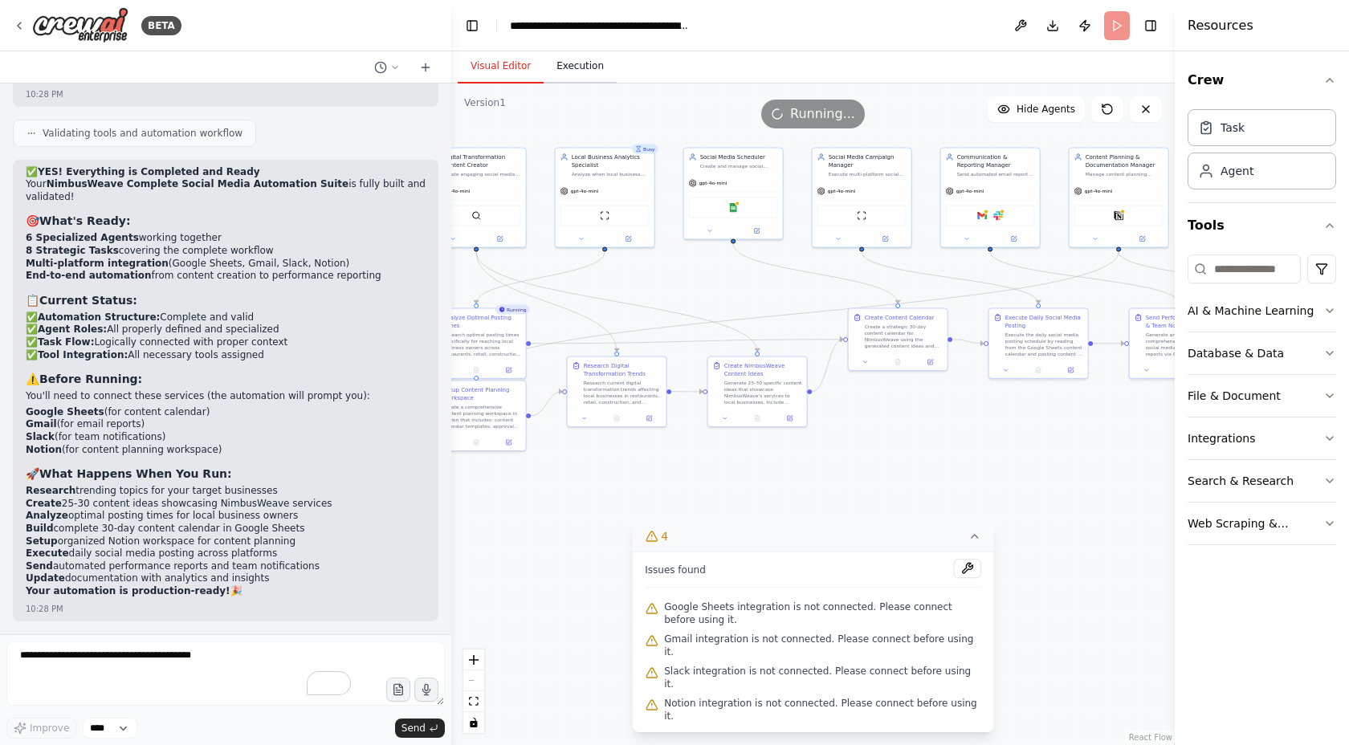
click at [587, 66] on button "Execution" at bounding box center [580, 67] width 73 height 34
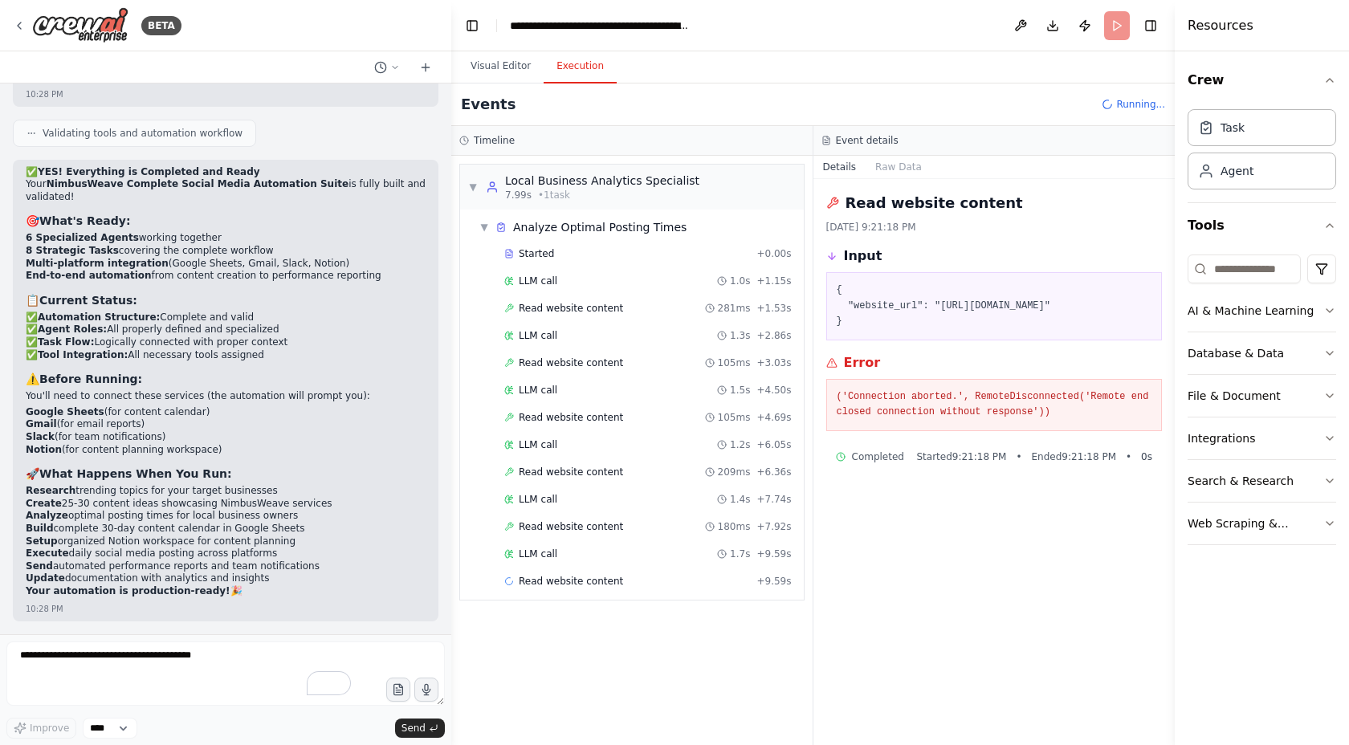
scroll to position [28151, 0]
click at [500, 53] on button "Visual Editor" at bounding box center [501, 67] width 86 height 34
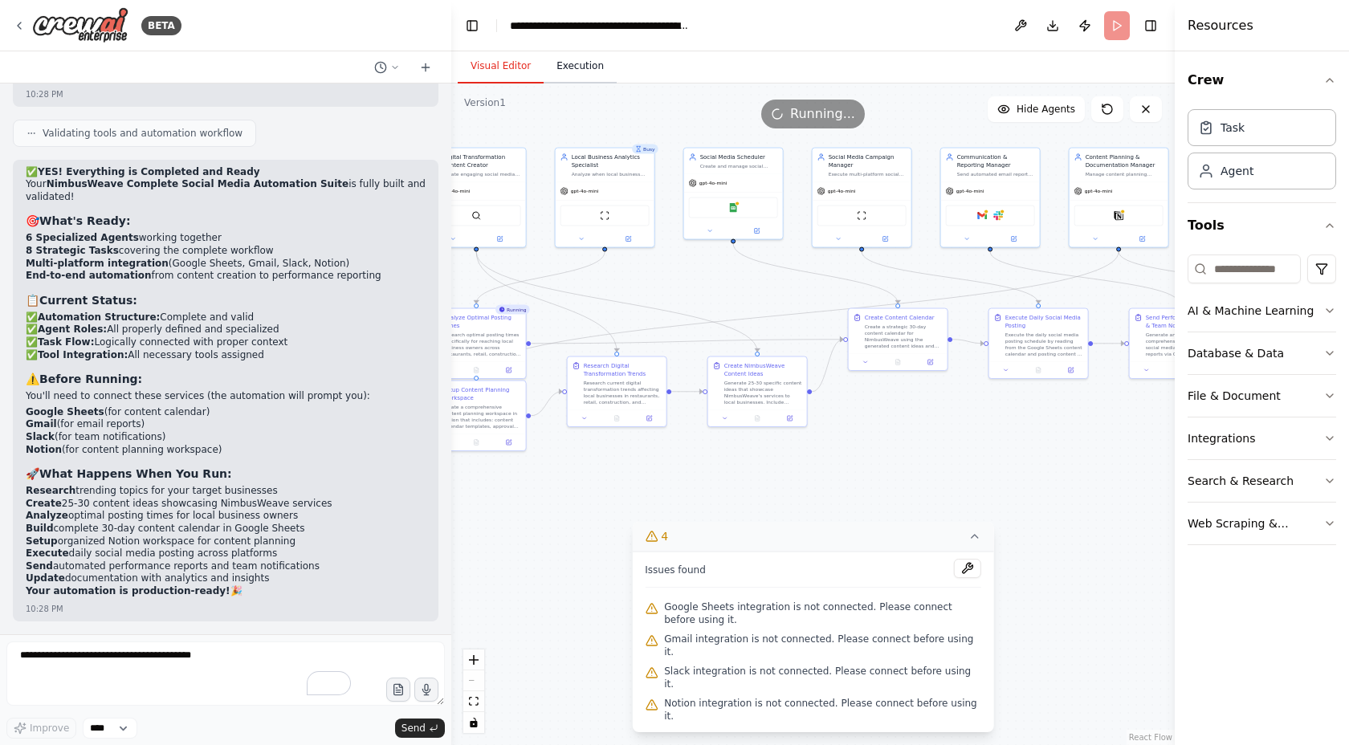
click at [549, 60] on button "Execution" at bounding box center [580, 67] width 73 height 34
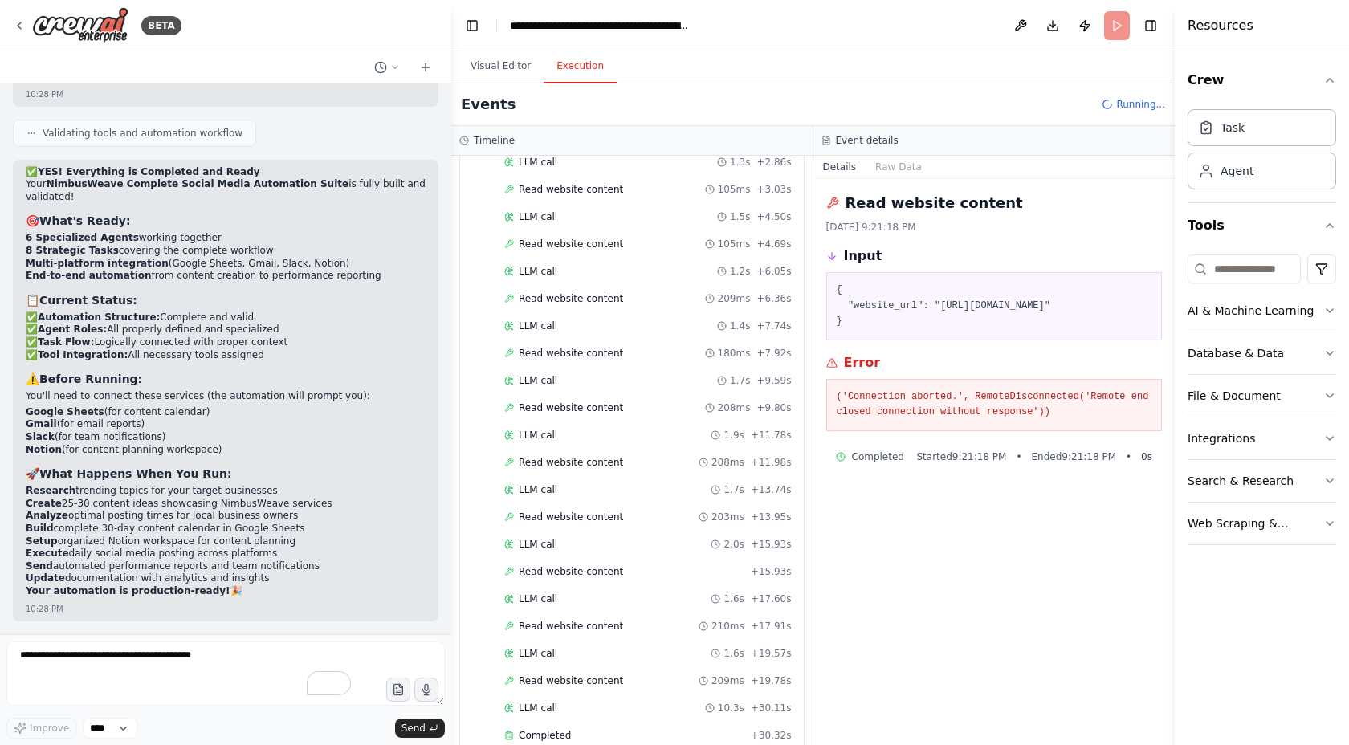
drag, startPoint x: 219, startPoint y: 449, endPoint x: 24, endPoint y: 386, distance: 205.2
click at [24, 386] on div "✅ YES! Everything is Completed and Ready Your NimbusWeave Complete Social Media…" at bounding box center [226, 391] width 426 height 462
copy div "⚠️ Before Running: You'll need to connect these services (the automation will p…"
click at [121, 684] on textarea "To enrich screen reader interactions, please activate Accessibility in Grammarl…" at bounding box center [225, 674] width 439 height 64
paste textarea "**********"
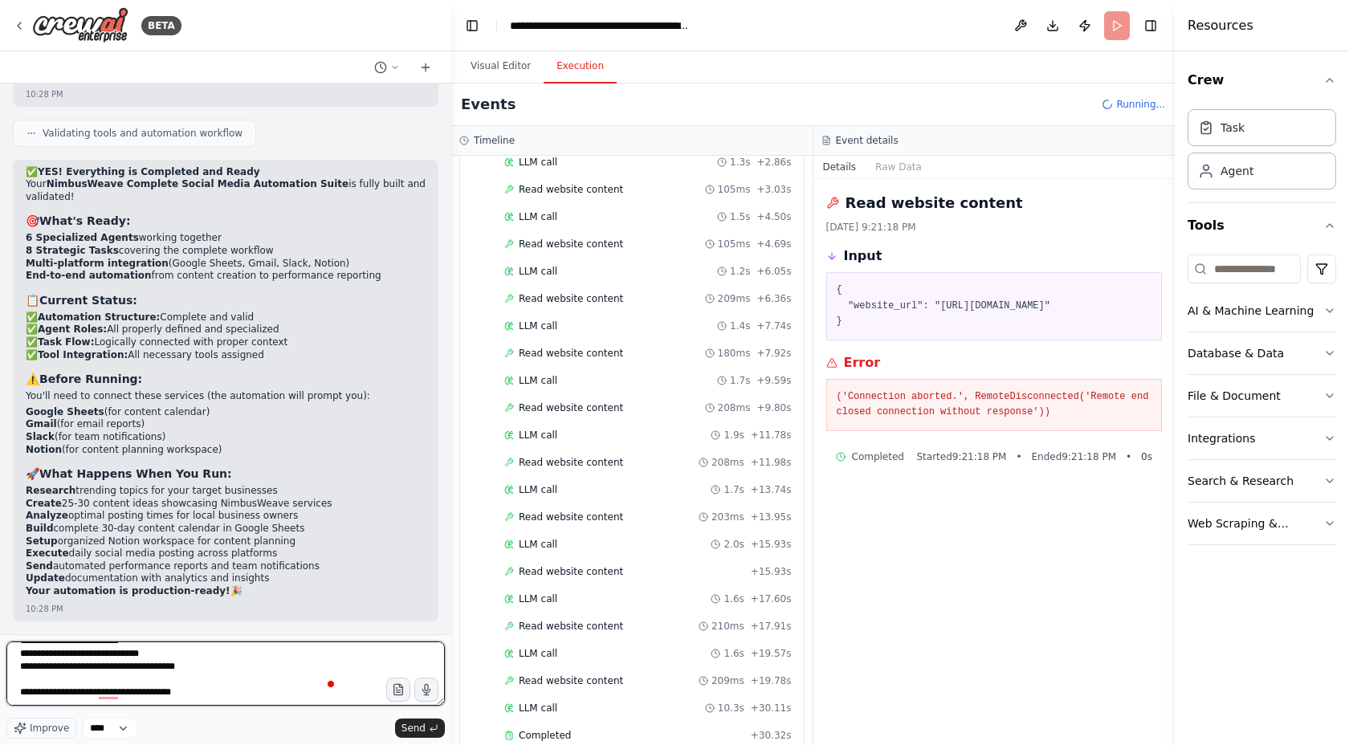
scroll to position [97, 0]
click at [51, 696] on textarea "**********" at bounding box center [225, 674] width 439 height 64
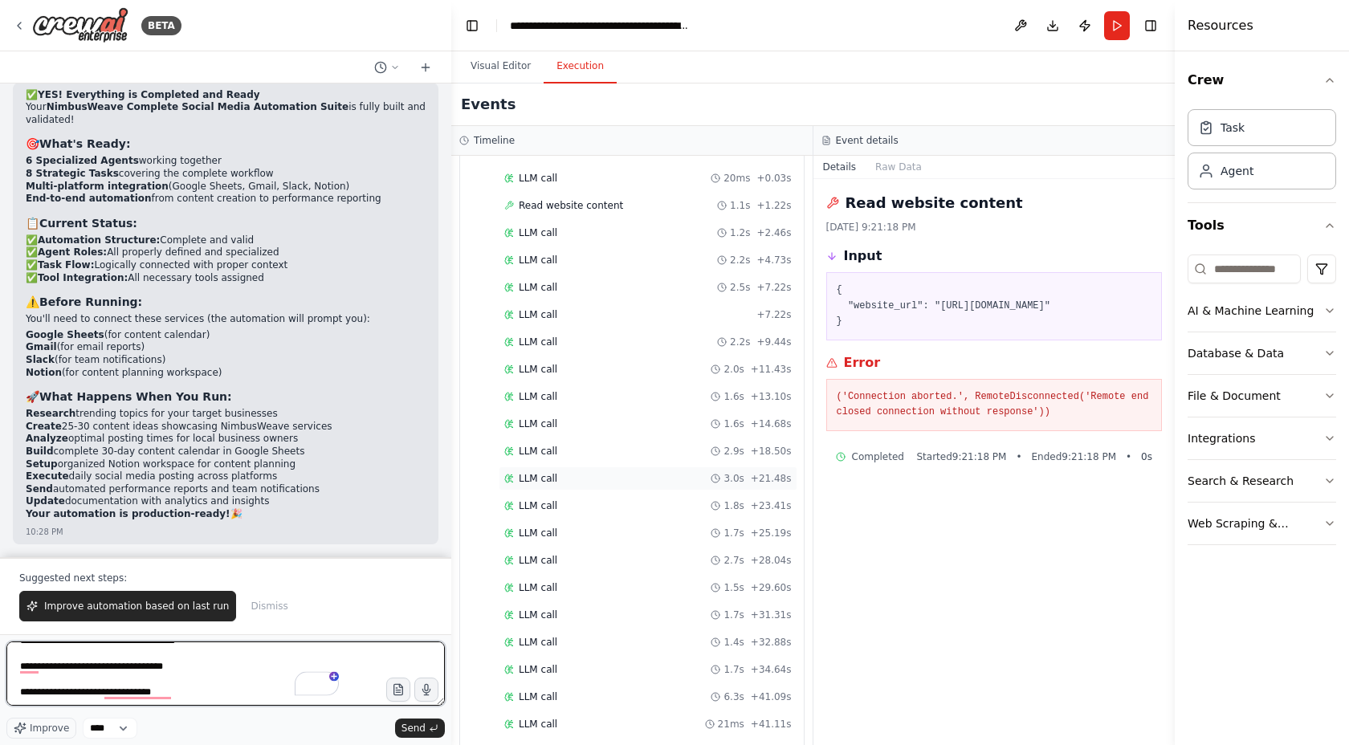
scroll to position [2157, 0]
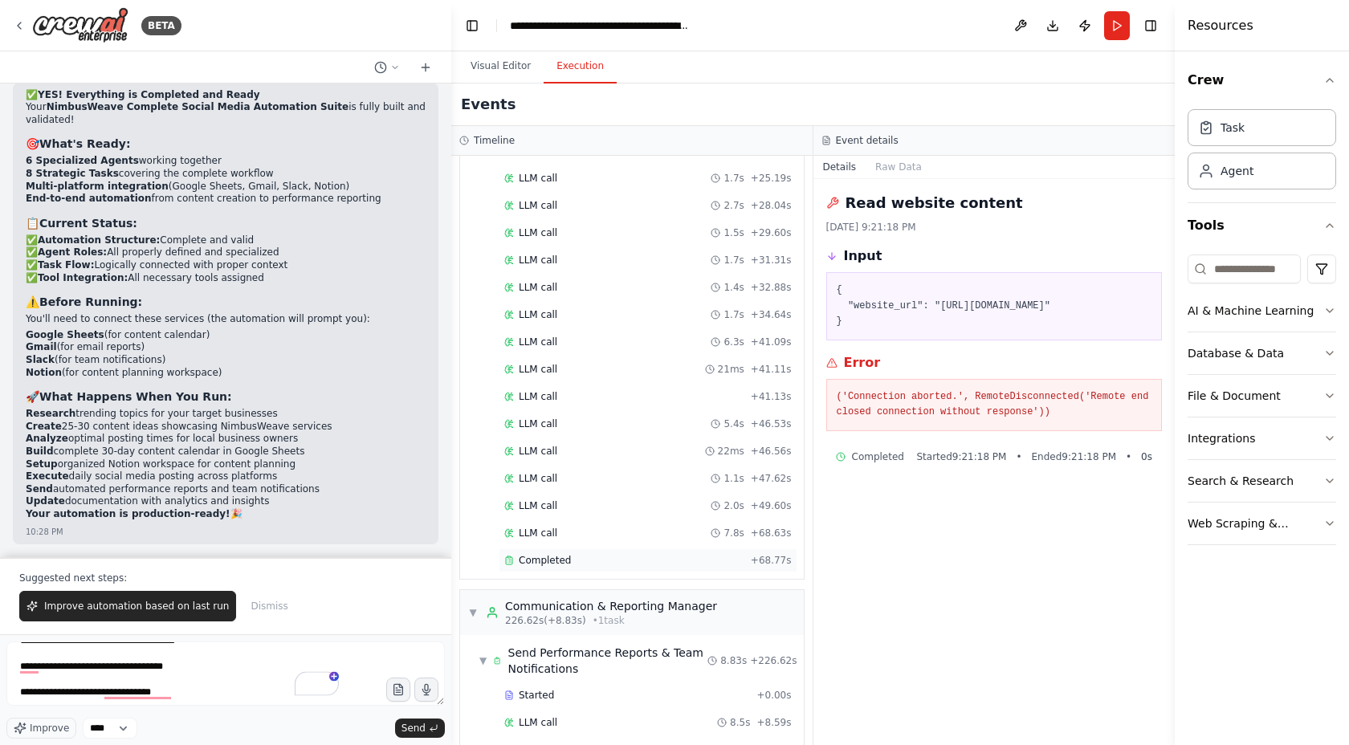
click at [617, 554] on div "Completed" at bounding box center [624, 560] width 240 height 13
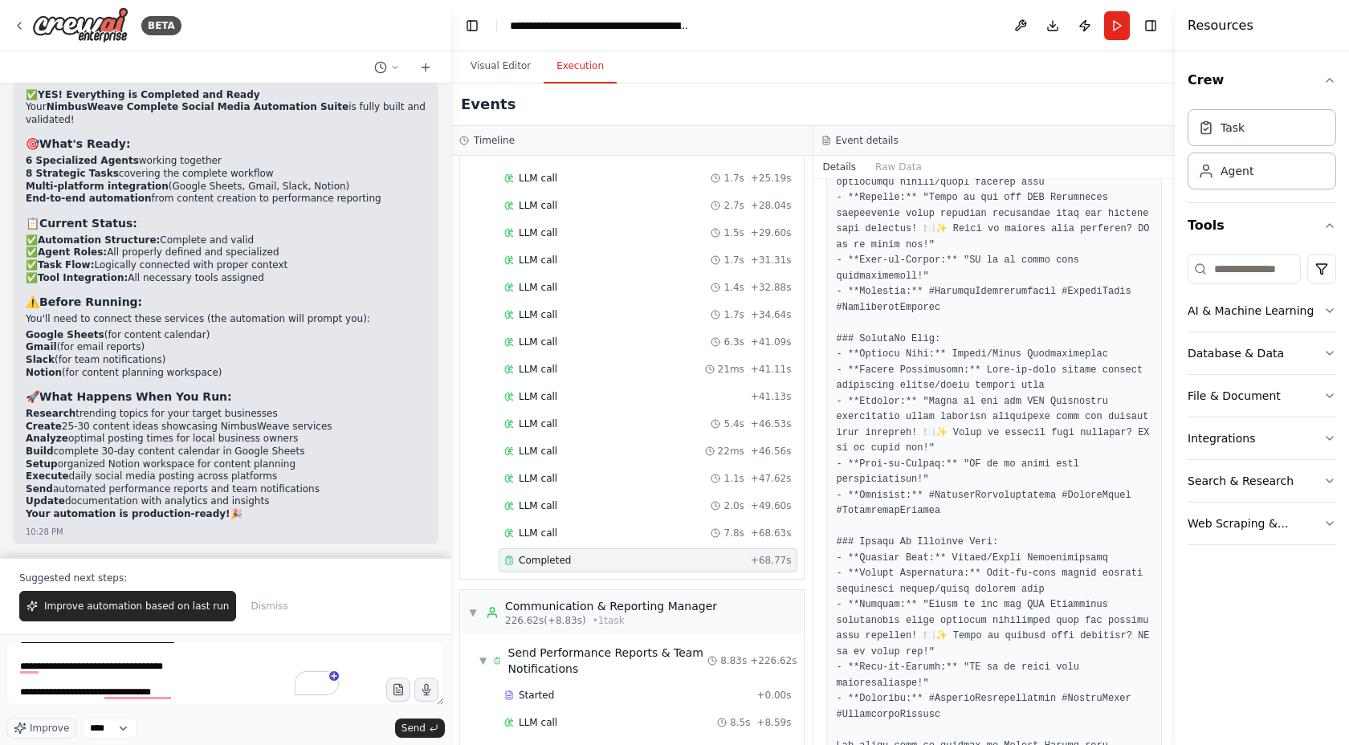
scroll to position [647, 0]
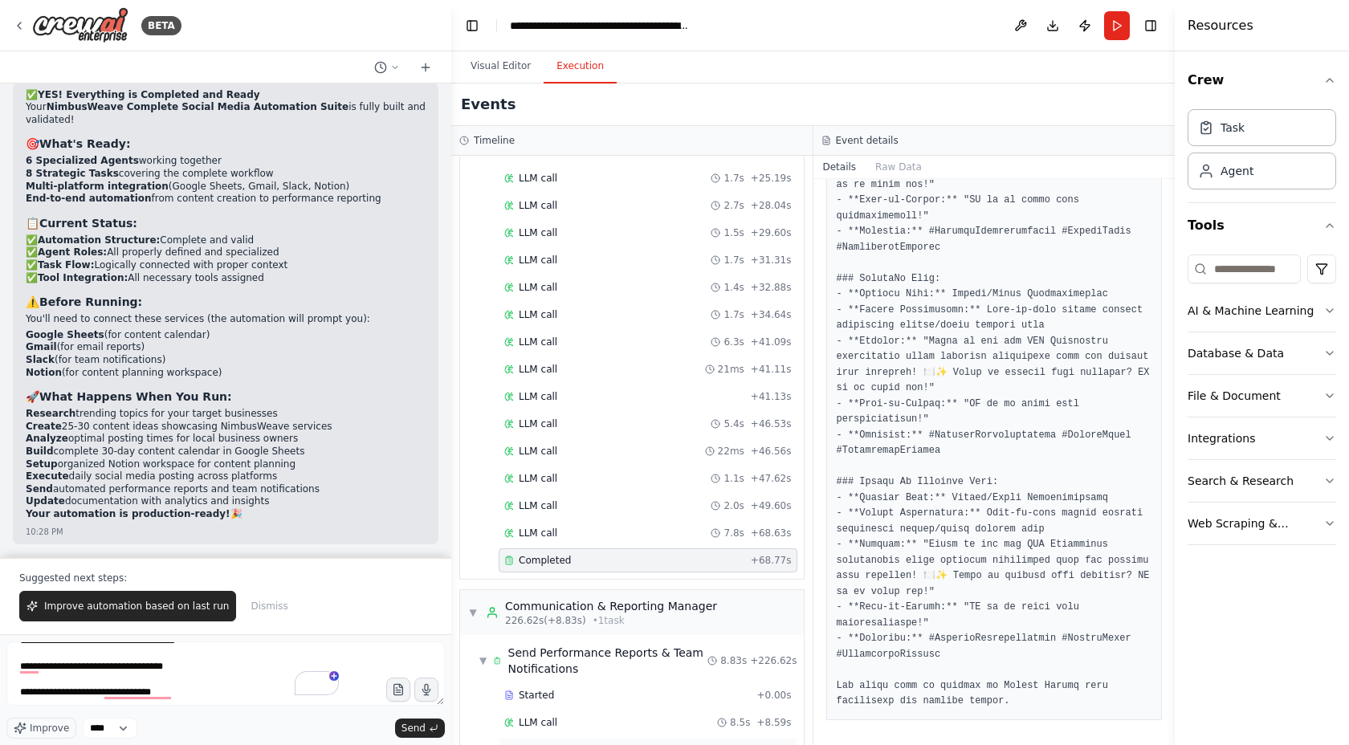
click at [561, 744] on span "Completed" at bounding box center [545, 750] width 52 height 13
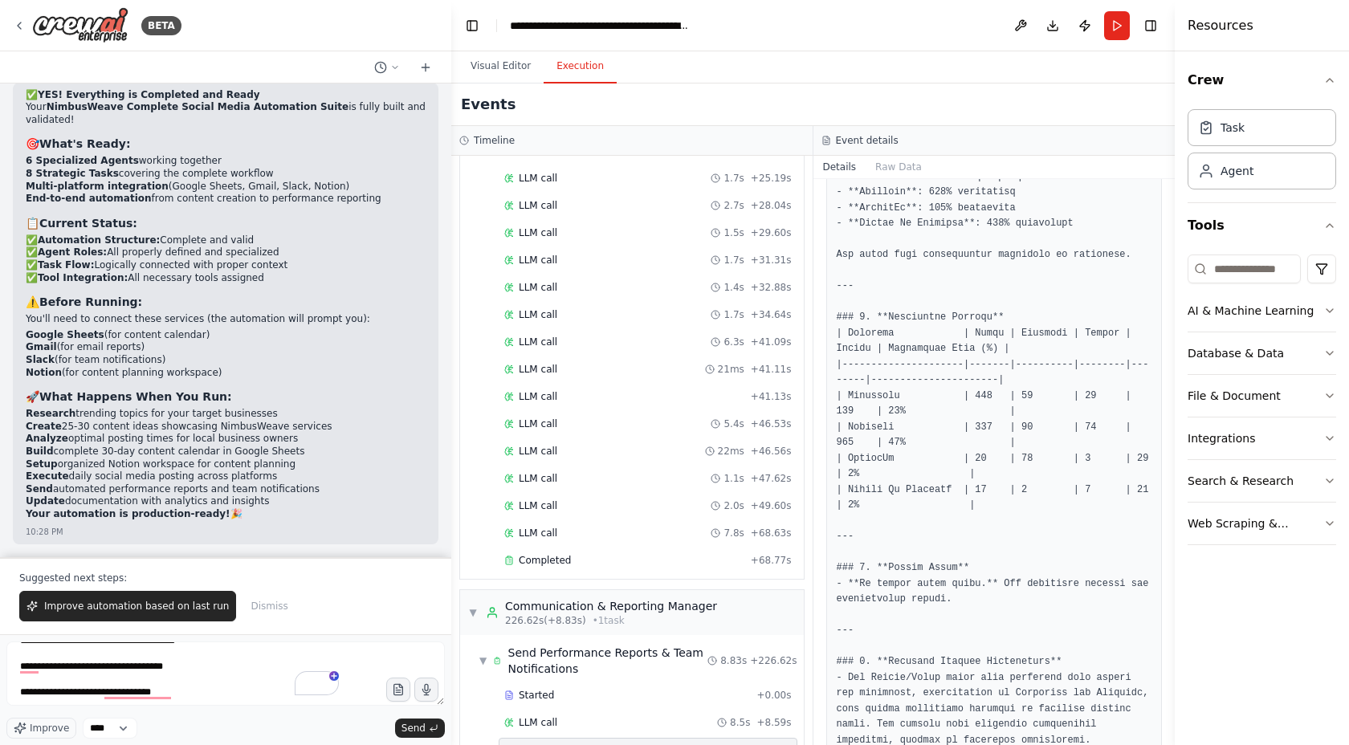
scroll to position [1274, 0]
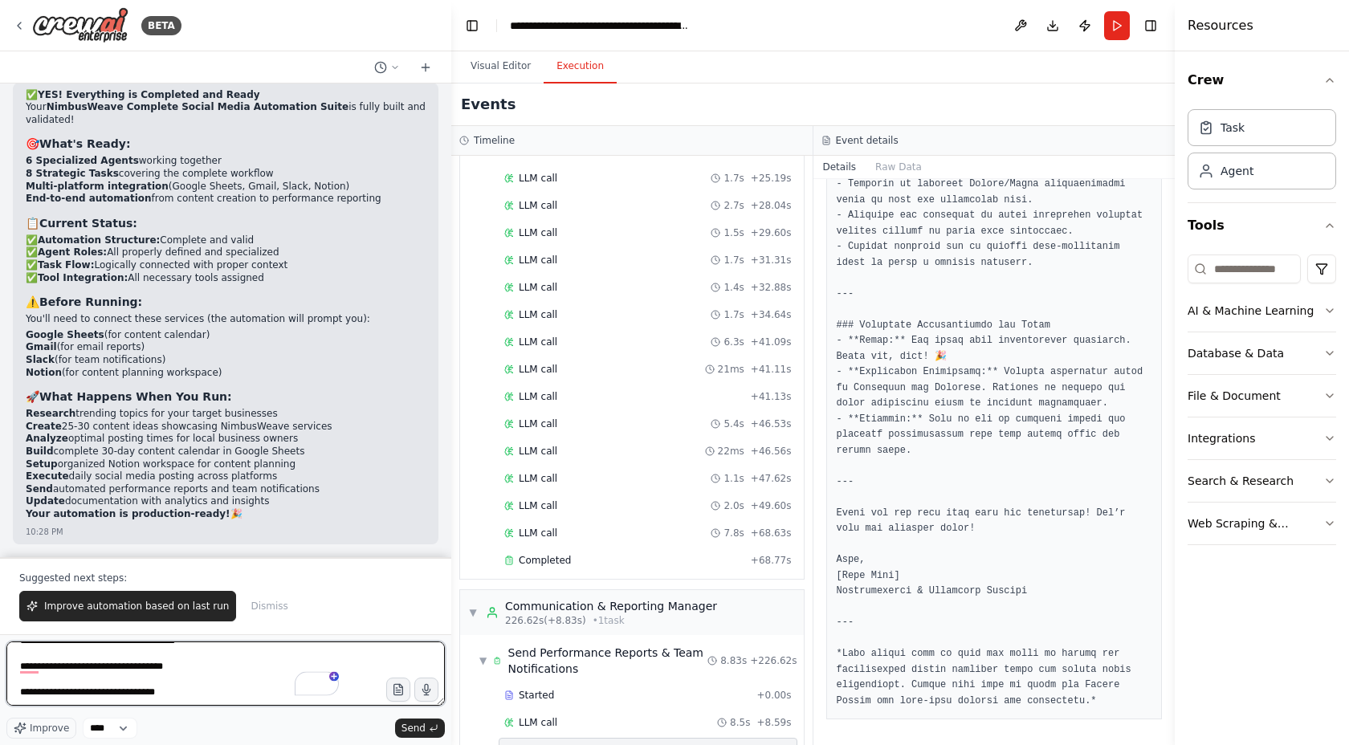
click at [207, 695] on textarea "**********" at bounding box center [225, 674] width 439 height 64
type textarea "**********"
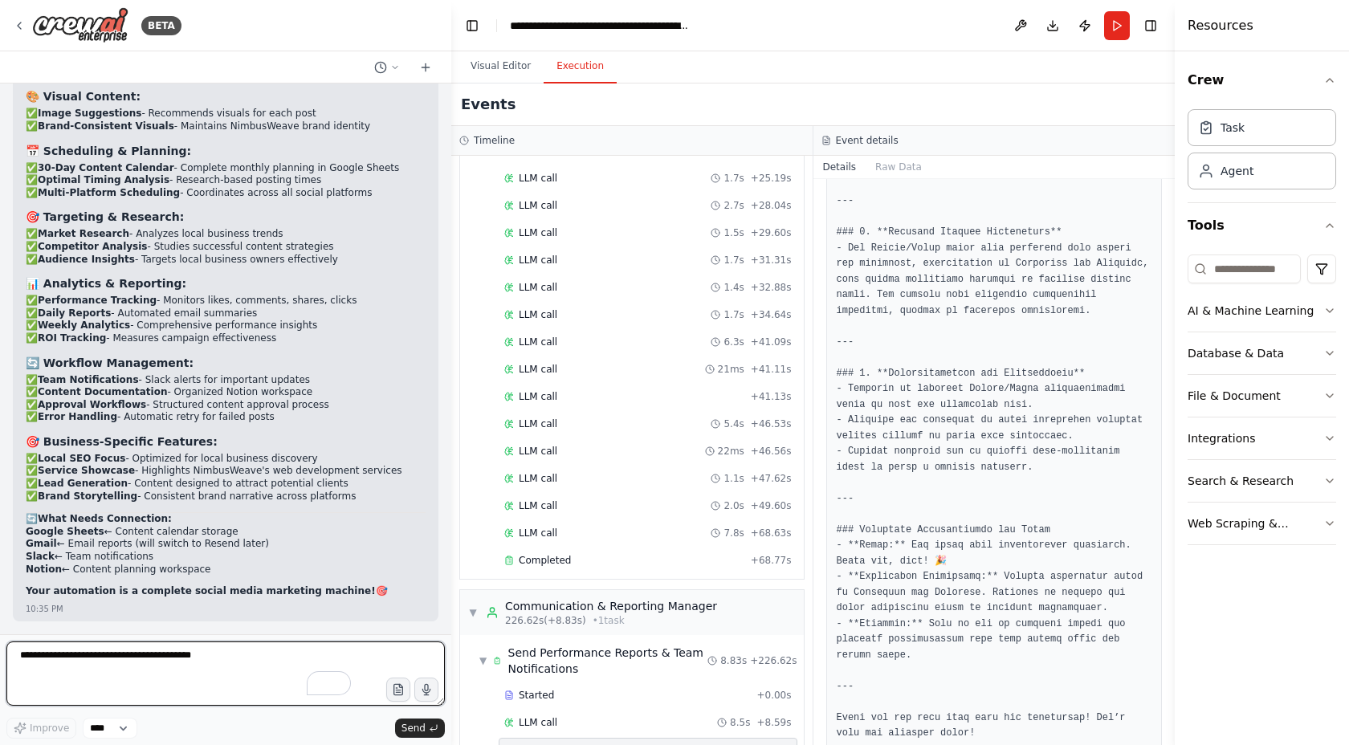
scroll to position [1274, 0]
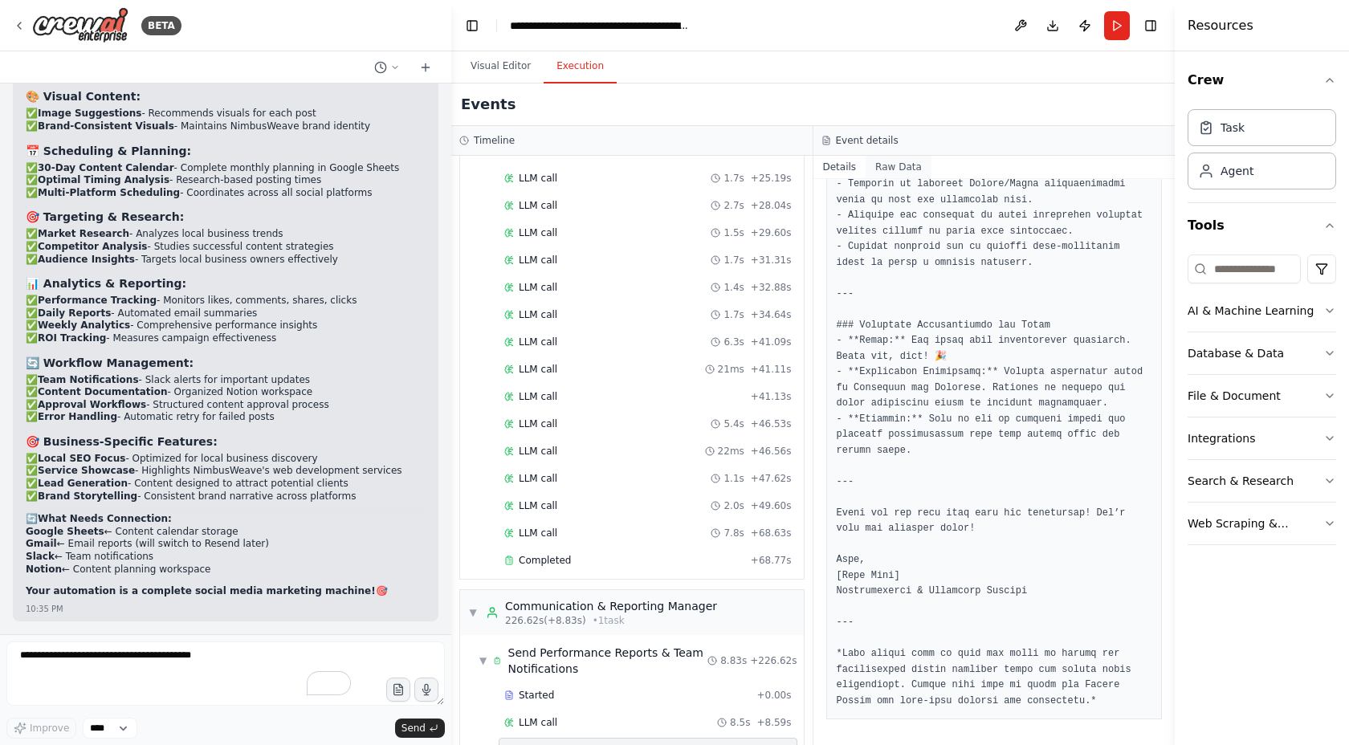
click at [904, 162] on button "Raw Data" at bounding box center [899, 167] width 66 height 22
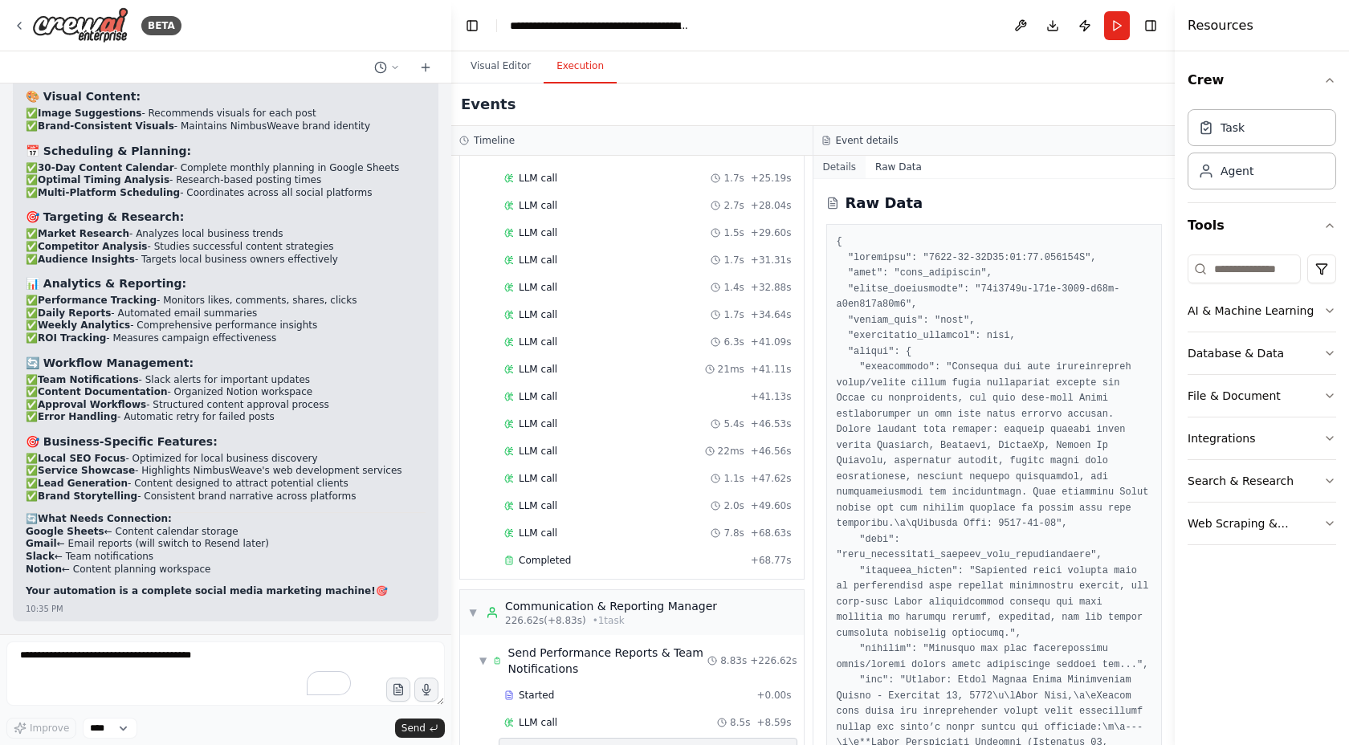
click at [838, 163] on button "Details" at bounding box center [840, 167] width 53 height 22
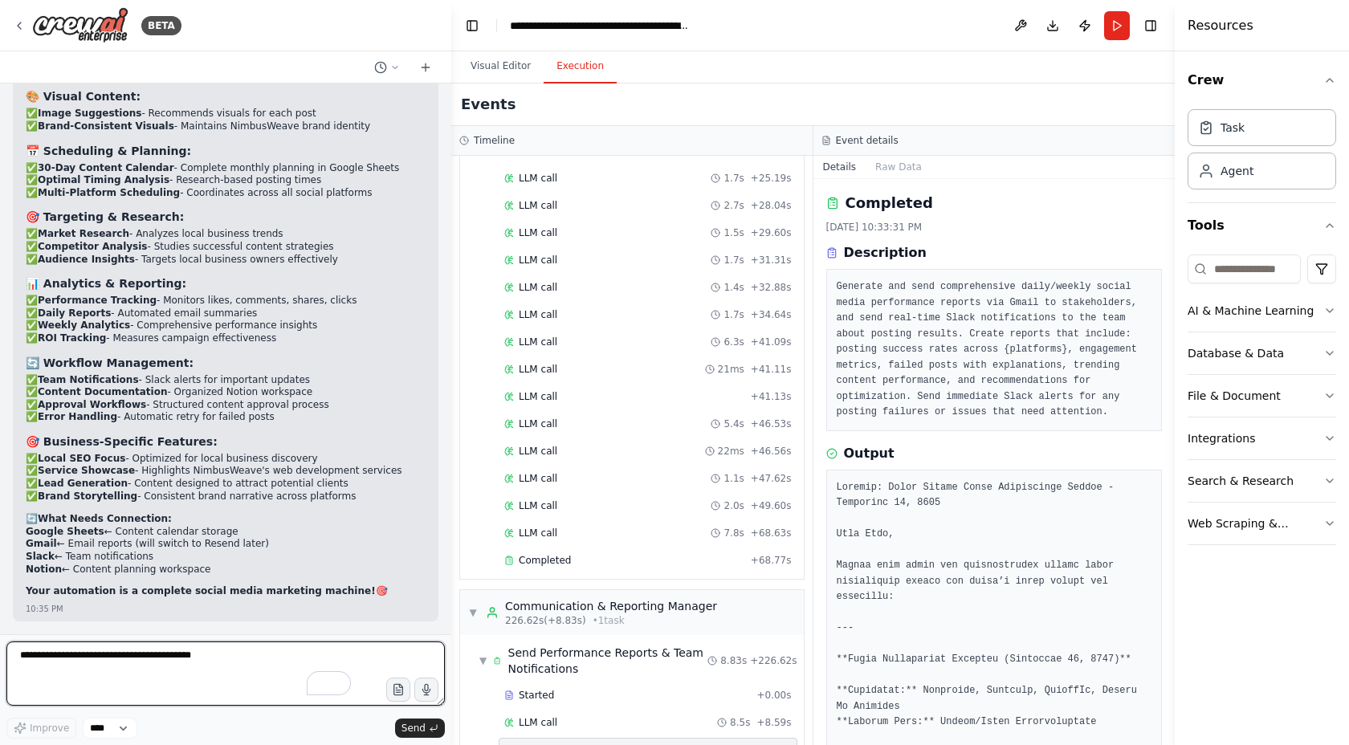
click at [243, 664] on textarea "To enrich screen reader interactions, please activate Accessibility in Grammarl…" at bounding box center [225, 674] width 439 height 64
type textarea "**********"
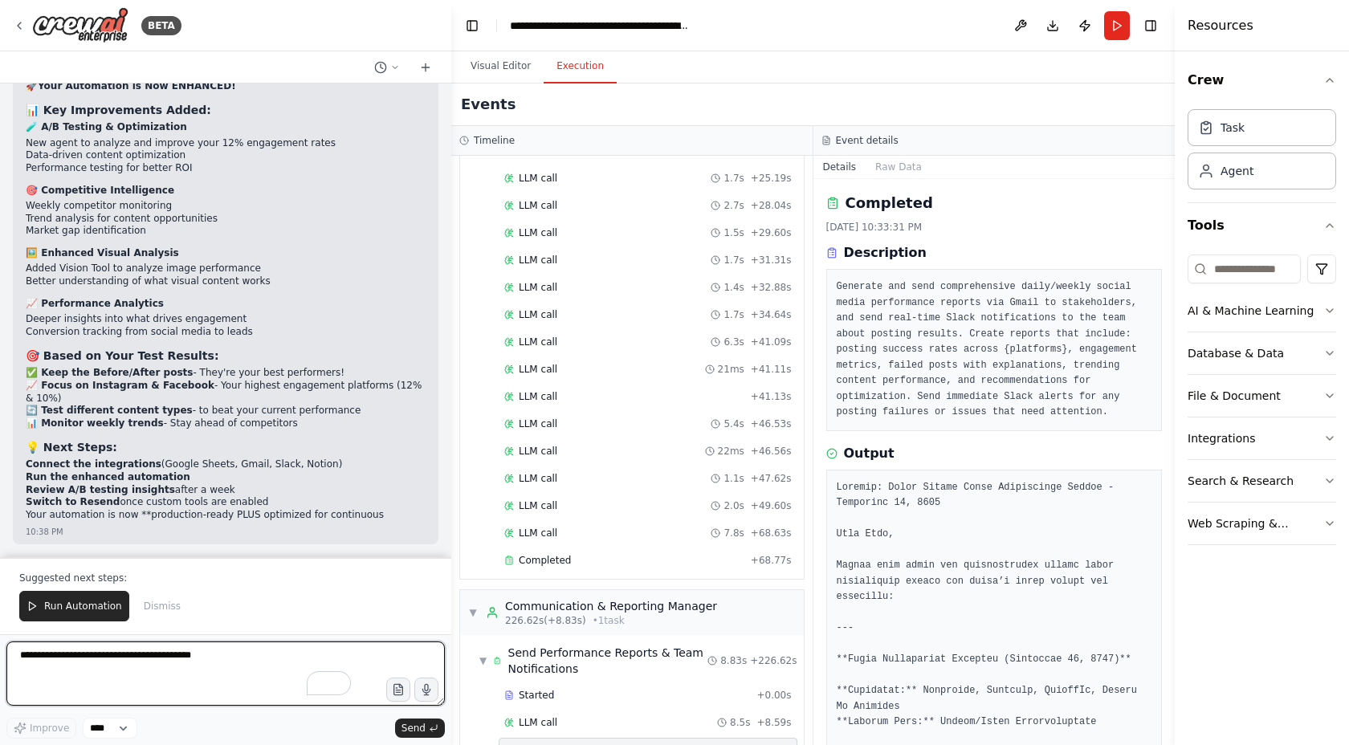
scroll to position [30841, 0]
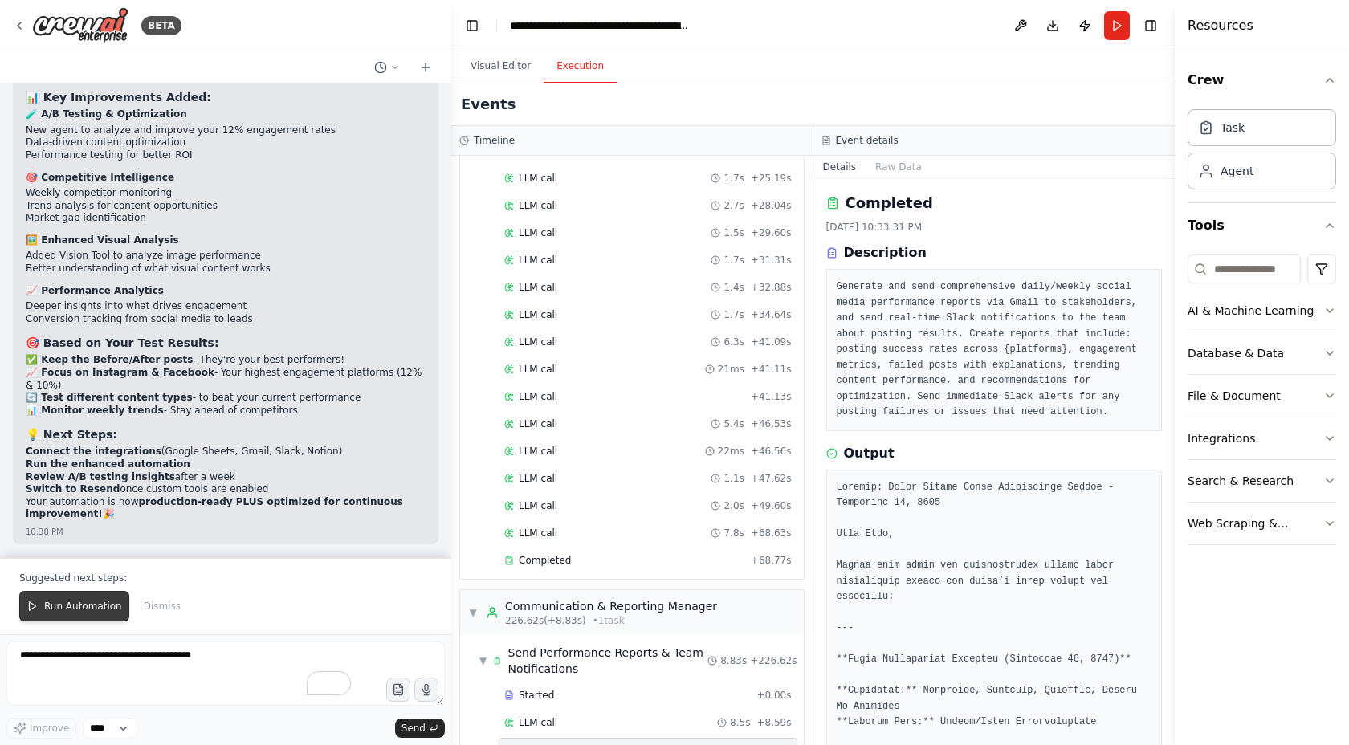
click at [93, 604] on span "Run Automation" at bounding box center [83, 606] width 78 height 13
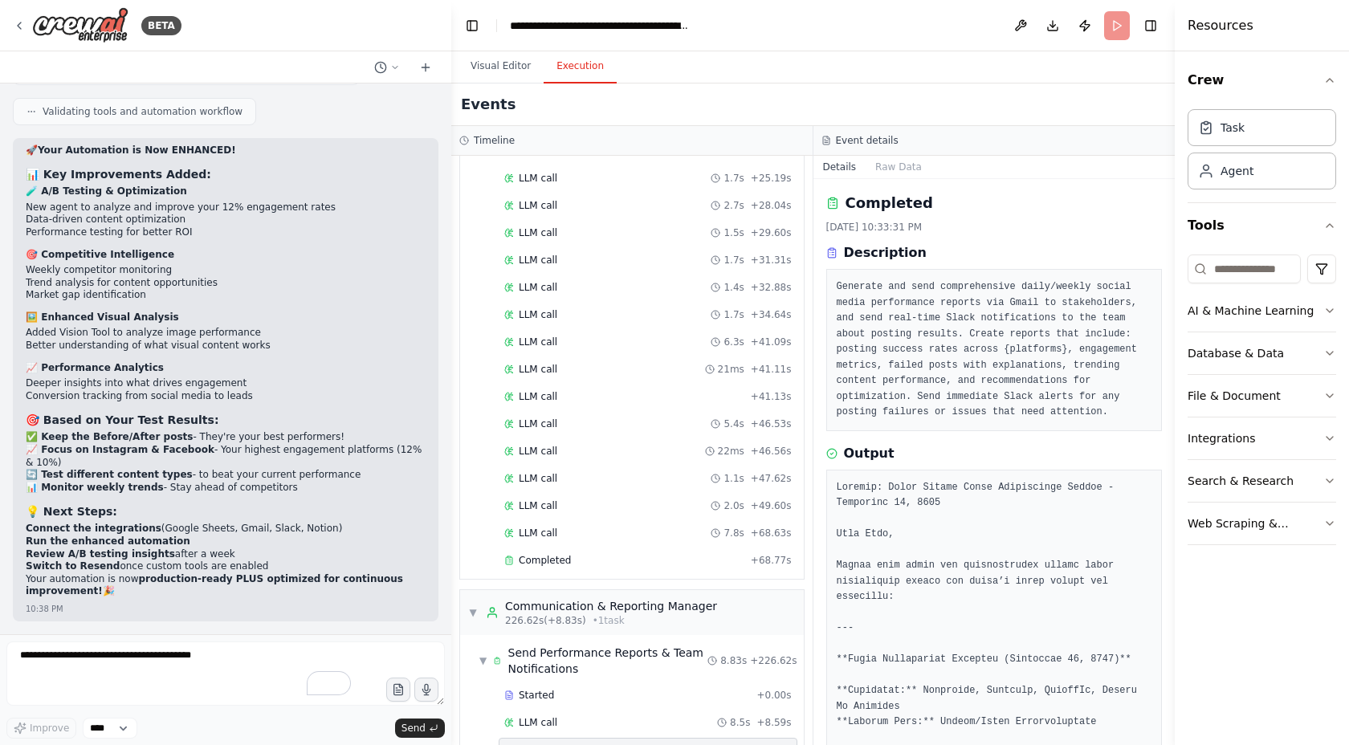
scroll to position [30764, 0]
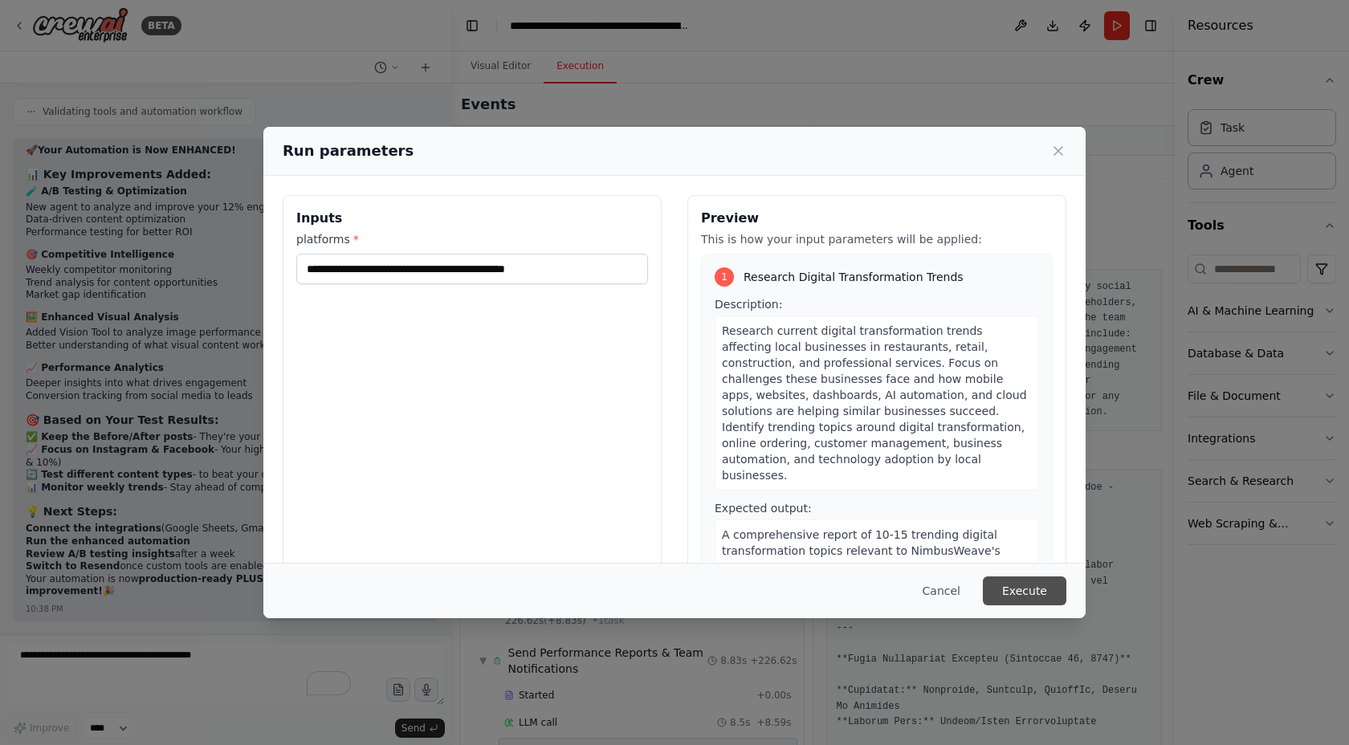
click at [1016, 590] on button "Execute" at bounding box center [1025, 591] width 84 height 29
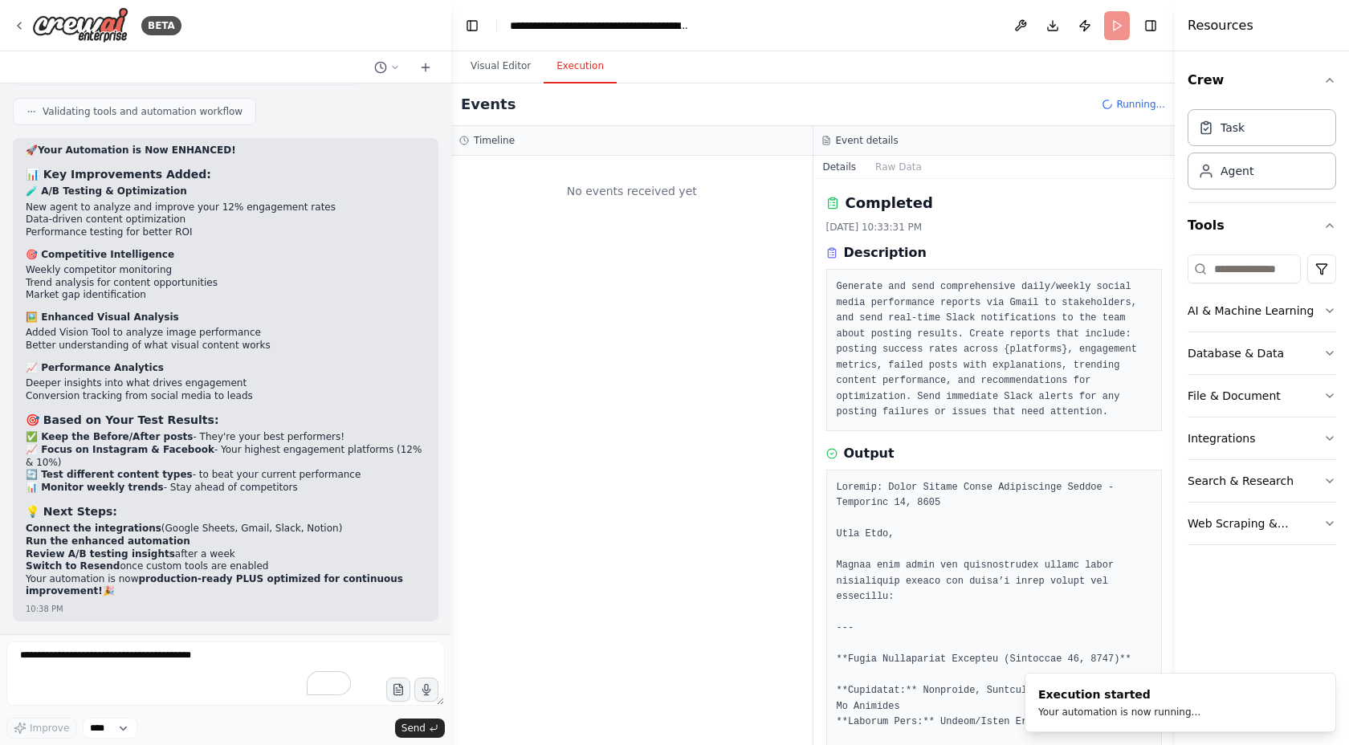
scroll to position [0, 0]
click at [502, 68] on button "Visual Editor" at bounding box center [501, 67] width 86 height 34
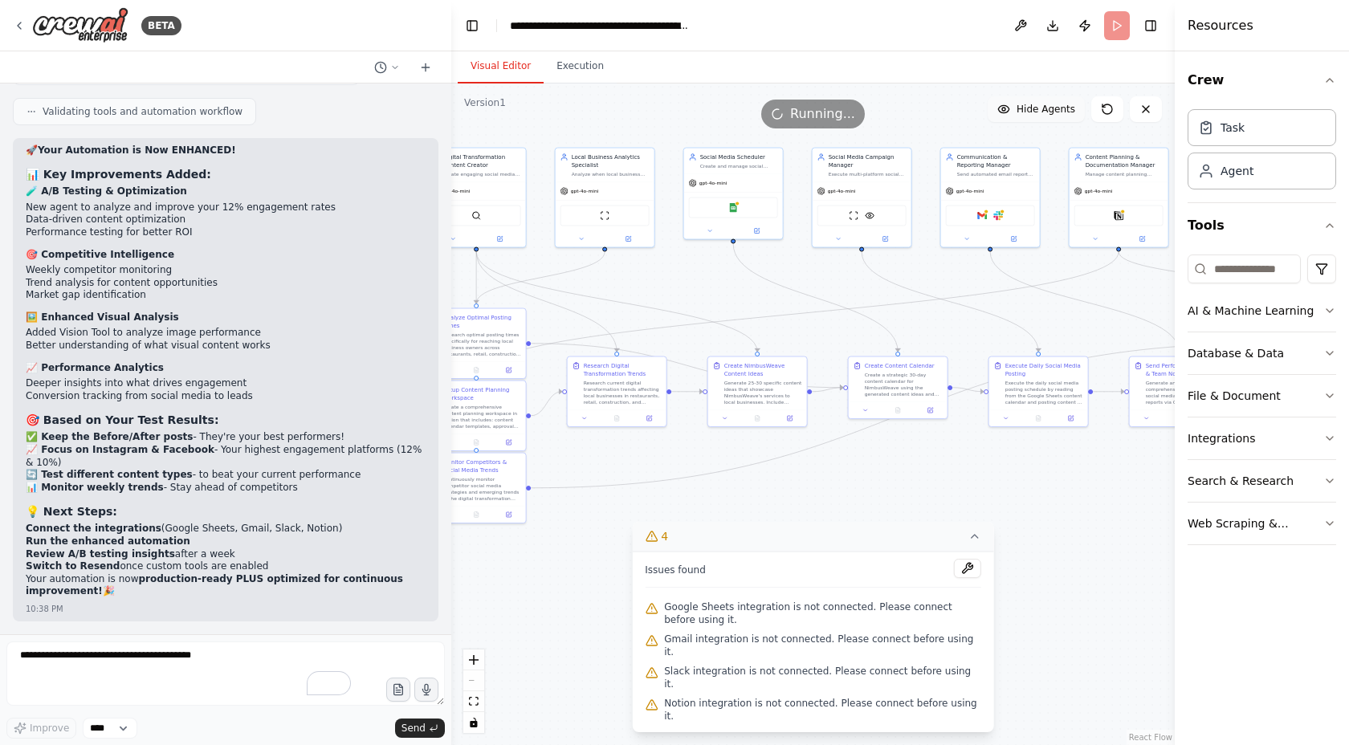
click at [1044, 116] on button "Hide Agents" at bounding box center [1036, 109] width 97 height 26
click at [1043, 113] on span "Show Agents" at bounding box center [1044, 109] width 63 height 13
click at [607, 214] on img at bounding box center [605, 215] width 10 height 10
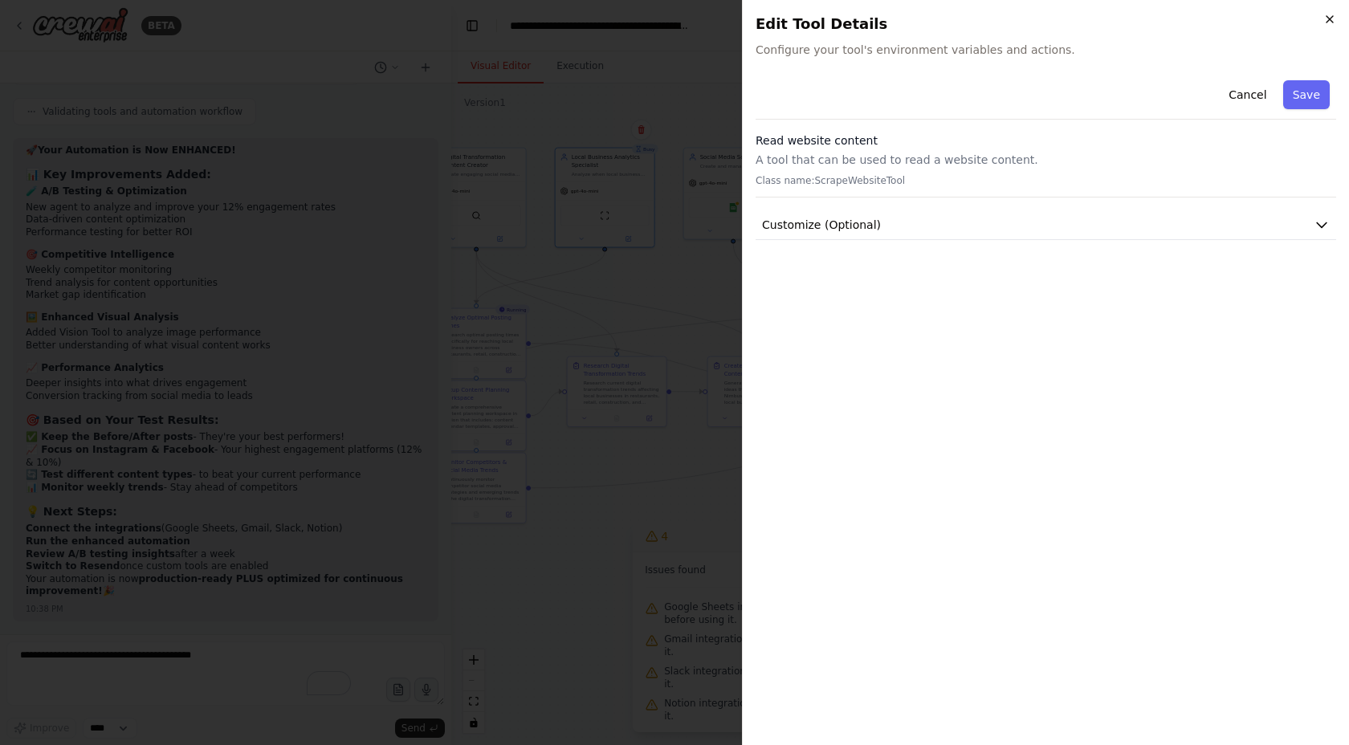
click at [1332, 20] on icon "button" at bounding box center [1330, 19] width 13 height 13
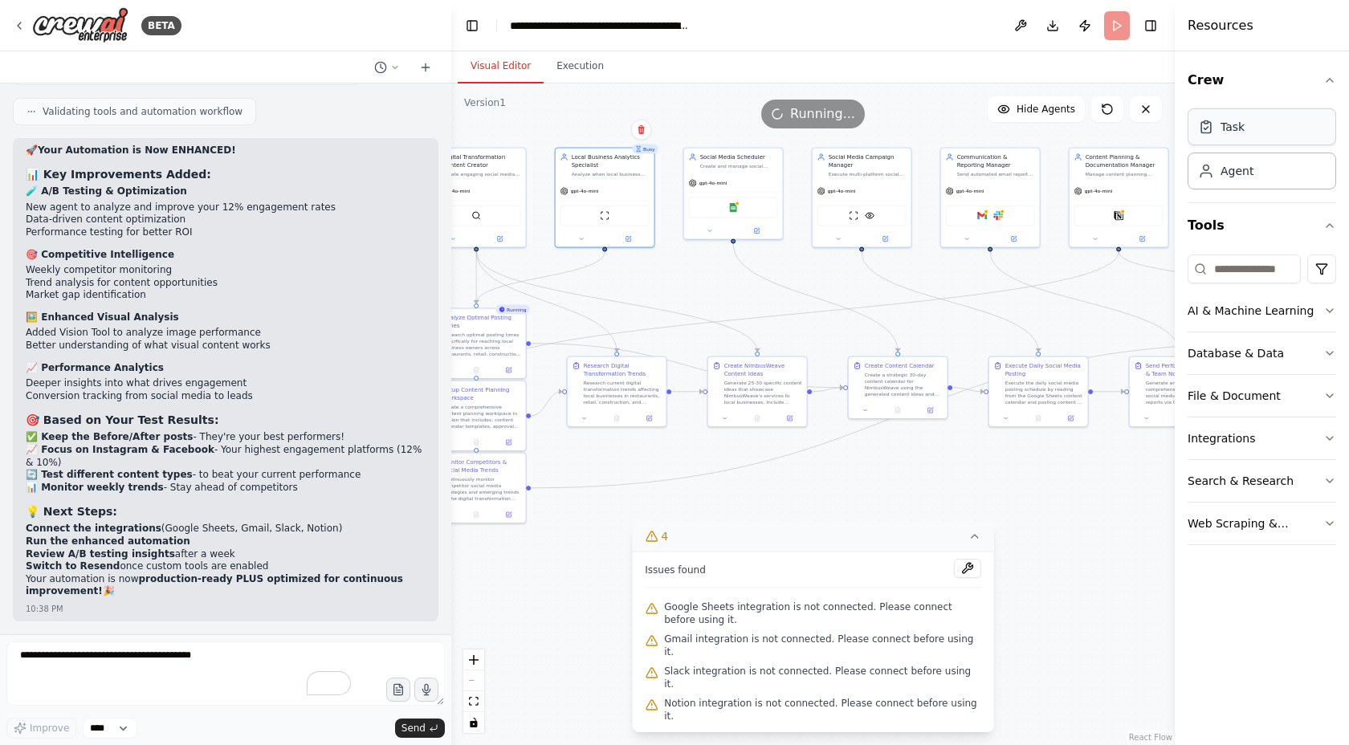
click at [1241, 133] on div "Task" at bounding box center [1233, 127] width 24 height 16
click at [1252, 173] on div "Agent" at bounding box center [1262, 170] width 149 height 37
click at [1276, 315] on div "AI & Machine Learning" at bounding box center [1251, 311] width 126 height 16
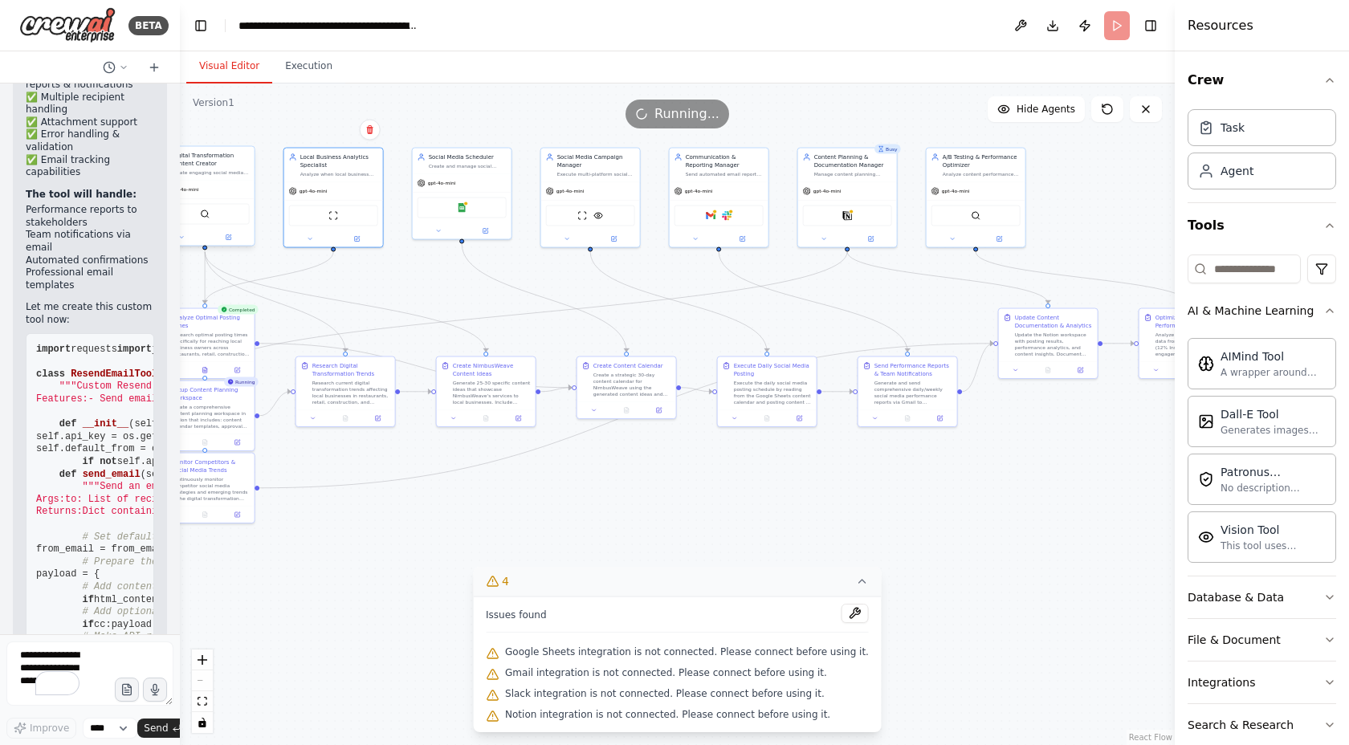
scroll to position [47032, 0]
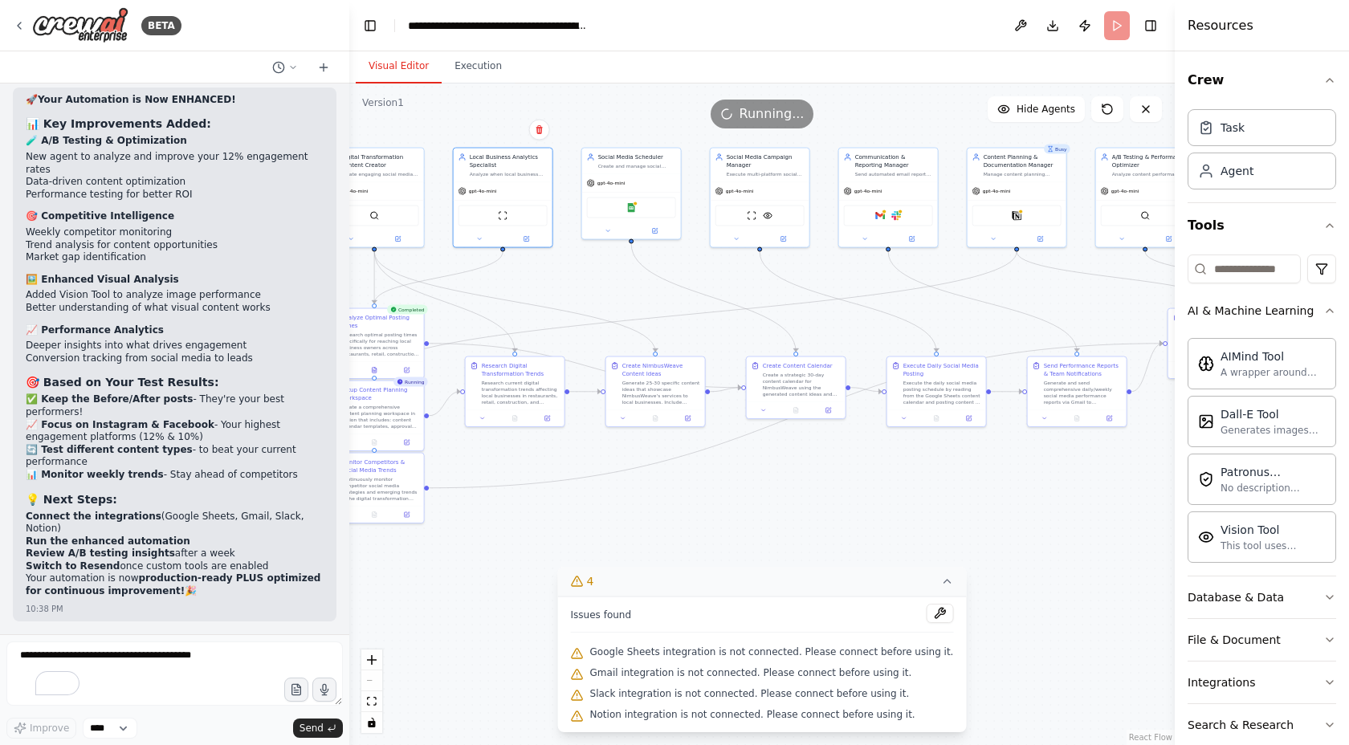
drag, startPoint x: 449, startPoint y: 179, endPoint x: 356, endPoint y: 174, distance: 93.3
click at [369, 192] on div "BETA Create a crew that schedules and publishes social media content across mul…" at bounding box center [674, 372] width 1349 height 745
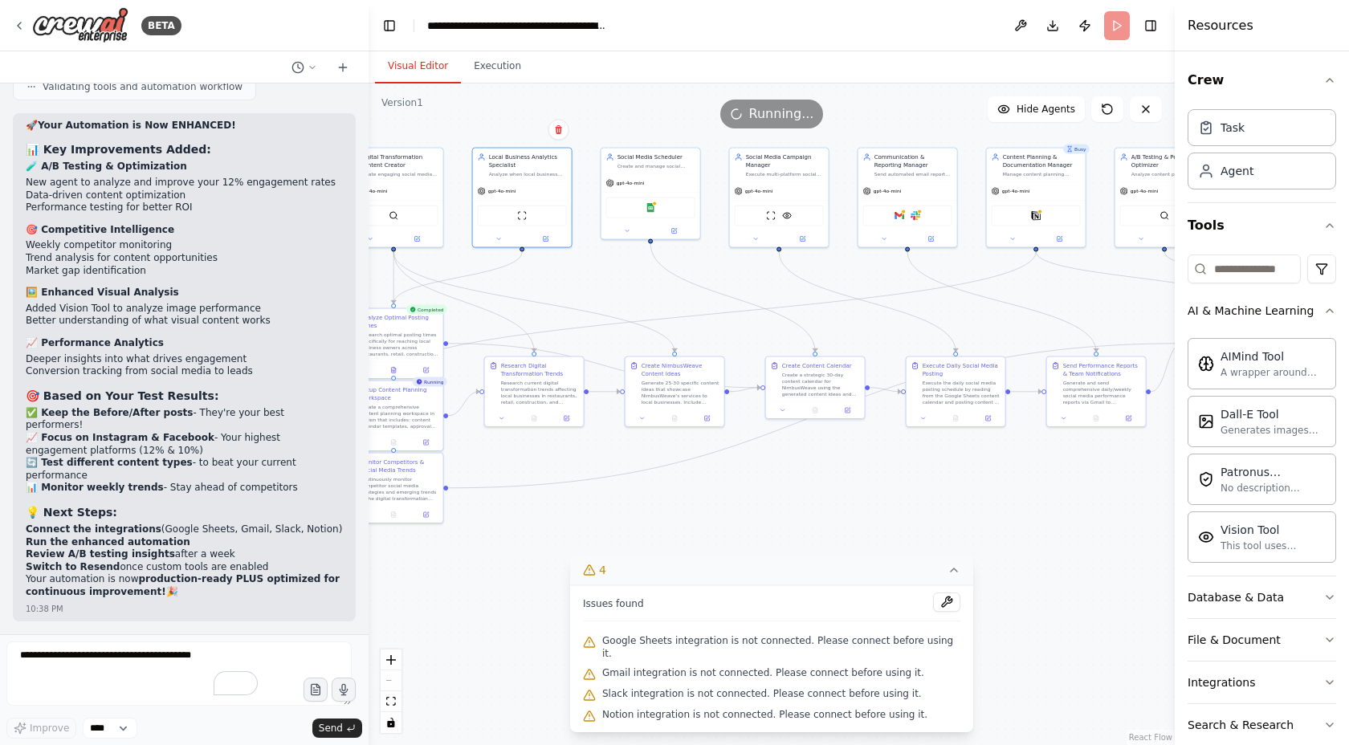
scroll to position [32268, 0]
click at [390, 30] on button "Toggle Left Sidebar" at bounding box center [389, 25] width 22 height 22
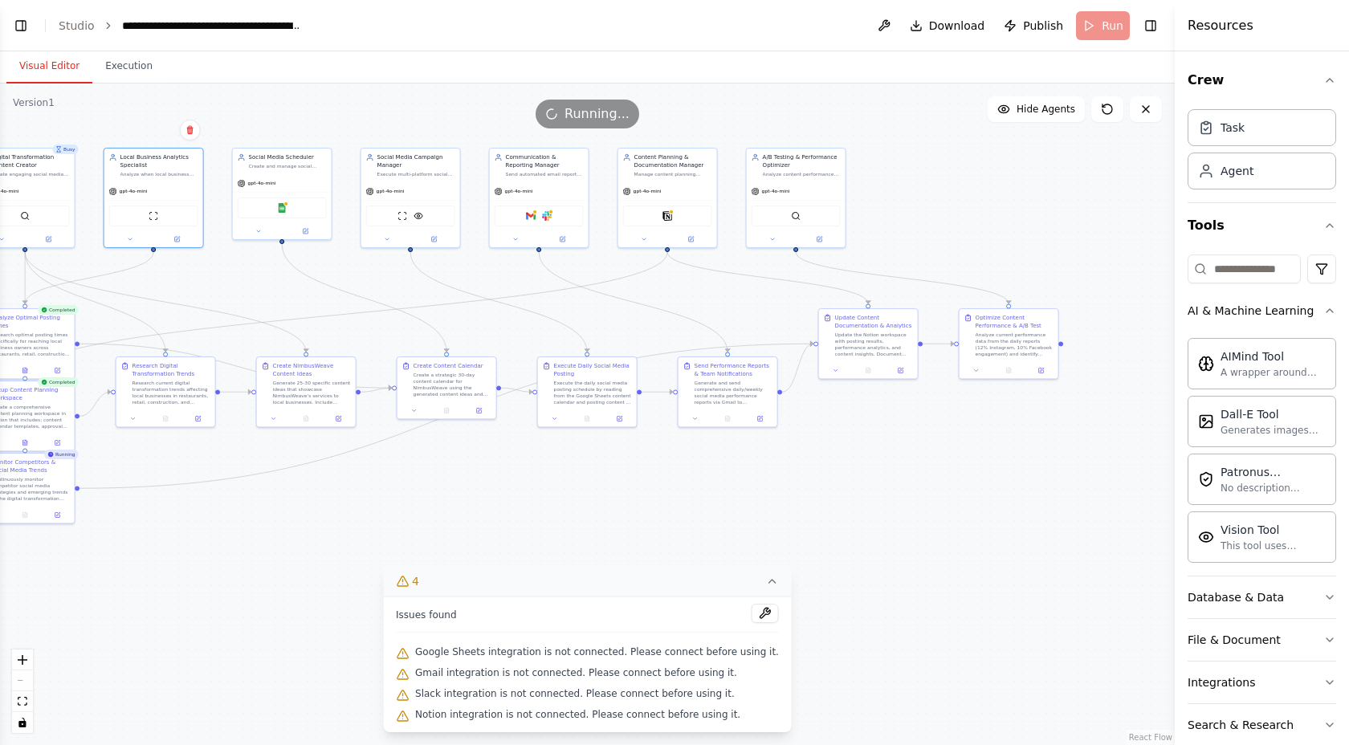
click at [23, 677] on div "React Flow controls" at bounding box center [22, 692] width 21 height 84
drag, startPoint x: 308, startPoint y: 100, endPoint x: 451, endPoint y: 107, distance: 143.1
click at [451, 107] on div "Running..." at bounding box center [587, 114] width 1175 height 29
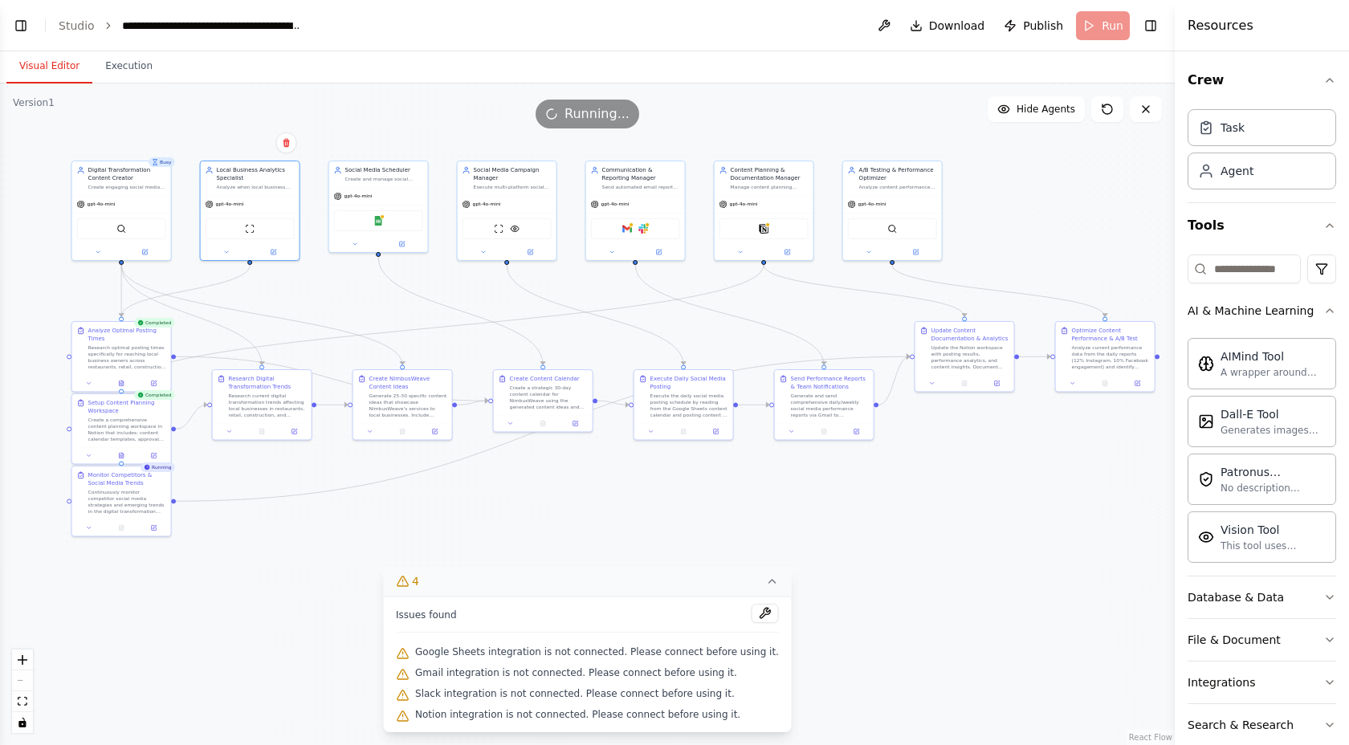
drag, startPoint x: 204, startPoint y: 286, endPoint x: 300, endPoint y: 299, distance: 97.2
click at [300, 299] on div ".deletable-edge-delete-btn { width: 20px; height: 20px; border: 0px solid #ffff…" at bounding box center [587, 415] width 1175 height 662
click at [263, 492] on div ".deletable-edge-delete-btn { width: 20px; height: 20px; border: 0px solid #ffff…" at bounding box center [587, 415] width 1175 height 662
click at [1039, 20] on span "Publish" at bounding box center [1043, 26] width 40 height 16
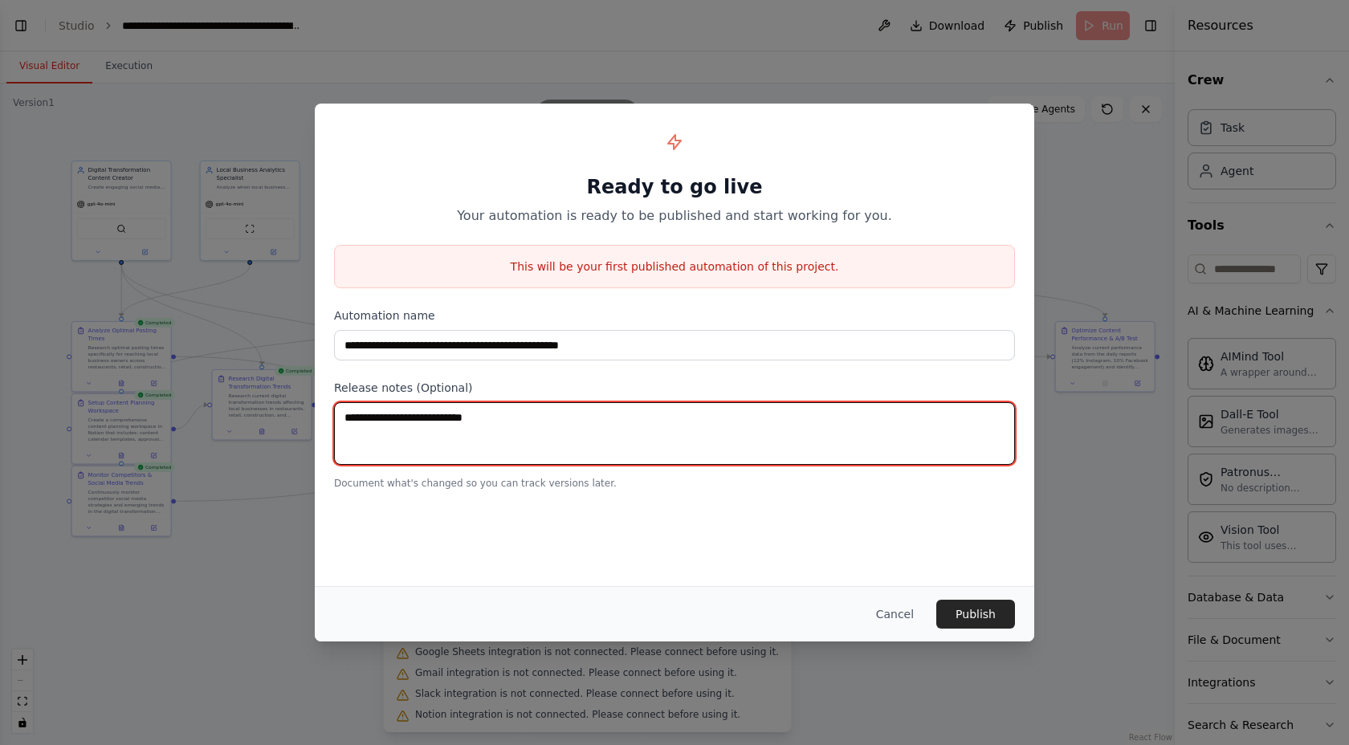
click at [590, 418] on textarea at bounding box center [674, 433] width 681 height 63
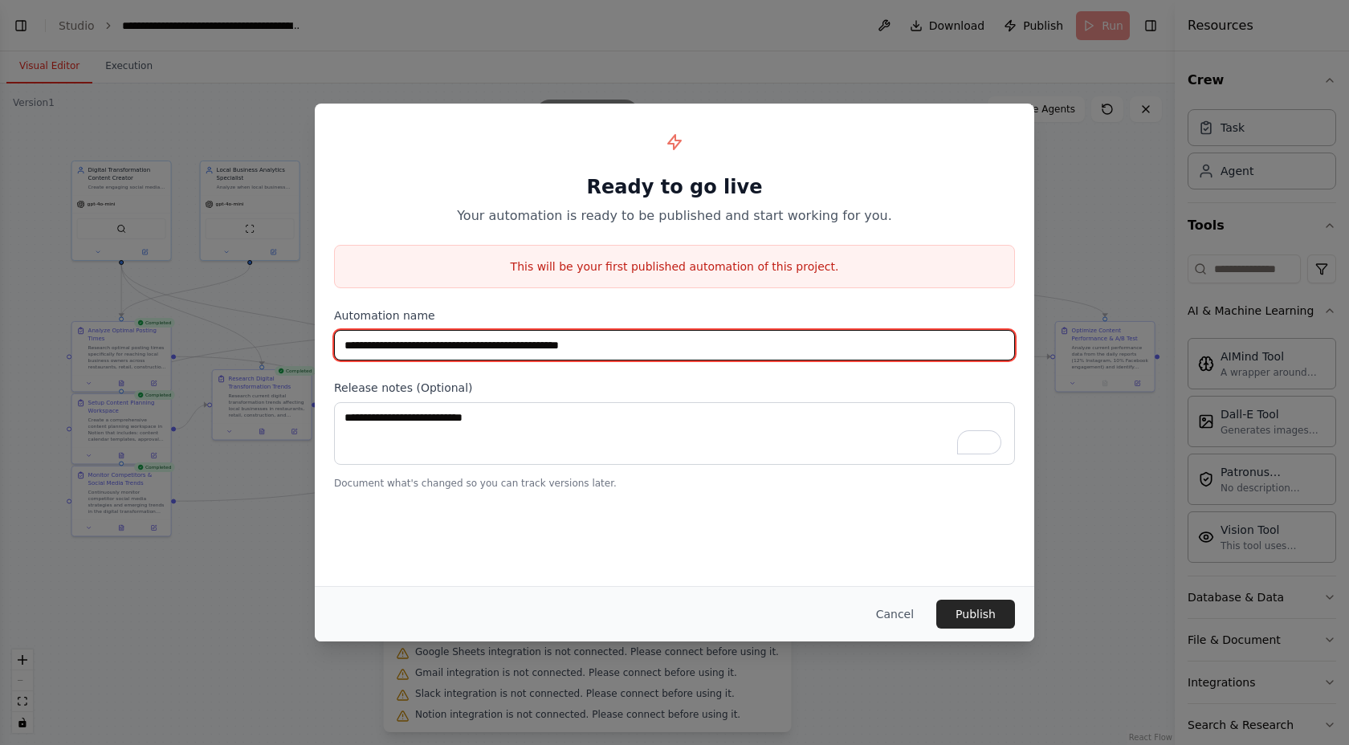
click at [688, 343] on input "**********" at bounding box center [674, 345] width 681 height 31
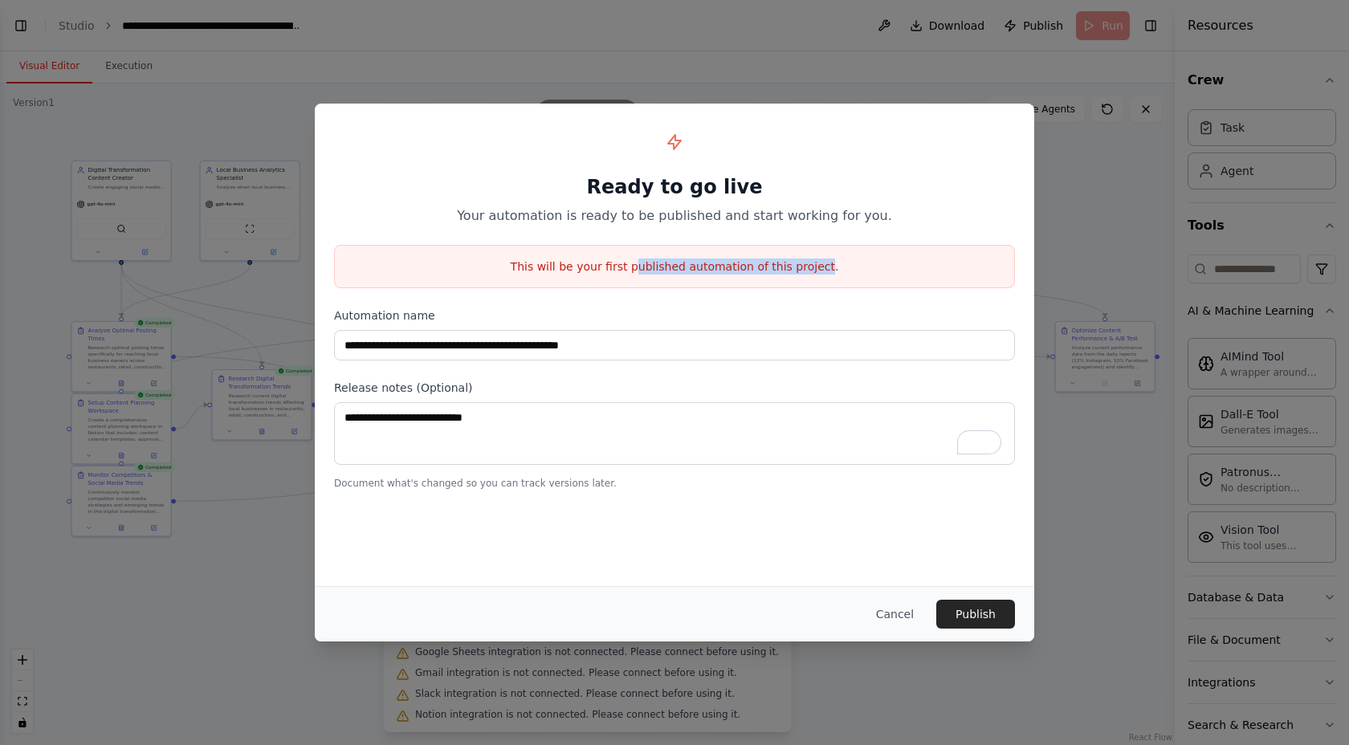
drag, startPoint x: 644, startPoint y: 270, endPoint x: 820, endPoint y: 267, distance: 175.9
click at [820, 267] on p "This will be your first published automation of this project." at bounding box center [674, 267] width 679 height 16
click at [907, 610] on button "Cancel" at bounding box center [894, 614] width 63 height 29
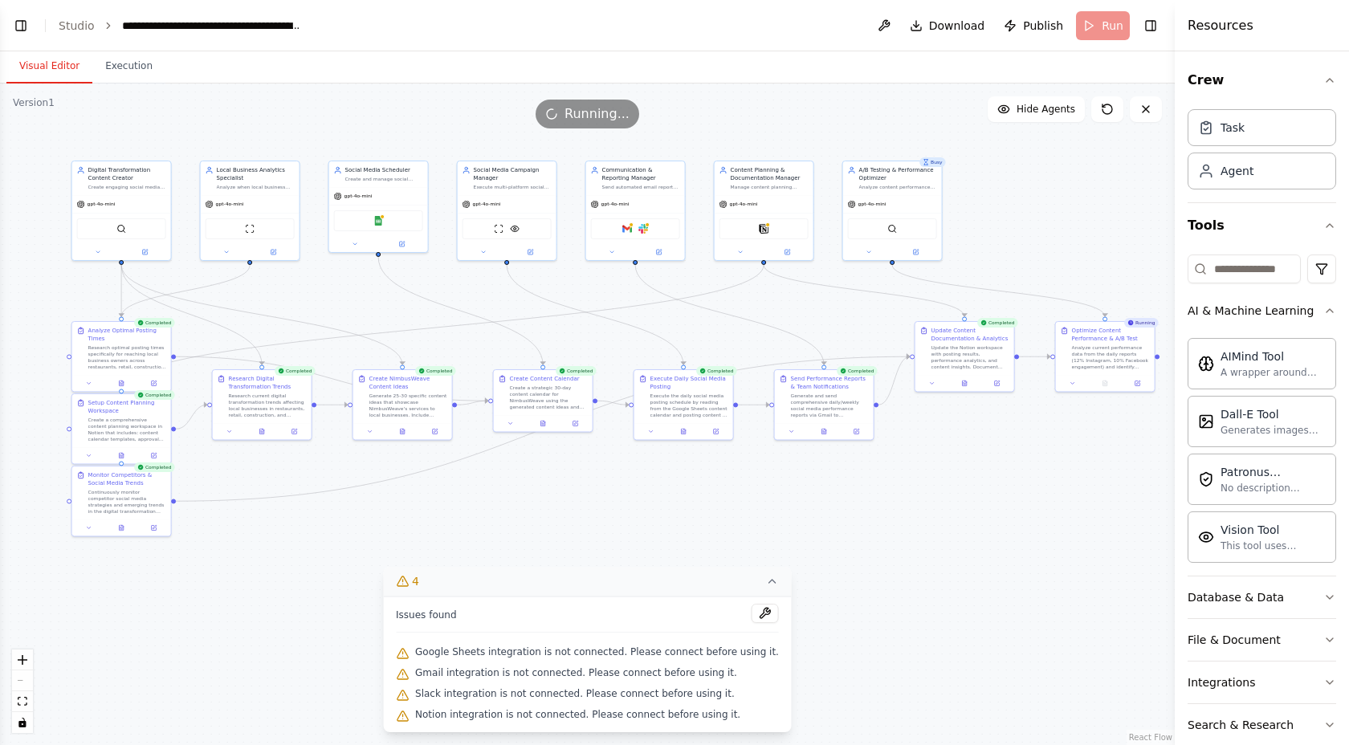
scroll to position [32333, 0]
click at [18, 27] on button "Toggle Left Sidebar" at bounding box center [21, 25] width 22 height 22
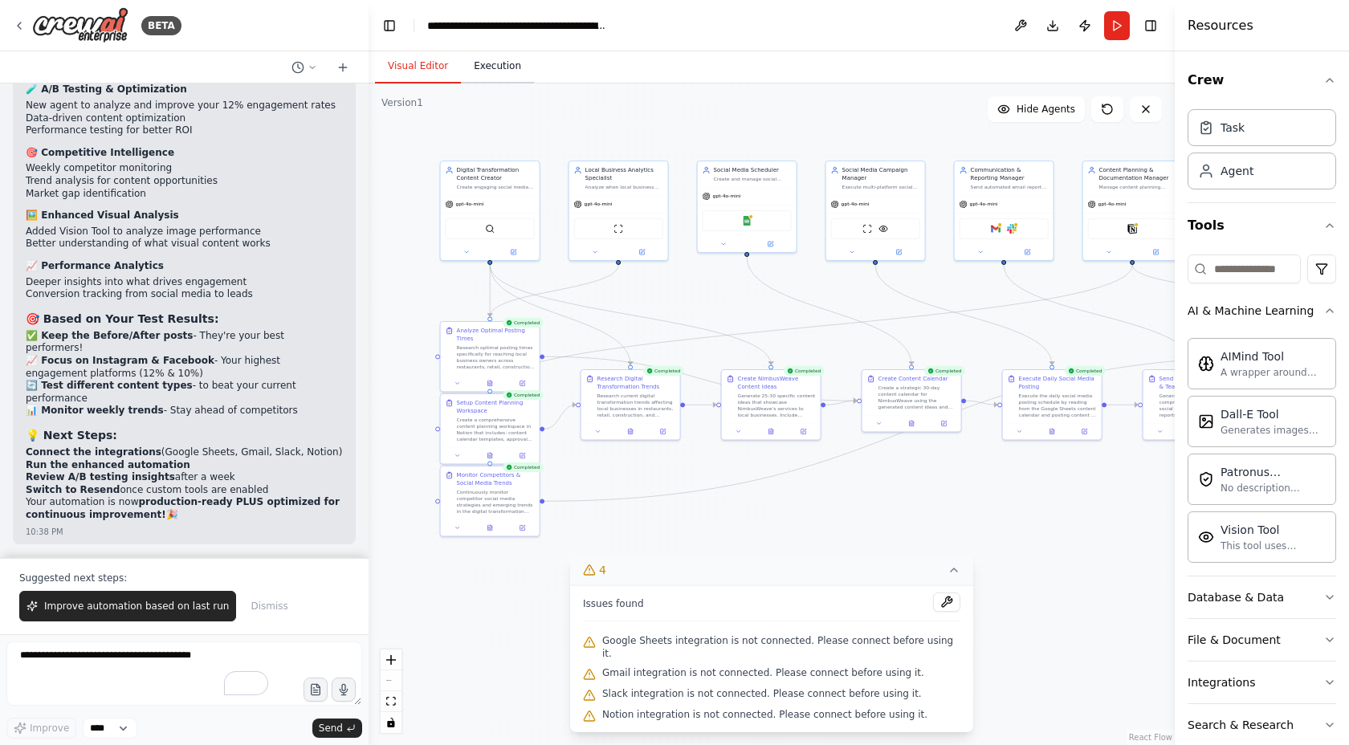
click at [489, 69] on button "Execution" at bounding box center [497, 67] width 73 height 34
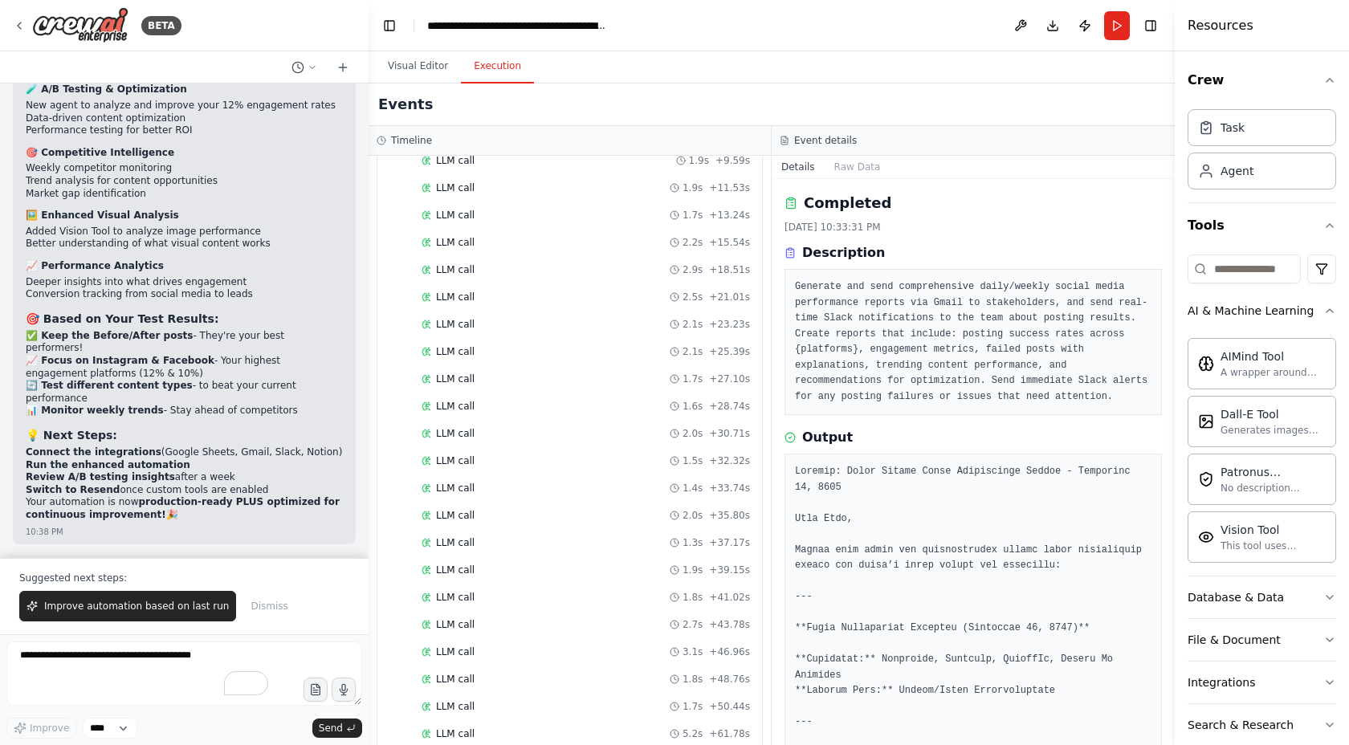
scroll to position [2136, 0]
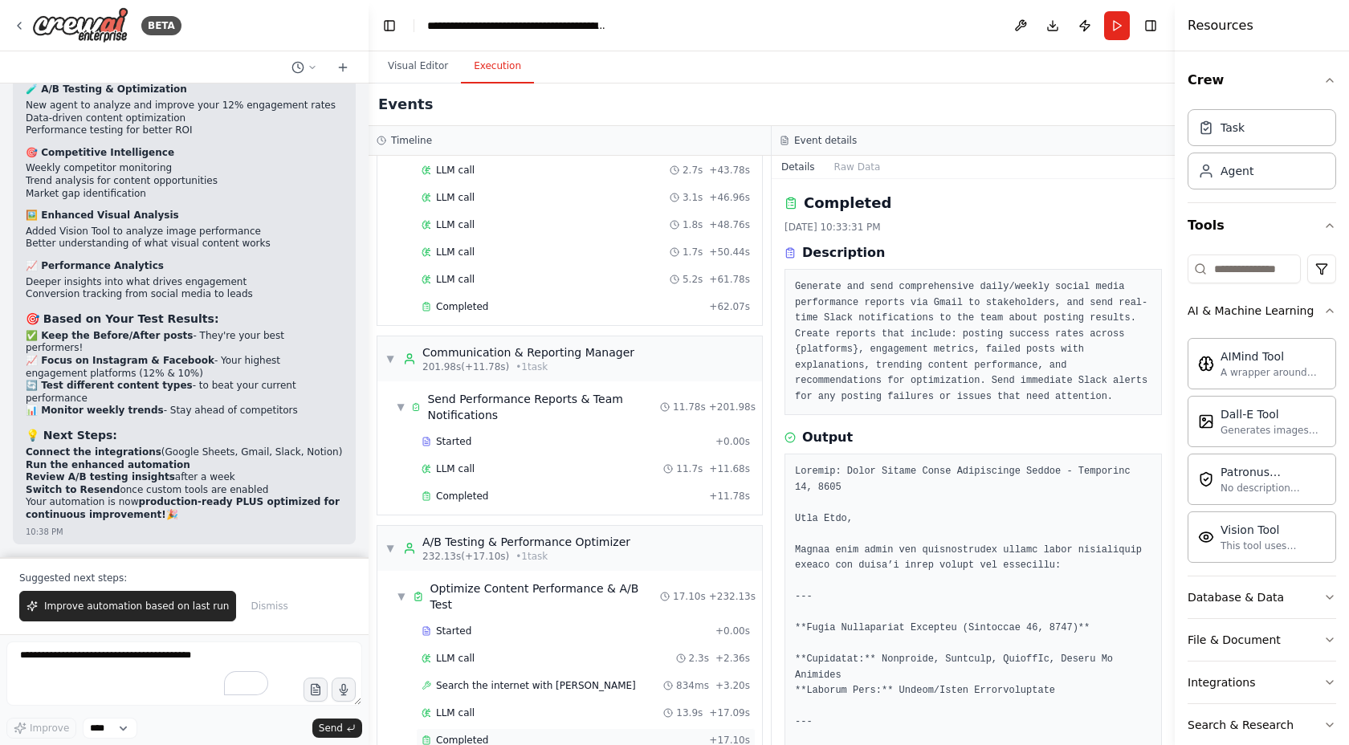
click at [532, 728] on div "Completed + 17.10s" at bounding box center [586, 740] width 340 height 24
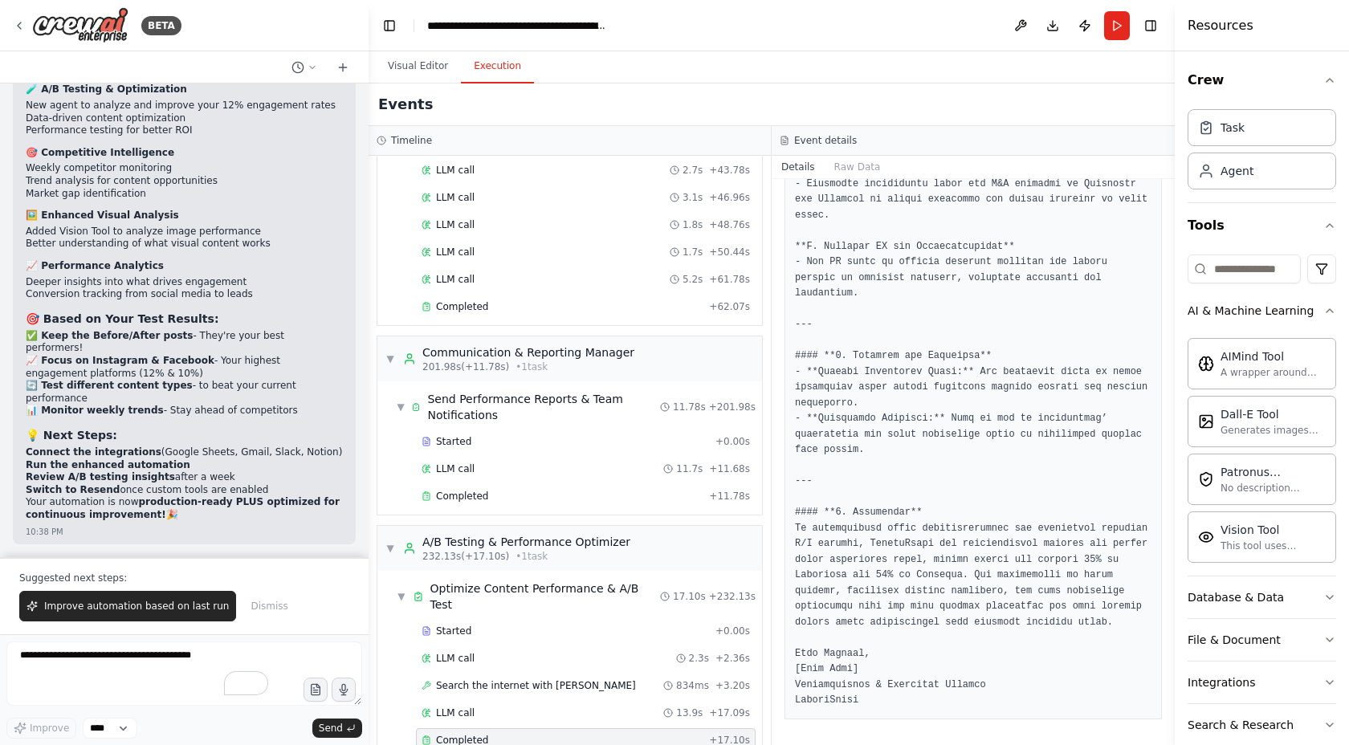
scroll to position [1415, 0]
click at [528, 490] on div "Completed" at bounding box center [562, 496] width 281 height 13
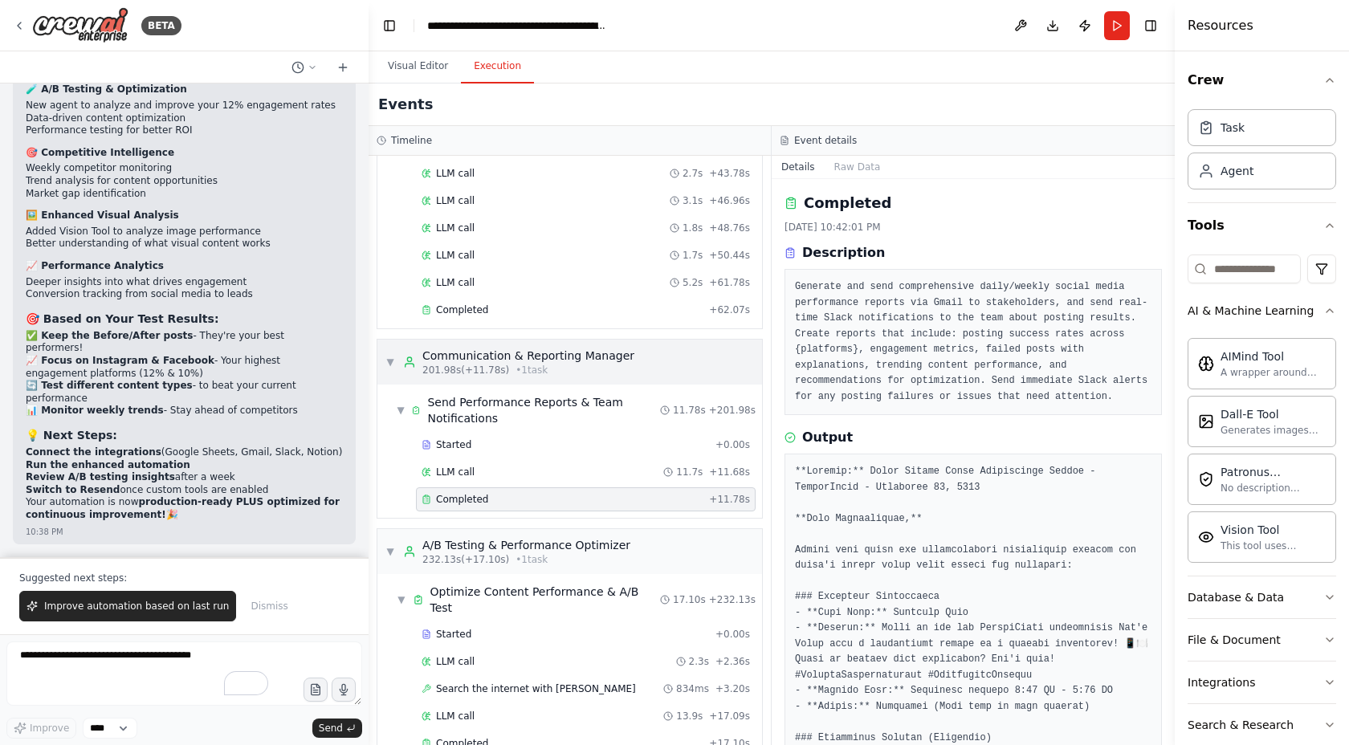
scroll to position [2133, 0]
click at [543, 304] on div "Completed" at bounding box center [562, 310] width 281 height 13
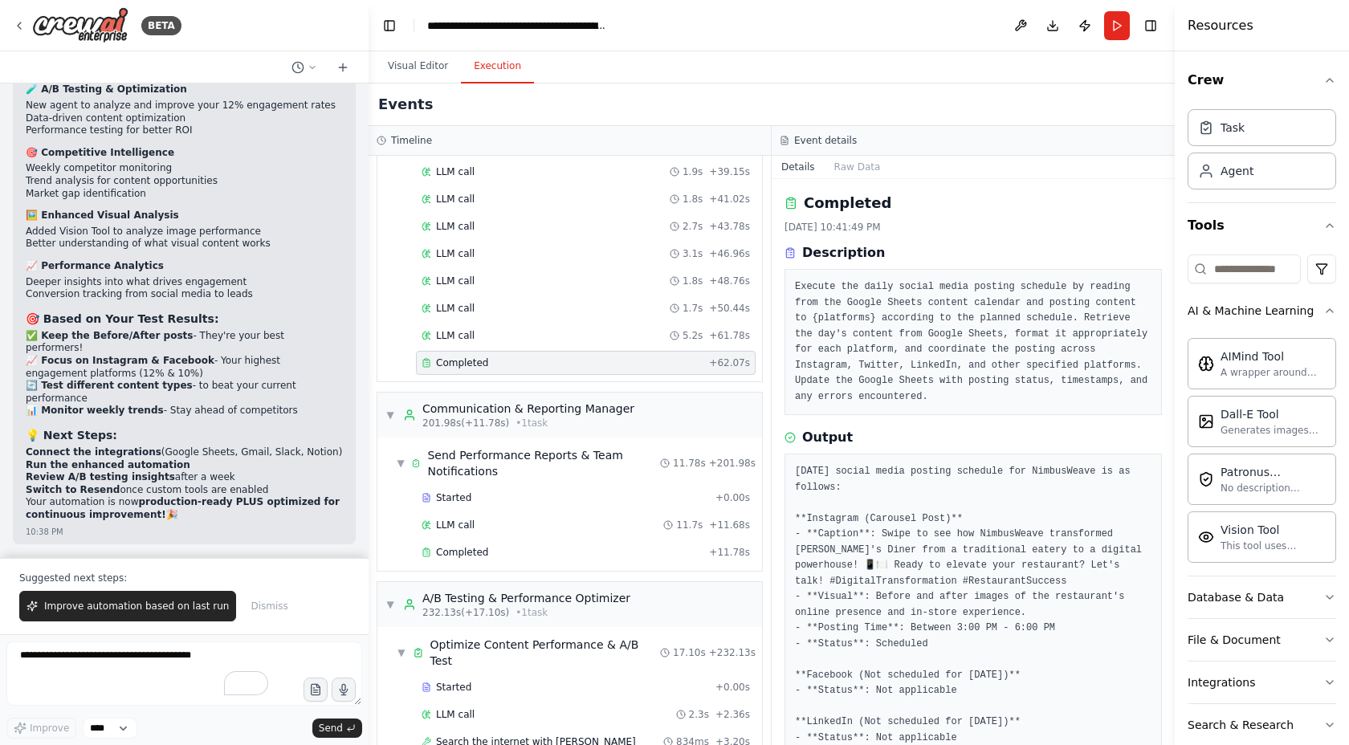
scroll to position [2136, 0]
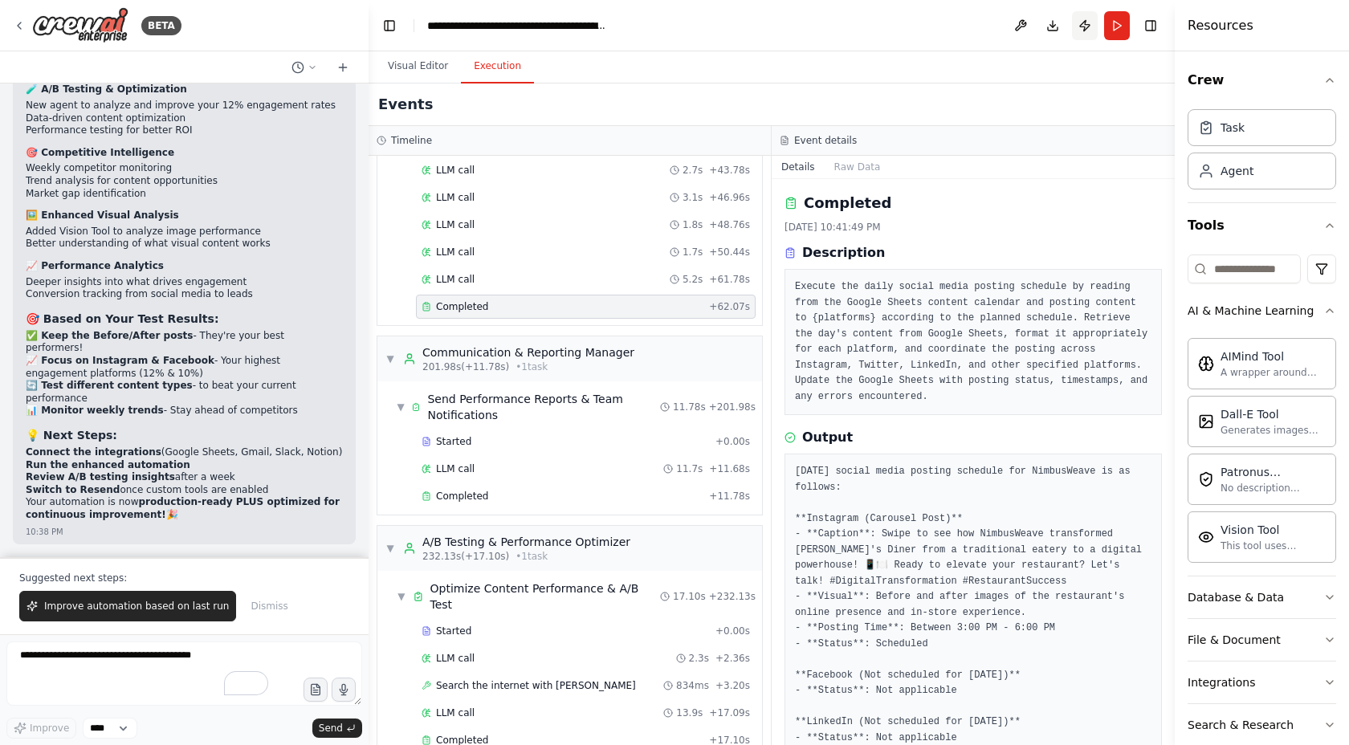
click at [1081, 23] on button "Publish" at bounding box center [1085, 25] width 26 height 29
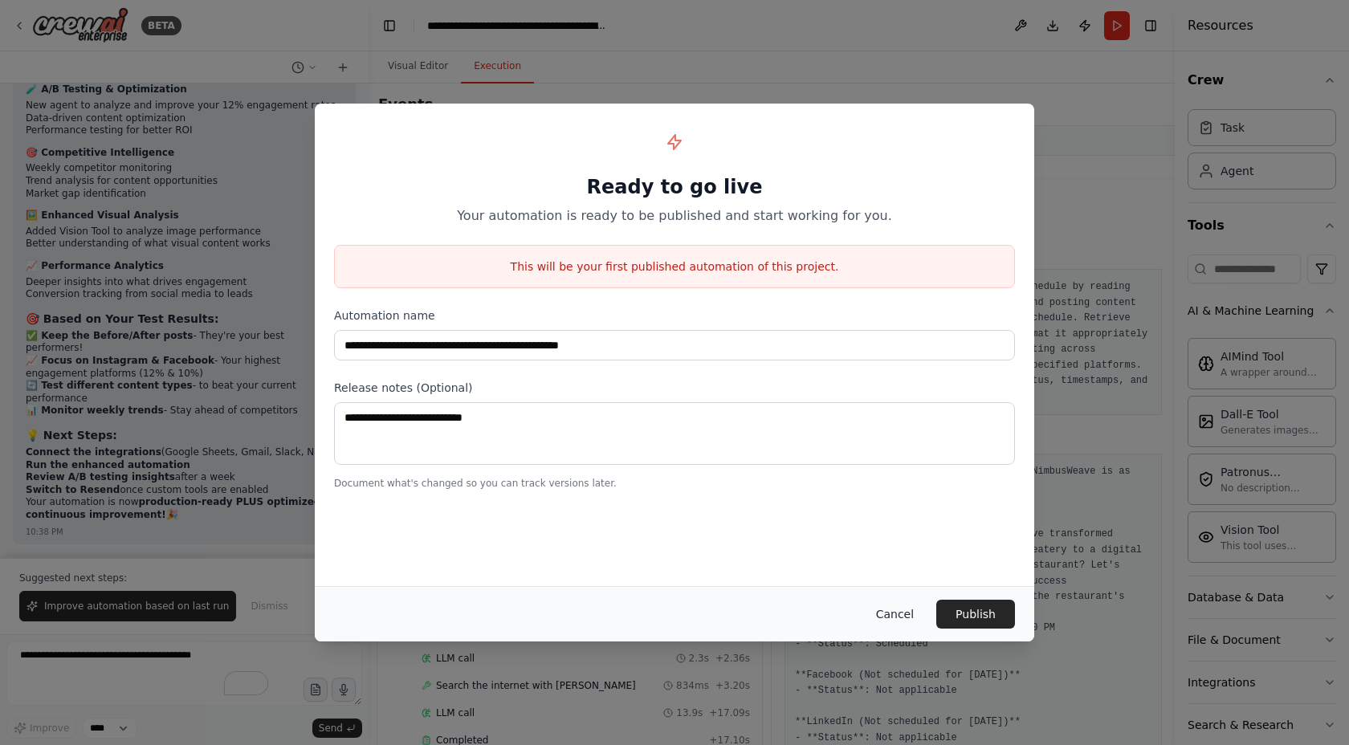
click at [904, 606] on button "Cancel" at bounding box center [894, 614] width 63 height 29
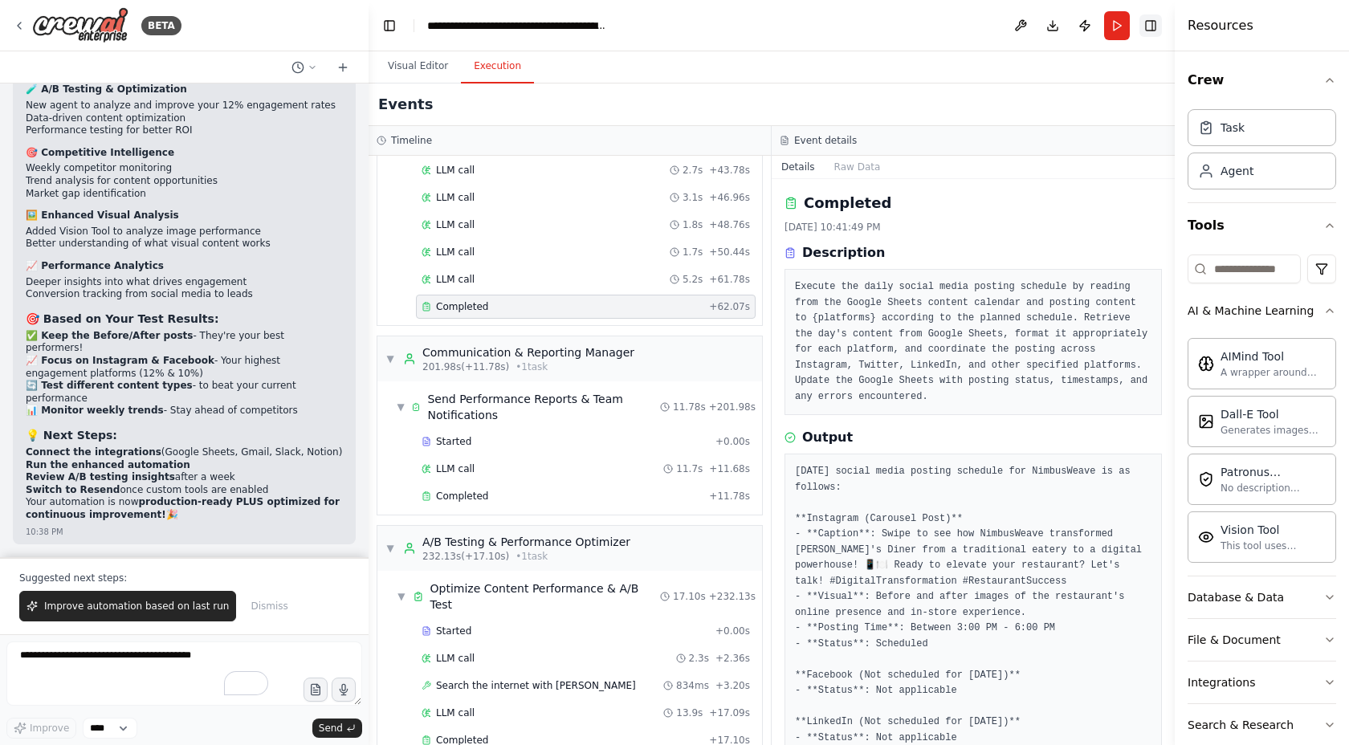
click at [1149, 31] on button "Toggle Right Sidebar" at bounding box center [1151, 25] width 22 height 22
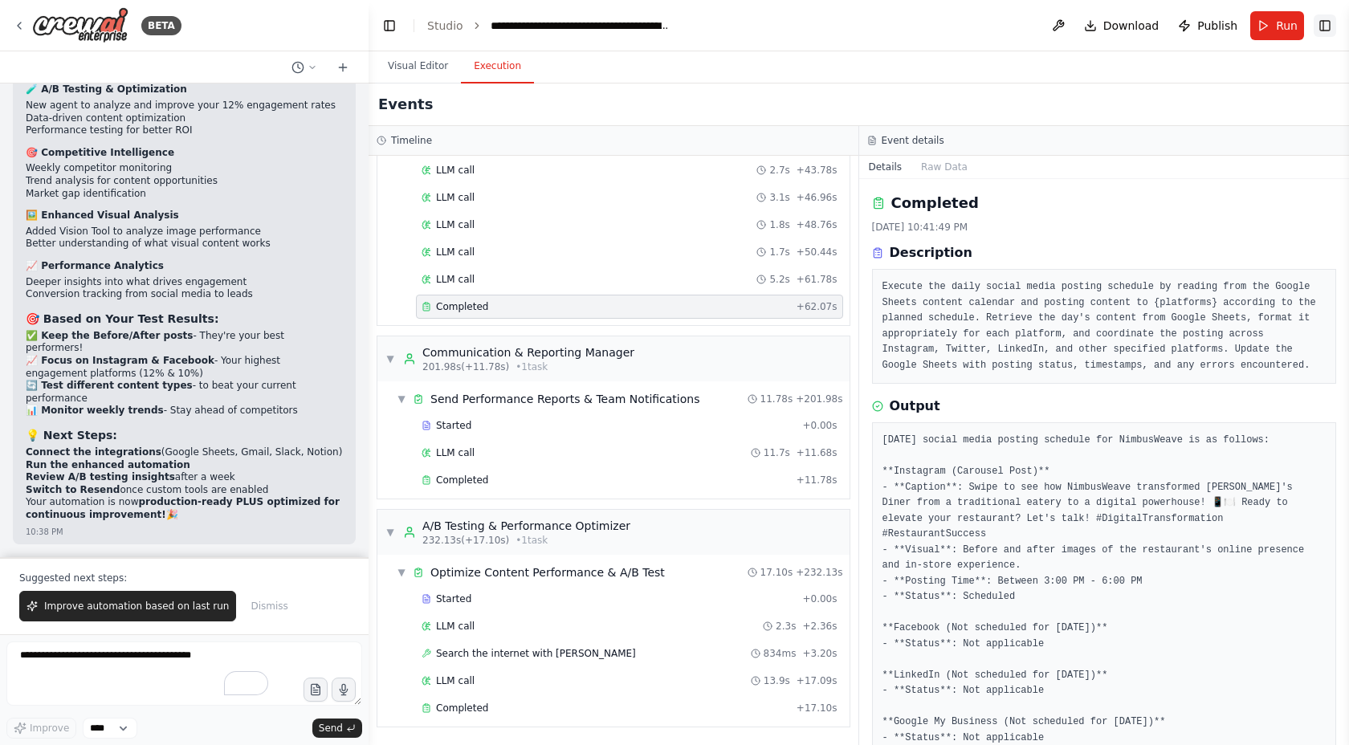
scroll to position [2120, 0]
click at [1326, 23] on button "Toggle Right Sidebar" at bounding box center [1325, 25] width 22 height 22
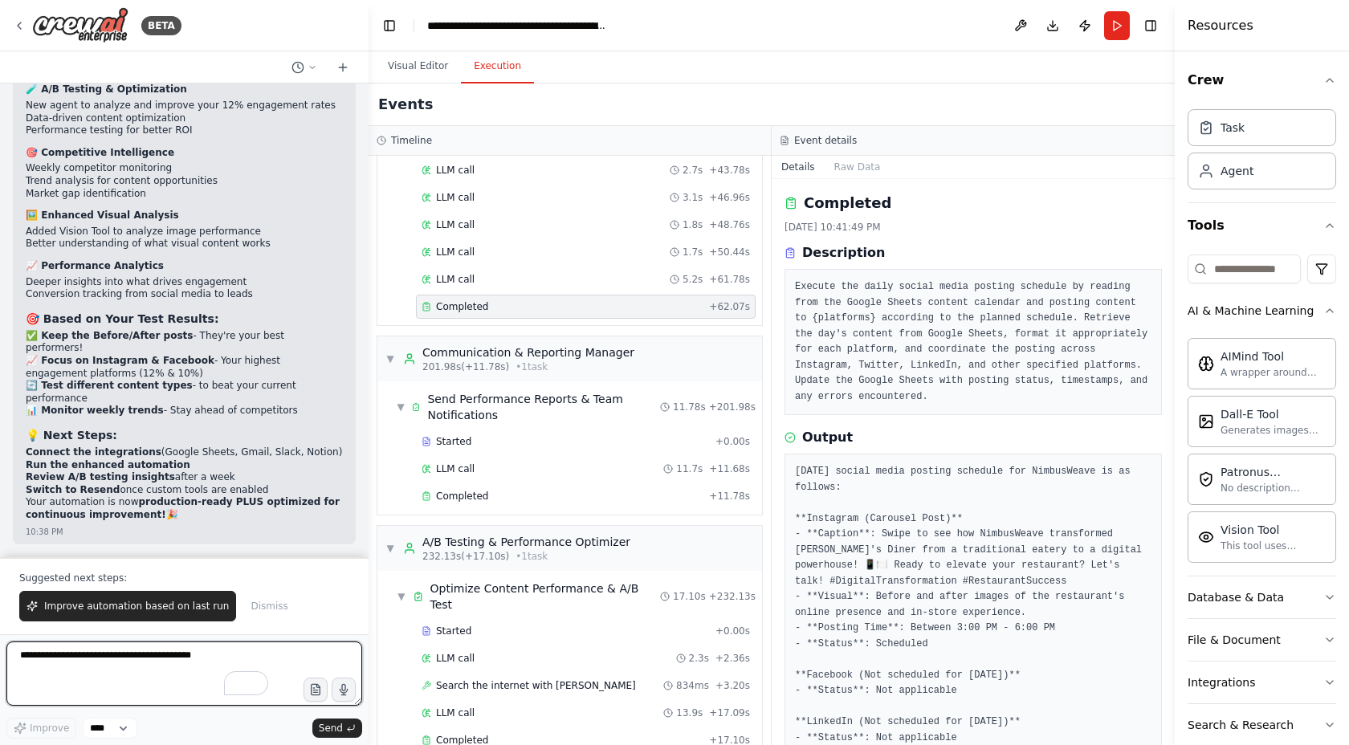
click at [120, 644] on textarea "To enrich screen reader interactions, please activate Accessibility in Grammarl…" at bounding box center [184, 674] width 356 height 64
type textarea "**********"
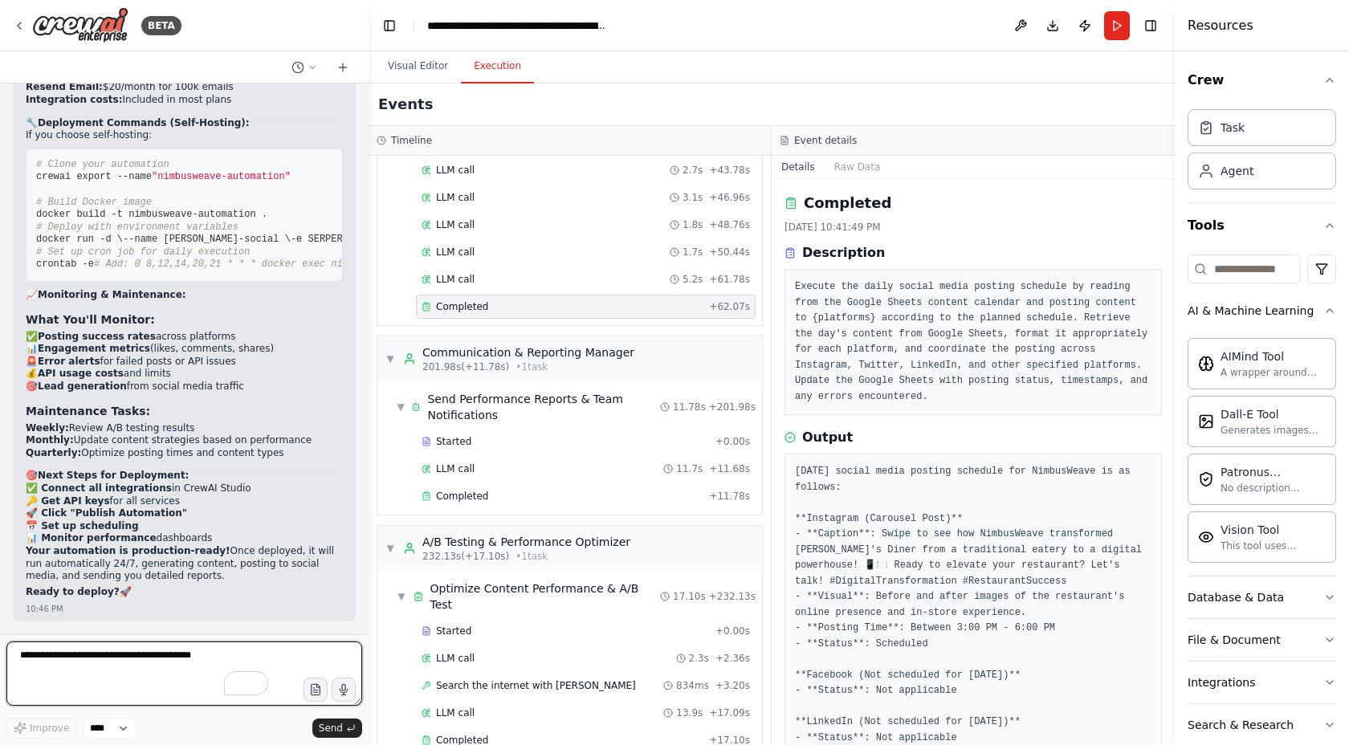
scroll to position [34044, 0]
drag, startPoint x: 80, startPoint y: 258, endPoint x: 149, endPoint y: 261, distance: 69.1
drag, startPoint x: 36, startPoint y: 274, endPoint x: 194, endPoint y: 285, distance: 158.6
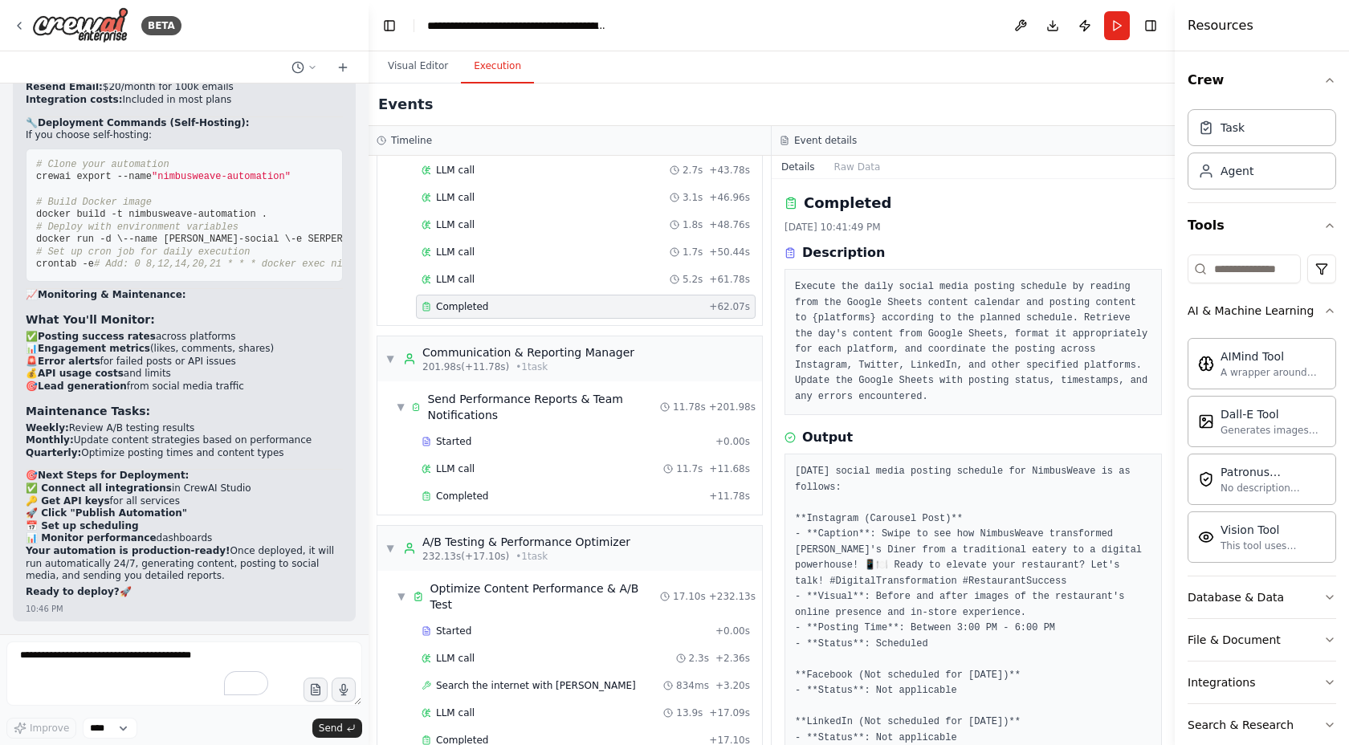
drag, startPoint x: 36, startPoint y: 300, endPoint x: 210, endPoint y: 277, distance: 175.0
drag, startPoint x: 156, startPoint y: 298, endPoint x: 17, endPoint y: 274, distance: 141.0
drag, startPoint x: 24, startPoint y: 346, endPoint x: 247, endPoint y: 340, distance: 222.6
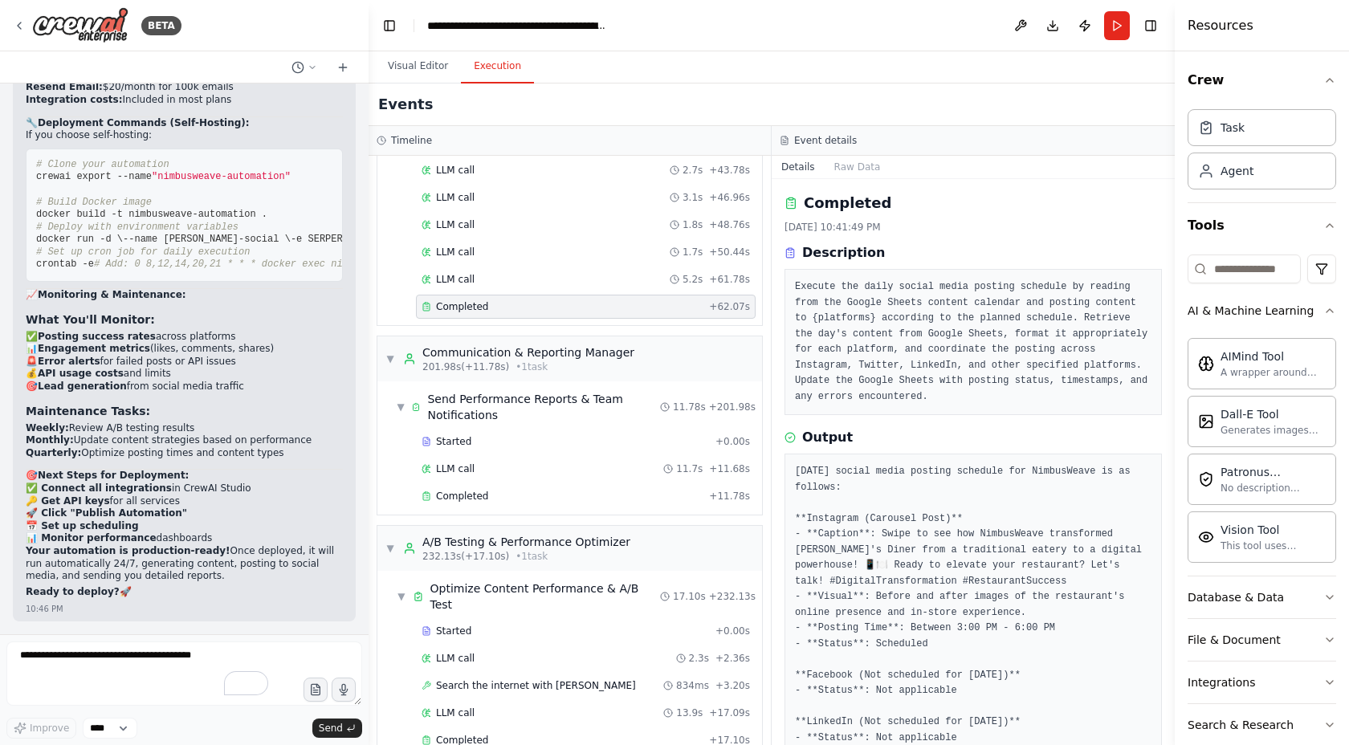
drag, startPoint x: 42, startPoint y: 356, endPoint x: 296, endPoint y: 351, distance: 253.9
drag, startPoint x: 234, startPoint y: 367, endPoint x: 11, endPoint y: 362, distance: 222.5
click at [11, 362] on div "Create a crew that schedules and publishes social media content across multiple…" at bounding box center [184, 359] width 369 height 551
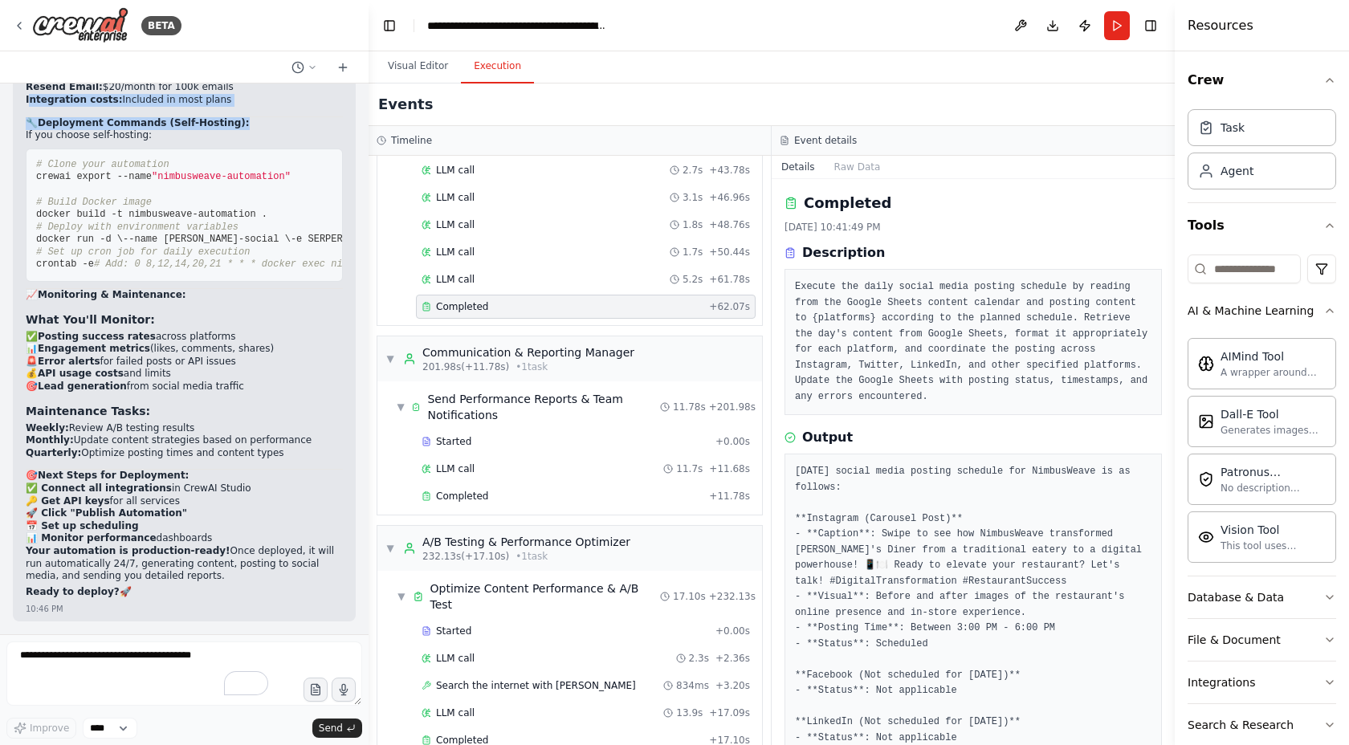
drag, startPoint x: 29, startPoint y: 382, endPoint x: 249, endPoint y: 397, distance: 220.5
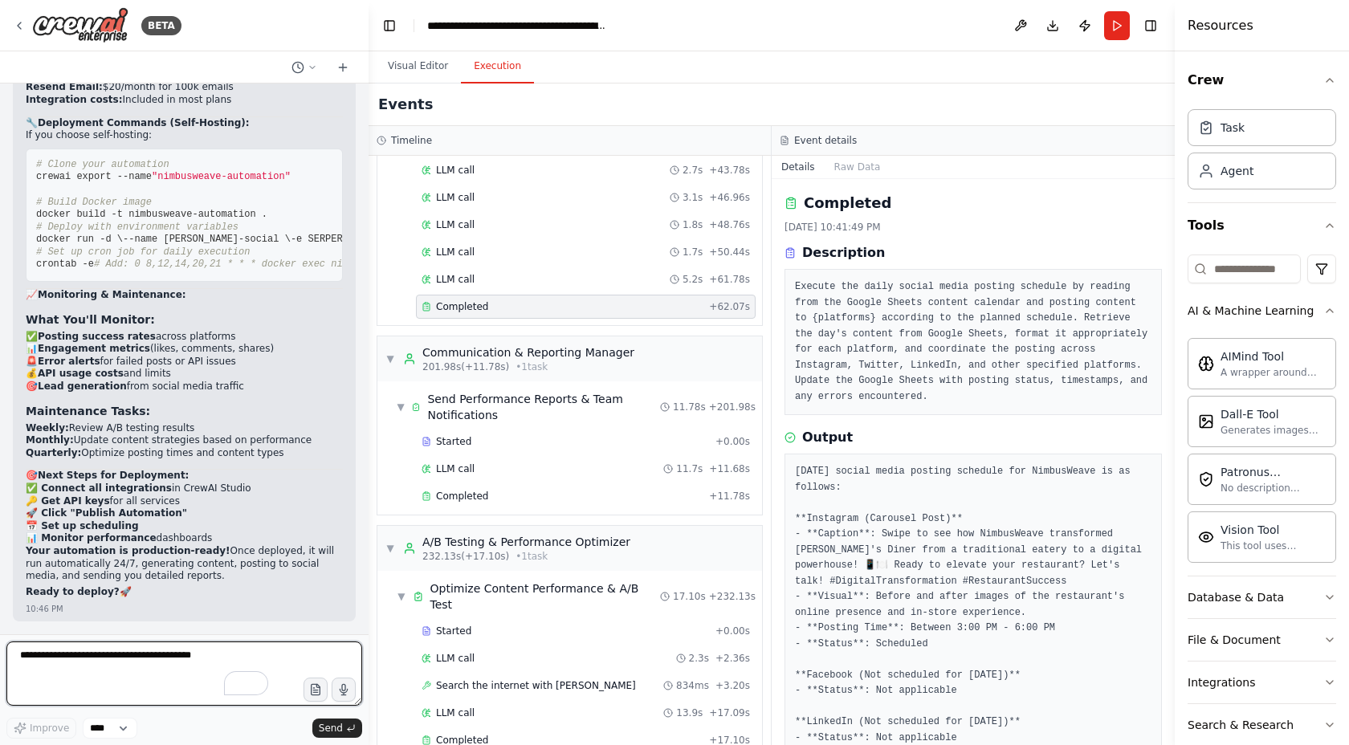
click at [125, 657] on textarea "To enrich screen reader interactions, please activate Accessibility in Grammarl…" at bounding box center [184, 674] width 356 height 64
type textarea "**********"
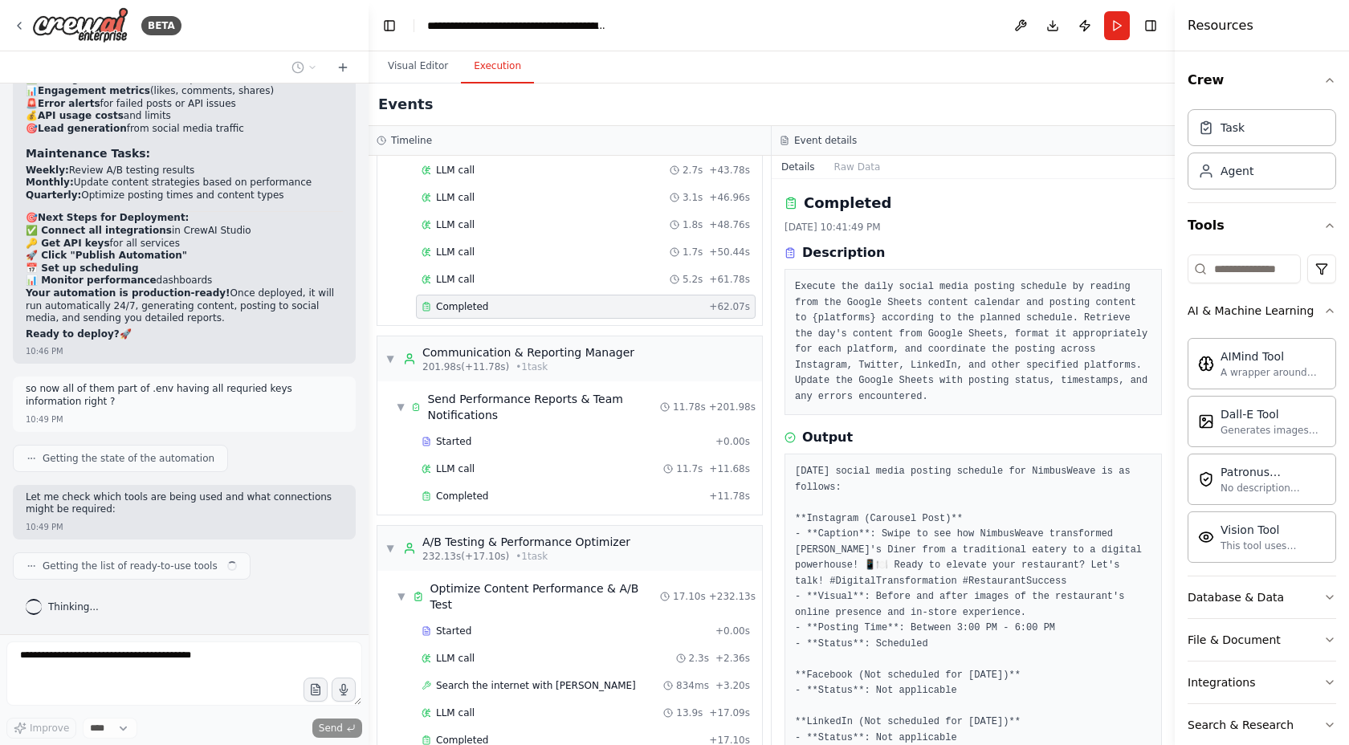
scroll to position [34692, 0]
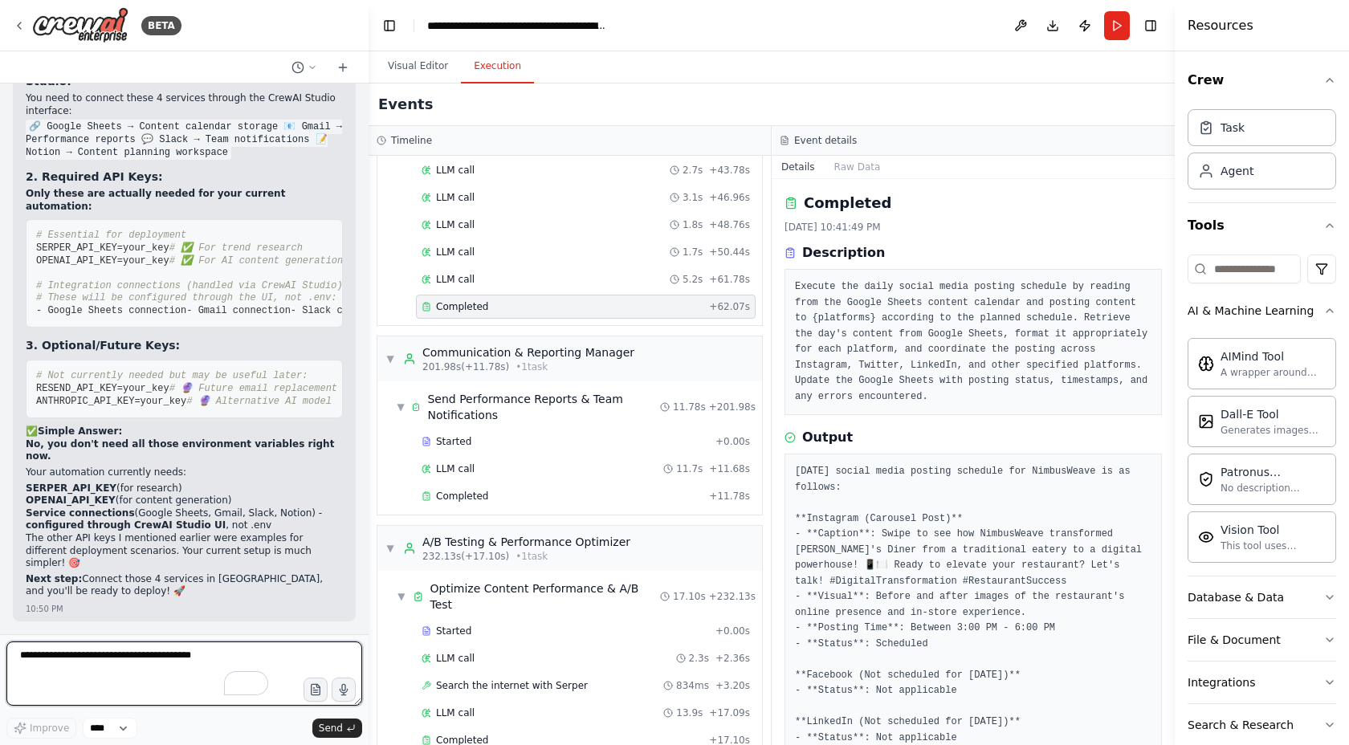
scroll to position [29268, 0]
click at [111, 25] on img at bounding box center [80, 25] width 96 height 36
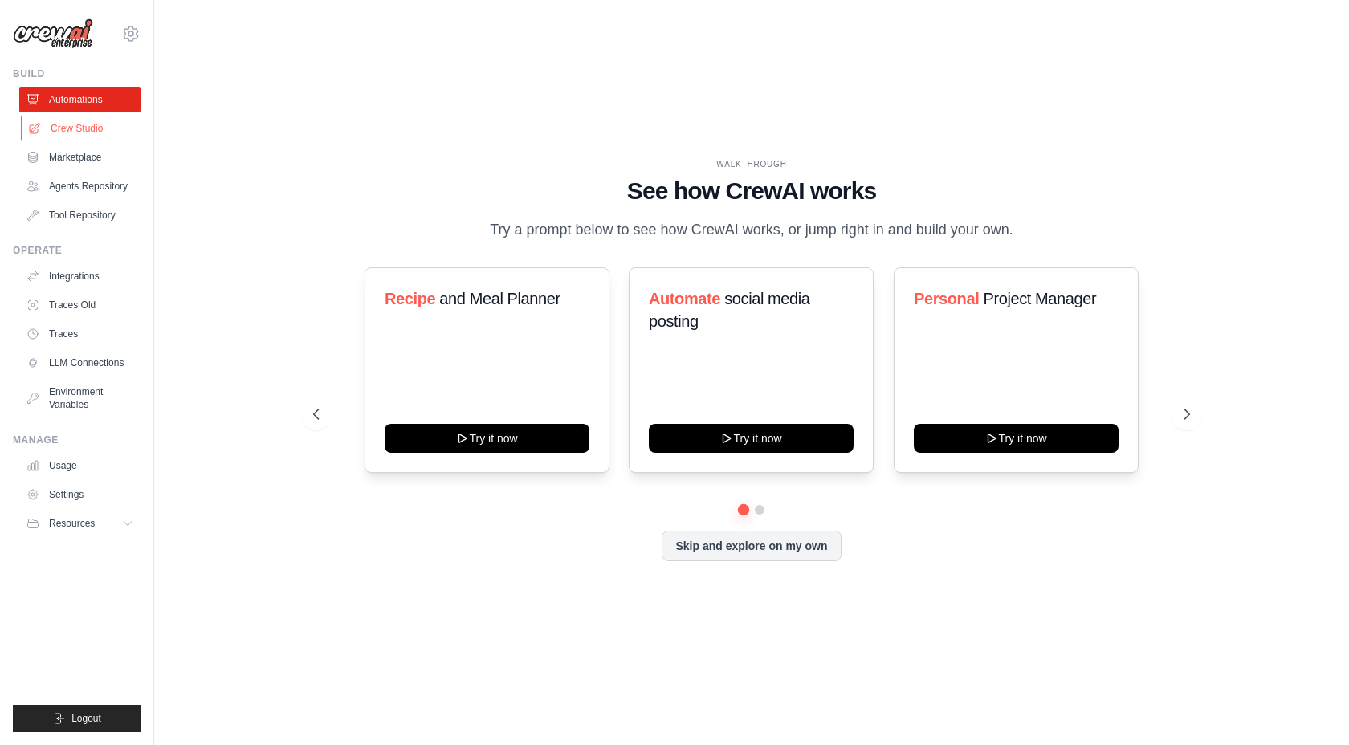
click at [93, 124] on link "Crew Studio" at bounding box center [81, 129] width 121 height 26
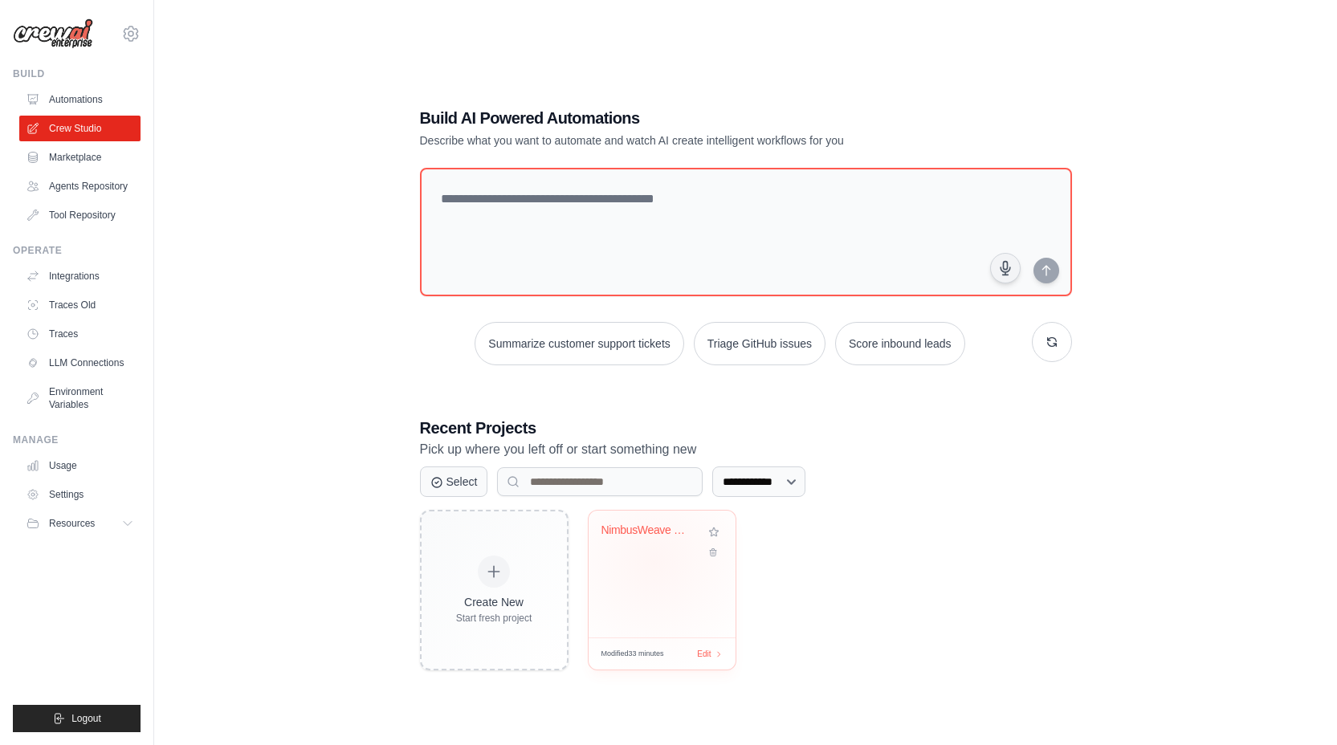
click at [654, 561] on div "NimbusWeave Complete Social Media A..." at bounding box center [662, 574] width 147 height 127
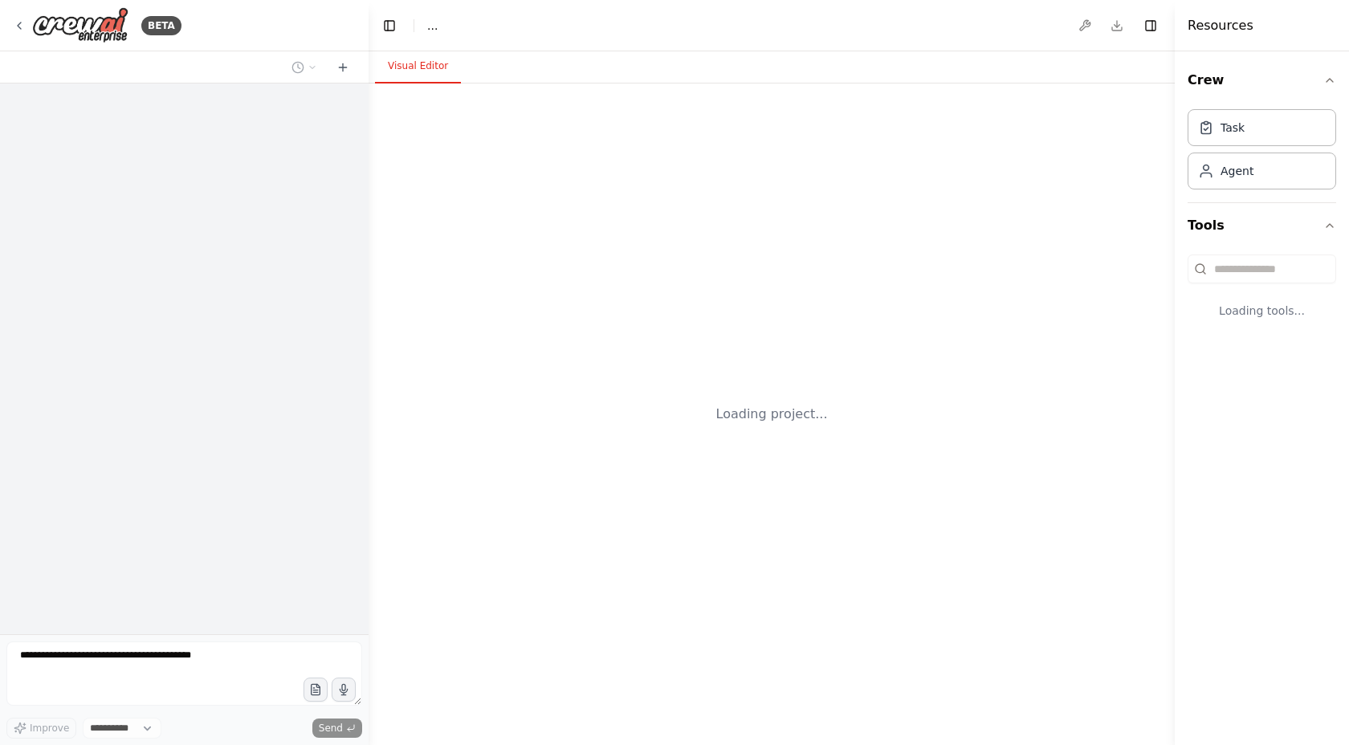
select select "****"
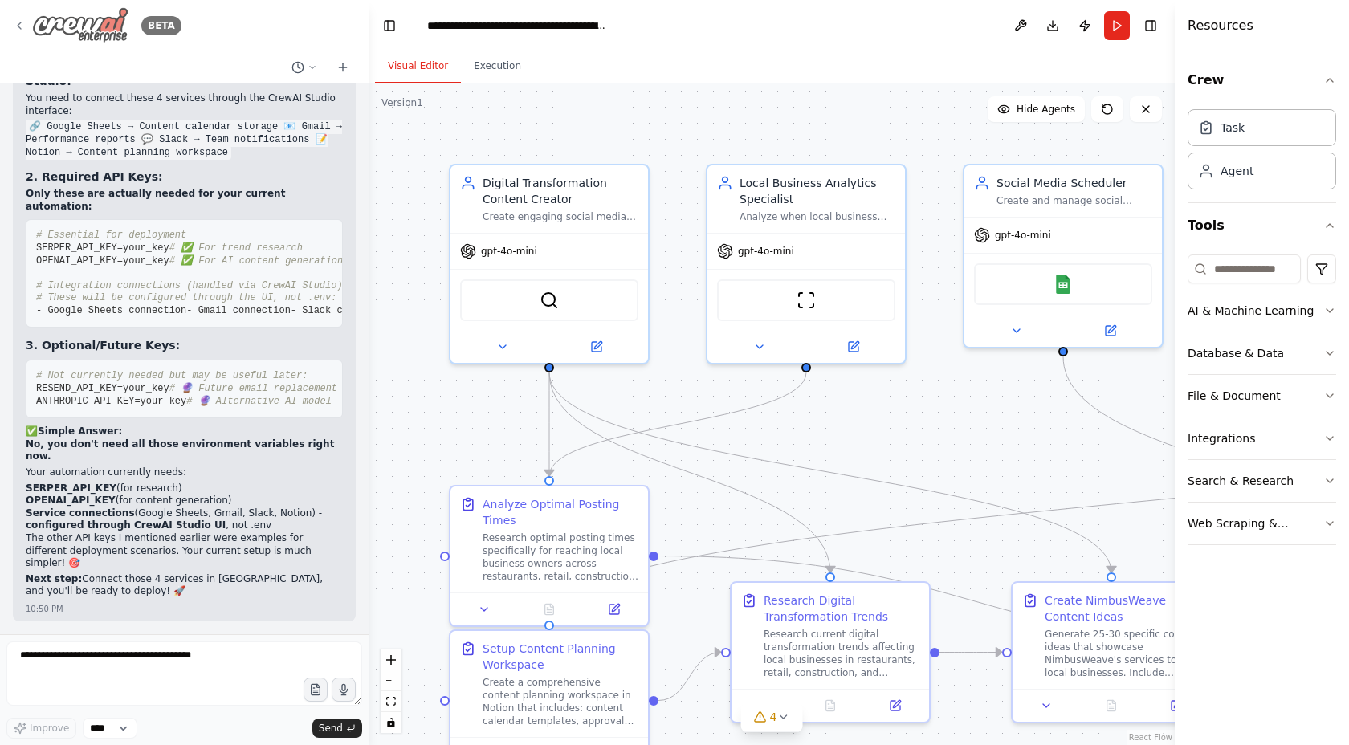
scroll to position [36043, 0]
click at [31, 22] on div "BETA" at bounding box center [97, 25] width 169 height 36
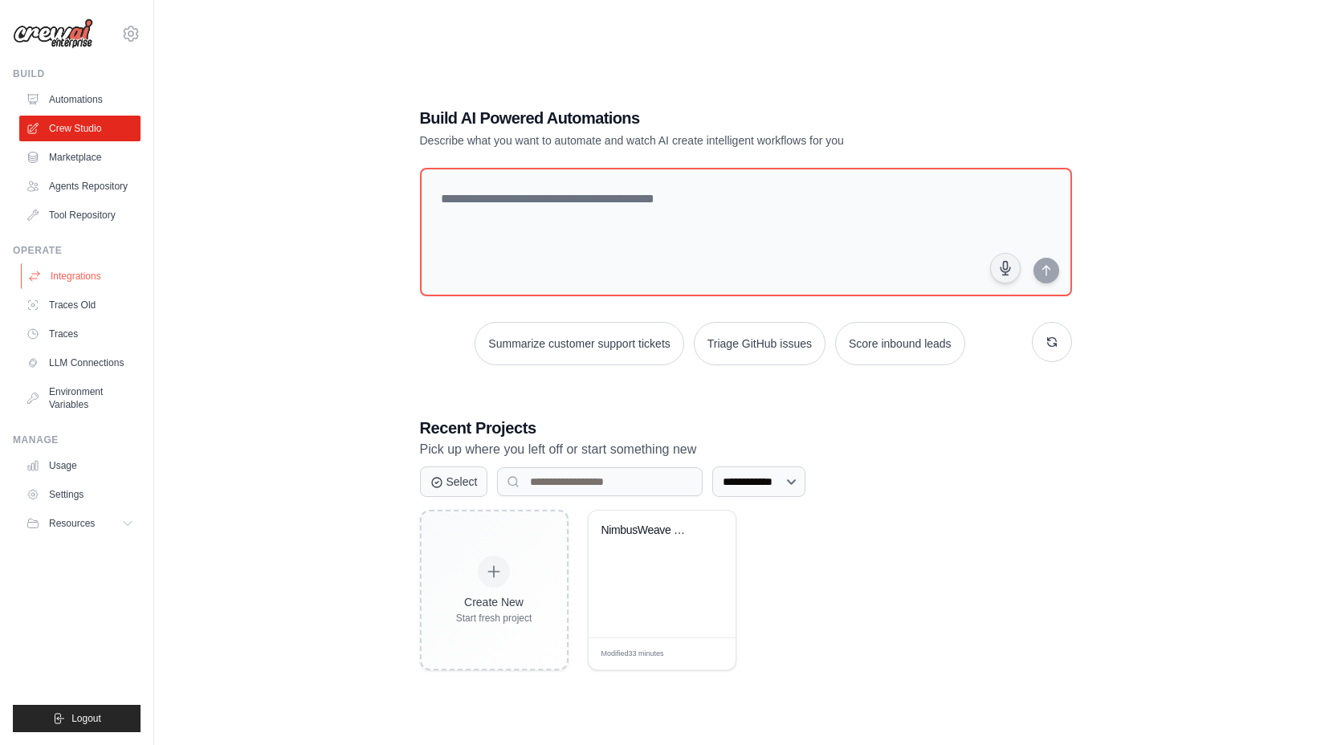
click at [88, 280] on link "Integrations" at bounding box center [81, 276] width 121 height 26
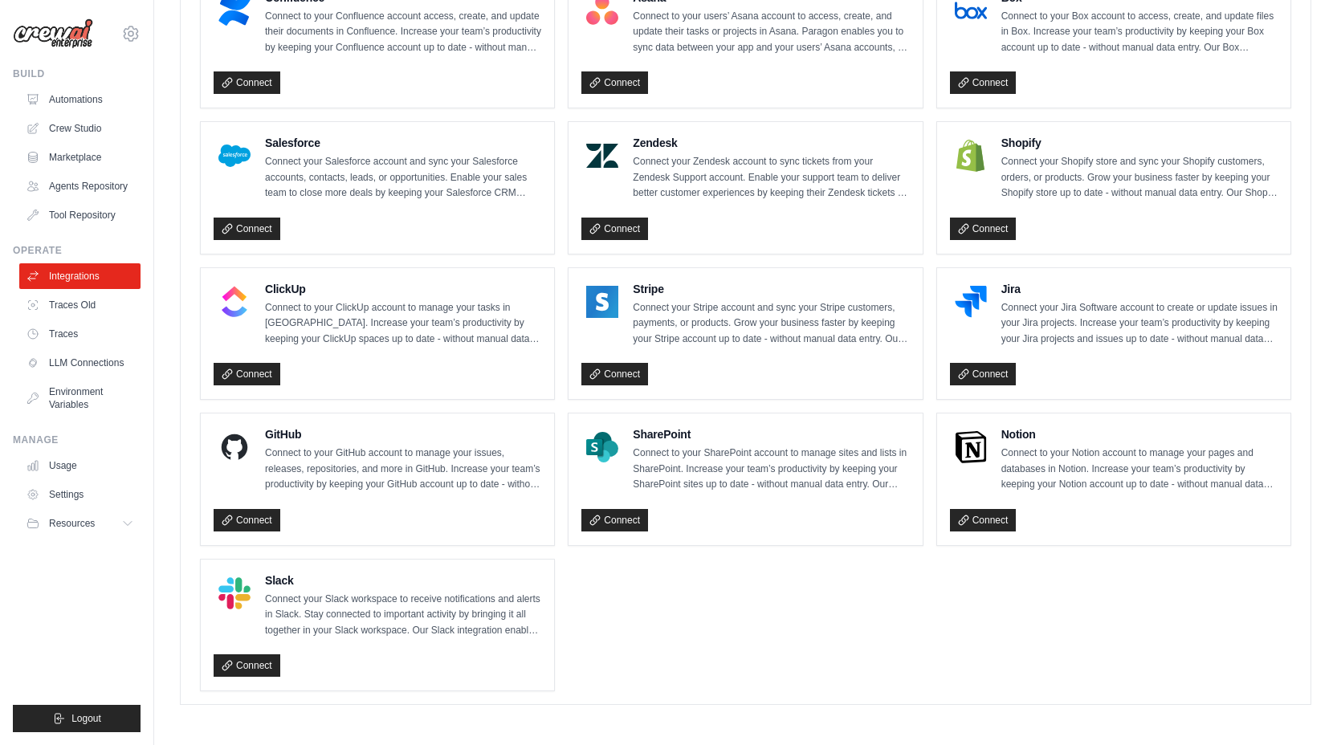
scroll to position [947, 0]
click at [65, 312] on link "Traces Old" at bounding box center [81, 305] width 121 height 26
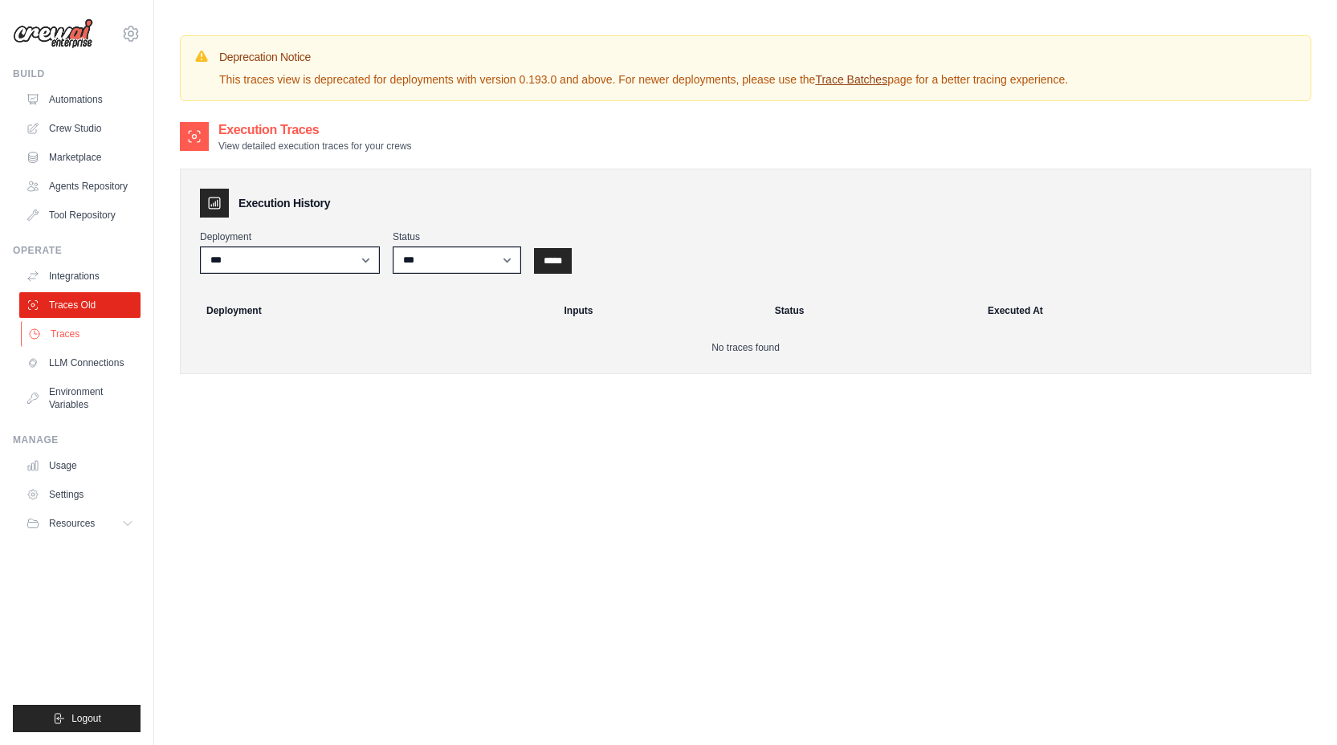
click at [76, 337] on link "Traces" at bounding box center [81, 334] width 121 height 26
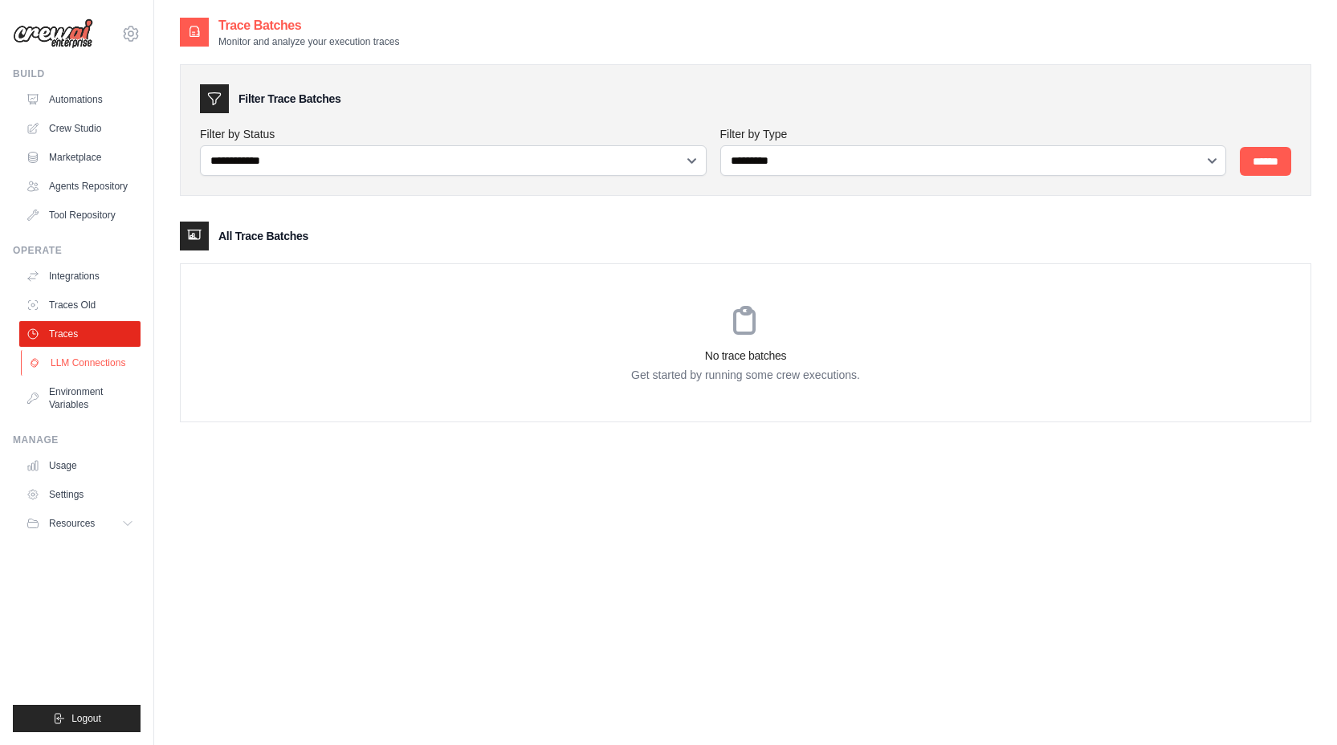
click at [82, 355] on link "LLM Connections" at bounding box center [81, 363] width 121 height 26
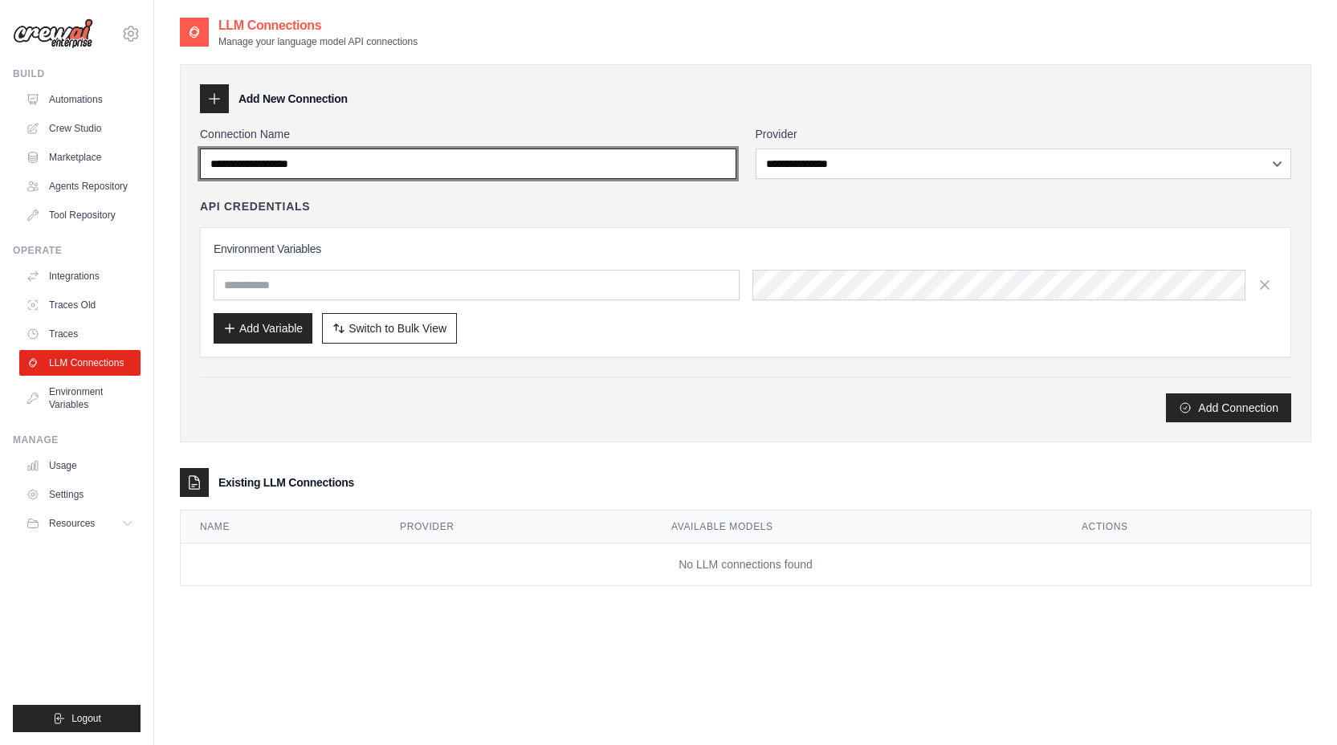
click at [520, 176] on input "Connection Name" at bounding box center [468, 164] width 537 height 31
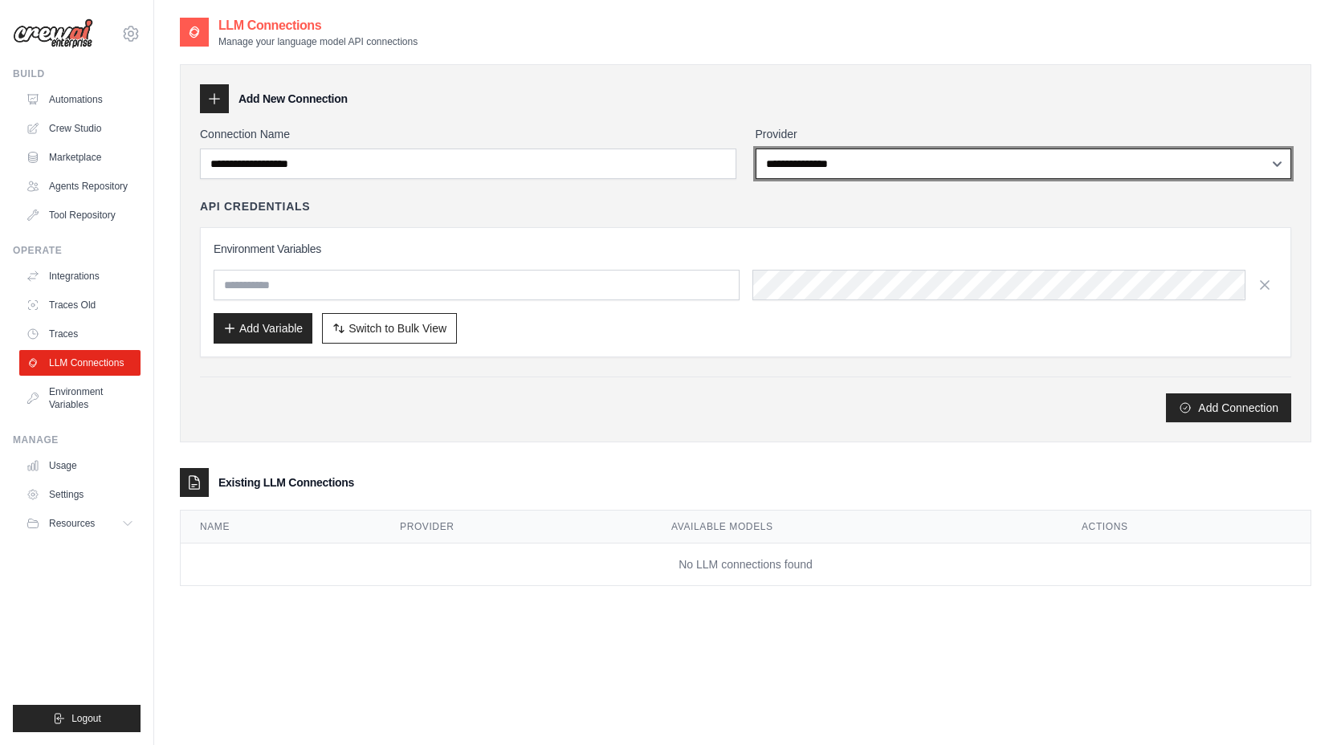
click at [866, 161] on select "**********" at bounding box center [1024, 164] width 537 height 31
click at [756, 149] on select "**********" at bounding box center [1024, 164] width 537 height 31
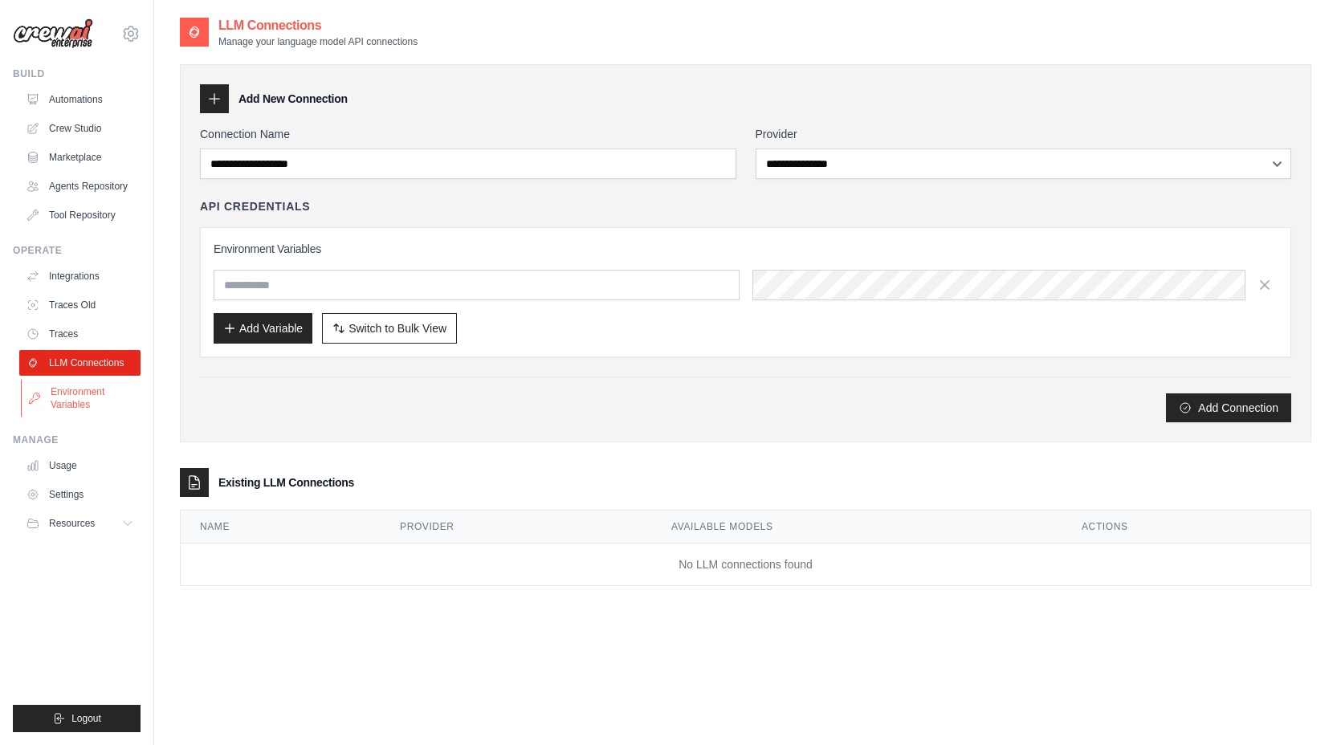
click at [73, 389] on link "Environment Variables" at bounding box center [81, 398] width 121 height 39
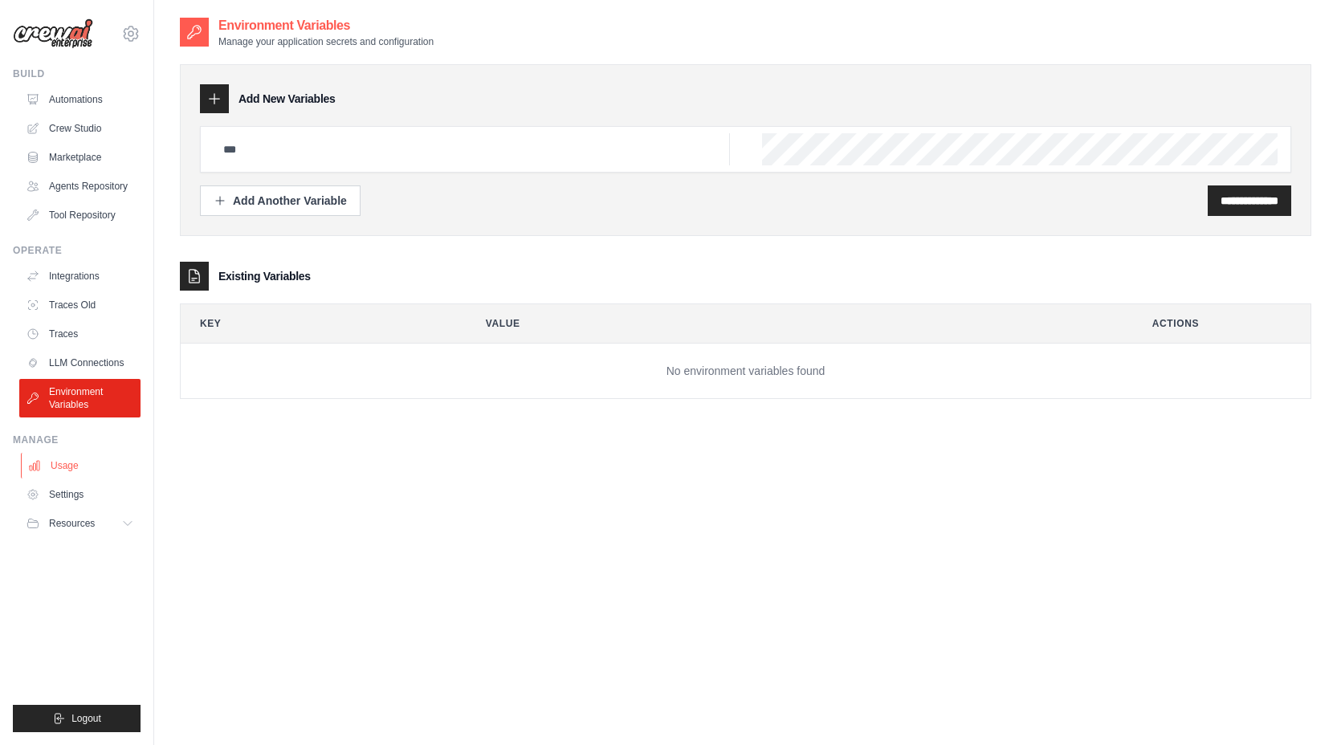
click at [80, 465] on link "Usage" at bounding box center [81, 466] width 121 height 26
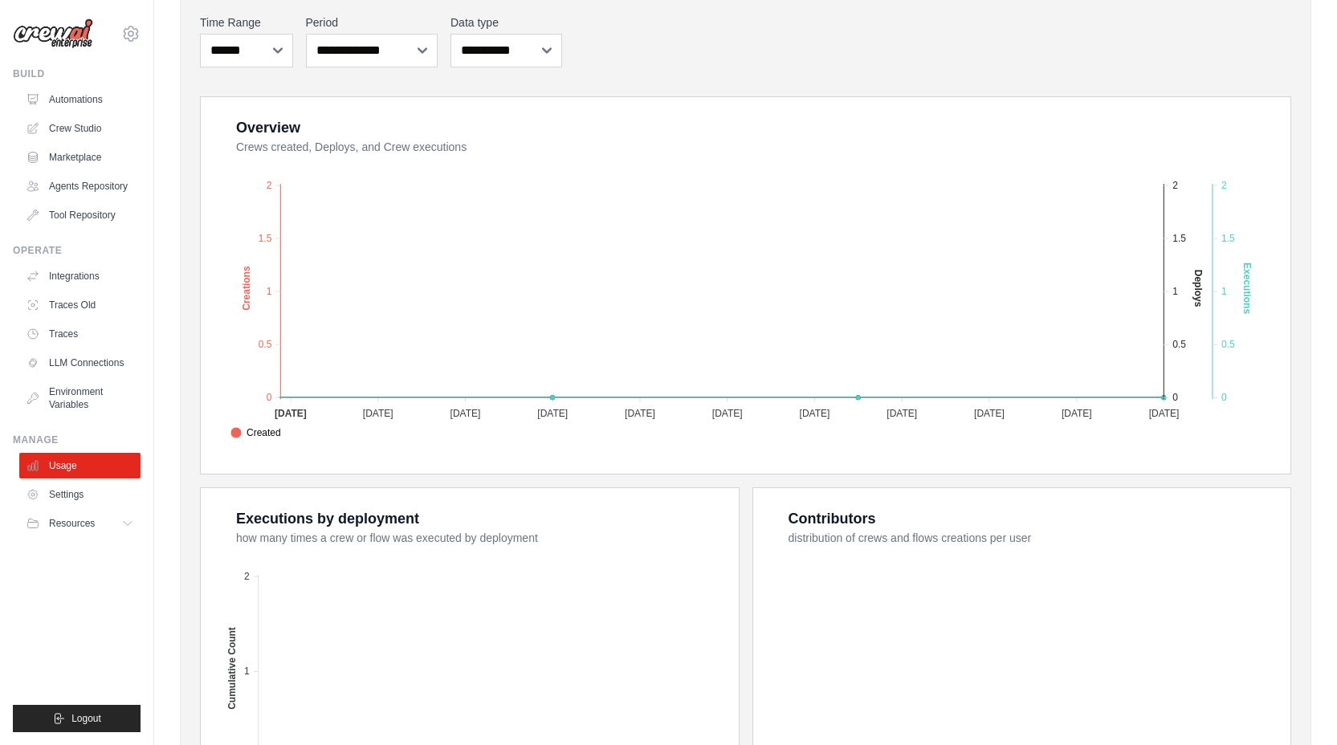
scroll to position [208, 0]
click at [57, 483] on link "Settings" at bounding box center [81, 495] width 121 height 26
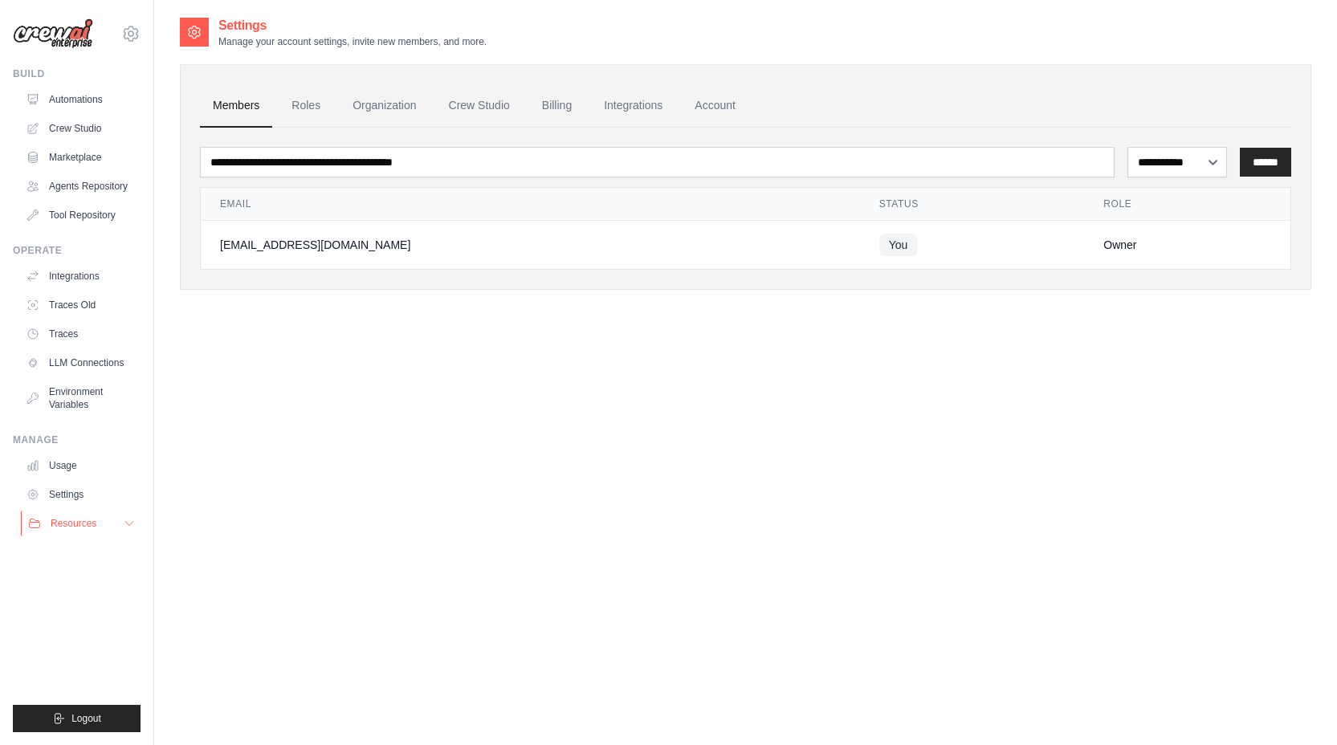
click at [68, 513] on button "Resources" at bounding box center [81, 524] width 121 height 26
click at [80, 556] on span "Documentation" at bounding box center [89, 551] width 65 height 13
click at [65, 552] on span "Documentation" at bounding box center [89, 551] width 65 height 13
click at [80, 99] on link "Automations" at bounding box center [81, 100] width 121 height 26
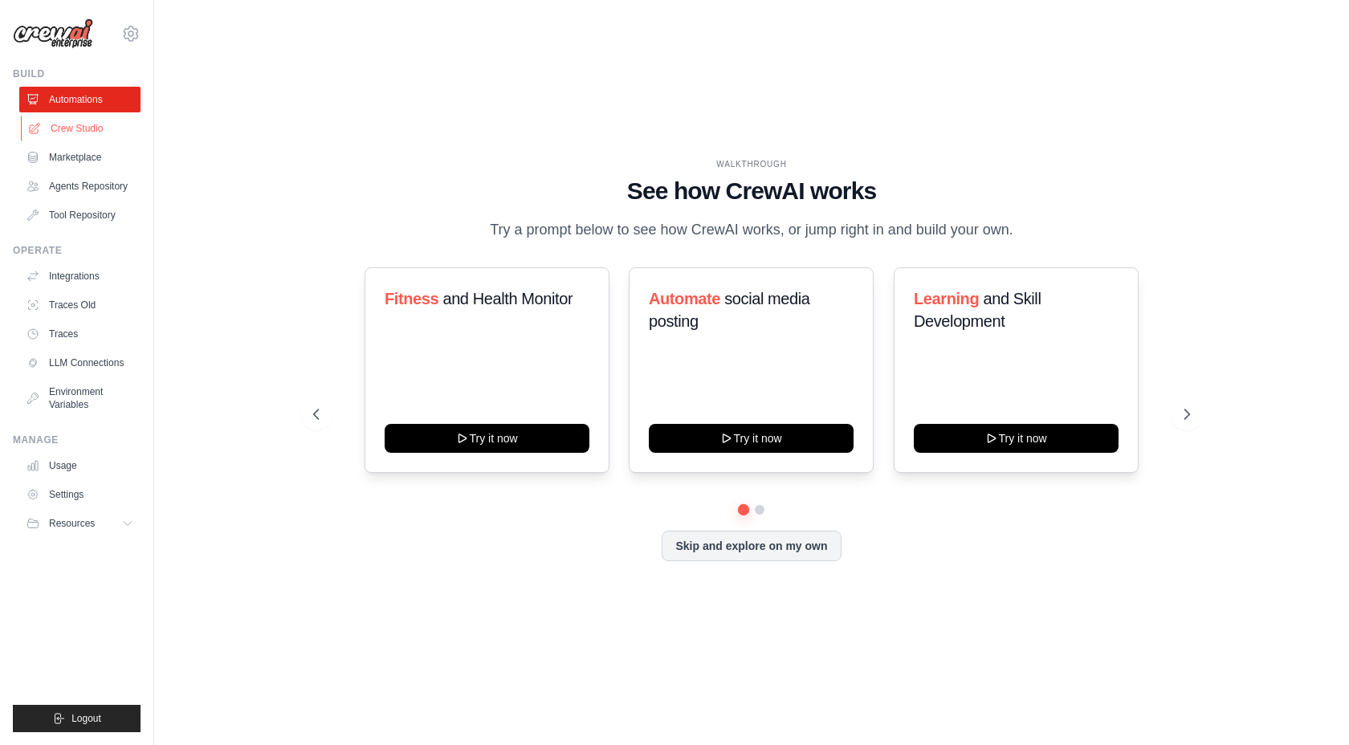
click at [88, 133] on link "Crew Studio" at bounding box center [81, 129] width 121 height 26
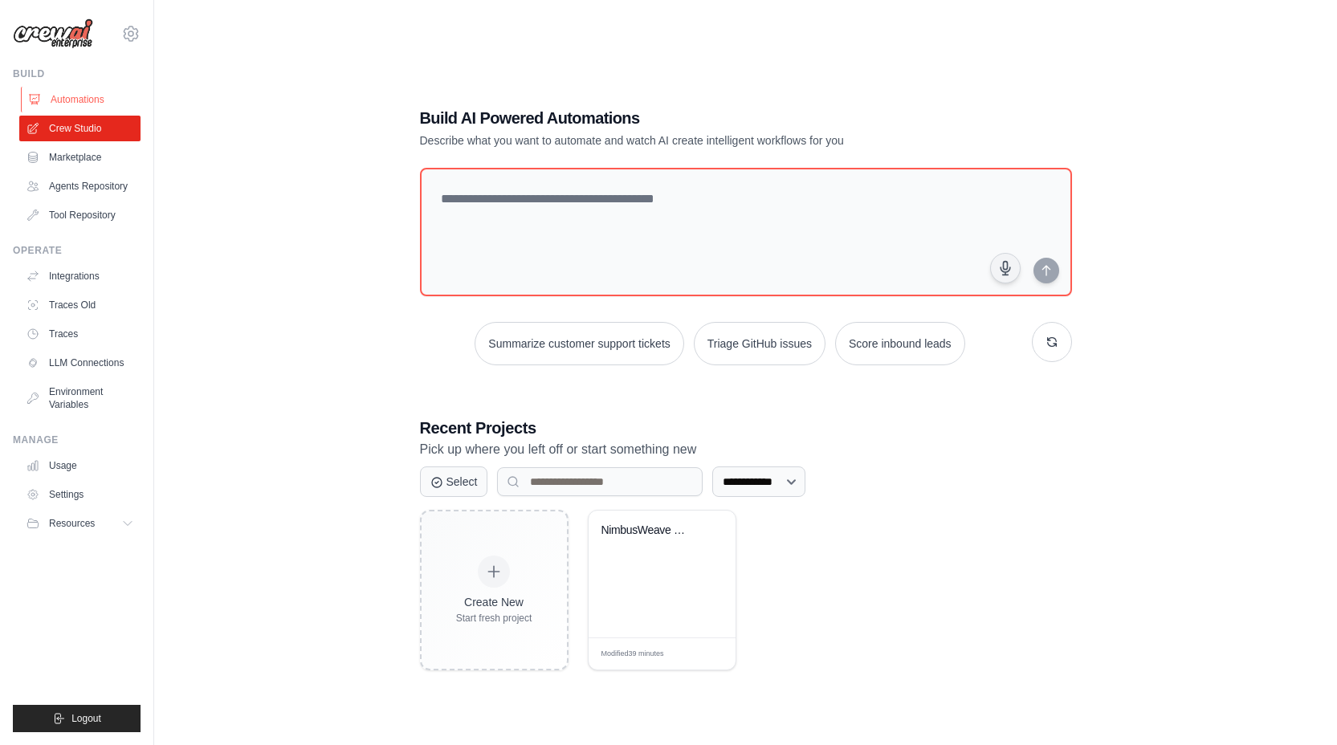
click at [87, 91] on link "Automations" at bounding box center [81, 100] width 121 height 26
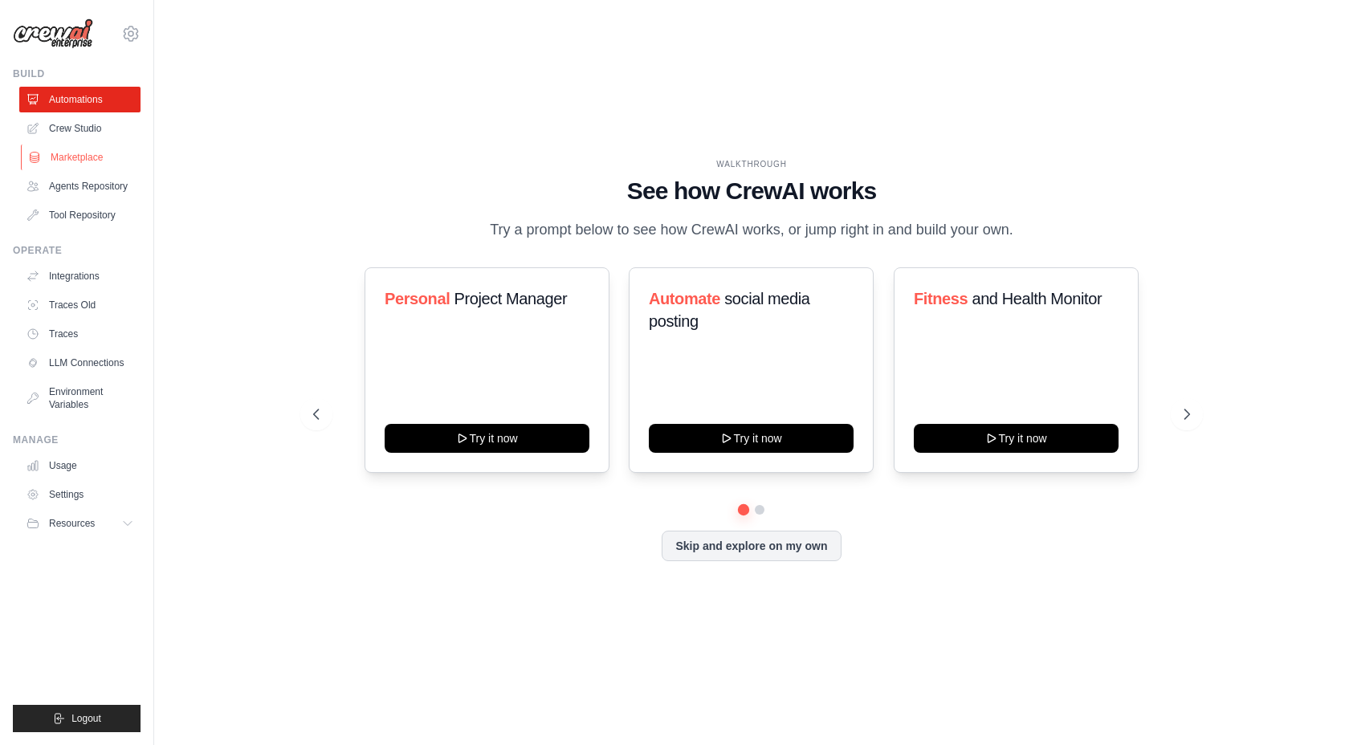
click at [85, 161] on link "Marketplace" at bounding box center [81, 158] width 121 height 26
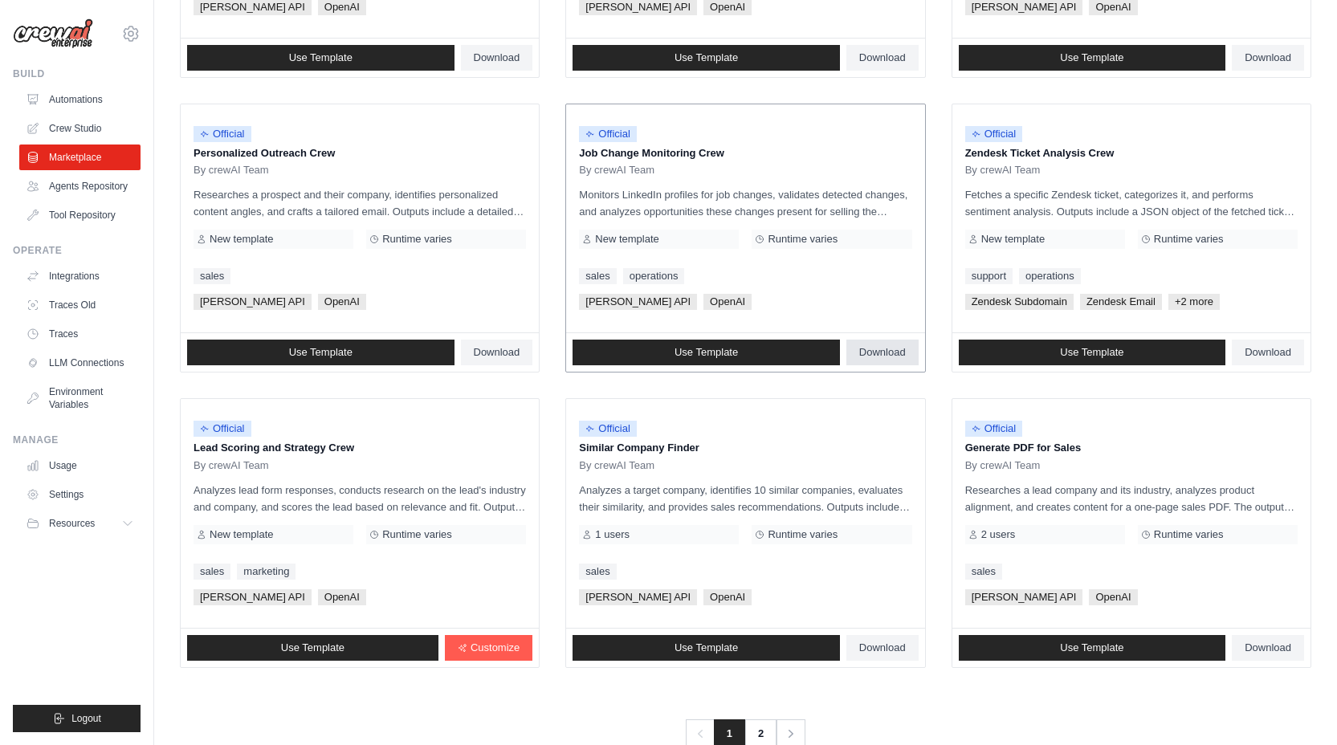
scroll to position [743, 0]
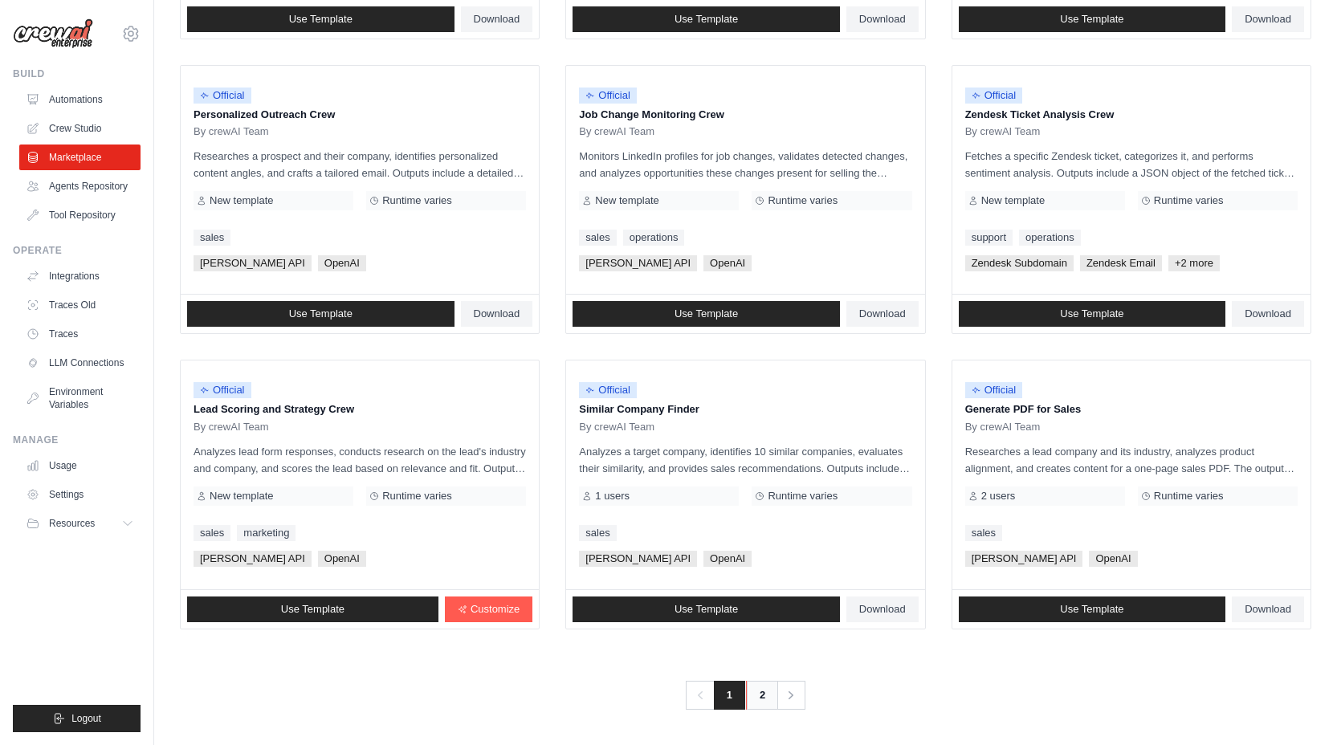
click at [761, 694] on link "2" at bounding box center [762, 695] width 32 height 29
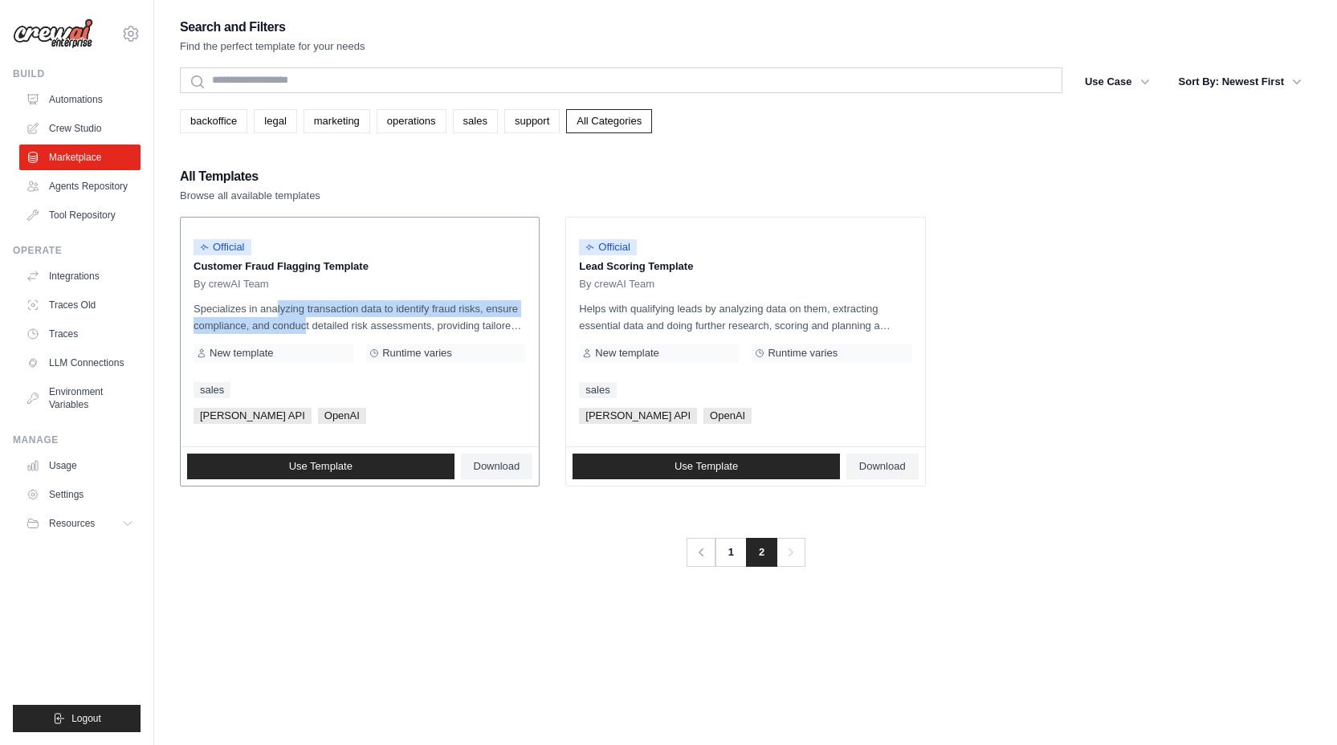
drag, startPoint x: 239, startPoint y: 310, endPoint x: 300, endPoint y: 327, distance: 63.3
click at [300, 327] on p "Specializes in analyzing transaction data to identify fraud risks, ensure compl…" at bounding box center [360, 317] width 333 height 34
click at [291, 321] on p "Specializes in analyzing transaction data to identify fraud risks, ensure compl…" at bounding box center [360, 317] width 333 height 34
drag, startPoint x: 275, startPoint y: 312, endPoint x: 459, endPoint y: 326, distance: 183.6
click at [459, 326] on p "Specializes in analyzing transaction data to identify fraud risks, ensure compl…" at bounding box center [360, 317] width 333 height 34
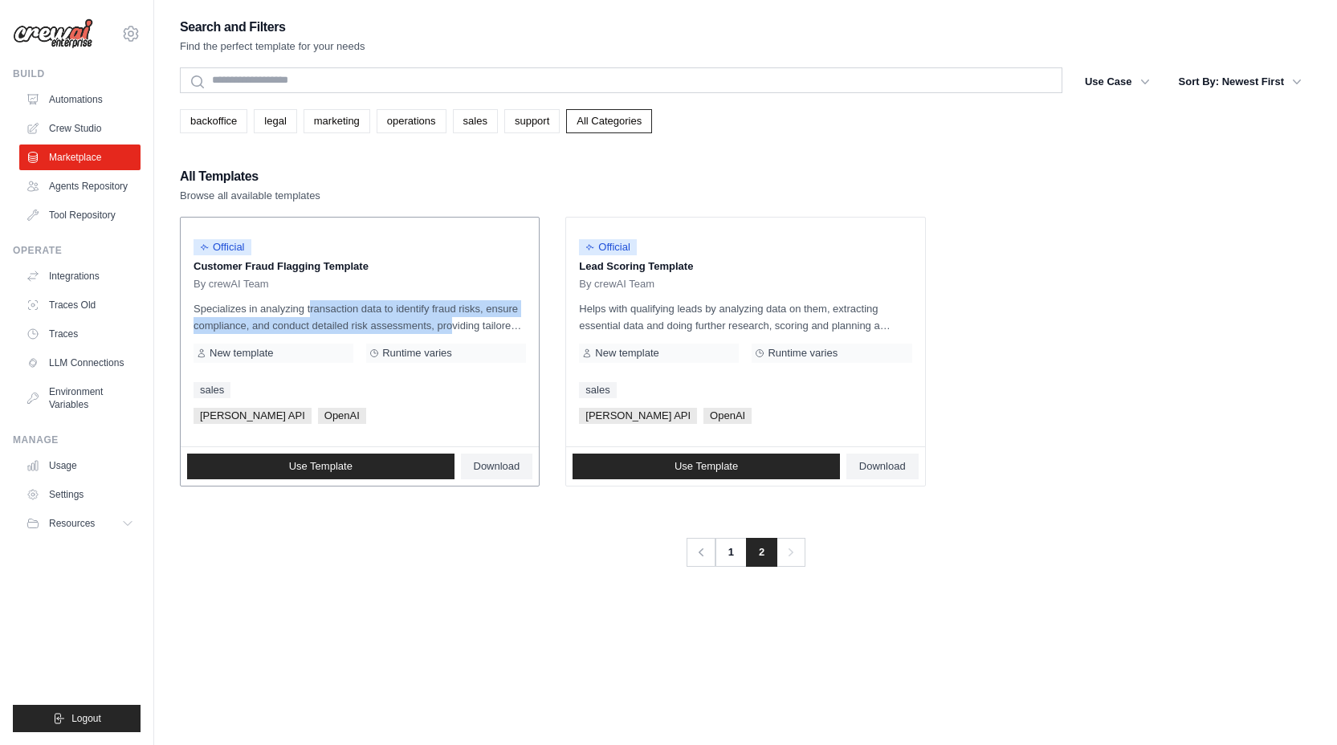
click at [465, 324] on p "Specializes in analyzing transaction data to identify fraud risks, ensure compl…" at bounding box center [360, 317] width 333 height 34
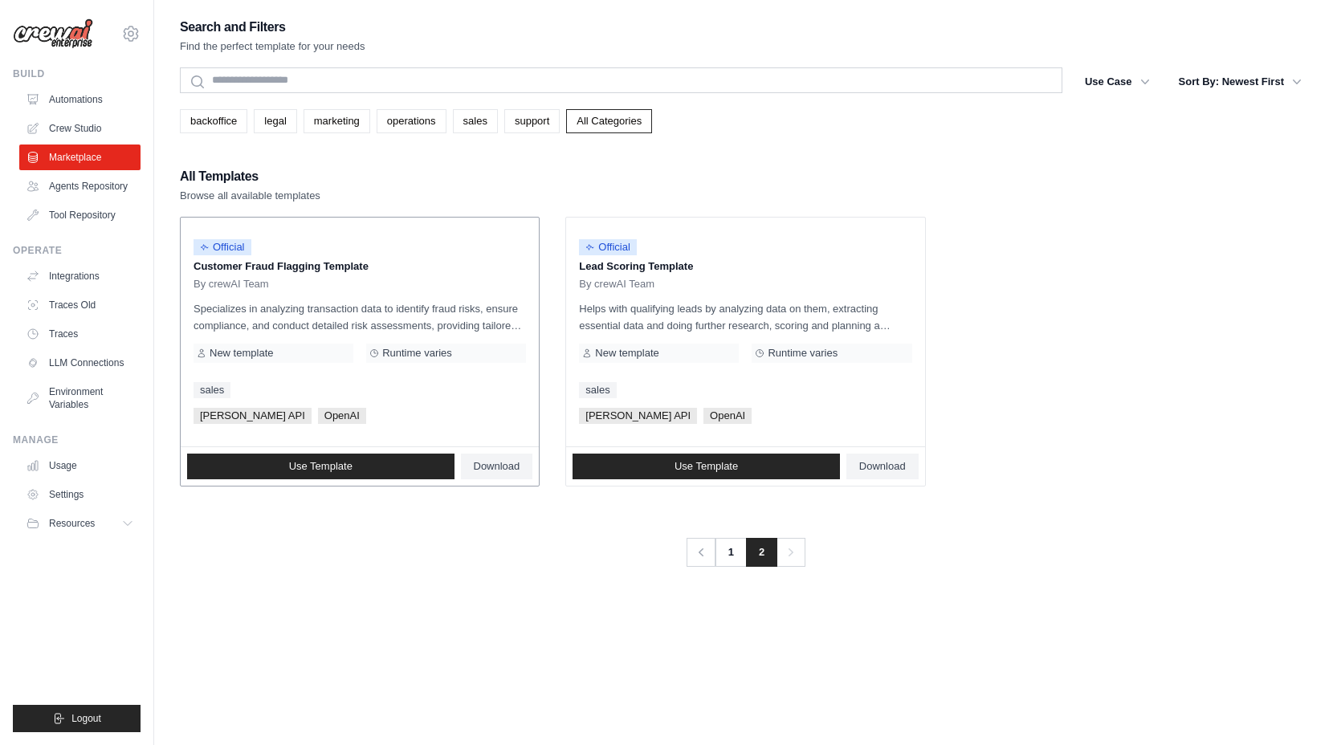
click at [480, 320] on p "Specializes in analyzing transaction data to identify fraud risks, ensure compl…" at bounding box center [360, 317] width 333 height 34
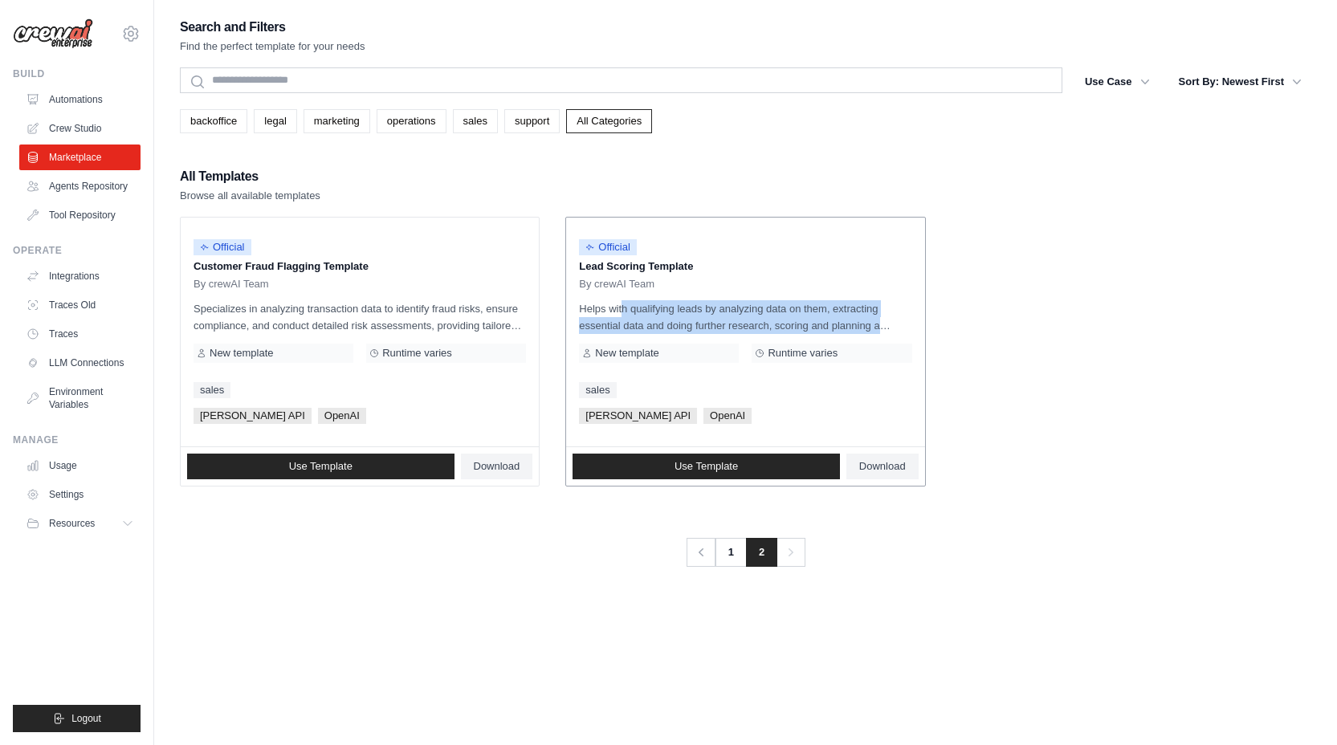
drag, startPoint x: 589, startPoint y: 308, endPoint x: 889, endPoint y: 328, distance: 301.1
click at [896, 333] on div "Official Lead Scoring Template By crewAI Team Helps with qualifying leads by an…" at bounding box center [745, 332] width 358 height 229
click at [734, 552] on link "1" at bounding box center [732, 552] width 32 height 29
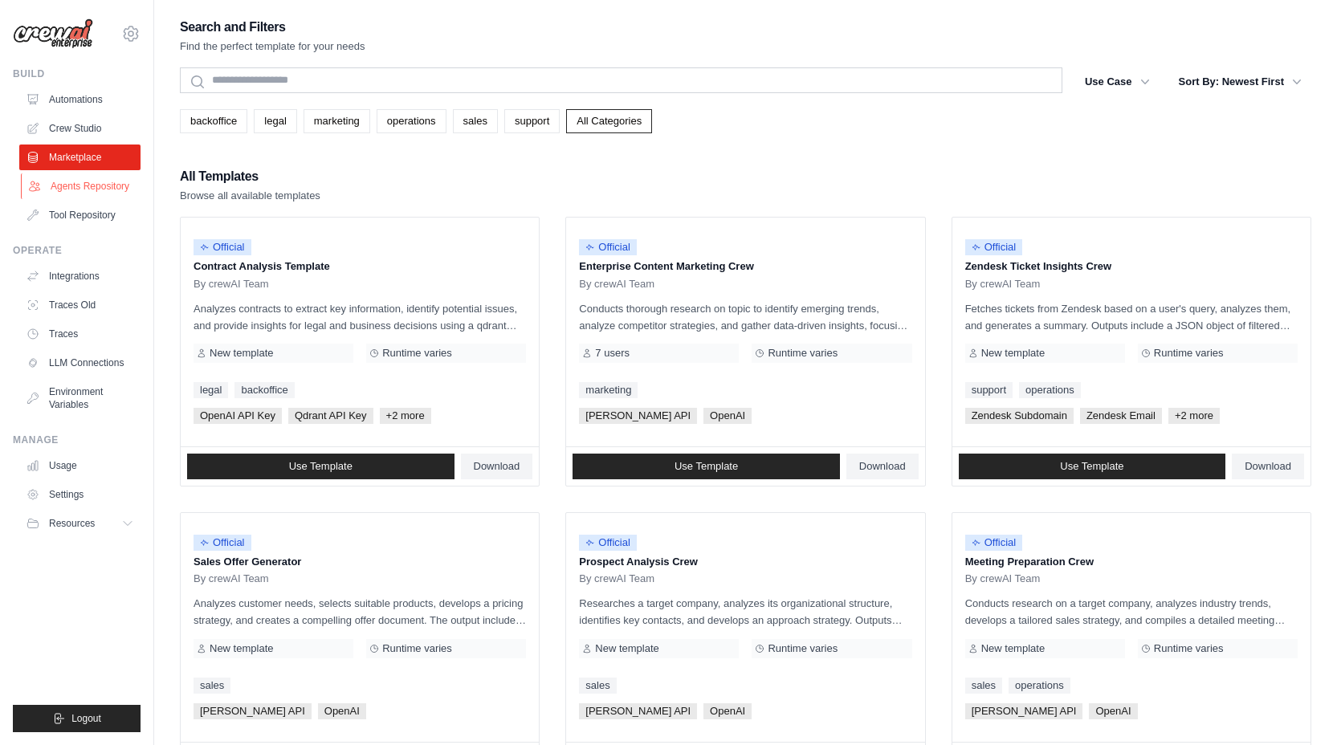
click at [68, 181] on link "Agents Repository" at bounding box center [81, 186] width 121 height 26
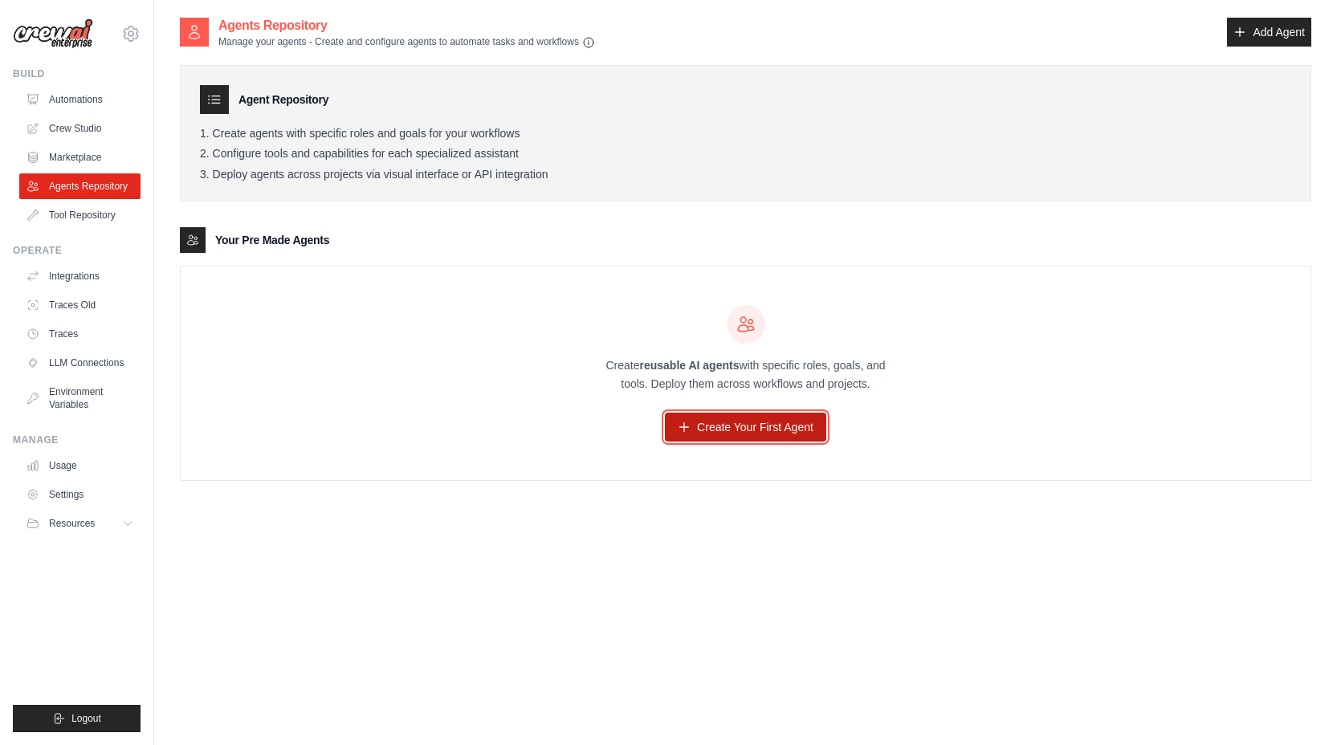
click at [757, 423] on link "Create Your First Agent" at bounding box center [745, 427] width 161 height 29
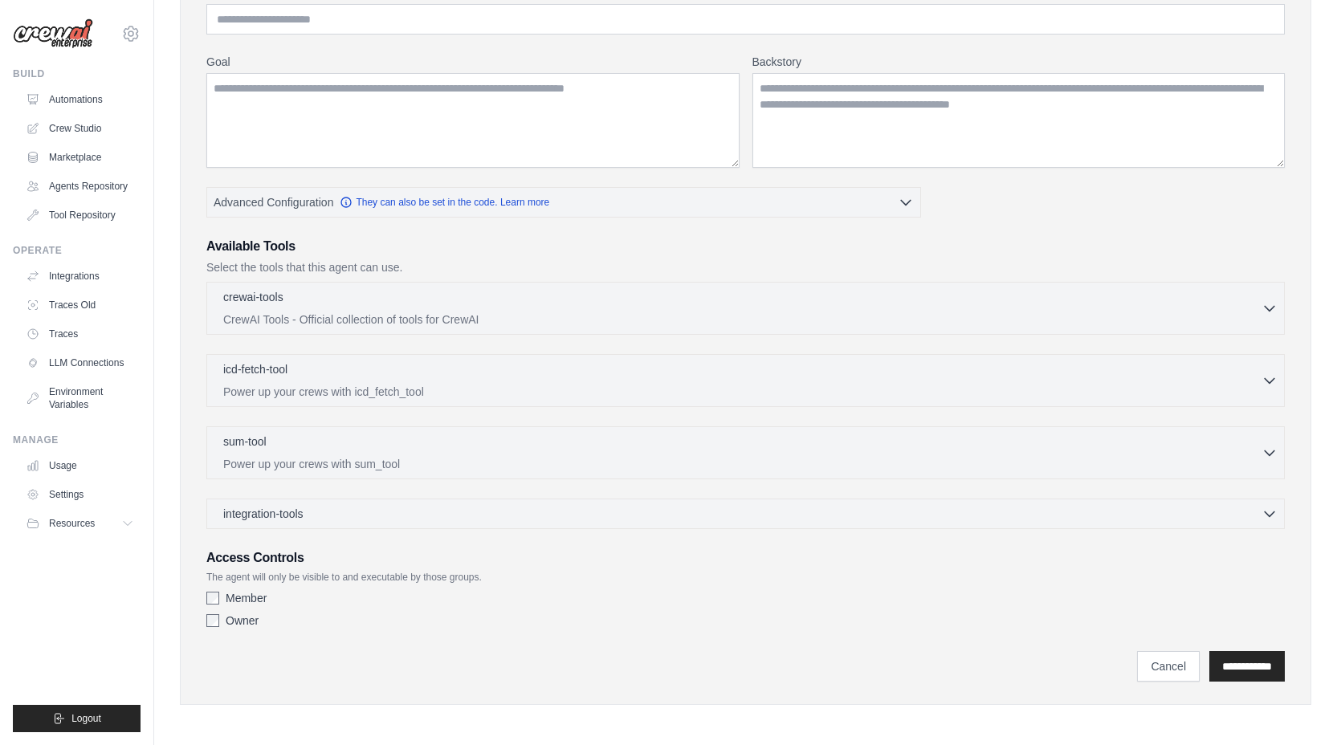
scroll to position [166, 0]
click at [955, 325] on div "crewai-tools 0 selected CrewAI Tools - Official collection of tools for CrewAI …" at bounding box center [745, 306] width 1079 height 53
click at [541, 518] on div "integration-tools 0 selected" at bounding box center [750, 512] width 1055 height 16
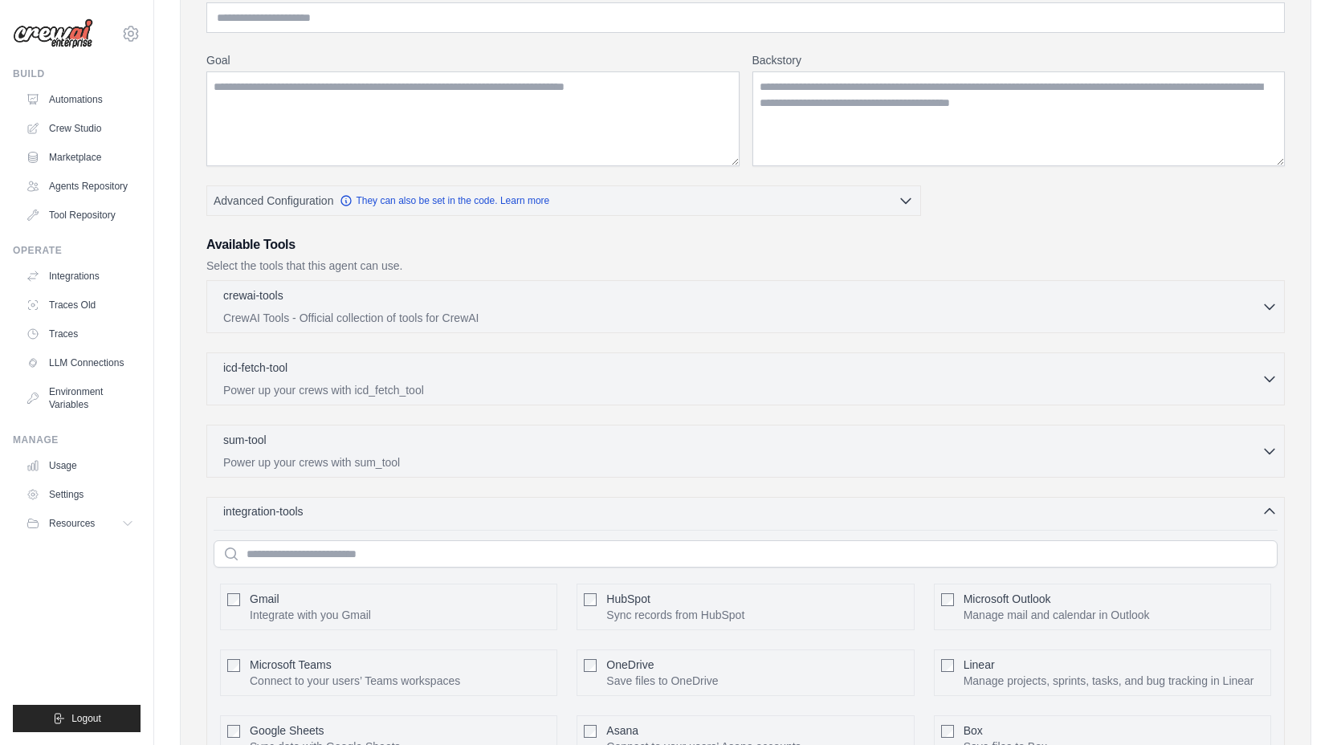
click at [541, 518] on div "integration-tools 0 selected" at bounding box center [750, 512] width 1055 height 16
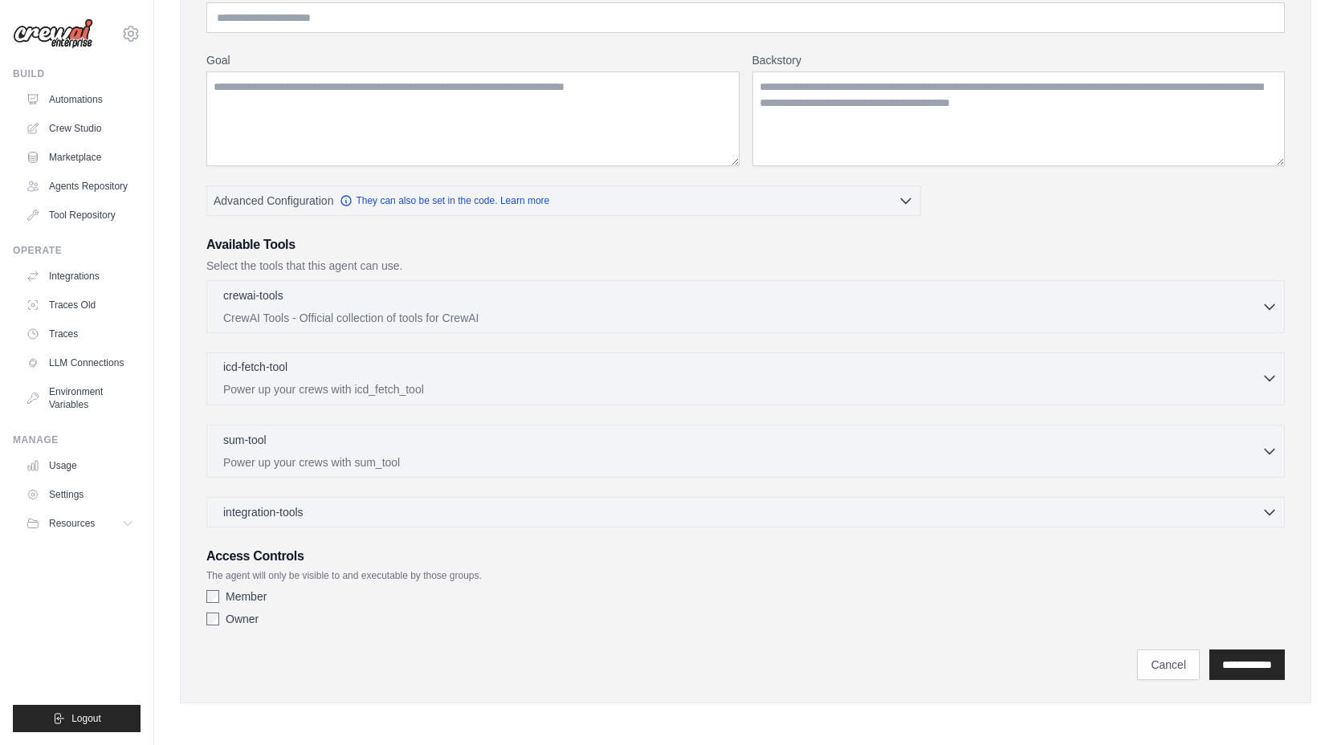
click at [528, 387] on p "Power up your crews with icd_fetch_tool" at bounding box center [742, 390] width 1039 height 16
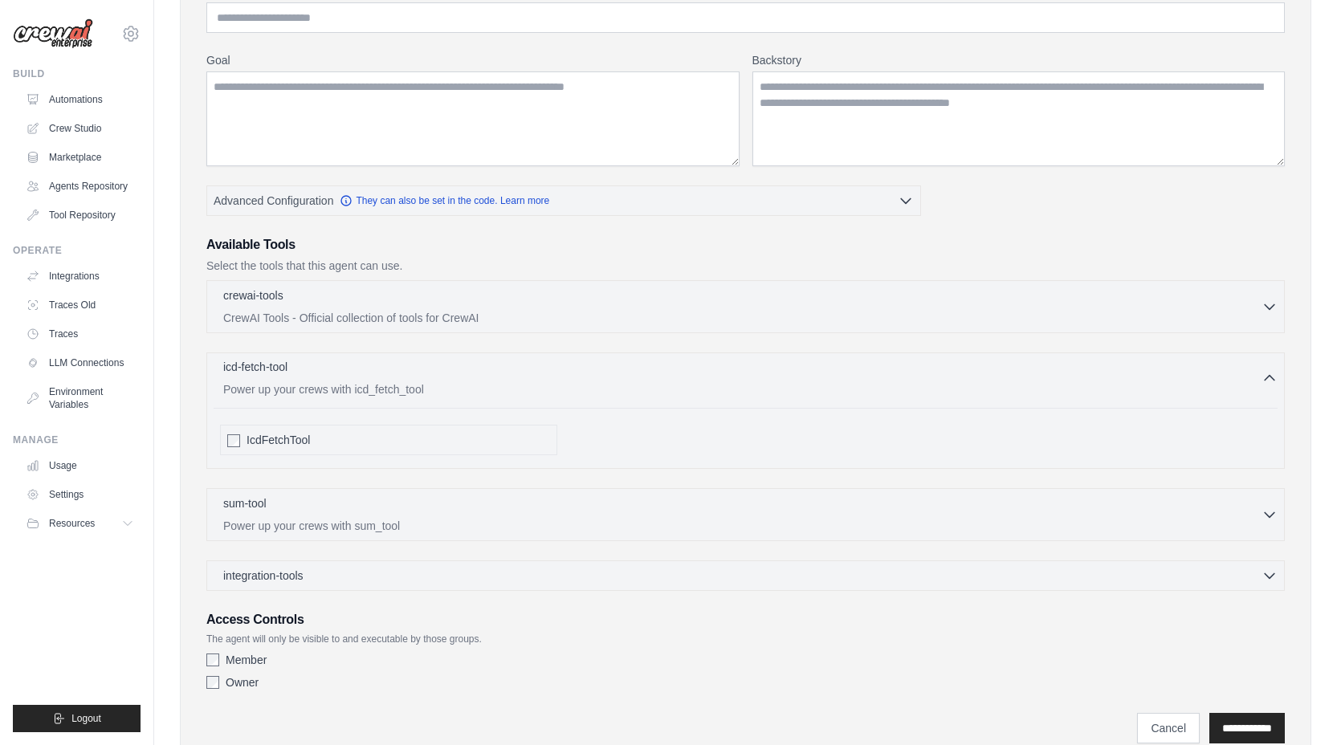
click at [528, 387] on p "Power up your crews with icd_fetch_tool" at bounding box center [742, 390] width 1039 height 16
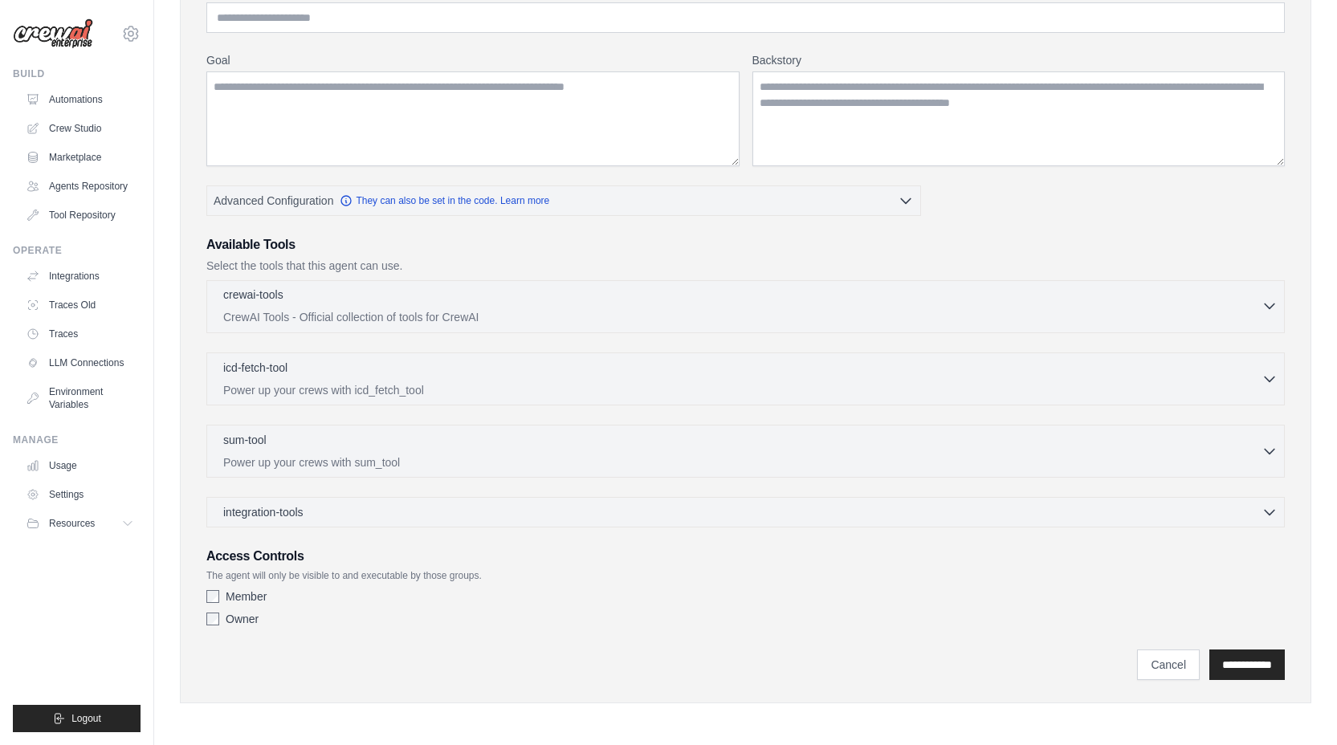
click at [531, 316] on p "CrewAI Tools - Official collection of tools for CrewAI" at bounding box center [742, 317] width 1039 height 16
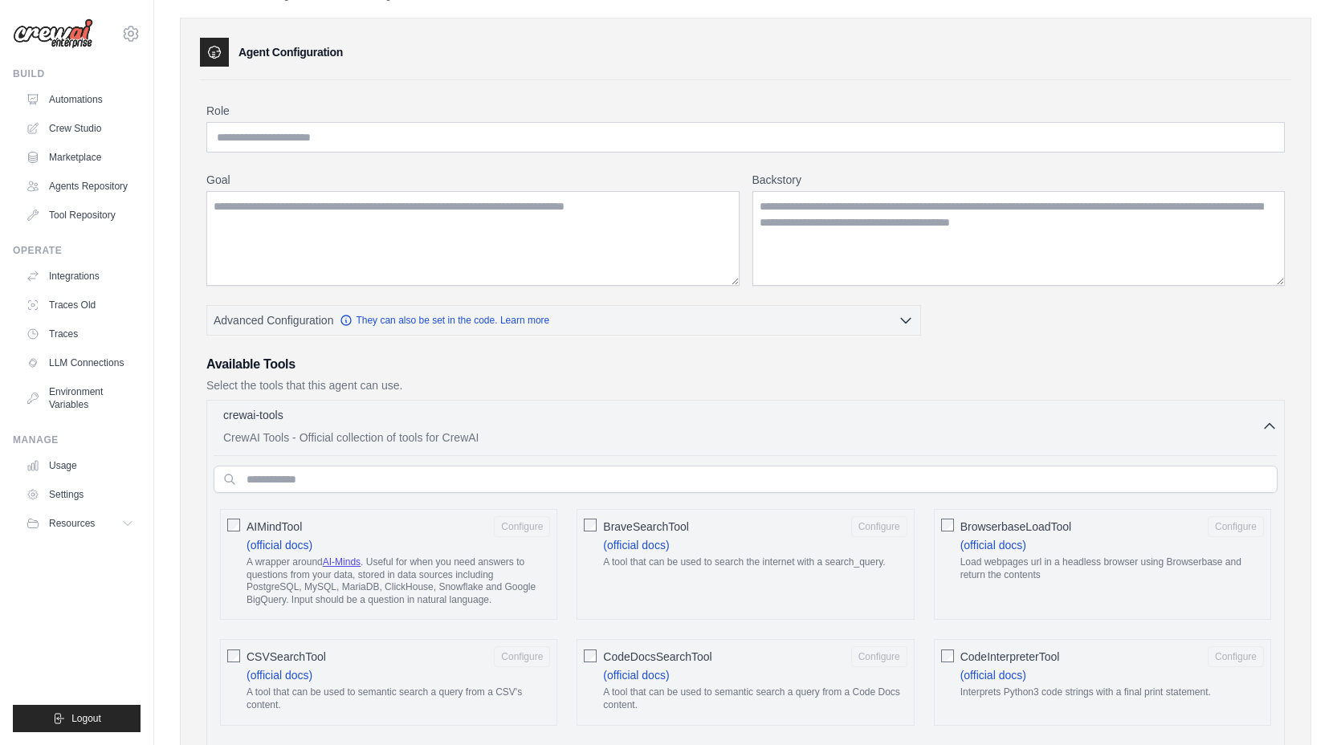
scroll to position [0, 0]
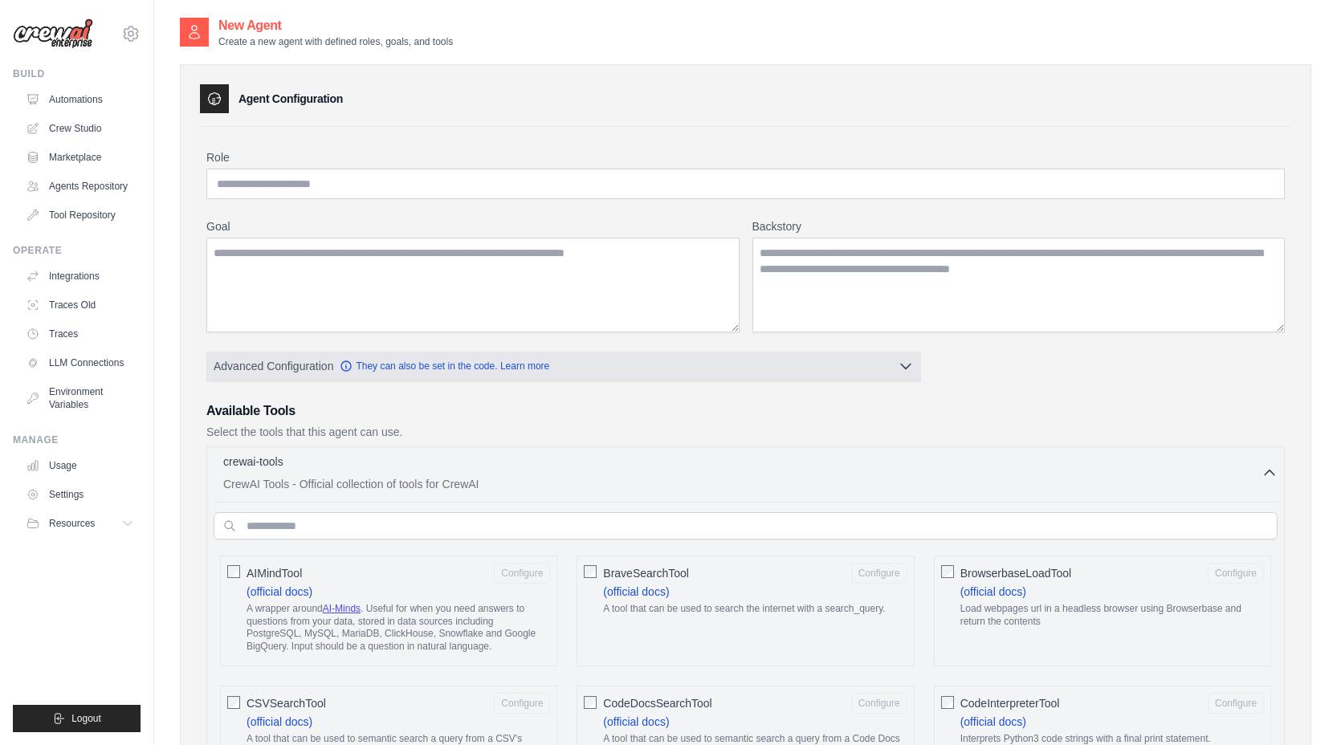
click at [841, 379] on button "Advanced Configuration They can also be set in the code. Learn more" at bounding box center [563, 366] width 713 height 29
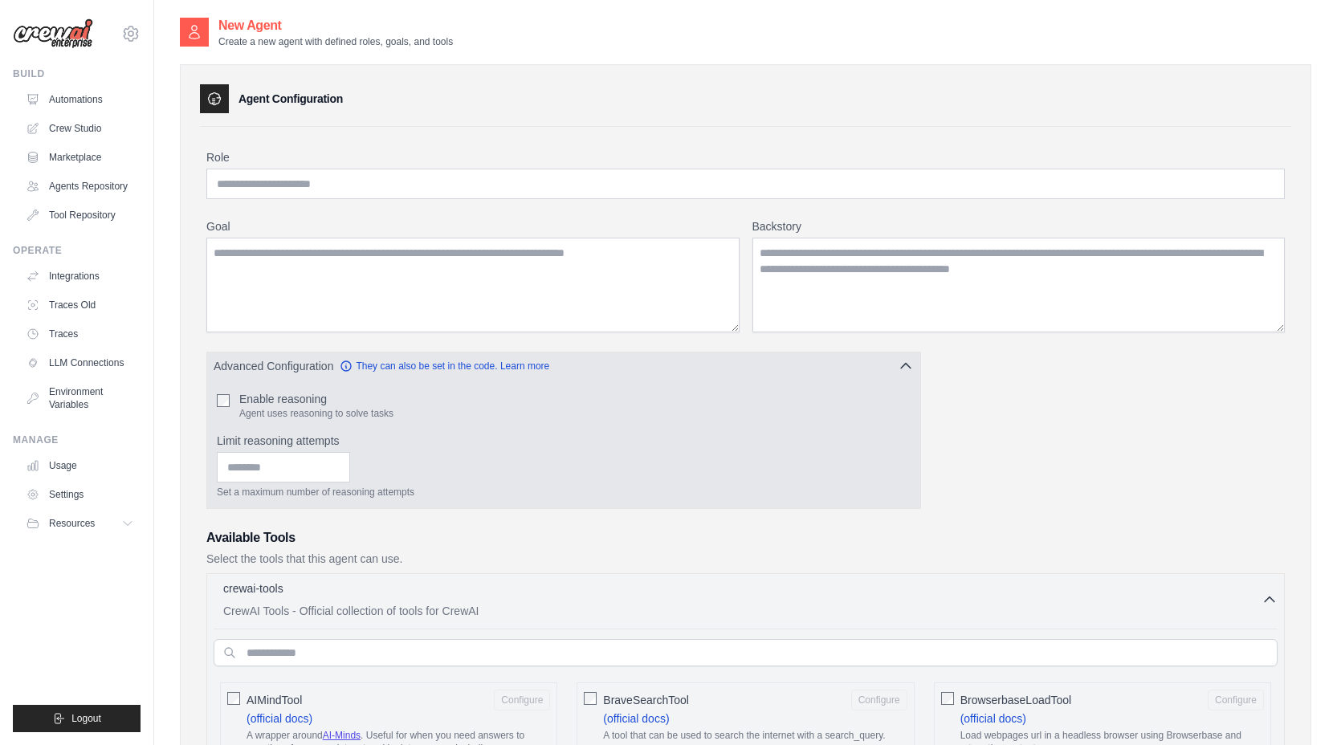
click at [841, 379] on button "Advanced Configuration They can also be set in the code. Learn more" at bounding box center [563, 366] width 713 height 29
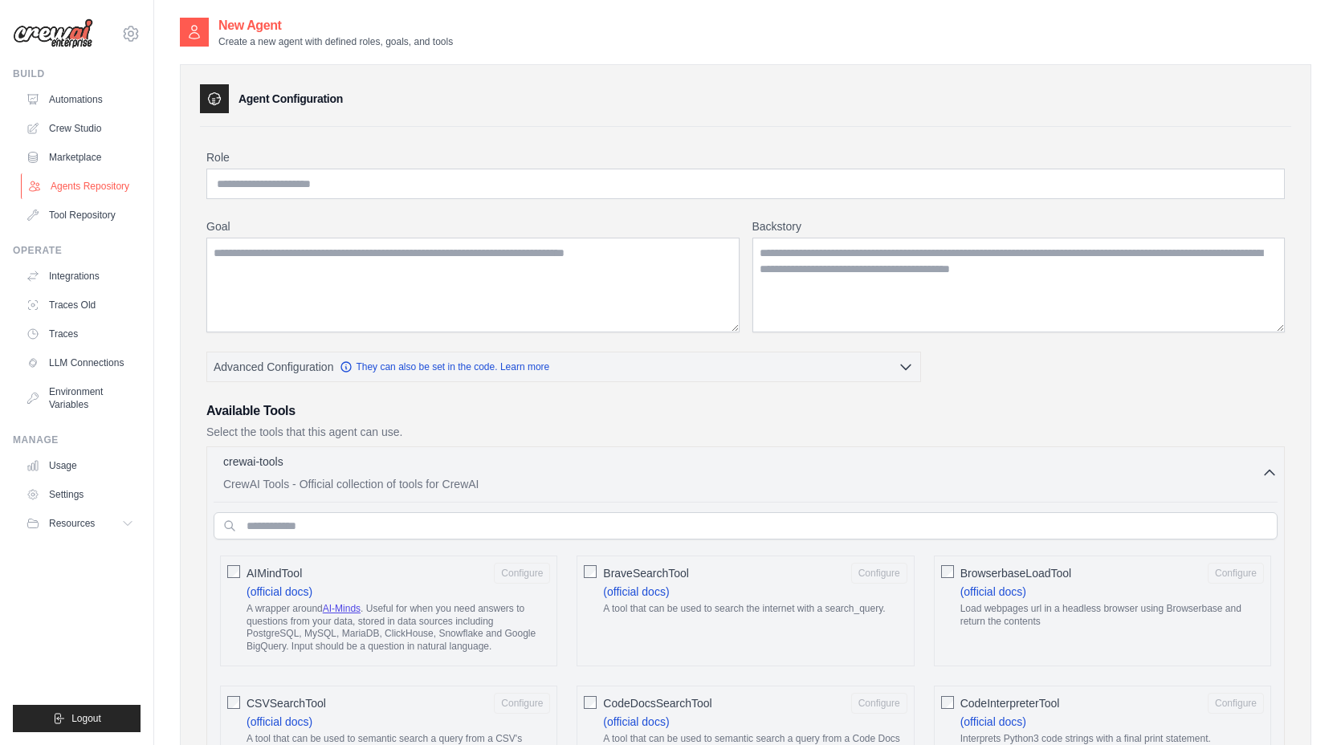
click at [92, 186] on link "Agents Repository" at bounding box center [81, 186] width 121 height 26
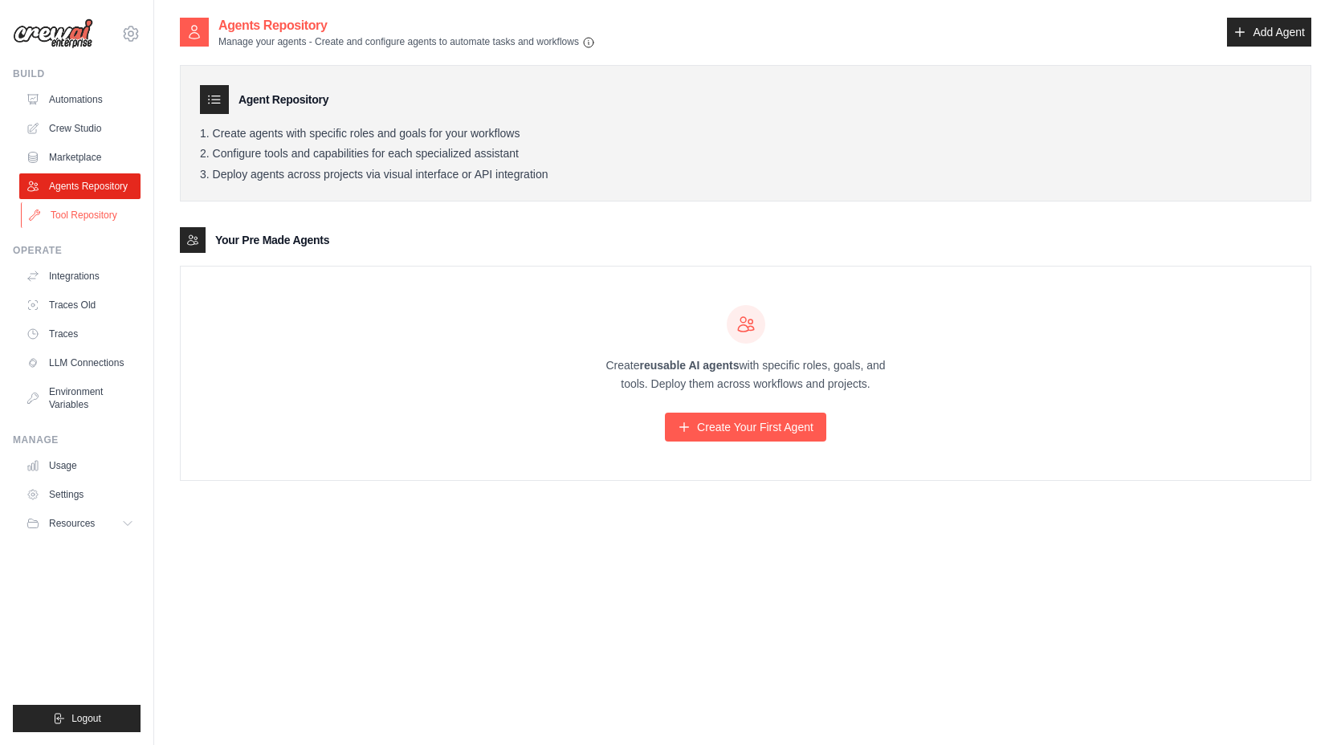
click at [93, 216] on link "Tool Repository" at bounding box center [81, 215] width 121 height 26
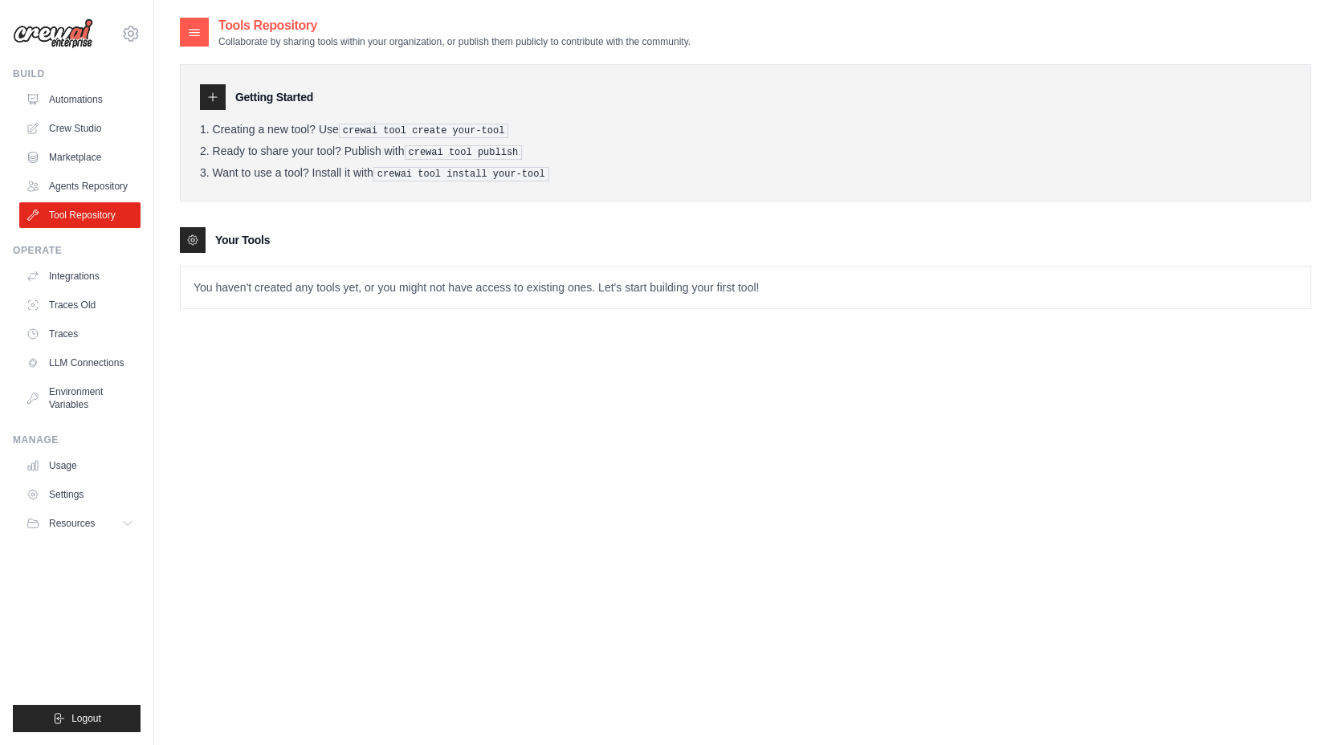
click at [222, 98] on div at bounding box center [213, 97] width 26 height 26
click at [201, 246] on div at bounding box center [193, 240] width 26 height 26
drag, startPoint x: 252, startPoint y: 292, endPoint x: 810, endPoint y: 255, distance: 558.6
click at [904, 294] on p "You haven't created any tools yet, or you might not have access to existing one…" at bounding box center [746, 288] width 1130 height 42
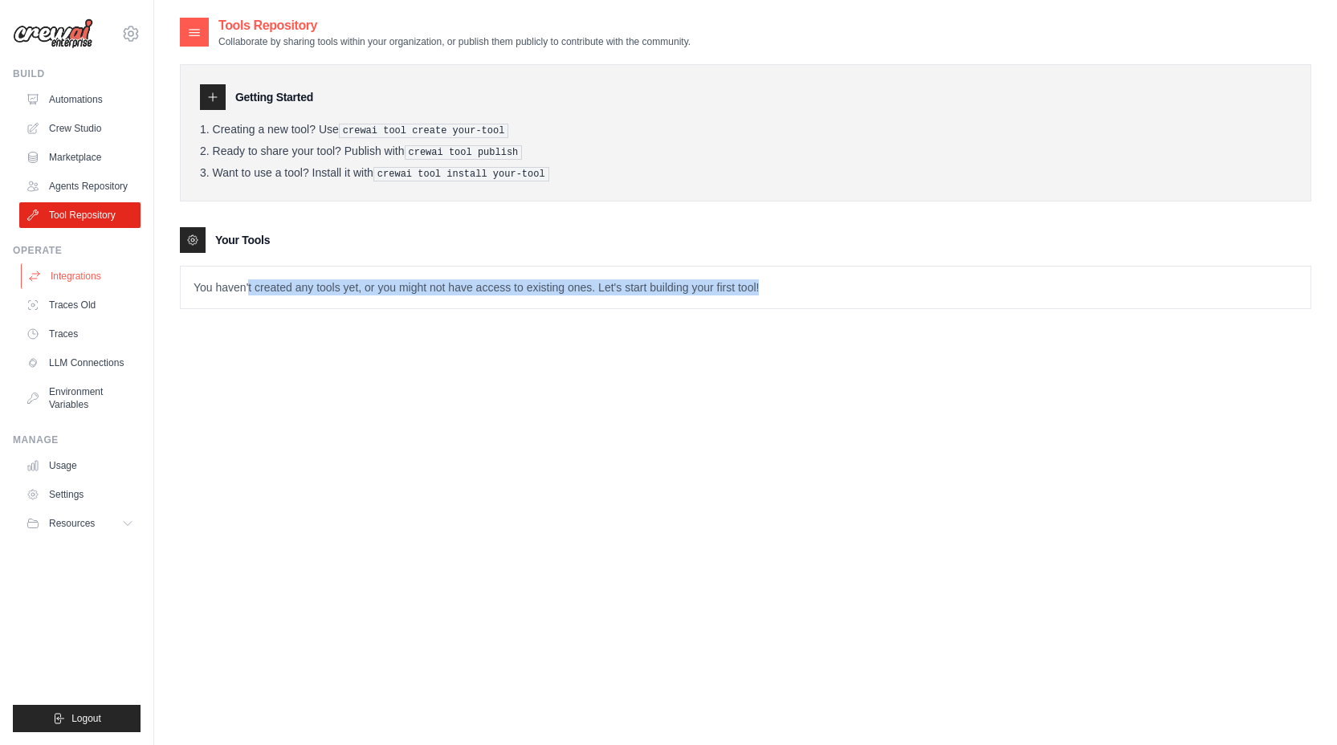
click at [96, 279] on link "Integrations" at bounding box center [81, 276] width 121 height 26
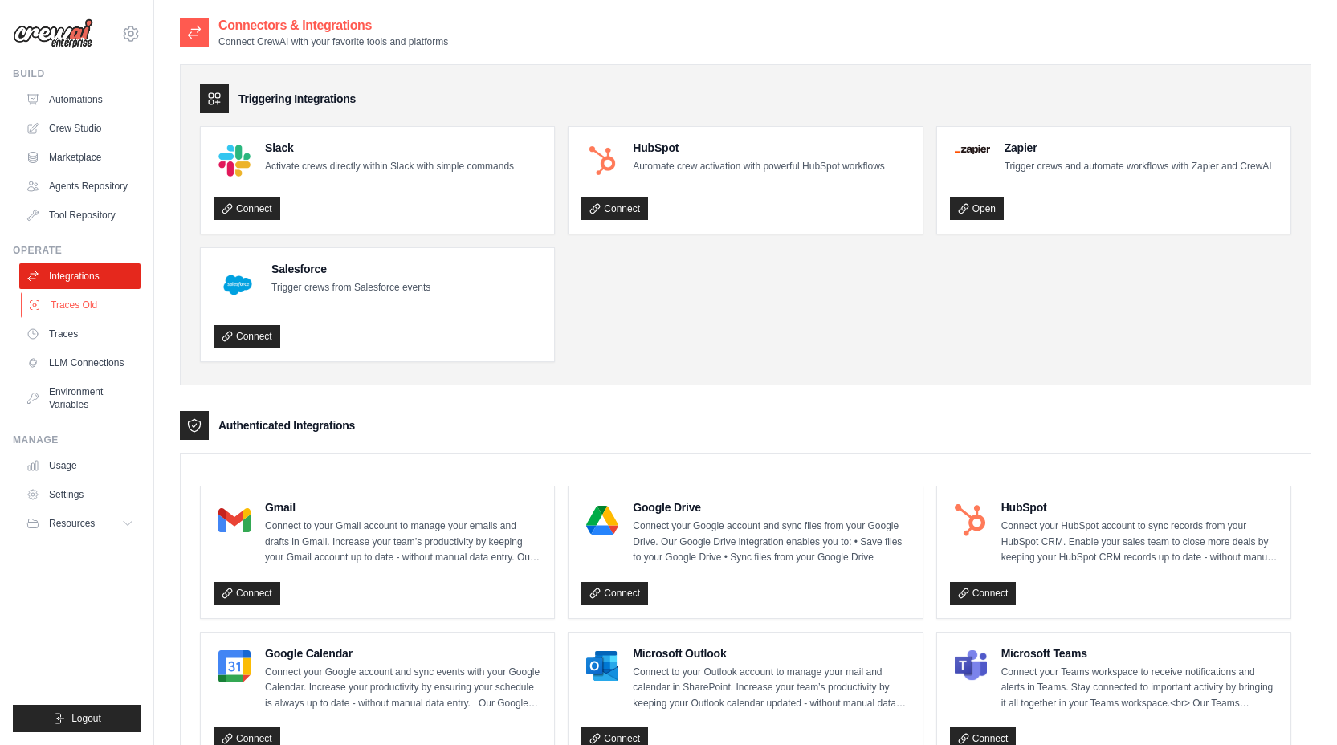
click at [88, 298] on link "Traces Old" at bounding box center [81, 305] width 121 height 26
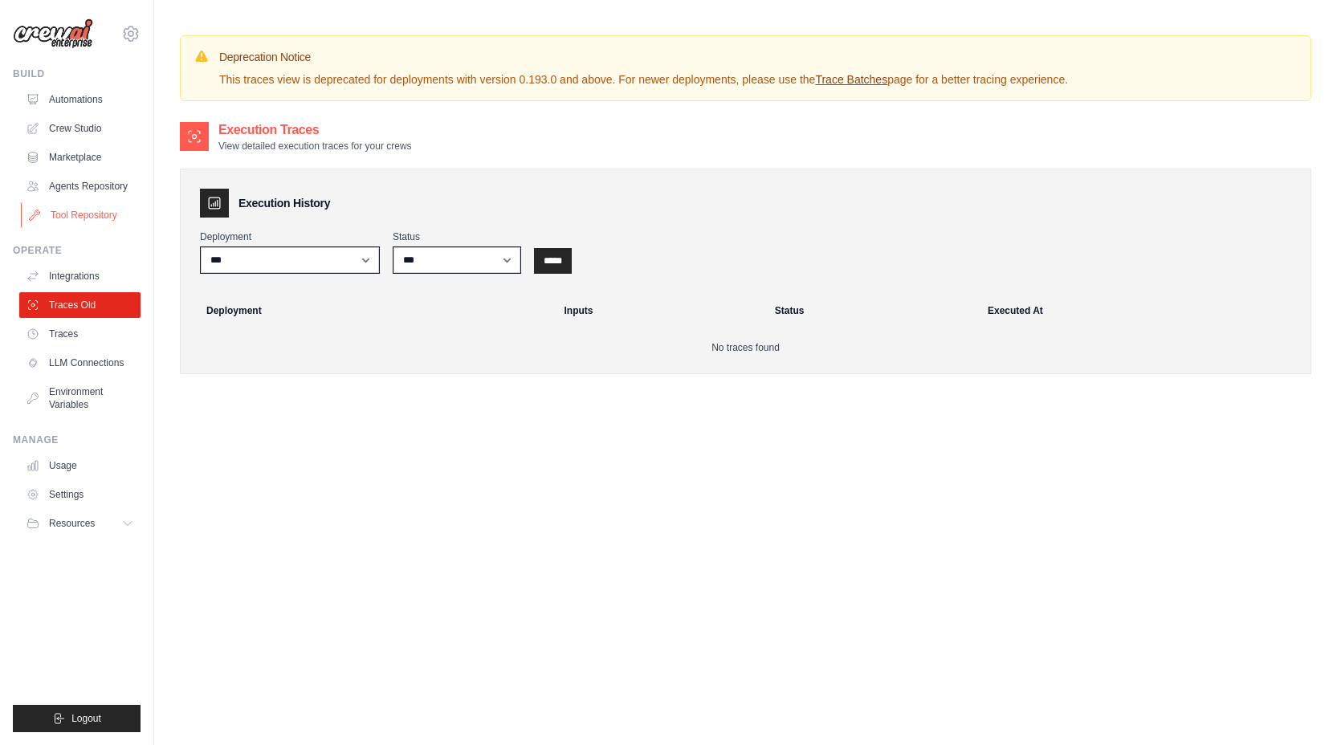
click at [82, 218] on link "Tool Repository" at bounding box center [81, 215] width 121 height 26
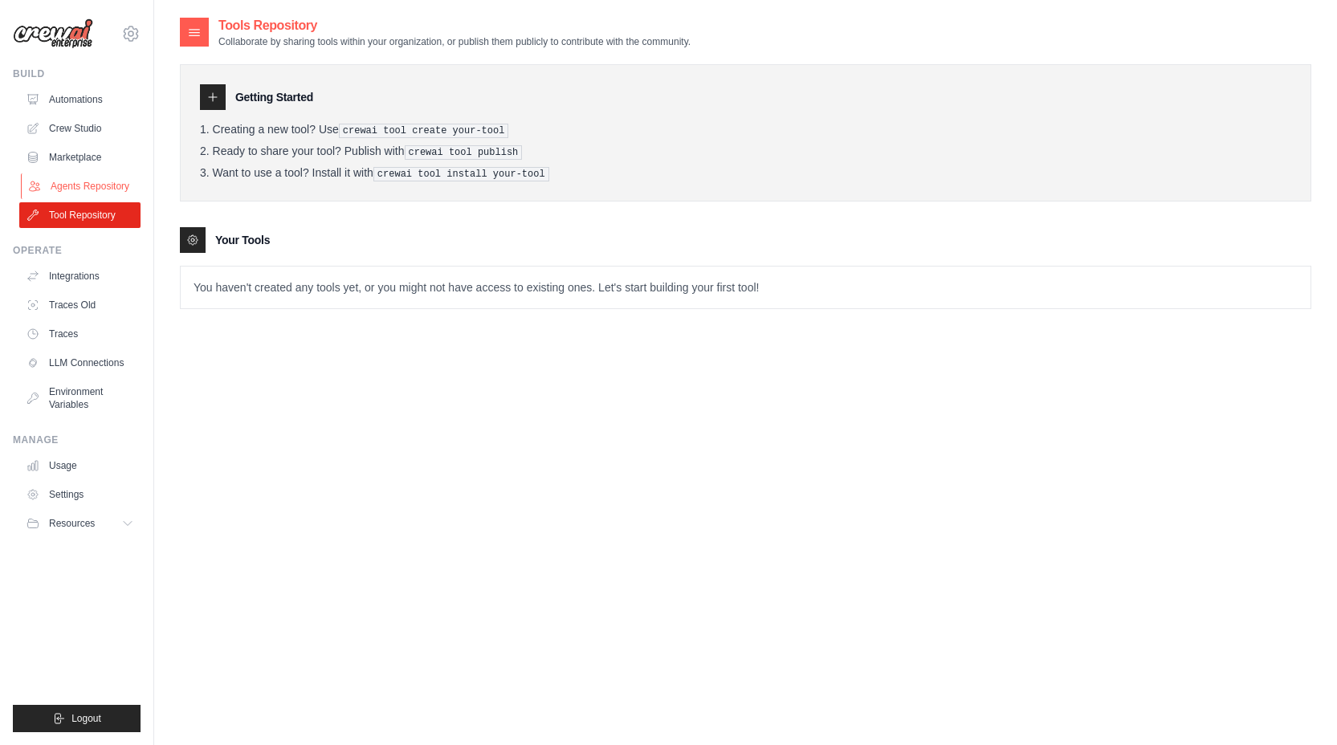
click at [80, 186] on link "Agents Repository" at bounding box center [81, 186] width 121 height 26
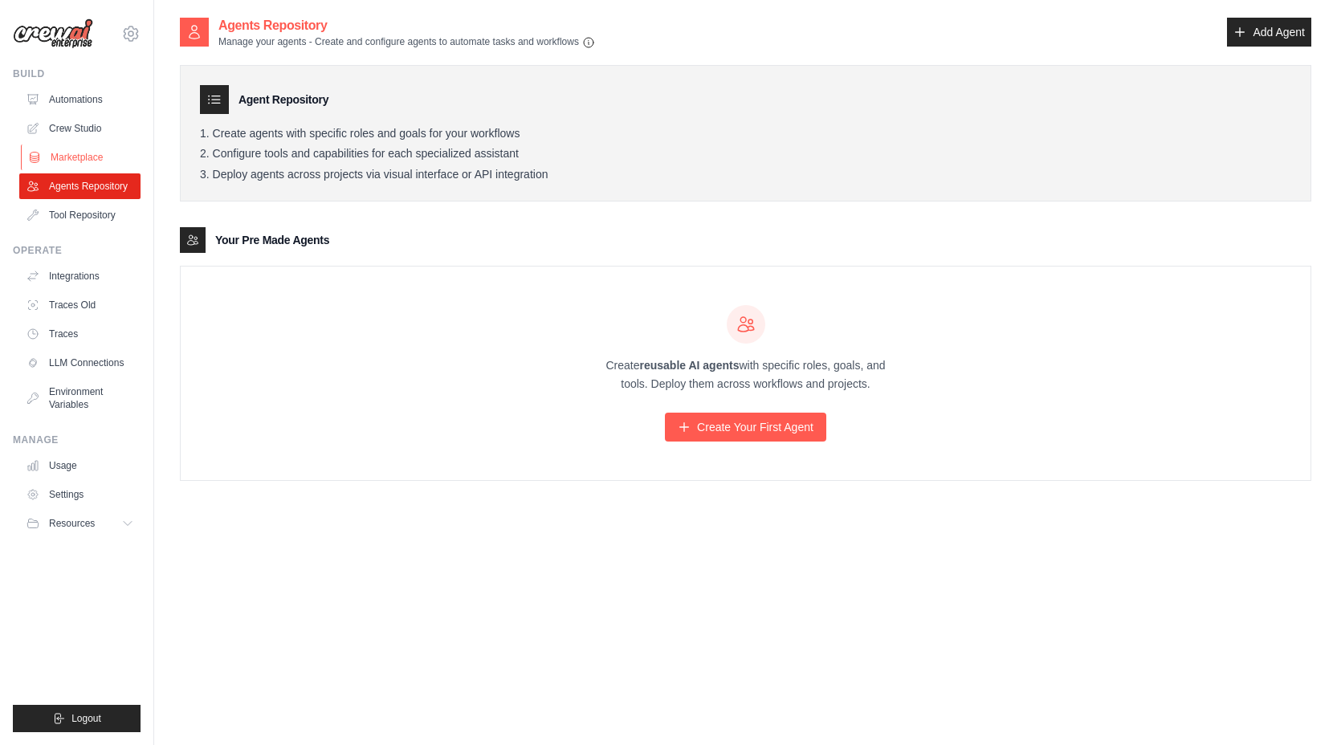
click at [76, 154] on link "Marketplace" at bounding box center [81, 158] width 121 height 26
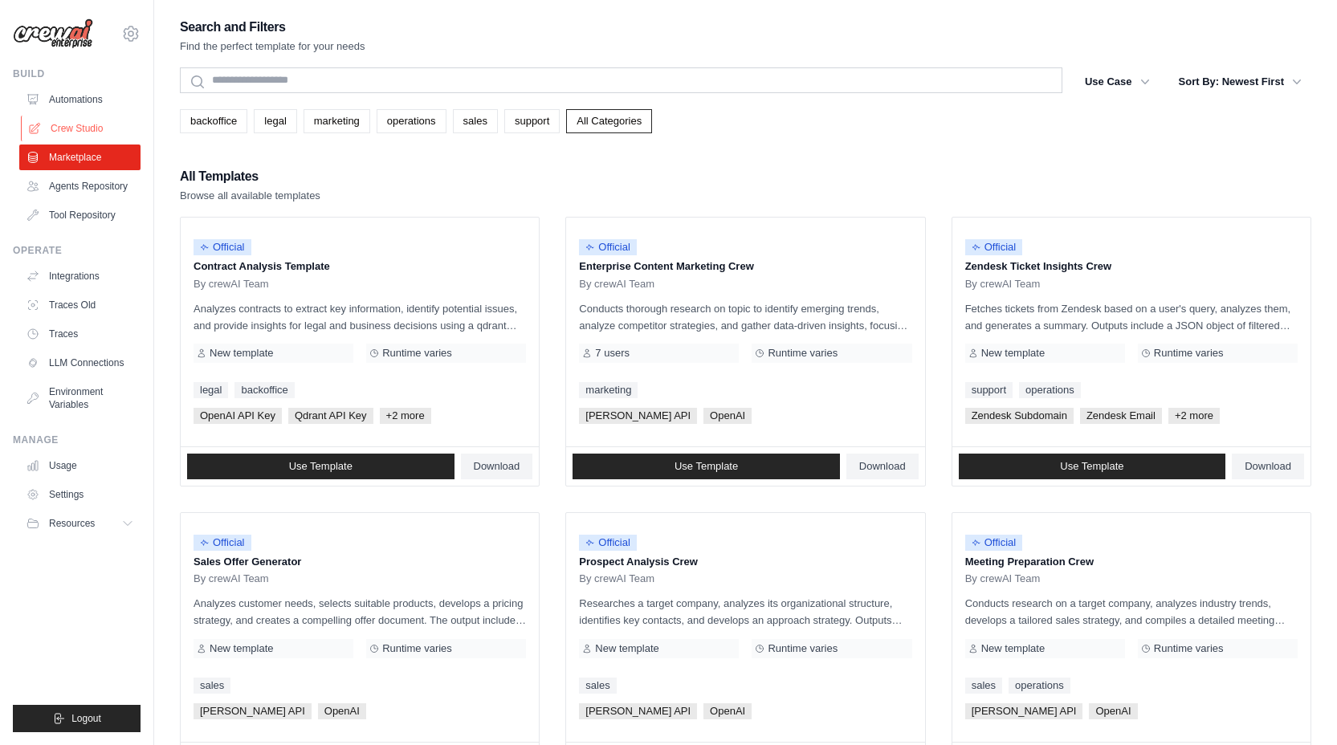
click at [79, 124] on link "Crew Studio" at bounding box center [81, 129] width 121 height 26
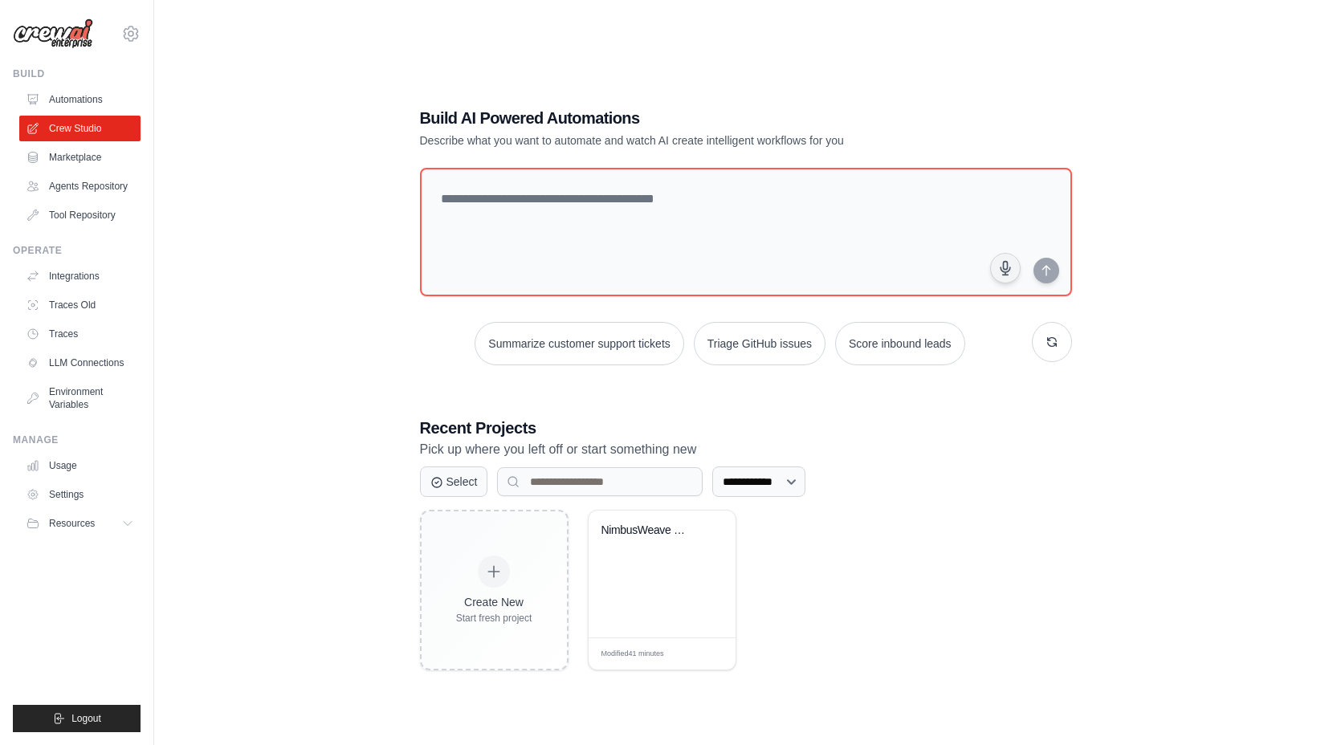
click at [79, 98] on link "Automations" at bounding box center [79, 100] width 121 height 26
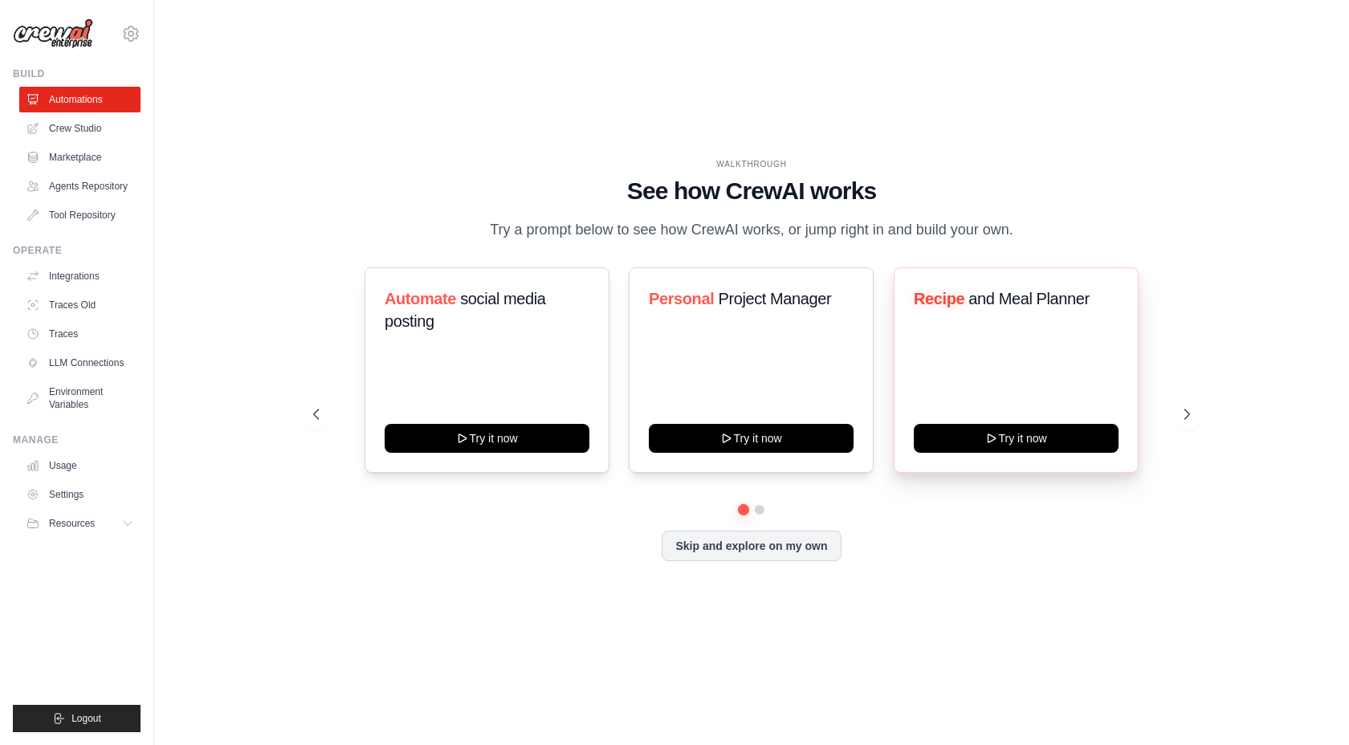
click at [997, 375] on div "Recipe and Meal Planner Try it now" at bounding box center [1016, 370] width 245 height 206
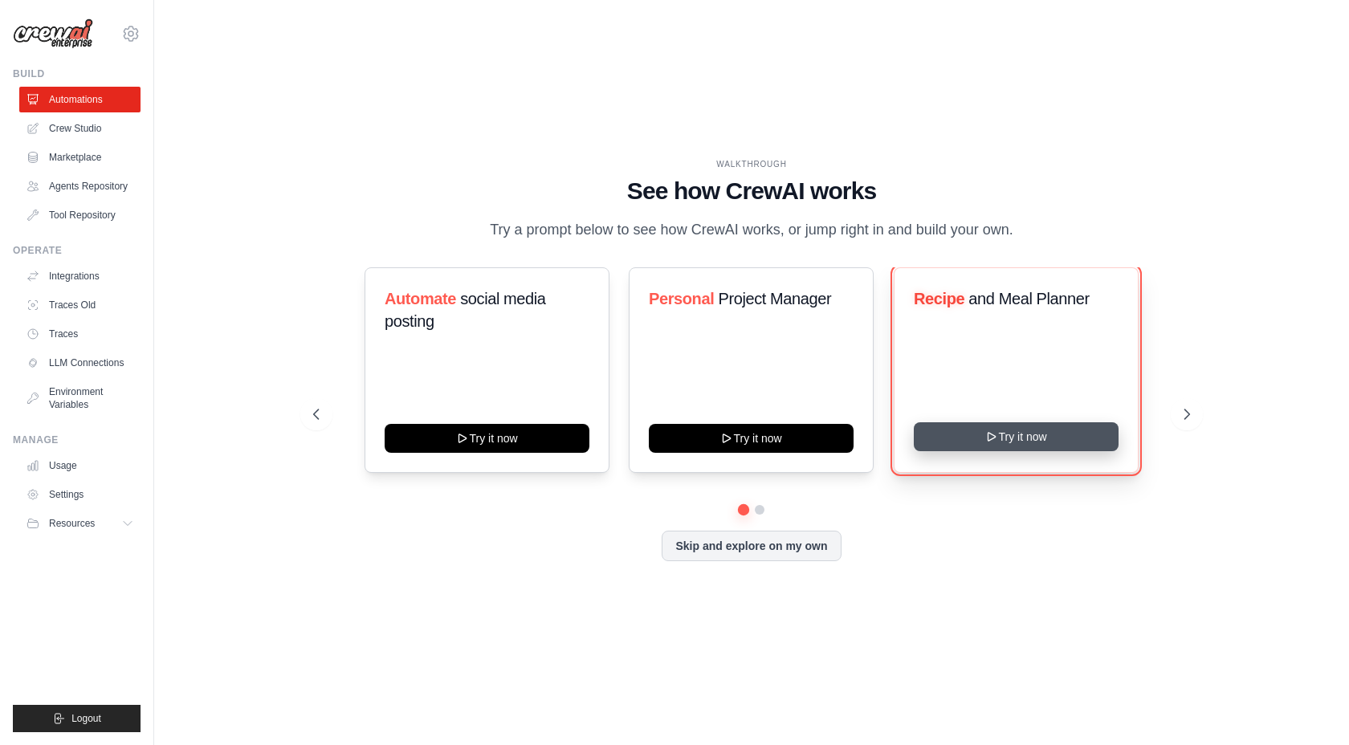
click at [1021, 443] on button "Try it now" at bounding box center [1016, 436] width 205 height 29
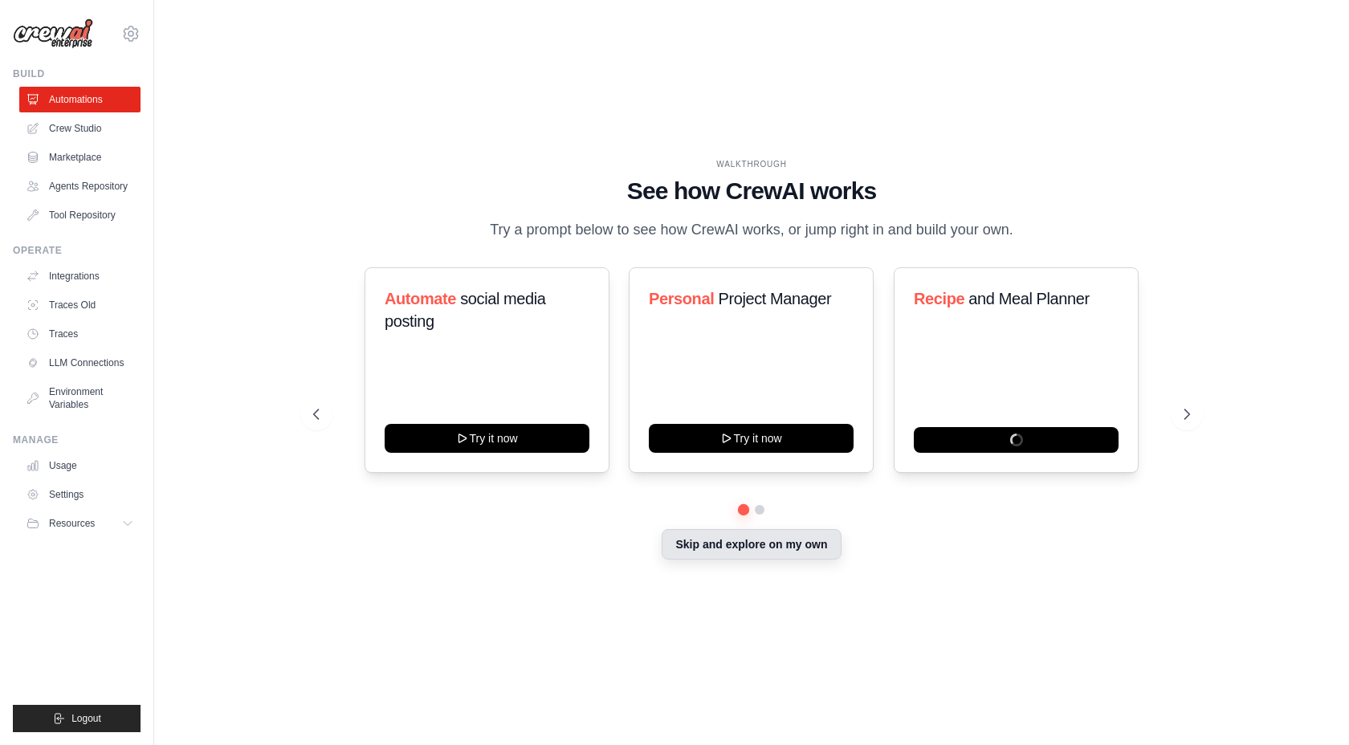
click at [765, 553] on button "Skip and explore on my own" at bounding box center [751, 544] width 179 height 31
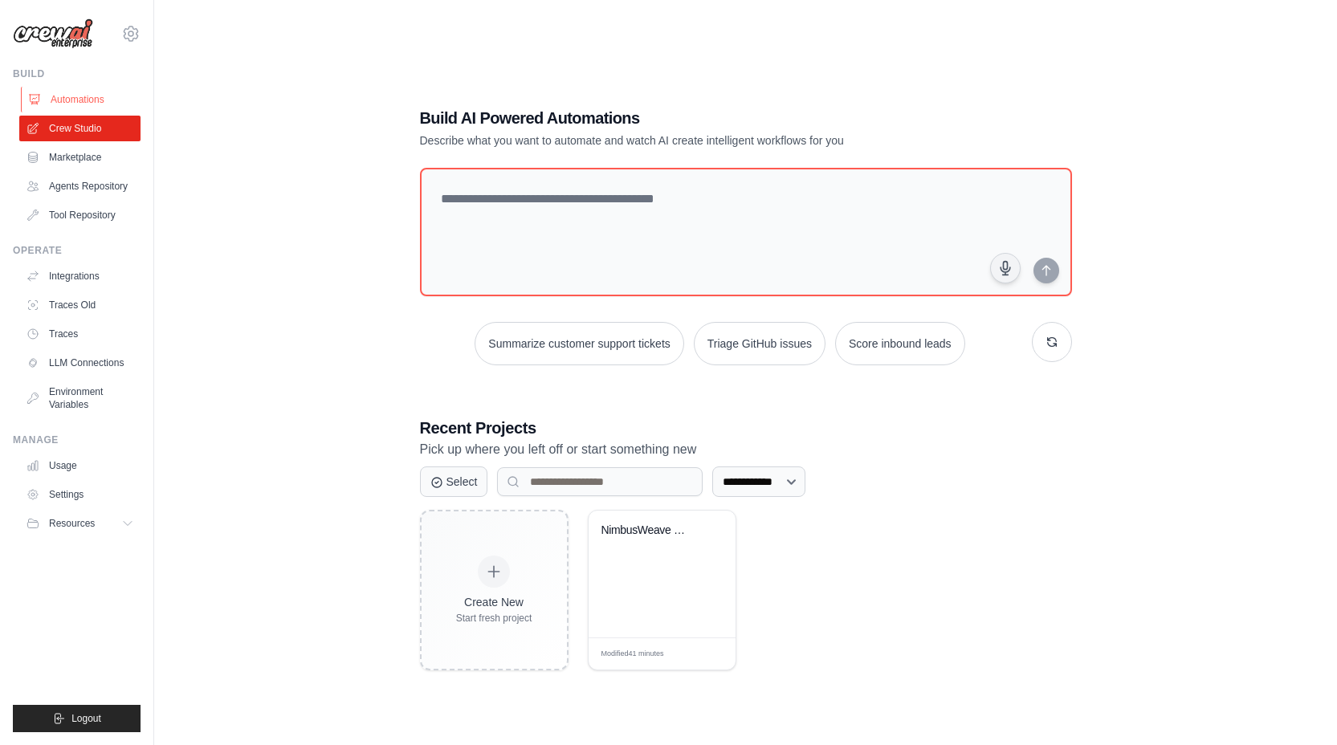
click at [100, 94] on link "Automations" at bounding box center [81, 100] width 121 height 26
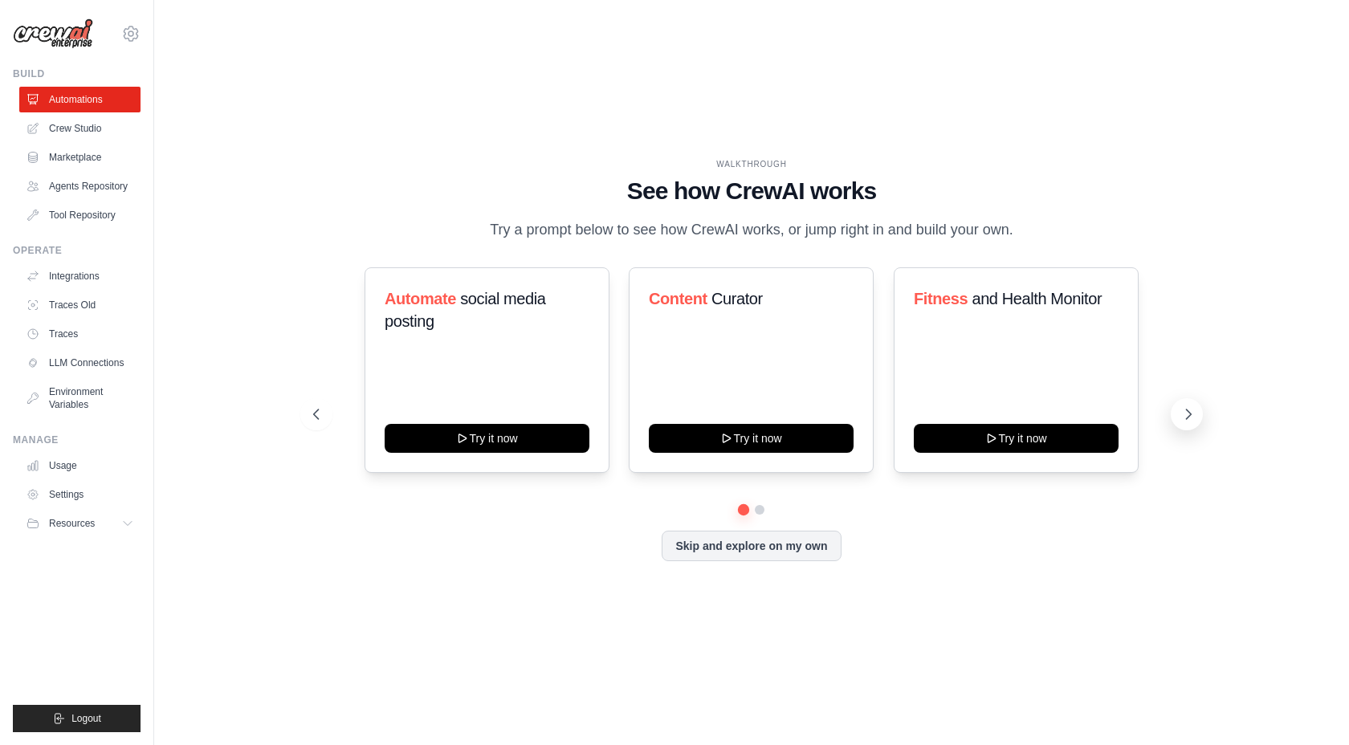
click at [1185, 421] on icon at bounding box center [1189, 414] width 16 height 16
click at [1190, 419] on icon at bounding box center [1188, 415] width 5 height 10
click at [761, 516] on button at bounding box center [759, 509] width 11 height 11
click at [1186, 422] on icon at bounding box center [1189, 414] width 16 height 16
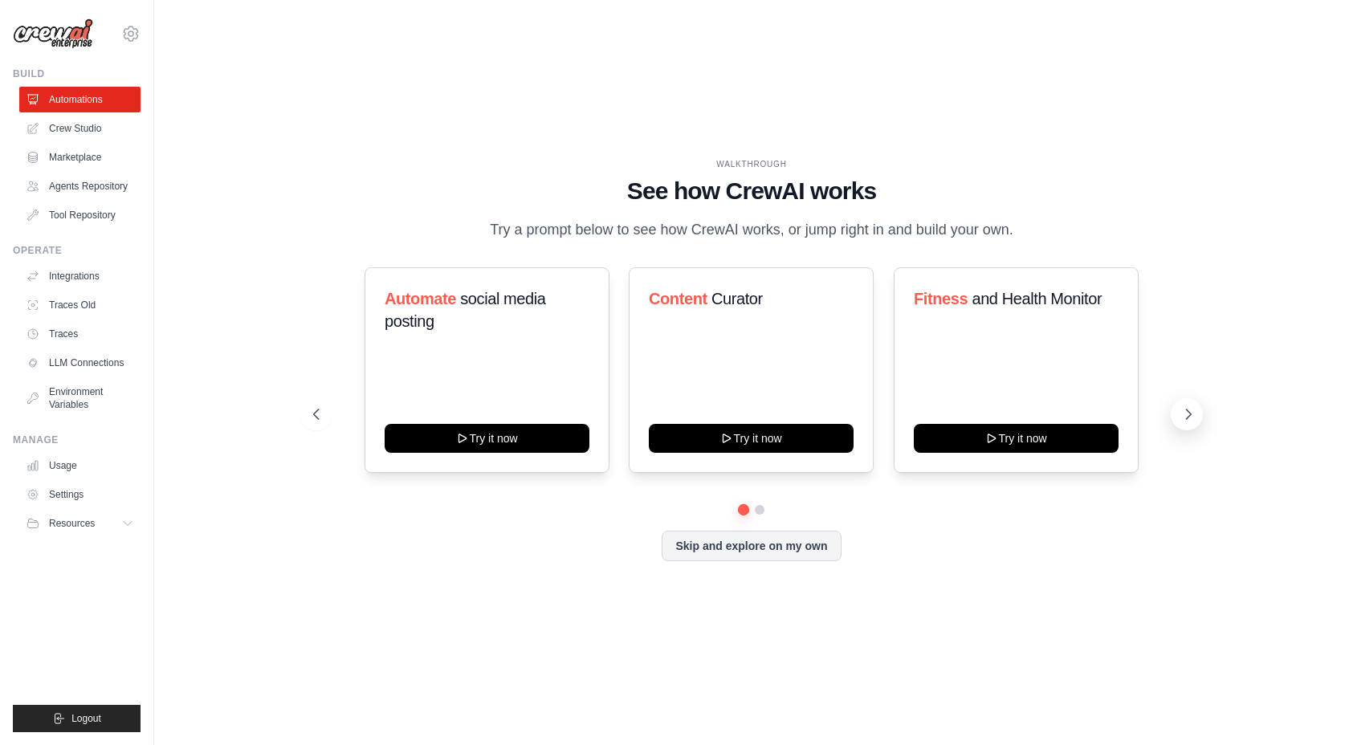
click at [1185, 422] on icon at bounding box center [1189, 414] width 16 height 16
click at [83, 135] on link "Crew Studio" at bounding box center [81, 129] width 121 height 26
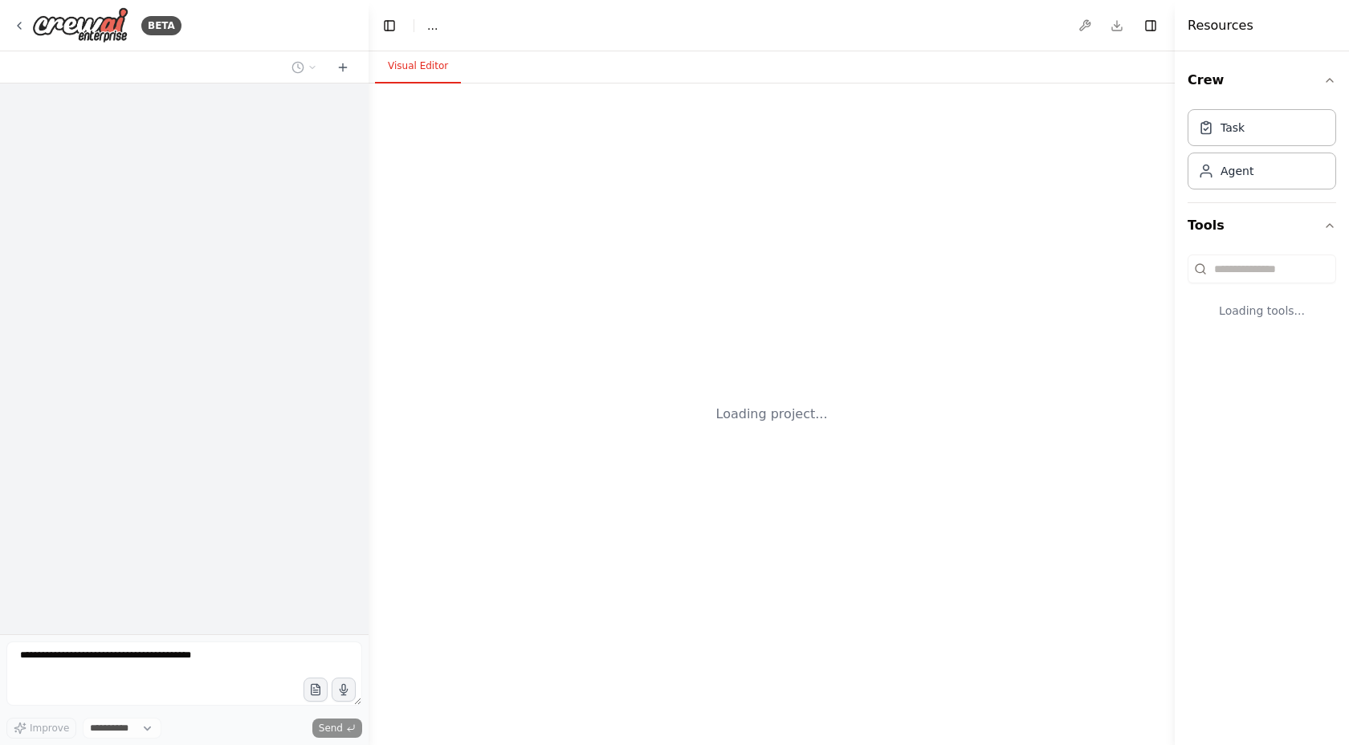
select select "****"
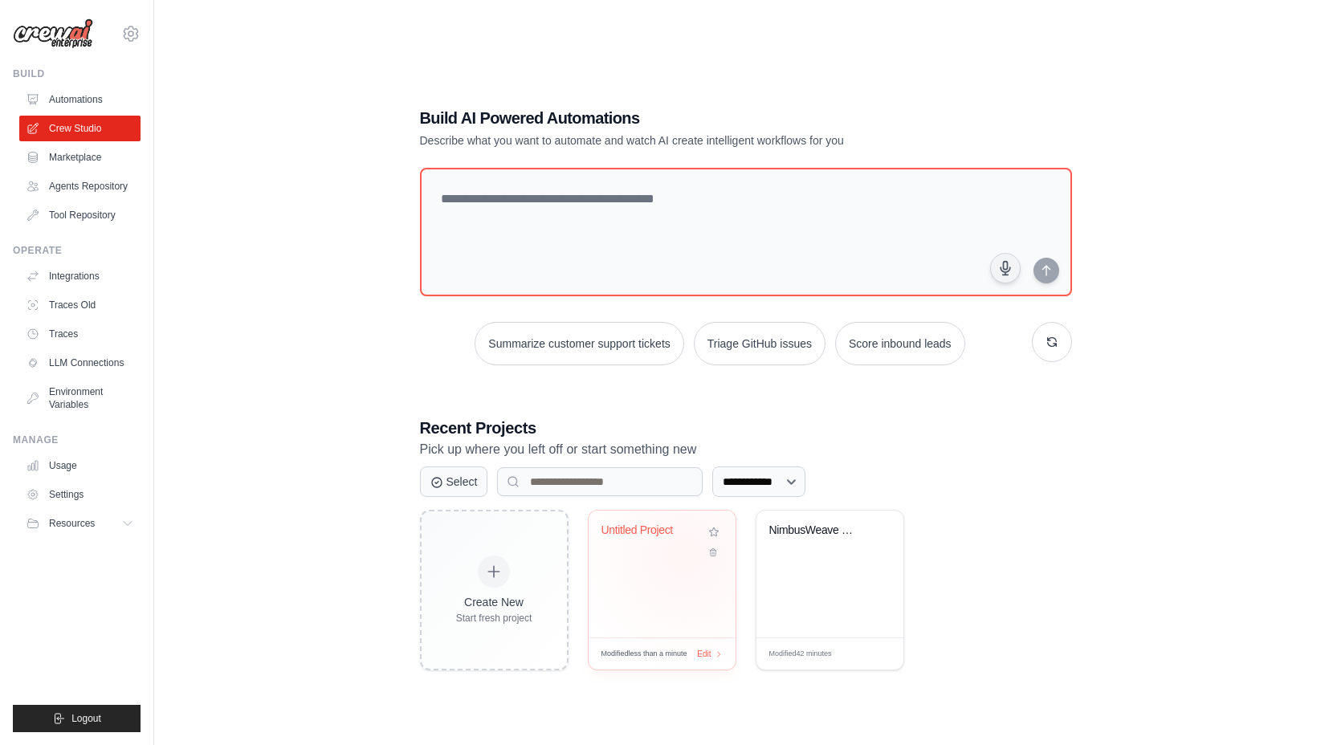
click at [684, 557] on div "Untitled Project" at bounding box center [662, 542] width 121 height 37
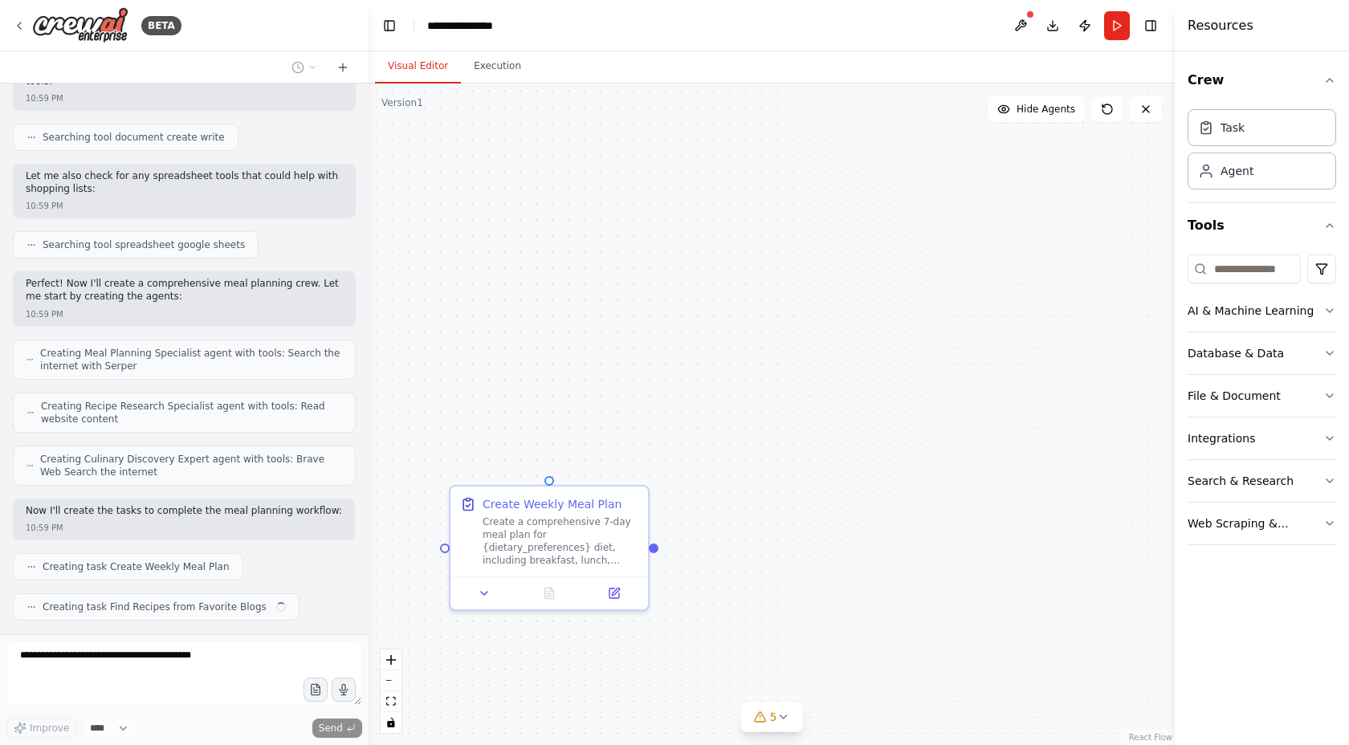
scroll to position [443, 0]
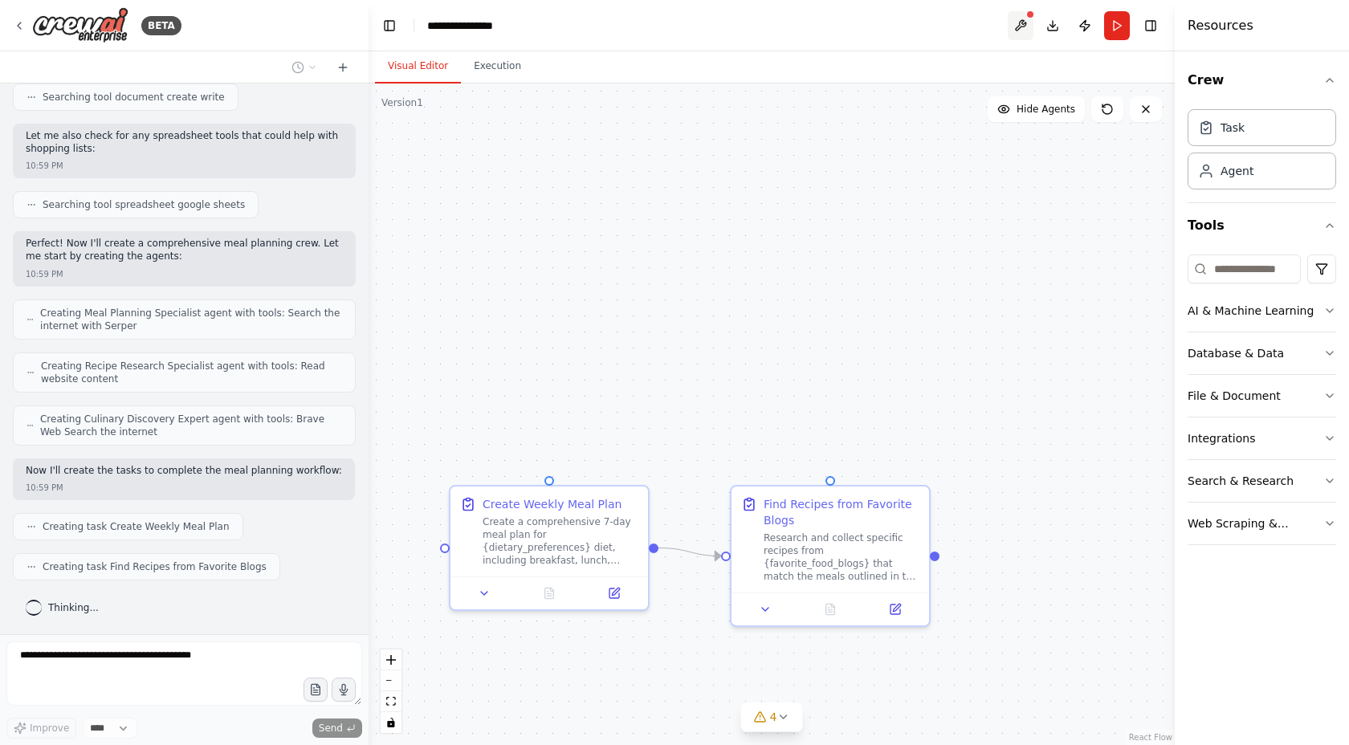
click at [1020, 20] on button at bounding box center [1021, 25] width 26 height 29
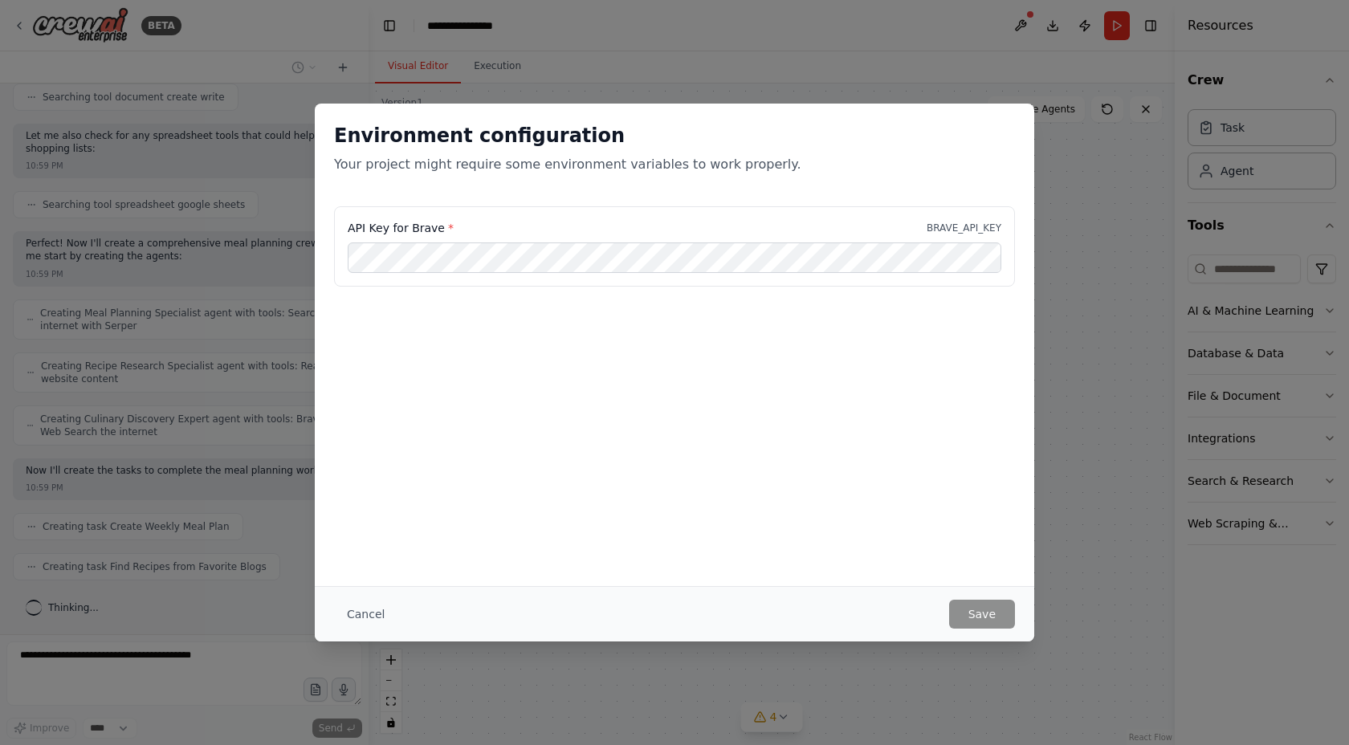
click at [955, 41] on div "Environment configuration Your project might require some environment variables…" at bounding box center [674, 372] width 1349 height 745
click at [896, 28] on div "Environment configuration Your project might require some environment variables…" at bounding box center [674, 372] width 1349 height 745
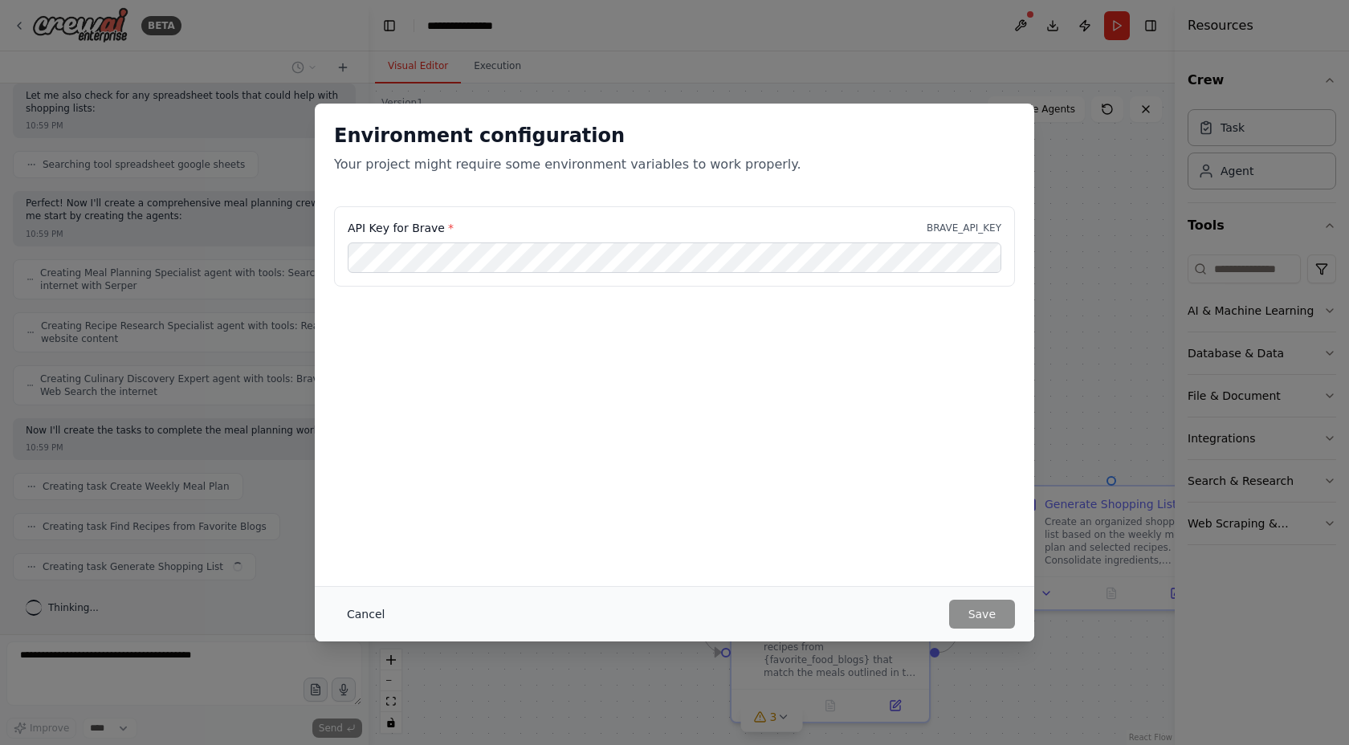
click at [373, 615] on button "Cancel" at bounding box center [365, 614] width 63 height 29
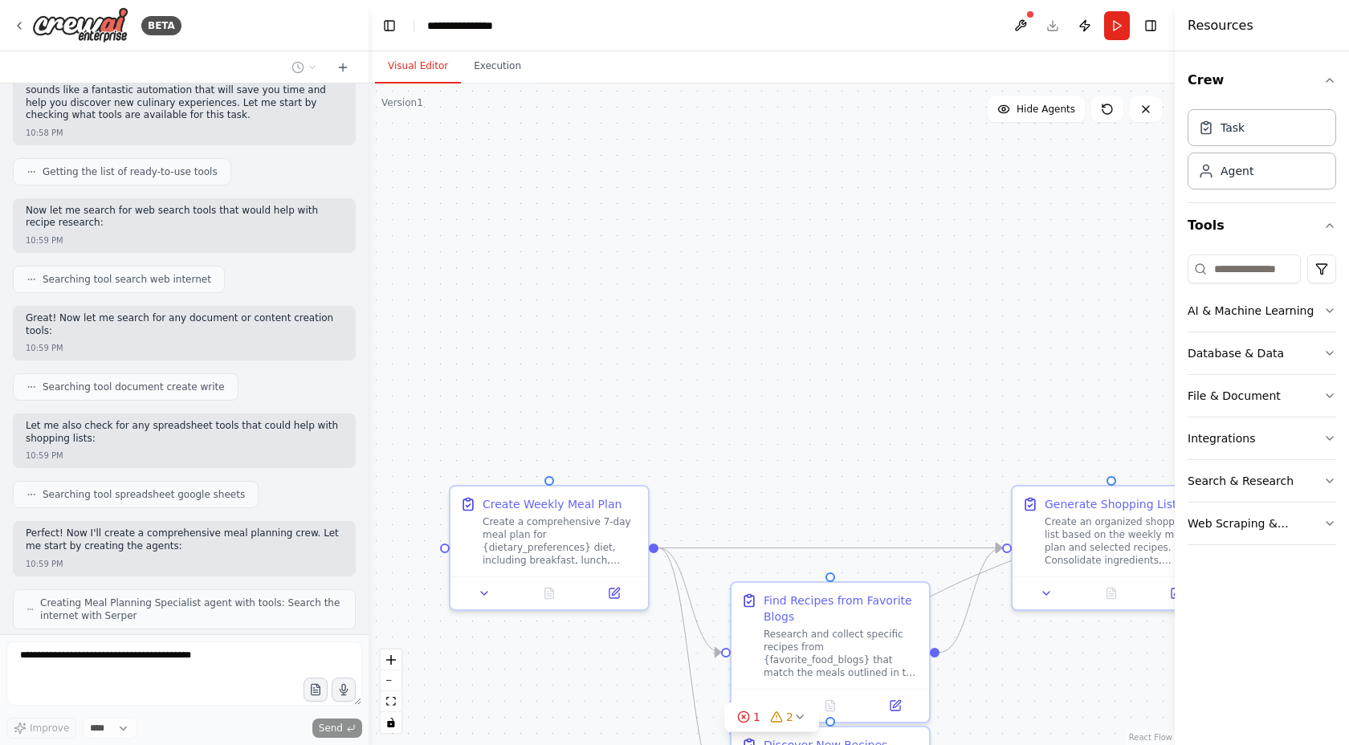
scroll to position [0, 0]
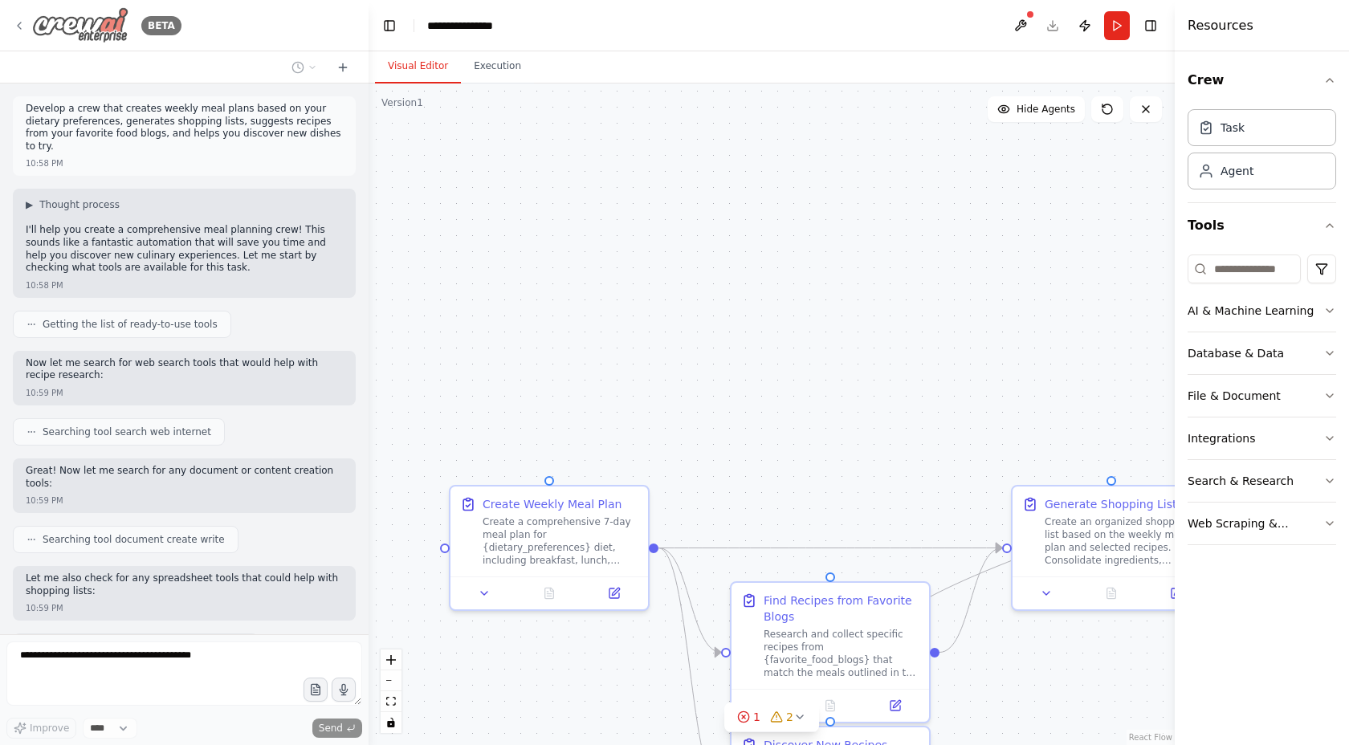
click at [20, 14] on div "BETA" at bounding box center [97, 25] width 169 height 36
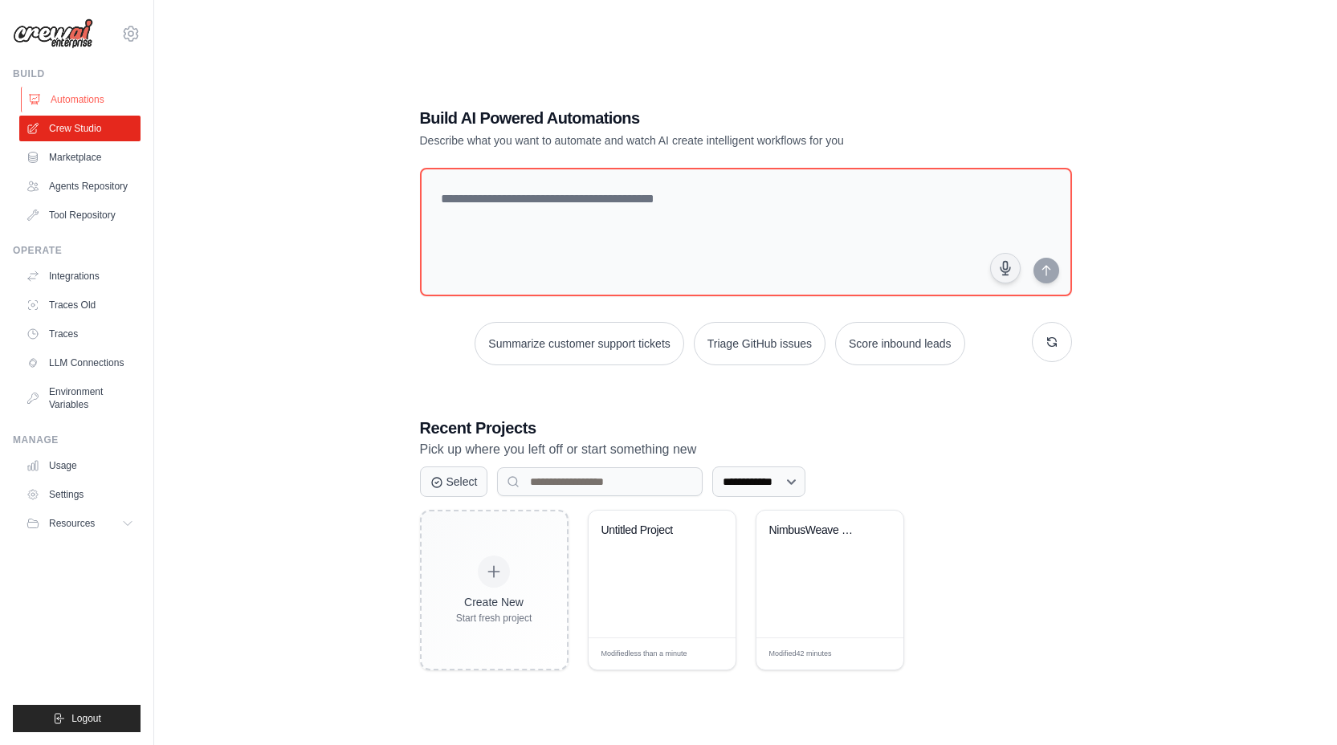
click at [73, 104] on link "Automations" at bounding box center [81, 100] width 121 height 26
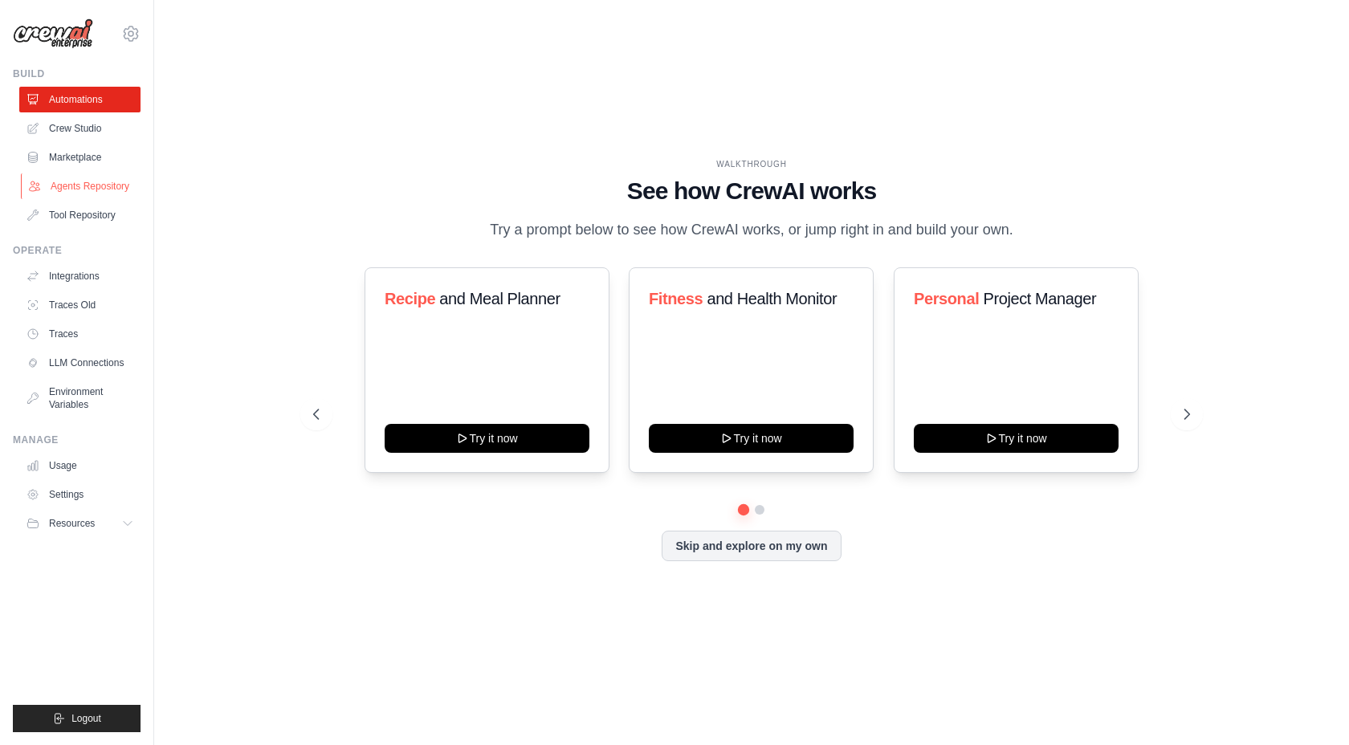
click at [96, 189] on link "Agents Repository" at bounding box center [81, 186] width 121 height 26
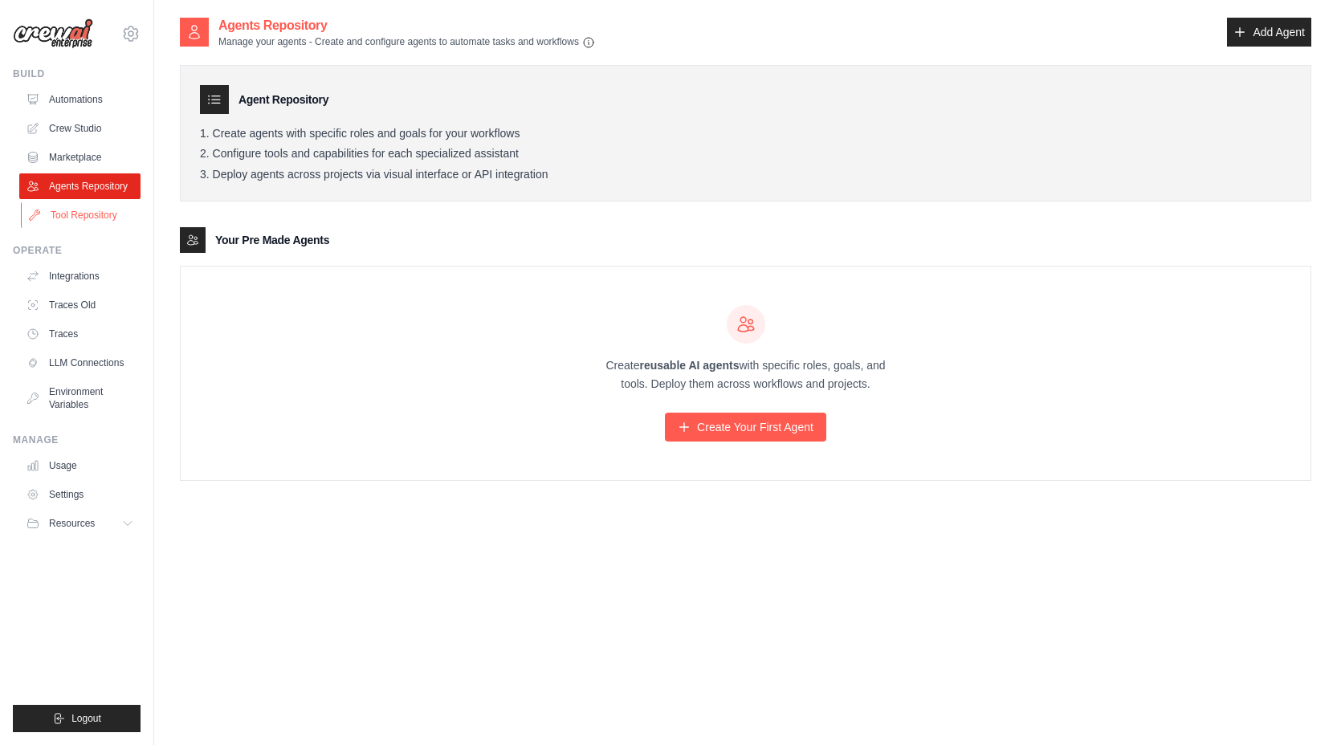
click at [95, 210] on link "Tool Repository" at bounding box center [81, 215] width 121 height 26
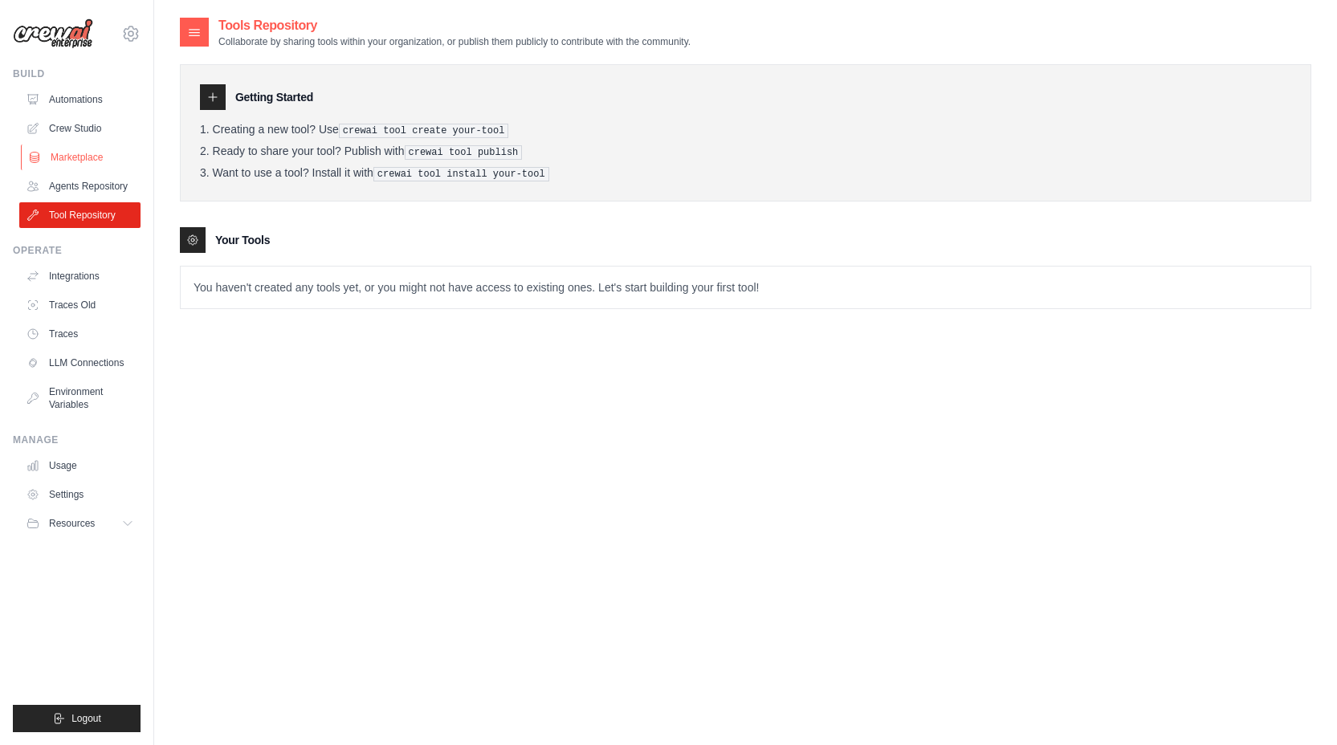
click at [84, 159] on link "Marketplace" at bounding box center [81, 158] width 121 height 26
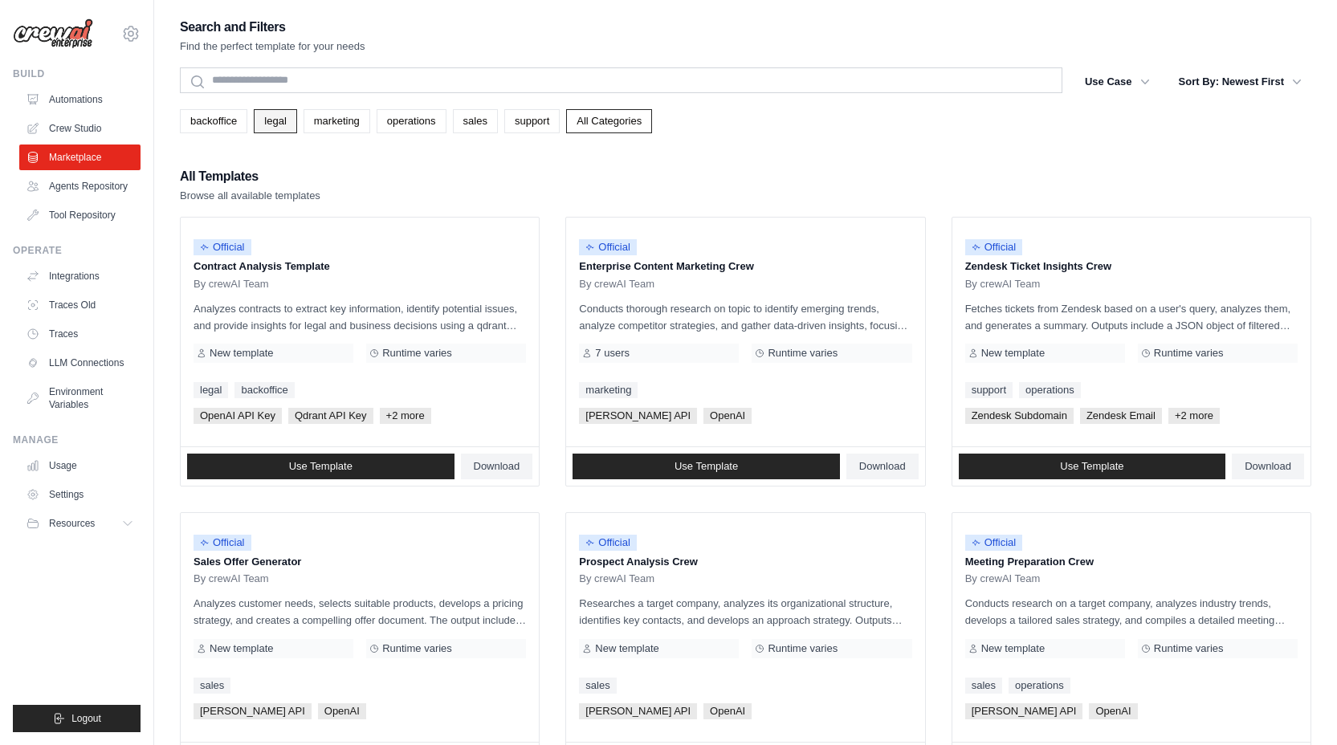
click at [287, 127] on link "legal" at bounding box center [275, 121] width 43 height 24
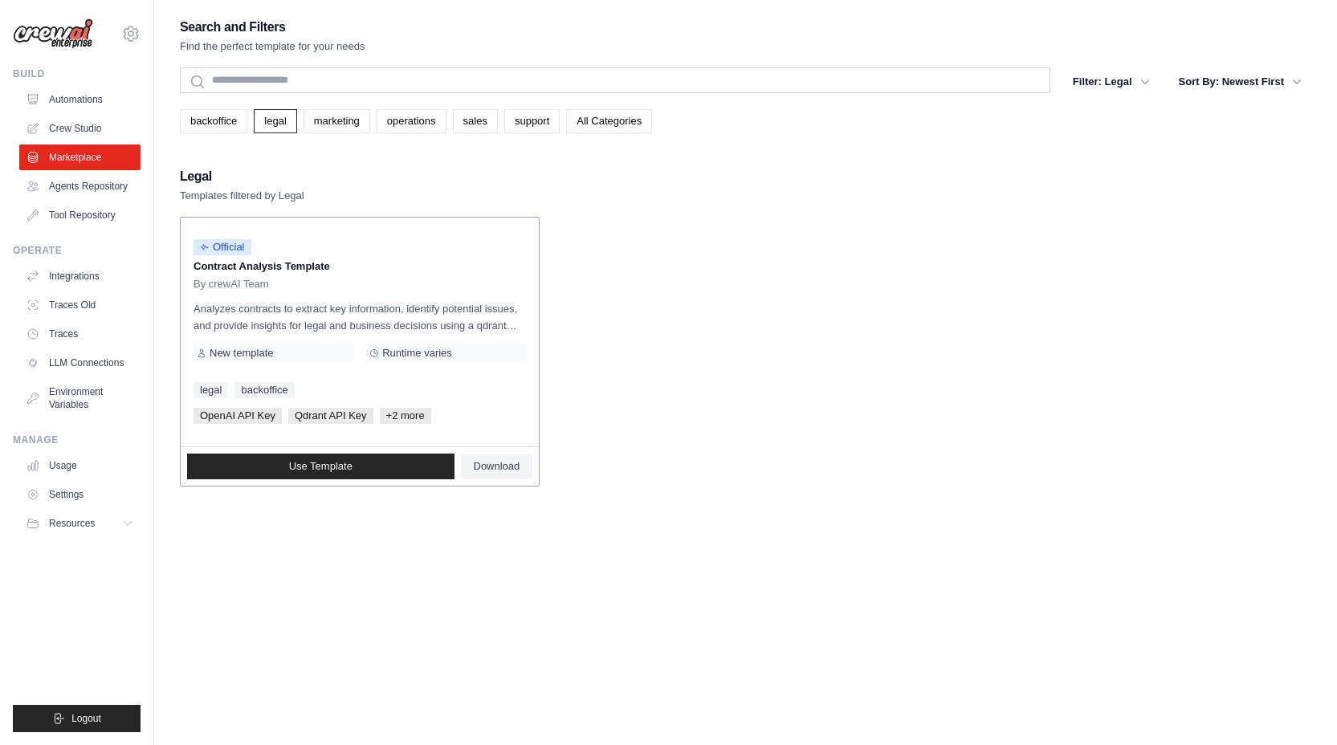
click at [520, 325] on p "Analyzes contracts to extract key information, identify potential issues, and p…" at bounding box center [360, 317] width 333 height 34
click at [496, 471] on span "Download" at bounding box center [497, 466] width 47 height 13
click at [345, 110] on link "marketing" at bounding box center [337, 121] width 67 height 24
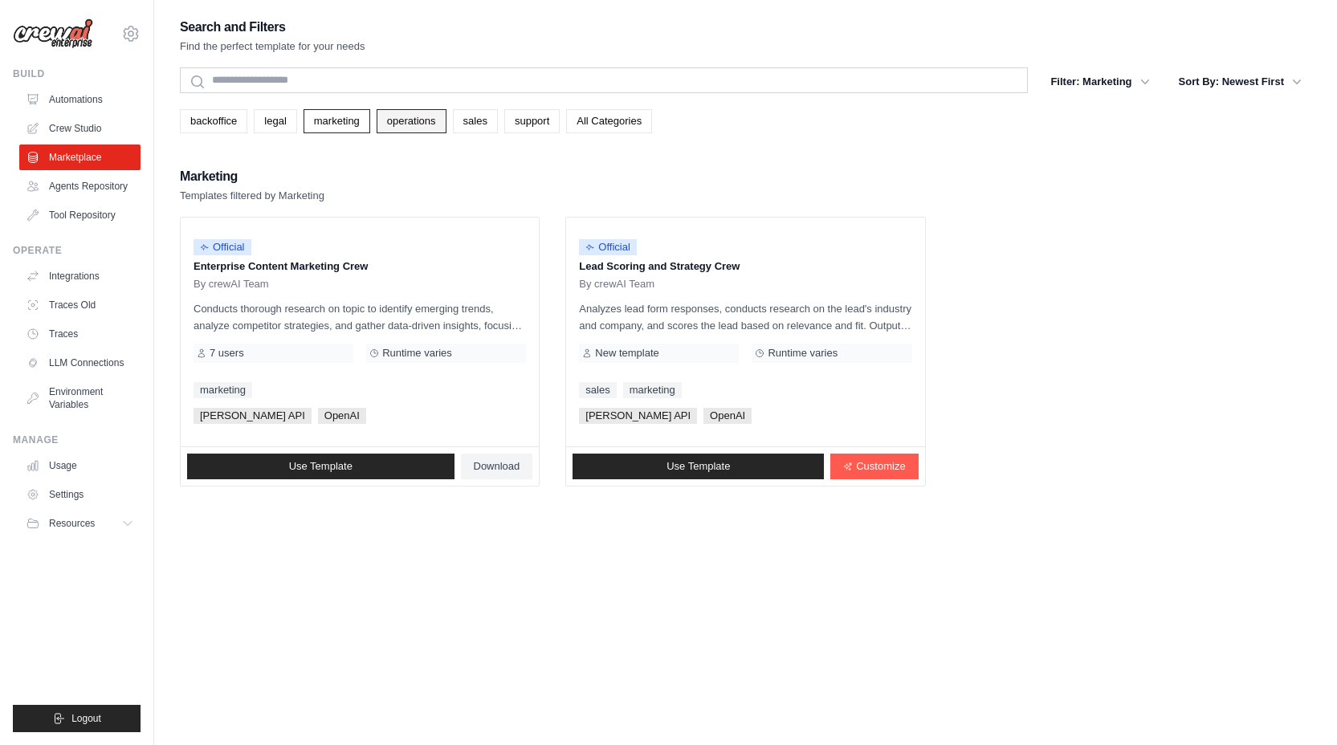
click at [410, 122] on link "operations" at bounding box center [412, 121] width 70 height 24
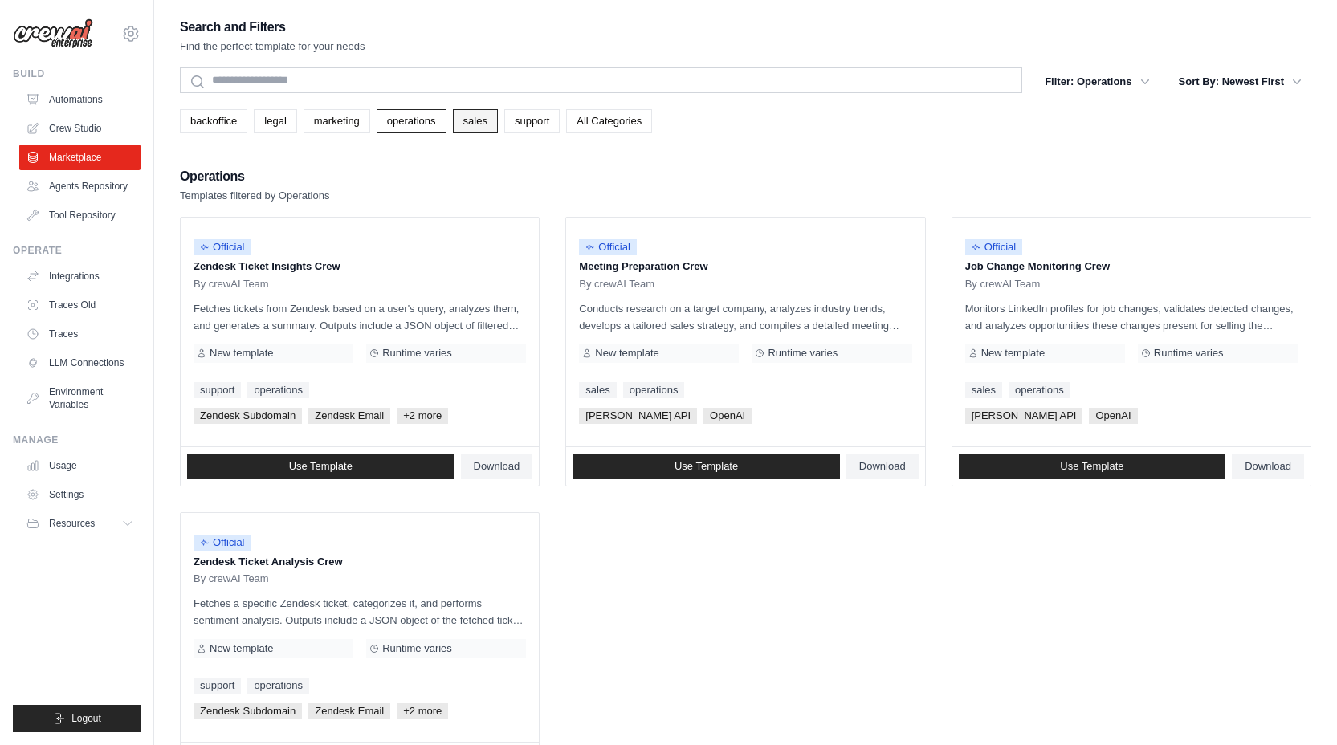
click at [484, 120] on link "sales" at bounding box center [475, 121] width 45 height 24
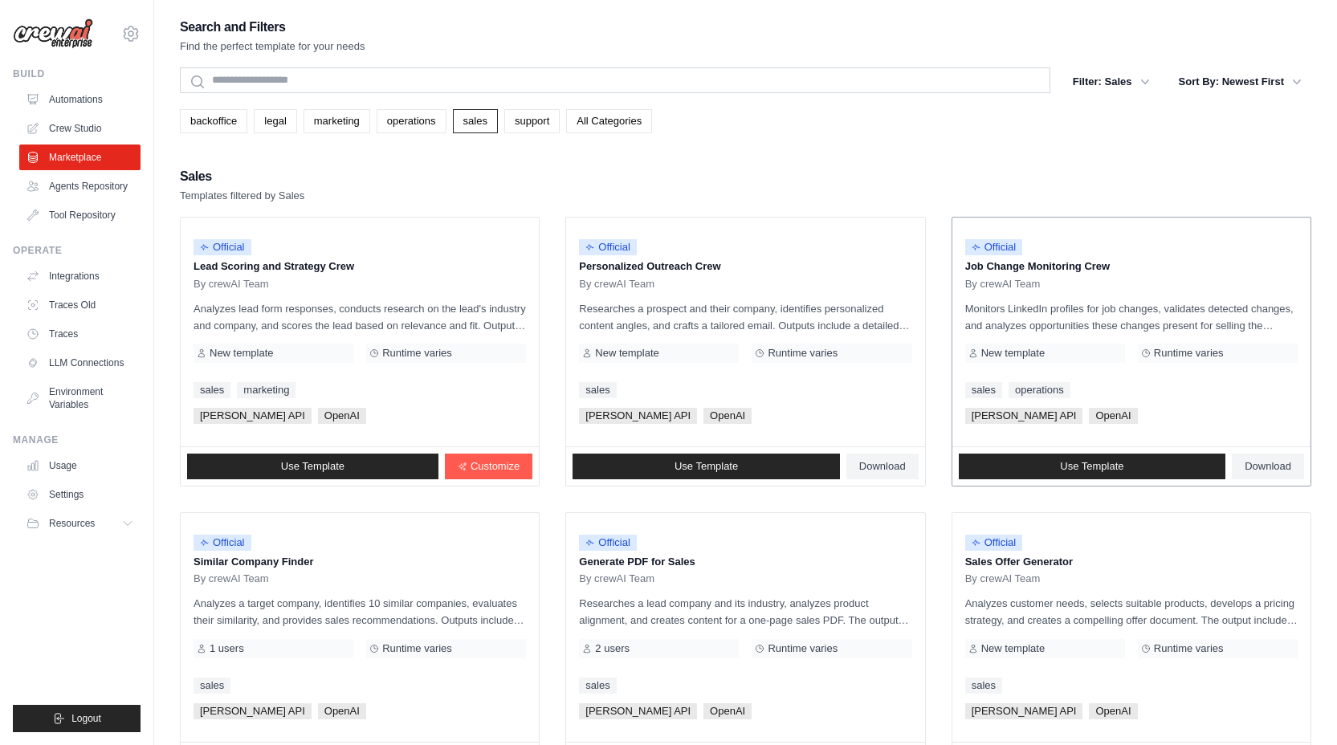
click at [1026, 356] on span "New template" at bounding box center [1012, 353] width 63 height 13
click at [1282, 328] on p "Monitors LinkedIn profiles for job changes, validates detected changes, and ana…" at bounding box center [1131, 317] width 333 height 34
click at [501, 463] on span "Customize" at bounding box center [495, 466] width 49 height 13
click at [17, 26] on img at bounding box center [53, 33] width 80 height 31
click at [560, 128] on link "support" at bounding box center [531, 121] width 55 height 24
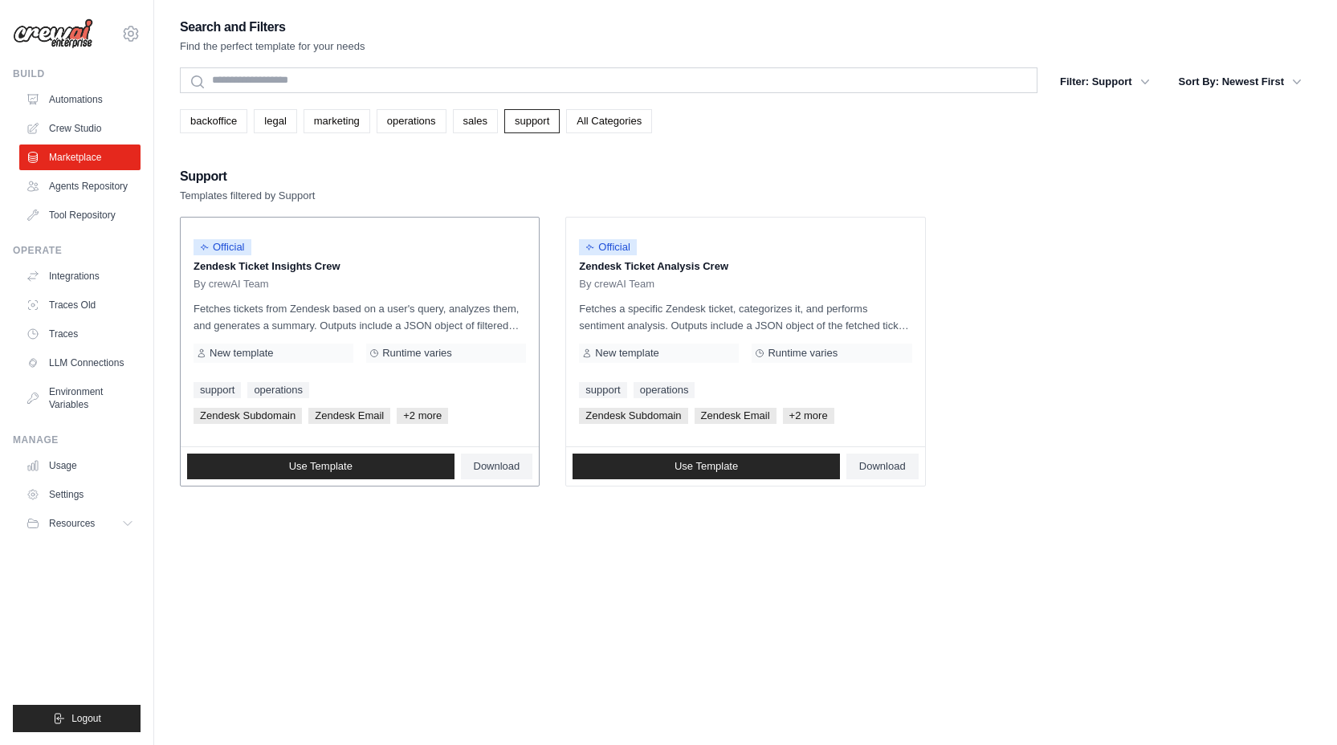
drag, startPoint x: 286, startPoint y: 264, endPoint x: 415, endPoint y: 279, distance: 130.1
click at [415, 279] on div "Official Zendesk Ticket Insights Crew By crewAI Team" at bounding box center [360, 261] width 333 height 60
click at [858, 319] on p "Fetches a specific Zendesk ticket, categorizes it, and performs sentiment analy…" at bounding box center [745, 317] width 333 height 34
drag, startPoint x: 708, startPoint y: 327, endPoint x: 924, endPoint y: 325, distance: 216.1
click at [924, 325] on div "Official Zendesk Ticket Analysis Crew By crewAI Team Fetches a specific Zendesk…" at bounding box center [745, 332] width 358 height 229
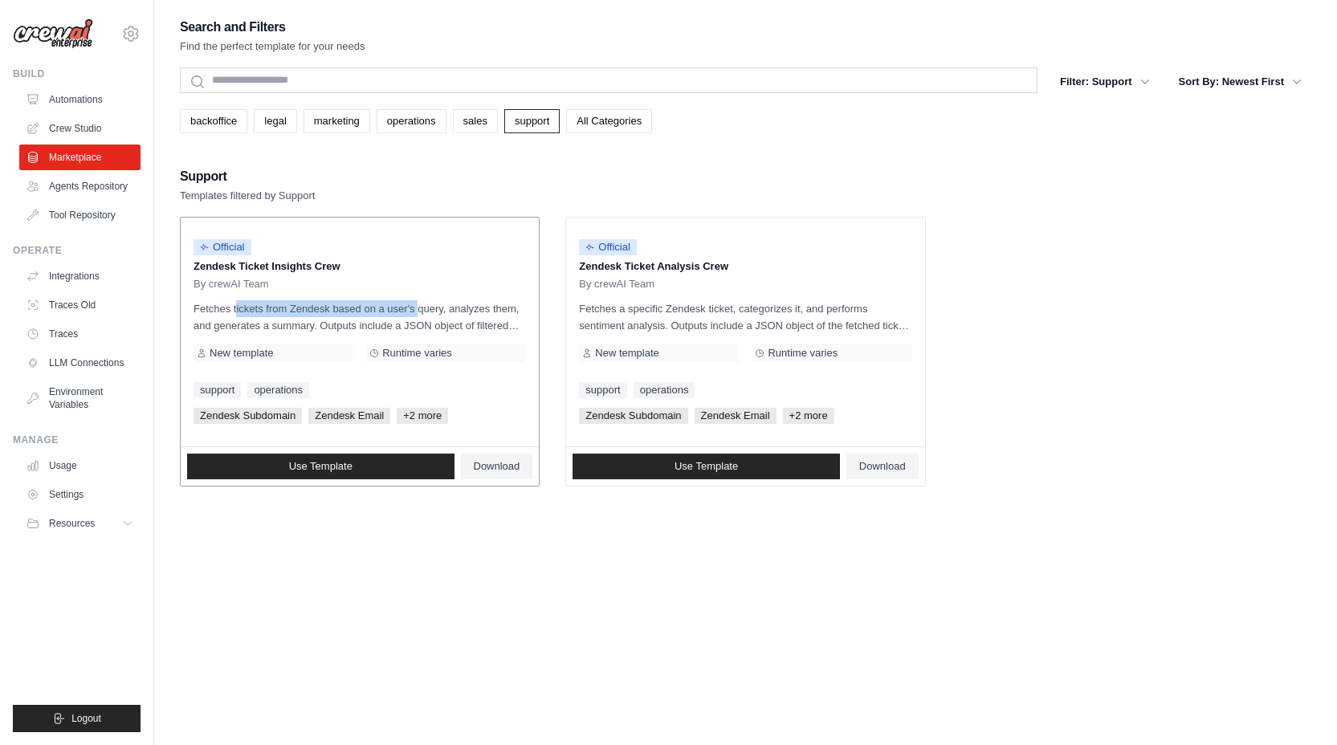
drag, startPoint x: 196, startPoint y: 307, endPoint x: 392, endPoint y: 300, distance: 196.1
click at [392, 300] on p "Fetches tickets from Zendesk based on a user's query, analyzes them, and genera…" at bounding box center [360, 317] width 333 height 34
click at [617, 124] on link "All Categories" at bounding box center [609, 121] width 86 height 24
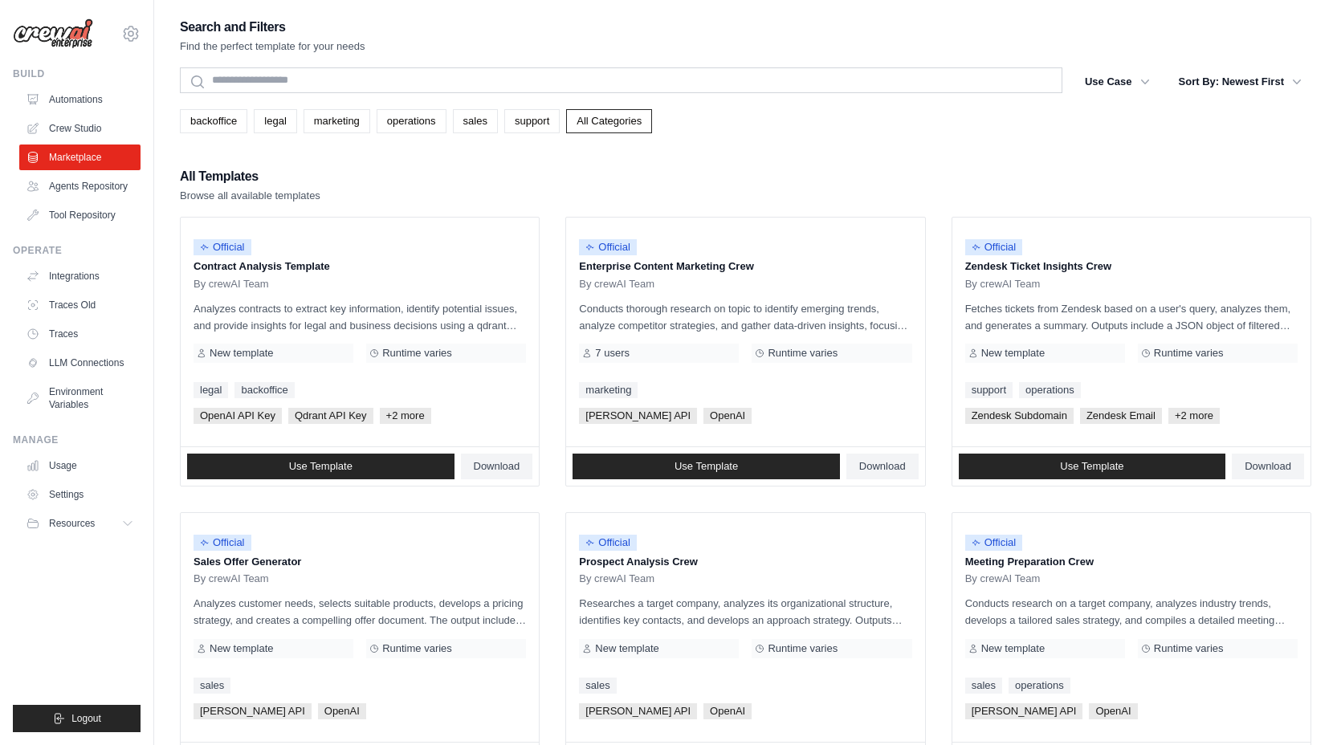
click at [617, 124] on link "All Categories" at bounding box center [609, 121] width 86 height 24
click at [413, 129] on link "operations" at bounding box center [412, 121] width 70 height 24
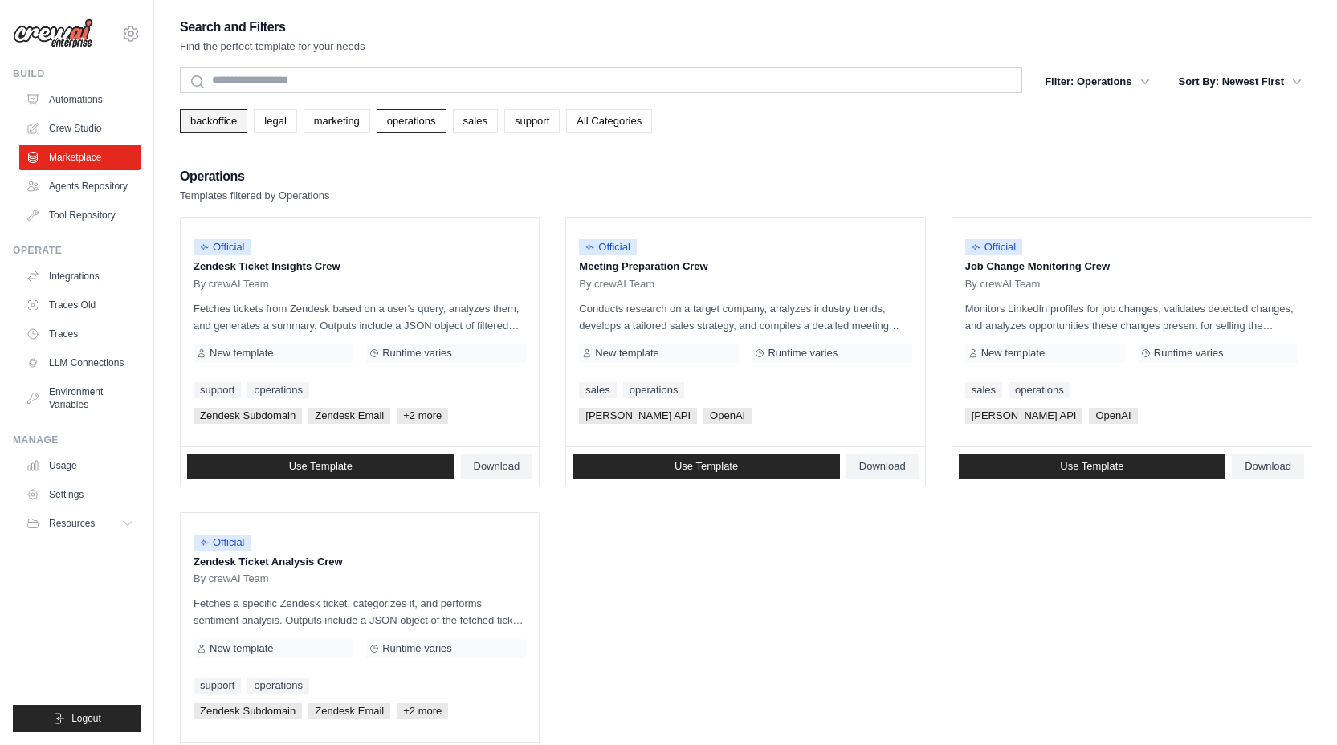
click at [201, 125] on link "backoffice" at bounding box center [213, 121] width 67 height 24
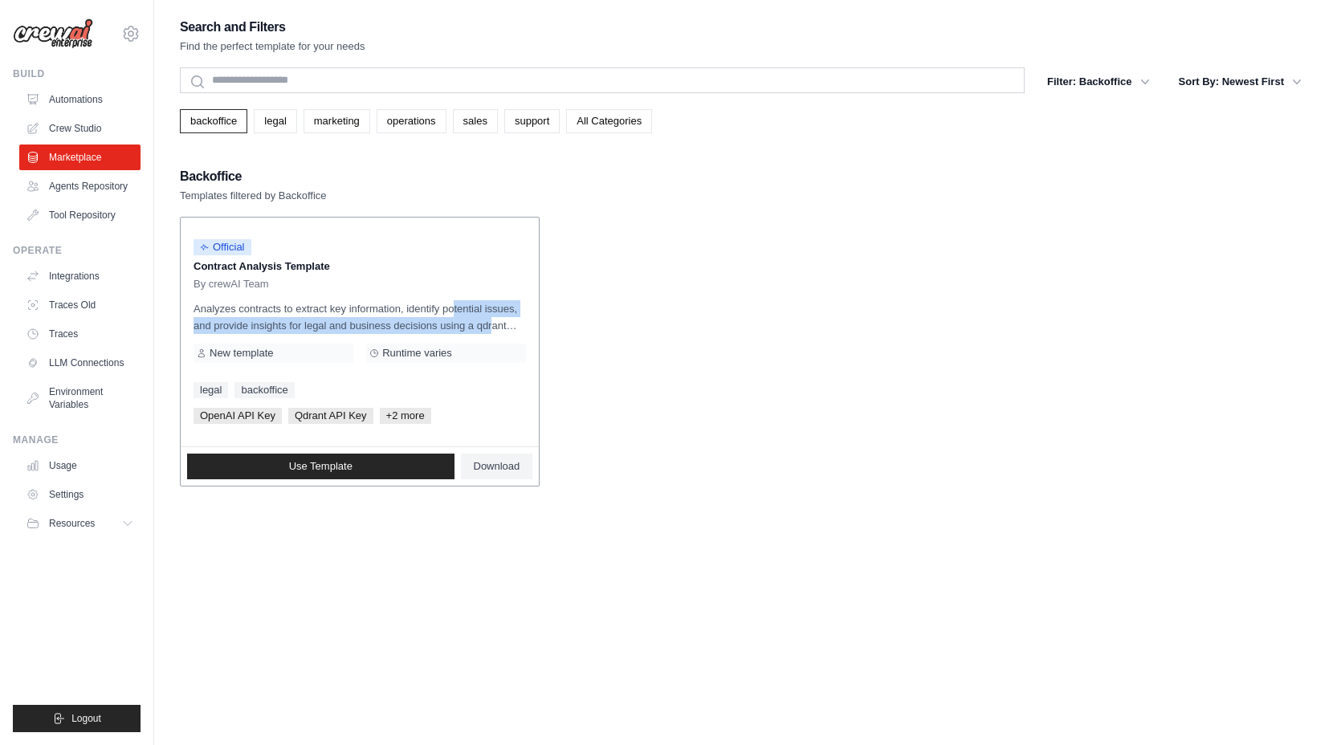
drag, startPoint x: 433, startPoint y: 316, endPoint x: 504, endPoint y: 326, distance: 71.3
click at [504, 326] on p "Analyzes contracts to extract key information, identify potential issues, and p…" at bounding box center [360, 317] width 333 height 34
click at [80, 120] on link "Crew Studio" at bounding box center [81, 129] width 121 height 26
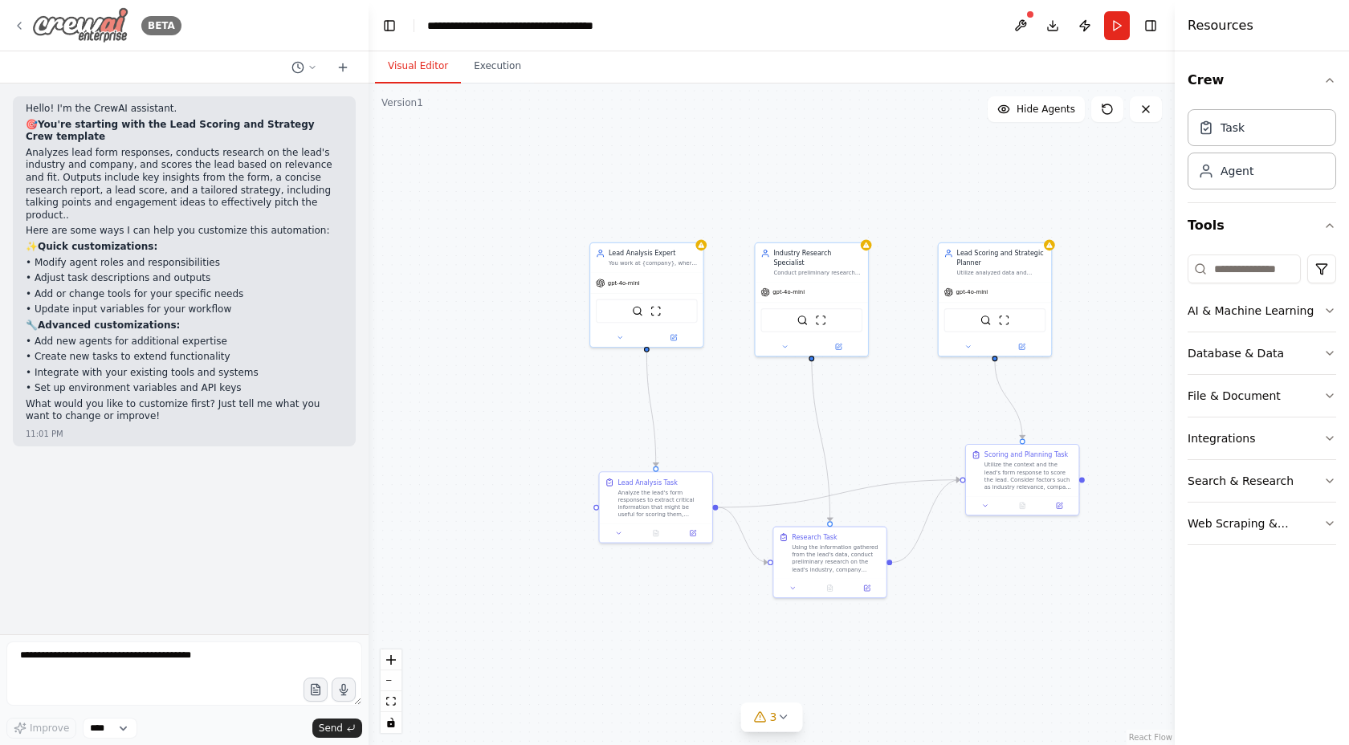
click at [17, 36] on div "BETA" at bounding box center [97, 25] width 169 height 36
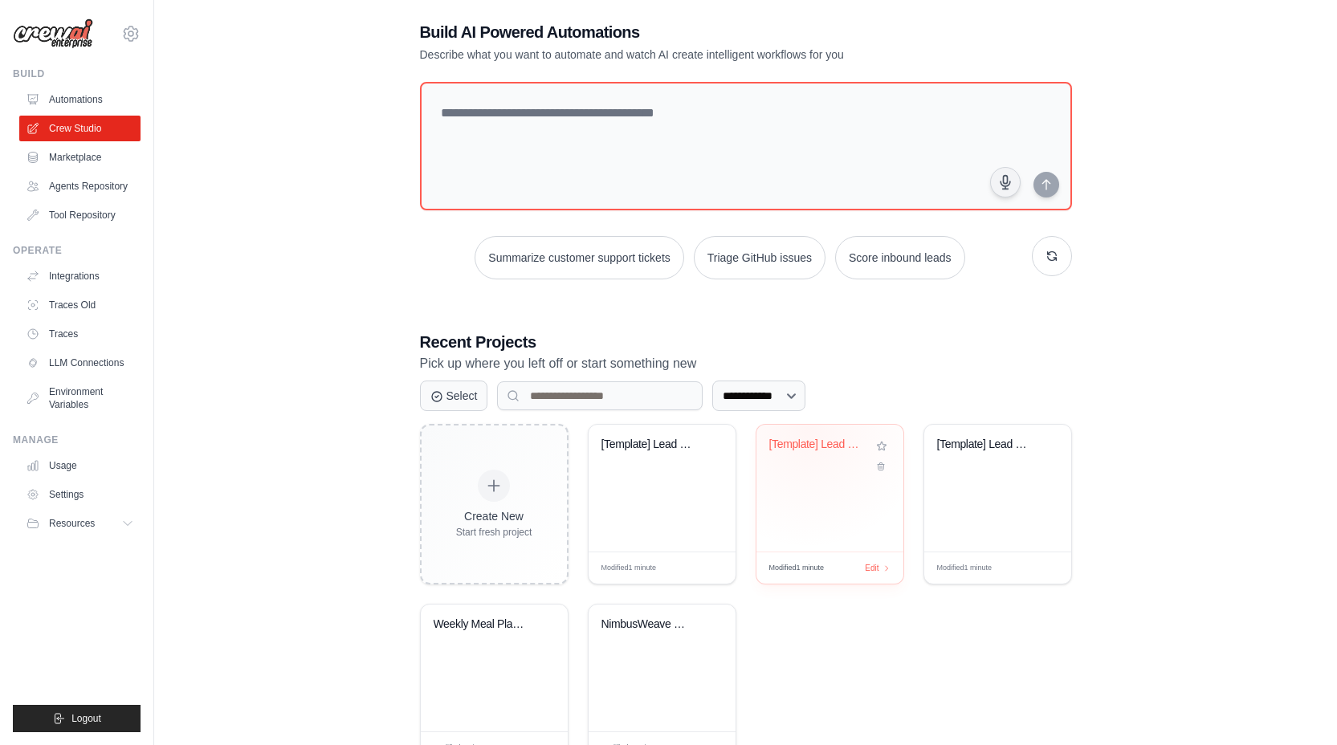
scroll to position [81, 0]
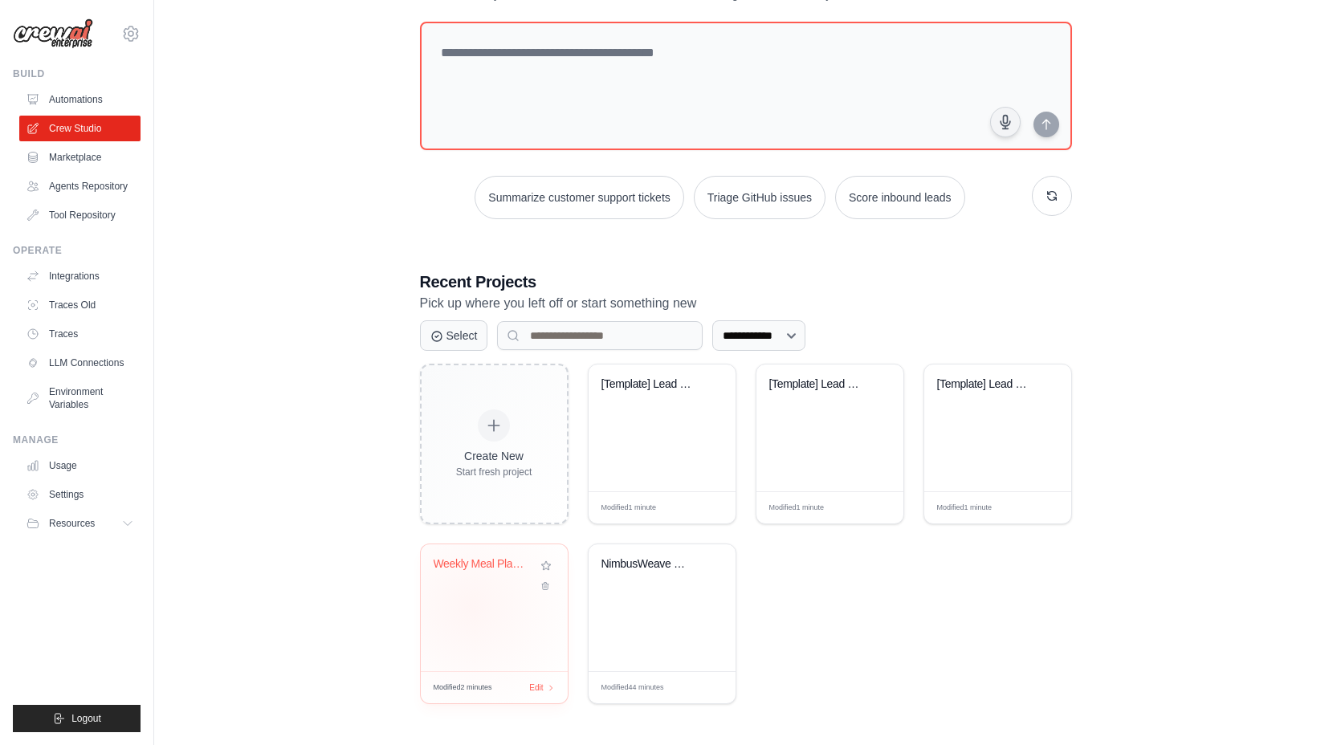
click at [470, 606] on div "Weekly Meal Planning & Recipe Disco..." at bounding box center [494, 608] width 147 height 127
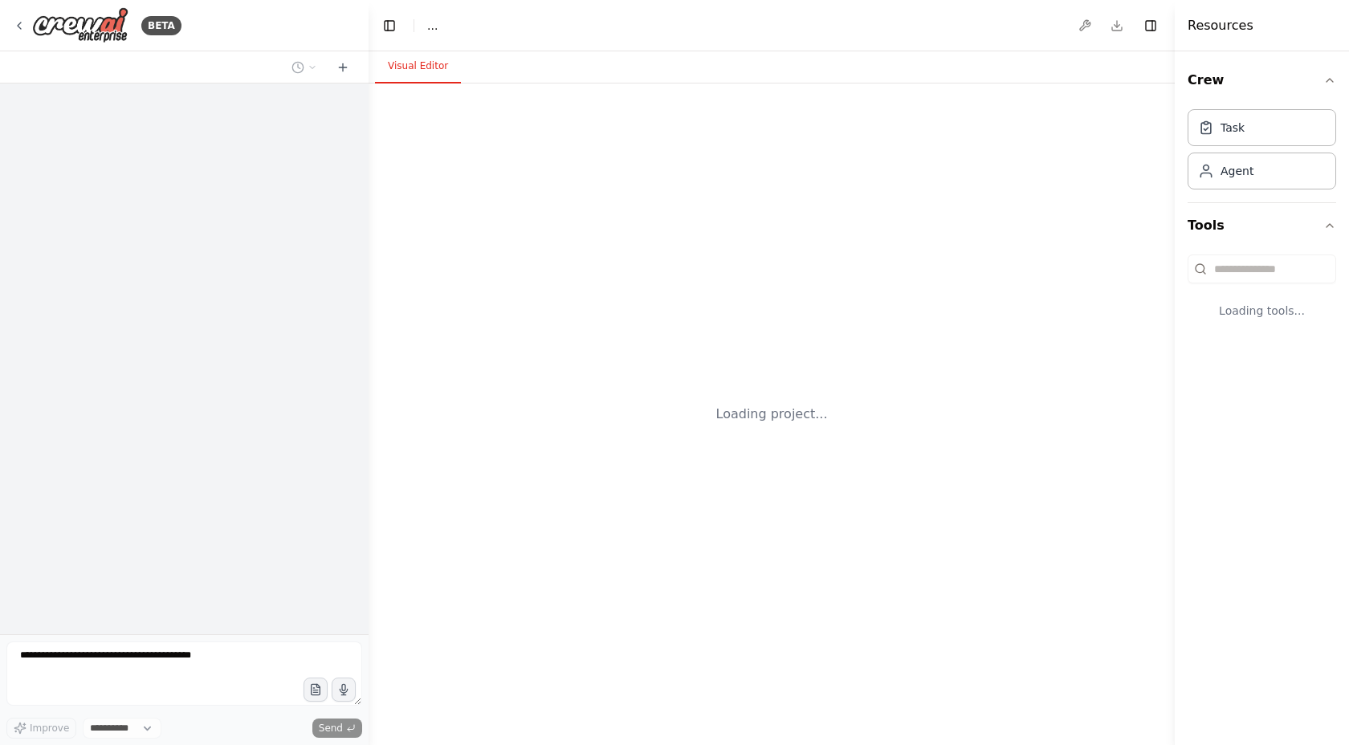
select select "****"
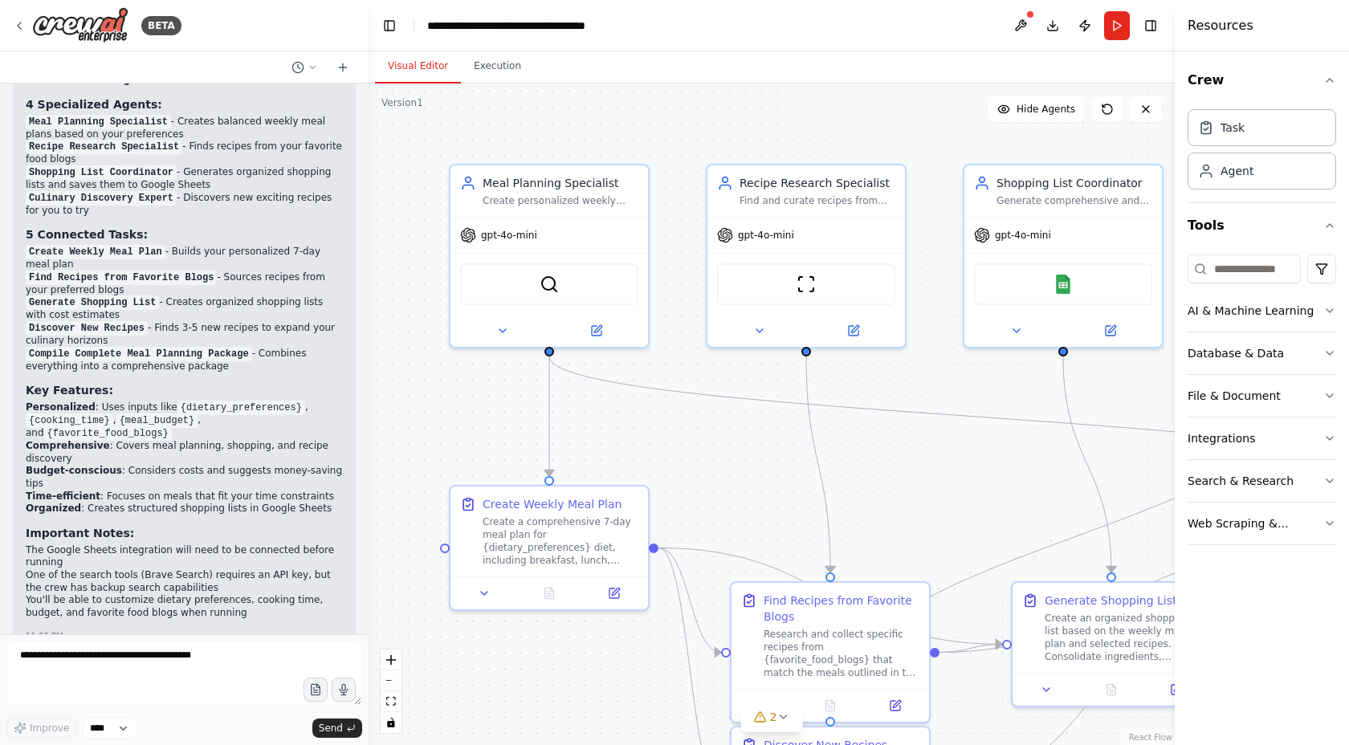
scroll to position [1560, 0]
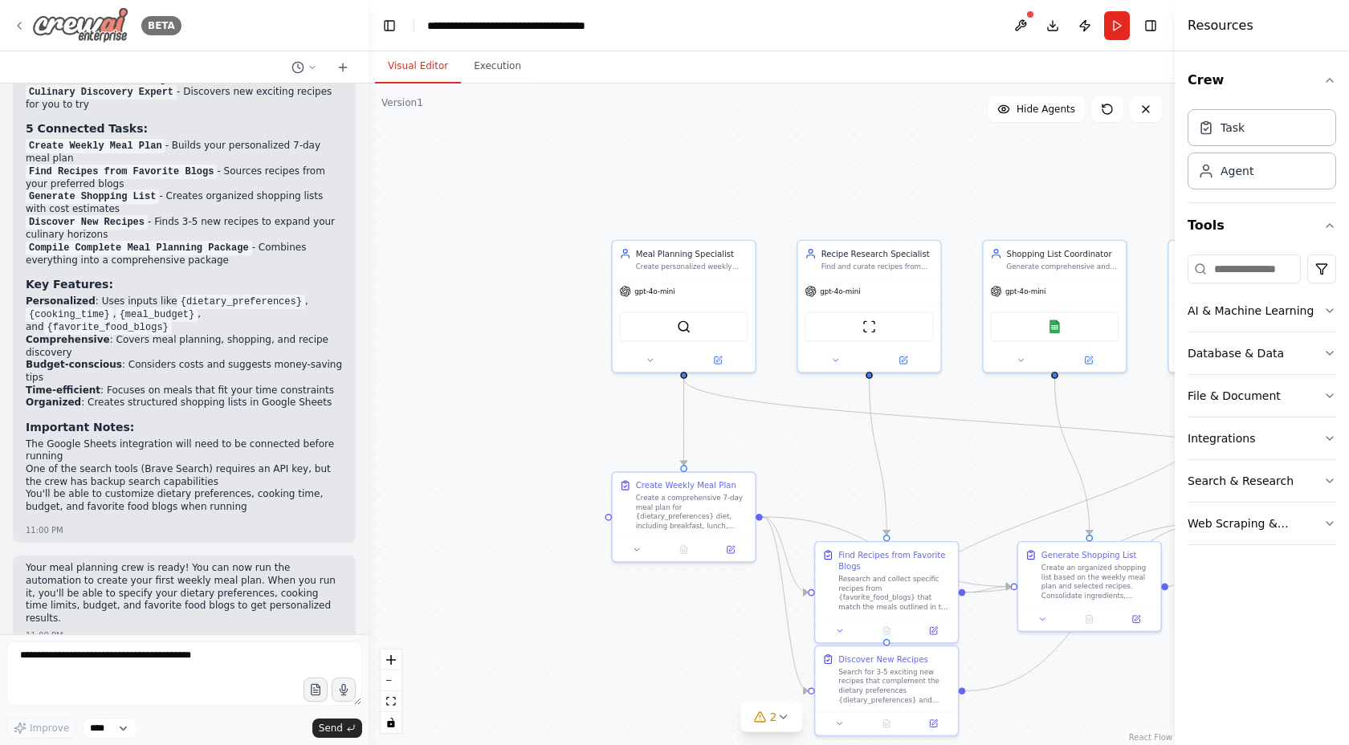
click at [80, 20] on img at bounding box center [80, 25] width 96 height 36
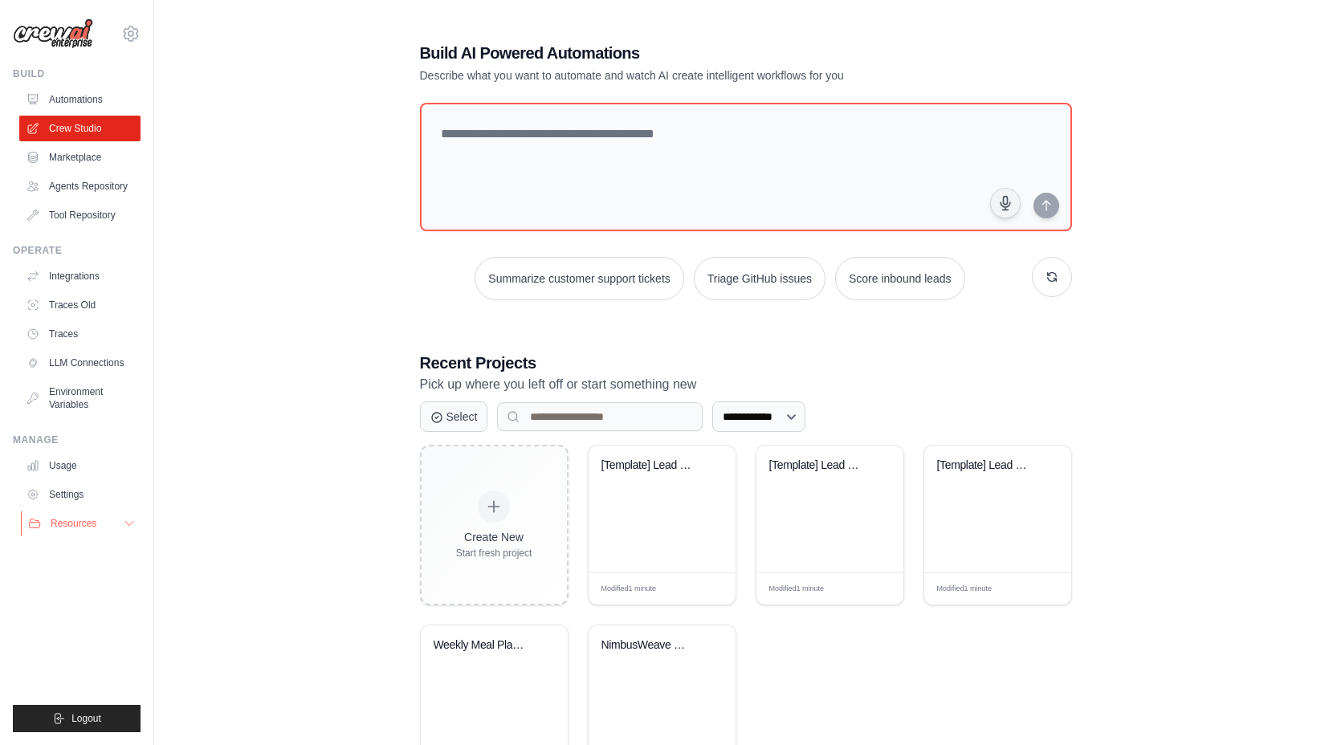
click at [112, 528] on button "Resources" at bounding box center [81, 524] width 121 height 26
click at [114, 618] on link "Video Tutorials" at bounding box center [87, 628] width 112 height 22
